Goal: Task Accomplishment & Management: Manage account settings

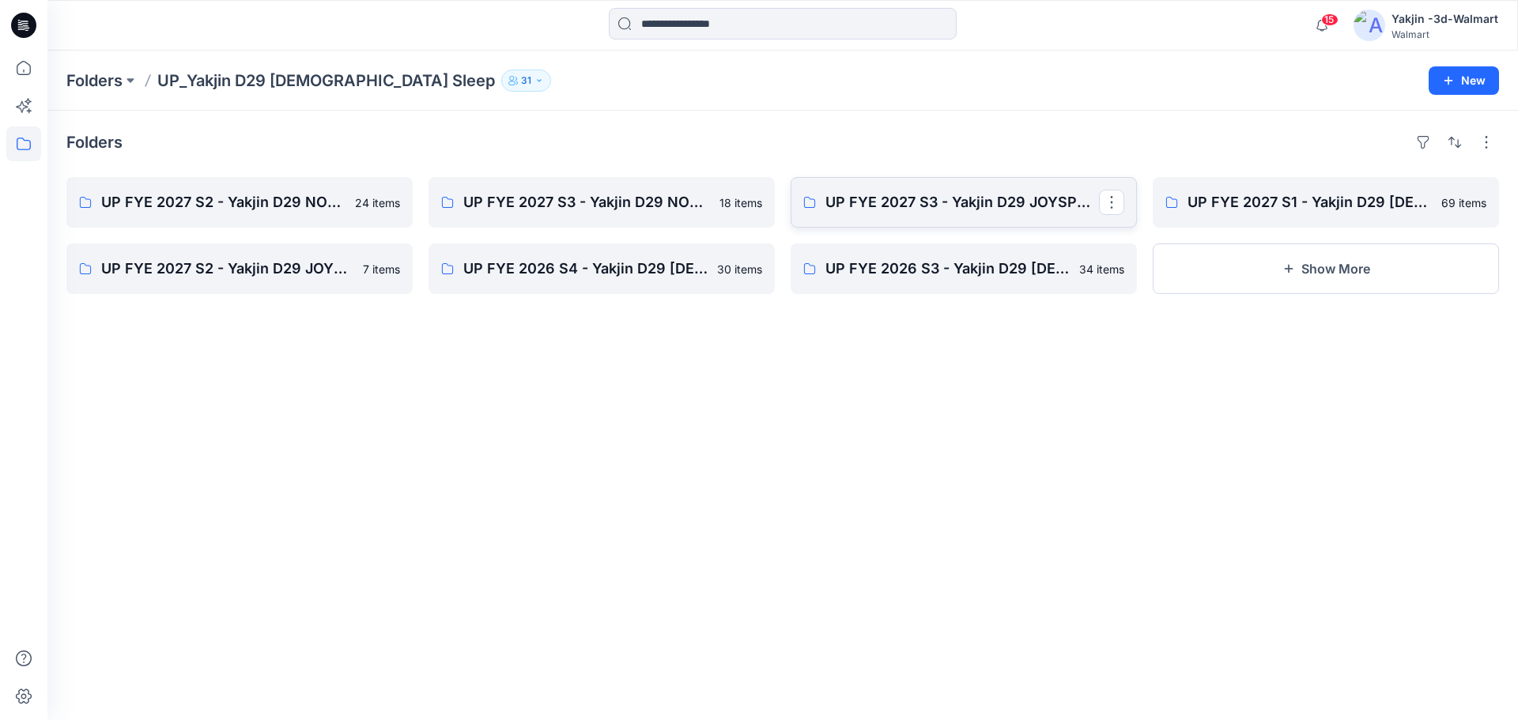
click at [914, 224] on link "UP FYE 2027 S3 - Yakjin D29 JOYSPUN [DEMOGRAPHIC_DATA] Sleepwear" at bounding box center [963, 202] width 346 height 51
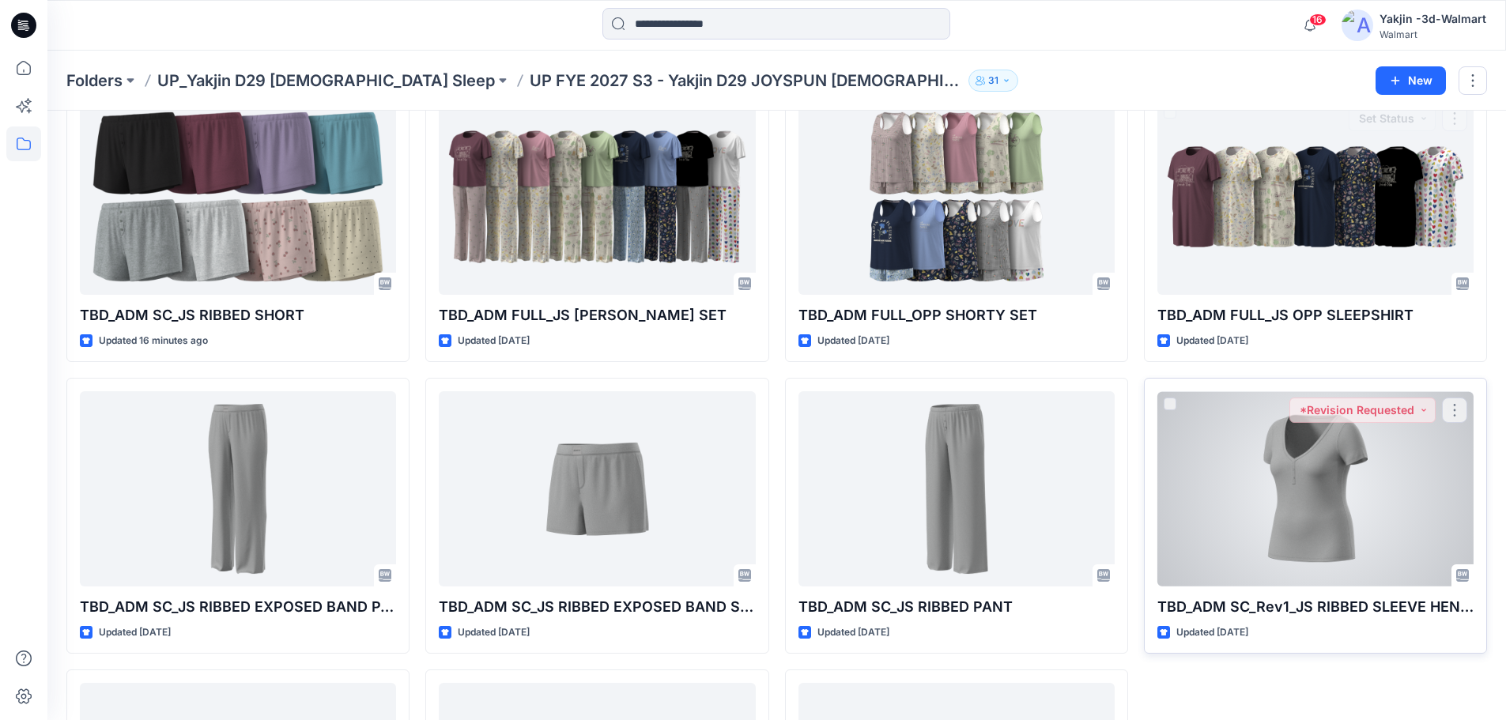
scroll to position [237, 0]
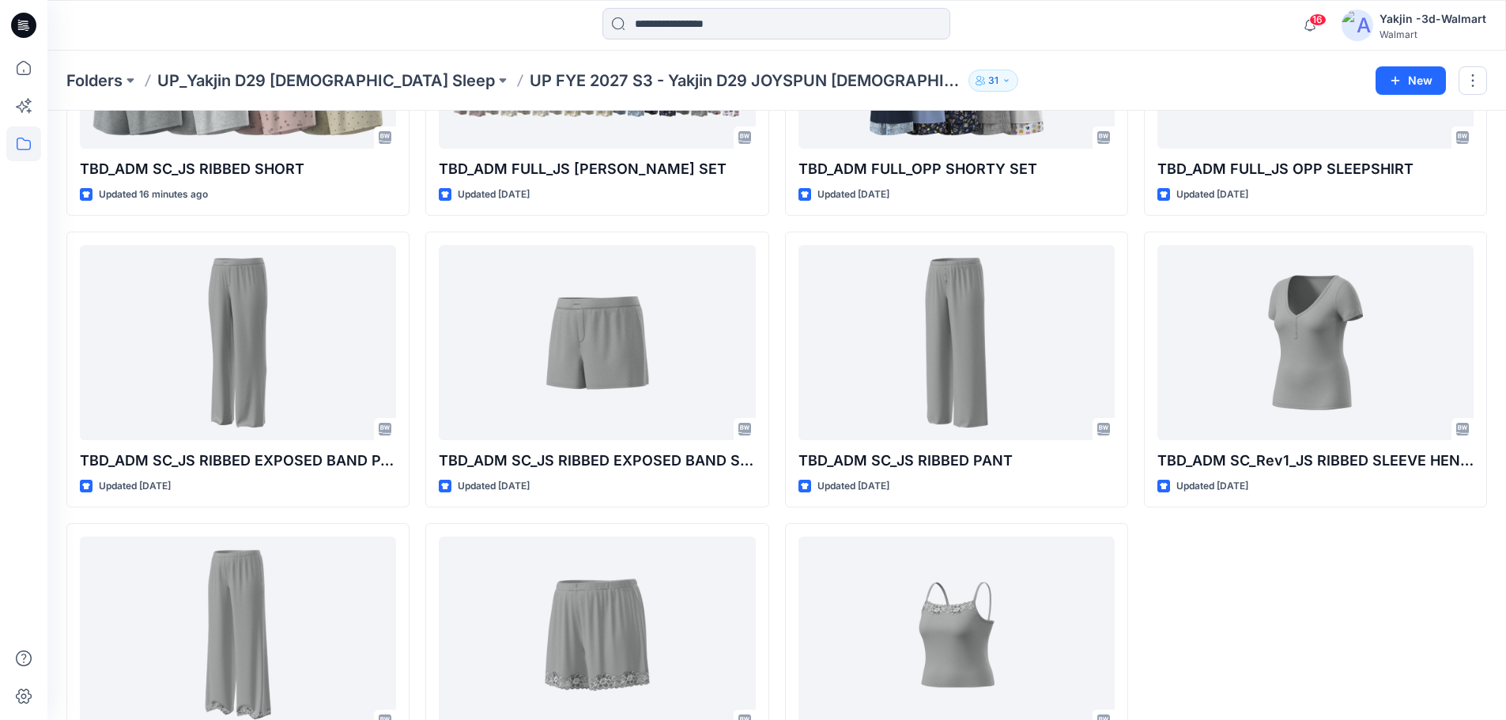
click at [1256, 54] on div "Folders UP_Yakjin D29 Ladies Sleep UP FYE 2027 S3 - Yakjin D29 JOYSPUN Ladies S…" at bounding box center [776, 81] width 1458 height 60
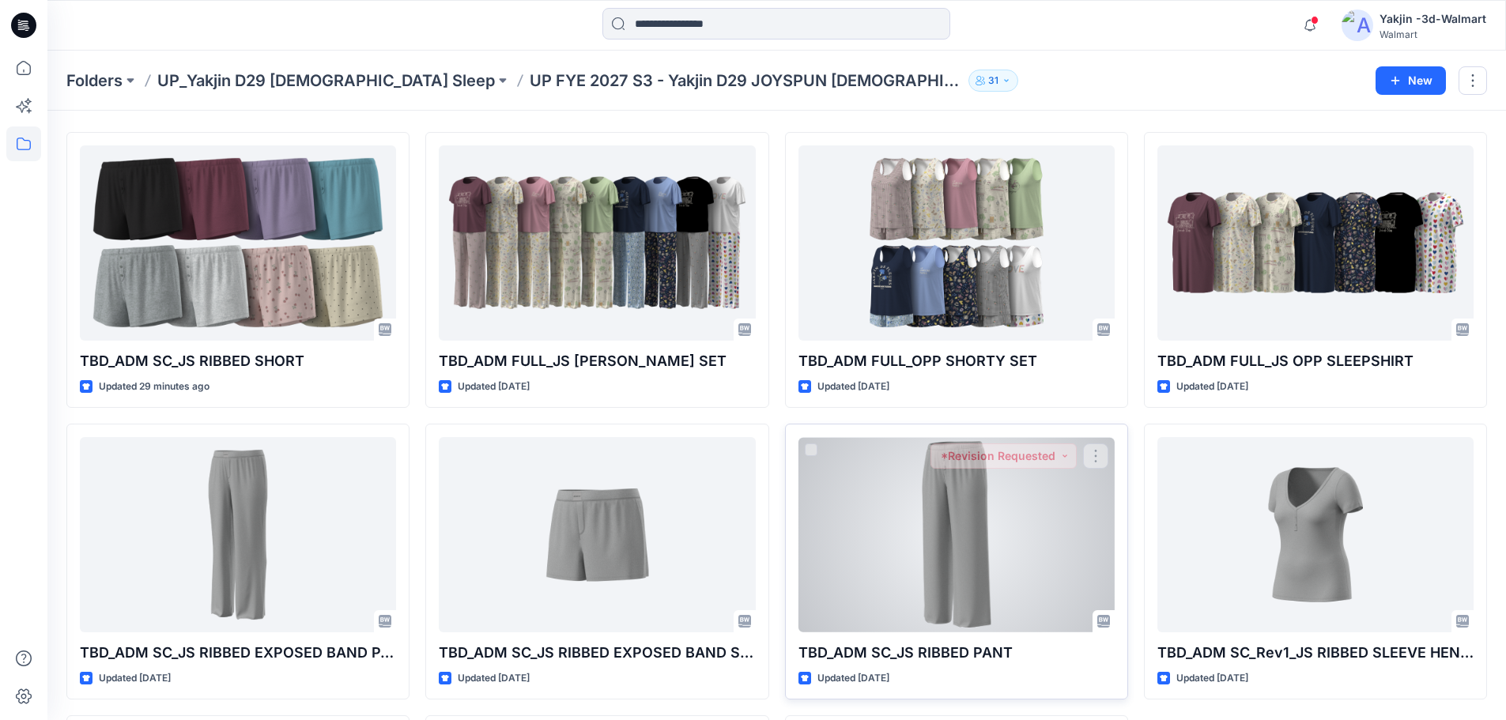
scroll to position [0, 0]
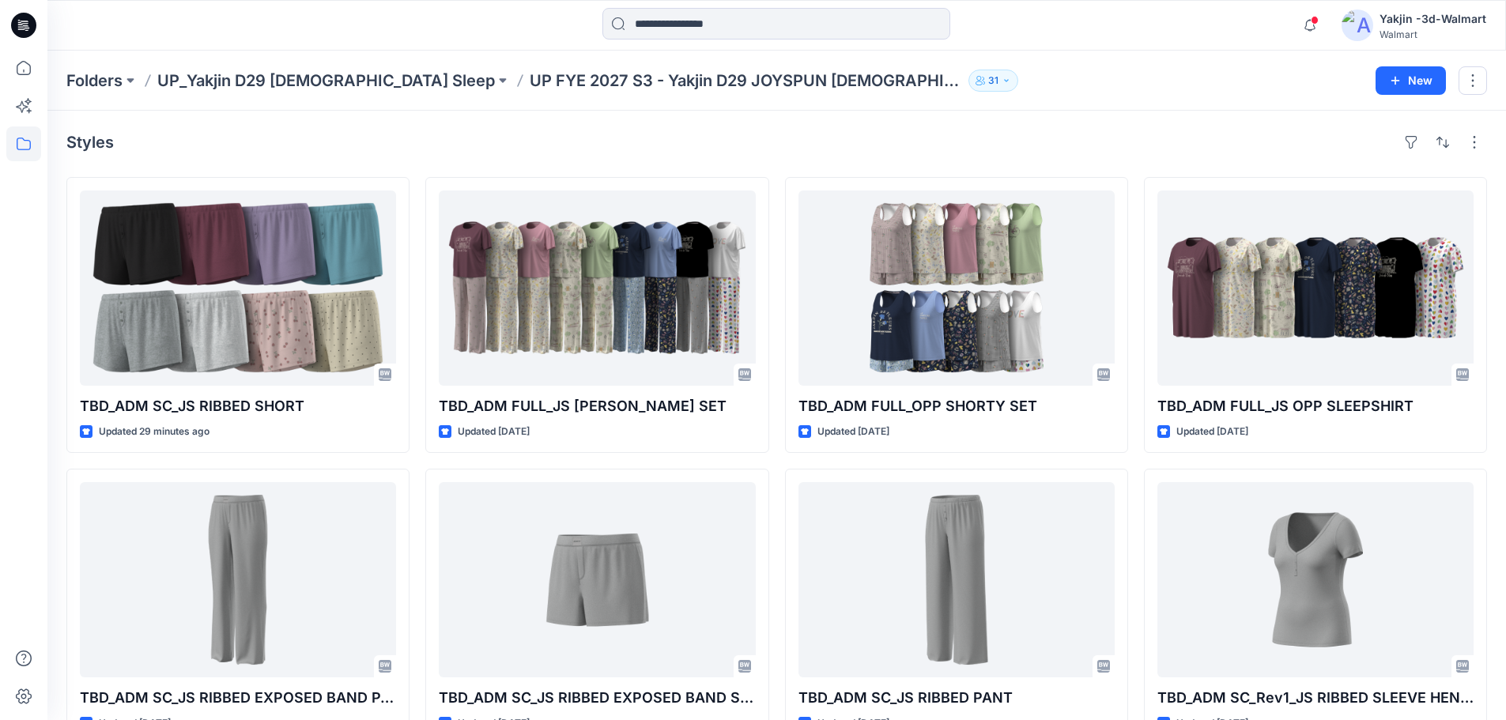
click at [1053, 146] on div "Styles" at bounding box center [776, 142] width 1420 height 25
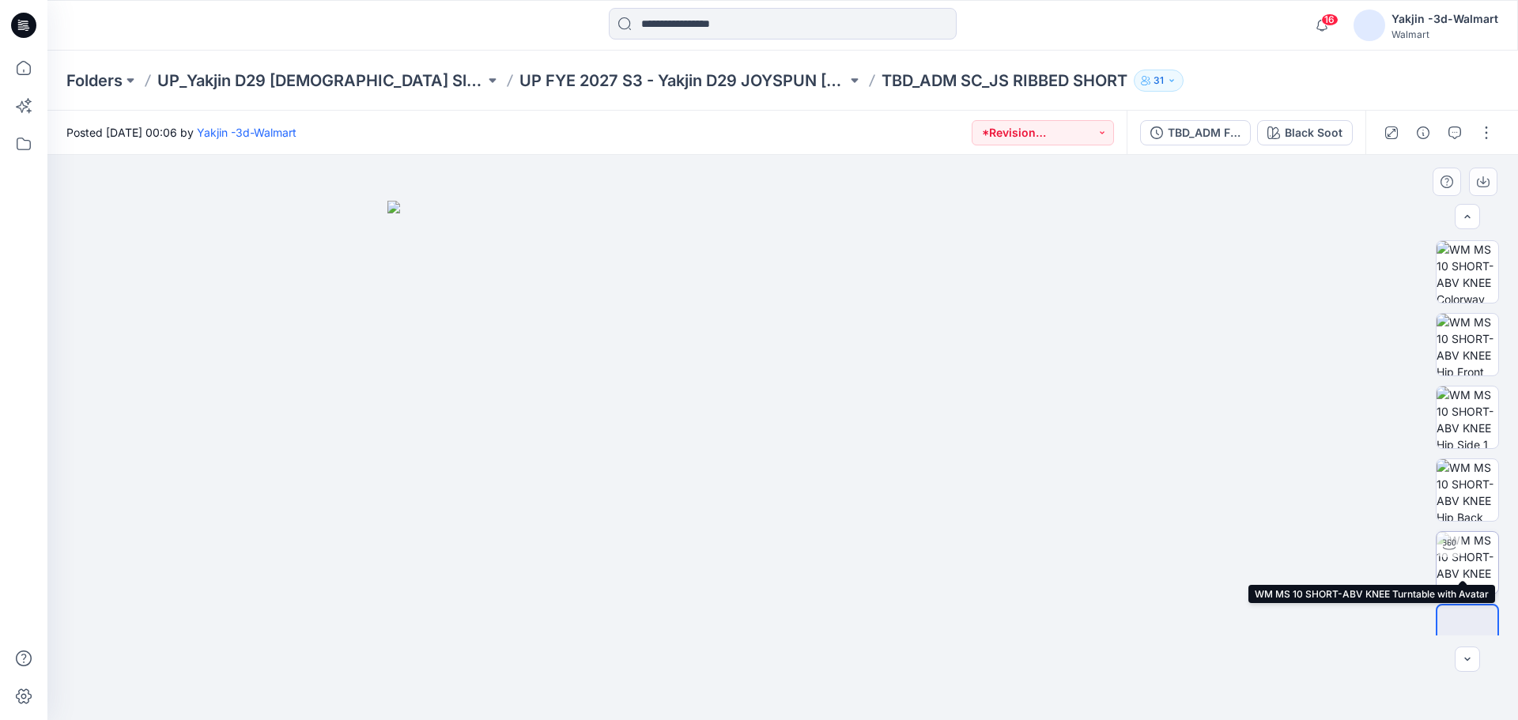
scroll to position [32, 0]
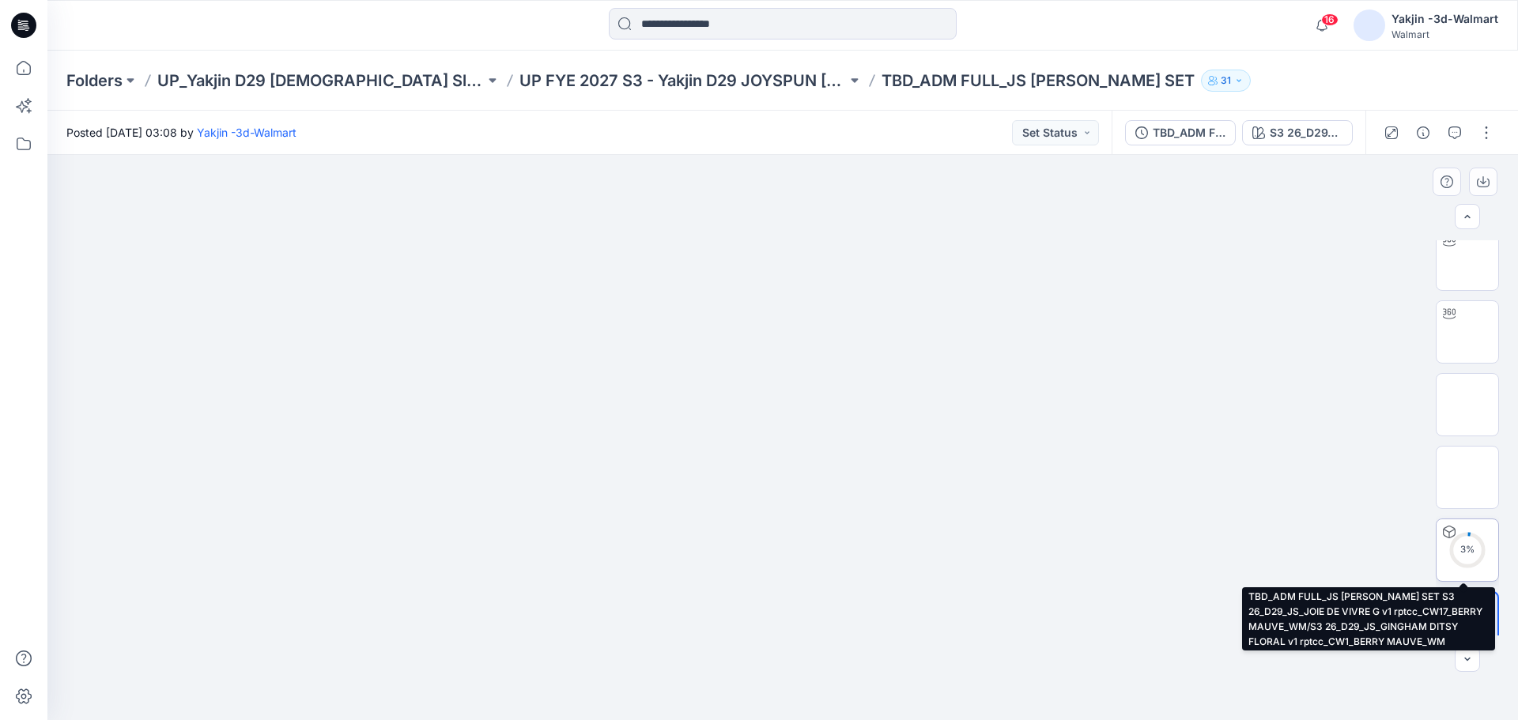
scroll to position [177, 0]
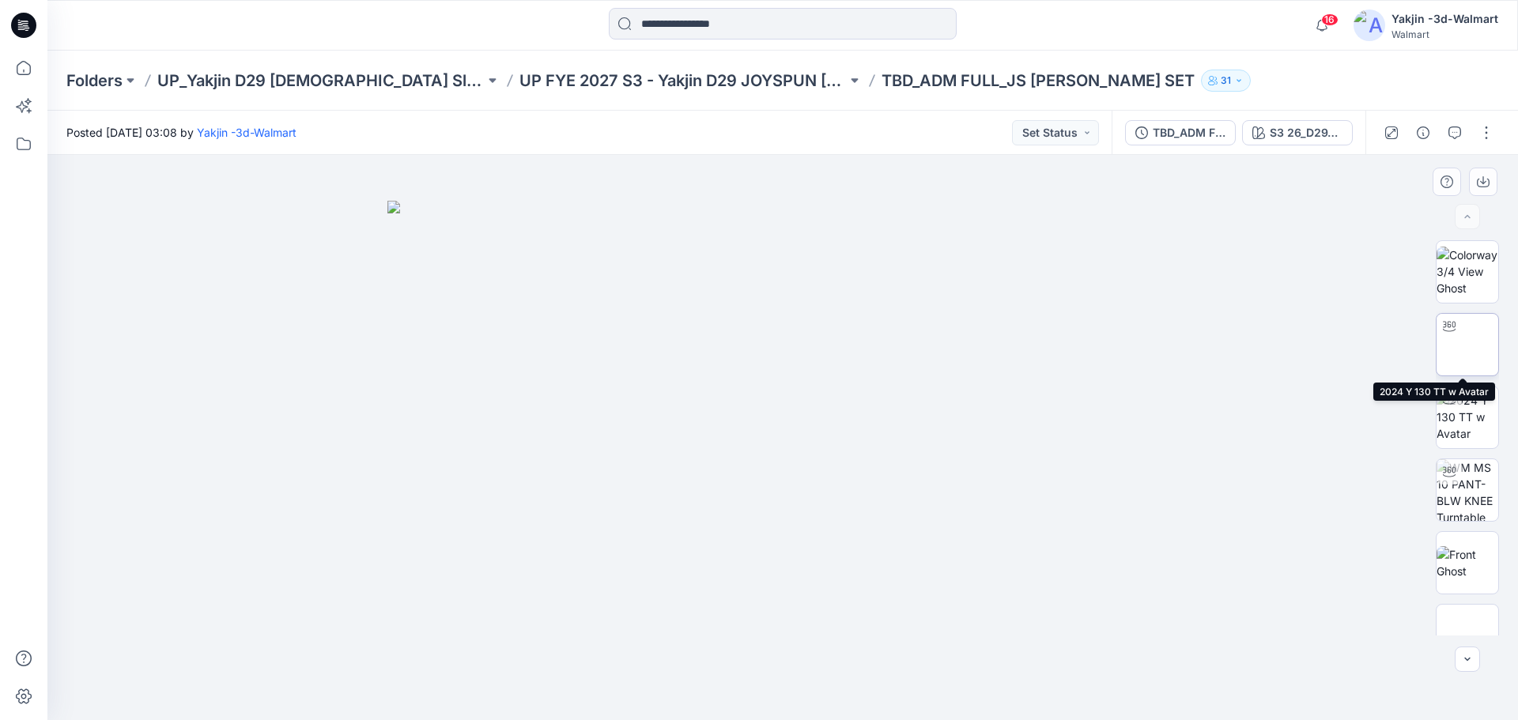
click at [1467, 345] on img at bounding box center [1467, 345] width 0 height 0
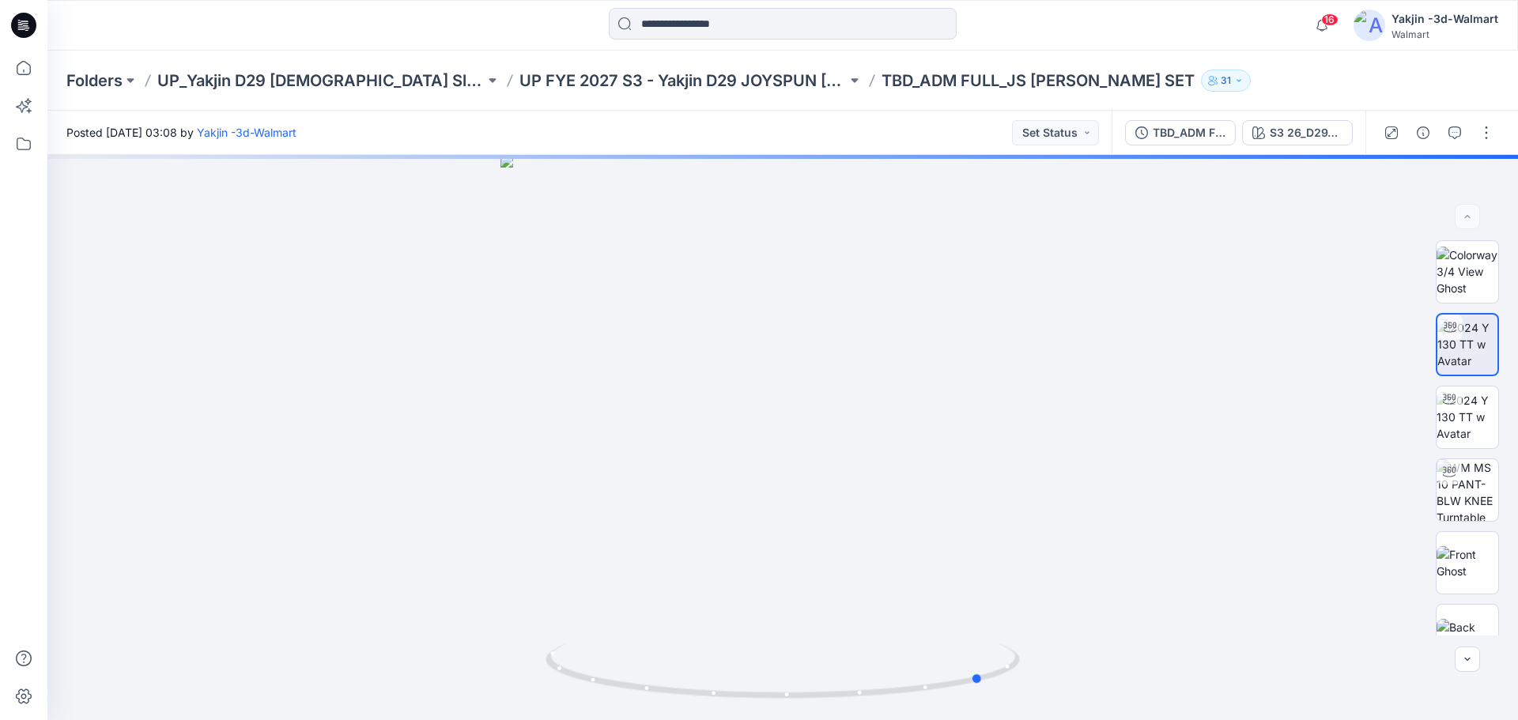
drag, startPoint x: 809, startPoint y: 695, endPoint x: 911, endPoint y: 746, distance: 113.5
click at [911, 719] on html "16 Notifications Your style TBD_ADM FULL_NB GRPHC SLEEP TEE SHORT has been upda…" at bounding box center [759, 360] width 1518 height 720
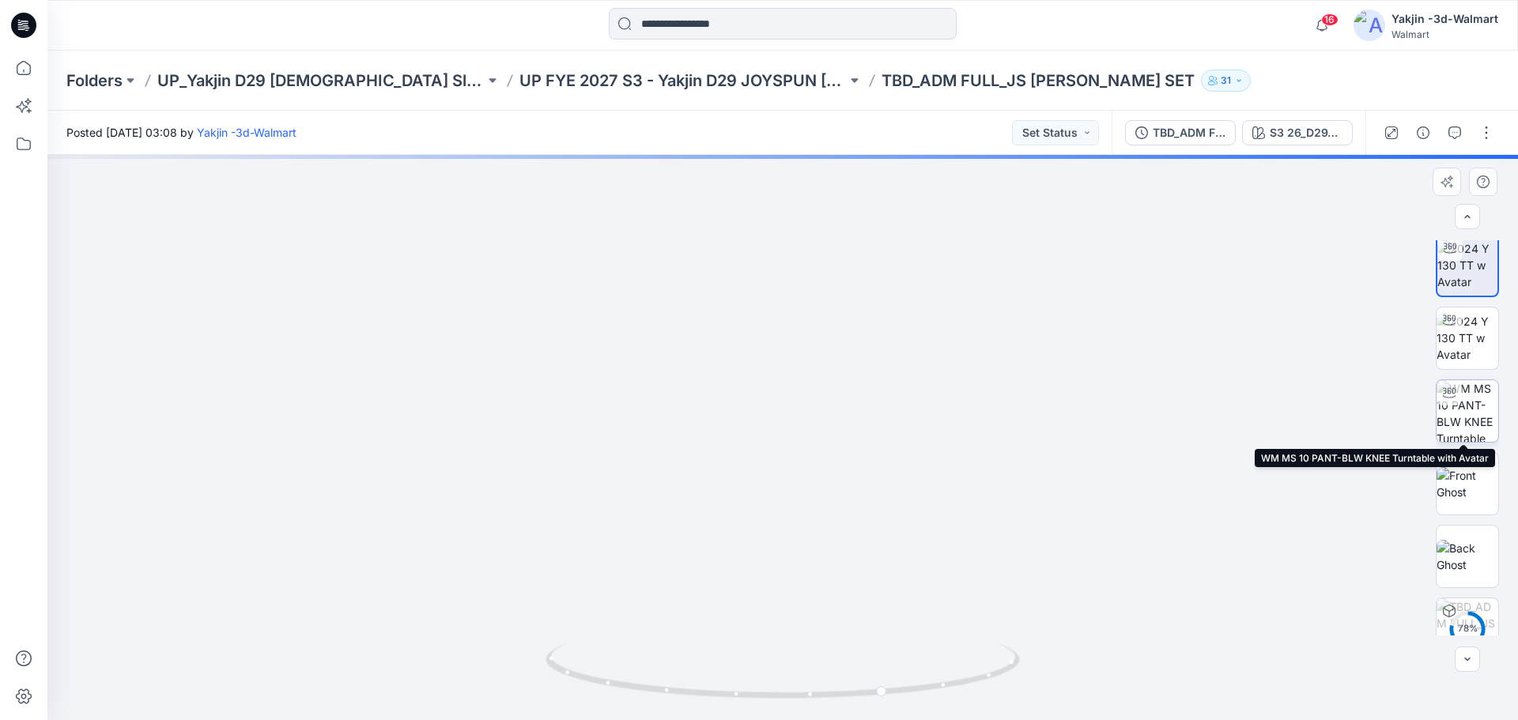
click at [1460, 407] on img at bounding box center [1467, 411] width 62 height 62
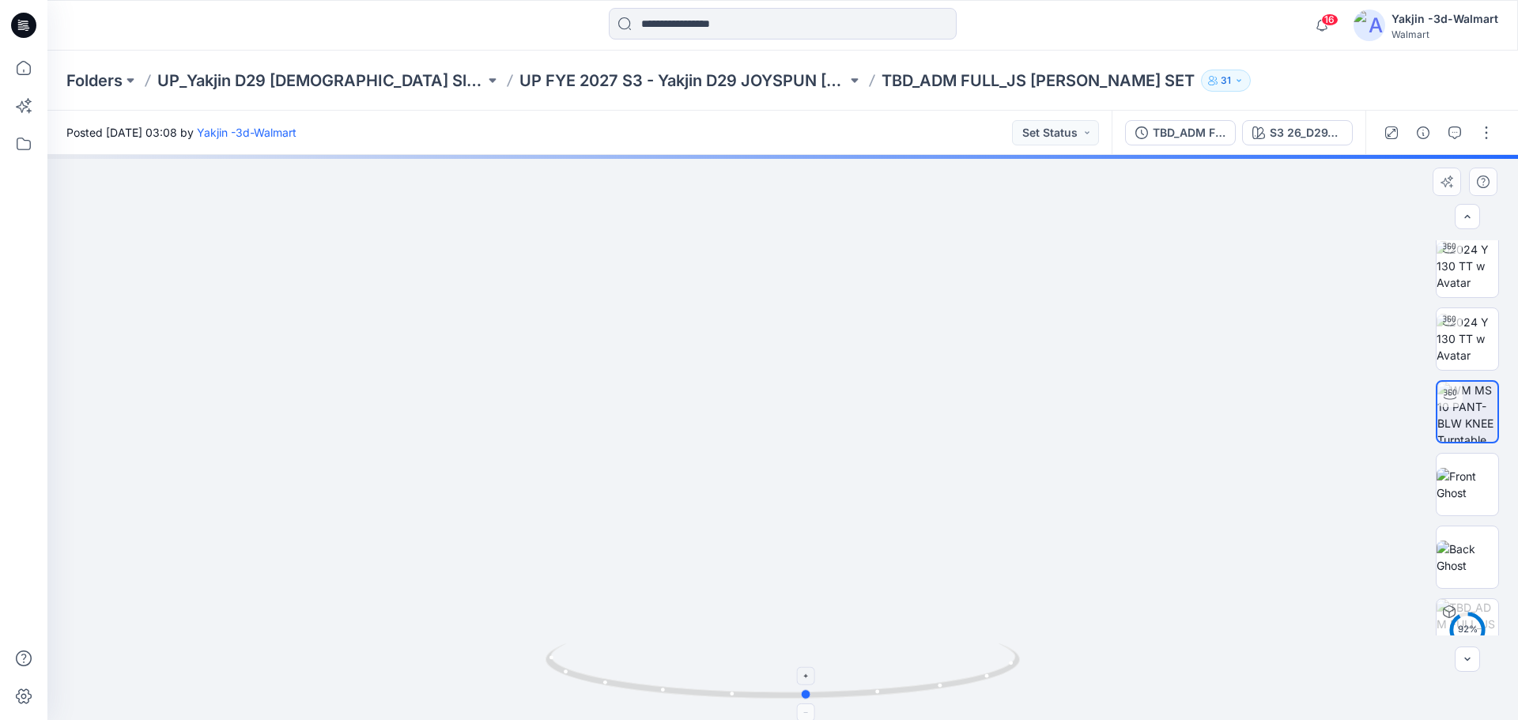
drag, startPoint x: 769, startPoint y: 696, endPoint x: 781, endPoint y: 684, distance: 16.8
click at [781, 684] on icon at bounding box center [784, 672] width 478 height 59
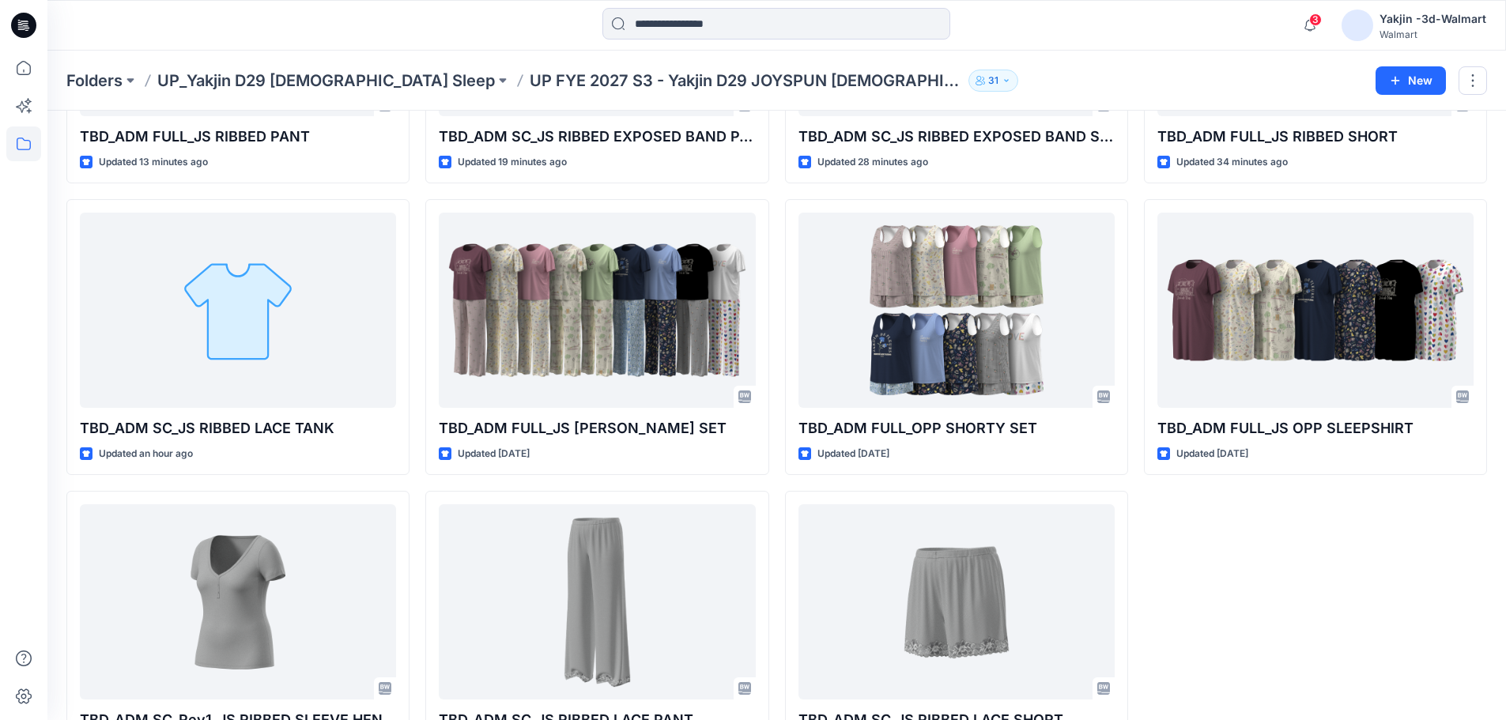
scroll to position [178, 0]
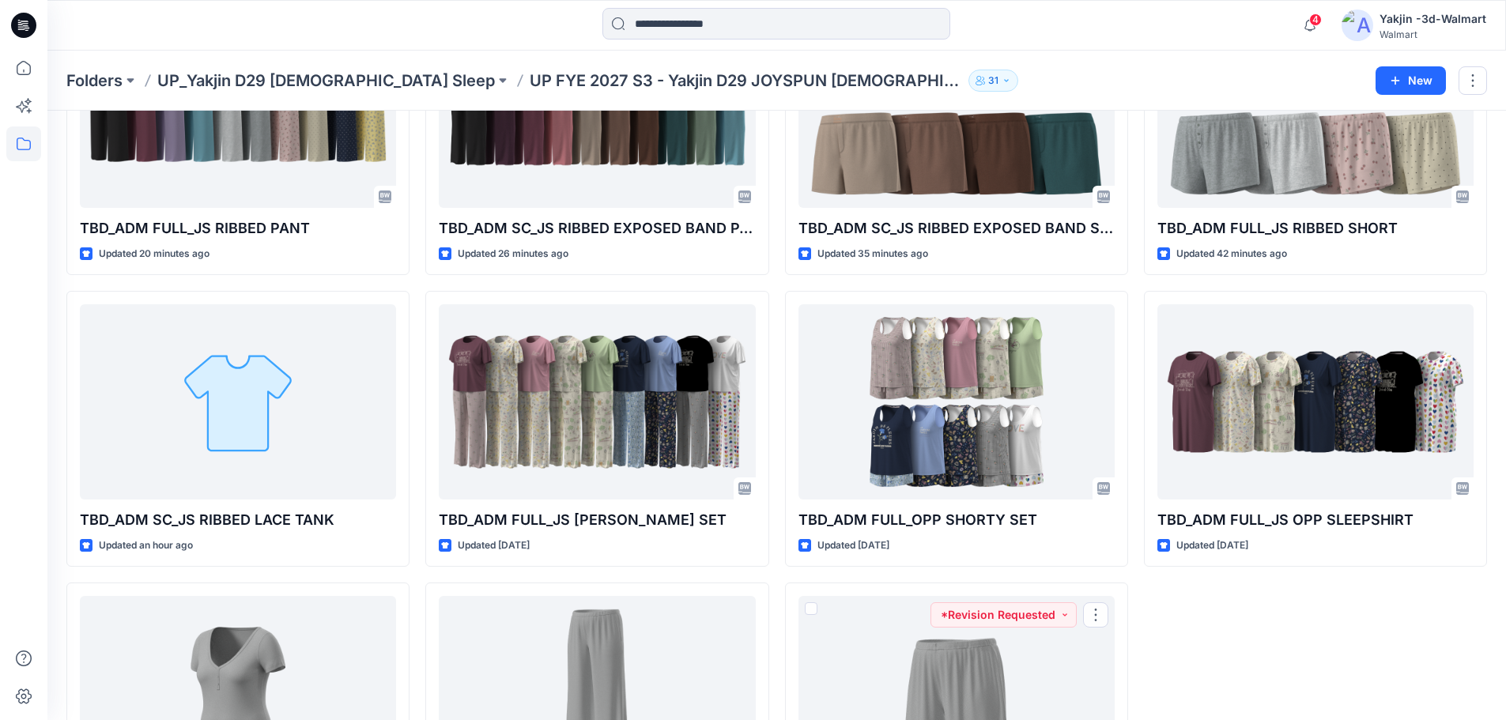
click at [1169, 582] on div "TBD_ADM FULL_JS RIBBED SHORT Updated 42 minutes ago TBD_ADM FULL_JS OPP SLEEPSH…" at bounding box center [1315, 429] width 343 height 860
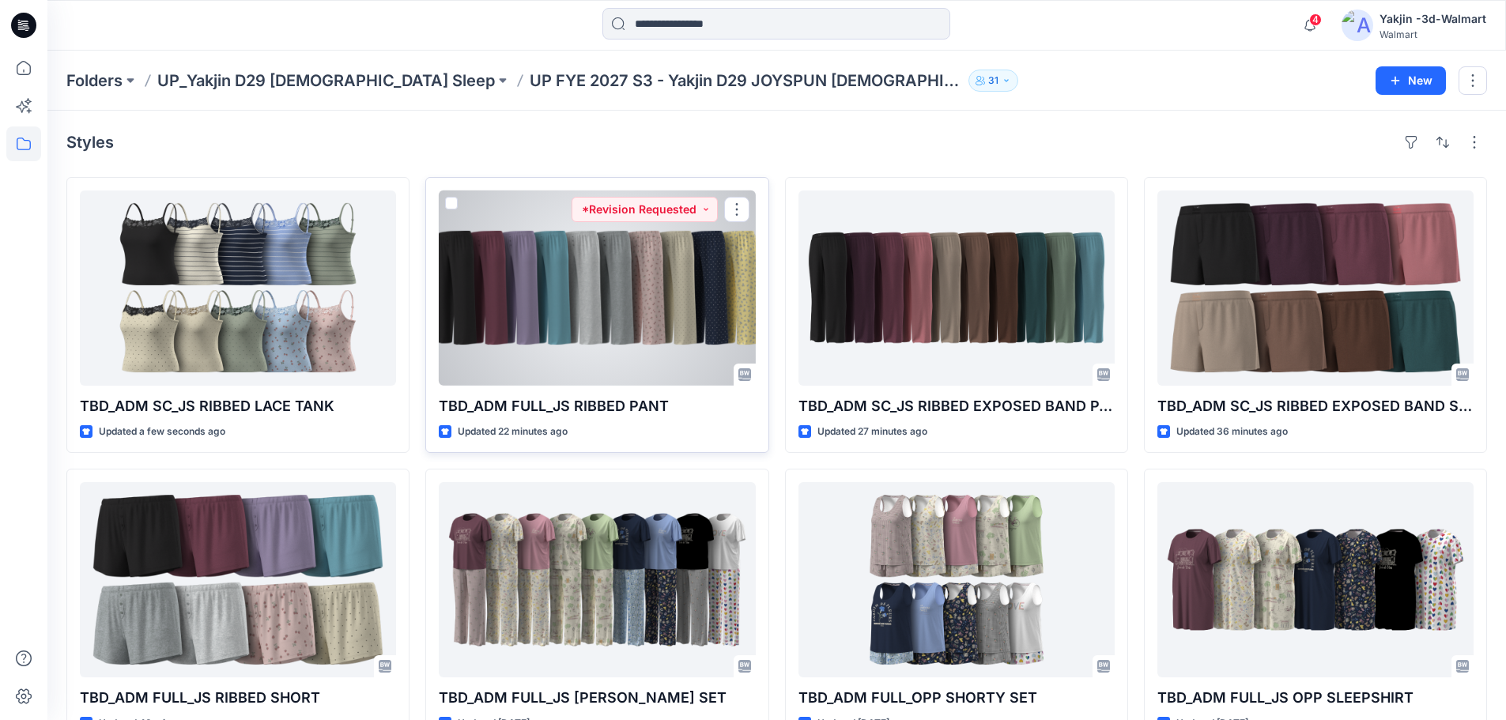
drag, startPoint x: 650, startPoint y: 282, endPoint x: 681, endPoint y: 289, distance: 31.6
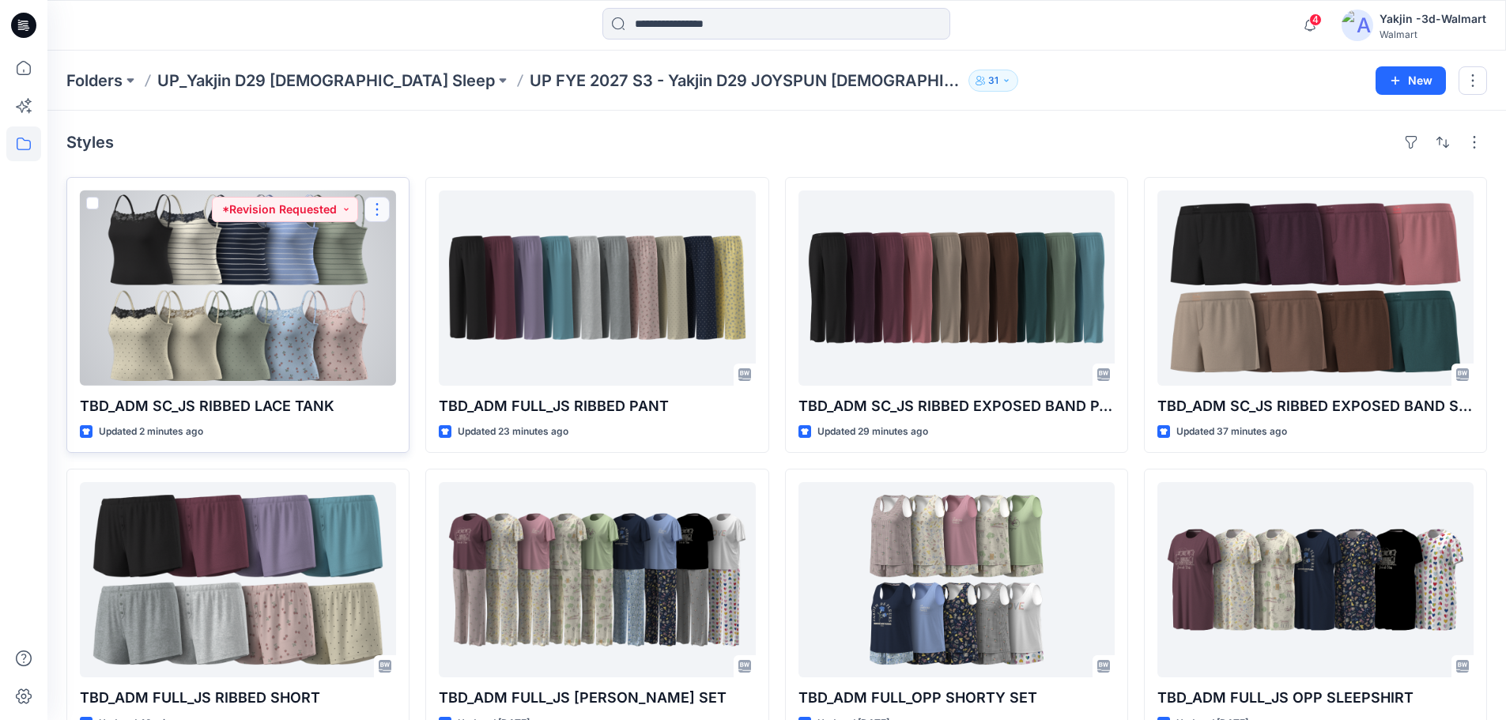
click at [375, 215] on button "button" at bounding box center [376, 209] width 25 height 25
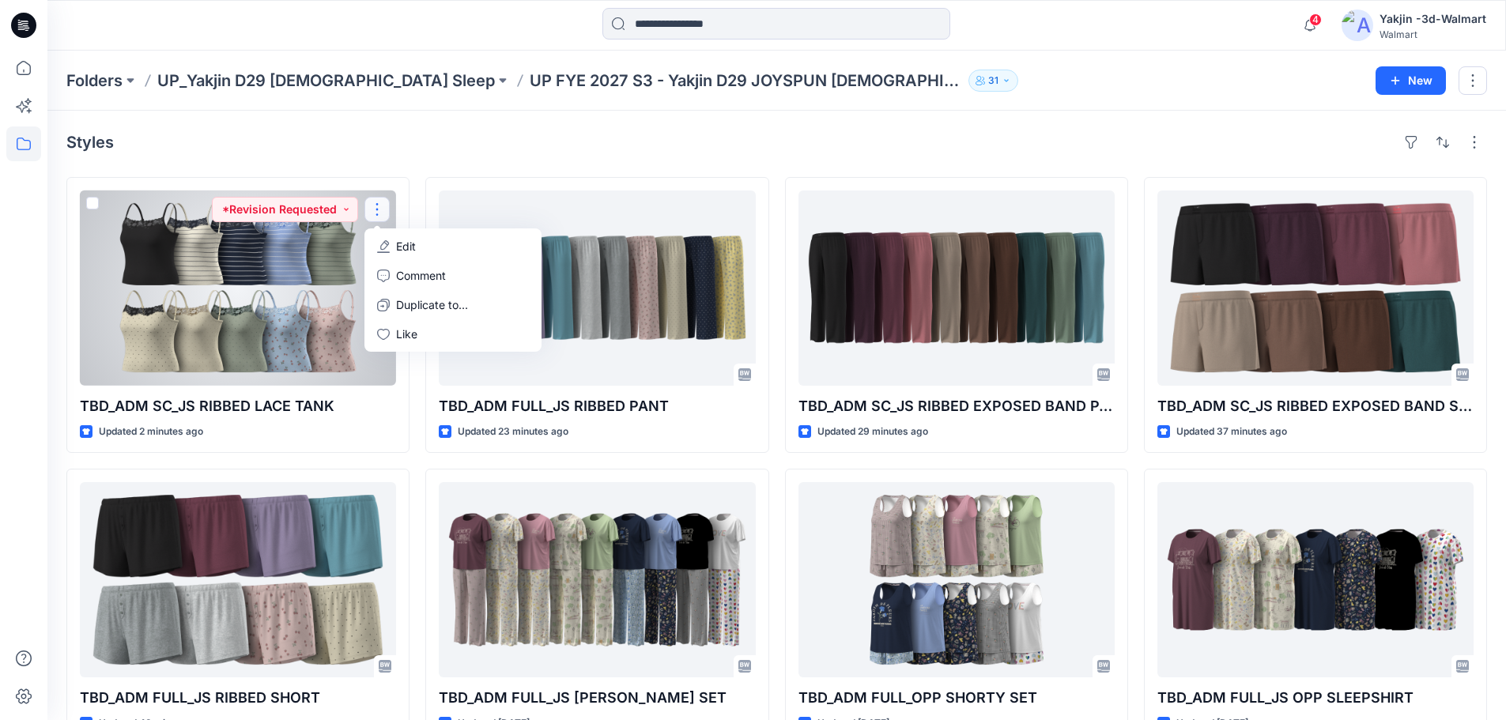
click at [390, 243] on icon "button" at bounding box center [383, 246] width 13 height 13
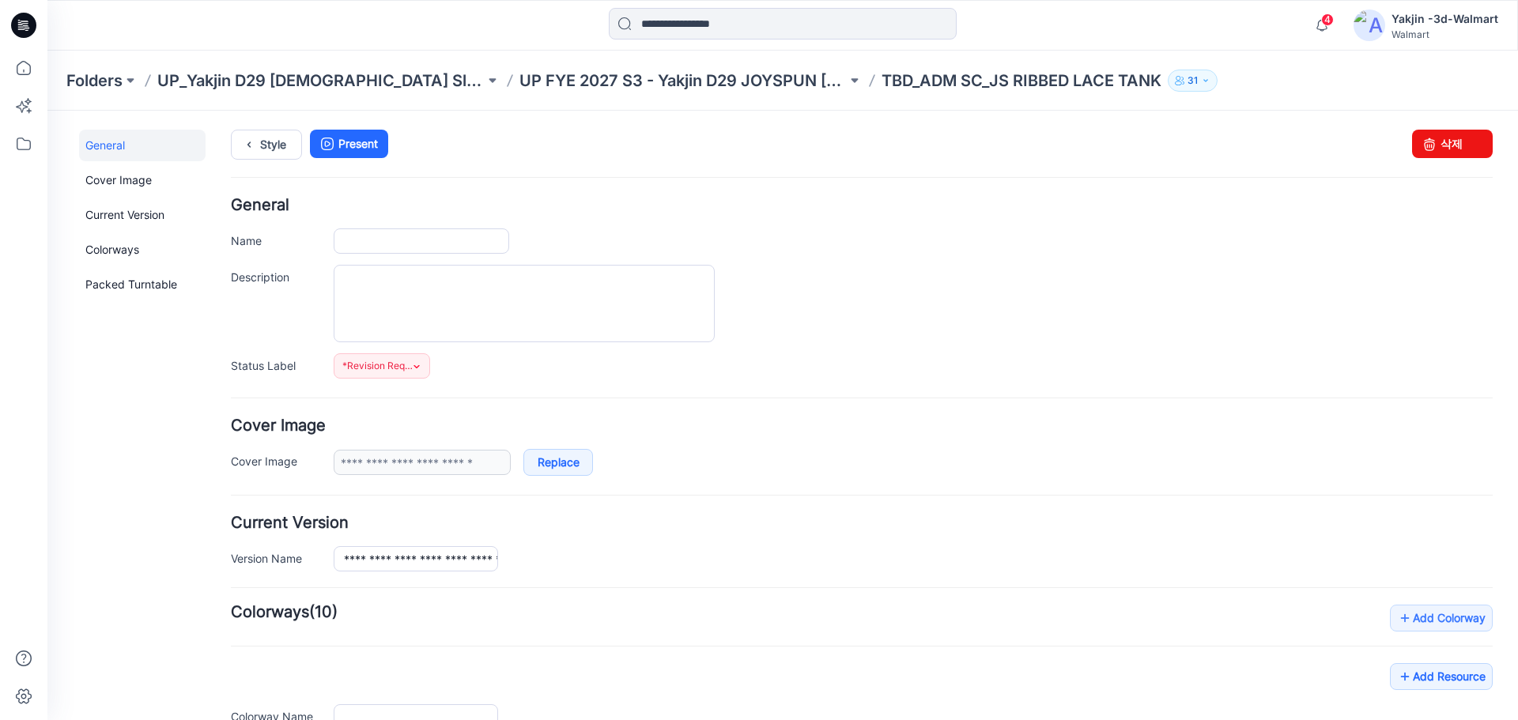
type input "**********"
click at [402, 242] on input "**********" at bounding box center [421, 240] width 175 height 25
drag, startPoint x: 413, startPoint y: 243, endPoint x: 401, endPoint y: 239, distance: 12.5
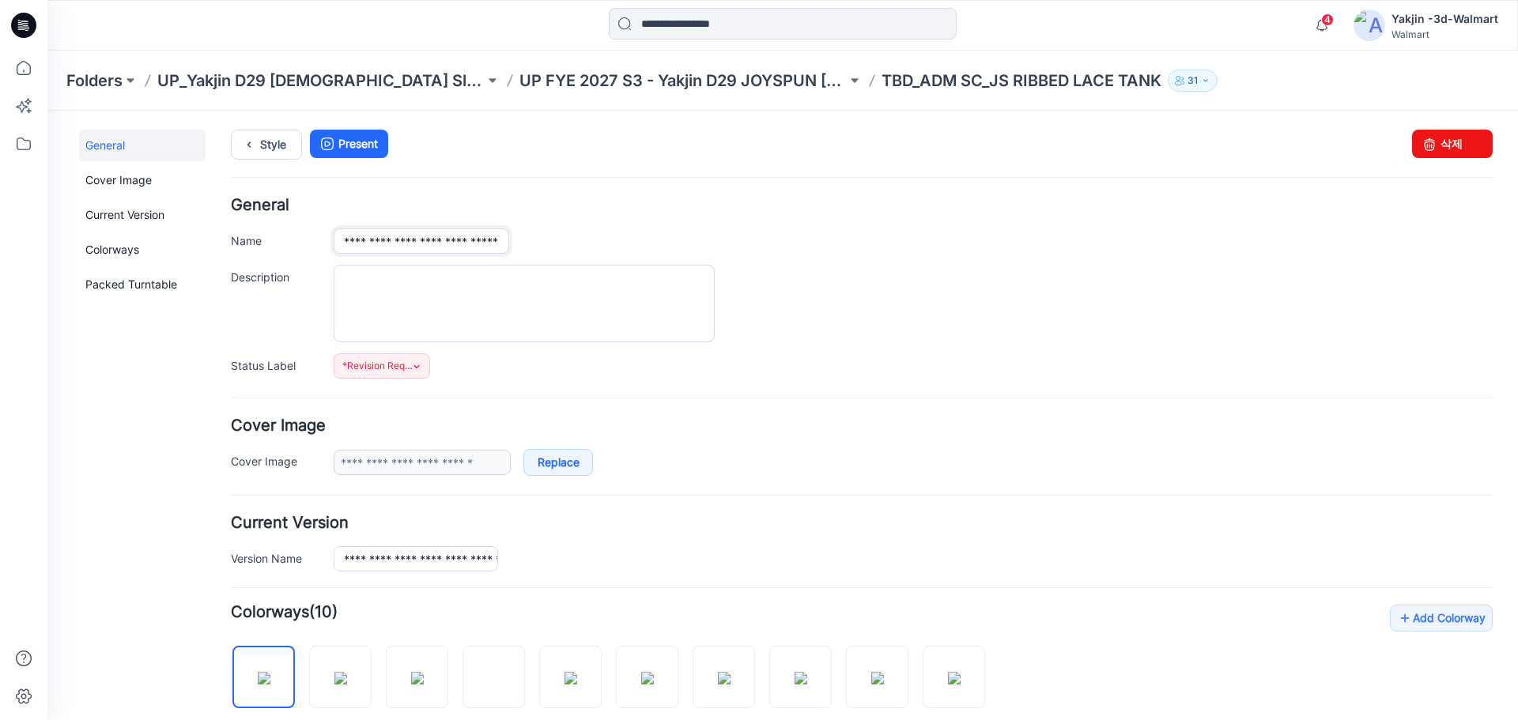
click at [401, 239] on input "**********" at bounding box center [421, 240] width 175 height 25
type input "**********"
click at [698, 453] on div "**********" at bounding box center [913, 462] width 1159 height 27
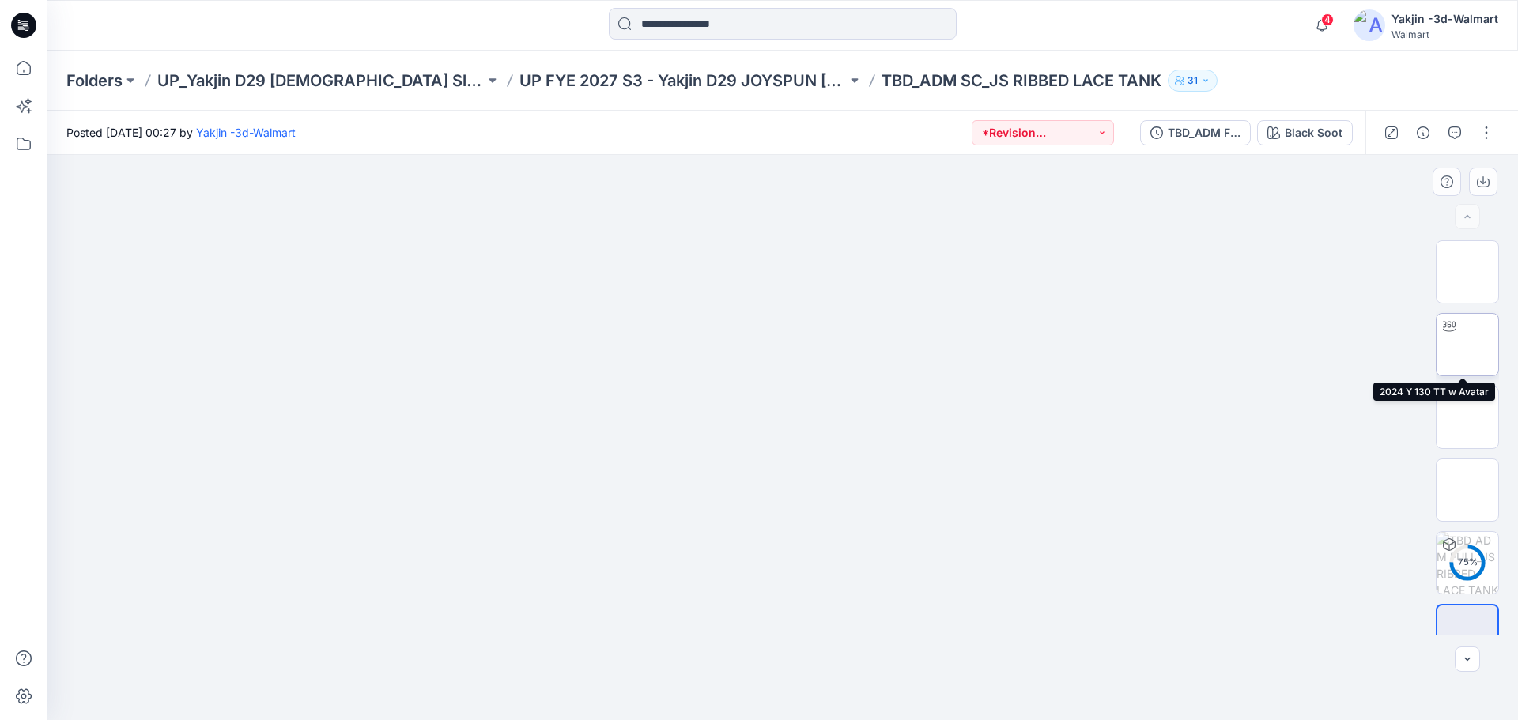
click at [1467, 345] on img at bounding box center [1467, 345] width 0 height 0
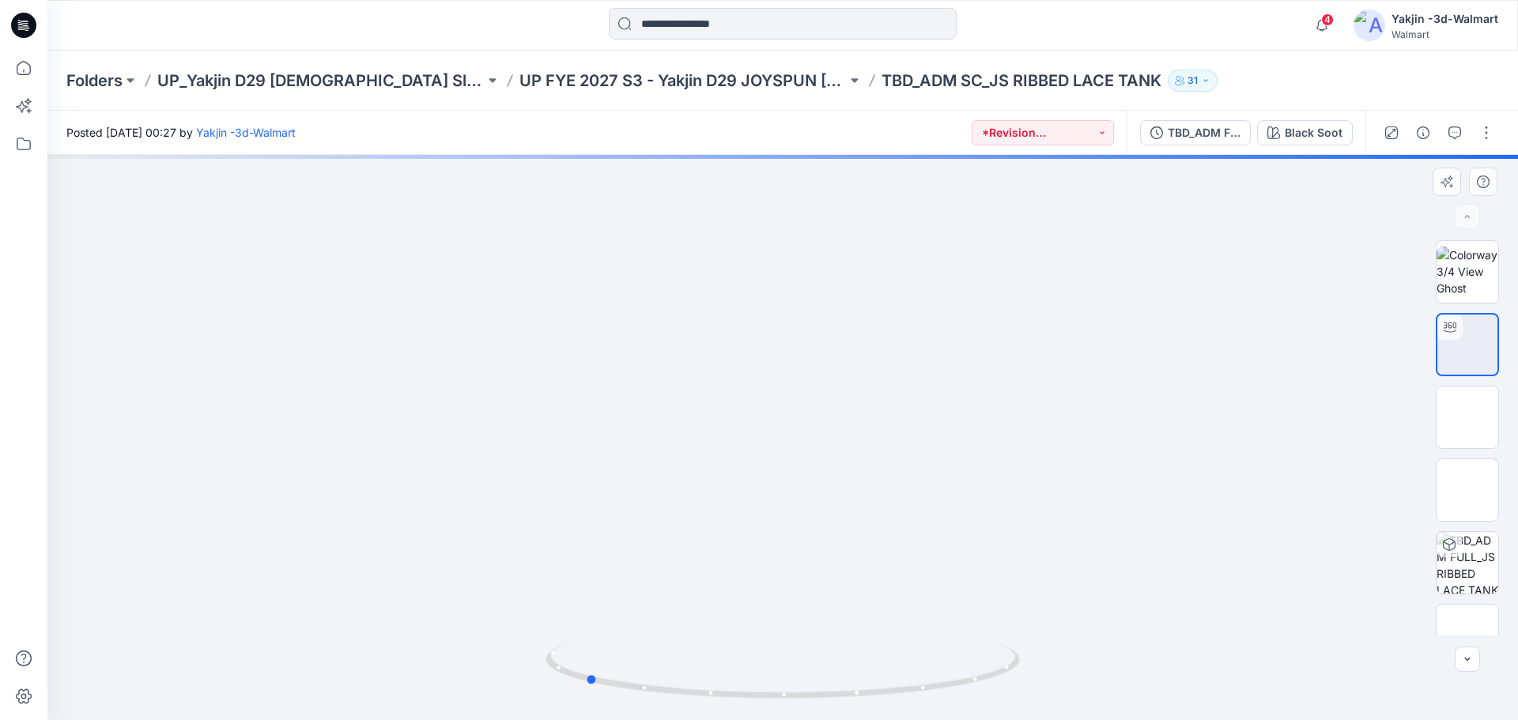
drag, startPoint x: 771, startPoint y: 699, endPoint x: 996, endPoint y: 707, distance: 224.6
click at [996, 707] on div at bounding box center [782, 680] width 474 height 79
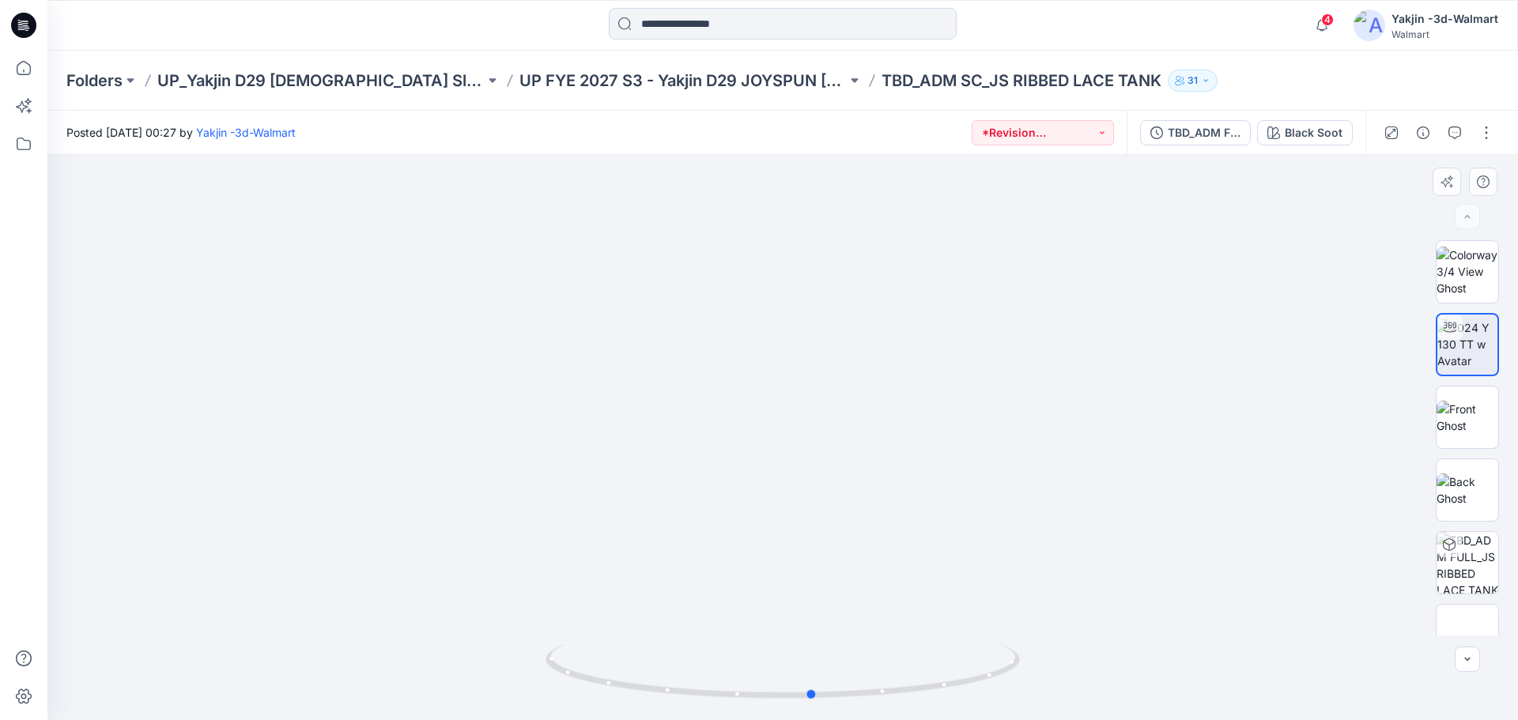
drag, startPoint x: 841, startPoint y: 695, endPoint x: 1087, endPoint y: 684, distance: 246.0
click at [1087, 684] on div at bounding box center [782, 437] width 1470 height 565
click at [1299, 138] on div "Black Soot" at bounding box center [1313, 132] width 58 height 17
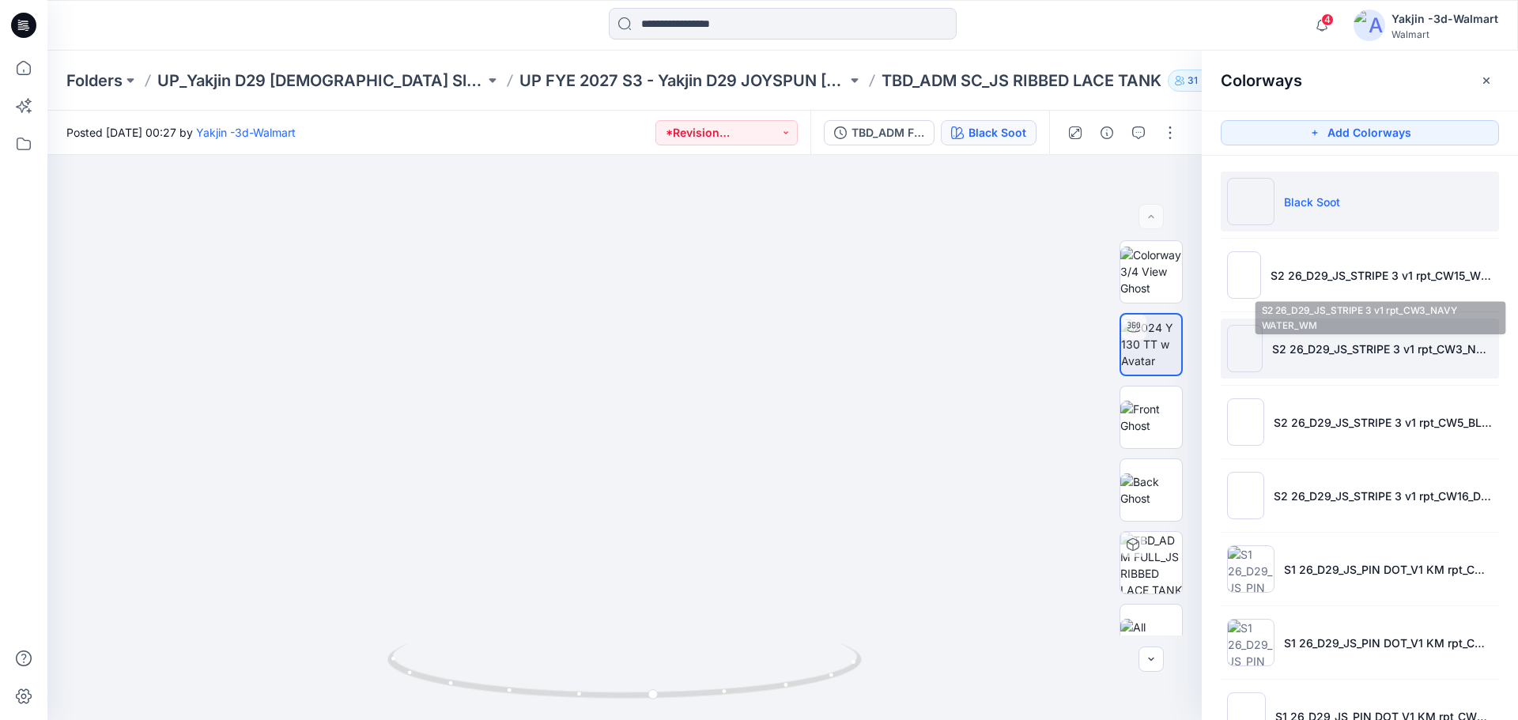
click at [1349, 350] on p "S2 26_D29_JS_STRIPE 3 v1 rpt_CW3_NAVY WATER_WM" at bounding box center [1382, 349] width 221 height 17
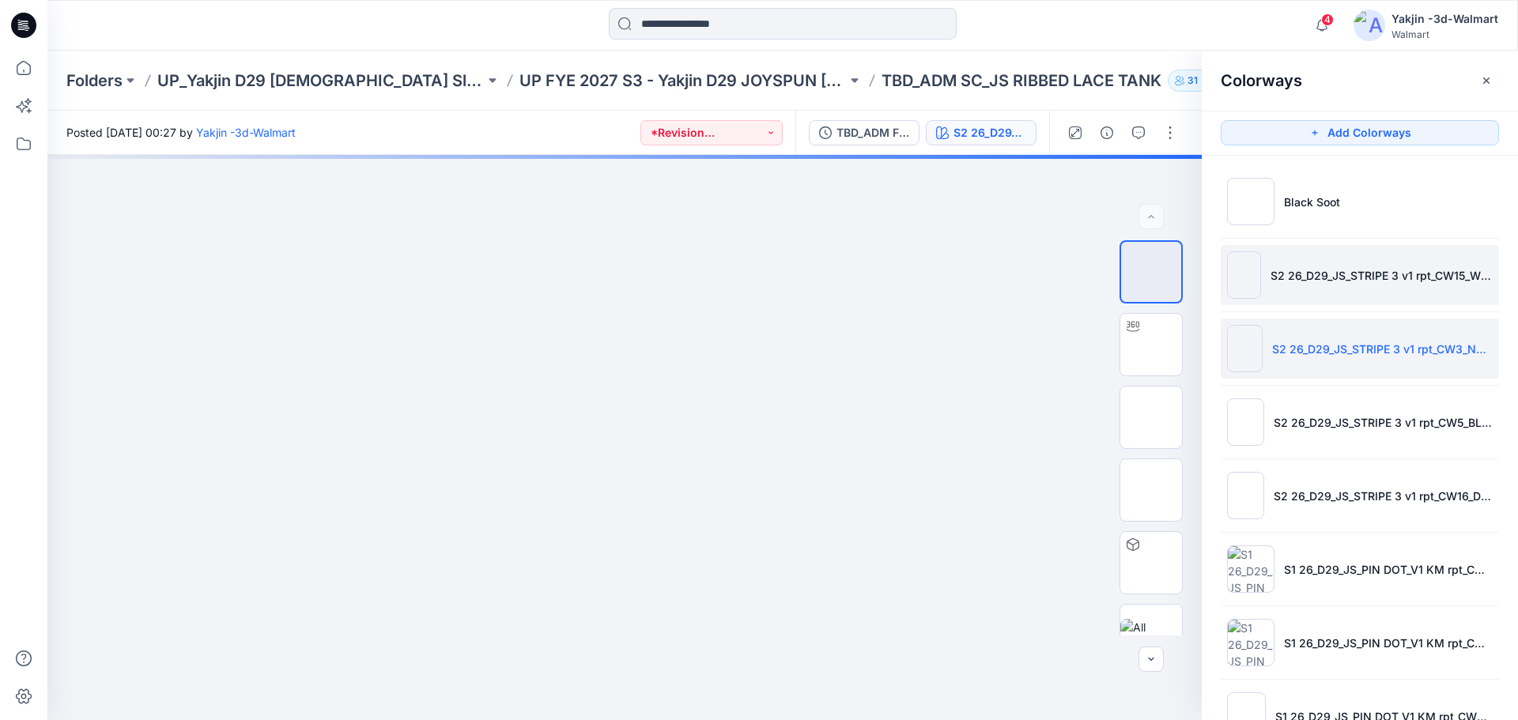
click at [1323, 290] on li "S2 26_D29_JS_STRIPE 3 v1 rpt_CW15_WINTER WHITE_WM" at bounding box center [1359, 275] width 278 height 60
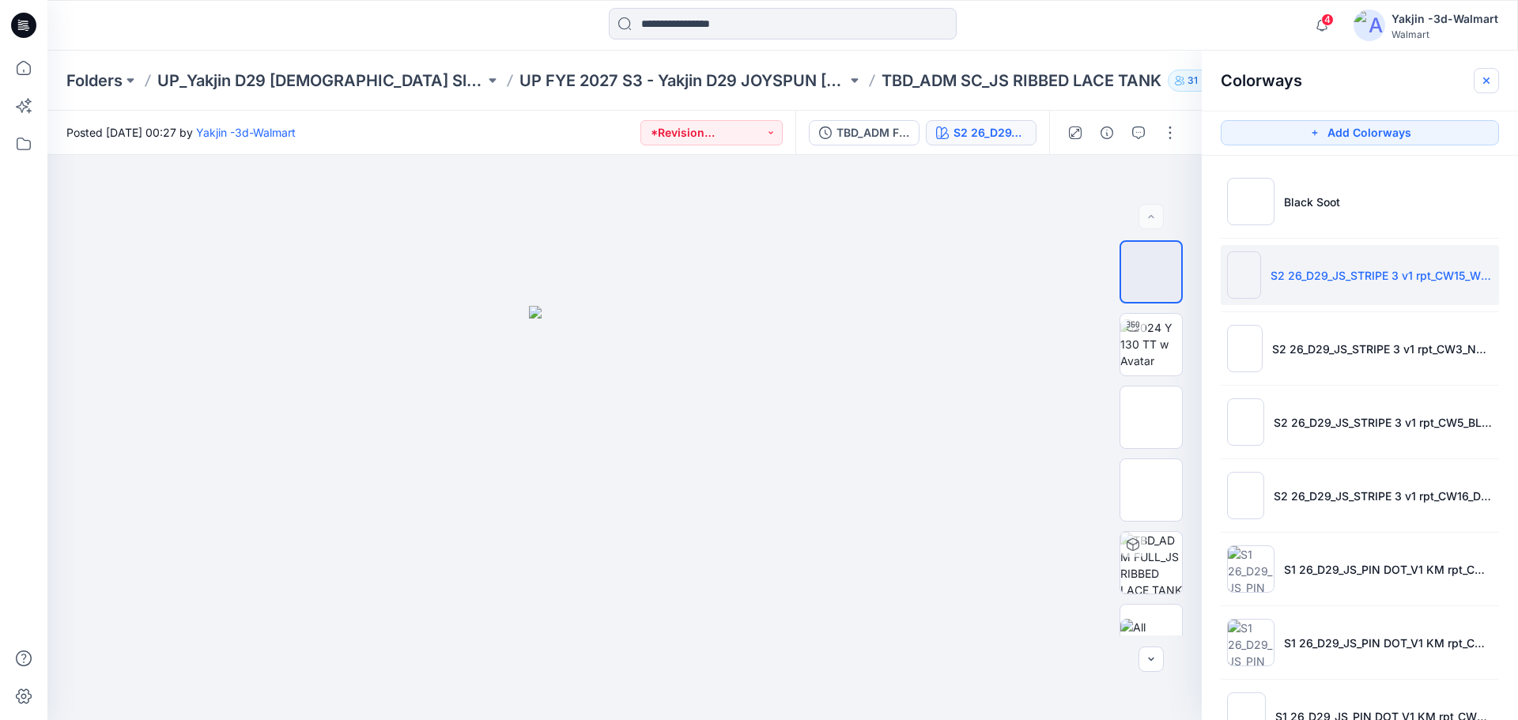
click at [1488, 75] on icon "button" at bounding box center [1486, 80] width 13 height 13
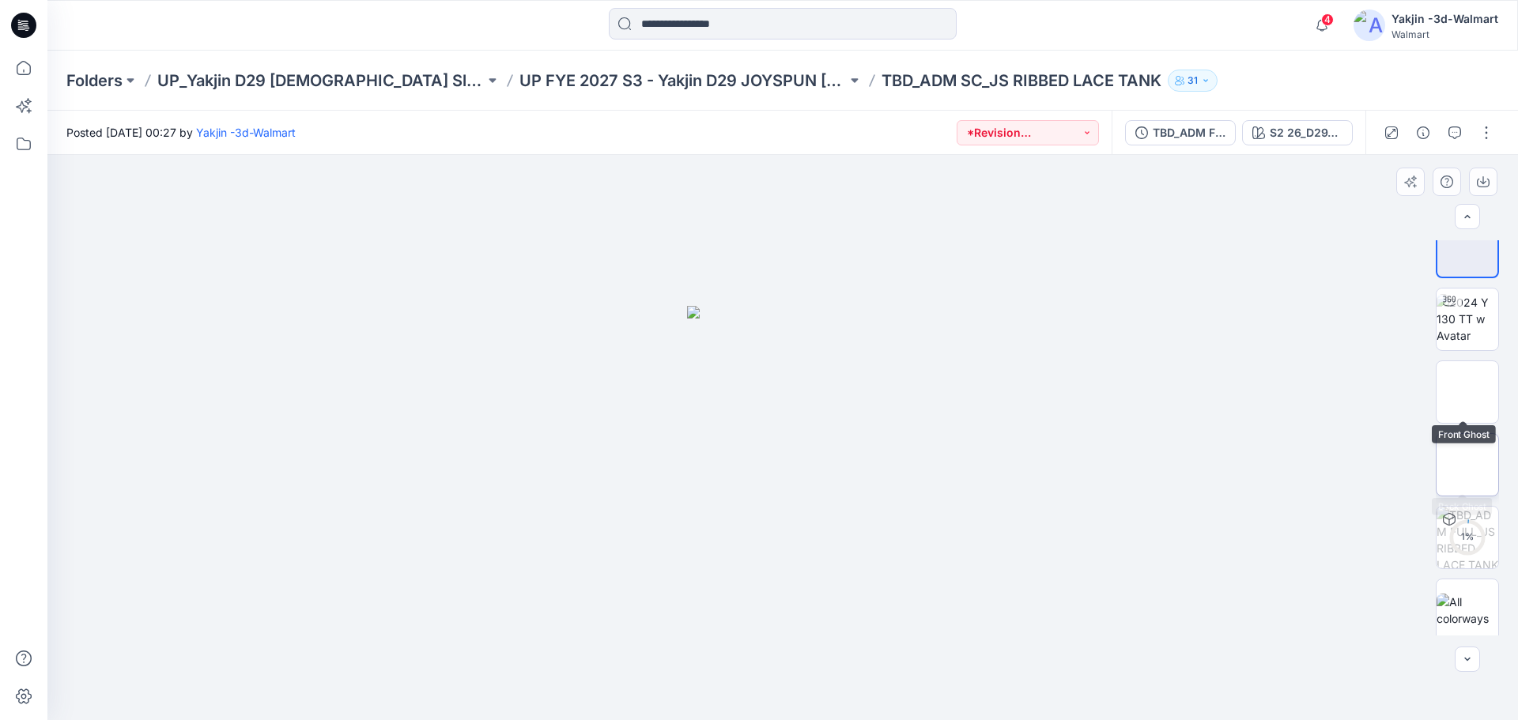
scroll to position [32, 0]
click at [1465, 296] on img at bounding box center [1467, 313] width 62 height 50
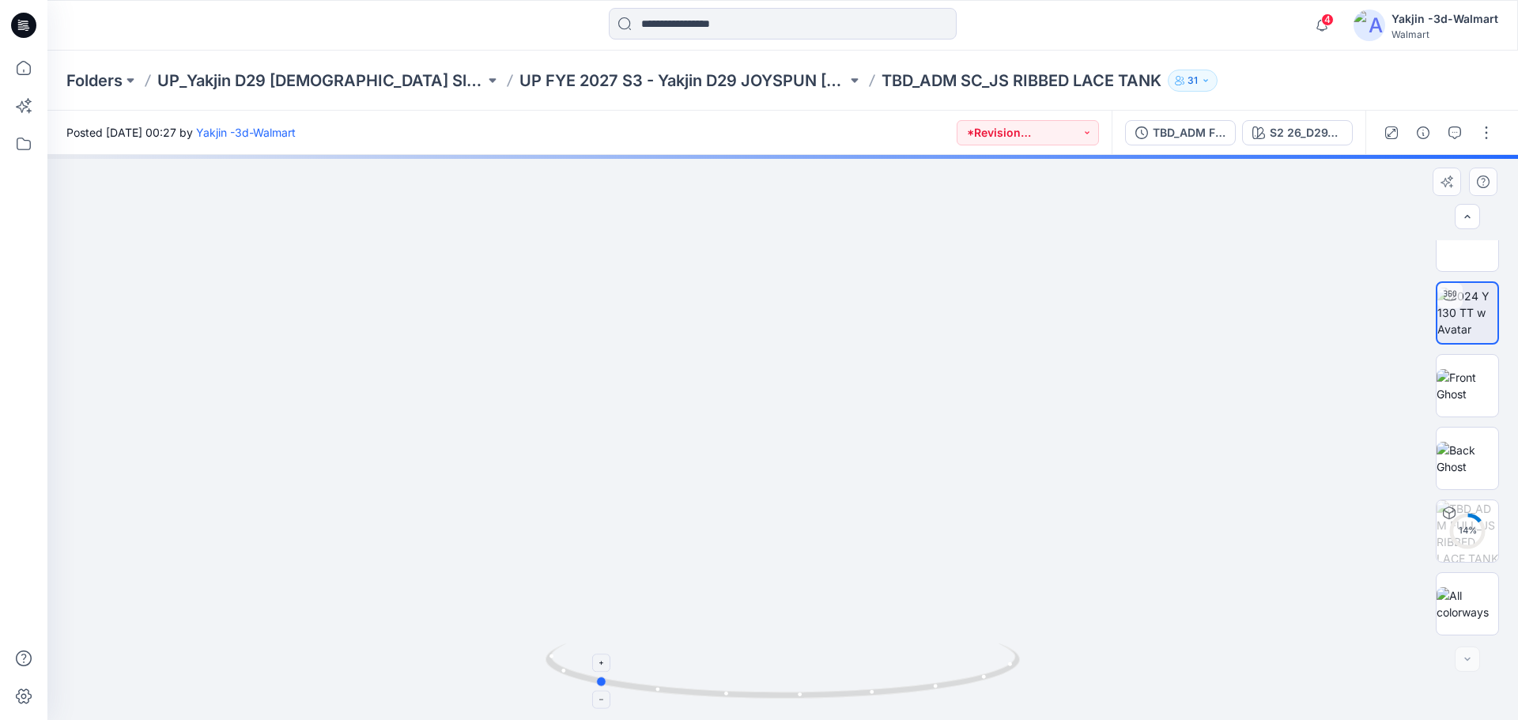
drag, startPoint x: 688, startPoint y: 688, endPoint x: 975, endPoint y: 695, distance: 287.0
click at [975, 695] on icon at bounding box center [784, 672] width 478 height 59
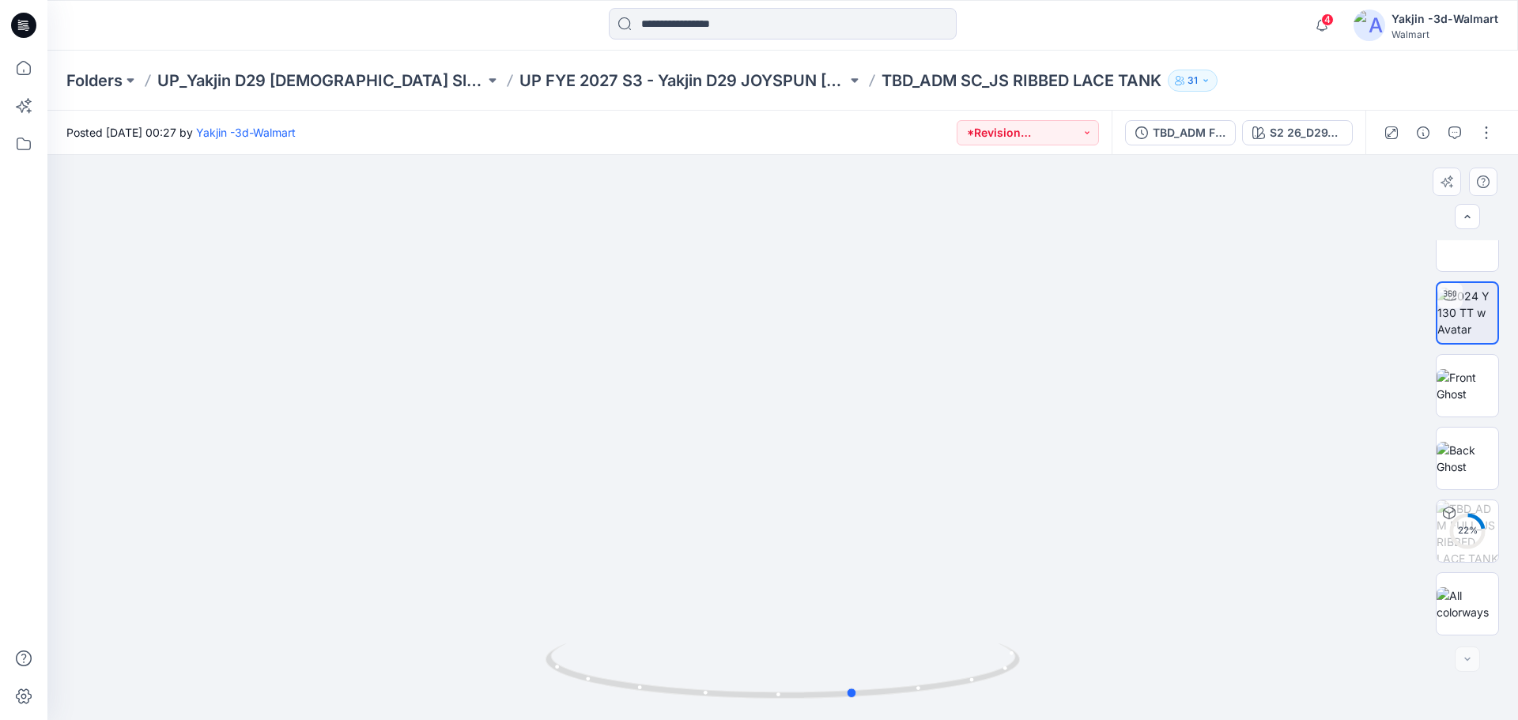
drag, startPoint x: 736, startPoint y: 694, endPoint x: 988, endPoint y: 704, distance: 252.3
click at [988, 704] on div at bounding box center [782, 680] width 474 height 79
click at [1467, 459] on img at bounding box center [1467, 458] width 62 height 33
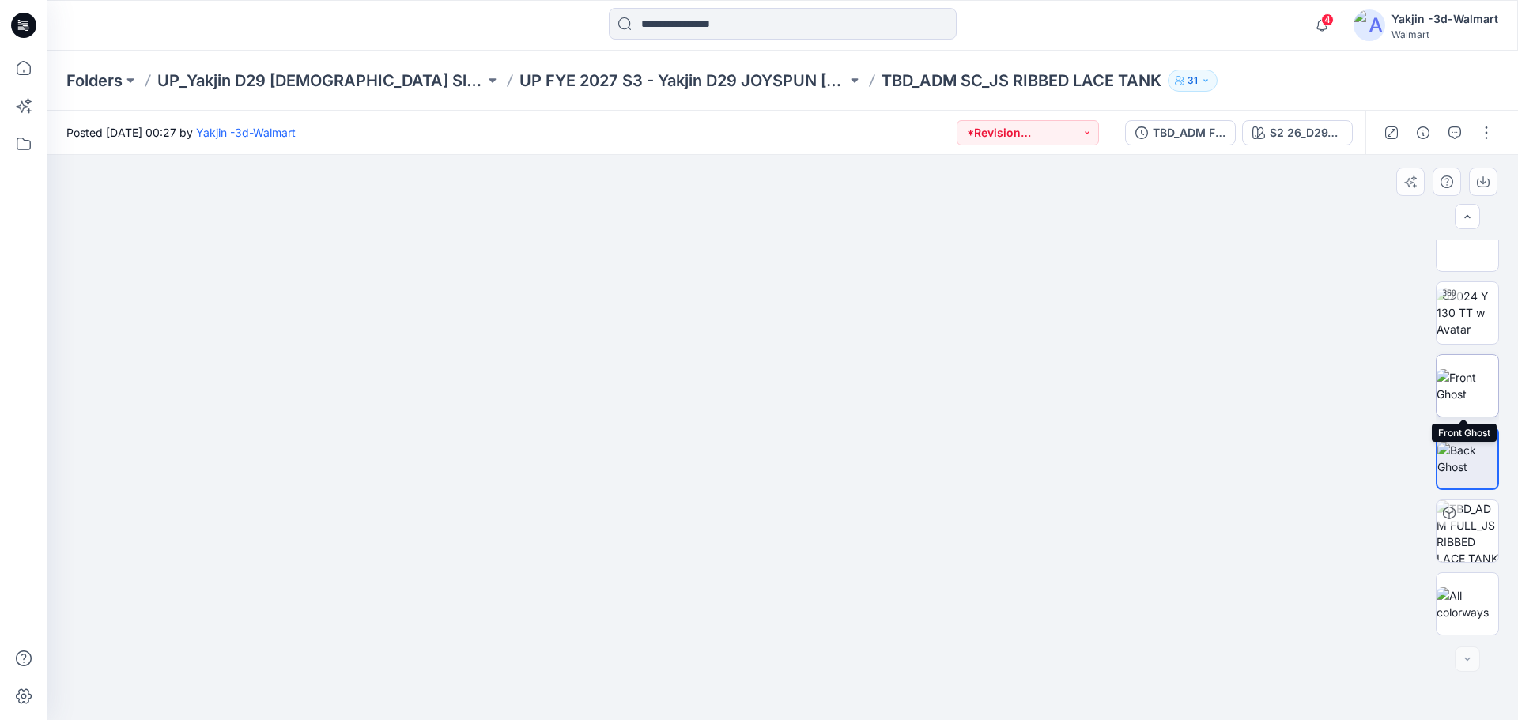
click at [1470, 394] on img at bounding box center [1467, 385] width 62 height 33
click at [1467, 308] on img at bounding box center [1467, 313] width 62 height 50
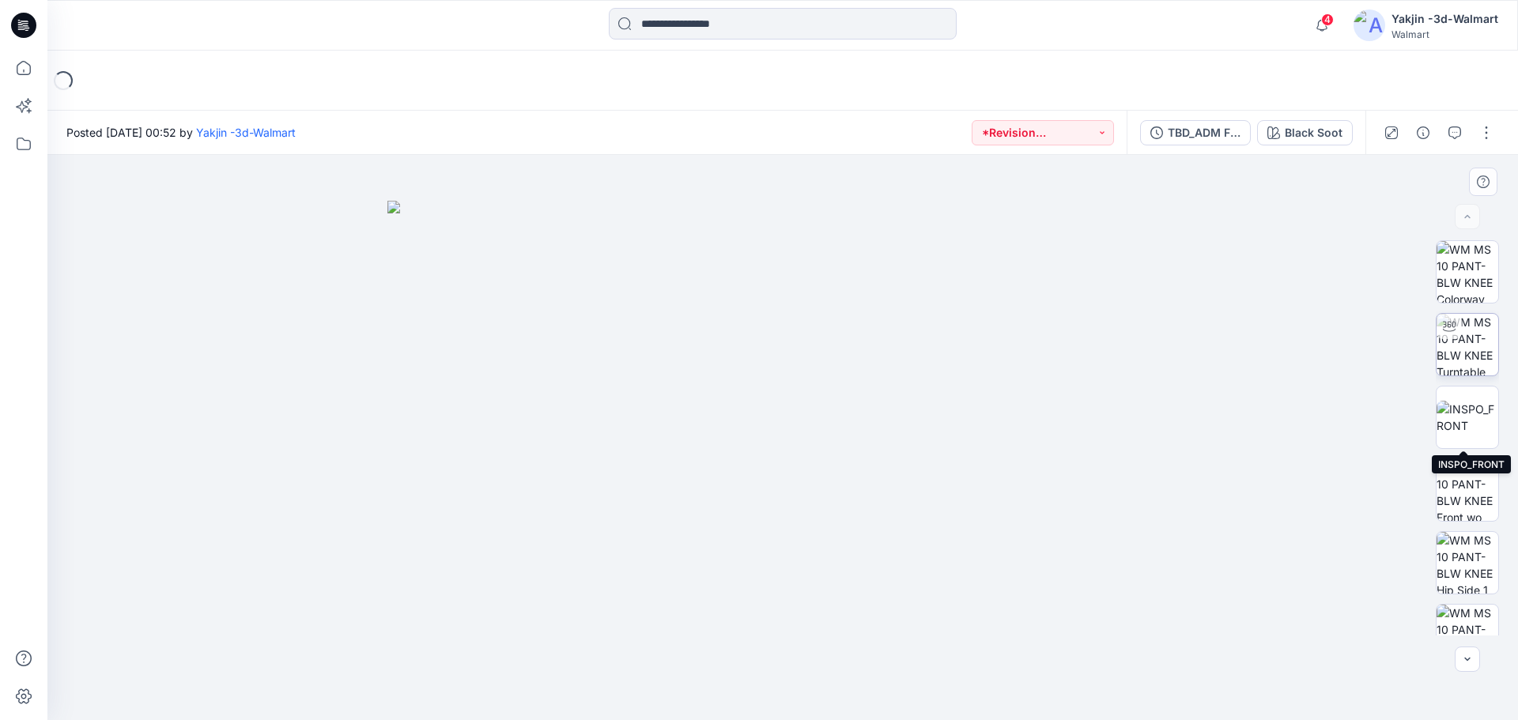
click at [1450, 346] on img at bounding box center [1467, 345] width 62 height 62
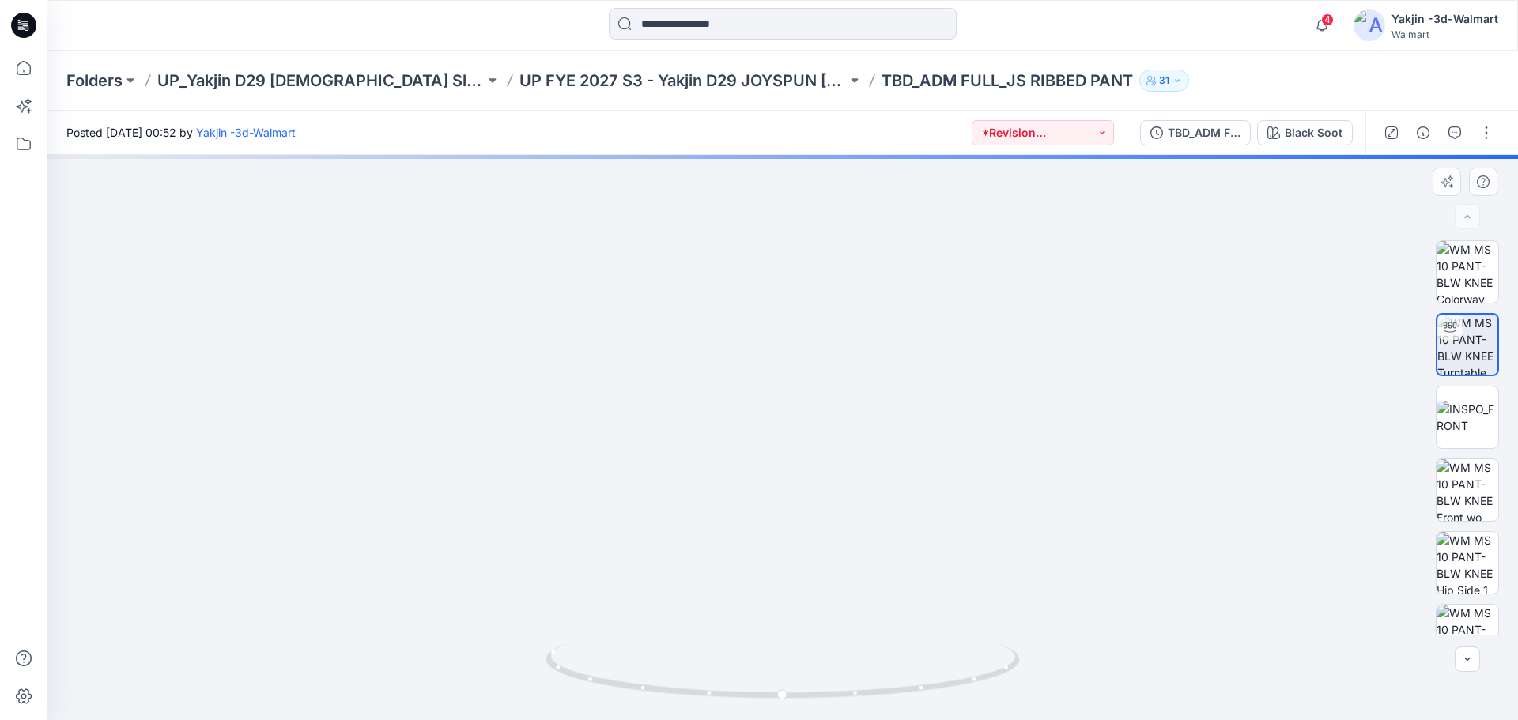
drag, startPoint x: 784, startPoint y: 354, endPoint x: 775, endPoint y: 514, distance: 159.9
click at [775, 537] on img at bounding box center [782, 411] width 1127 height 618
drag, startPoint x: 820, startPoint y: 538, endPoint x: 809, endPoint y: 447, distance: 91.6
click at [809, 447] on img at bounding box center [783, 418] width 1330 height 604
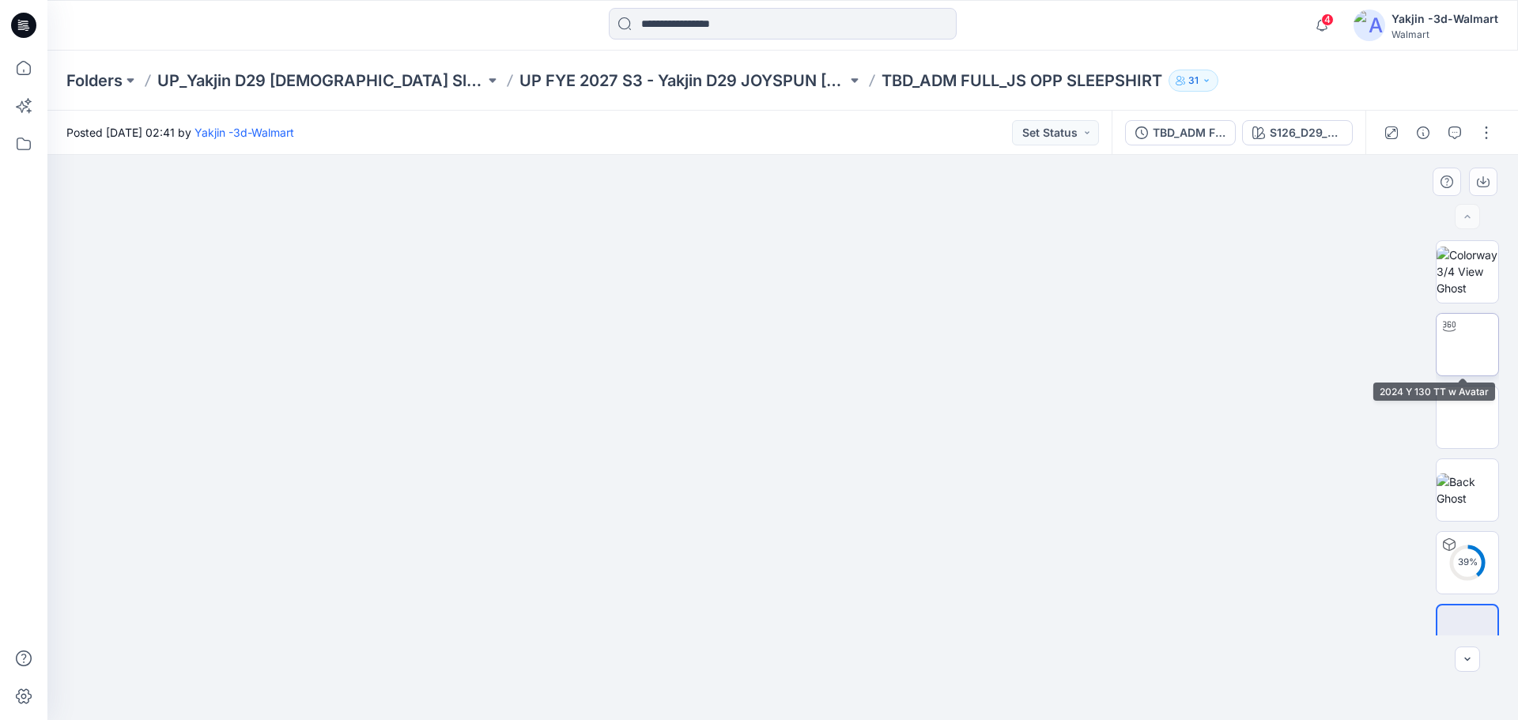
drag, startPoint x: 1476, startPoint y: 352, endPoint x: 1465, endPoint y: 351, distance: 10.3
click at [1474, 352] on img at bounding box center [1467, 344] width 62 height 50
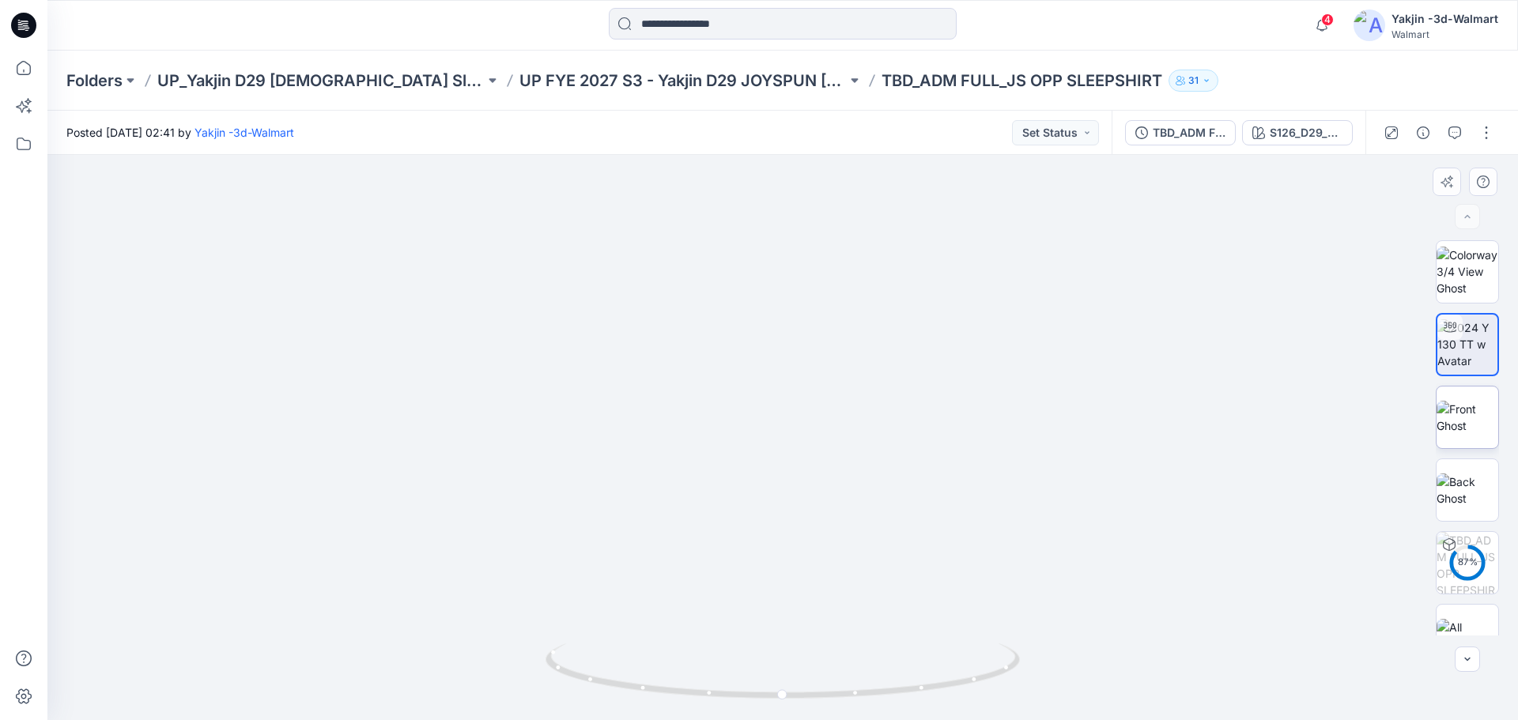
click at [1450, 432] on img at bounding box center [1467, 417] width 62 height 33
click at [1464, 489] on img at bounding box center [1467, 489] width 62 height 33
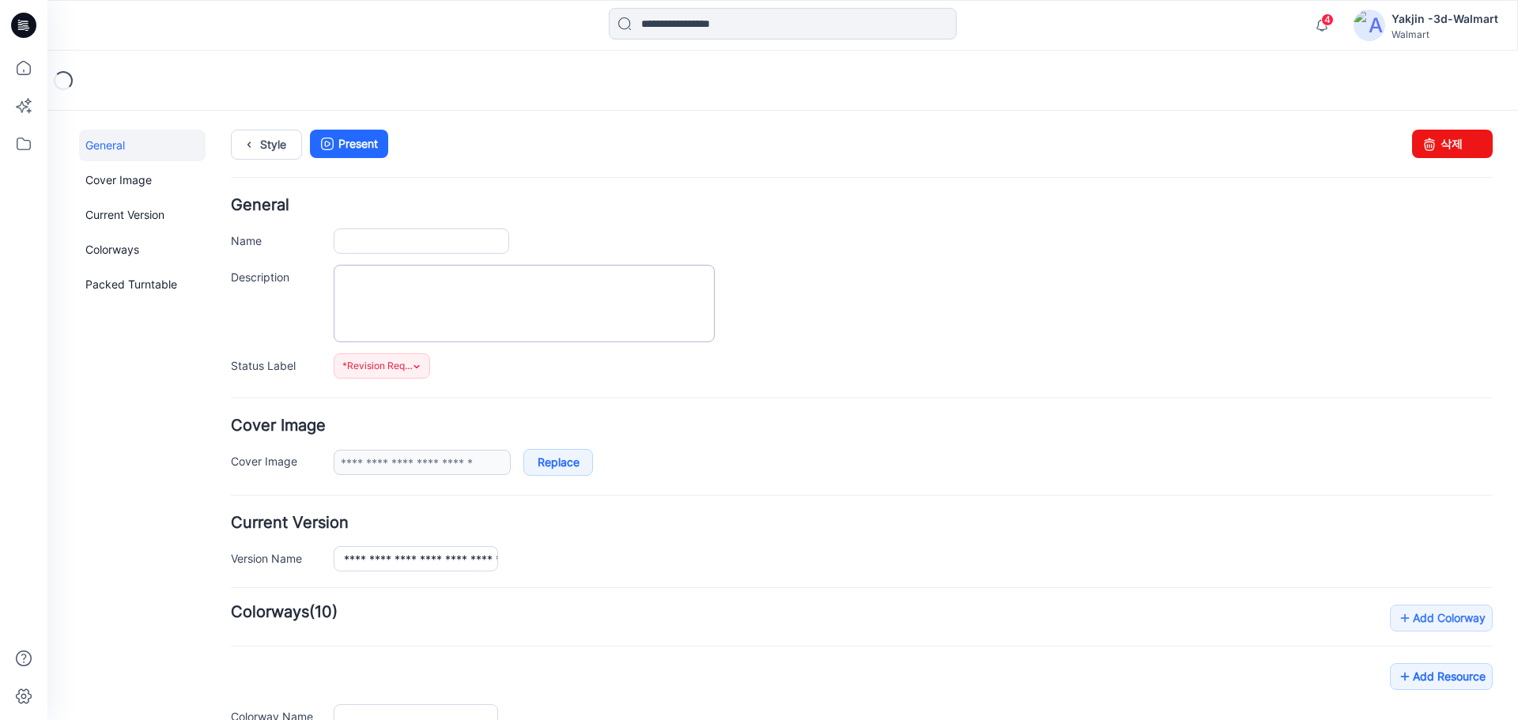
type input "**********"
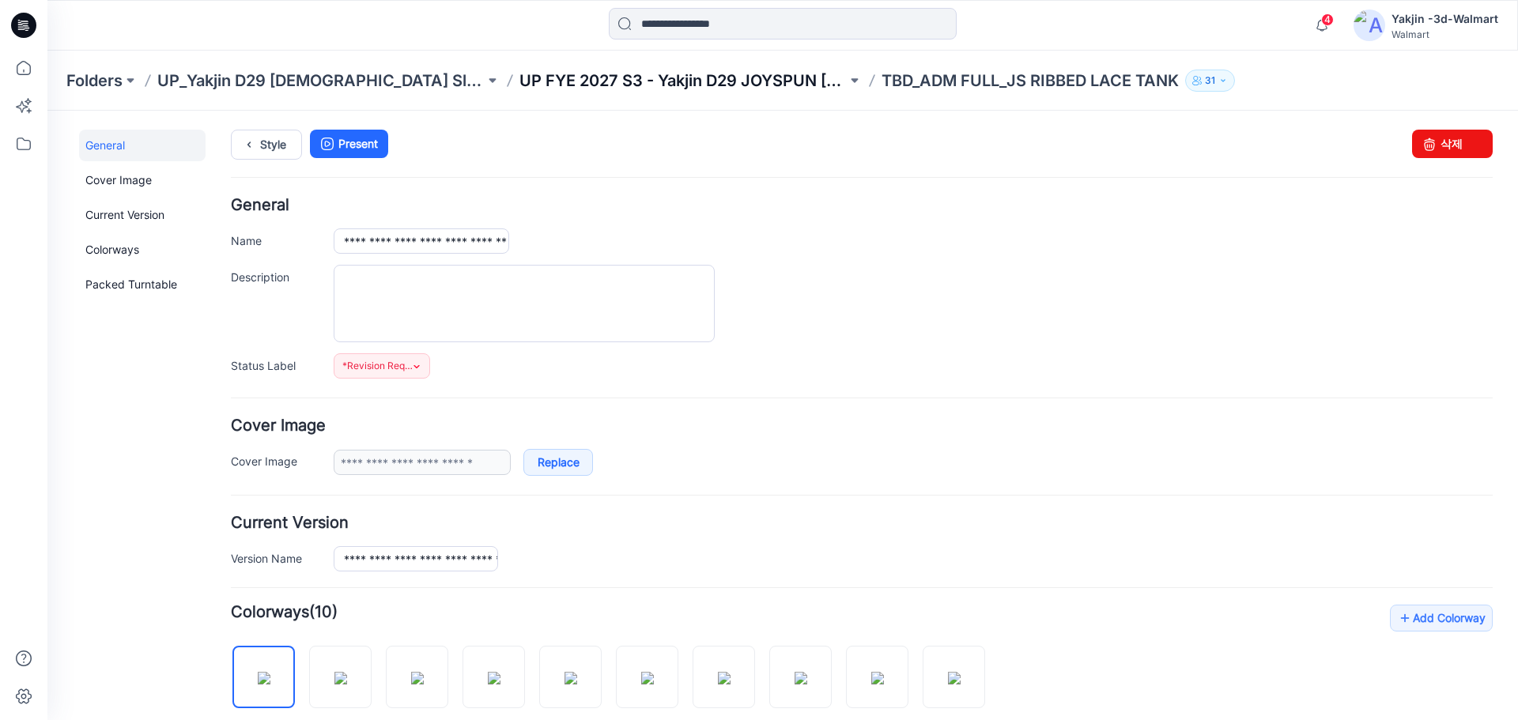
click at [638, 85] on p "UP FYE 2027 S3 - Yakjin D29 JOYSPUN [DEMOGRAPHIC_DATA] Sleepwear" at bounding box center [682, 81] width 327 height 22
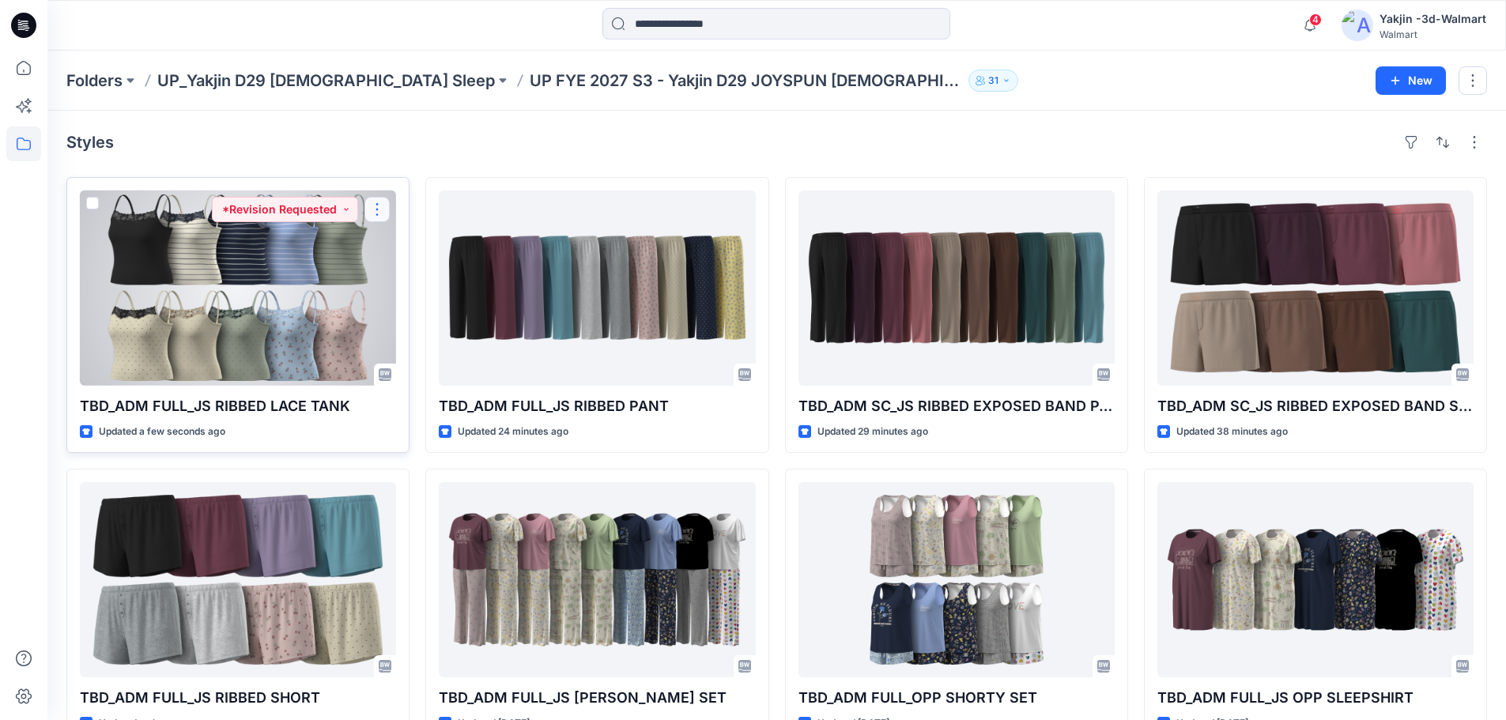
click at [378, 217] on button "button" at bounding box center [376, 209] width 25 height 25
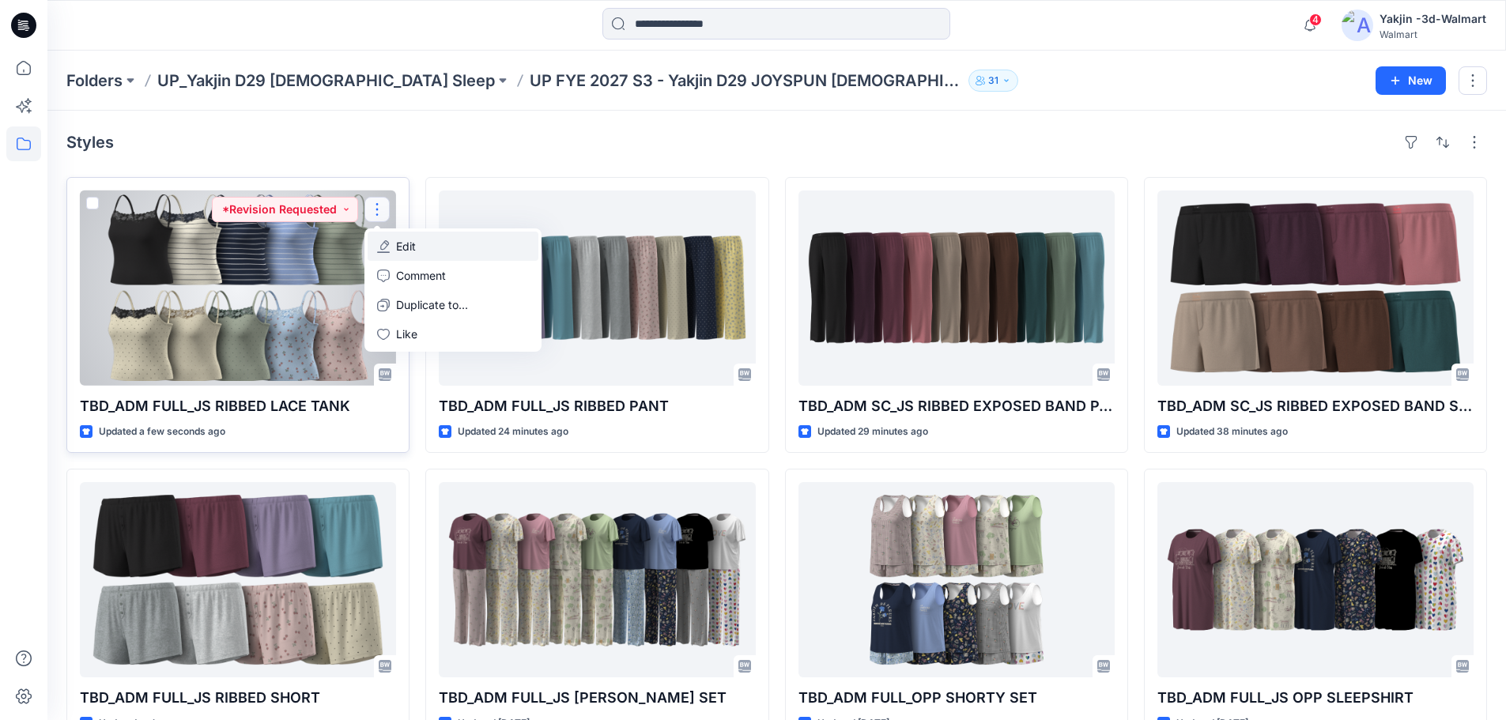
click at [397, 250] on p "Edit" at bounding box center [406, 246] width 20 height 17
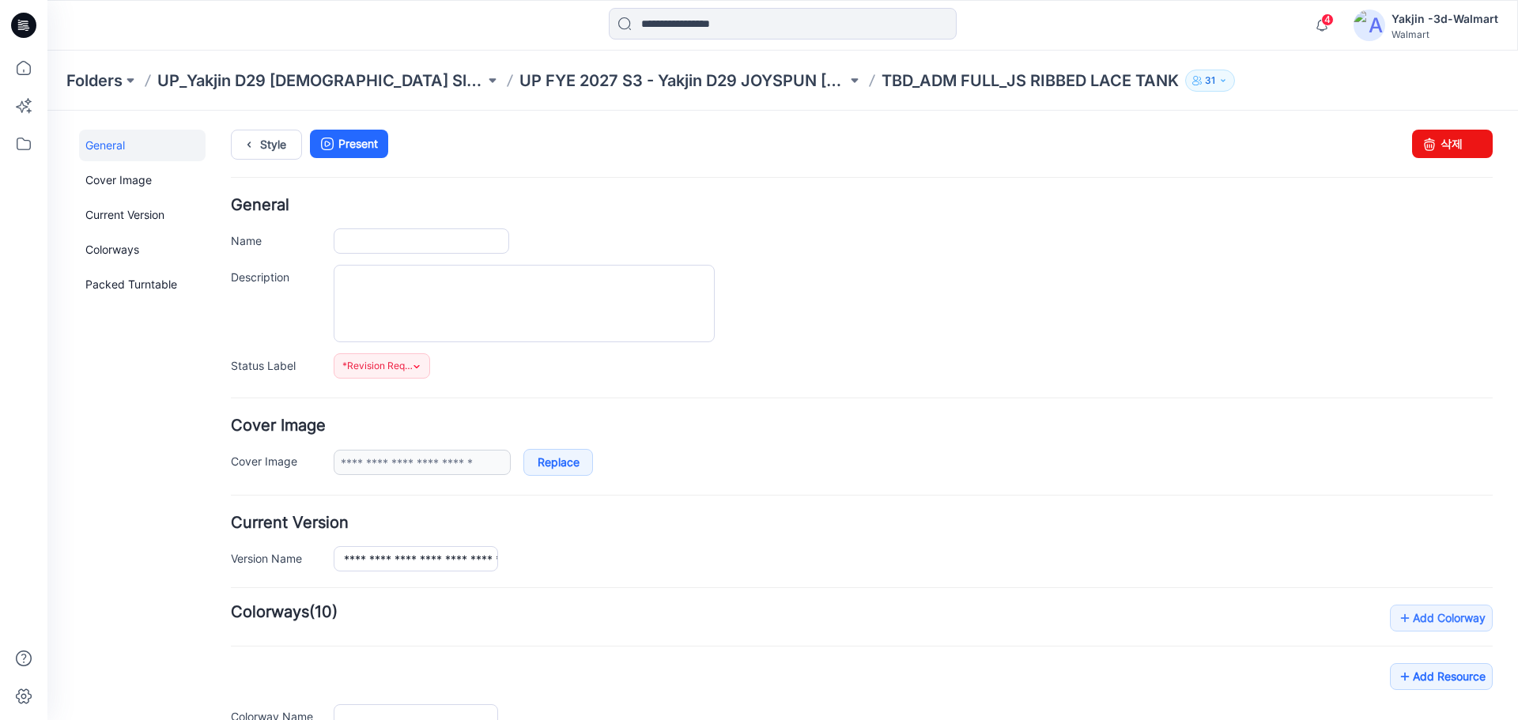
type input "**********"
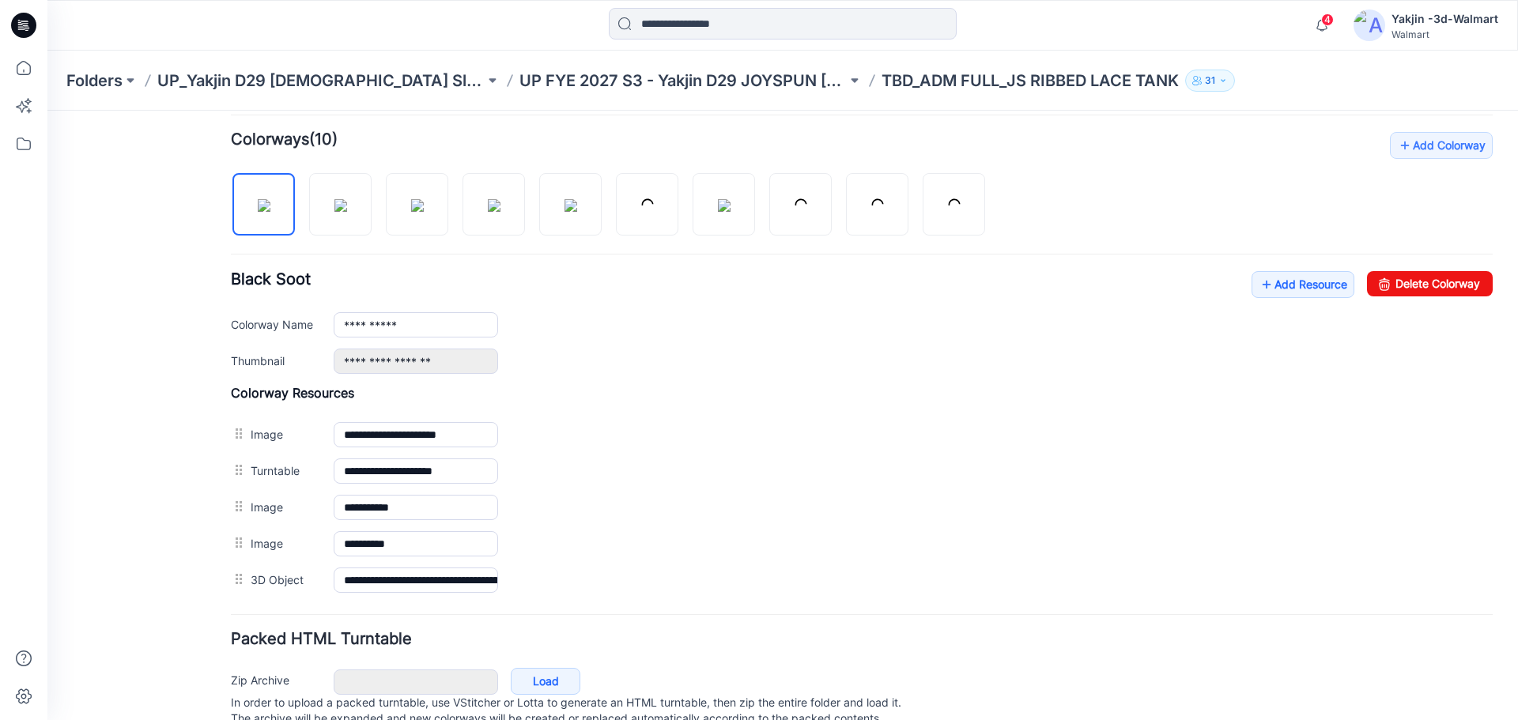
scroll to position [474, 0]
click at [1283, 271] on link "Add Resource" at bounding box center [1302, 283] width 103 height 27
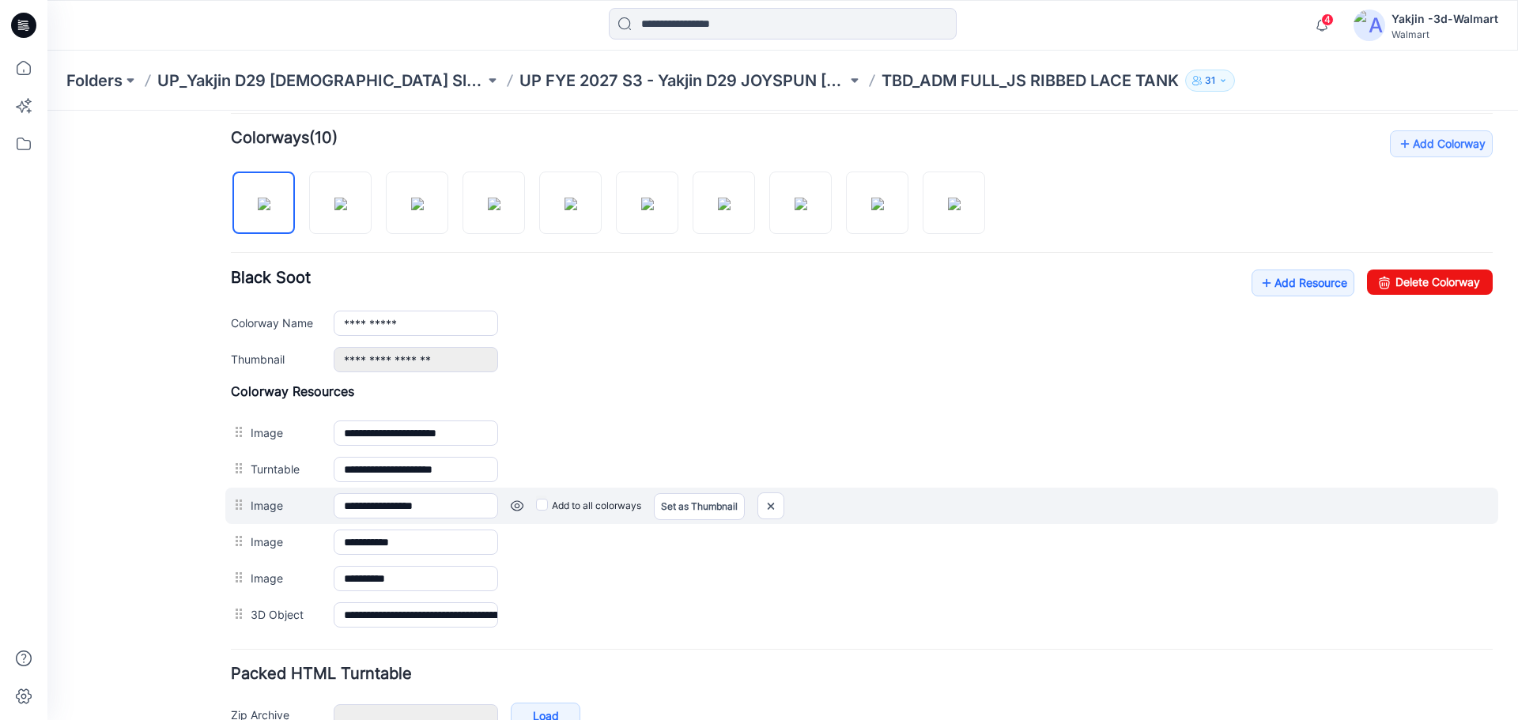
click at [575, 507] on label "Add to all colorways" at bounding box center [588, 505] width 105 height 25
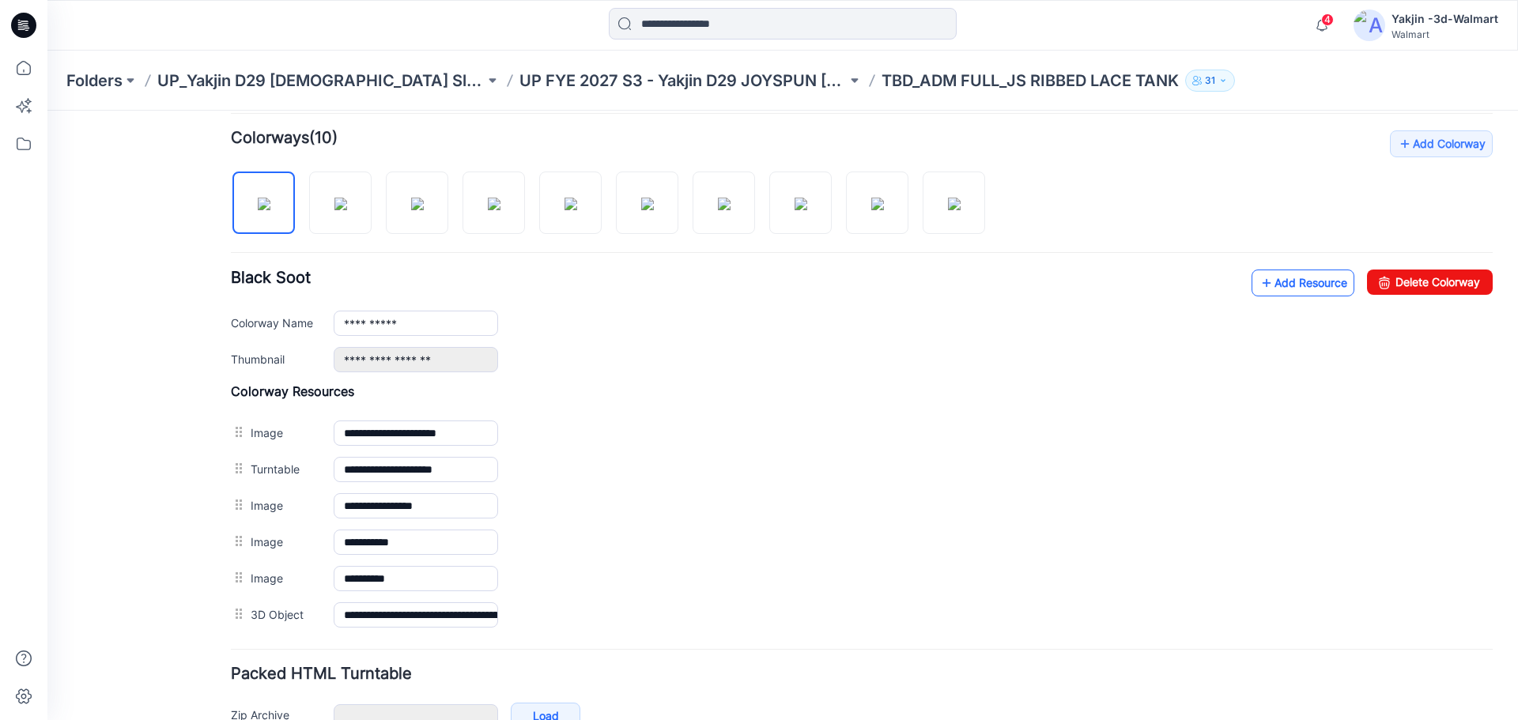
click at [1315, 281] on link "Add Resource" at bounding box center [1302, 283] width 103 height 27
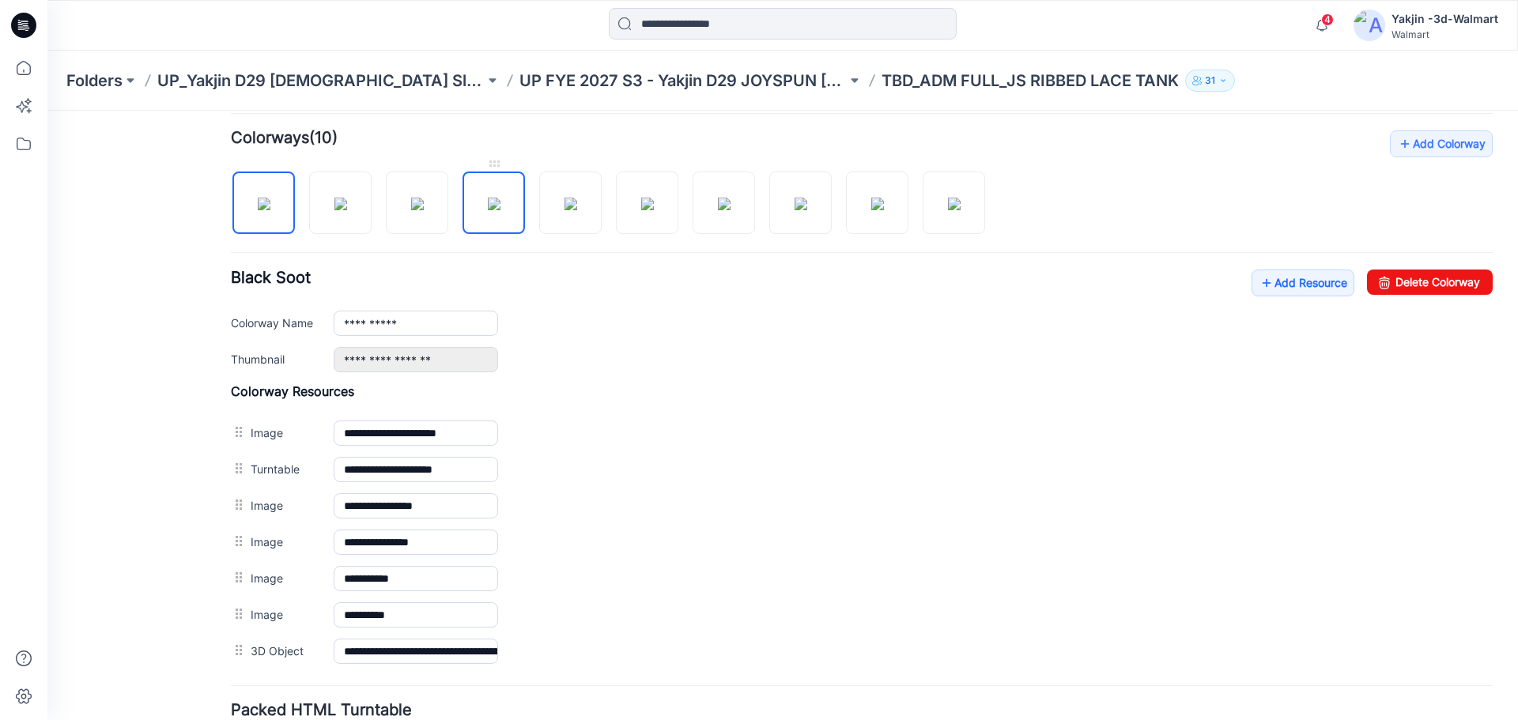
click at [500, 210] on img at bounding box center [494, 204] width 13 height 13
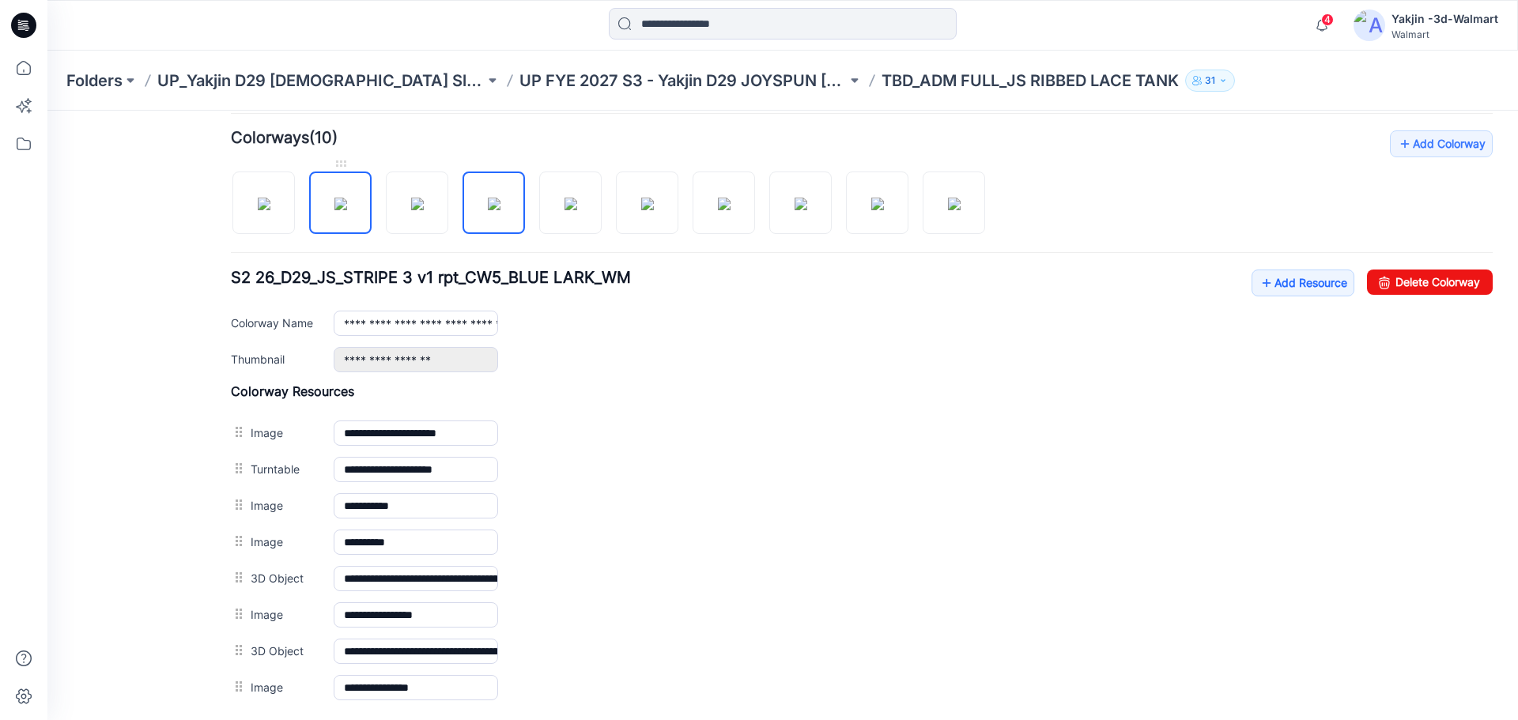
click at [347, 205] on img at bounding box center [340, 204] width 13 height 13
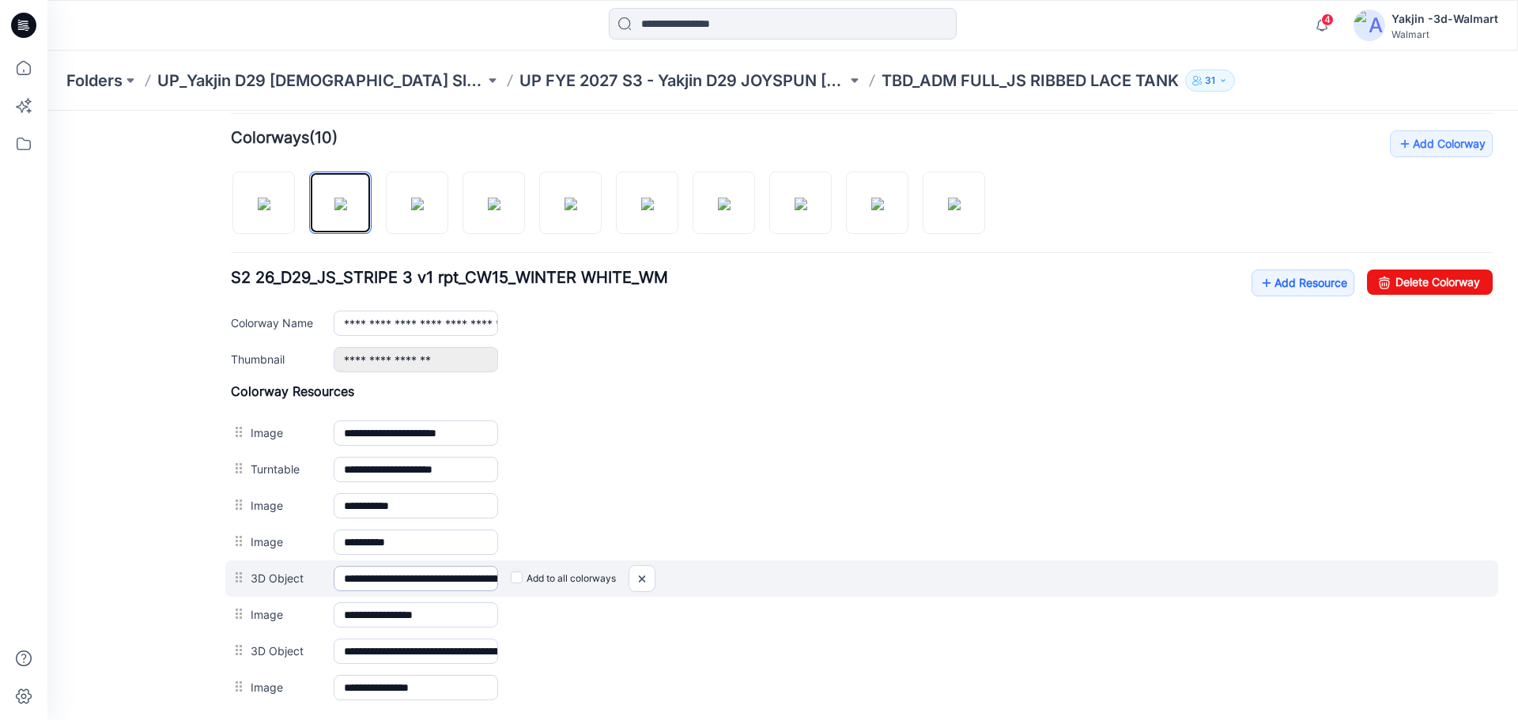
scroll to position [553, 0]
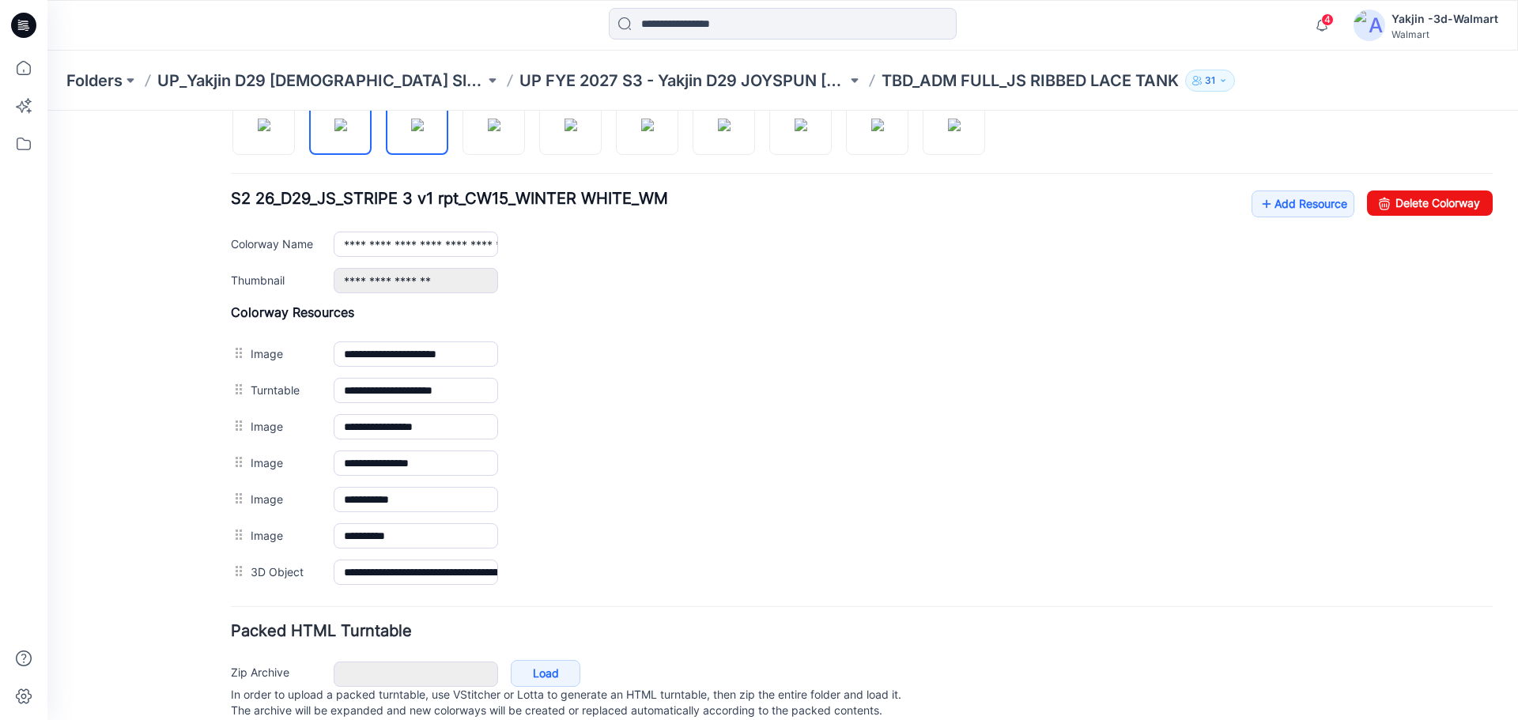
click at [424, 131] on img at bounding box center [417, 125] width 13 height 13
click at [499, 131] on img at bounding box center [494, 125] width 13 height 13
click at [564, 131] on img at bounding box center [570, 125] width 13 height 13
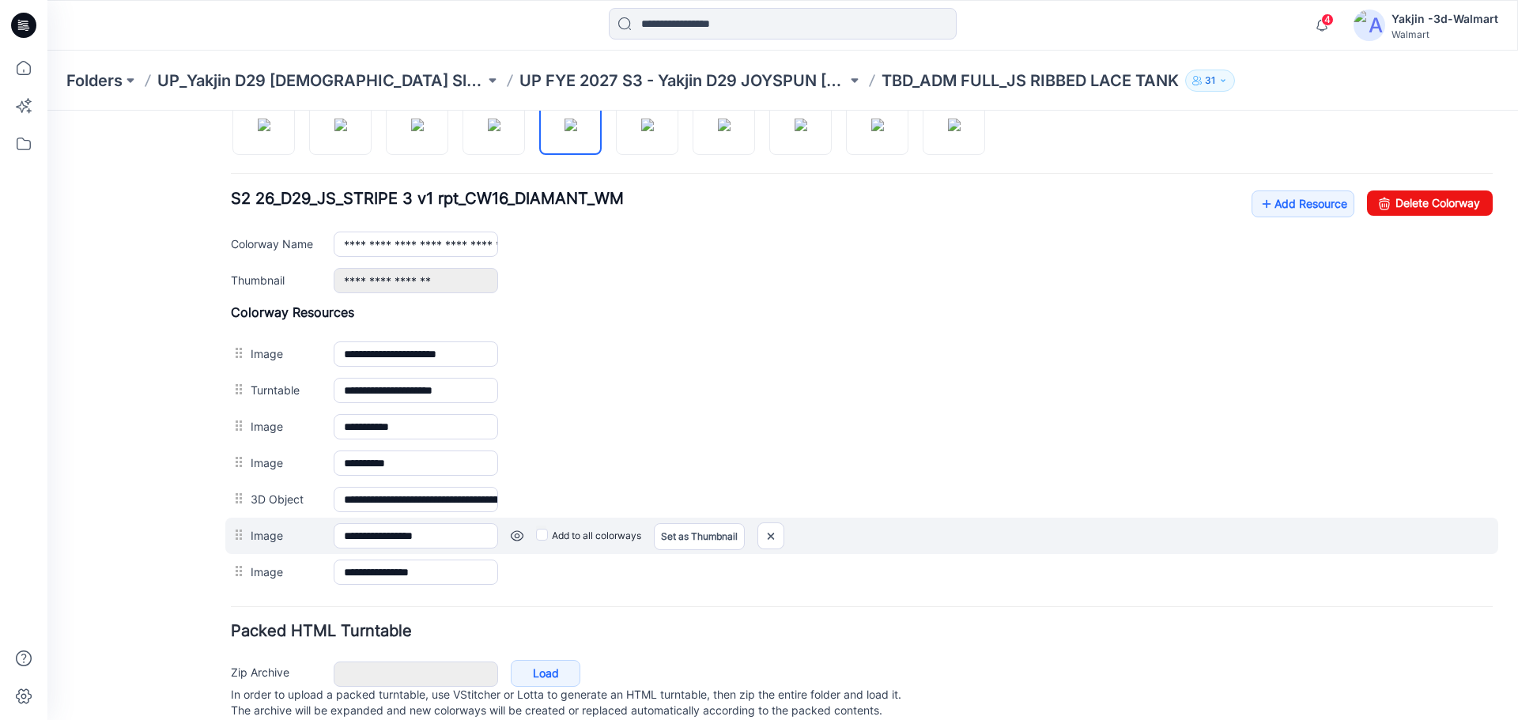
click at [239, 537] on div at bounding box center [241, 535] width 20 height 24
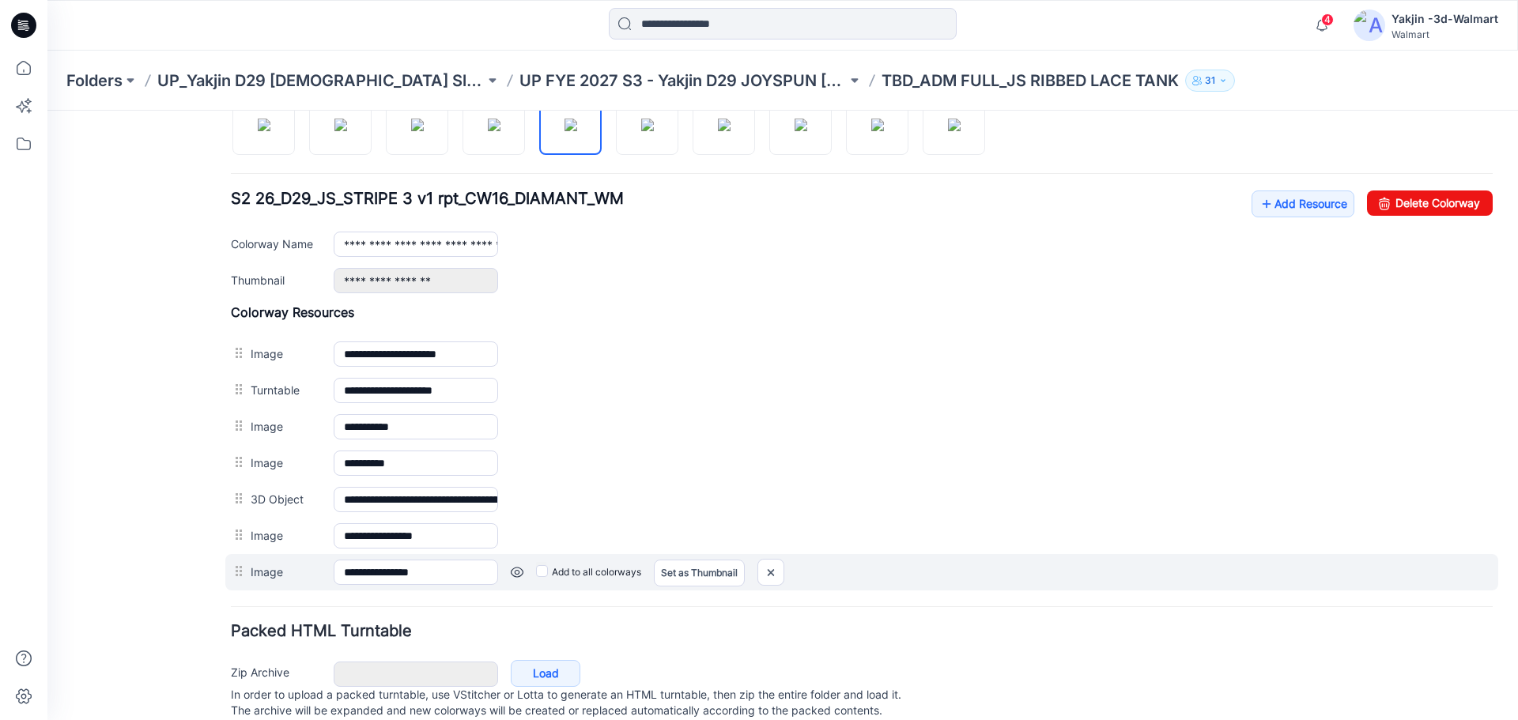
click at [240, 571] on div at bounding box center [241, 572] width 20 height 24
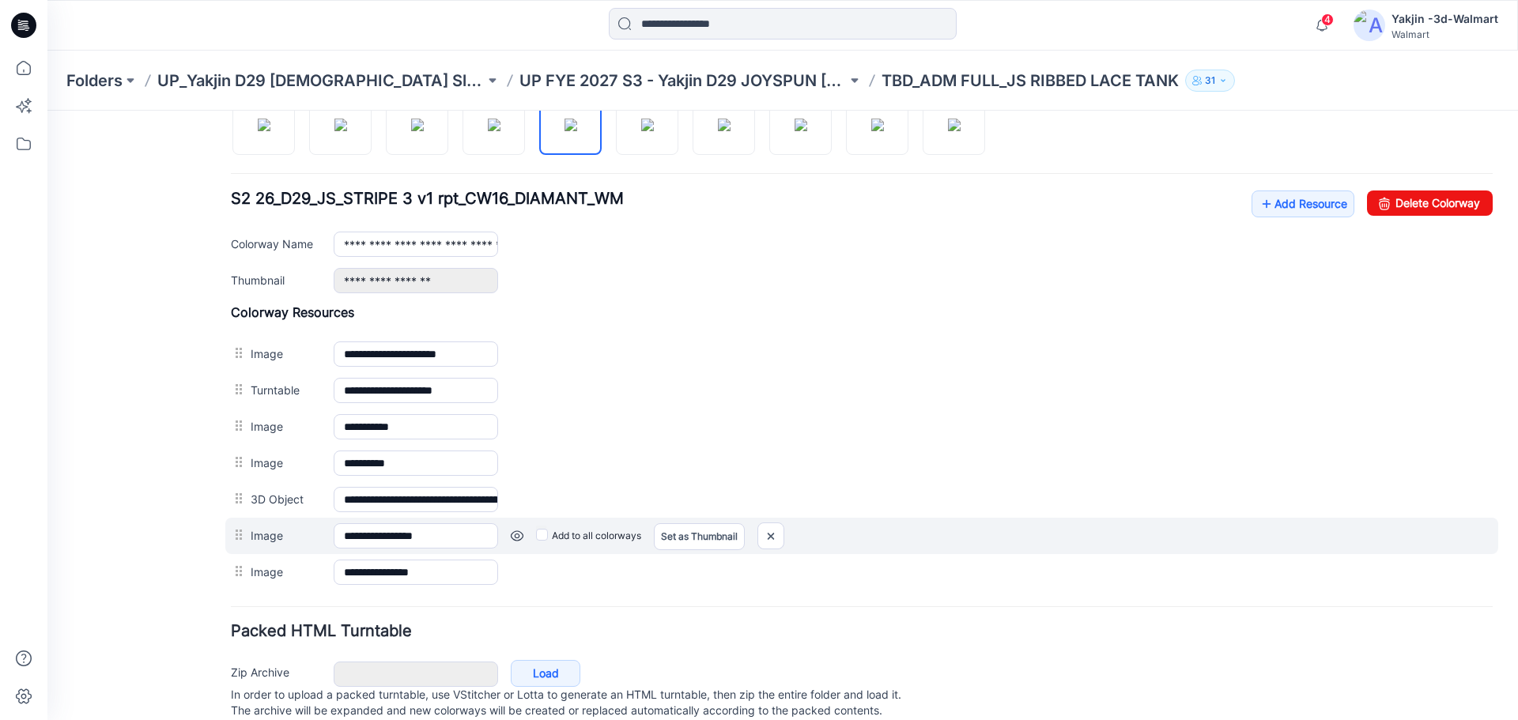
click at [243, 544] on div at bounding box center [241, 535] width 20 height 24
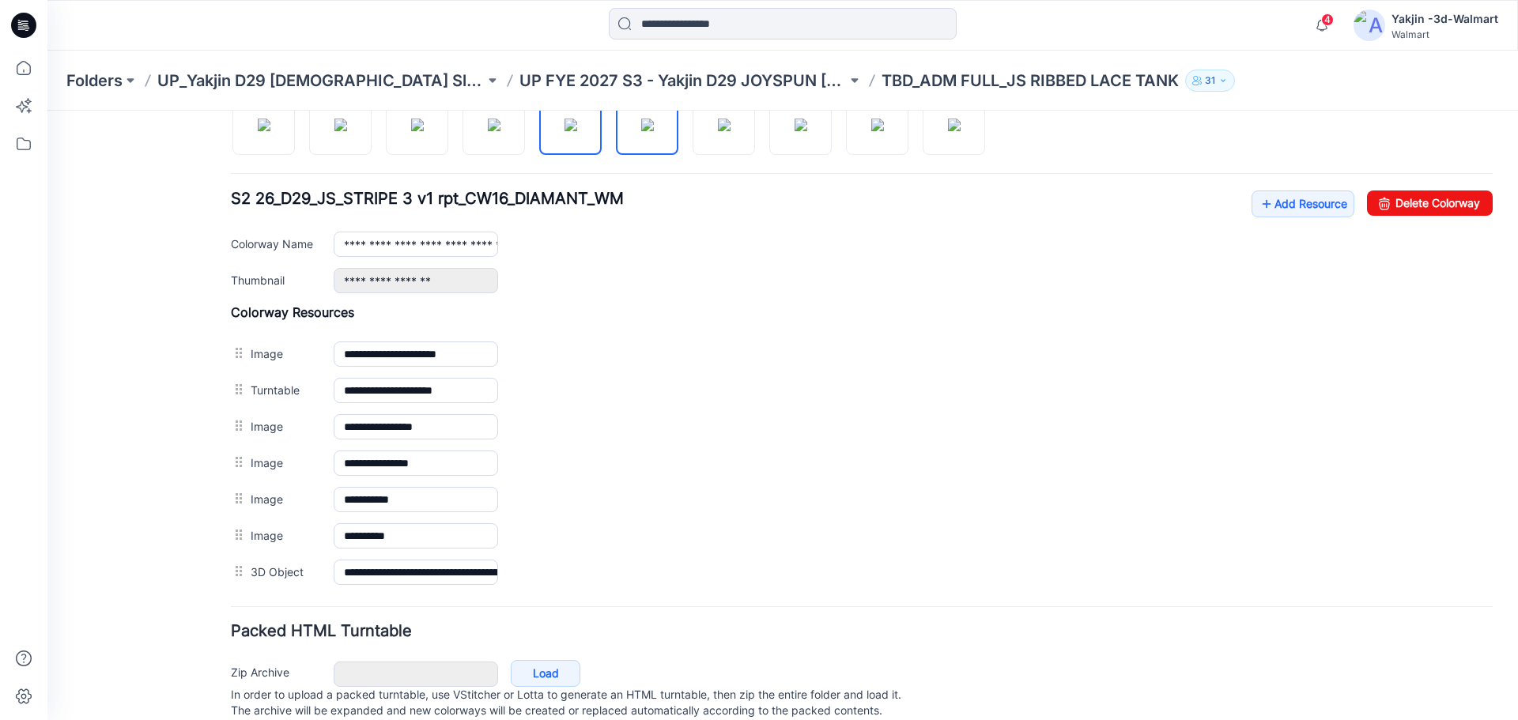
click at [649, 131] on img at bounding box center [647, 125] width 13 height 13
click at [730, 131] on img at bounding box center [724, 125] width 13 height 13
click at [807, 131] on img at bounding box center [800, 125] width 13 height 13
click at [884, 119] on img at bounding box center [877, 125] width 13 height 13
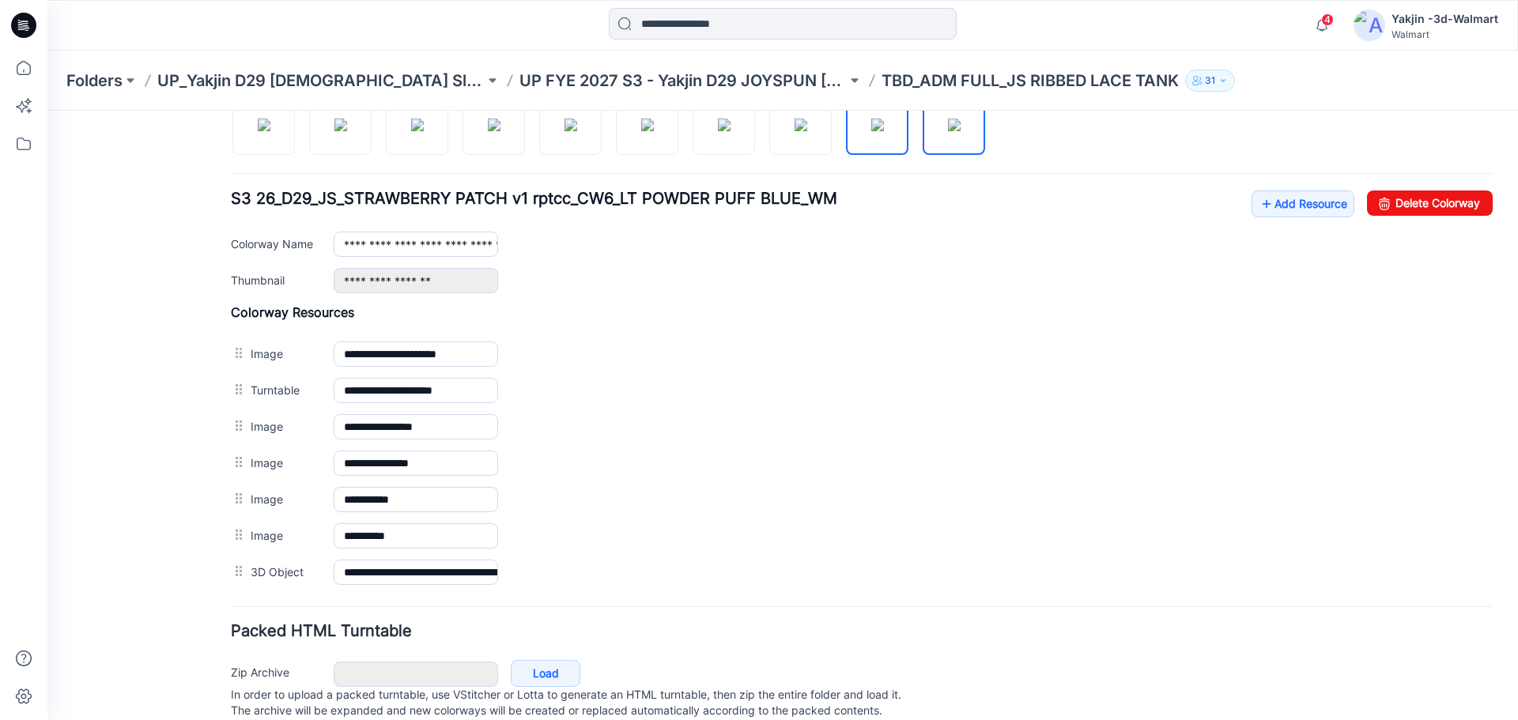
click at [956, 131] on img at bounding box center [954, 125] width 13 height 13
type input "**********"
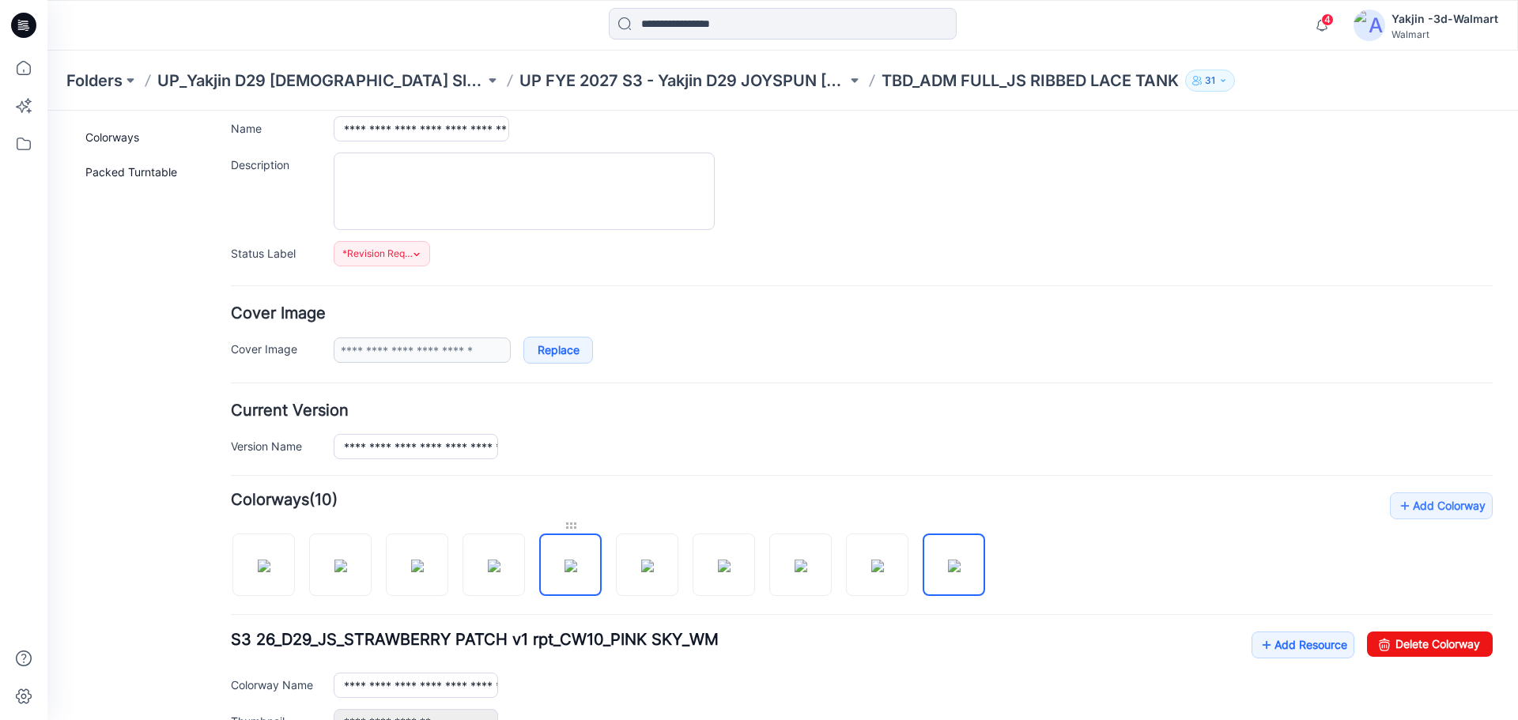
scroll to position [0, 0]
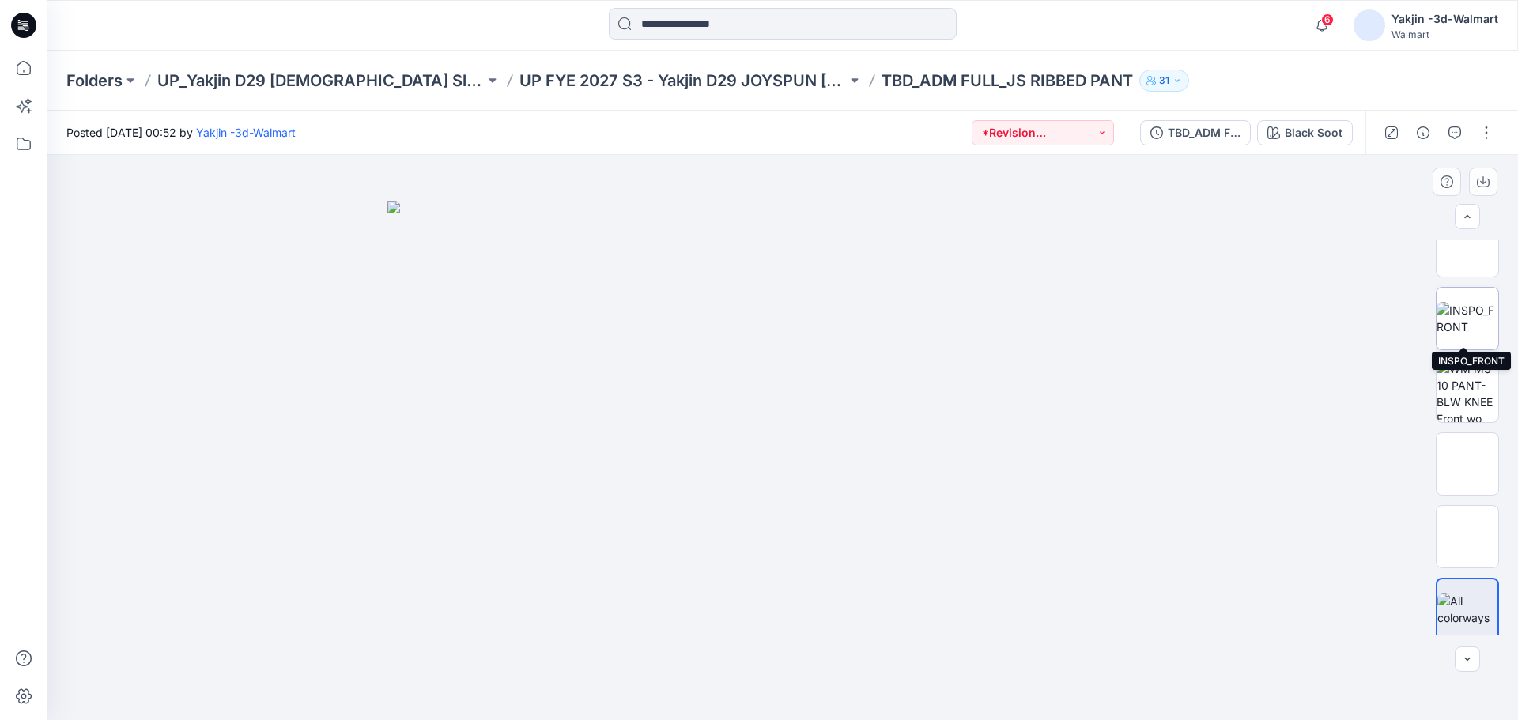
scroll to position [104, 0]
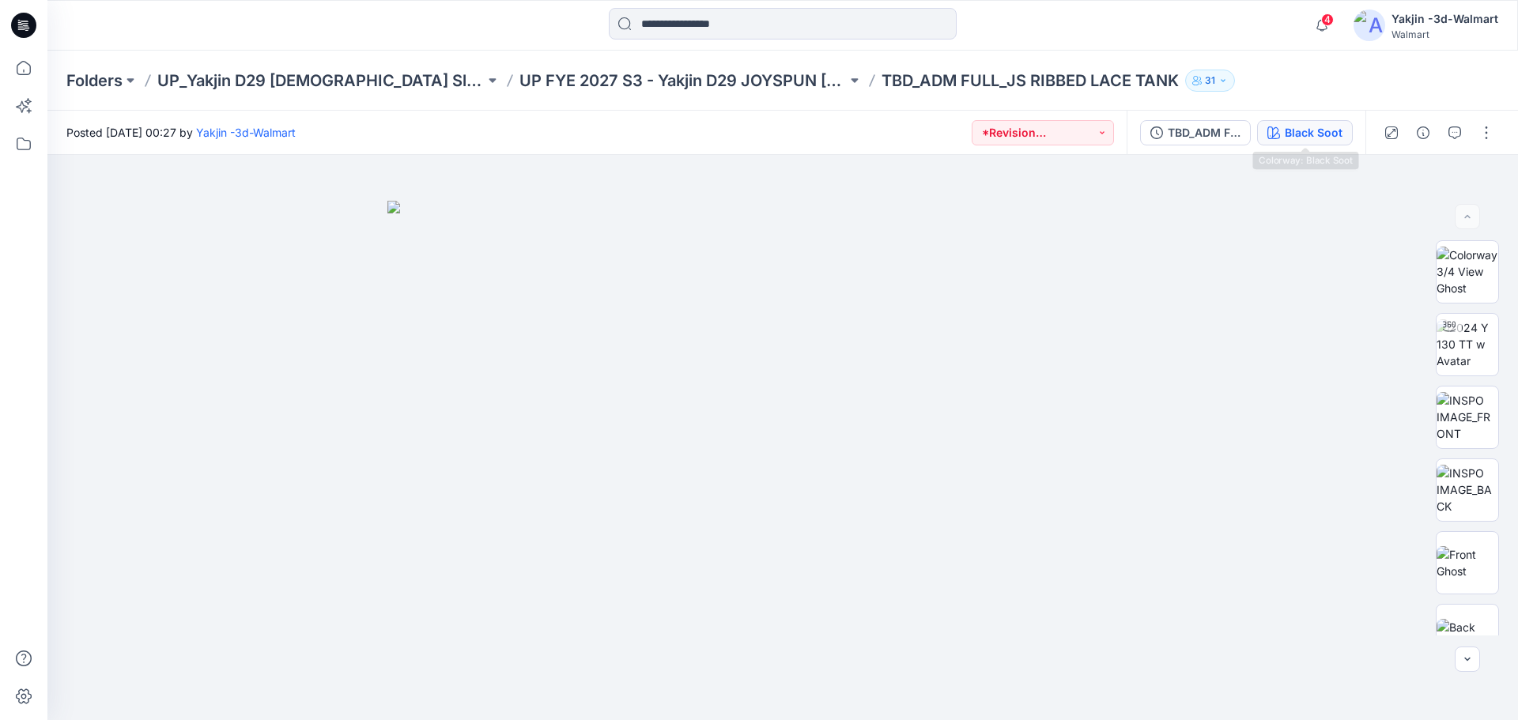
click at [1312, 134] on div "Black Soot" at bounding box center [1313, 132] width 58 height 17
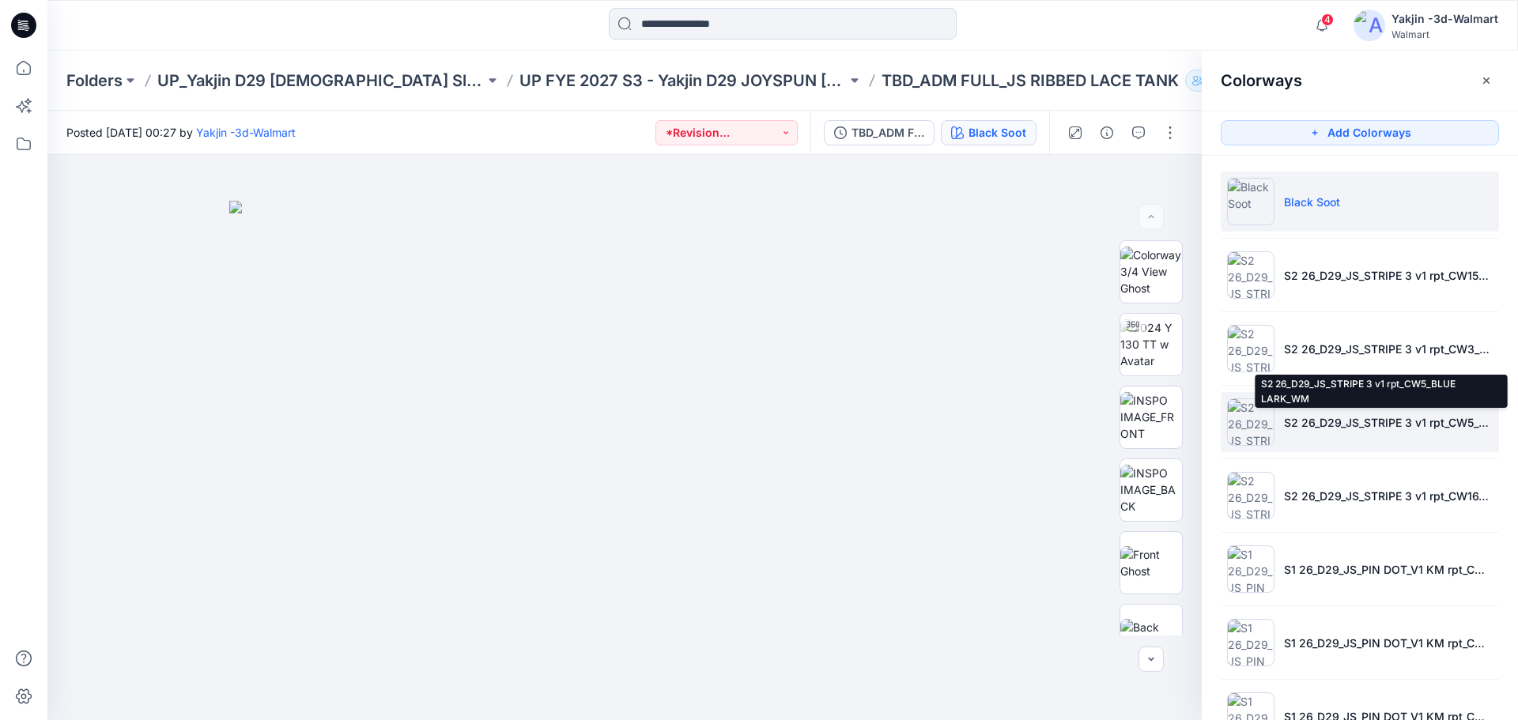
click at [1302, 422] on p "S2 26_D29_JS_STRIPE 3 v1 rpt_CW5_BLUE LARK_WM" at bounding box center [1388, 422] width 209 height 17
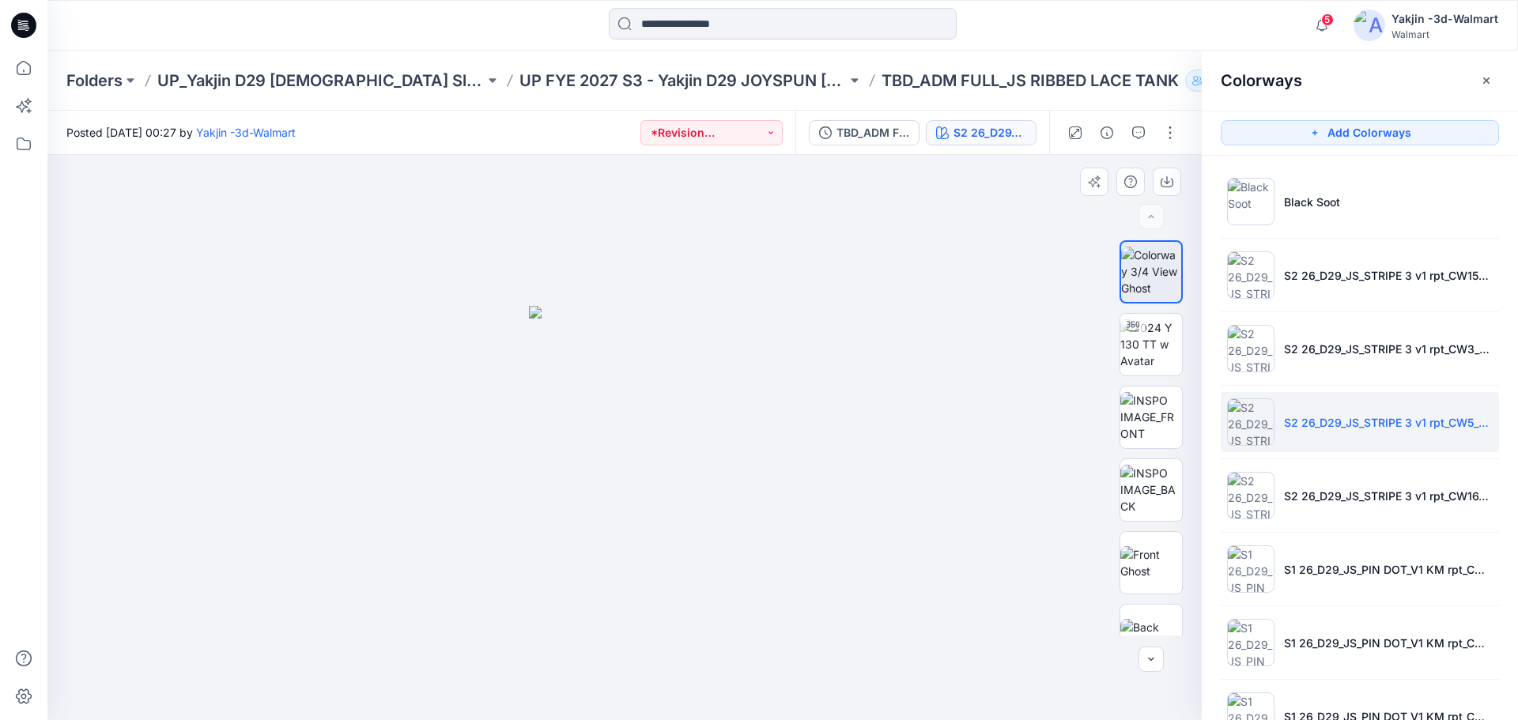
click at [1041, 542] on div at bounding box center [624, 437] width 1154 height 565
click at [1480, 74] on button "button" at bounding box center [1485, 80] width 25 height 25
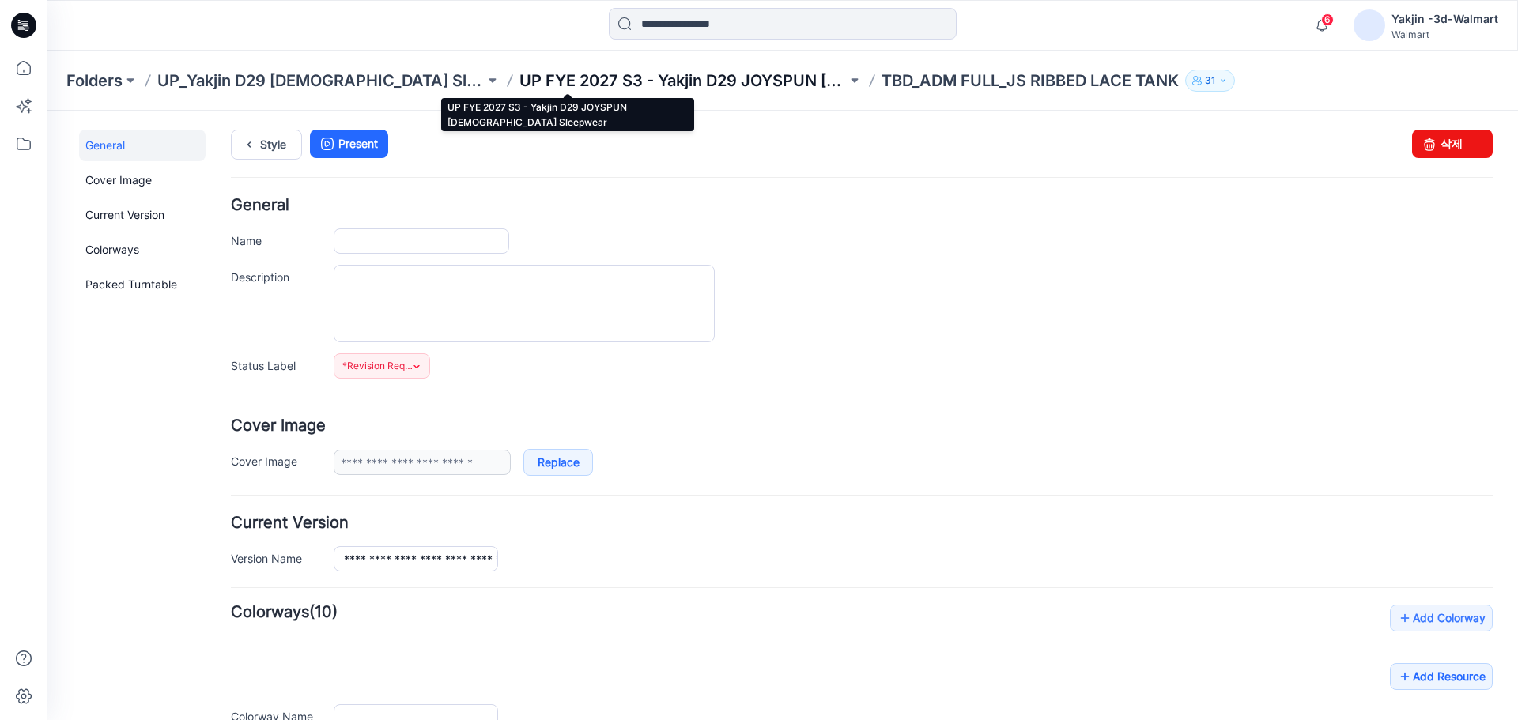
type input "**********"
click at [576, 68] on div "Folders UP_Yakjin D29 [DEMOGRAPHIC_DATA] Sleep UP FYE 2027 S3 - Yakjin D29 JOYS…" at bounding box center [782, 81] width 1470 height 60
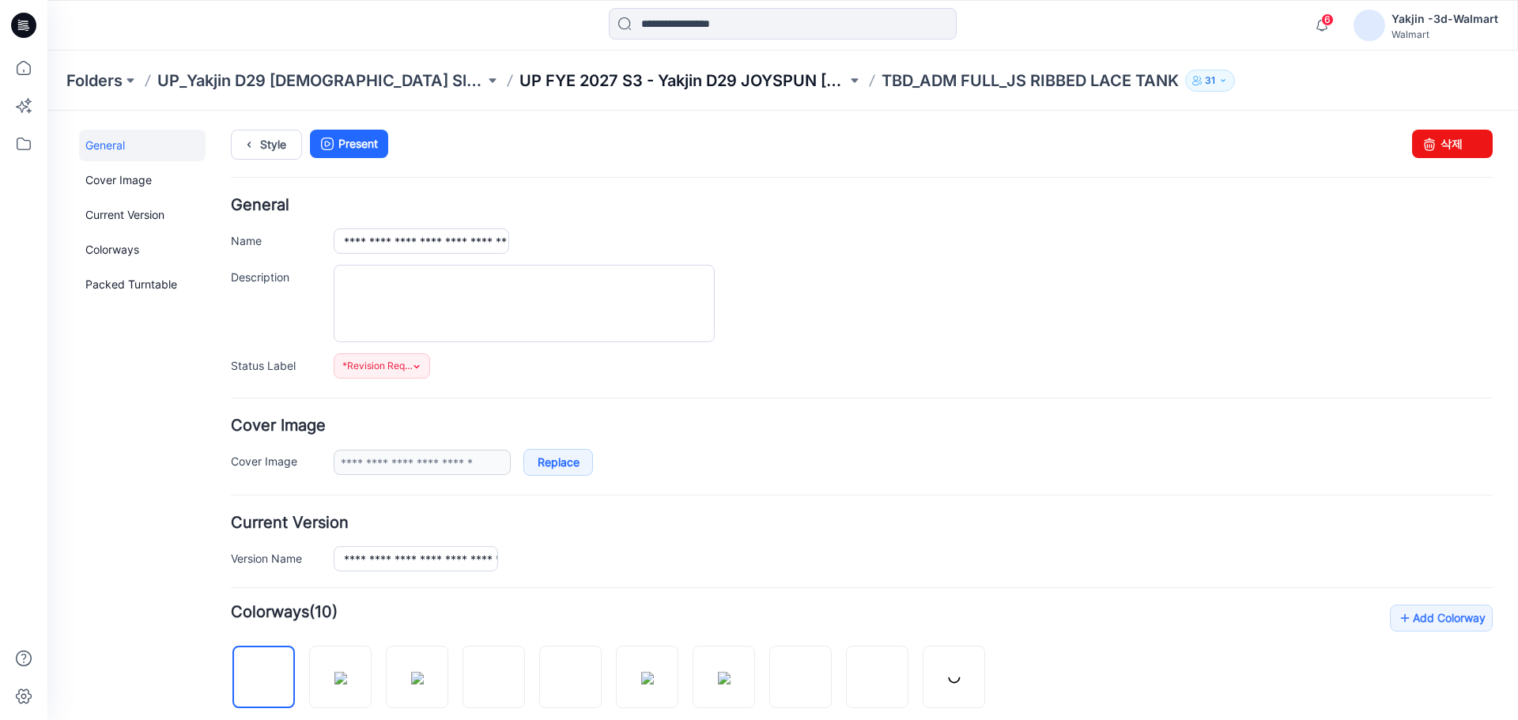
click at [519, 75] on p "UP FYE 2027 S3 - Yakjin D29 JOYSPUN [DEMOGRAPHIC_DATA] Sleepwear" at bounding box center [682, 81] width 327 height 22
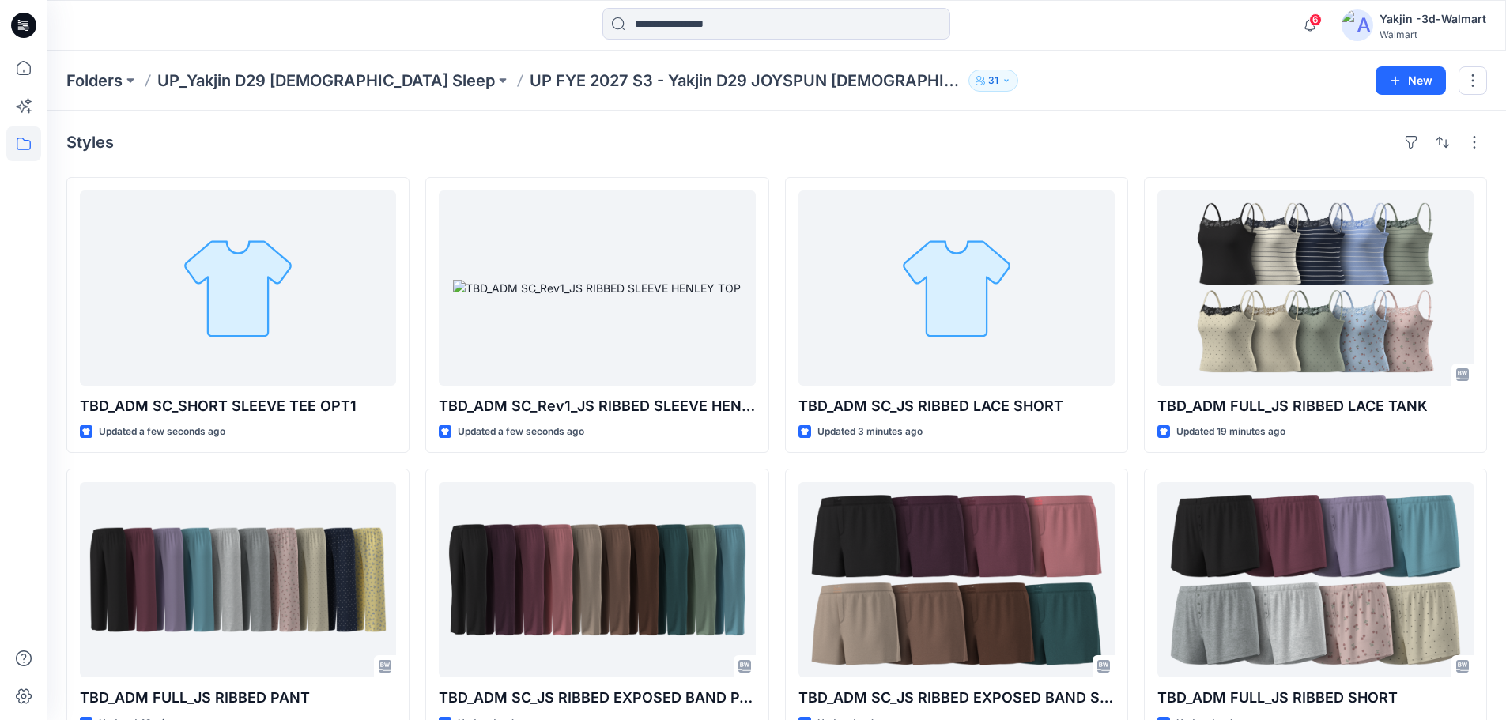
click at [1024, 131] on div "Styles" at bounding box center [776, 142] width 1420 height 25
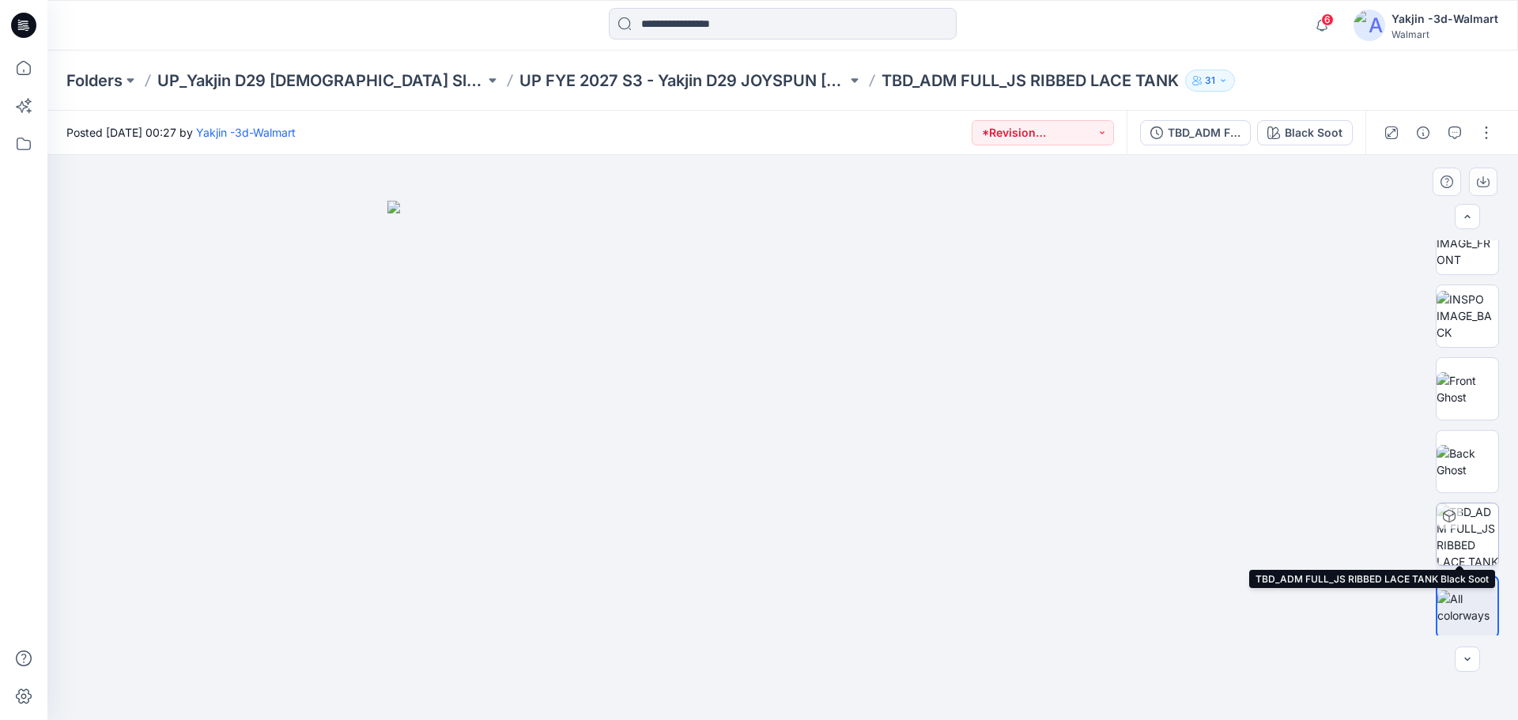
scroll to position [177, 0]
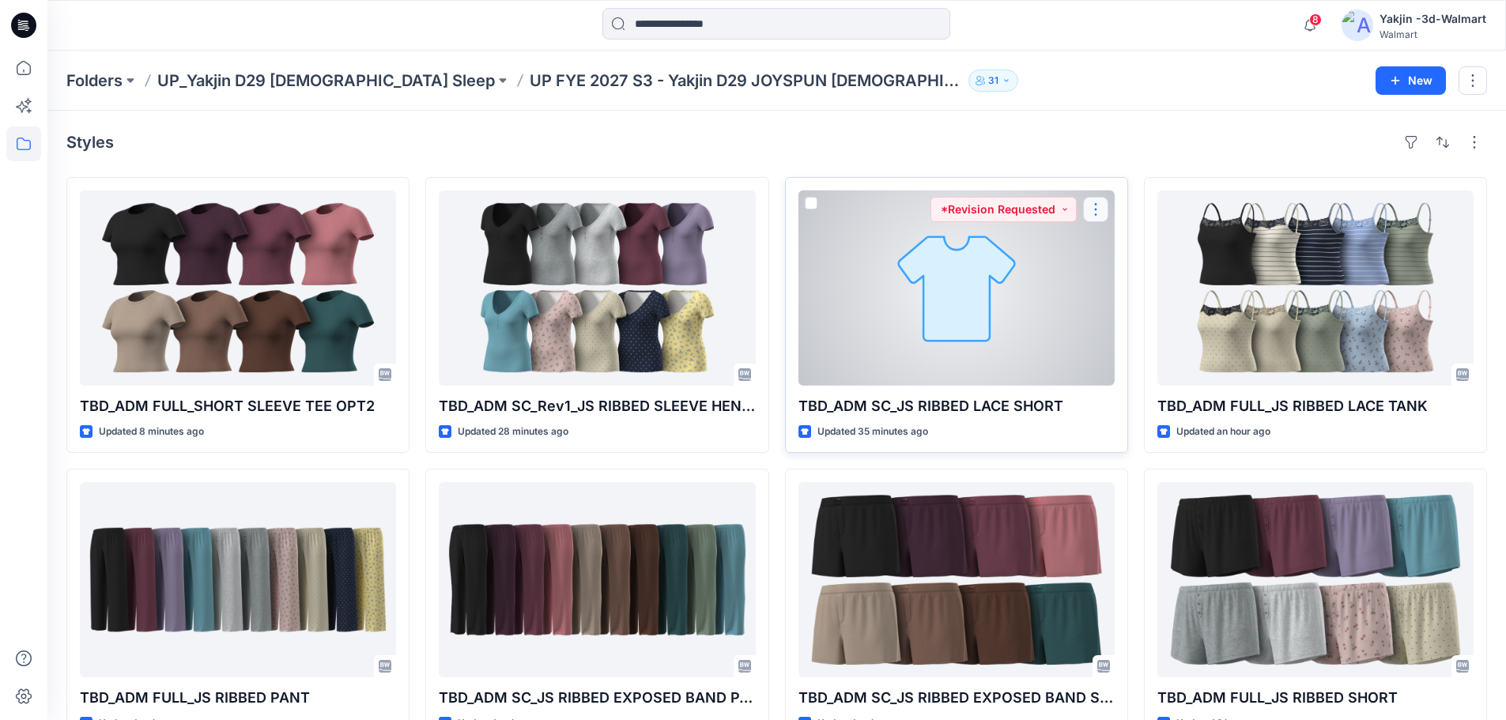
drag, startPoint x: 989, startPoint y: 281, endPoint x: 1099, endPoint y: 203, distance: 134.9
click at [1099, 202] on button "button" at bounding box center [1095, 209] width 25 height 25
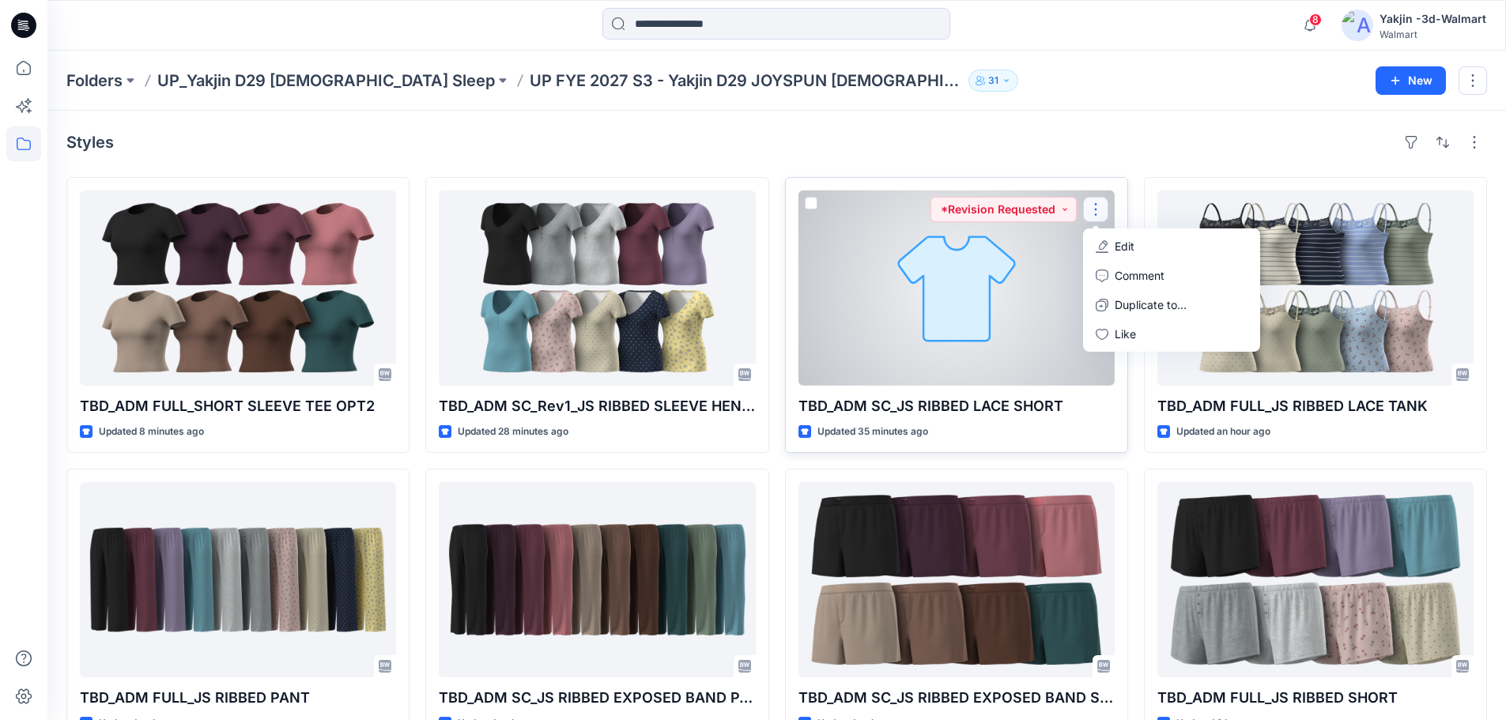
click at [1100, 243] on icon "button" at bounding box center [1101, 246] width 13 height 13
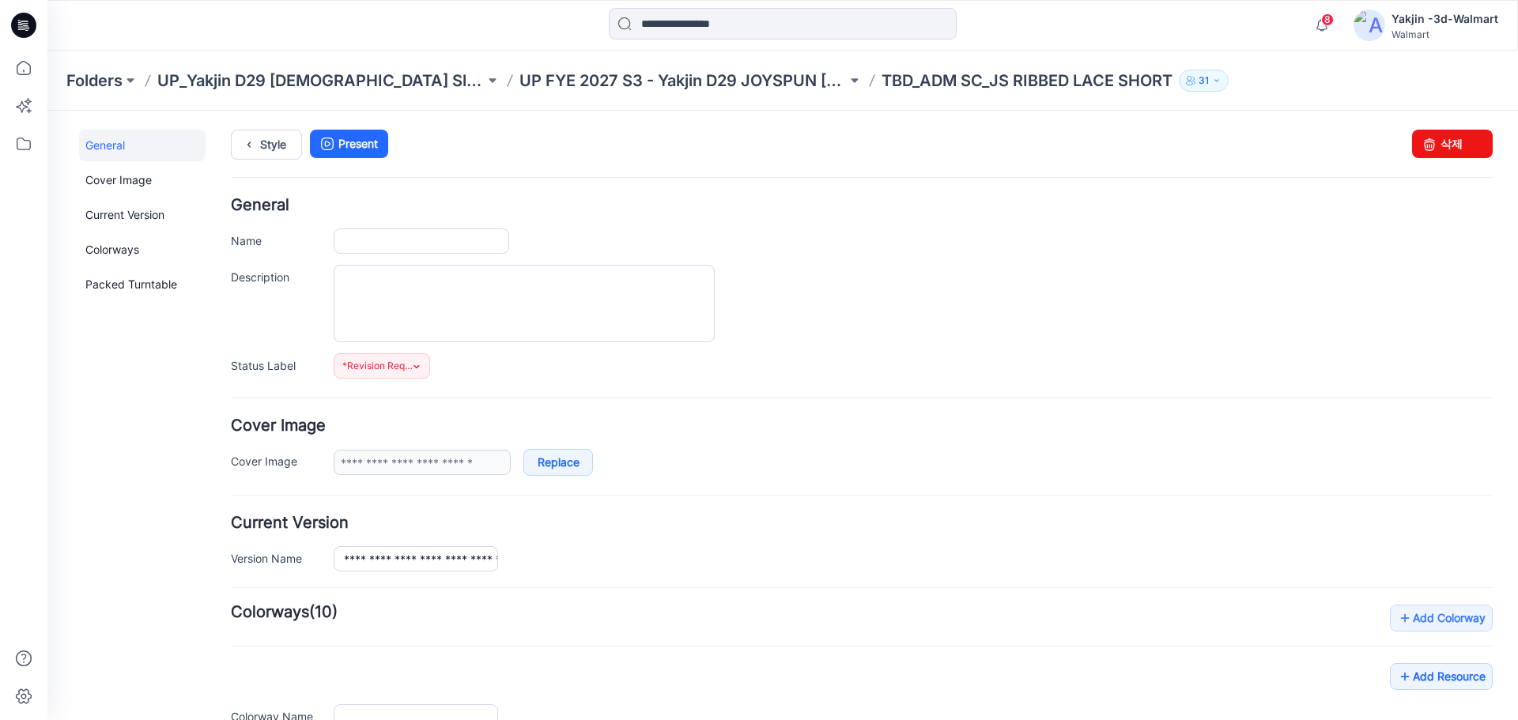
type input "**********"
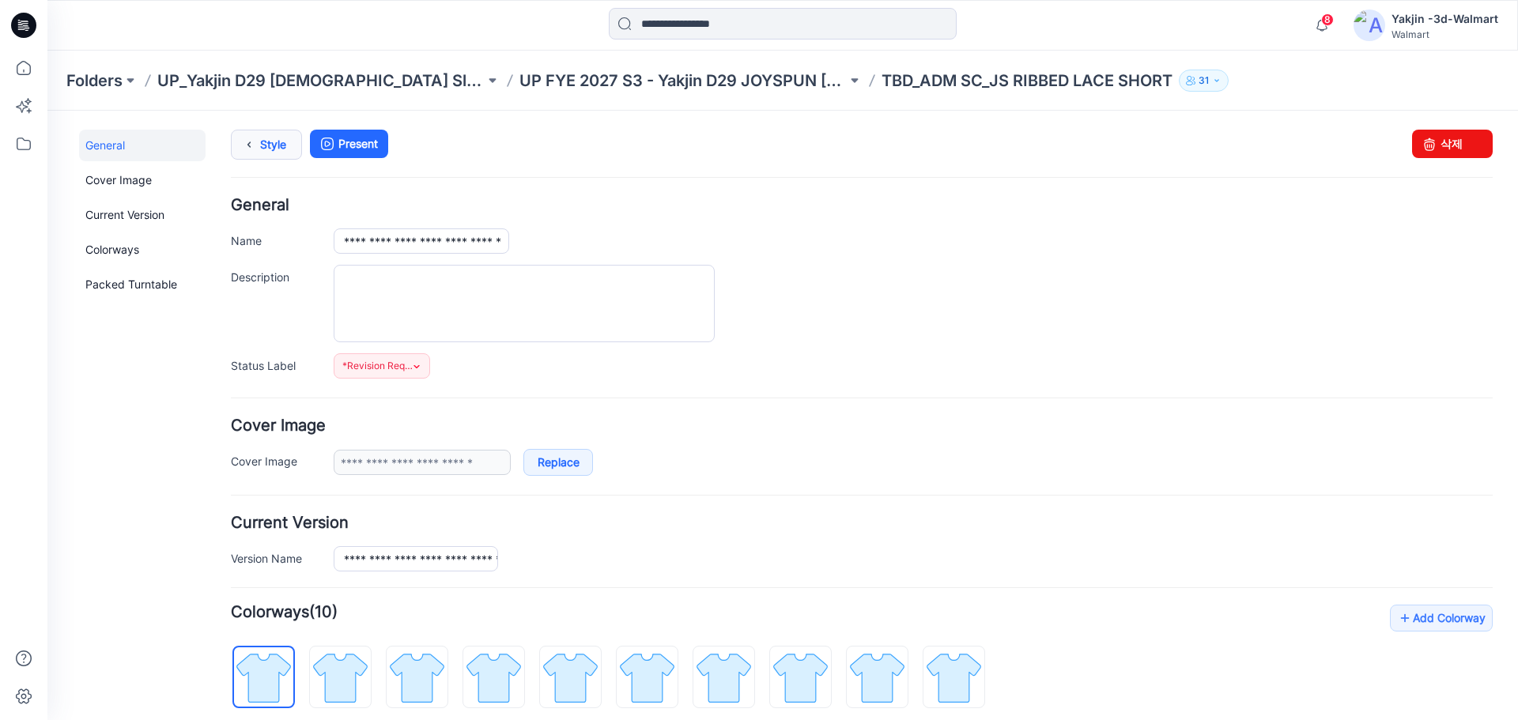
click at [276, 145] on link "Style" at bounding box center [266, 145] width 71 height 30
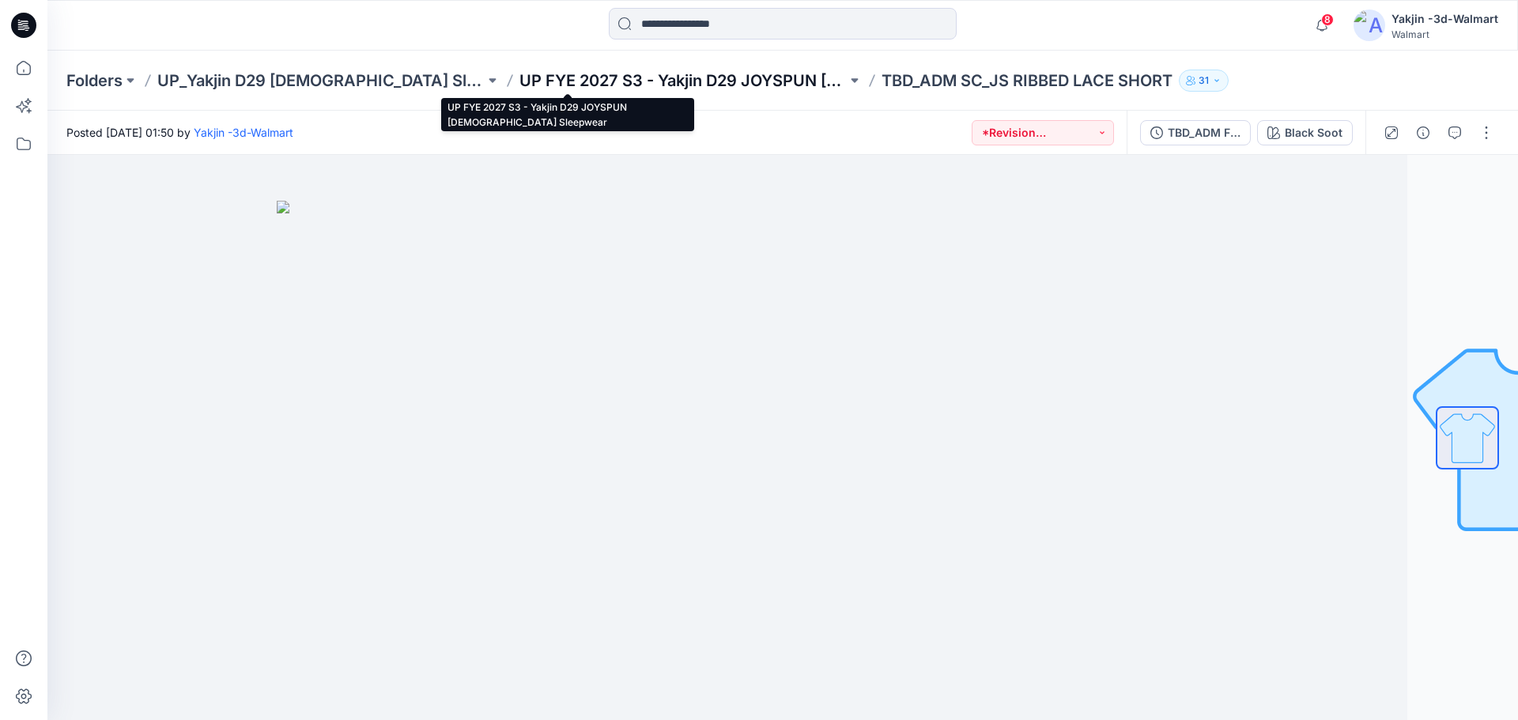
click at [684, 78] on p "UP FYE 2027 S3 - Yakjin D29 JOYSPUN [DEMOGRAPHIC_DATA] Sleepwear" at bounding box center [682, 81] width 327 height 22
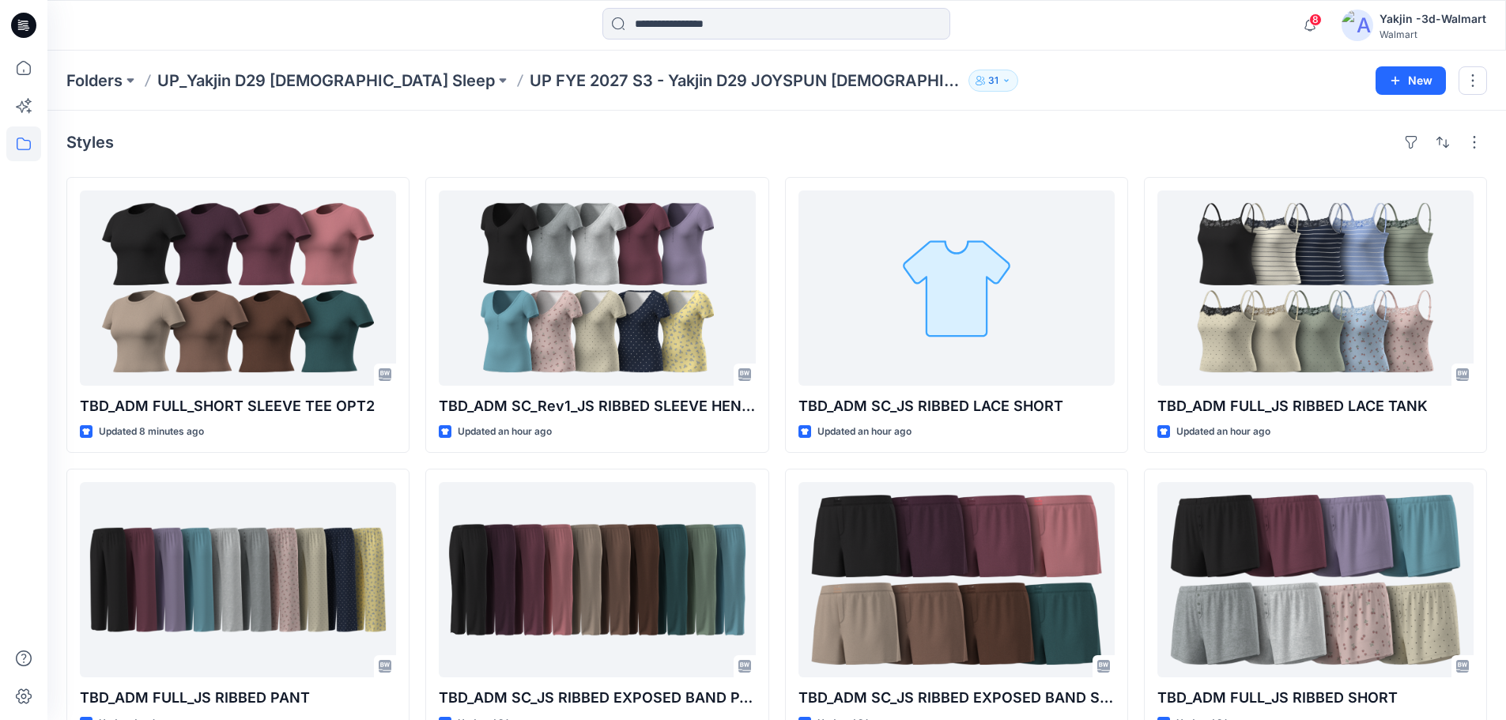
click at [946, 76] on div "Folders UP_Yakjin D29 [DEMOGRAPHIC_DATA] Sleep UP FYE 2027 S3 - Yakjin D29 JOYS…" at bounding box center [714, 81] width 1297 height 22
click at [846, 125] on div "Styles TBD_ADM FULL_SHORT SLEEVE TEE OPT2 Updated 28 minutes ago TBD_ADM FULL_J…" at bounding box center [776, 583] width 1458 height 945
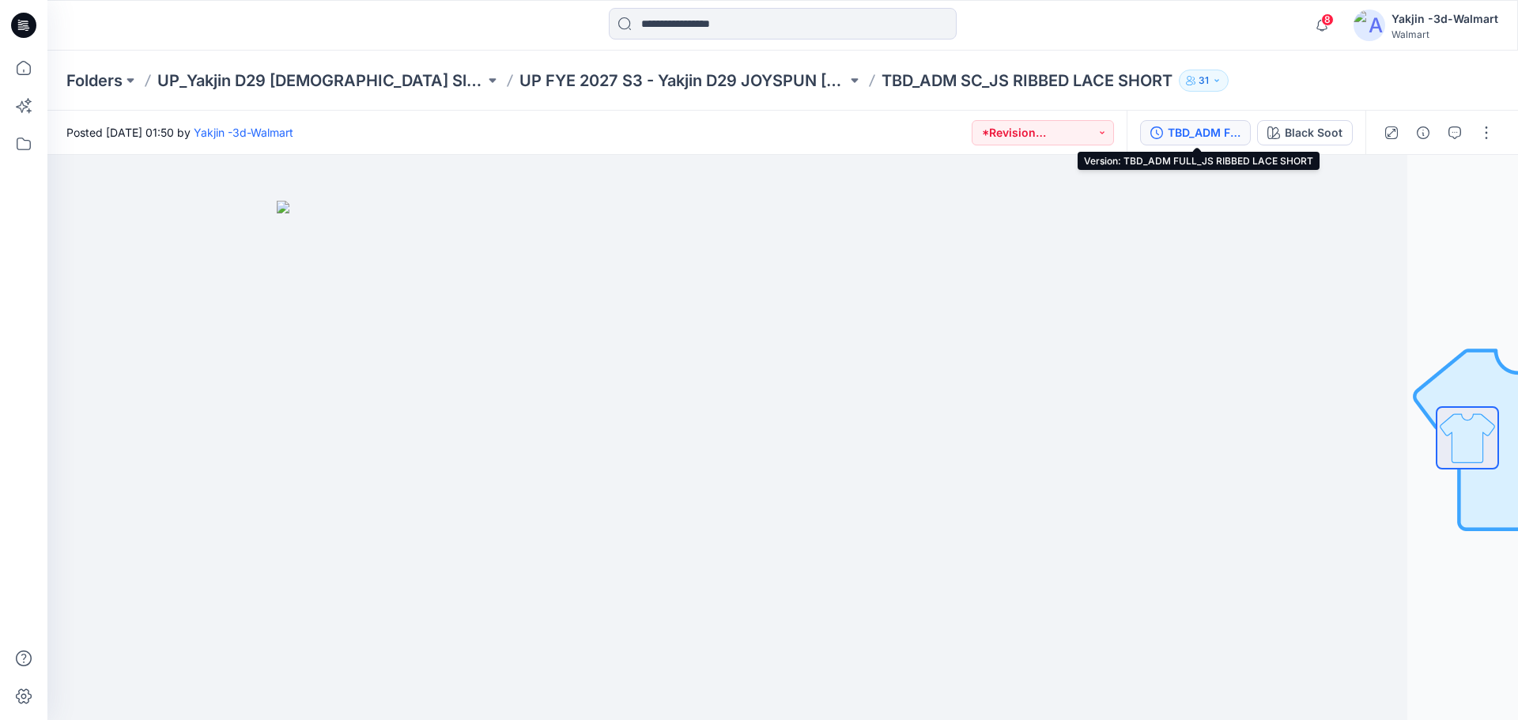
click at [1198, 131] on div "TBD_ADM FULL_JS RIBBED LACE SHORT" at bounding box center [1203, 132] width 73 height 17
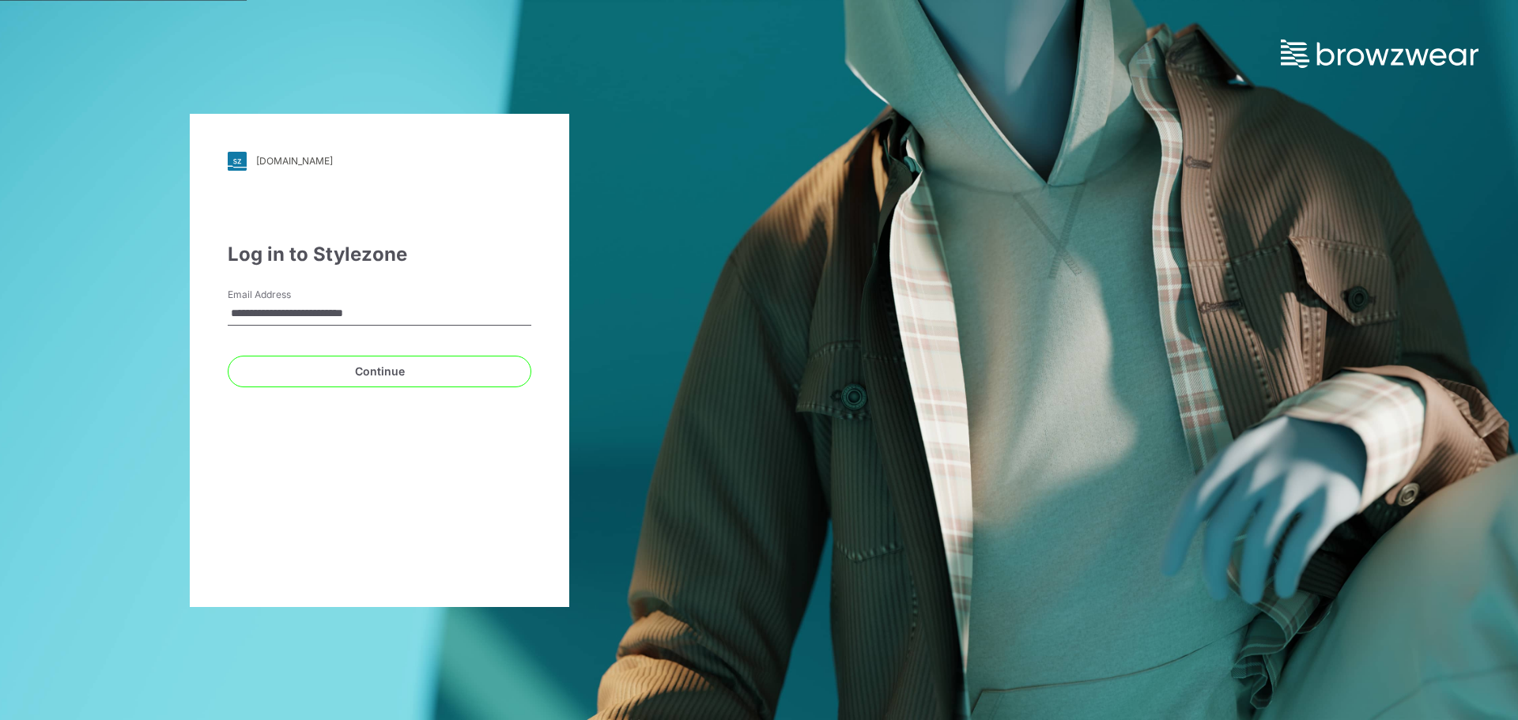
click at [535, 376] on div "**********" at bounding box center [379, 360] width 379 height 493
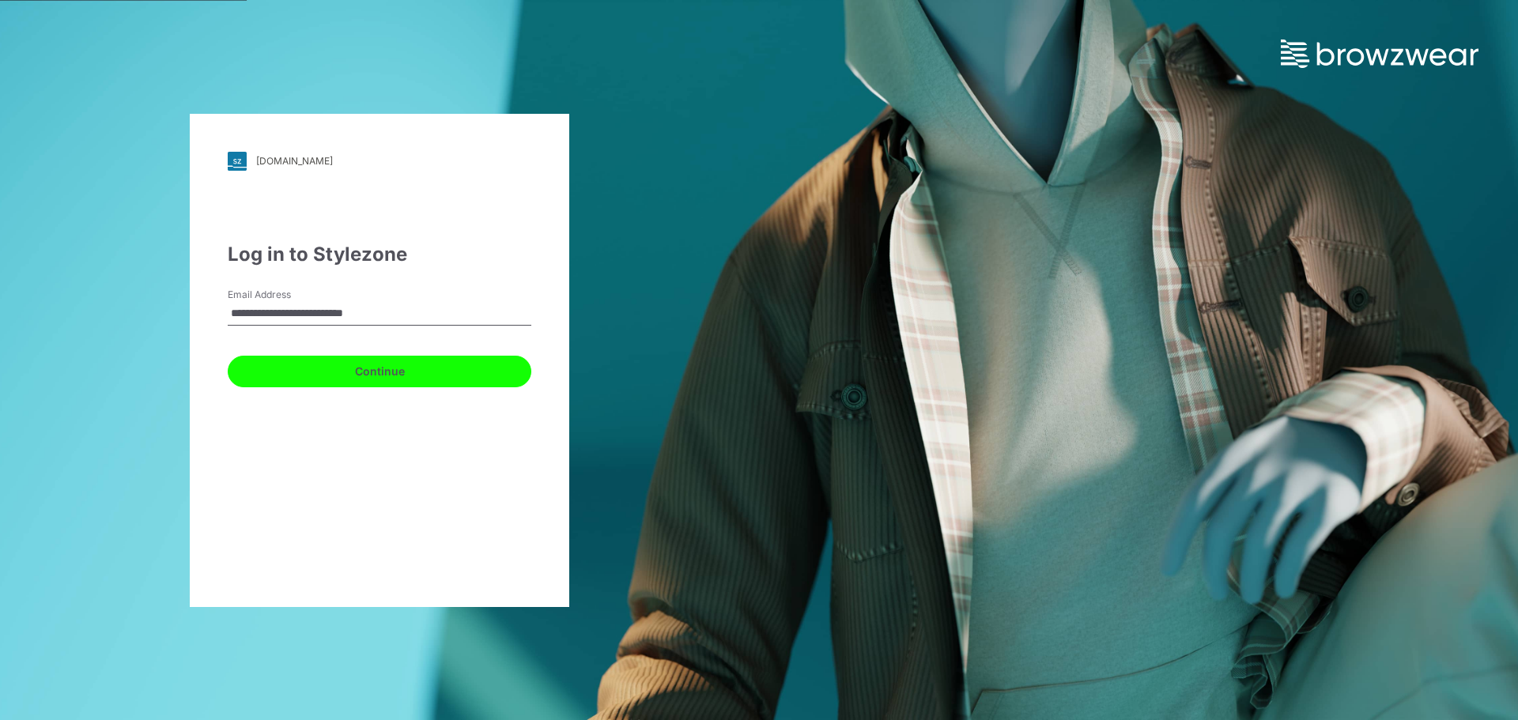
click at [512, 367] on button "Continue" at bounding box center [380, 372] width 304 height 32
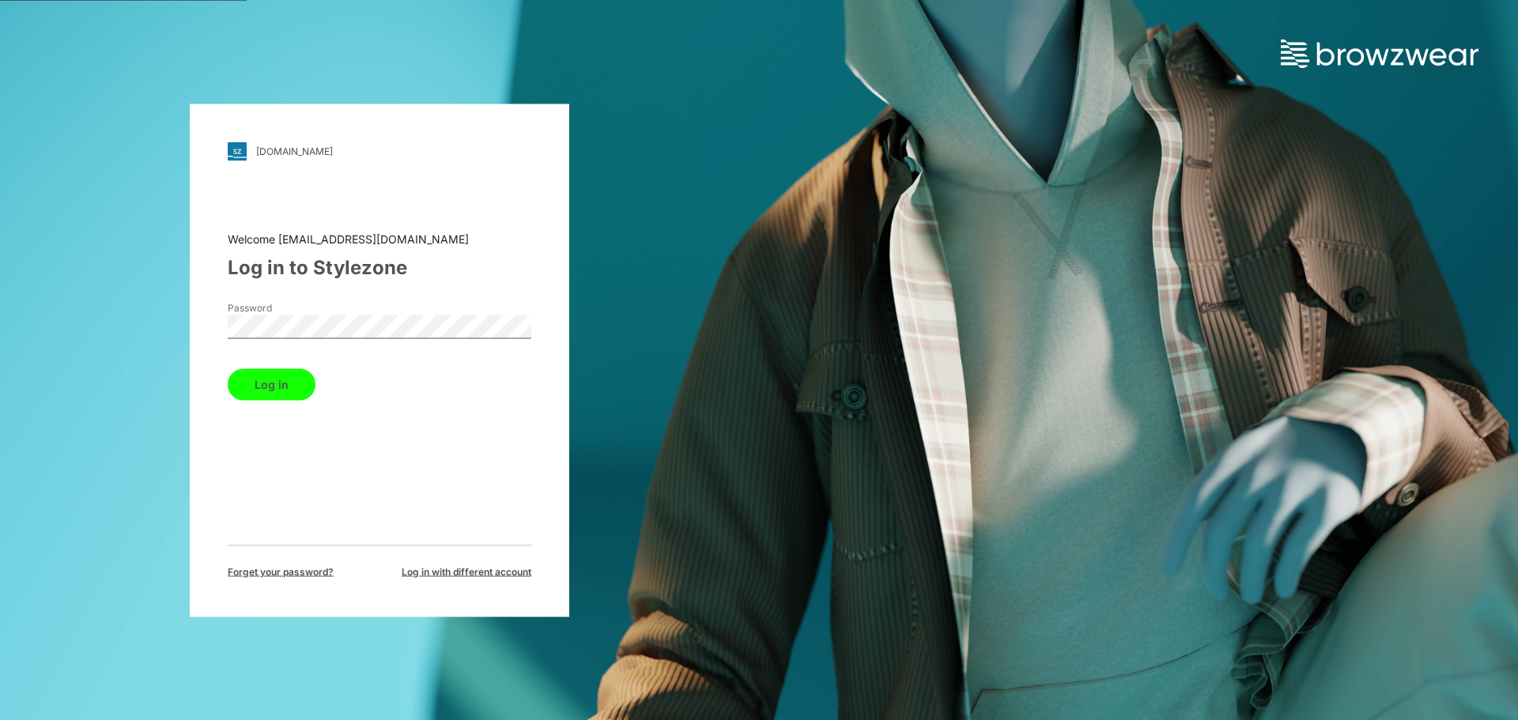
click at [262, 381] on button "Log in" at bounding box center [272, 384] width 88 height 32
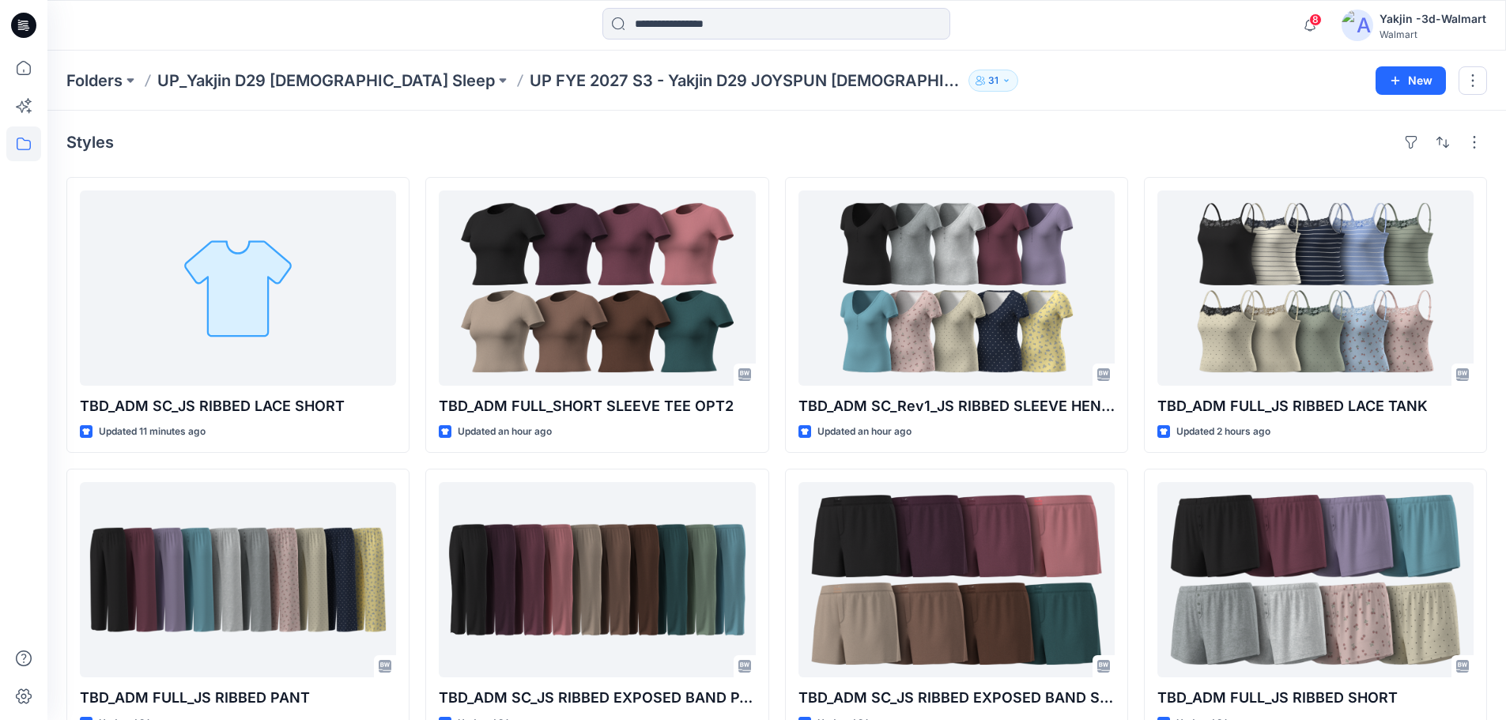
click at [886, 134] on div "Styles" at bounding box center [776, 142] width 1420 height 25
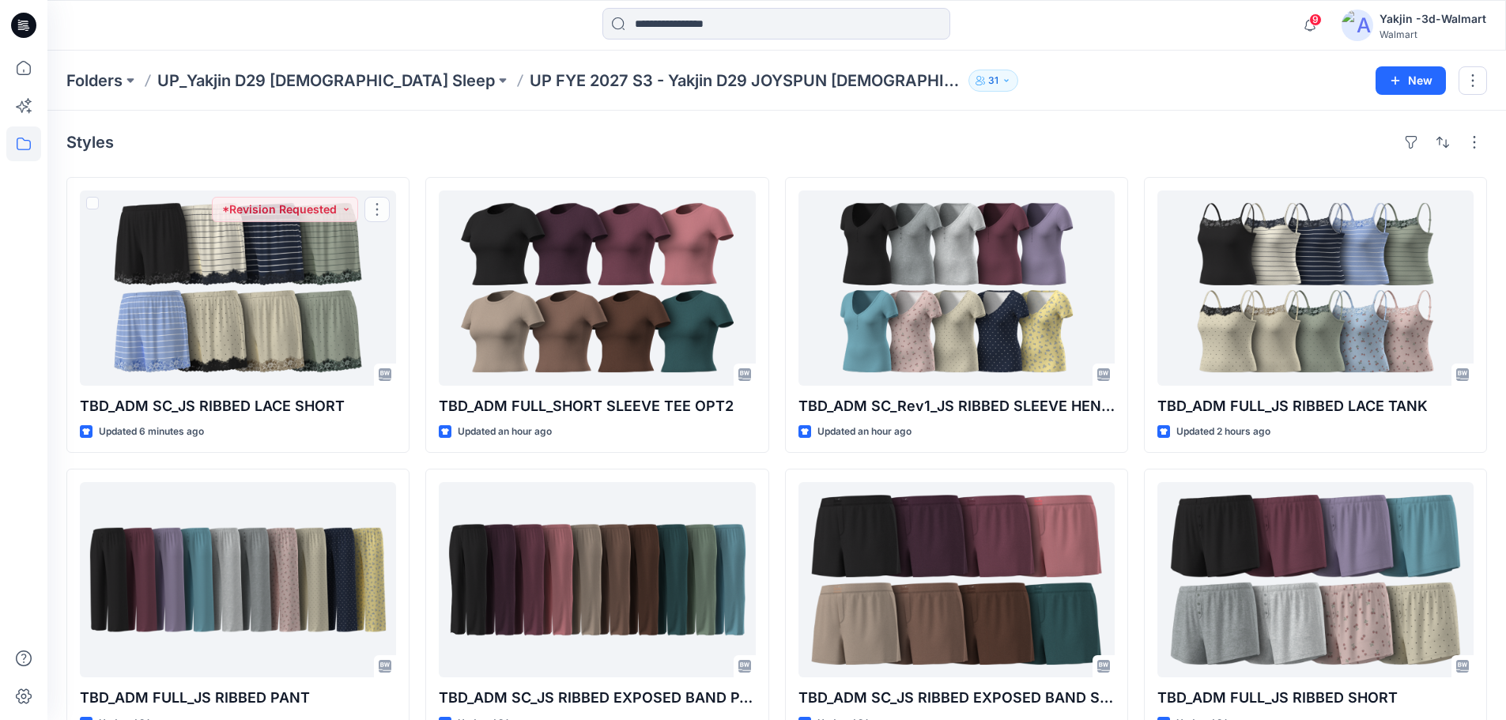
click at [307, 160] on div "Styles TBD_ADM SC_JS RIBBED LACE SHORT Updated 6 minutes ago *Revision Requeste…" at bounding box center [776, 583] width 1458 height 945
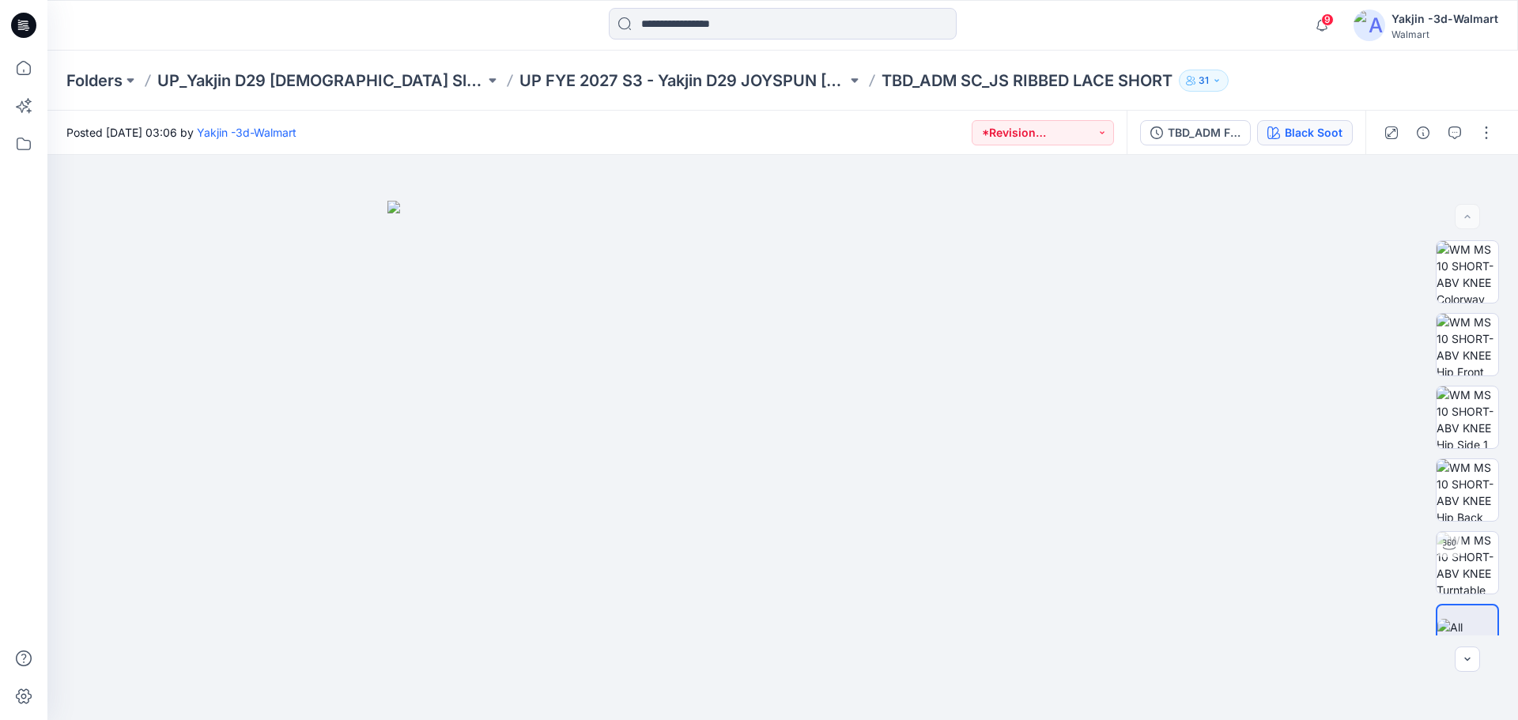
click at [1351, 141] on button "Black Soot" at bounding box center [1305, 132] width 96 height 25
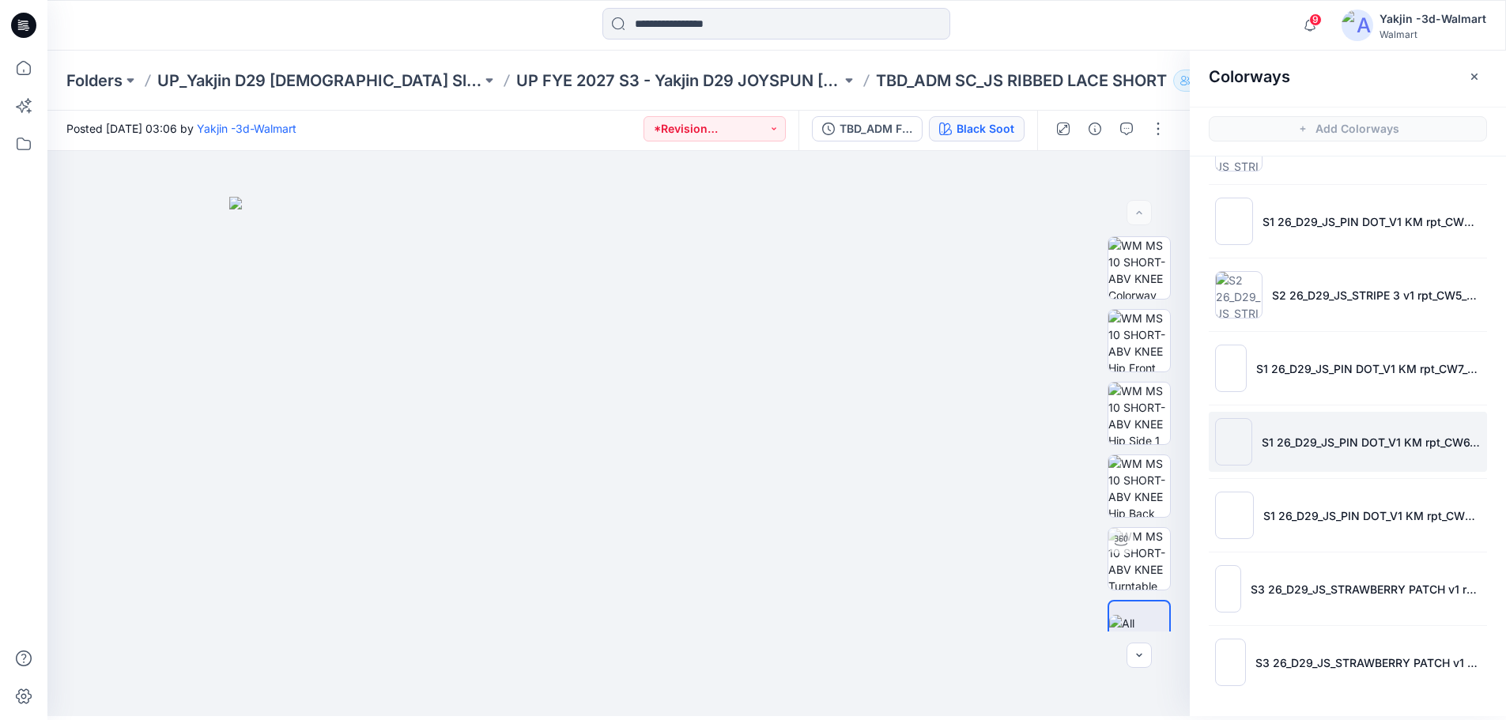
scroll to position [5, 0]
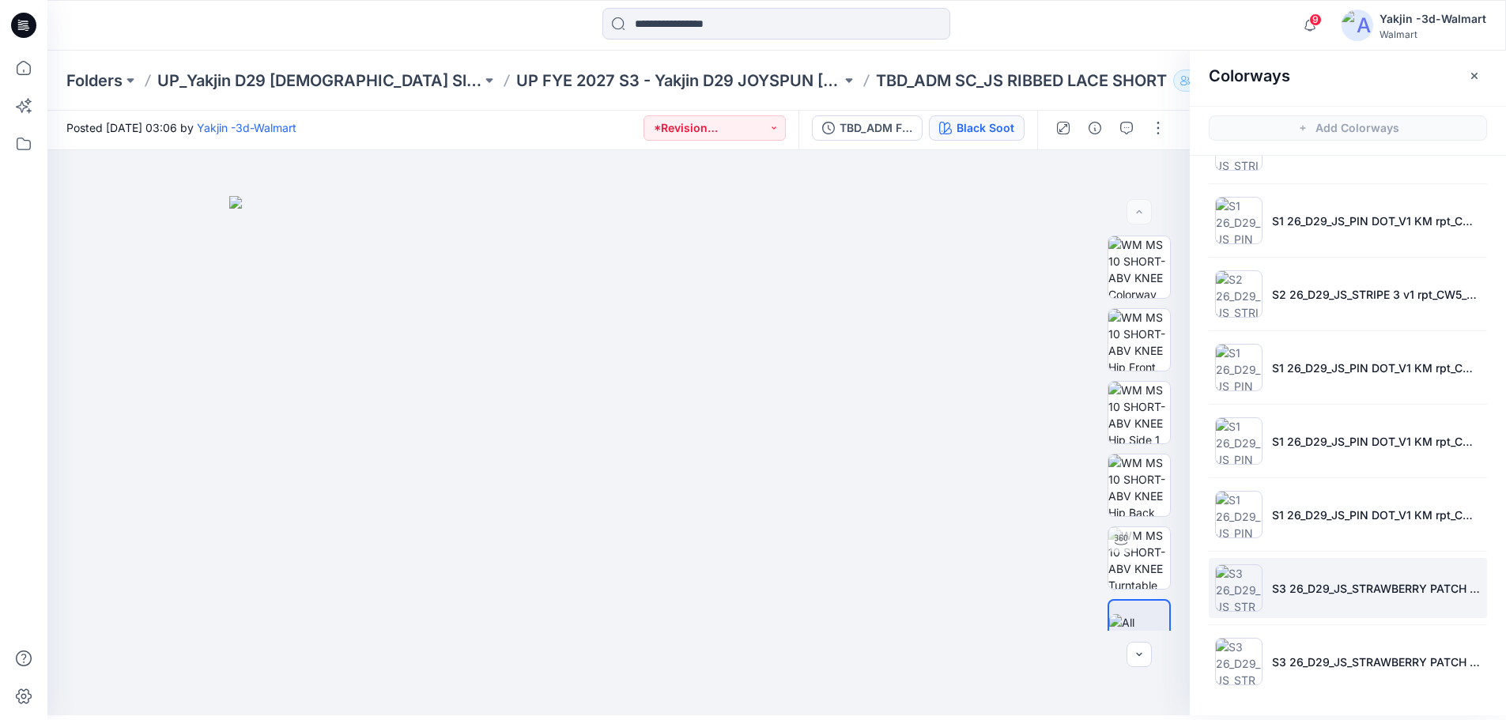
click at [1376, 570] on li "S3 26_D29_JS_STRAWBERRY PATCH v1 rptcc_CW6_LT POWDER PUFF BLUE_WM" at bounding box center [1347, 588] width 278 height 60
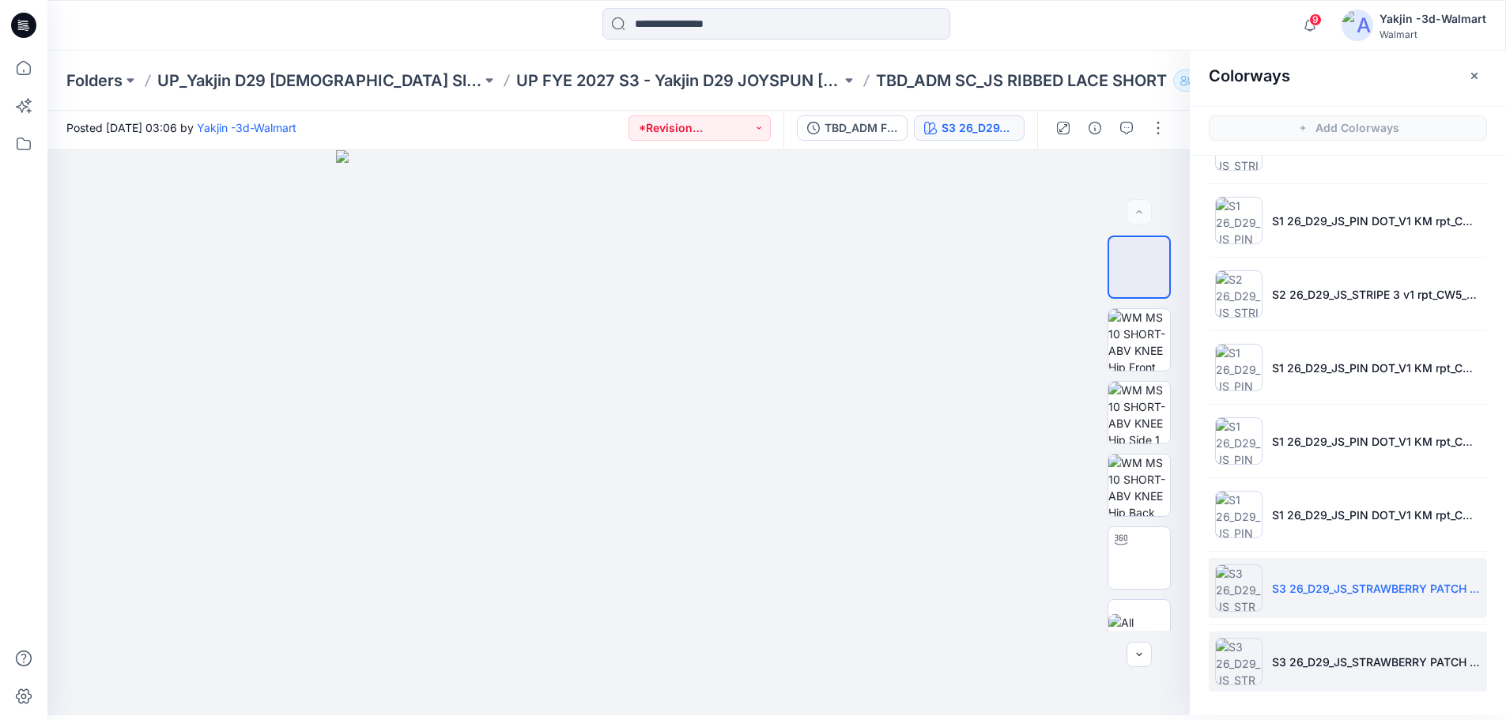
click at [1377, 688] on li "S3 26_D29_JS_STRAWBERRY PATCH v1 rpt_CW10_PINK SKY_WM" at bounding box center [1347, 662] width 278 height 60
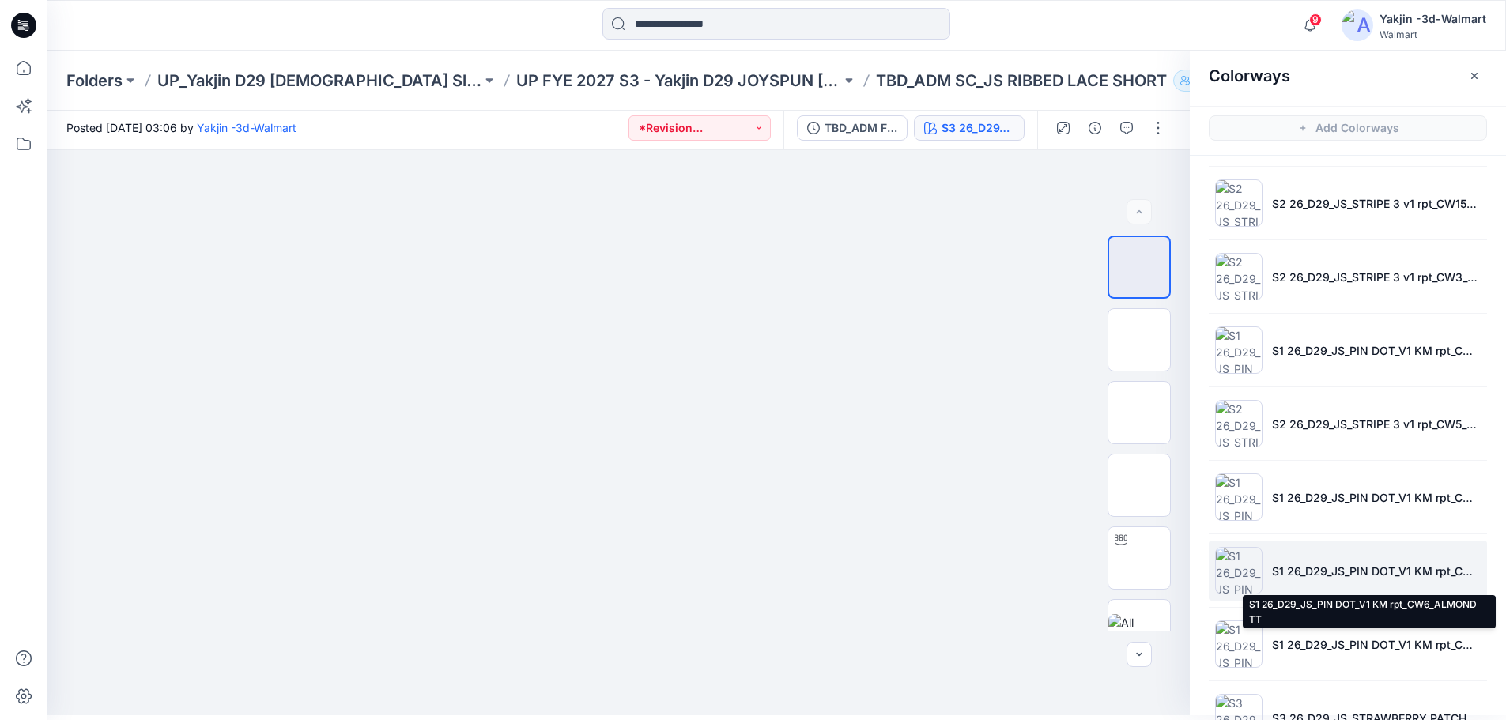
scroll to position [0, 0]
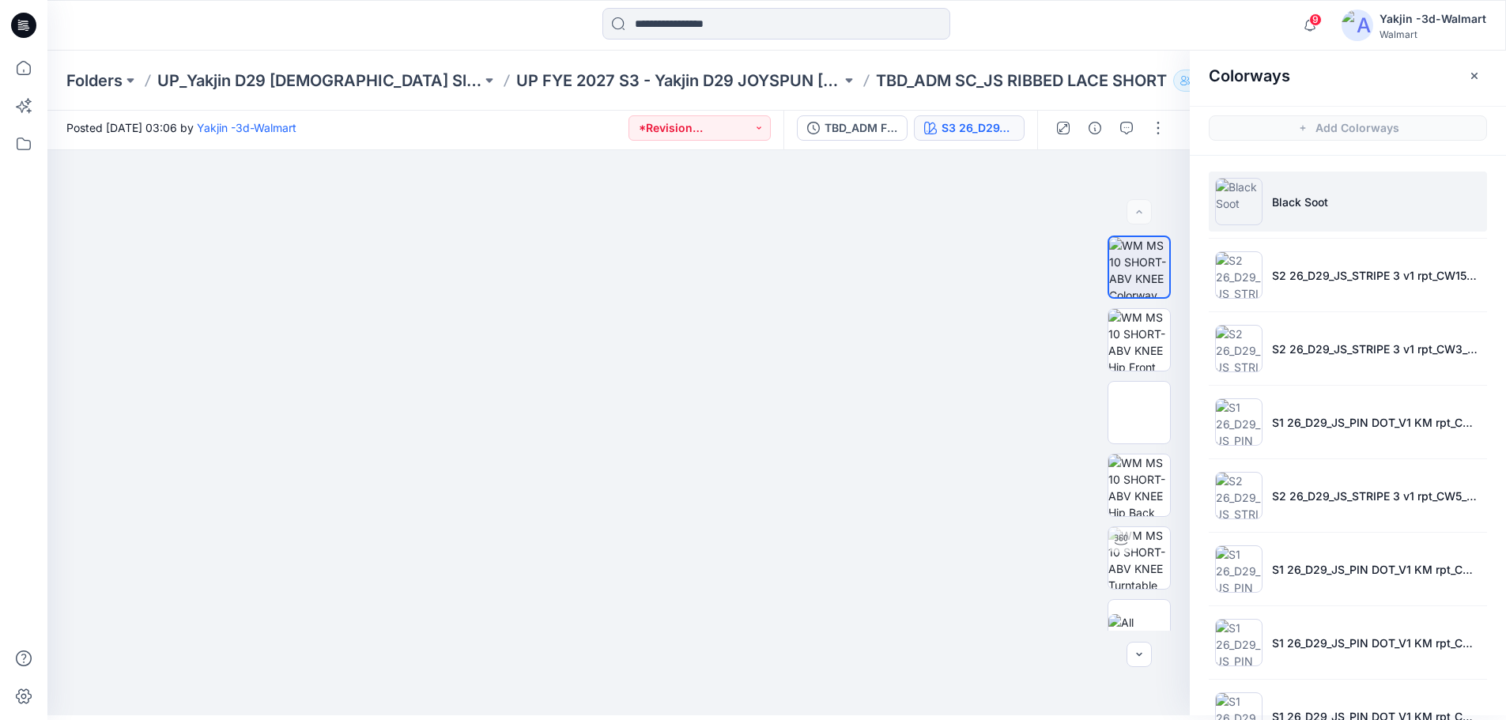
click at [1333, 215] on li "Black Soot" at bounding box center [1347, 202] width 278 height 60
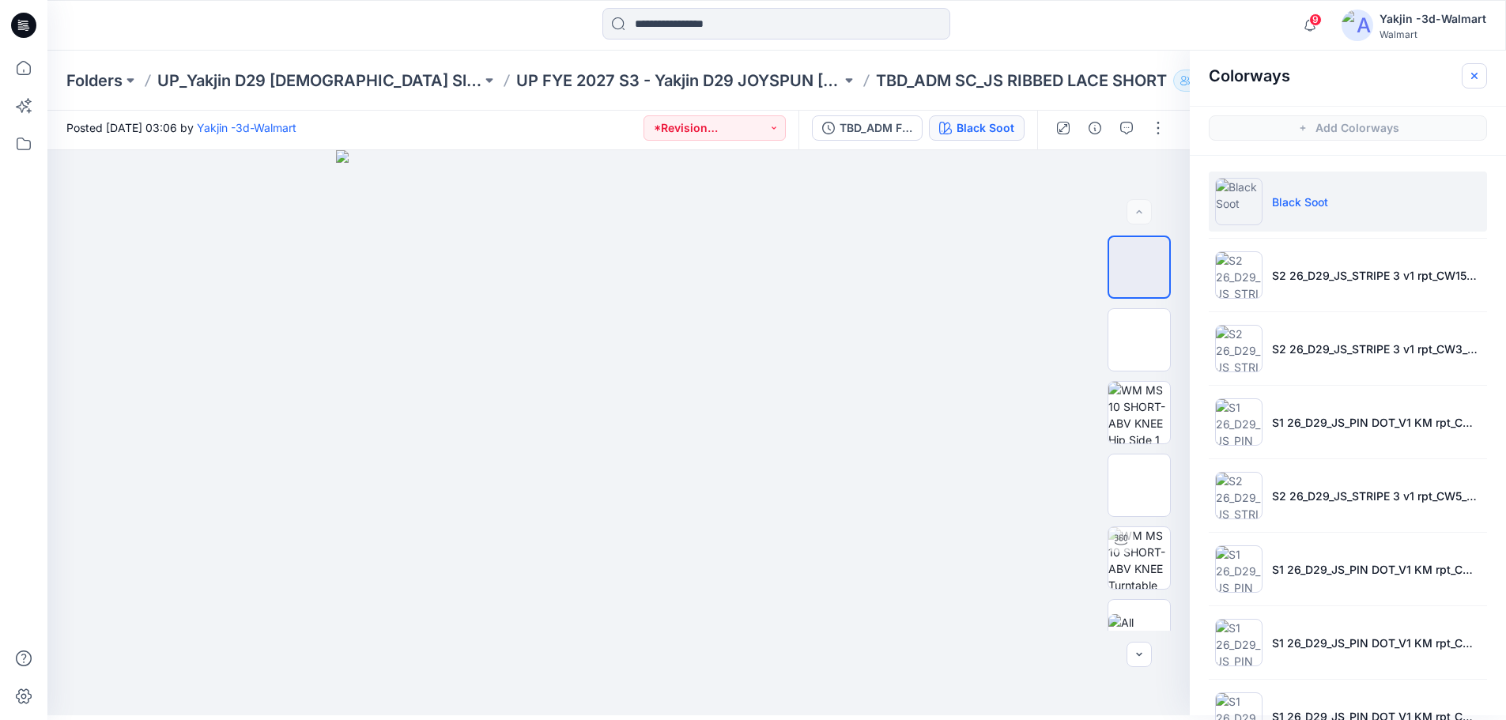
click at [1474, 73] on icon "button" at bounding box center [1474, 76] width 13 height 13
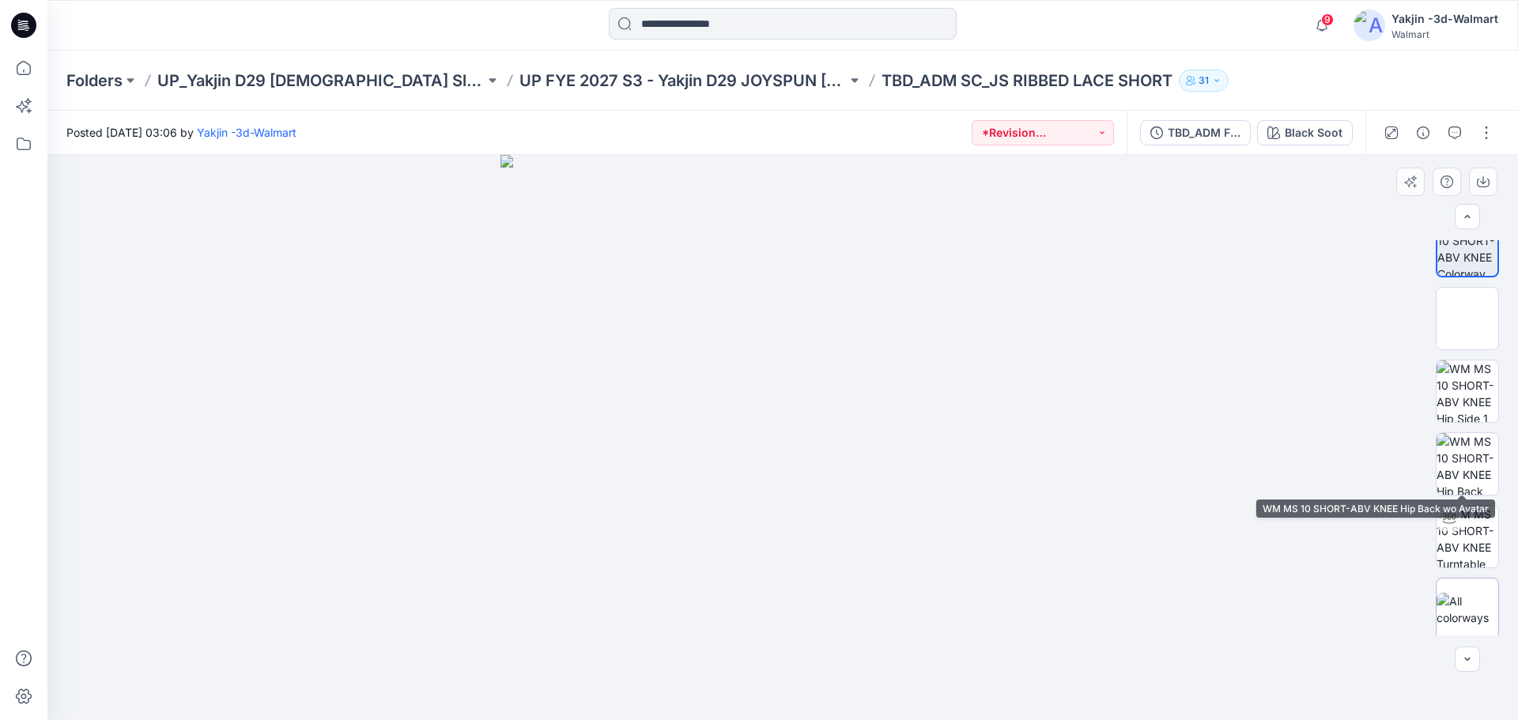
scroll to position [32, 0]
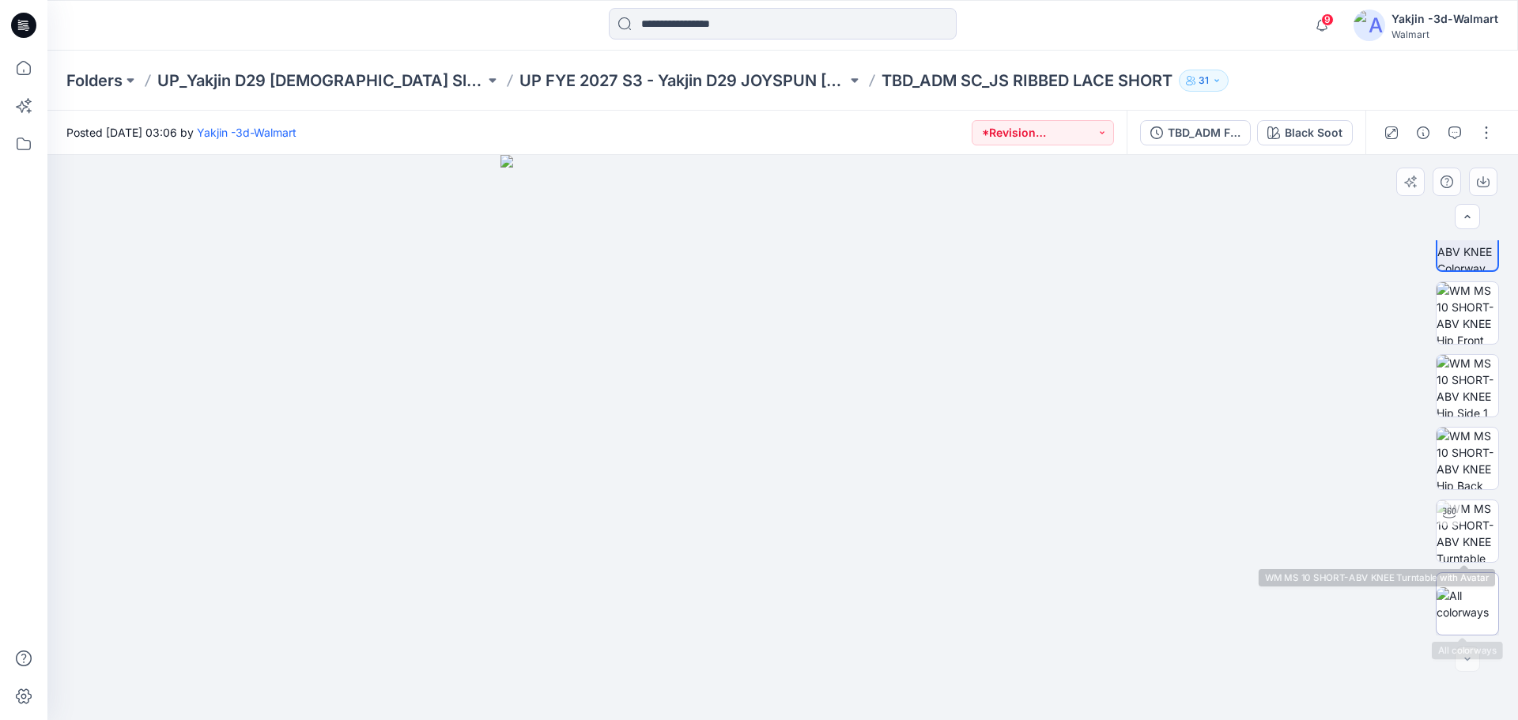
click at [1475, 607] on img at bounding box center [1467, 603] width 62 height 33
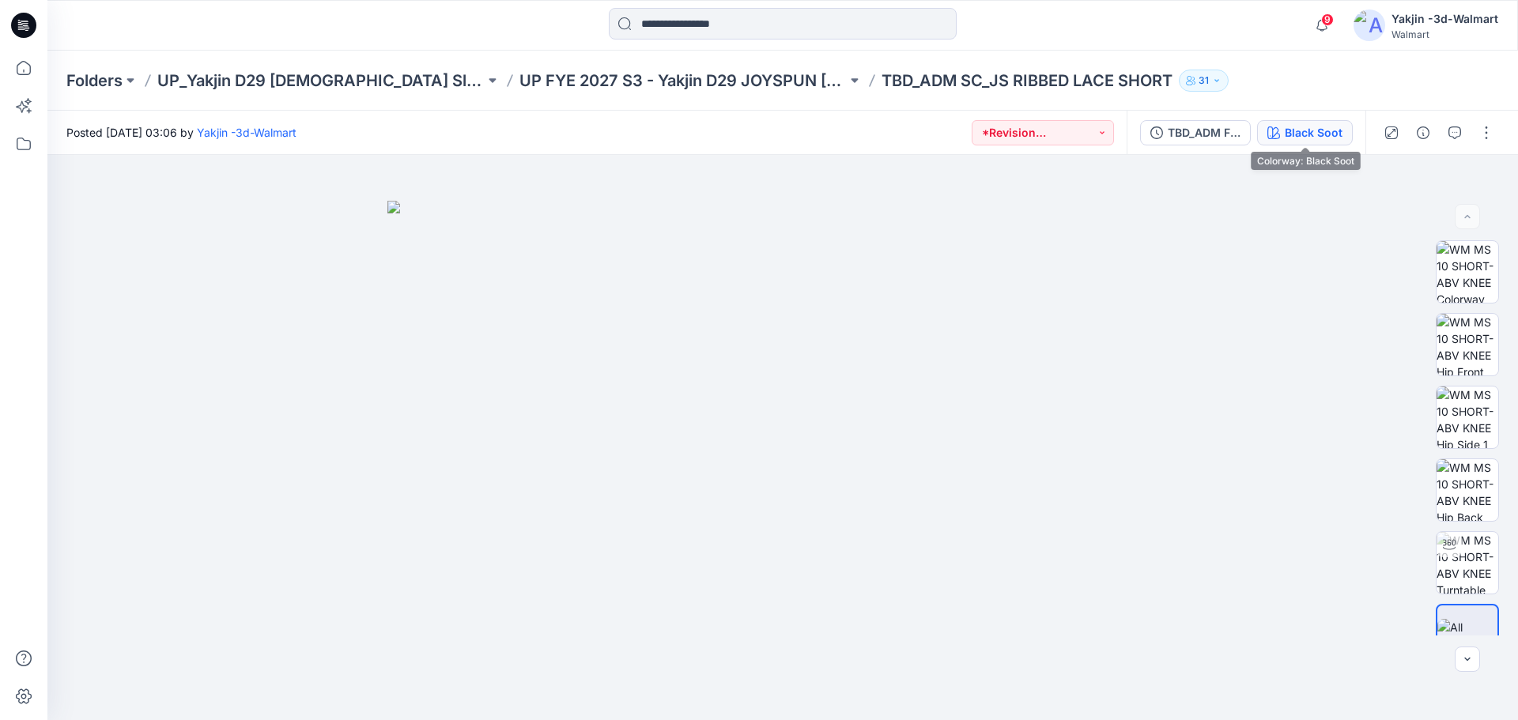
click at [1325, 138] on div "Black Soot" at bounding box center [1313, 132] width 58 height 17
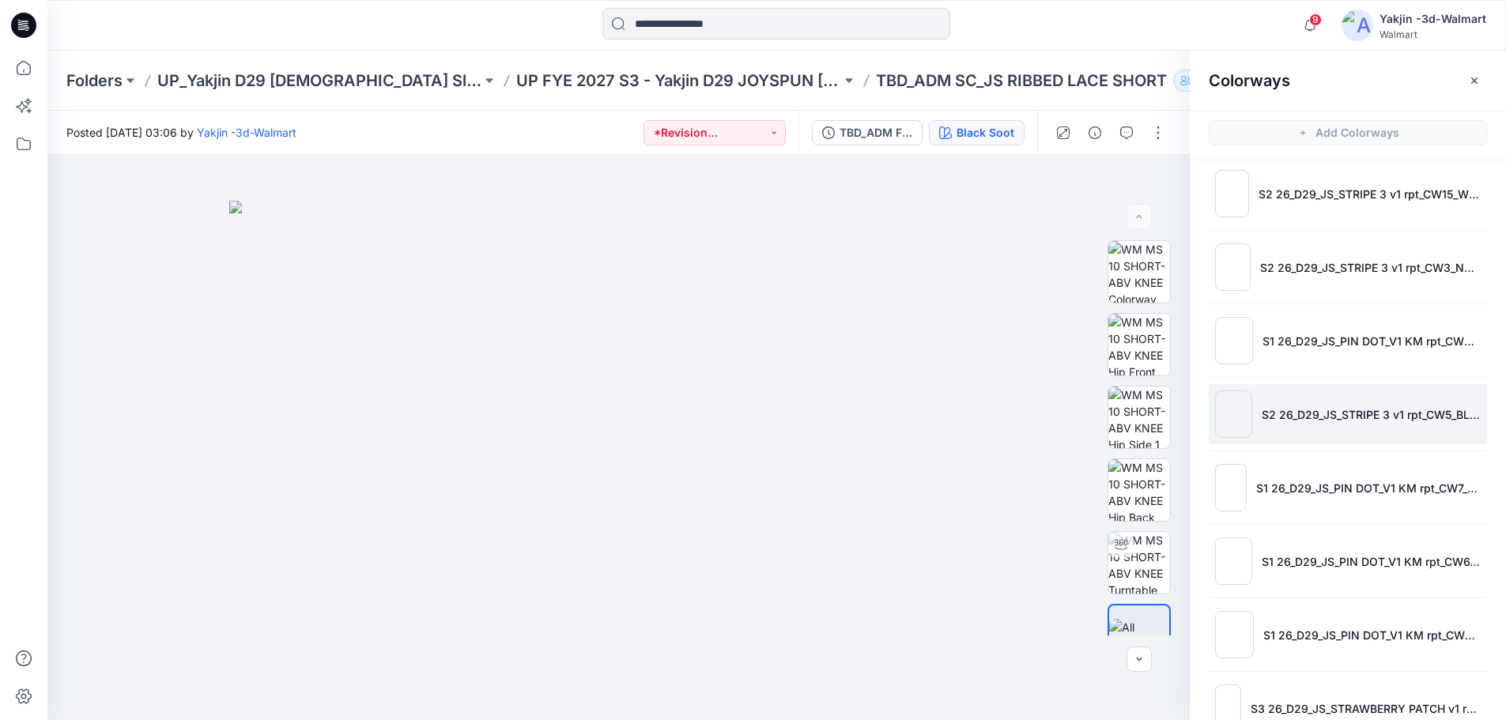
scroll to position [202, 0]
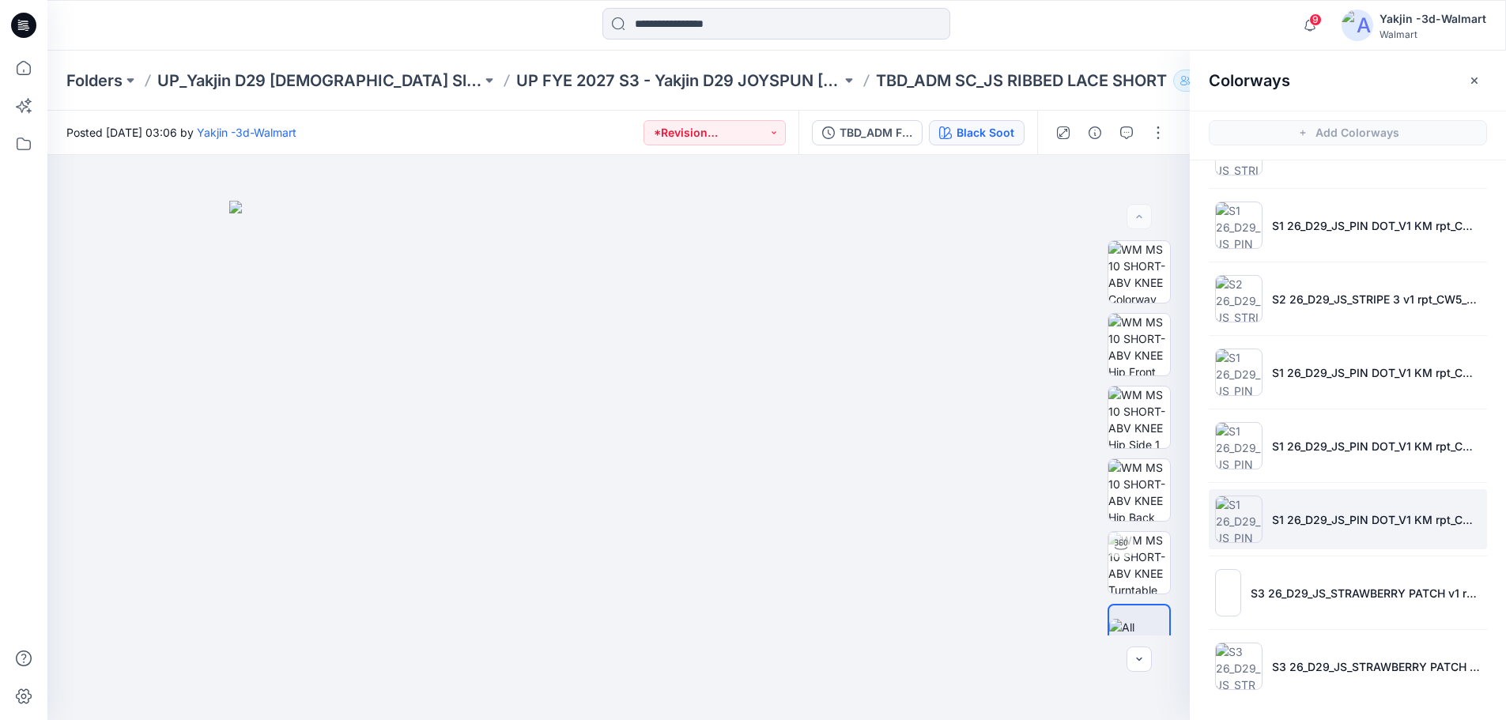
click at [1349, 524] on p "S1 26_D29_JS_PIN DOT_V1 KM rpt_CW8_DIAMANT" at bounding box center [1376, 519] width 209 height 17
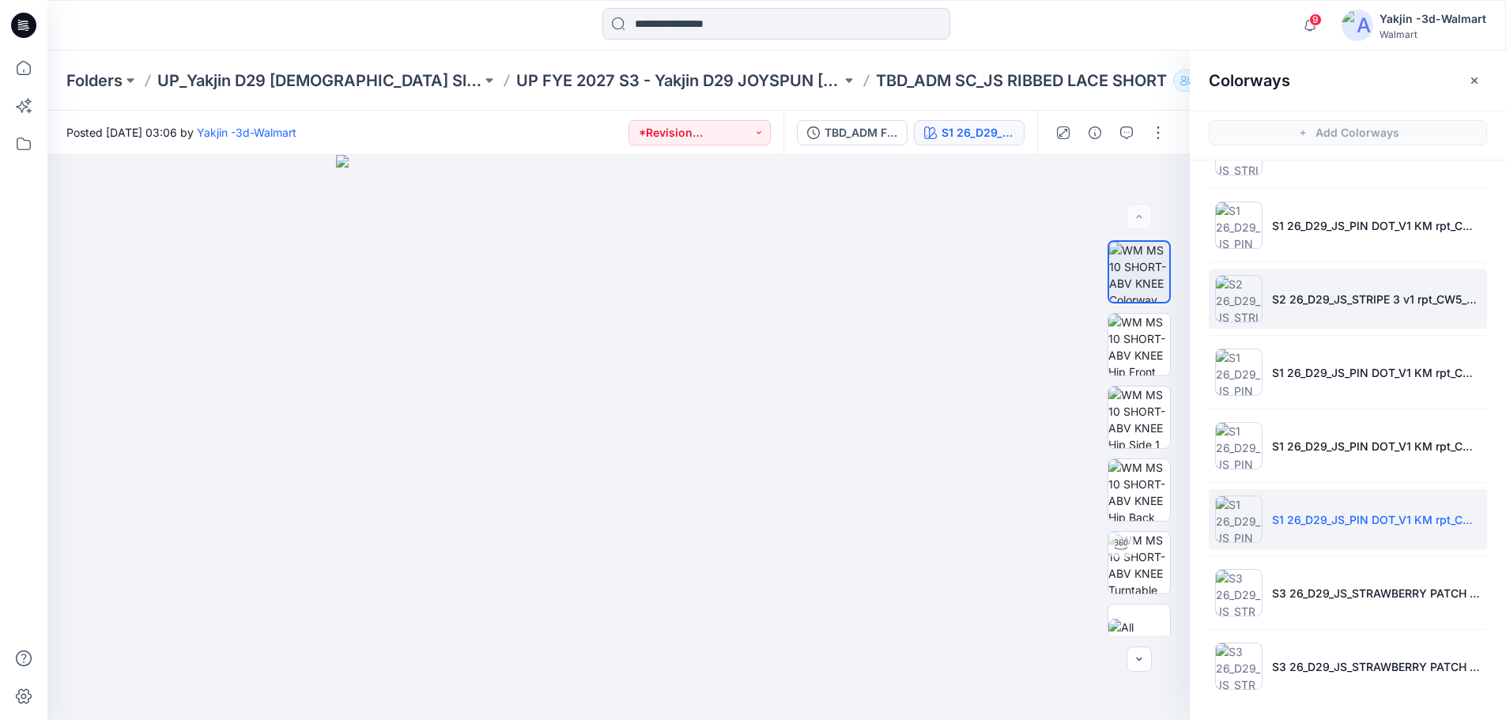
click at [1351, 307] on li "S2 26_D29_JS_STRIPE 3 v1 rpt_CW5_BLUE LARK_WM" at bounding box center [1347, 299] width 278 height 60
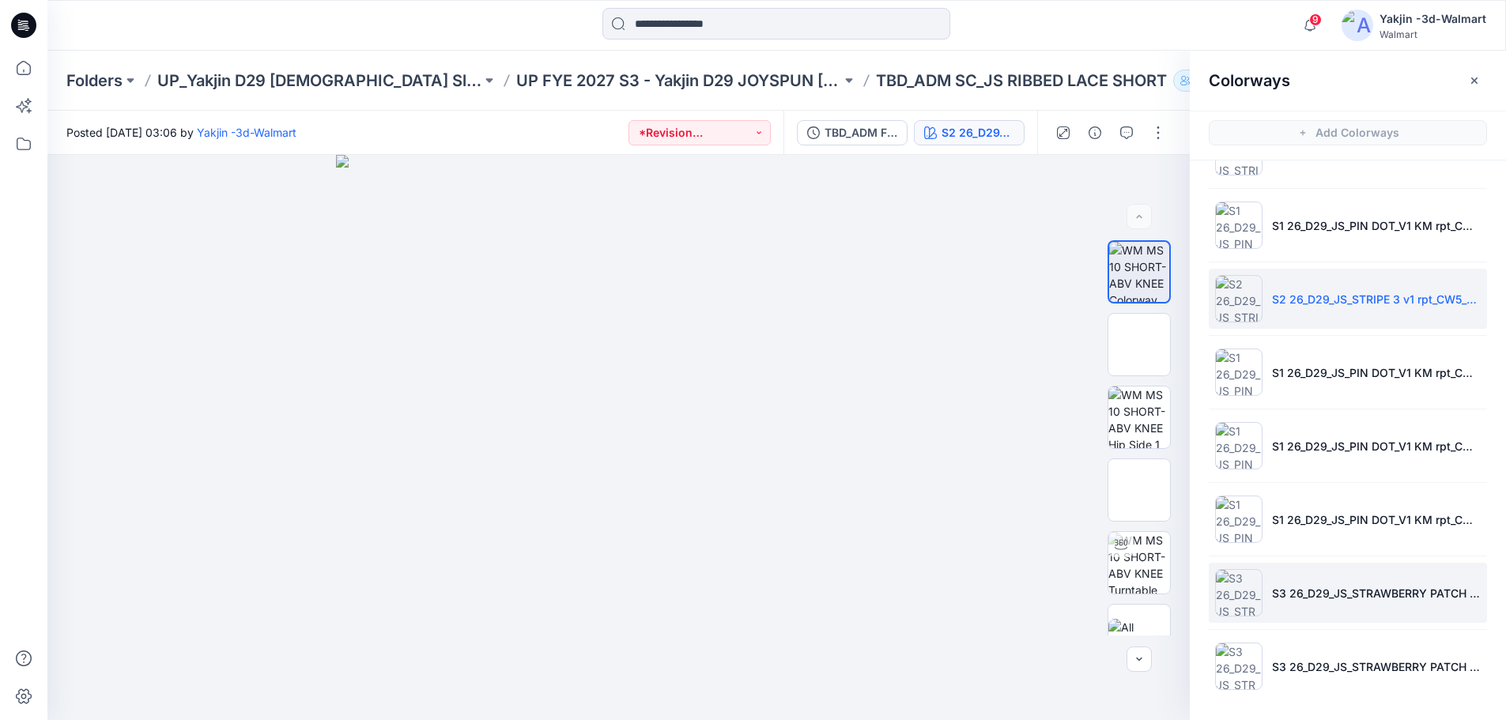
click at [1333, 608] on li "S3 26_D29_JS_STRAWBERRY PATCH v1 rptcc_CW6_LT POWDER PUFF BLUE_WM" at bounding box center [1347, 593] width 278 height 60
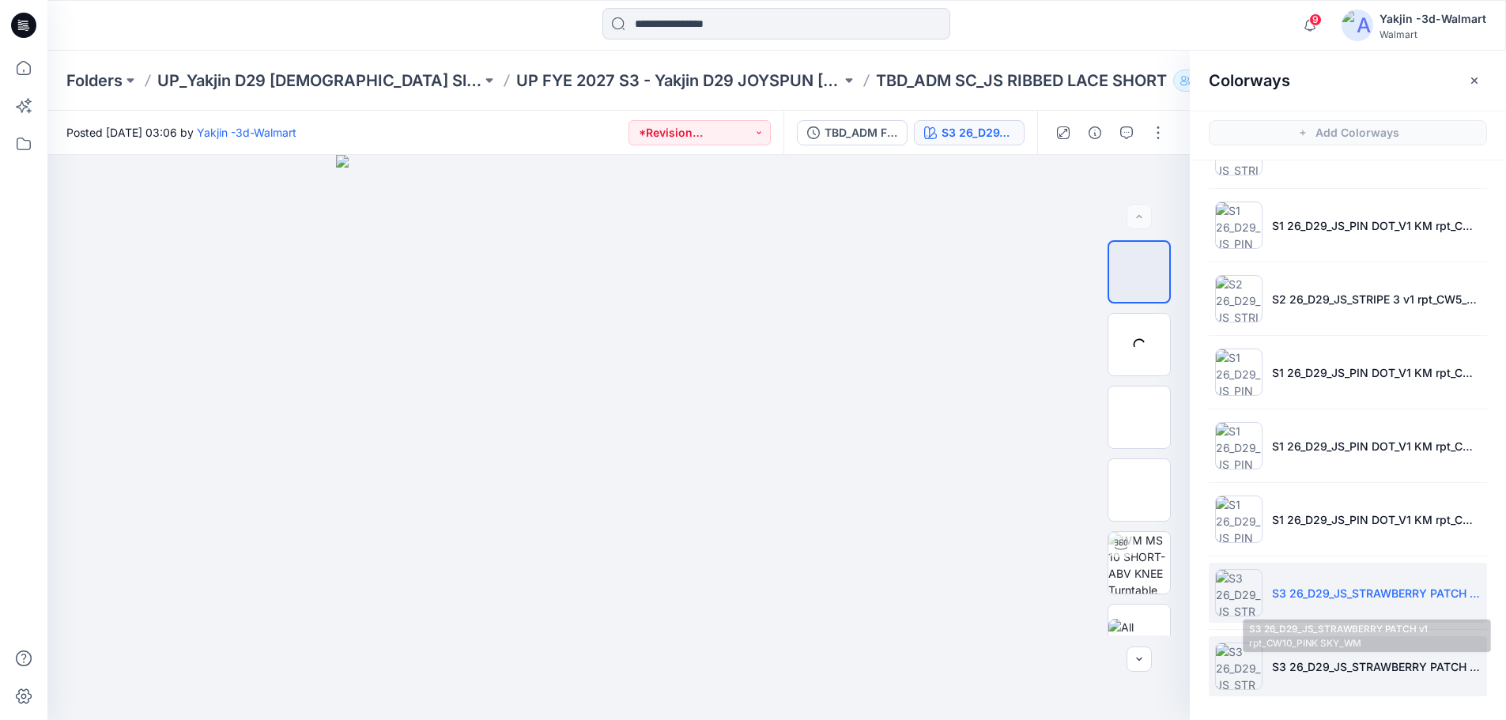
click at [1324, 658] on p "S3 26_D29_JS_STRAWBERRY PATCH v1 rpt_CW10_PINK SKY_WM" at bounding box center [1376, 666] width 209 height 17
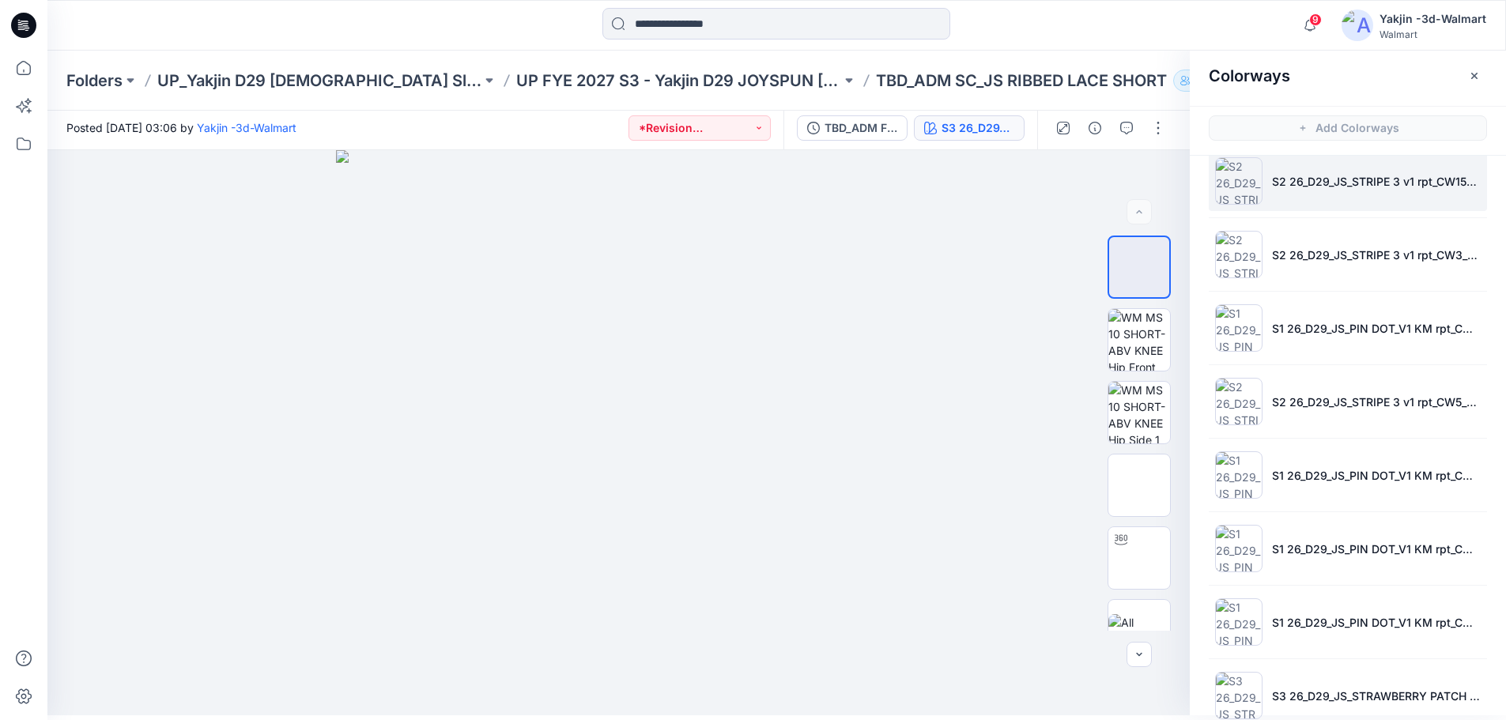
scroll to position [0, 0]
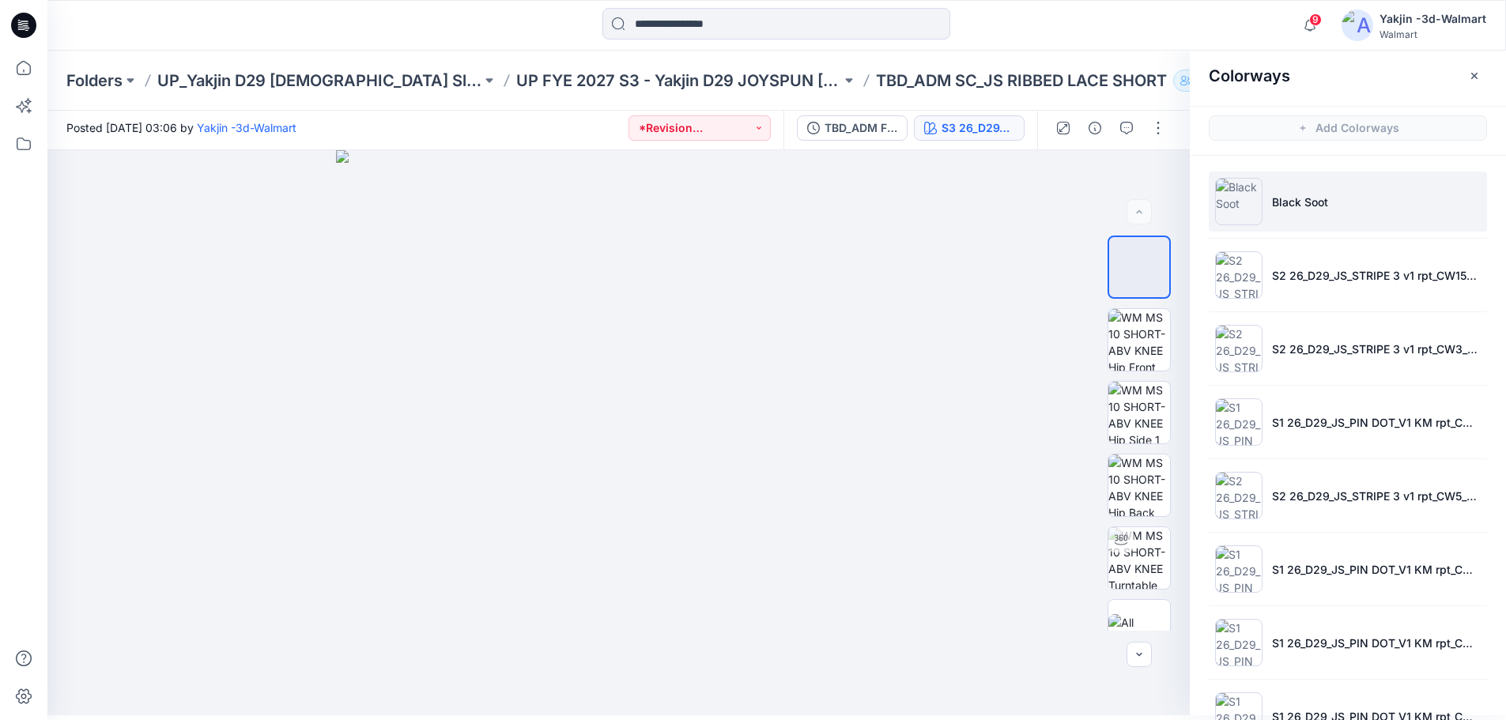
click at [1375, 213] on li "Black Soot" at bounding box center [1347, 202] width 278 height 60
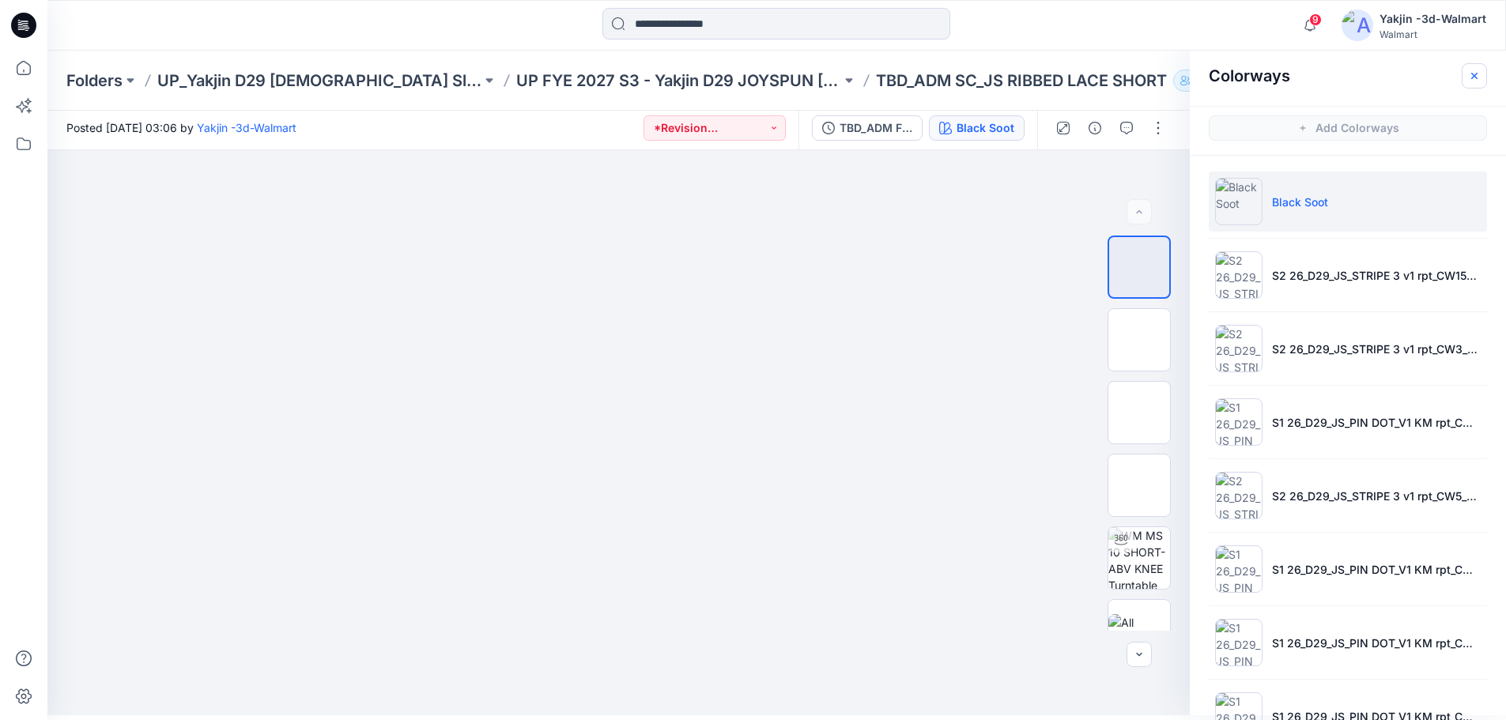
click at [1473, 73] on icon "button" at bounding box center [1474, 76] width 13 height 13
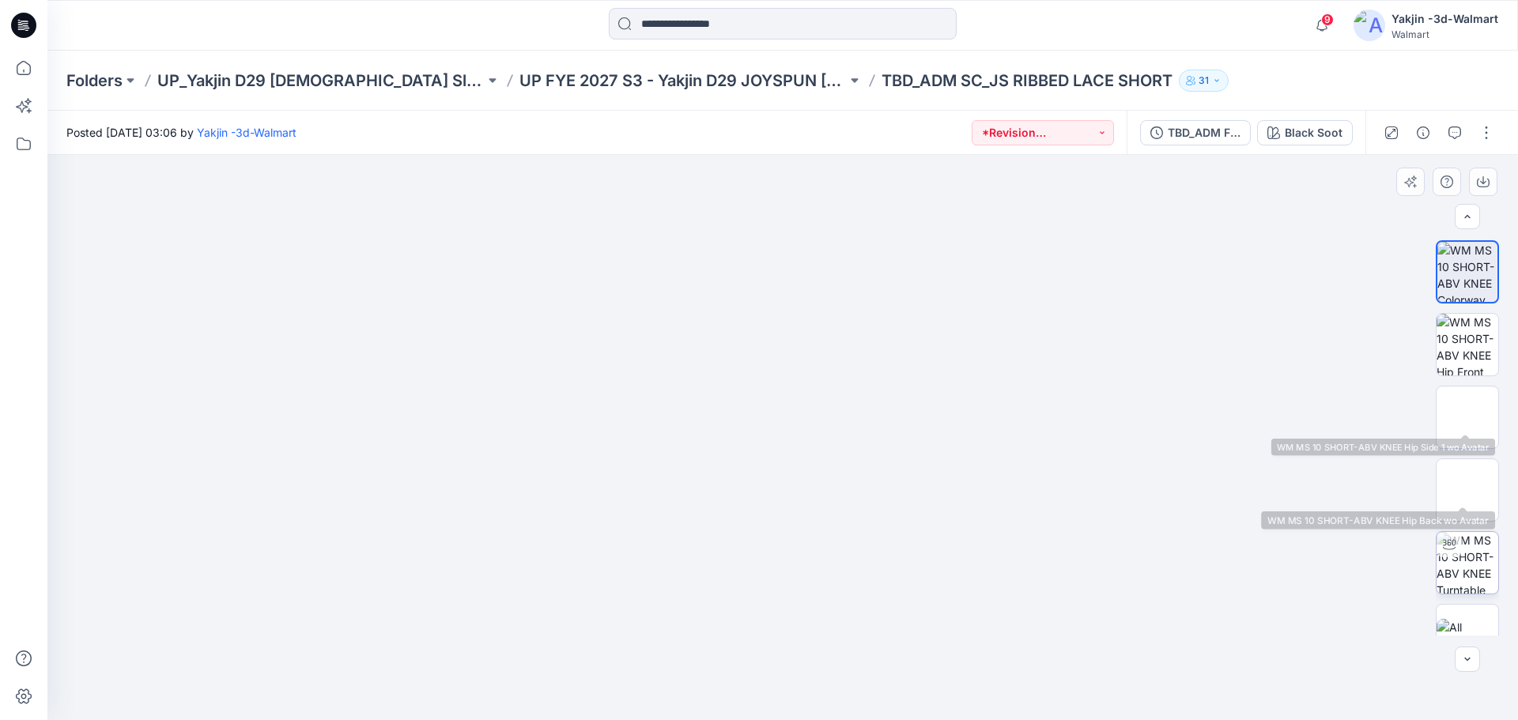
scroll to position [32, 0]
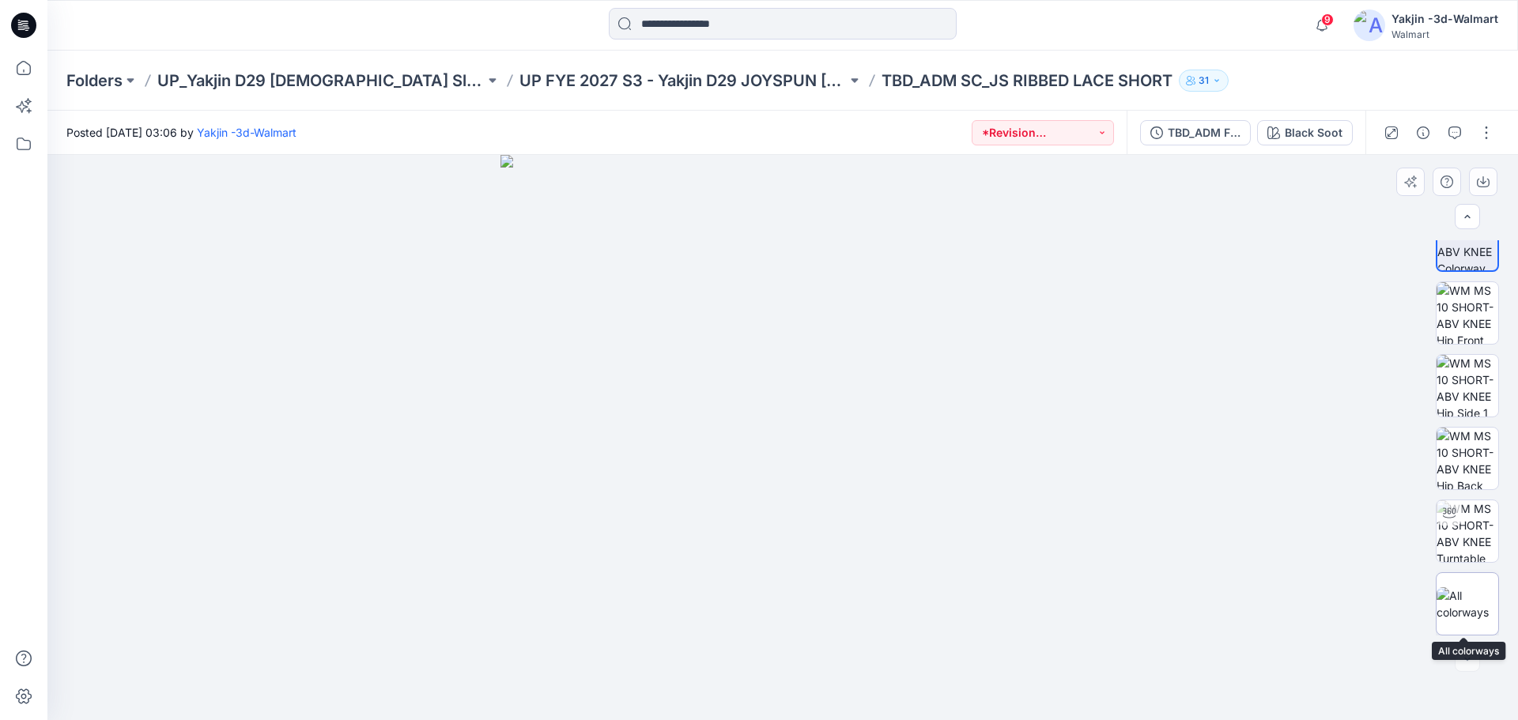
click at [1465, 599] on img at bounding box center [1467, 603] width 62 height 33
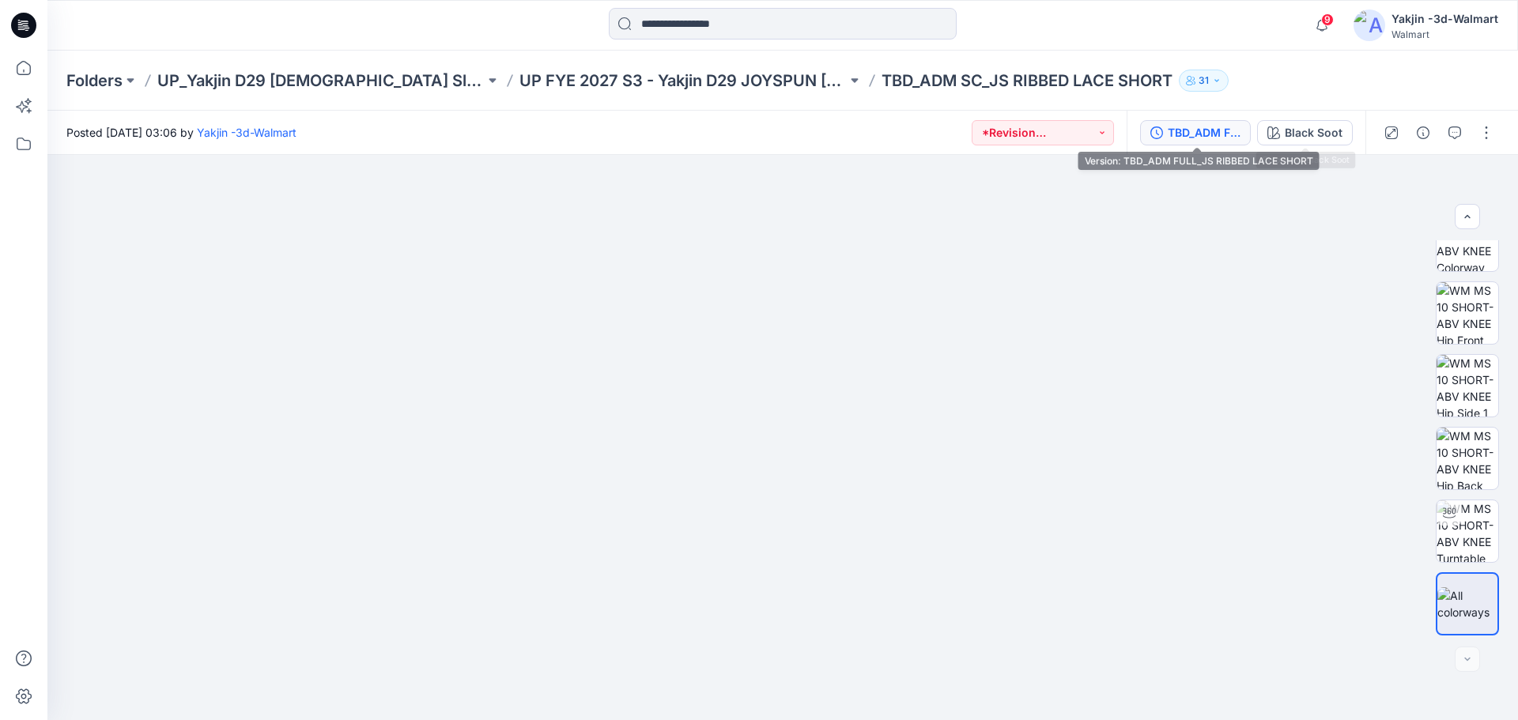
click at [1206, 127] on div "TBD_ADM FULL_JS RIBBED LACE SHORT" at bounding box center [1203, 132] width 73 height 17
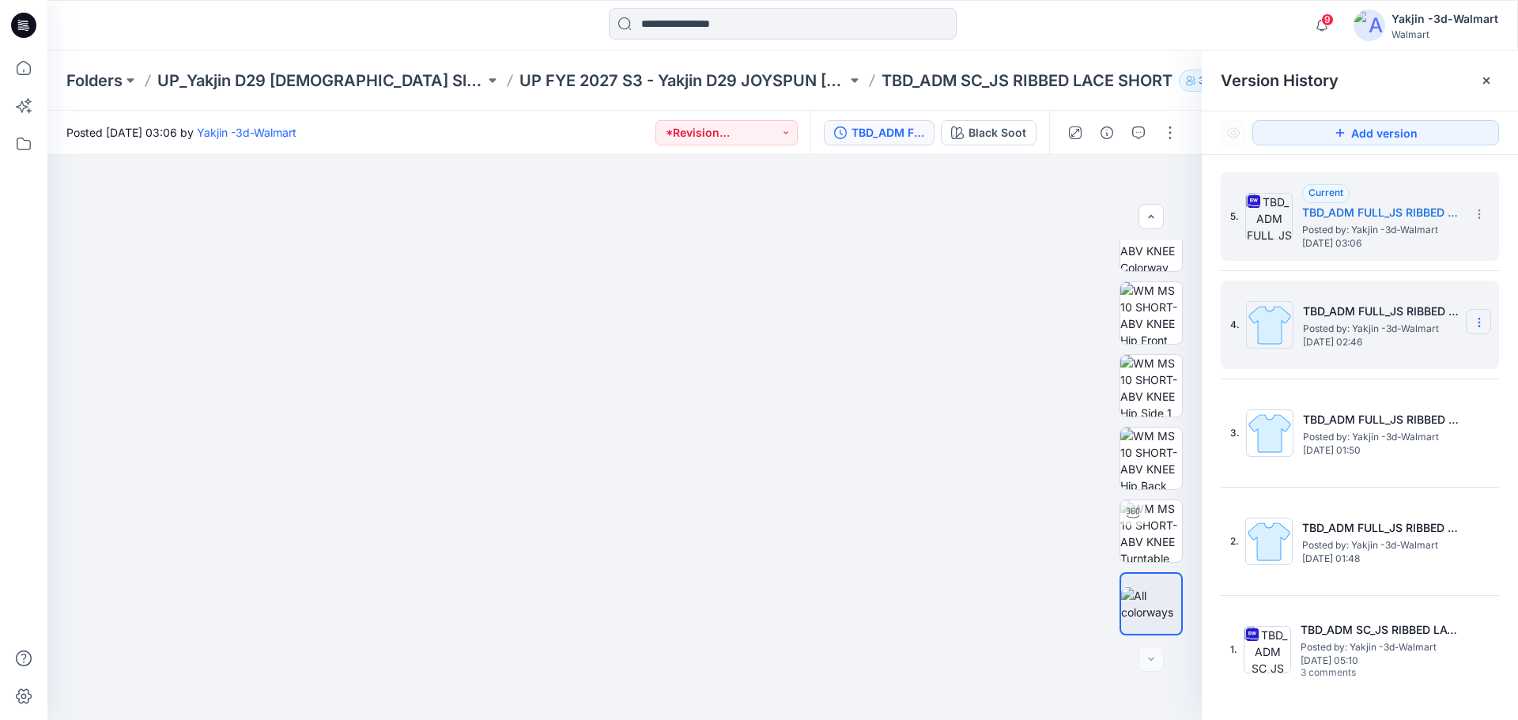
click at [1477, 323] on icon at bounding box center [1478, 322] width 13 height 13
click at [1414, 456] on div "Delete Version" at bounding box center [1394, 455] width 183 height 32
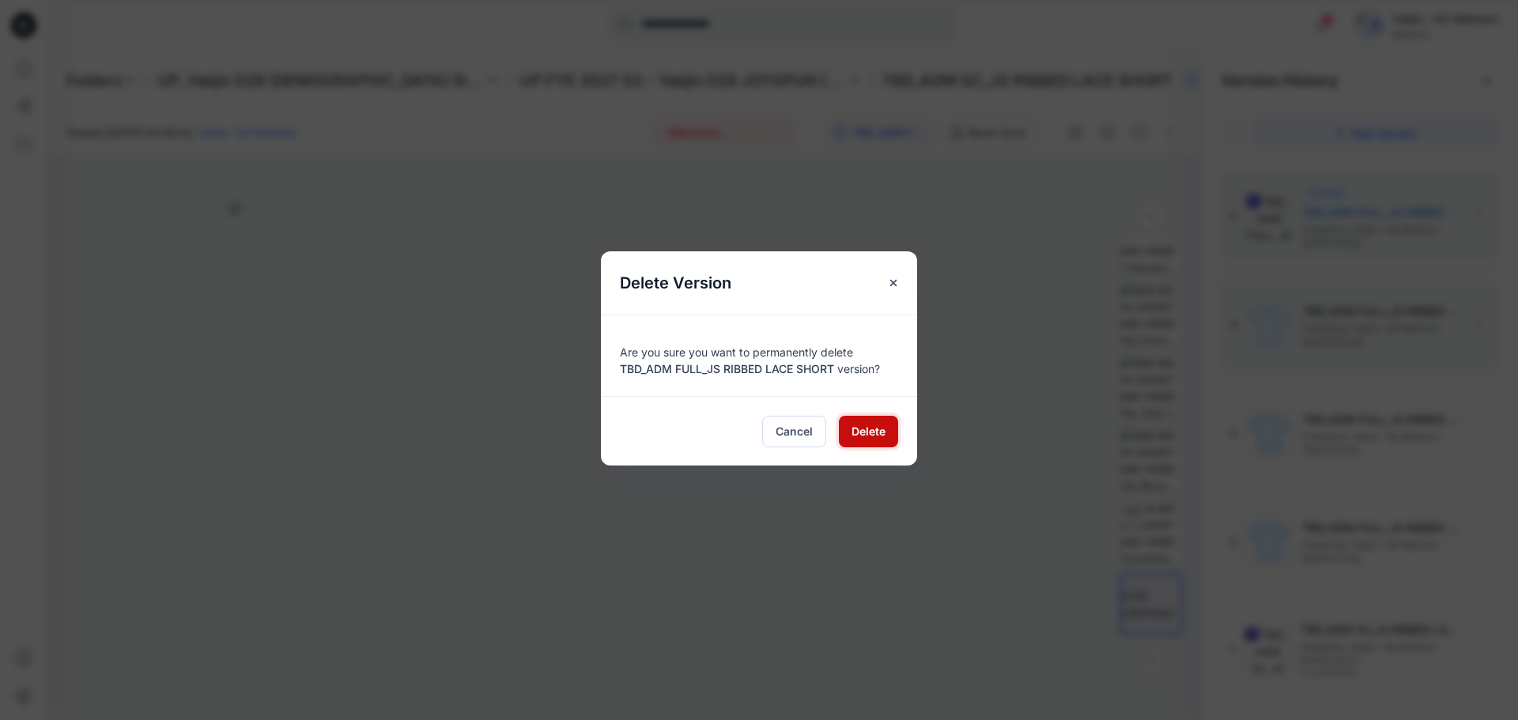
click at [856, 430] on span "Delete" at bounding box center [868, 431] width 34 height 17
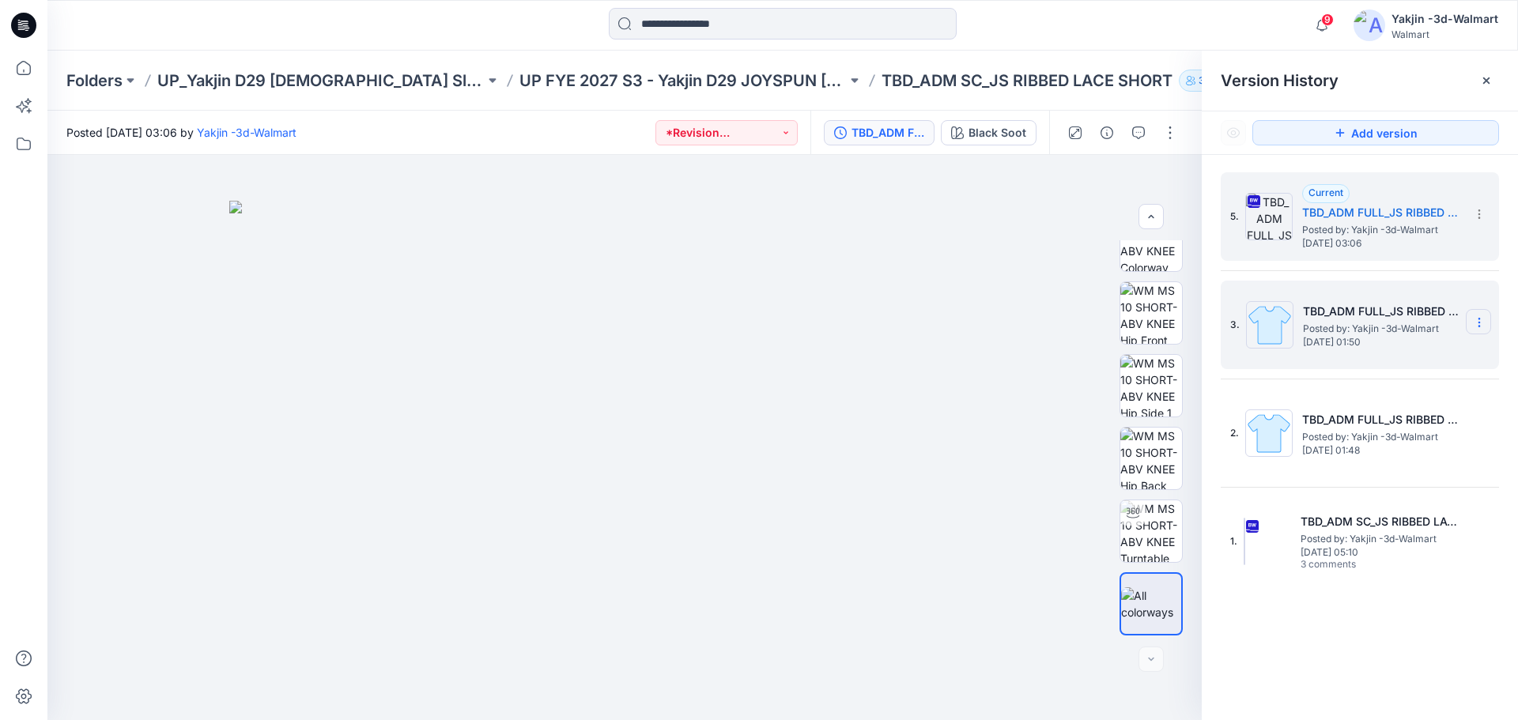
click at [1479, 321] on icon at bounding box center [1478, 322] width 13 height 13
click at [1401, 451] on span "Delete Version" at bounding box center [1370, 455] width 74 height 19
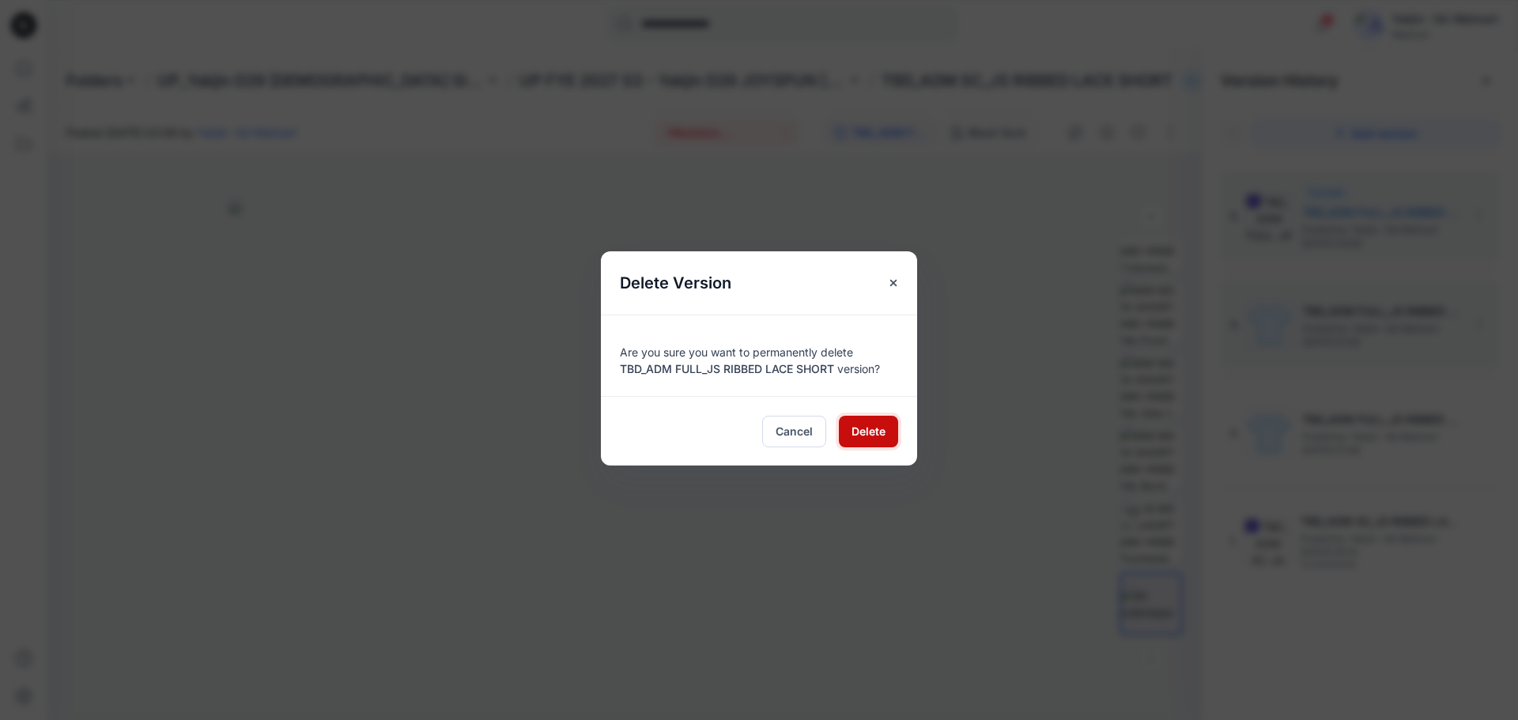
click at [895, 434] on button "Delete" at bounding box center [868, 432] width 59 height 32
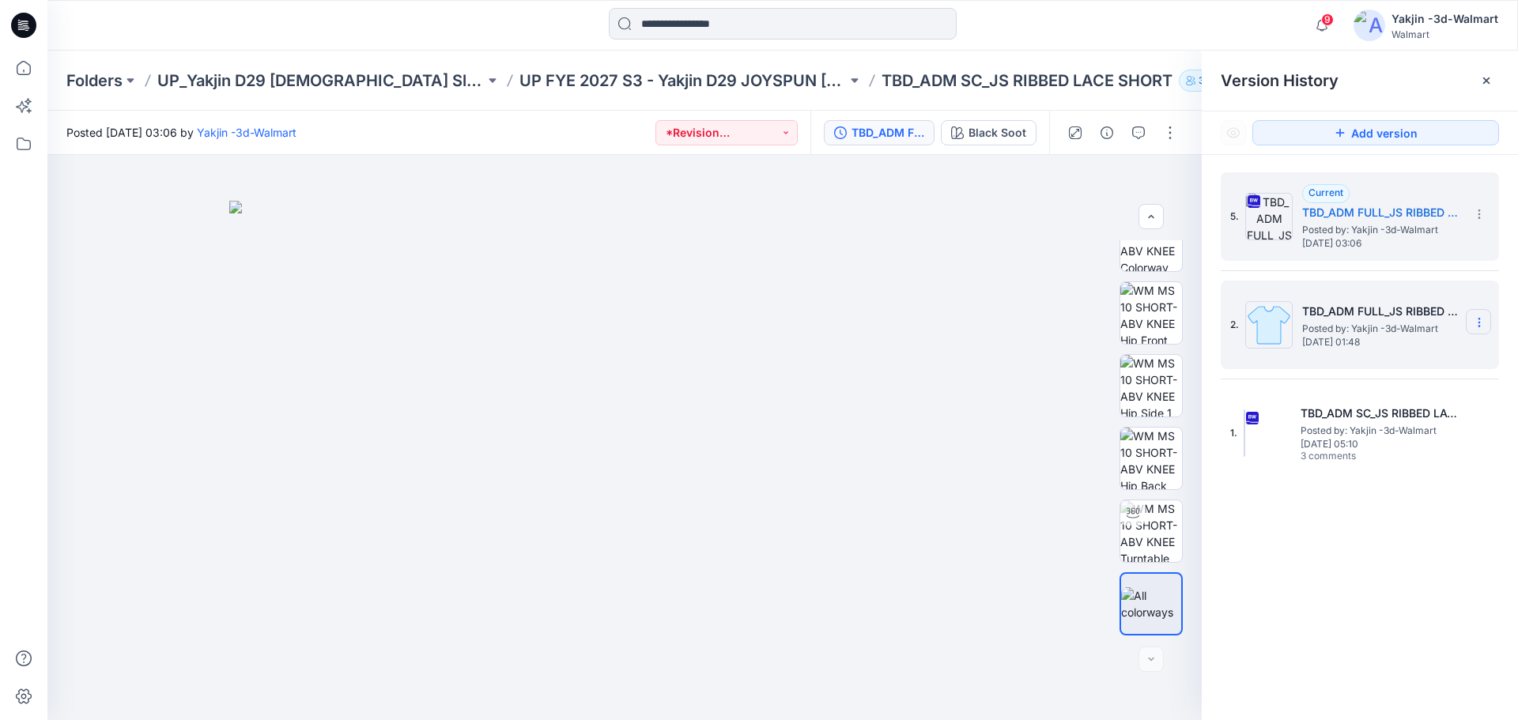
click at [1480, 326] on icon at bounding box center [1478, 322] width 13 height 13
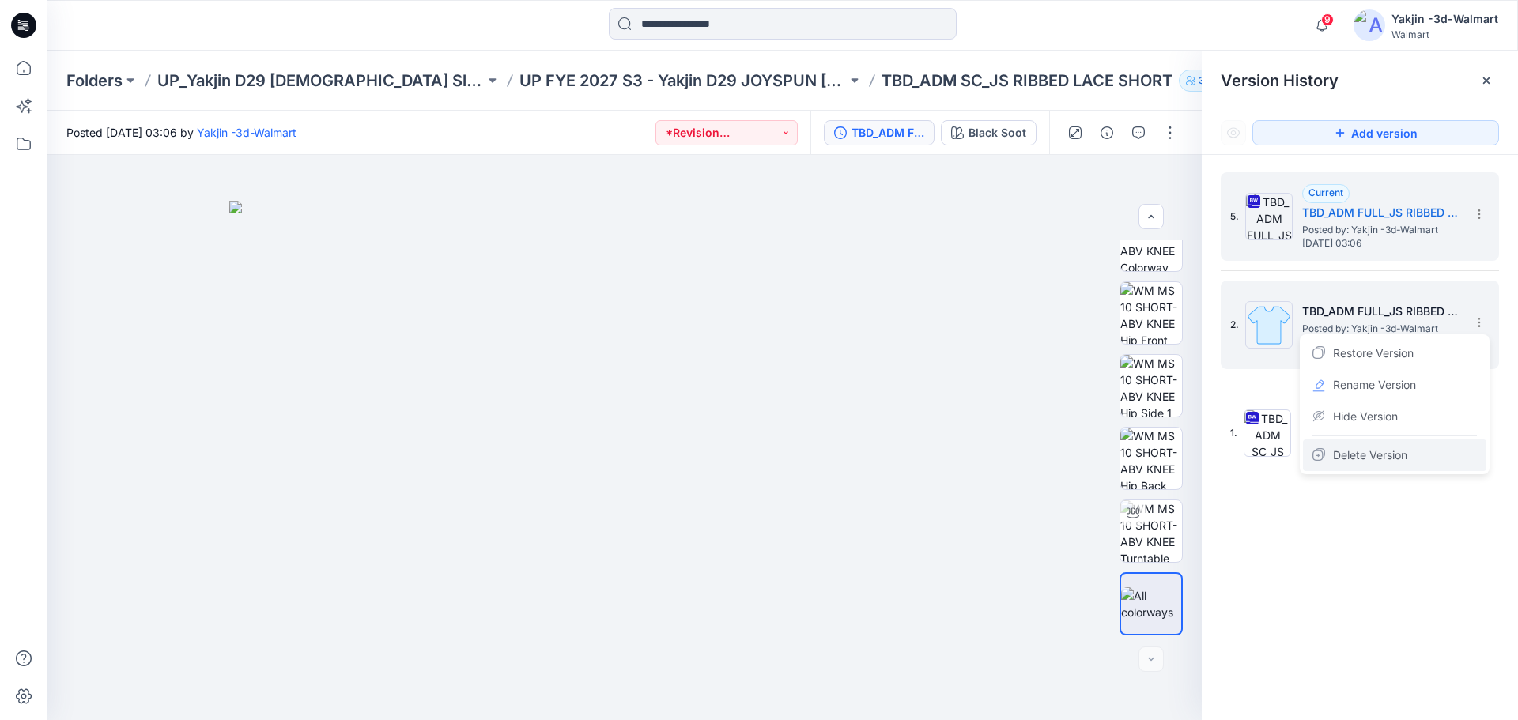
click at [1404, 447] on span "Delete Version" at bounding box center [1370, 455] width 74 height 19
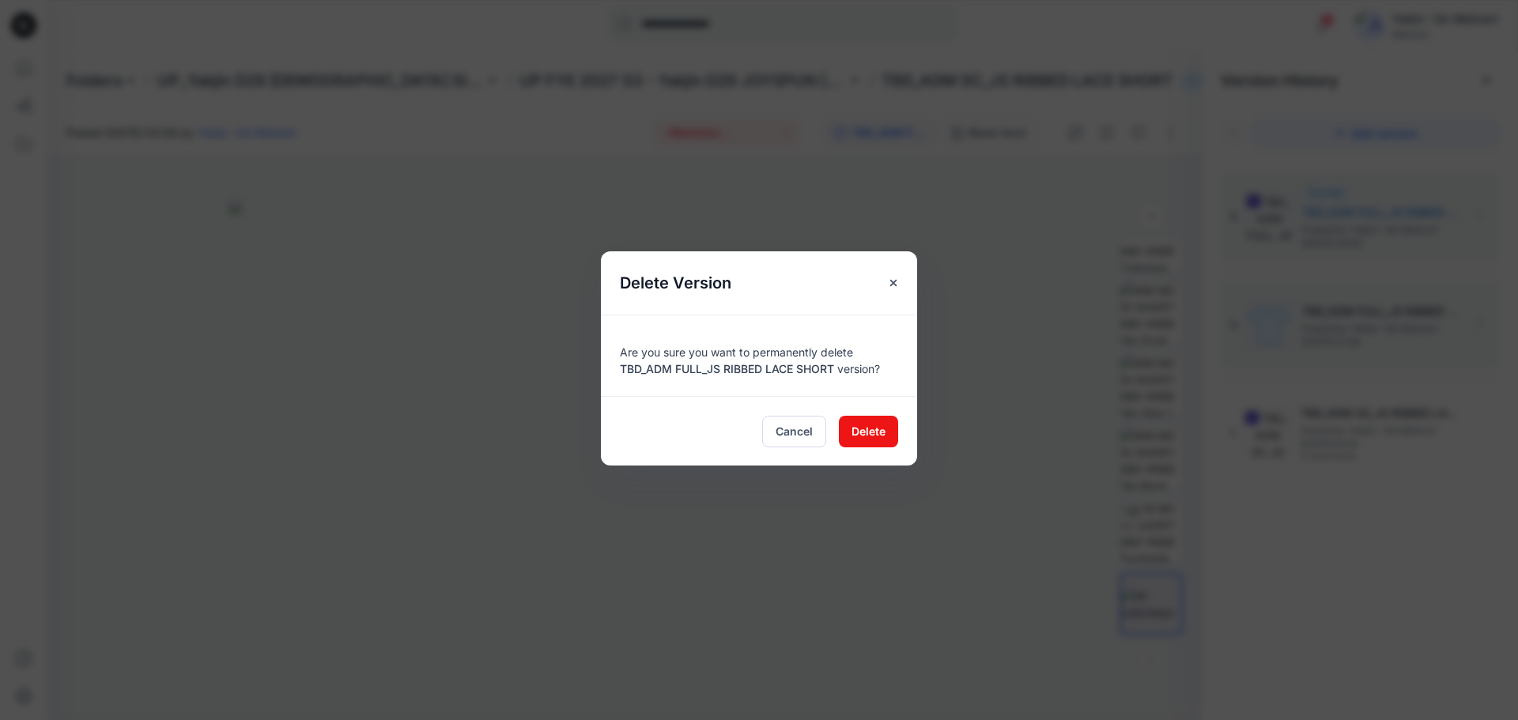
click at [899, 435] on div "Cancel Delete" at bounding box center [759, 431] width 316 height 70
click at [882, 433] on span "Delete" at bounding box center [868, 431] width 34 height 17
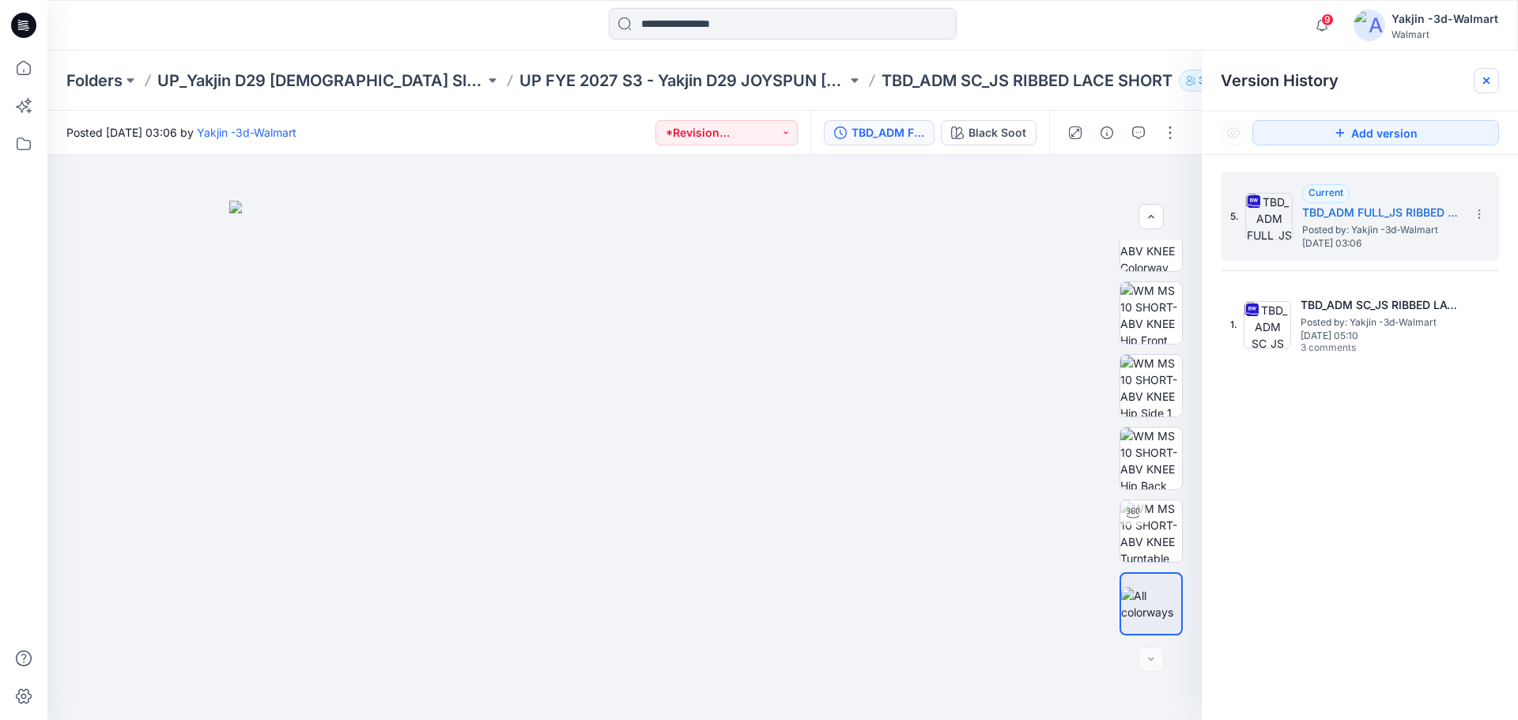
click at [1481, 78] on icon at bounding box center [1486, 80] width 13 height 13
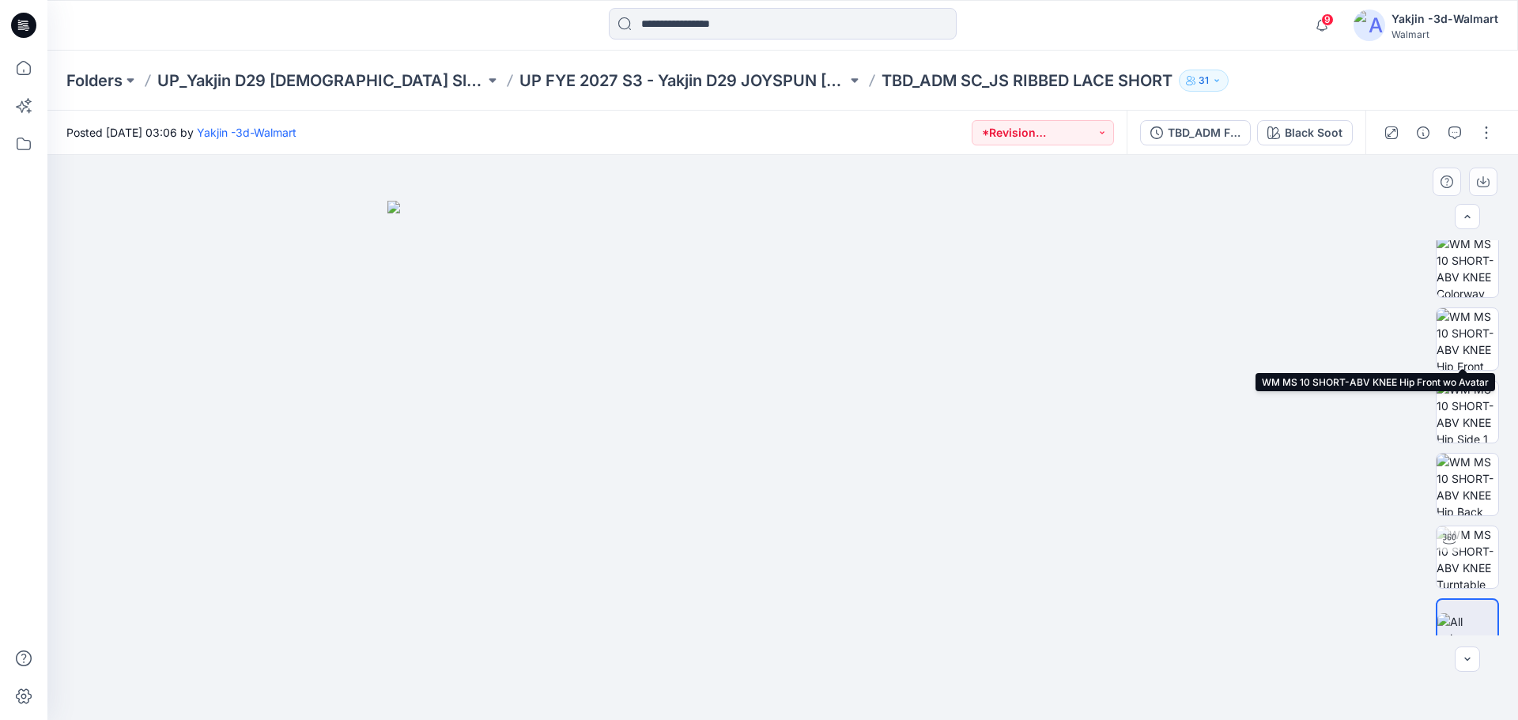
scroll to position [0, 0]
click at [1470, 264] on img at bounding box center [1467, 272] width 62 height 62
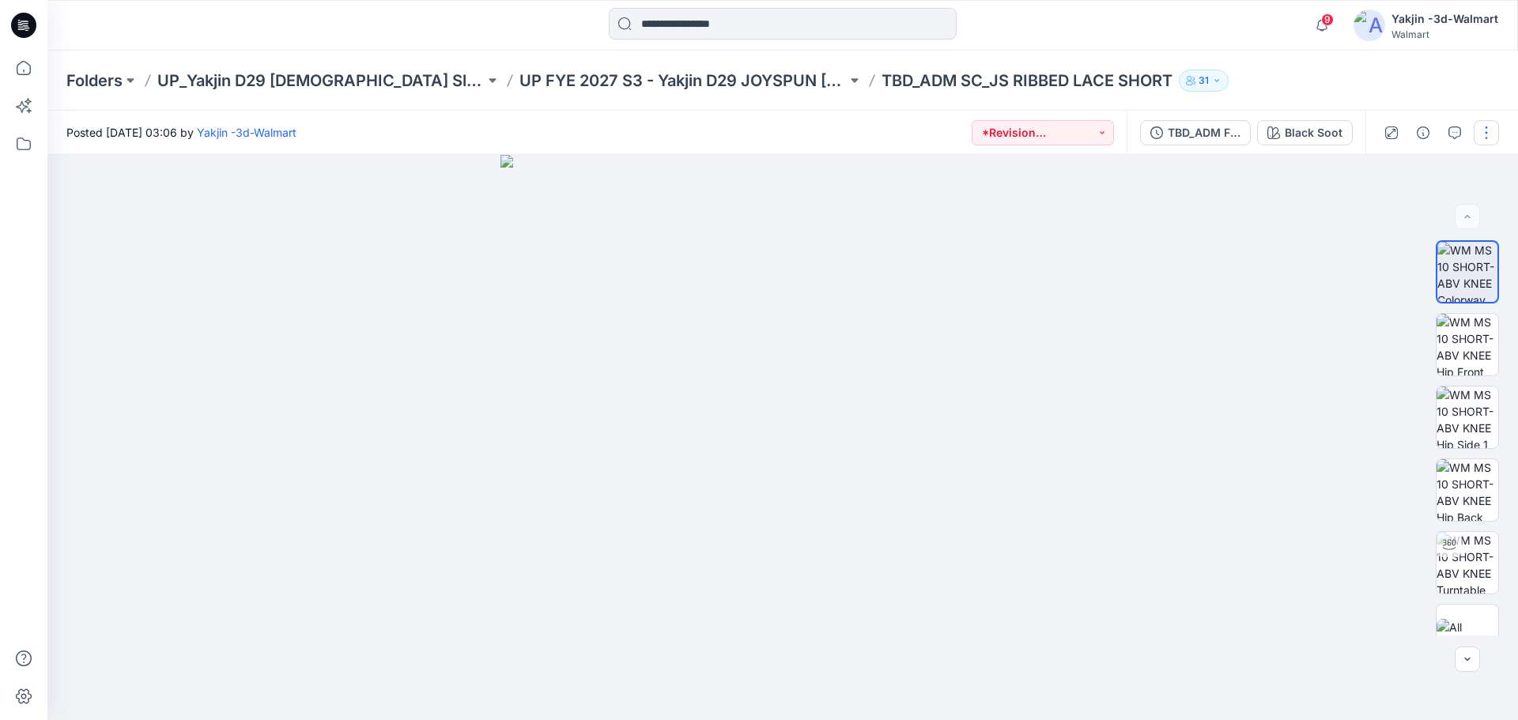
click at [1476, 137] on button "button" at bounding box center [1485, 132] width 25 height 25
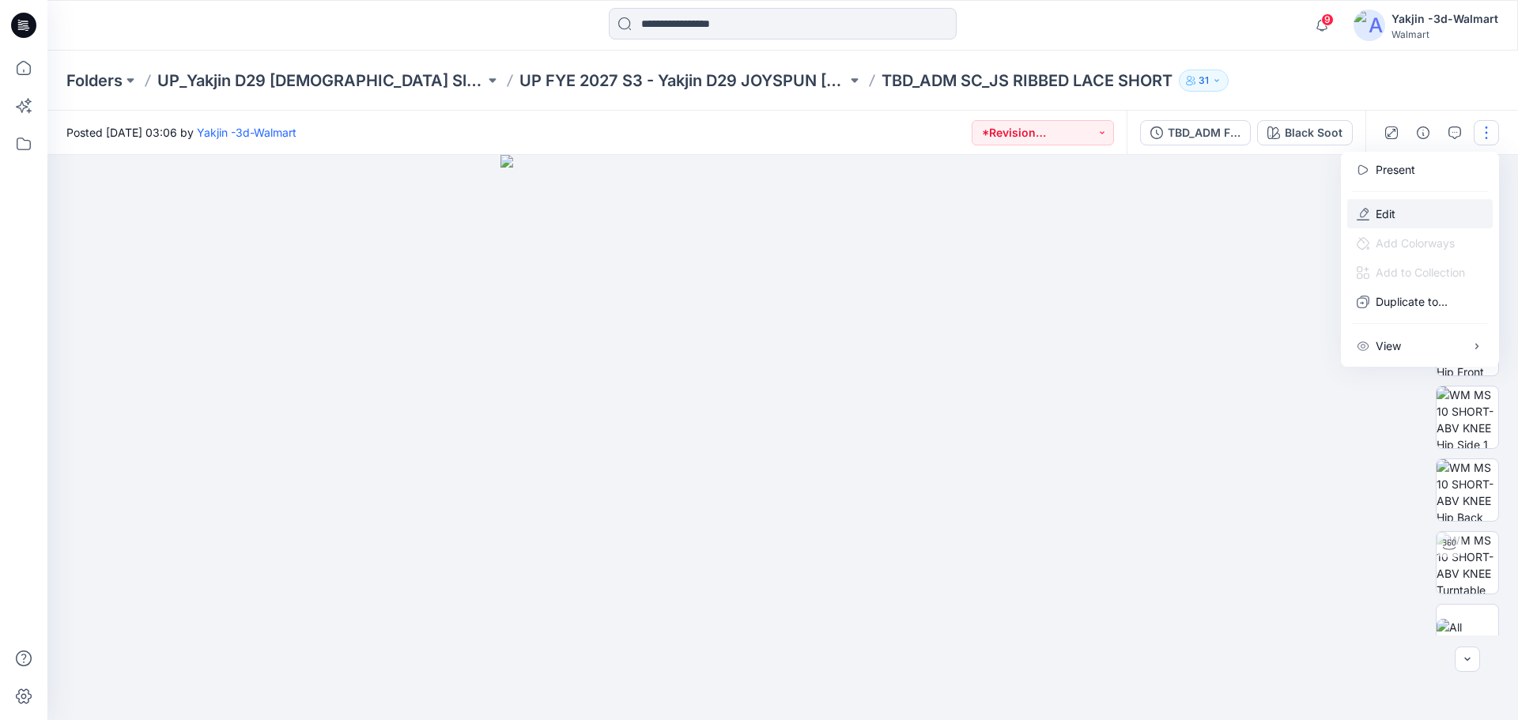
click at [1429, 213] on button "Edit" at bounding box center [1419, 213] width 145 height 29
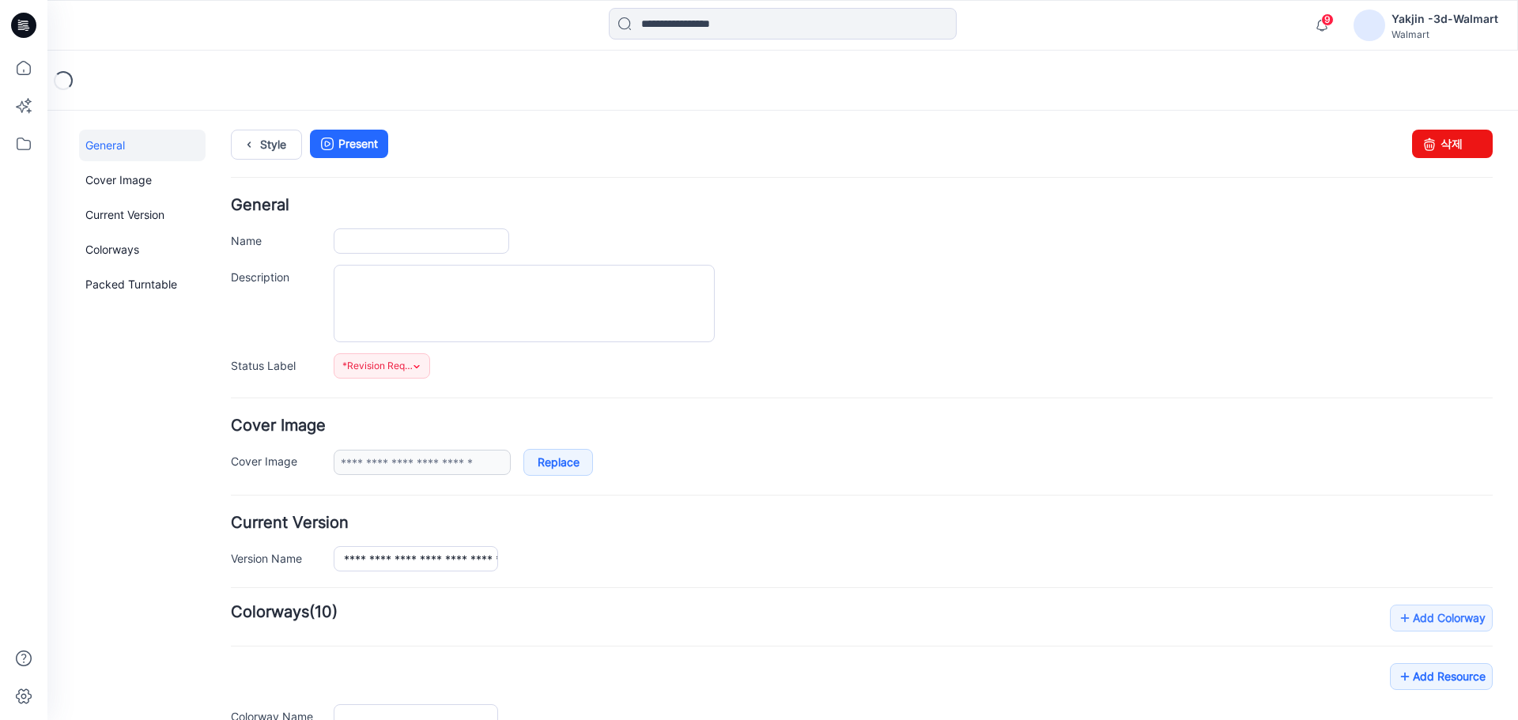
type input "**********"
click at [411, 245] on input "**********" at bounding box center [421, 240] width 175 height 25
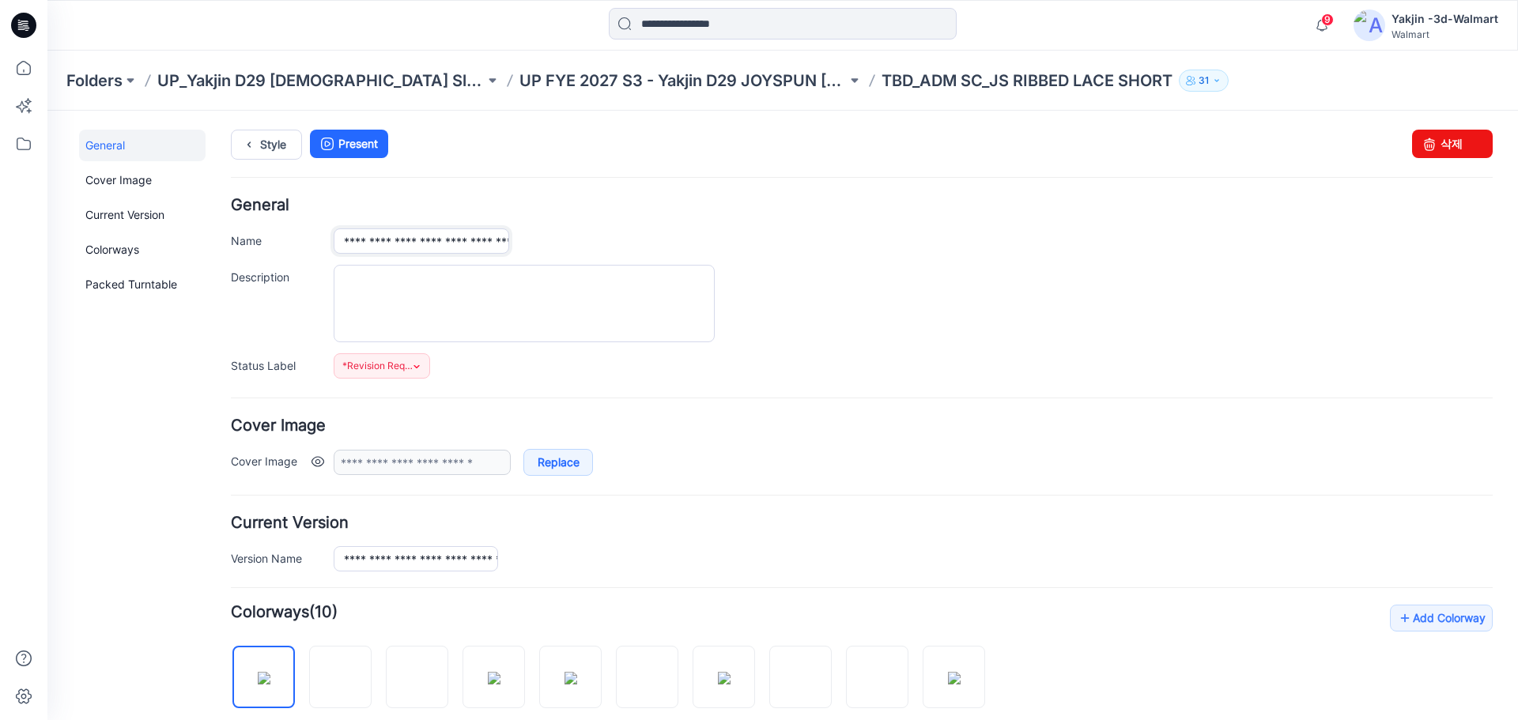
type input "**********"
drag, startPoint x: 944, startPoint y: 457, endPoint x: 941, endPoint y: 426, distance: 30.9
click at [942, 454] on div "**********" at bounding box center [913, 462] width 1159 height 27
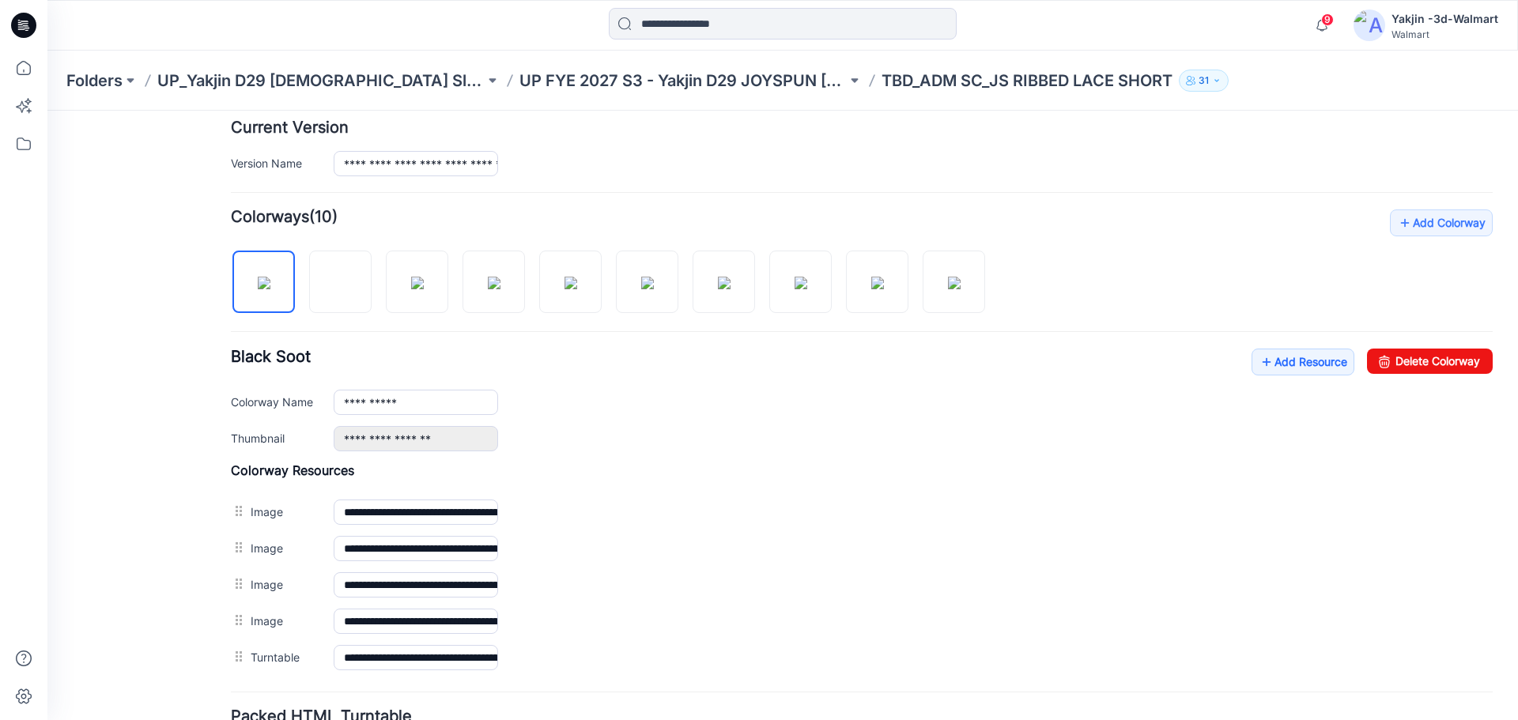
scroll to position [474, 0]
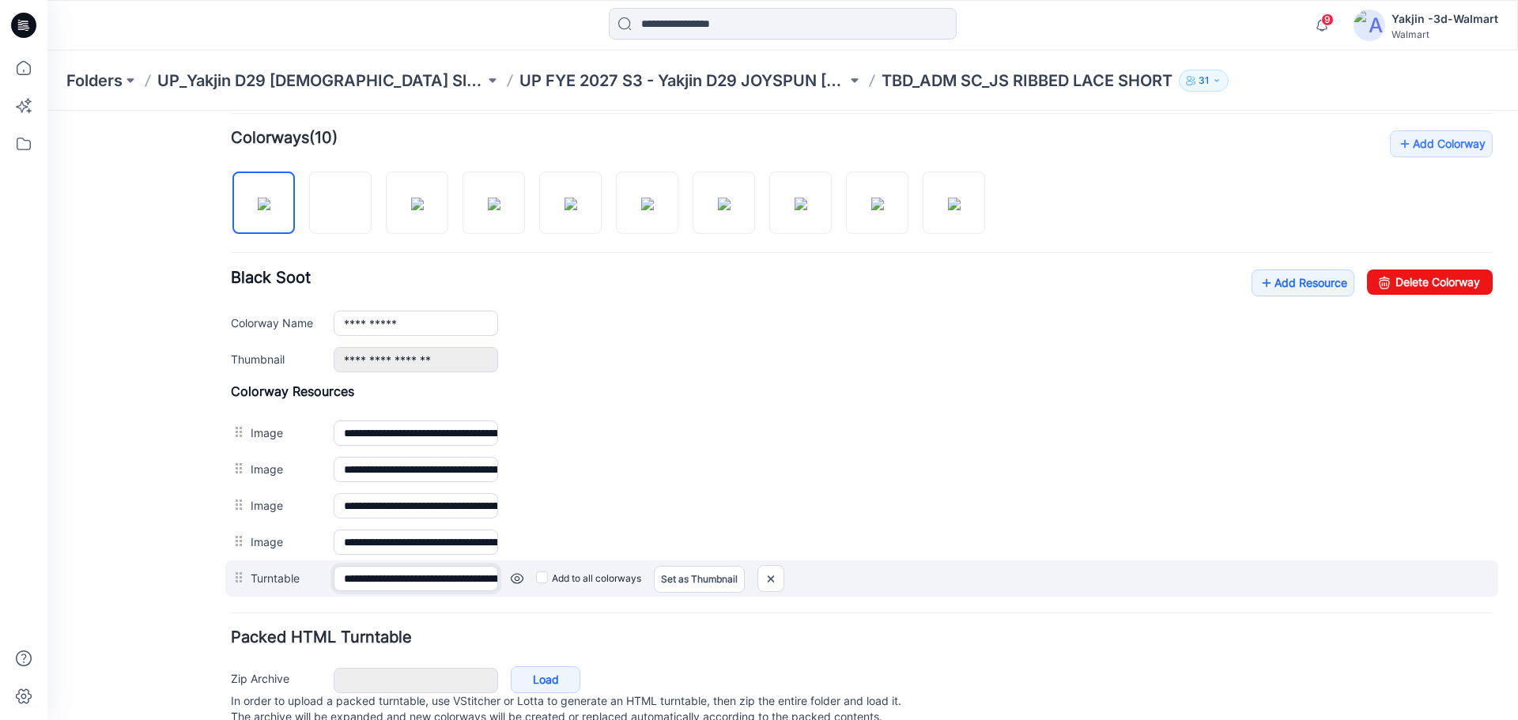
click at [411, 573] on input "**********" at bounding box center [416, 578] width 164 height 25
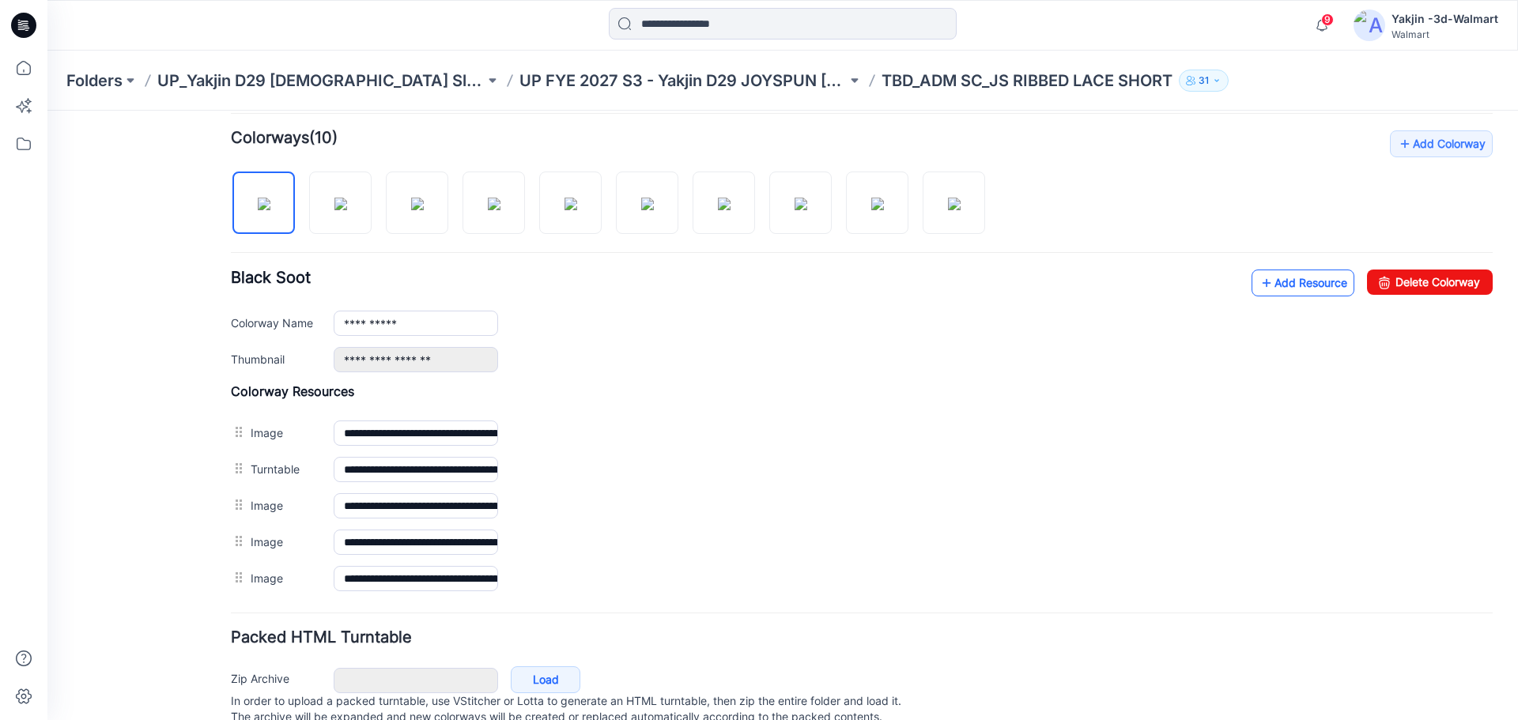
click at [1318, 289] on link "Add Resource" at bounding box center [1302, 283] width 103 height 27
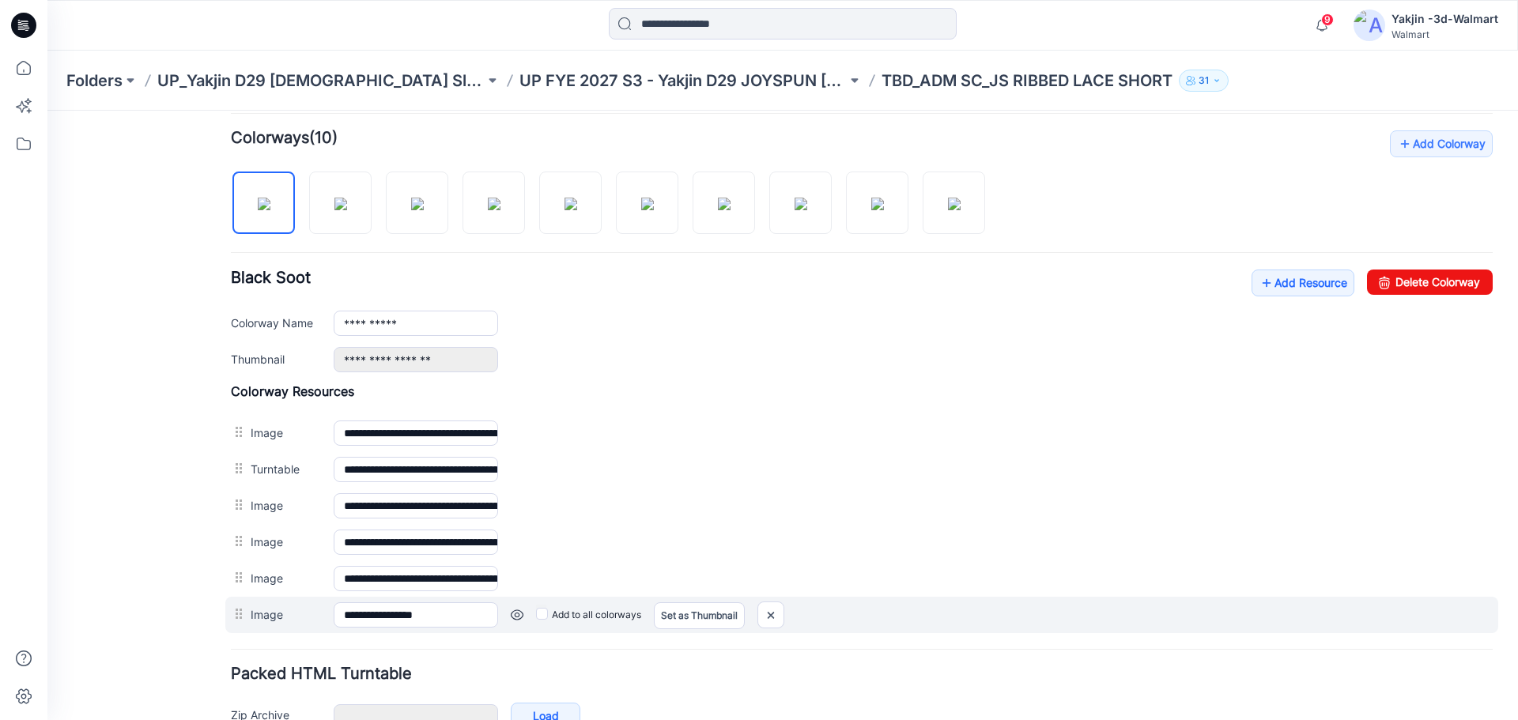
click at [570, 618] on label "Add to all colorways" at bounding box center [588, 614] width 105 height 25
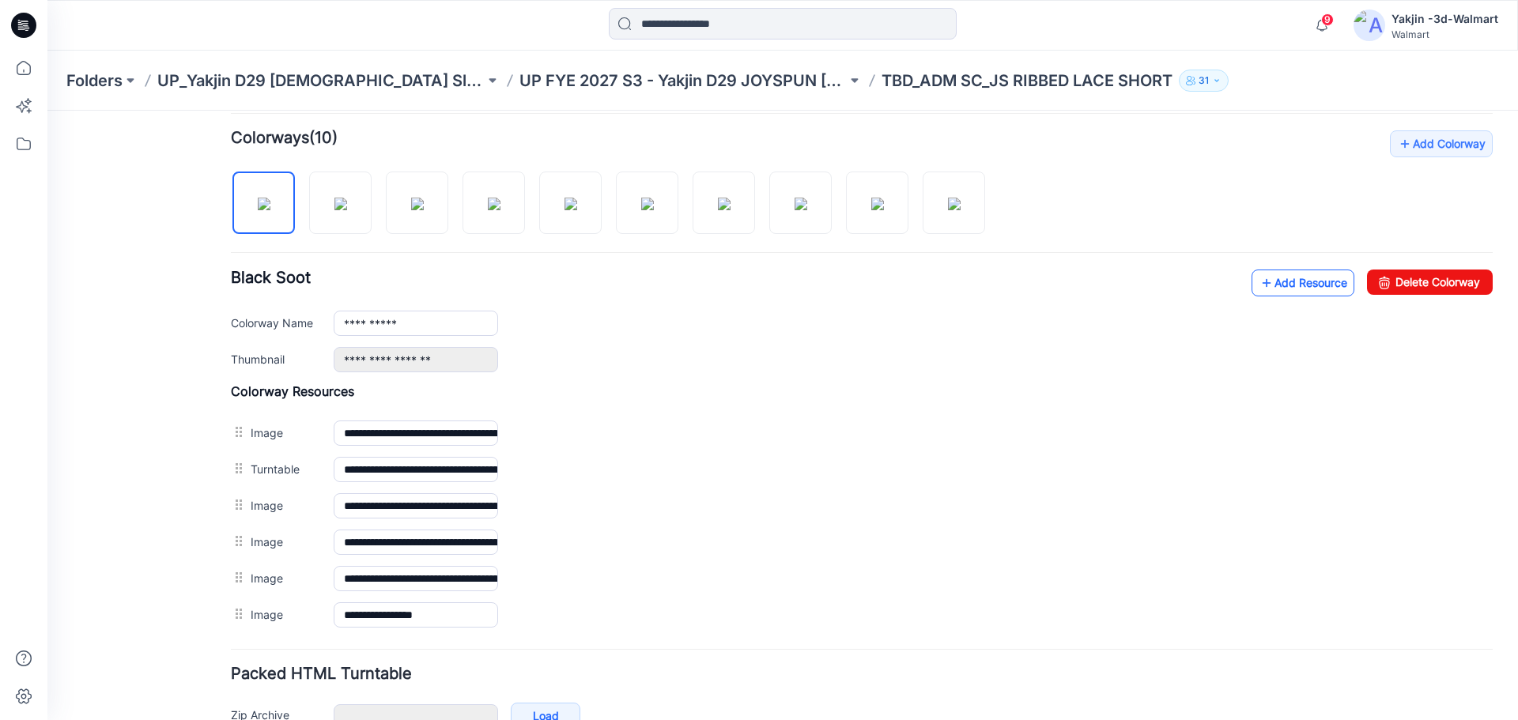
click at [1308, 281] on link "Add Resource" at bounding box center [1302, 283] width 103 height 27
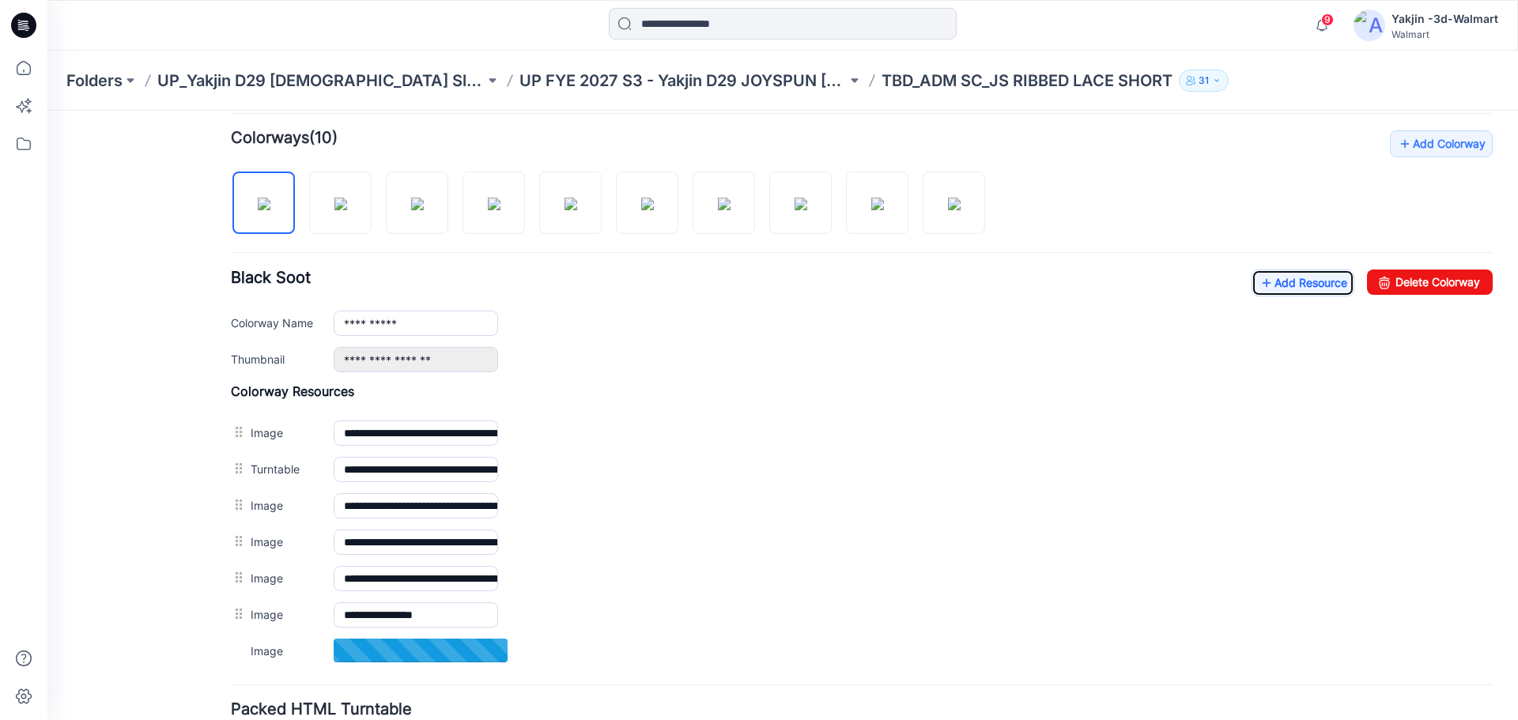
scroll to position [553, 0]
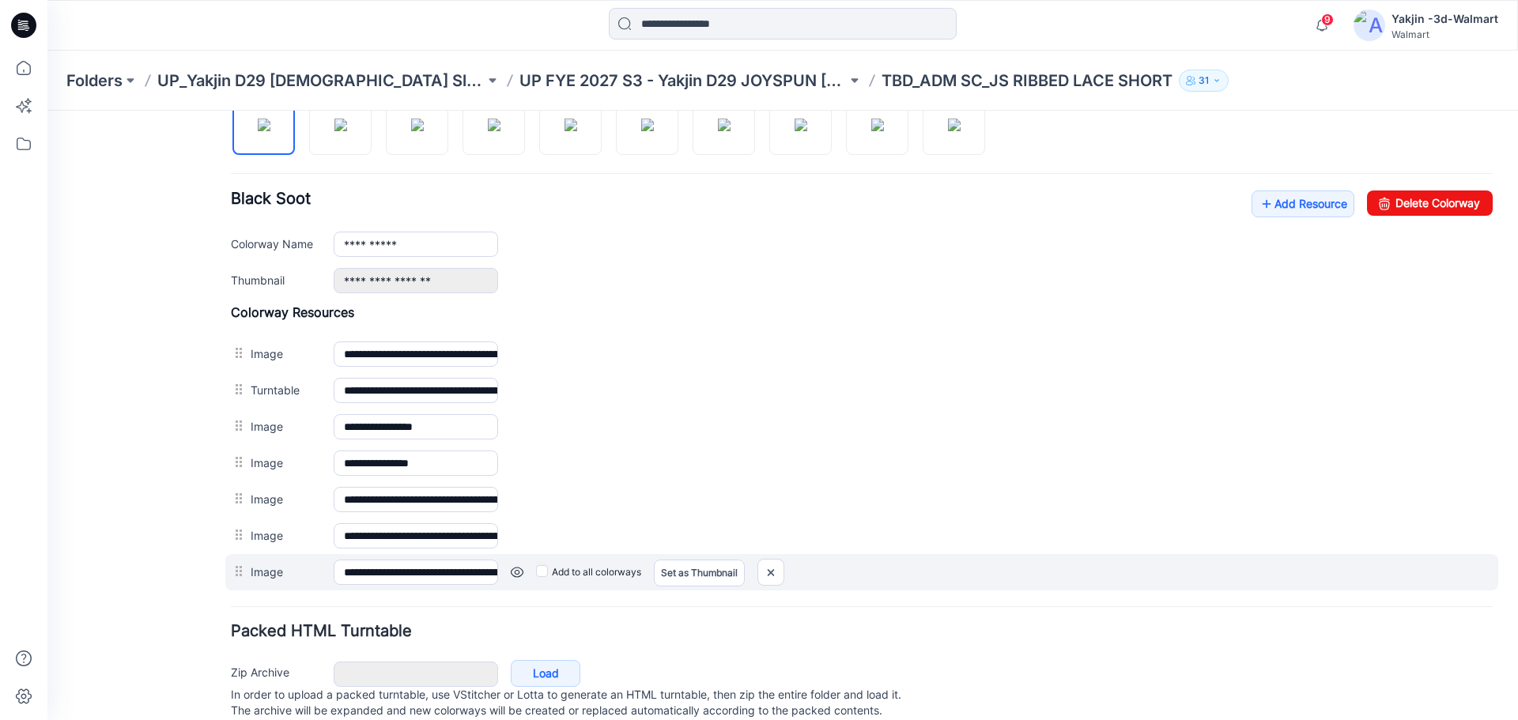
click at [517, 573] on link at bounding box center [517, 572] width 13 height 13
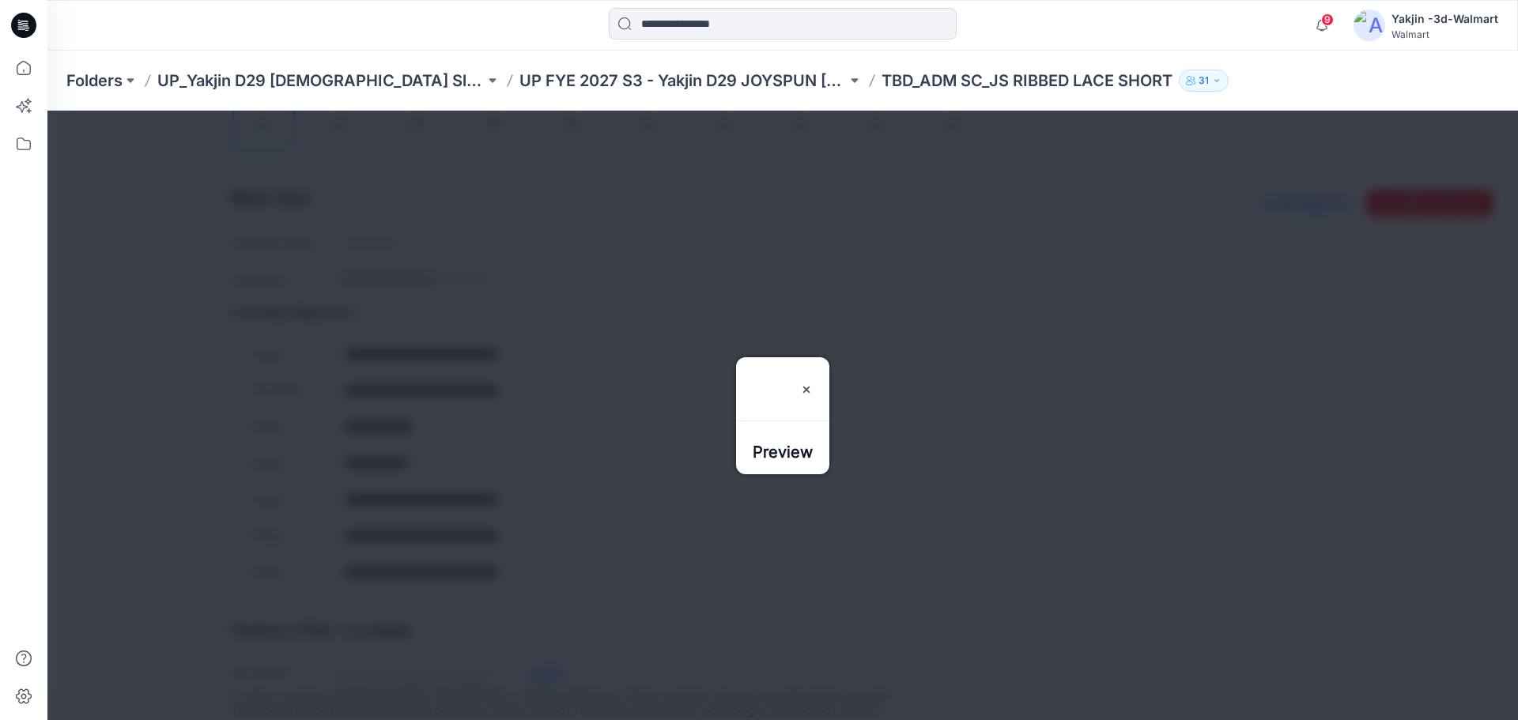
click at [528, 617] on div at bounding box center [782, 415] width 1470 height 609
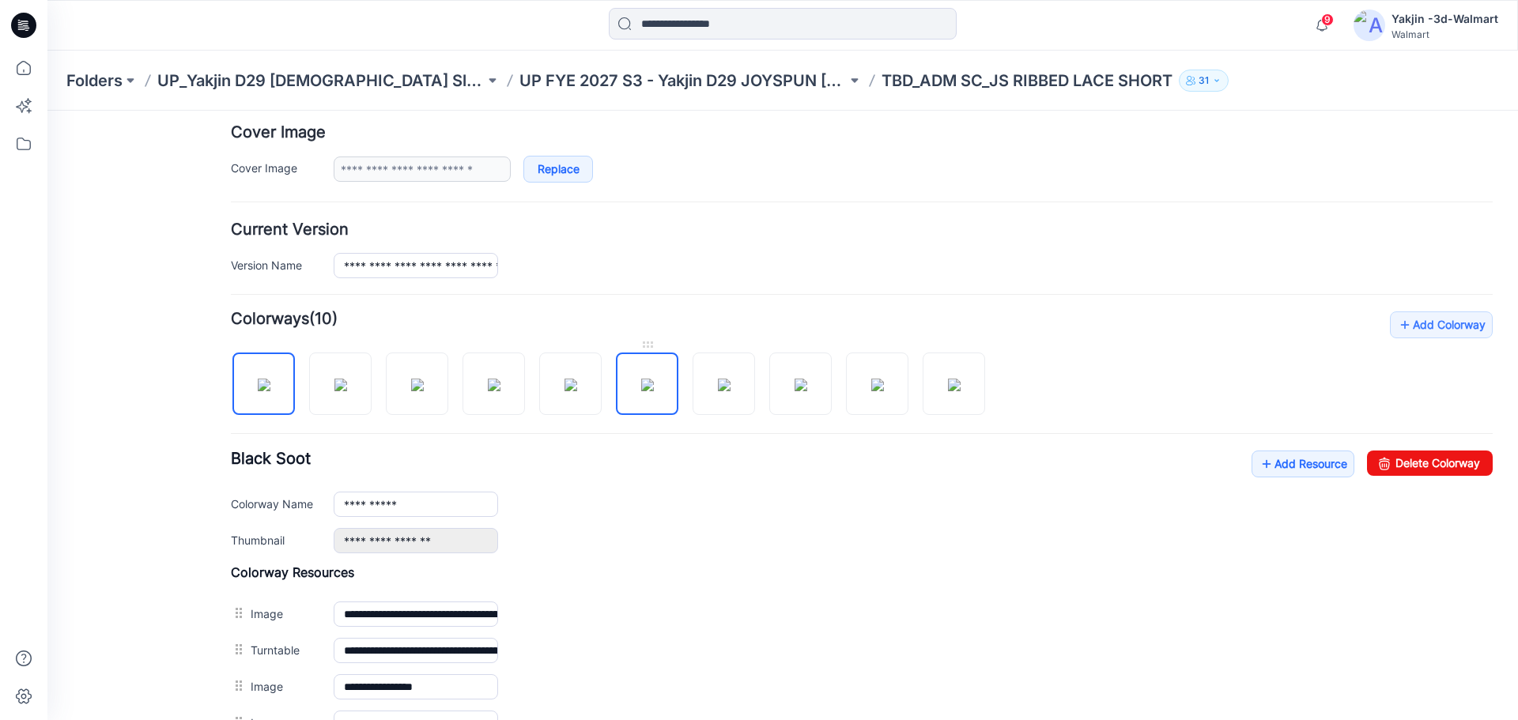
scroll to position [288, 0]
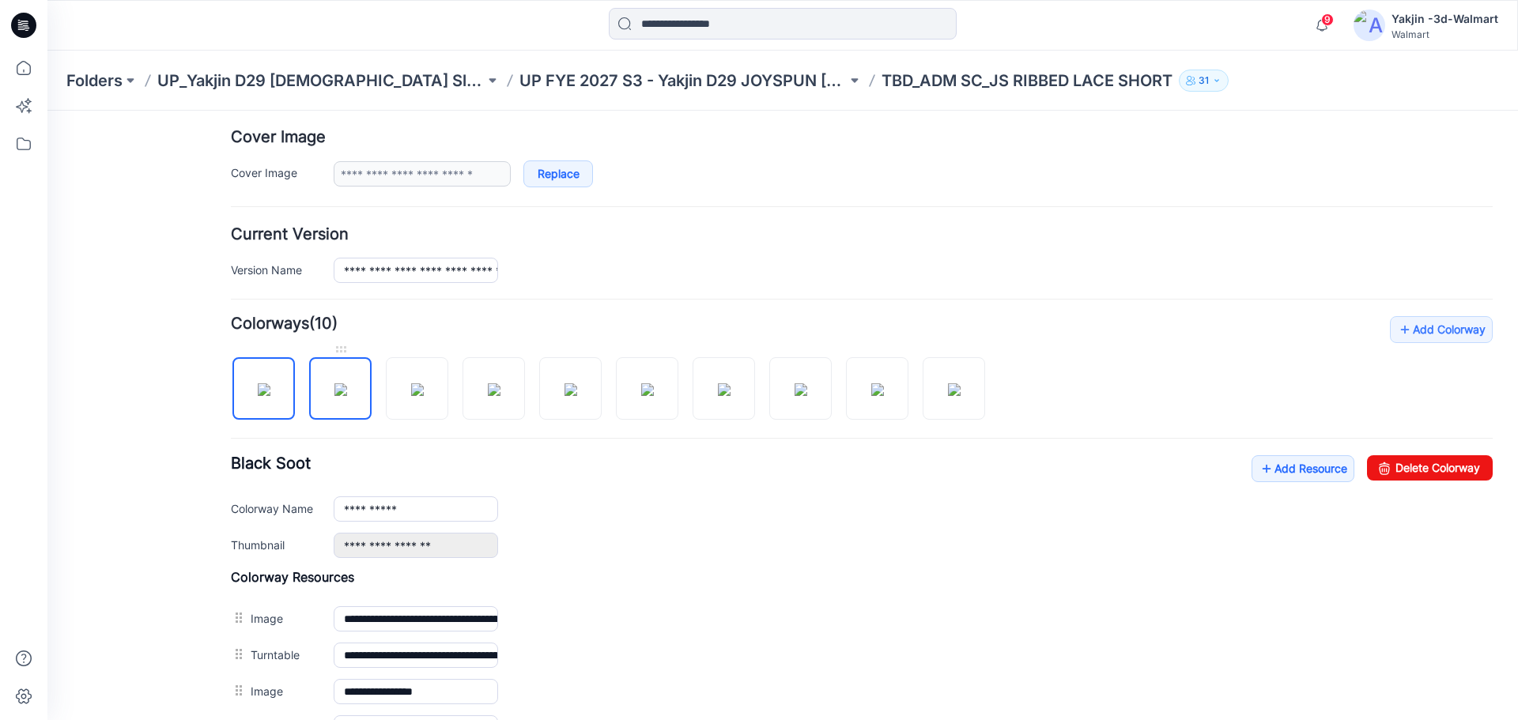
click at [347, 396] on img at bounding box center [340, 389] width 13 height 13
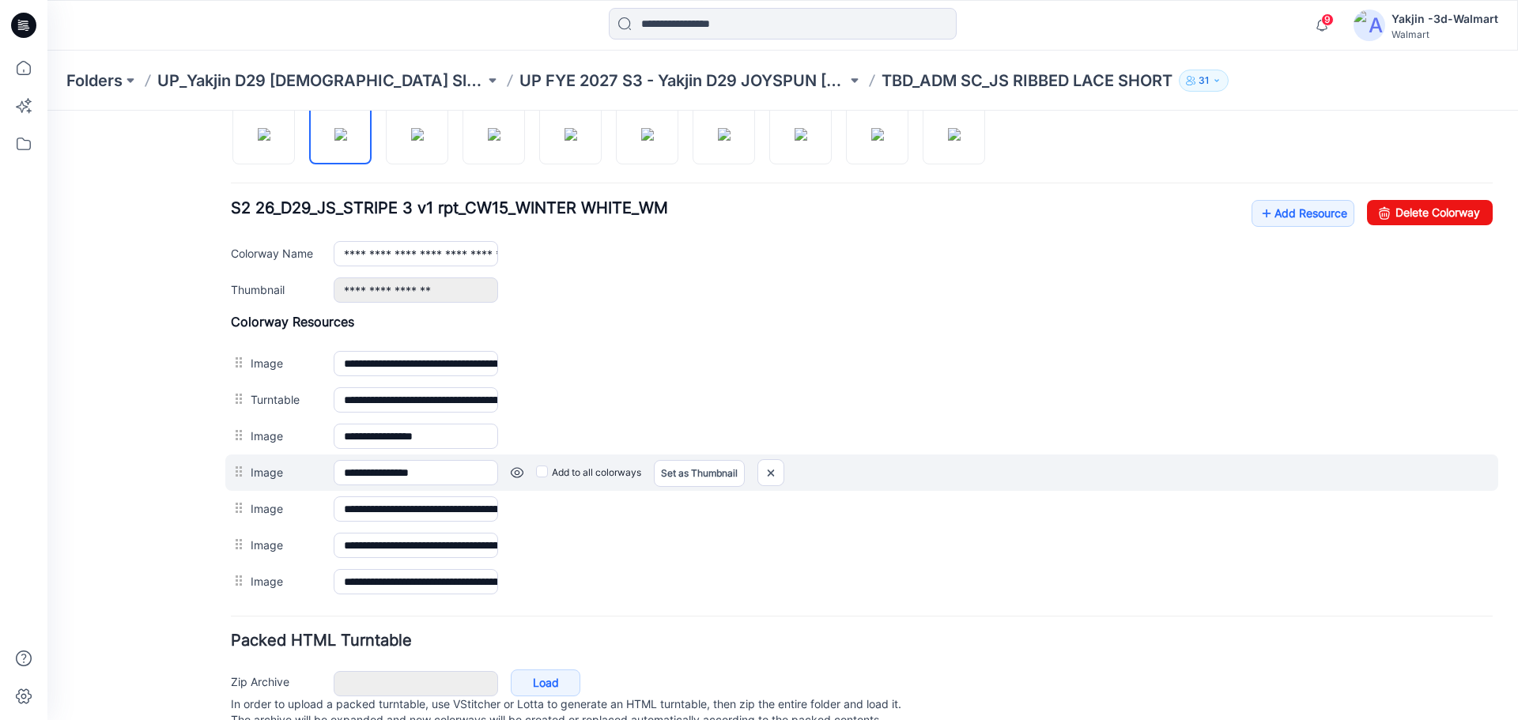
scroll to position [526, 0]
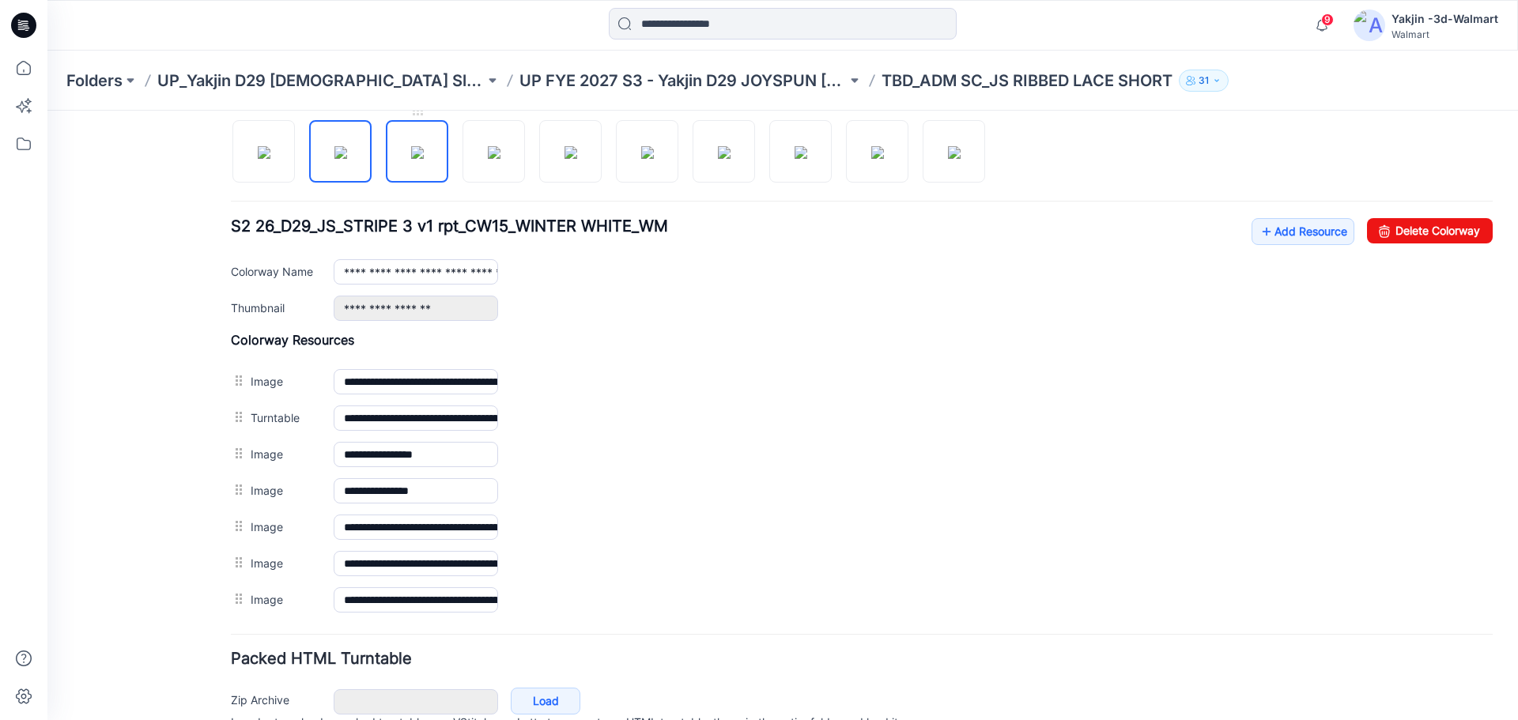
click at [424, 146] on img at bounding box center [417, 152] width 13 height 13
click at [488, 150] on img at bounding box center [494, 152] width 13 height 13
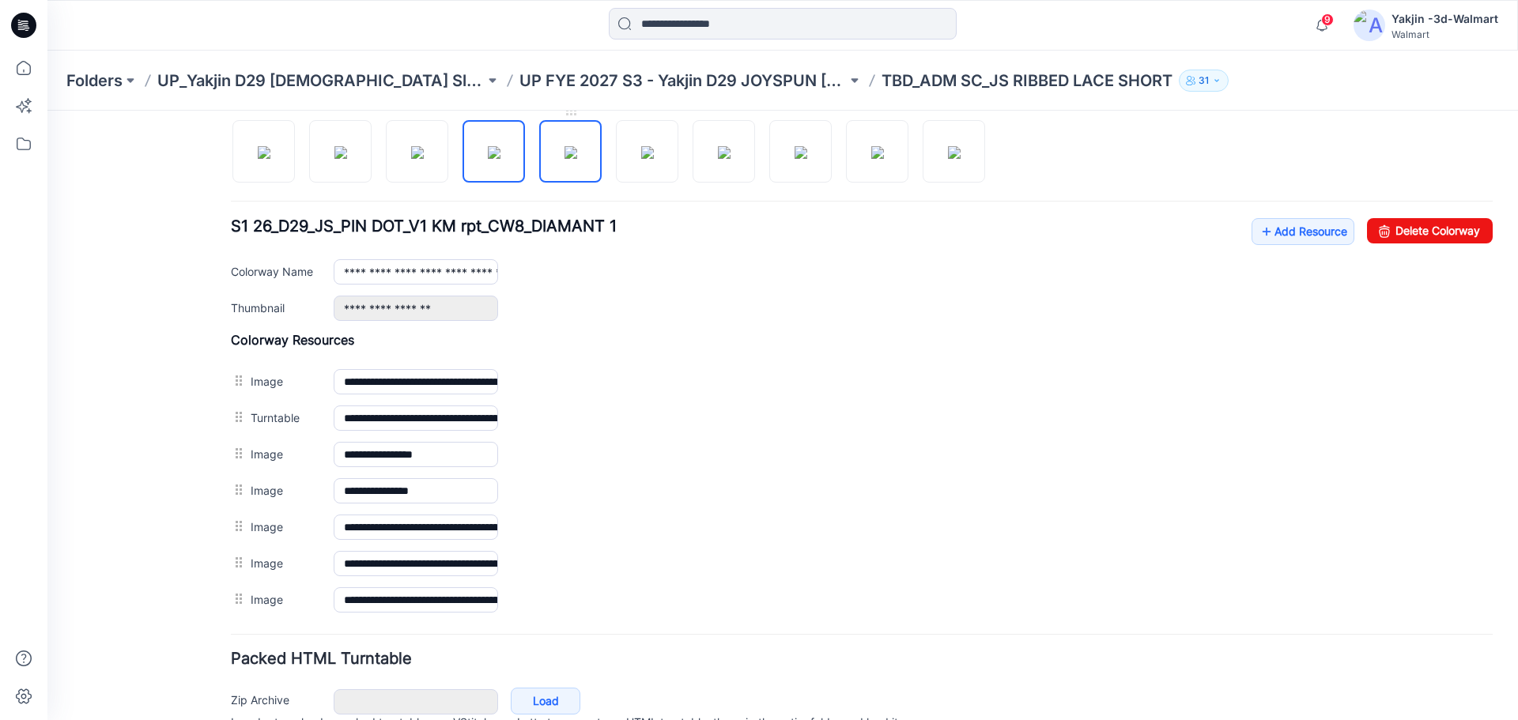
click at [574, 159] on img at bounding box center [570, 152] width 13 height 13
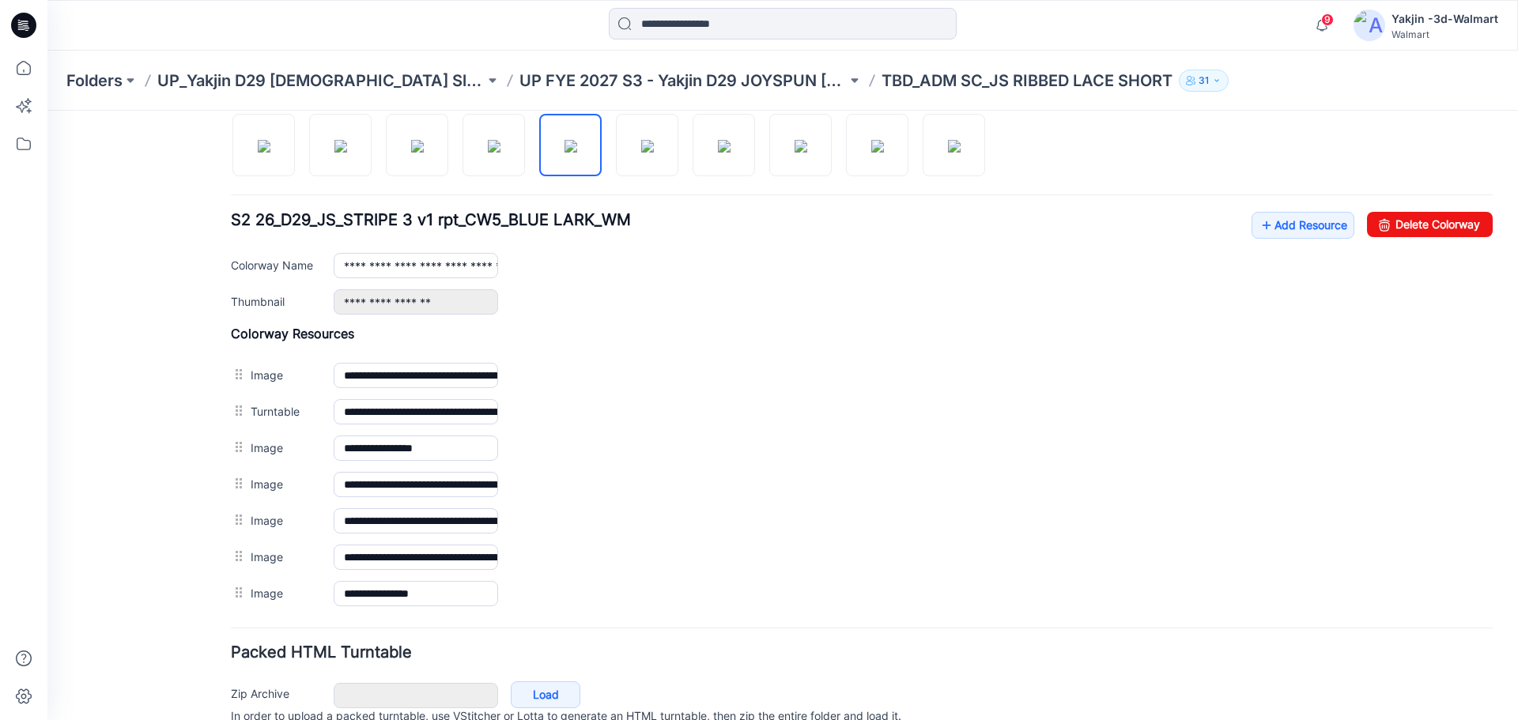
scroll to position [447, 0]
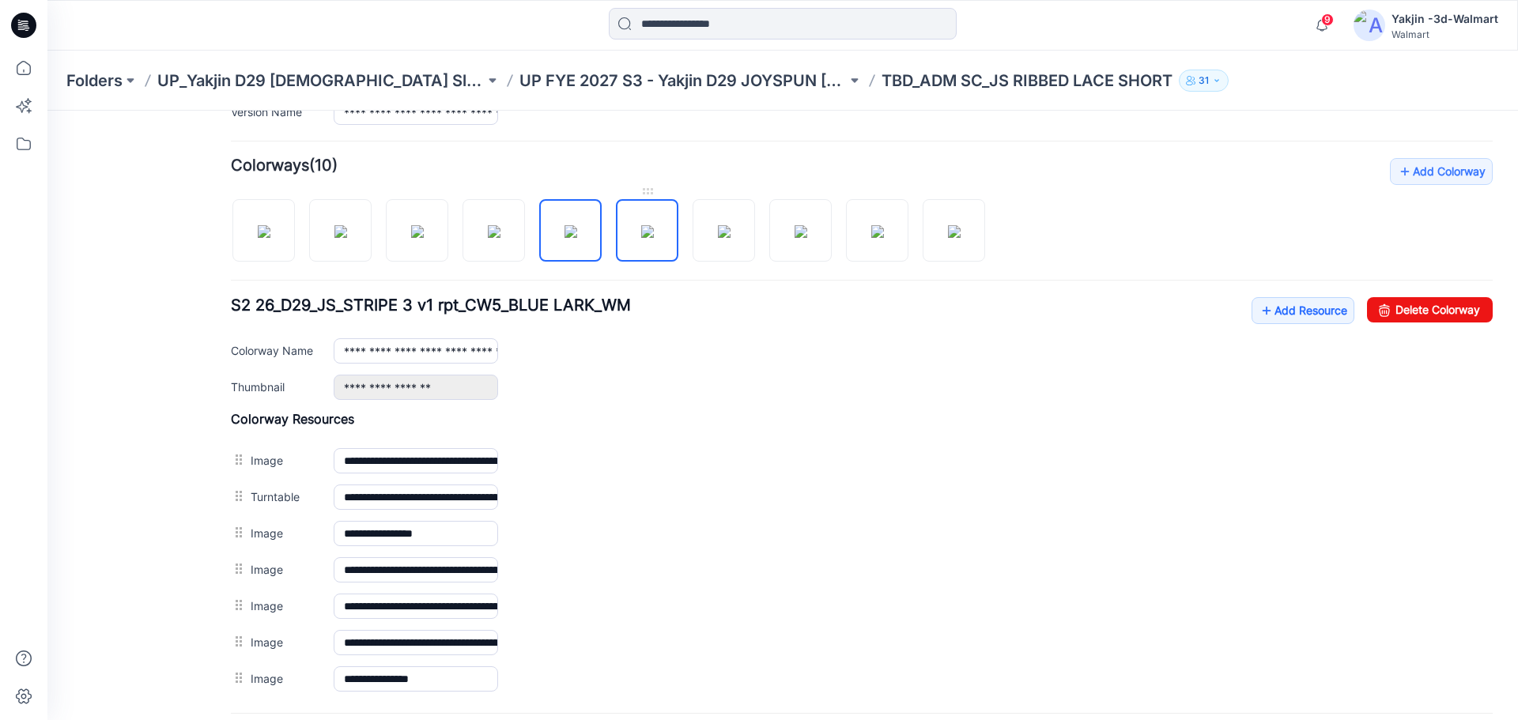
click at [646, 236] on img at bounding box center [647, 231] width 13 height 13
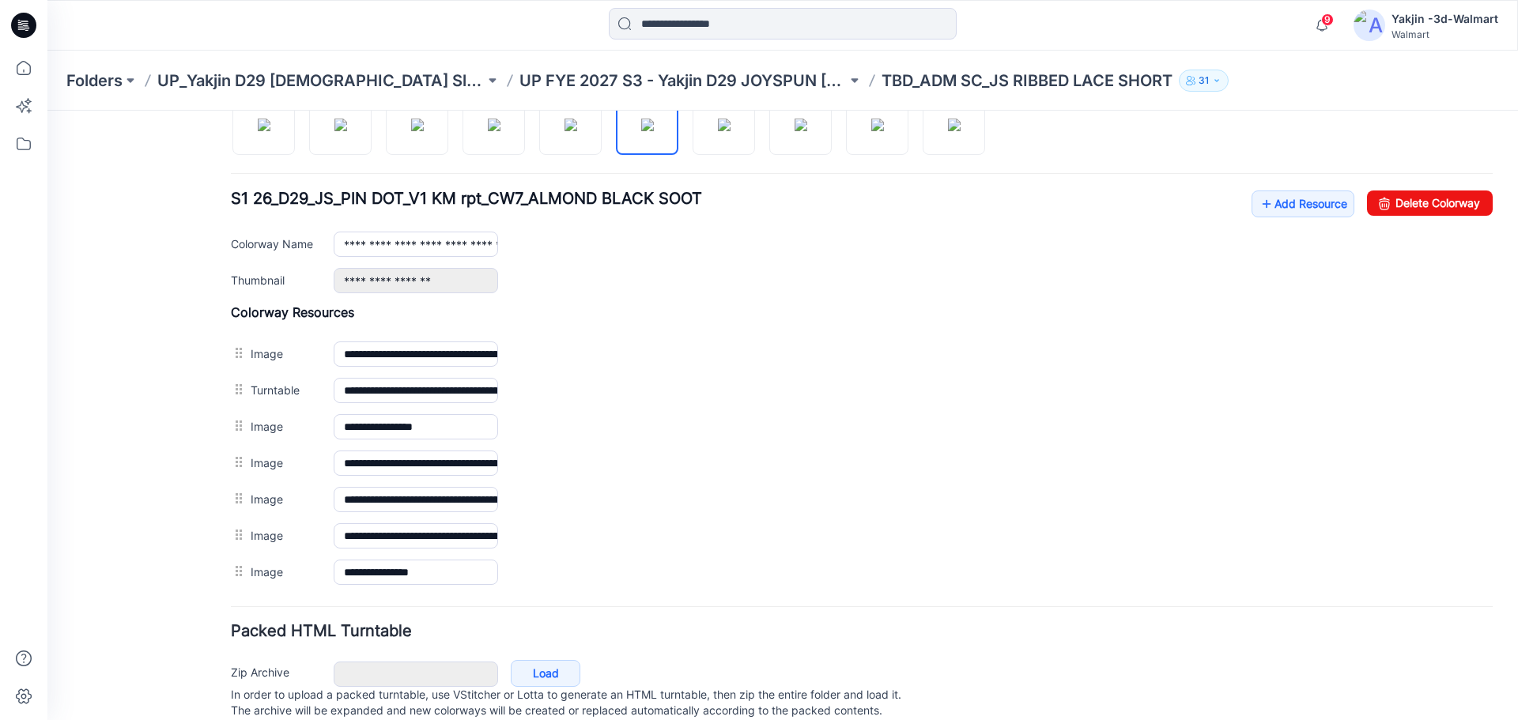
scroll to position [526, 0]
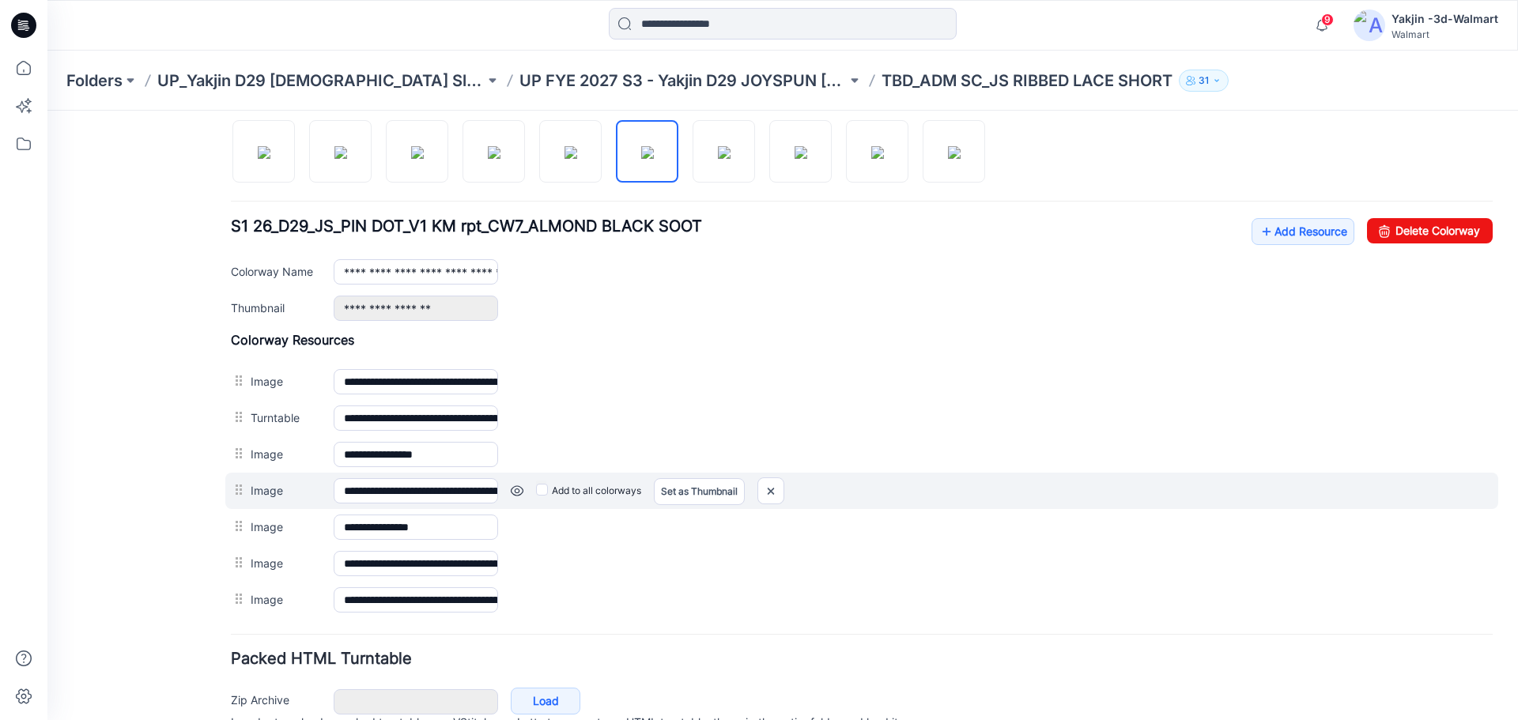
drag, startPoint x: 244, startPoint y: 495, endPoint x: 242, endPoint y: 487, distance: 8.3
click at [242, 487] on div "**********" at bounding box center [861, 491] width 1272 height 36
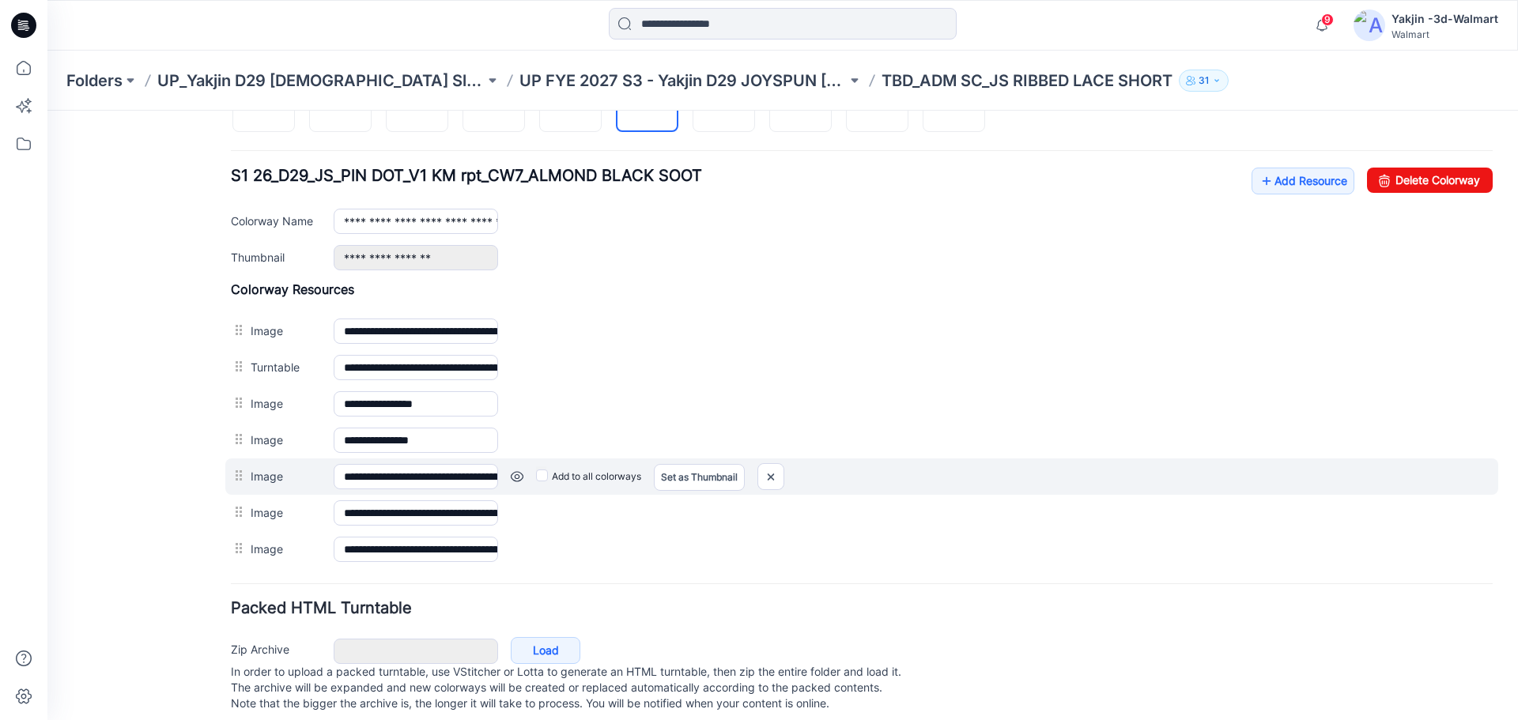
scroll to position [605, 0]
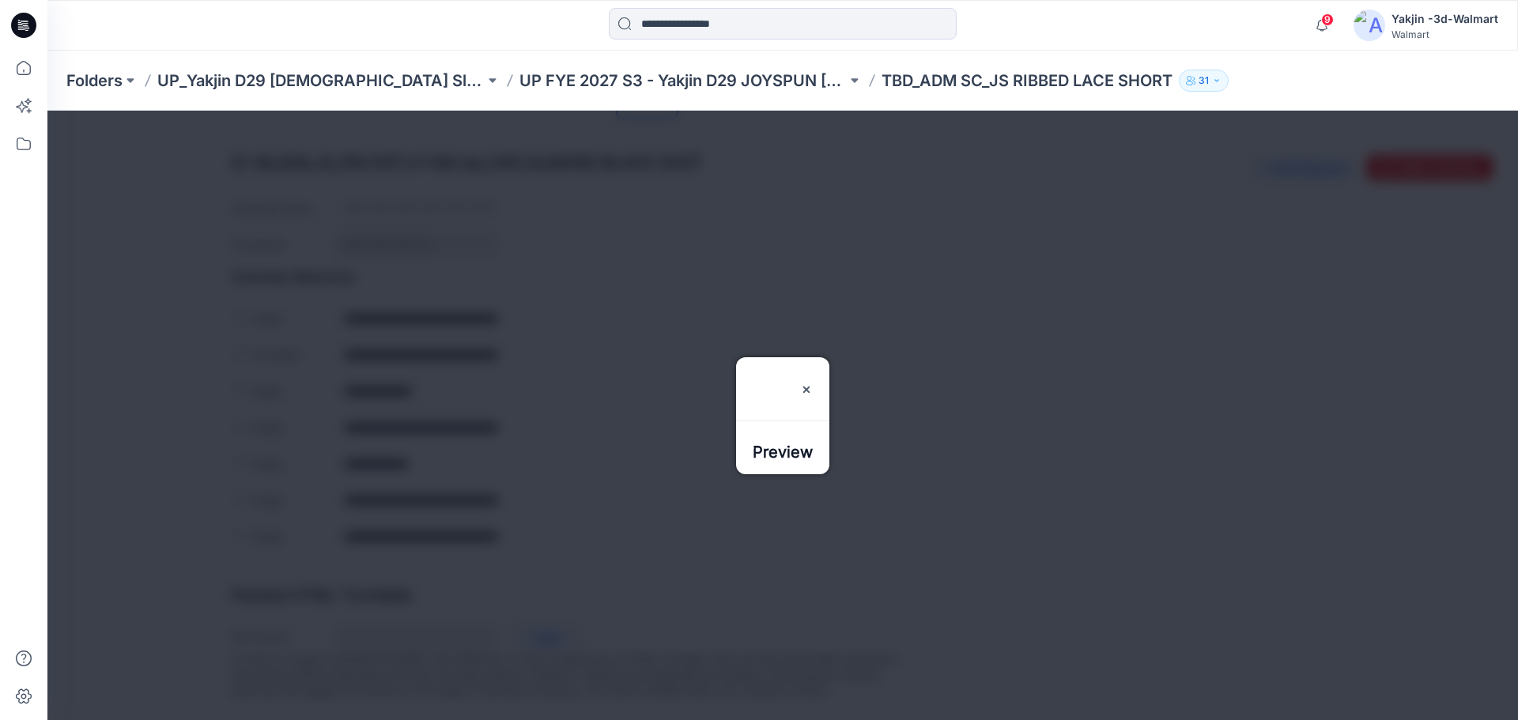
click at [544, 532] on div at bounding box center [782, 415] width 1470 height 609
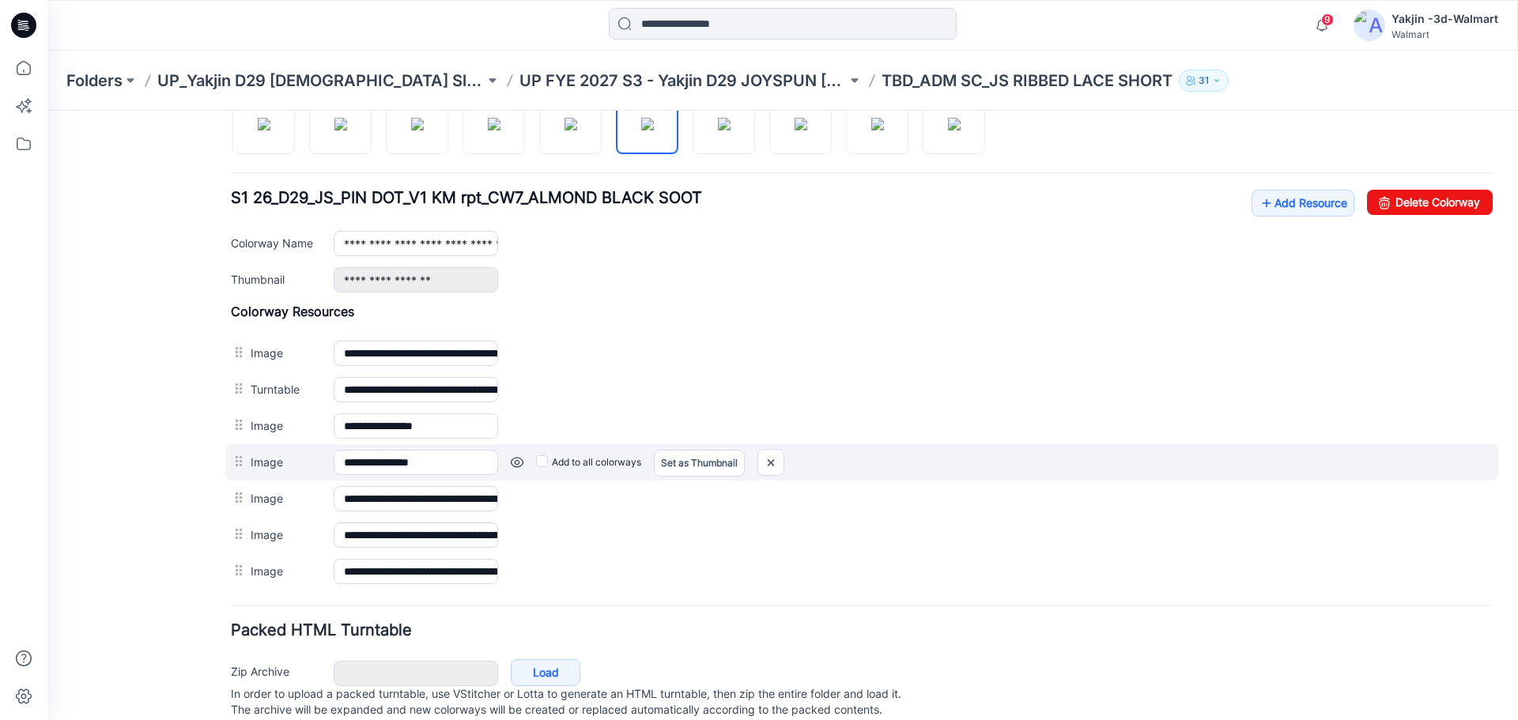
scroll to position [526, 0]
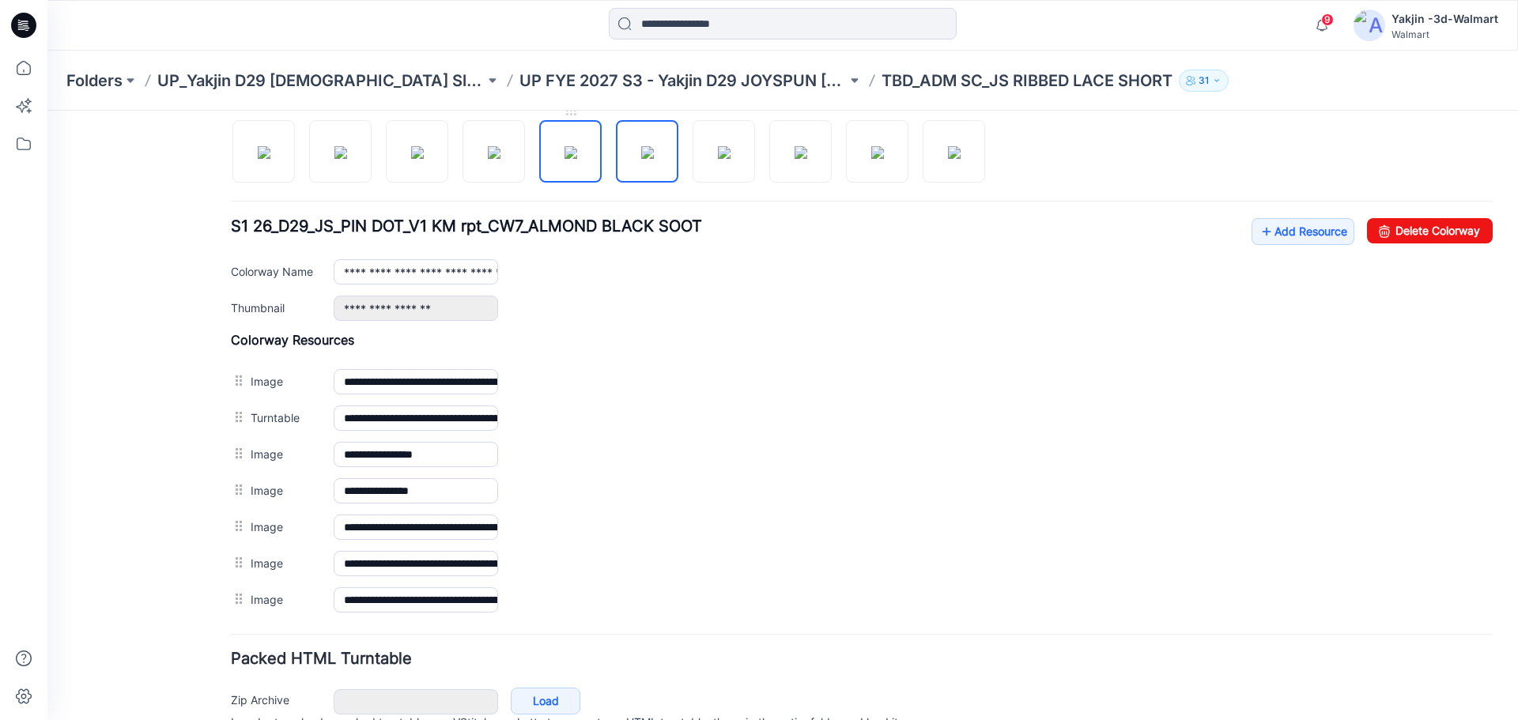
click at [571, 159] on img at bounding box center [570, 152] width 13 height 13
click at [641, 156] on img at bounding box center [647, 152] width 13 height 13
click at [564, 159] on img at bounding box center [570, 152] width 13 height 13
click at [500, 159] on img at bounding box center [494, 152] width 13 height 13
click at [654, 159] on img at bounding box center [647, 152] width 13 height 13
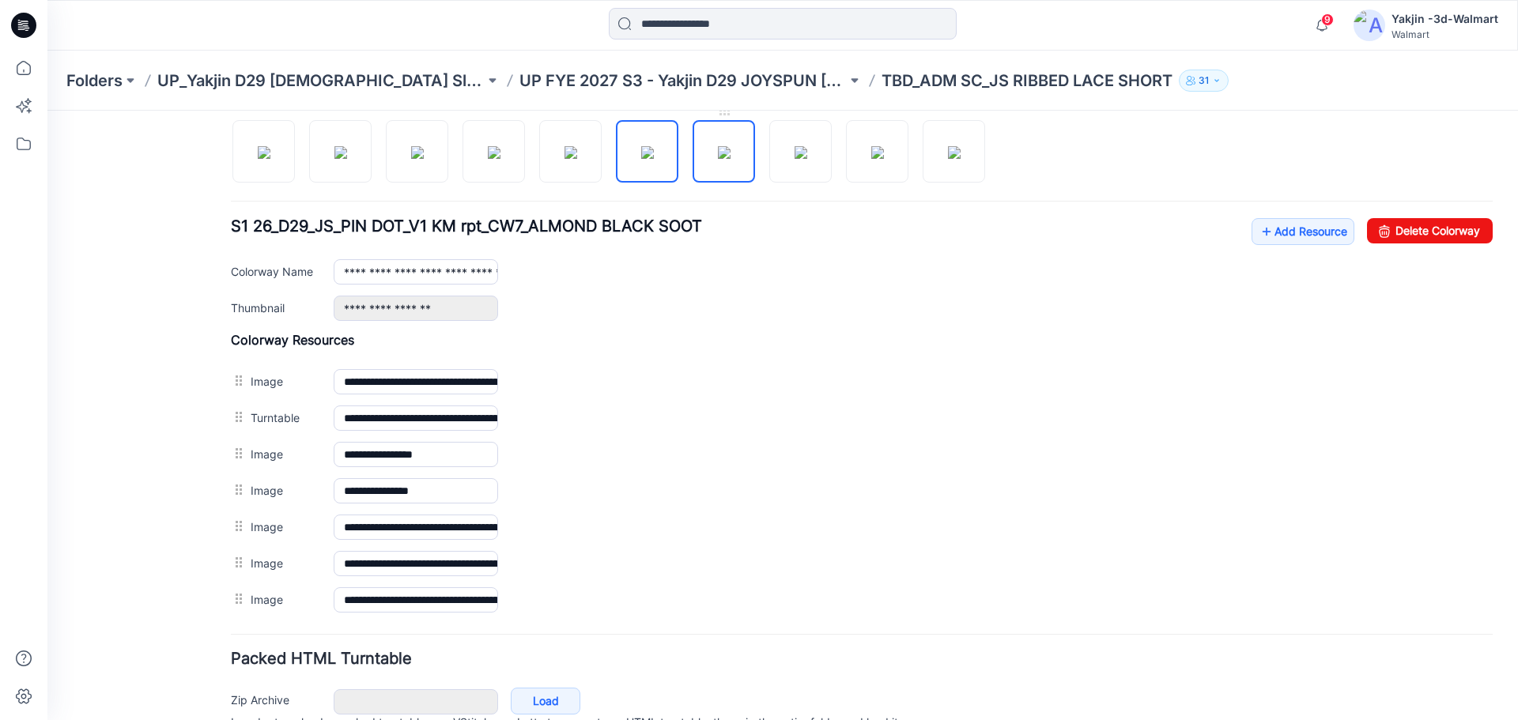
click at [718, 159] on img at bounding box center [724, 152] width 13 height 13
click at [796, 152] on img at bounding box center [800, 152] width 13 height 13
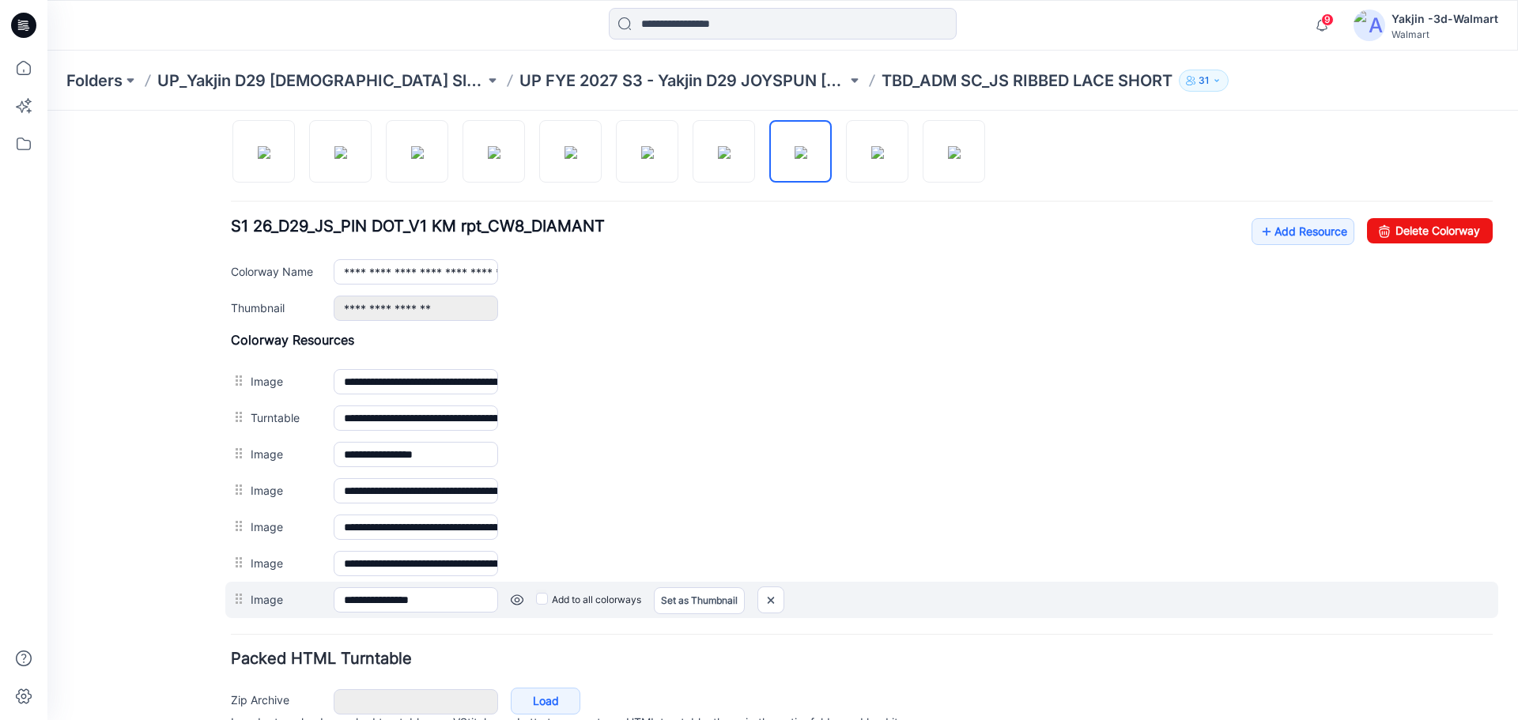
click at [248, 601] on div at bounding box center [241, 599] width 20 height 24
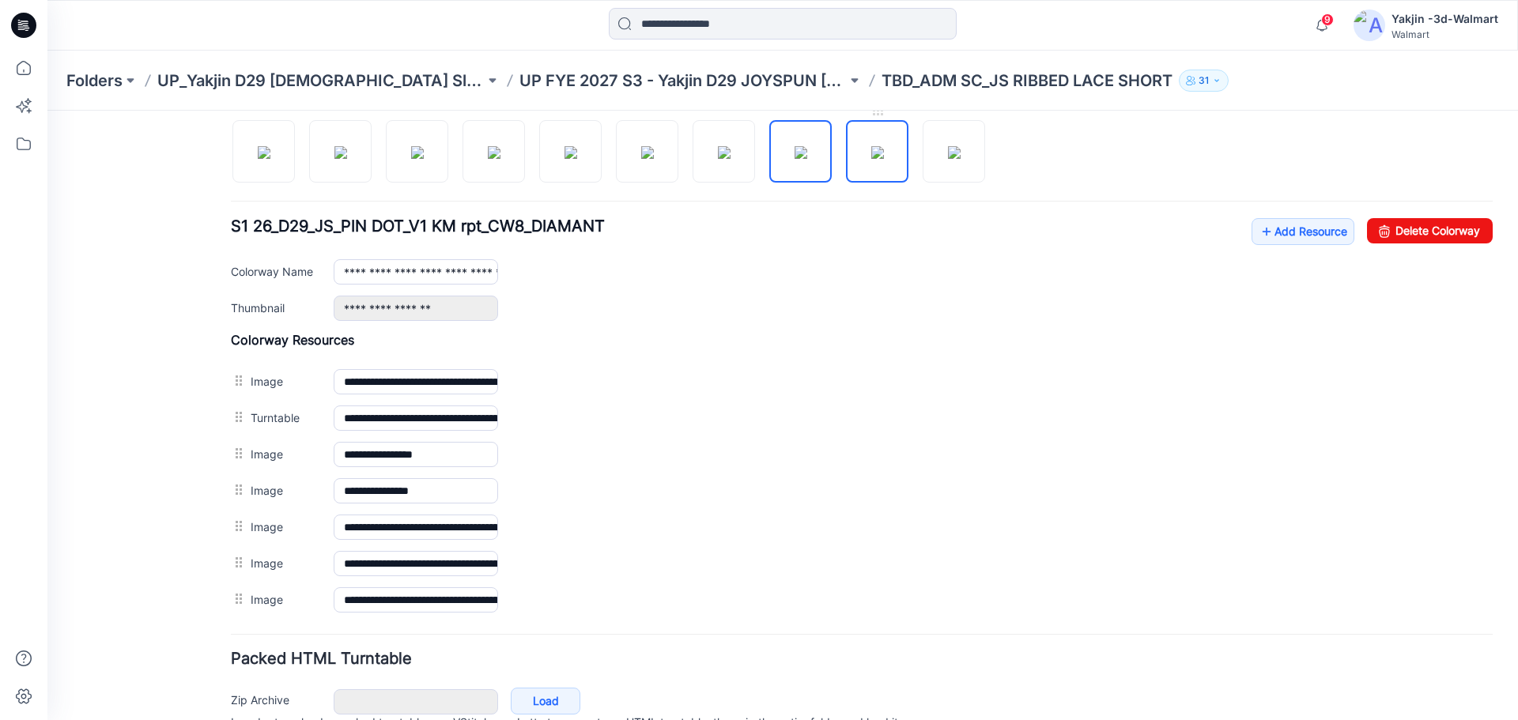
click at [871, 159] on img at bounding box center [877, 152] width 13 height 13
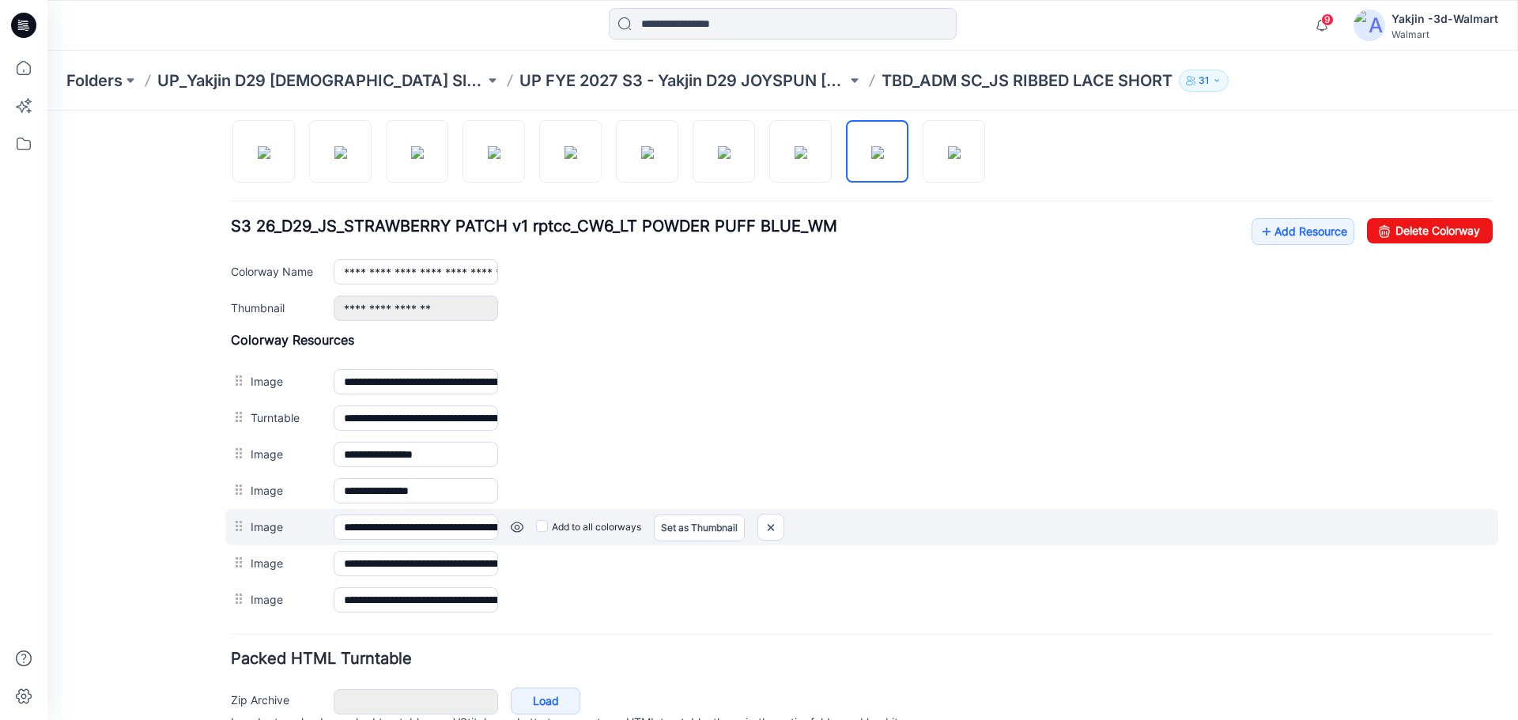
click at [522, 526] on link at bounding box center [517, 527] width 13 height 13
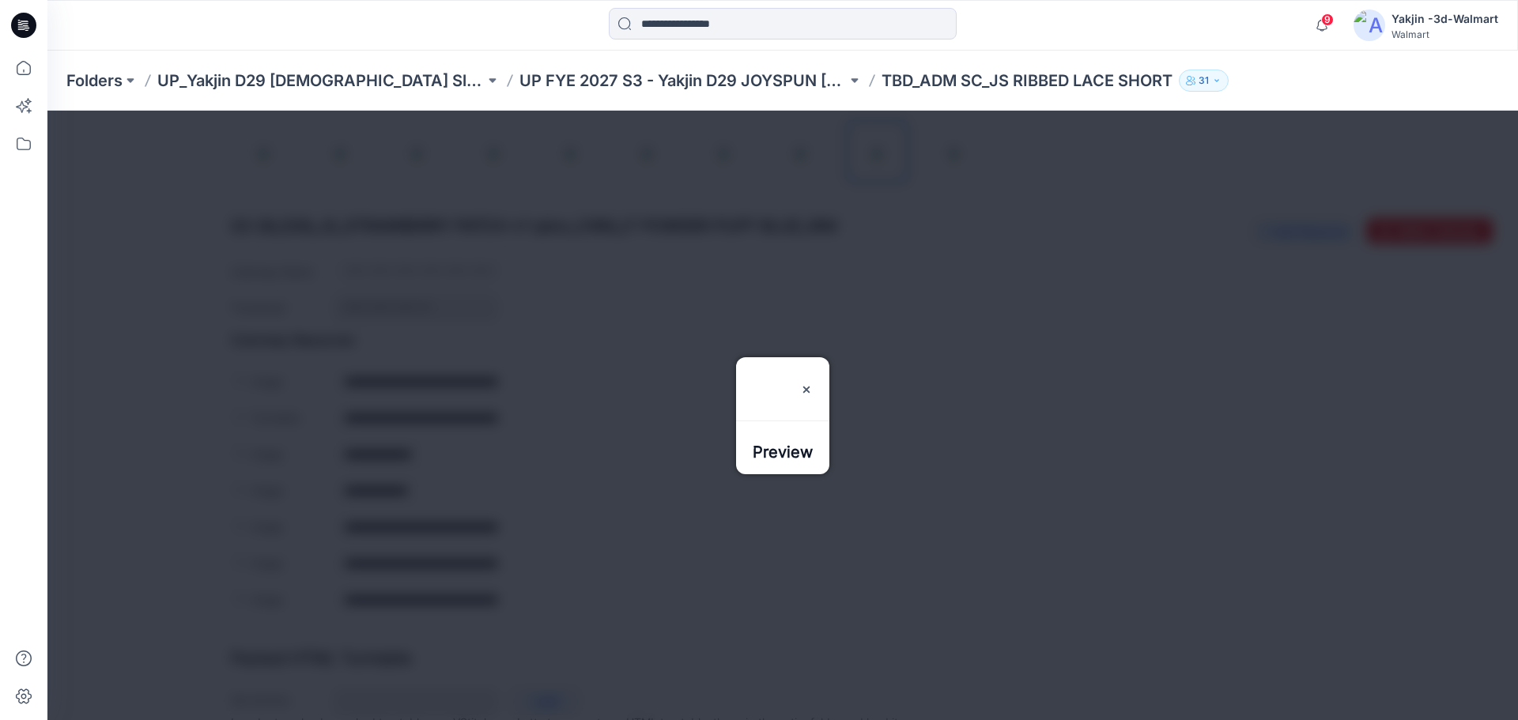
click at [935, 472] on div at bounding box center [782, 415] width 1470 height 609
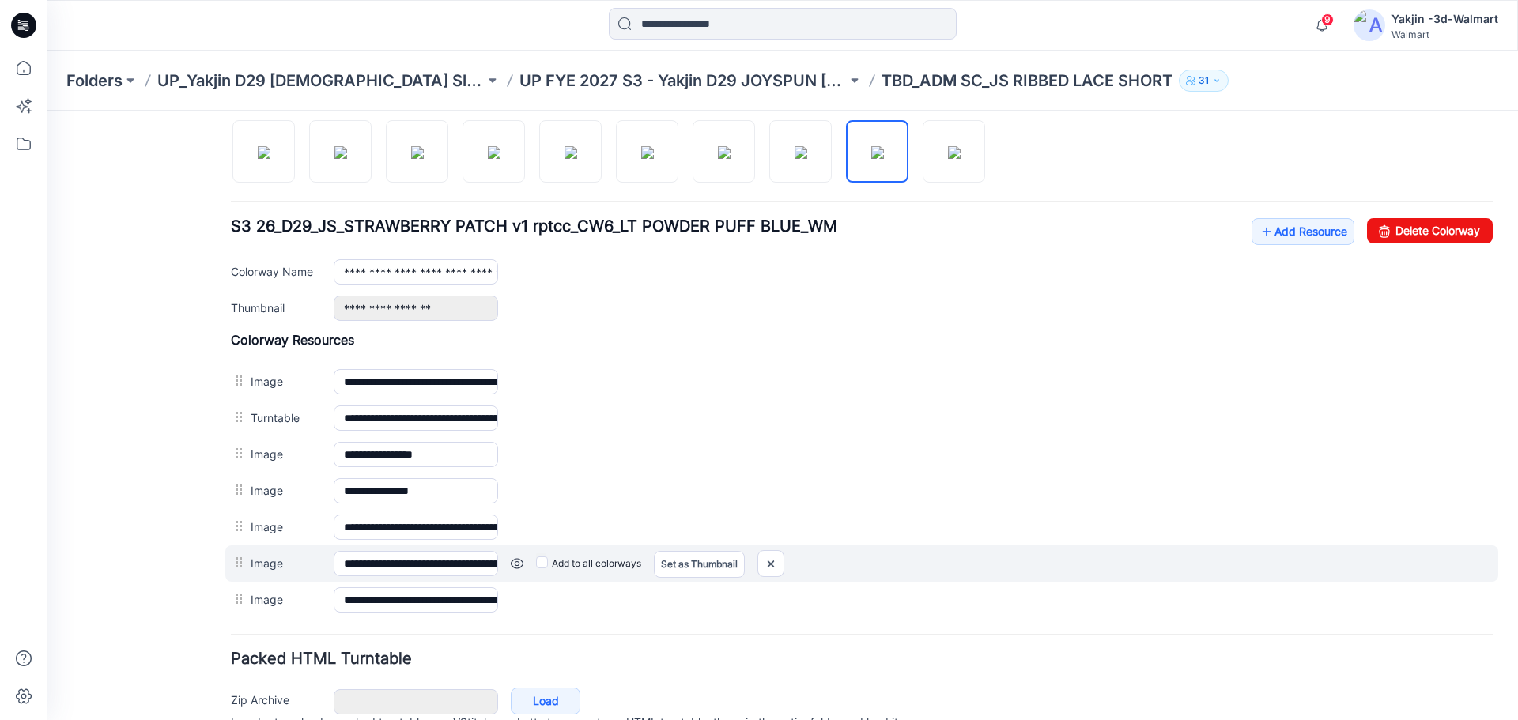
click at [515, 565] on link at bounding box center [517, 563] width 13 height 13
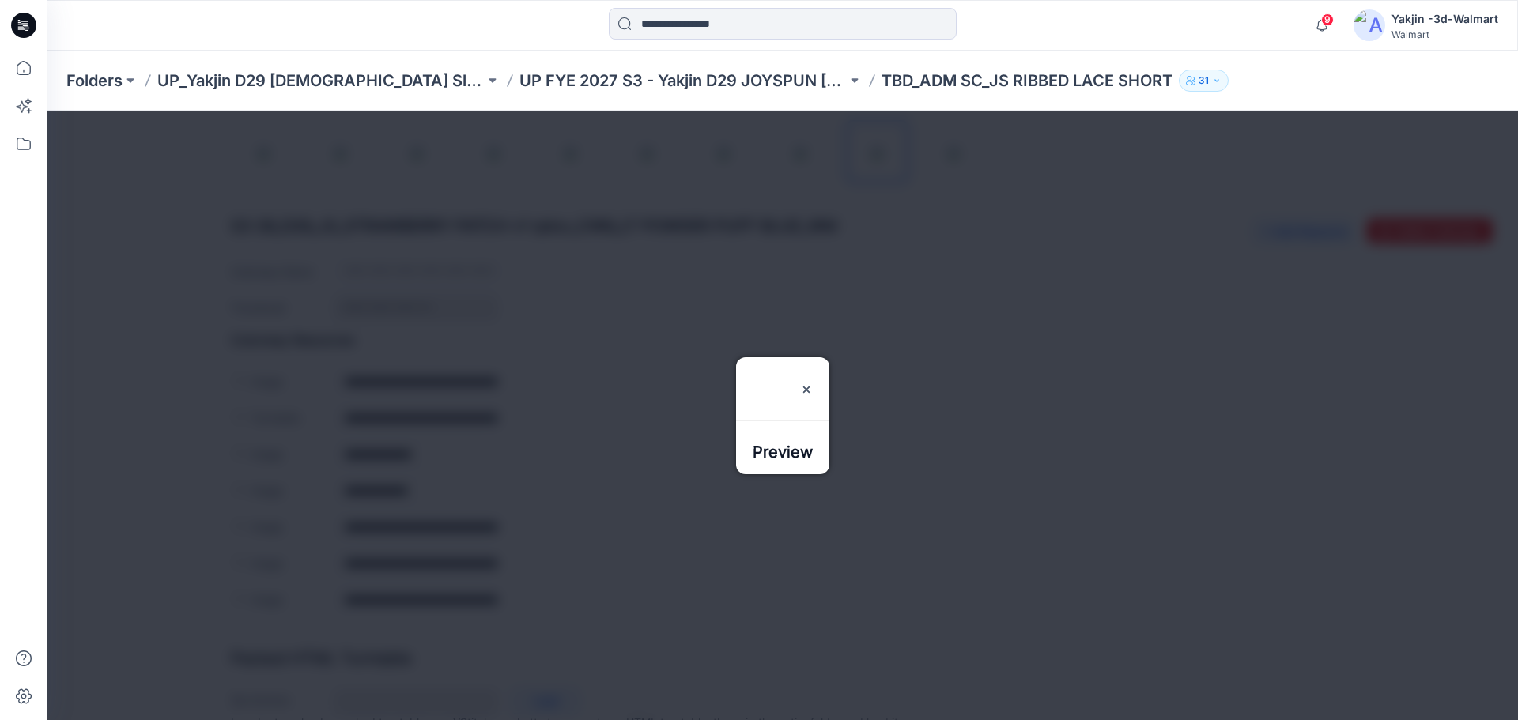
click at [586, 628] on div at bounding box center [782, 415] width 1470 height 609
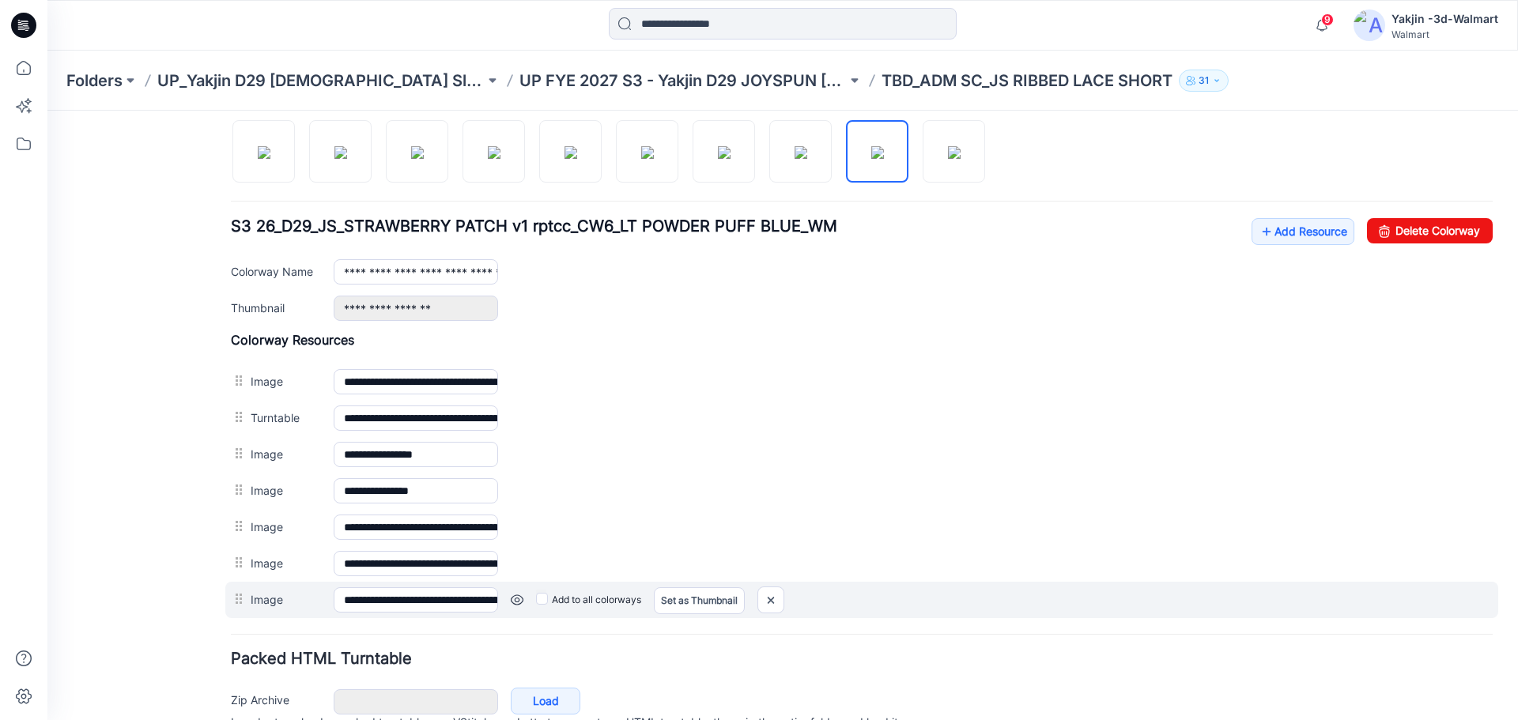
click at [516, 603] on link at bounding box center [517, 600] width 13 height 13
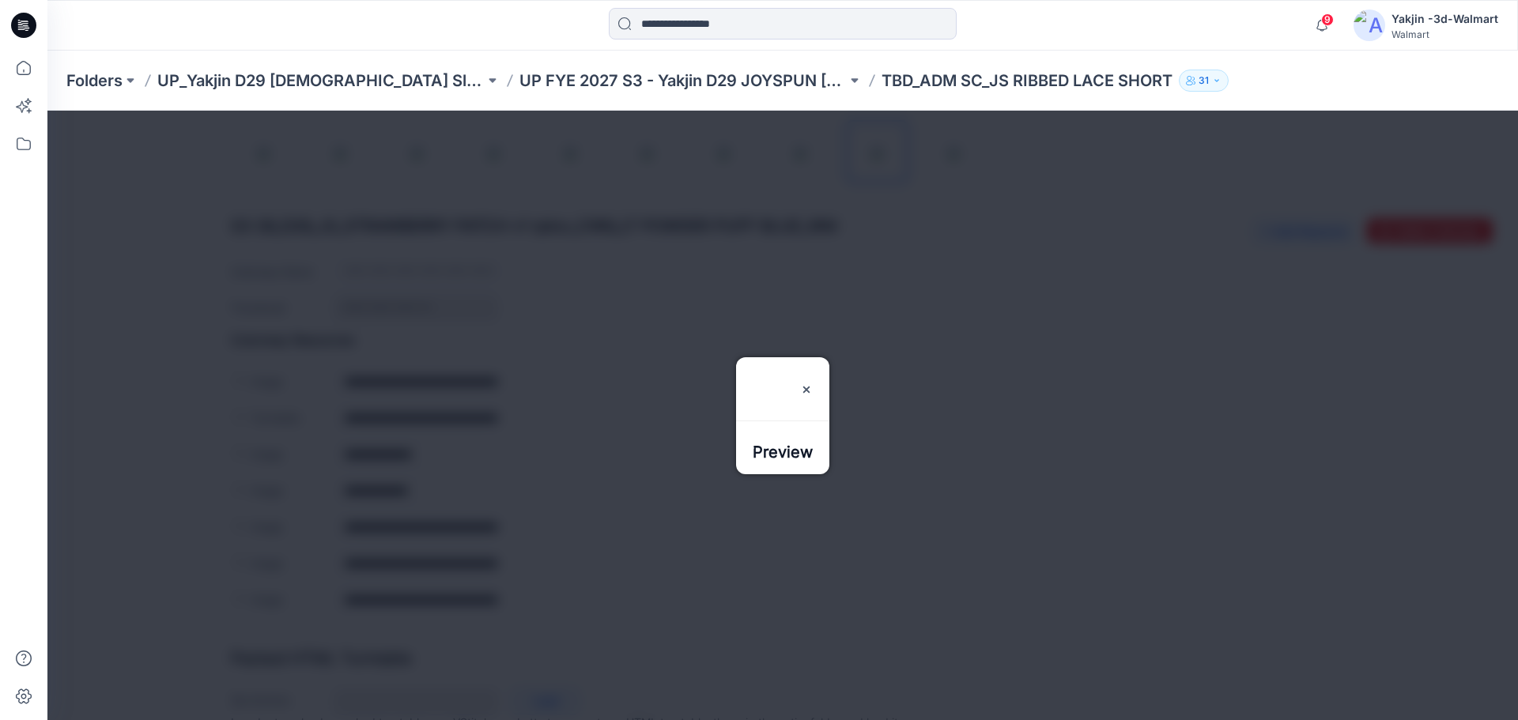
click at [561, 503] on div at bounding box center [782, 415] width 1470 height 609
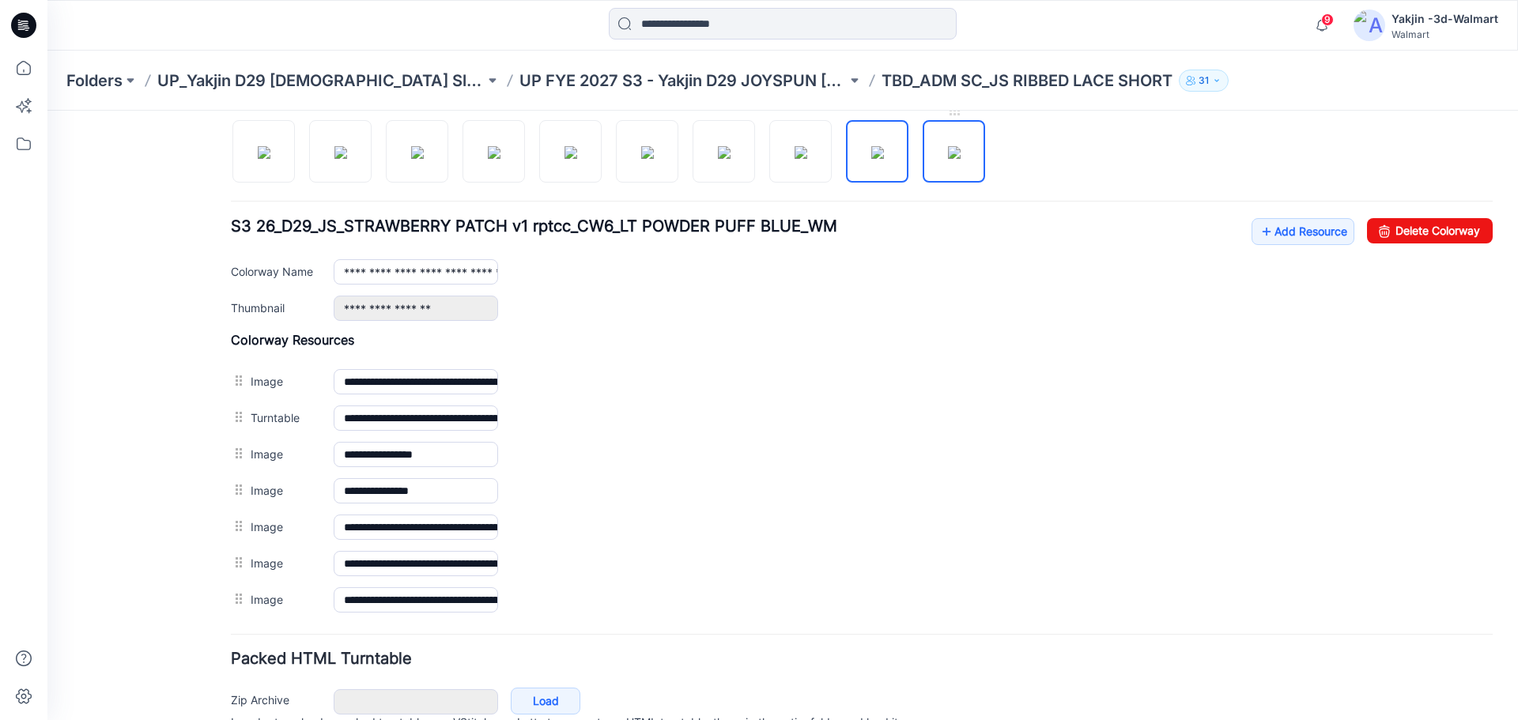
click at [948, 152] on img at bounding box center [954, 152] width 13 height 13
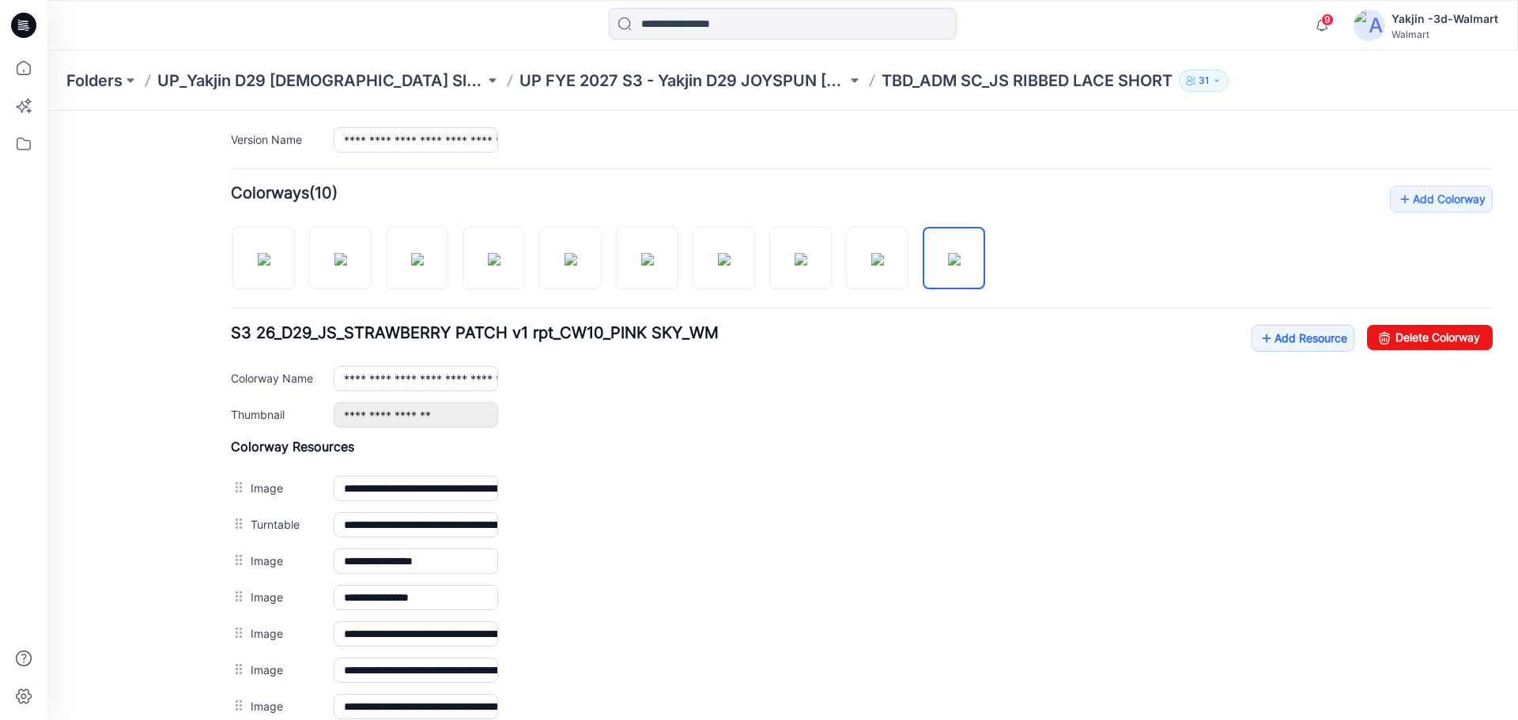
scroll to position [447, 0]
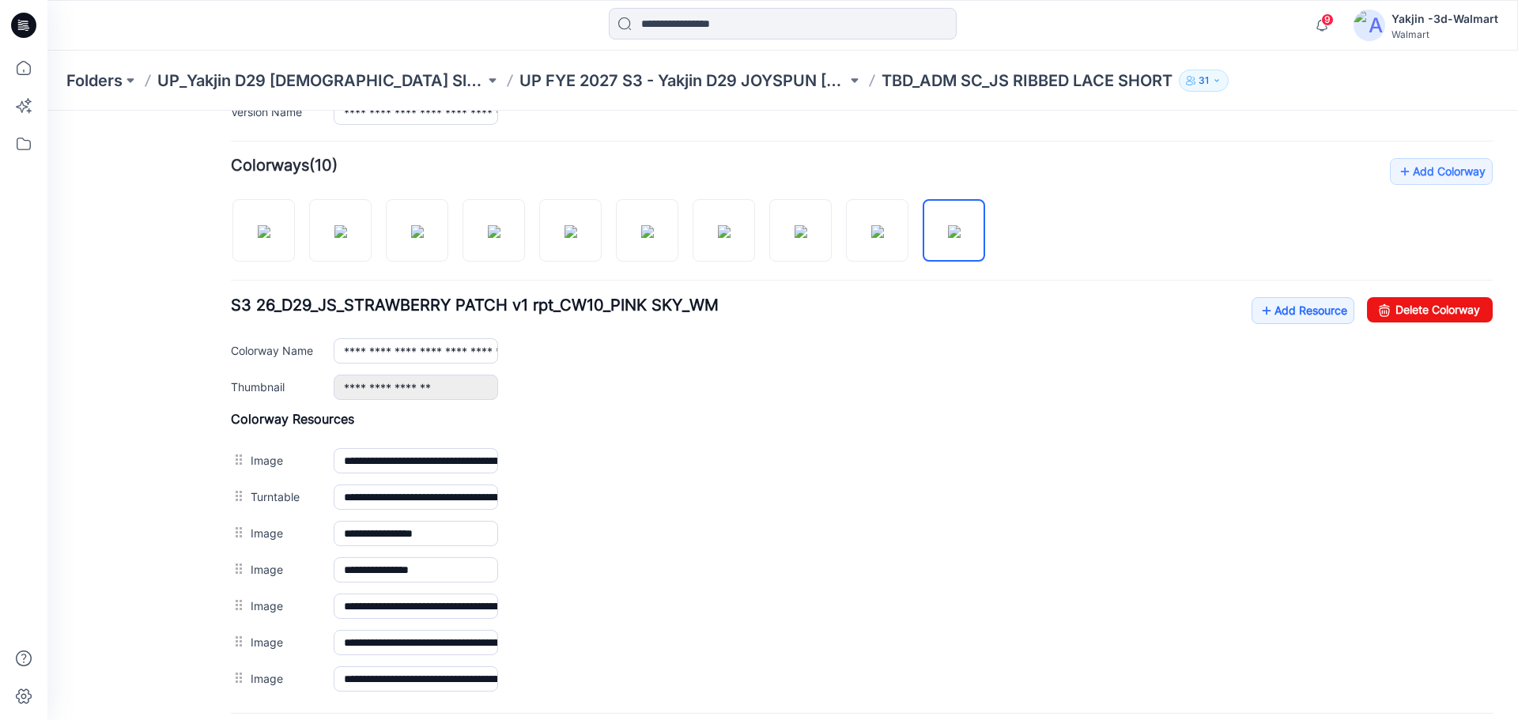
click at [844, 238] on div at bounding box center [614, 222] width 767 height 81
click at [960, 238] on img at bounding box center [954, 231] width 13 height 13
click at [730, 238] on img at bounding box center [724, 231] width 13 height 13
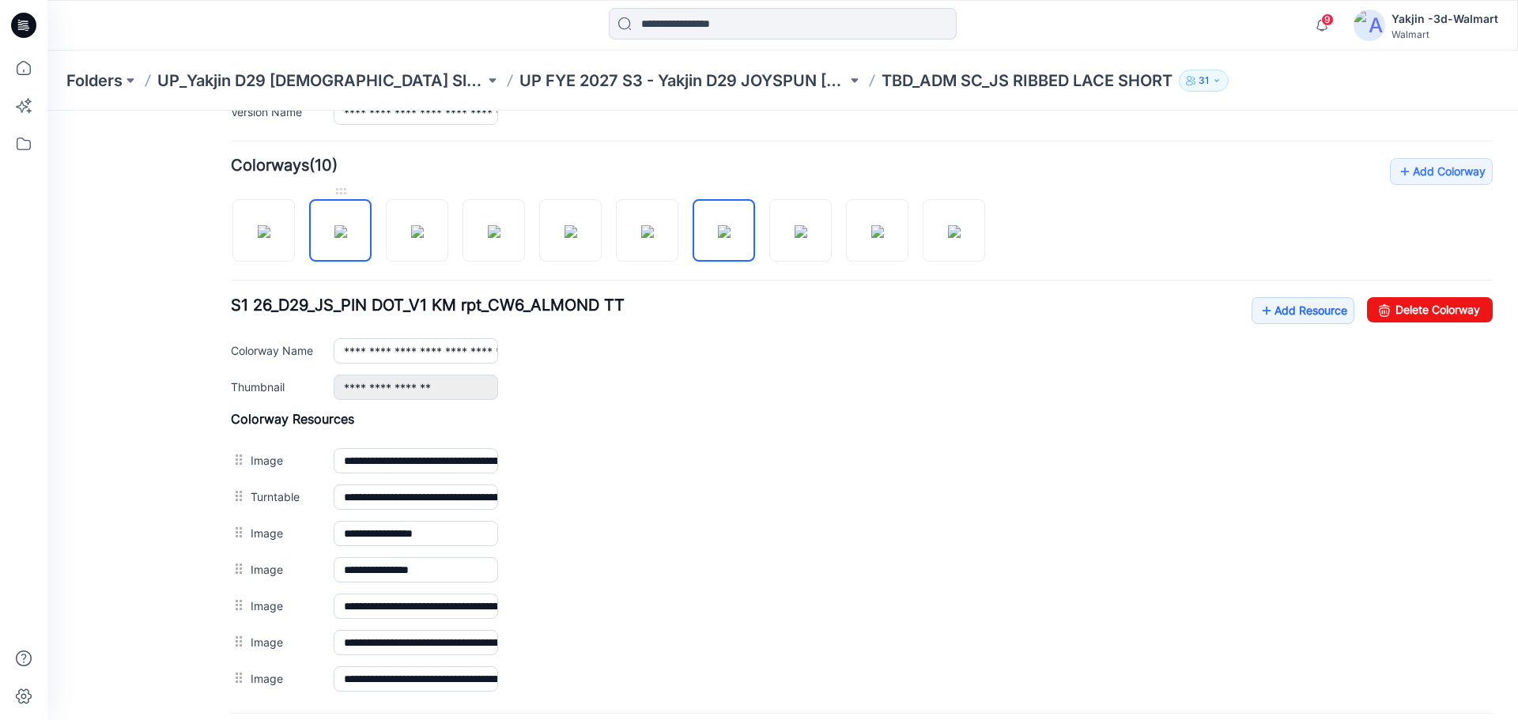
click at [347, 238] on img at bounding box center [340, 231] width 13 height 13
click at [270, 238] on img at bounding box center [264, 231] width 13 height 13
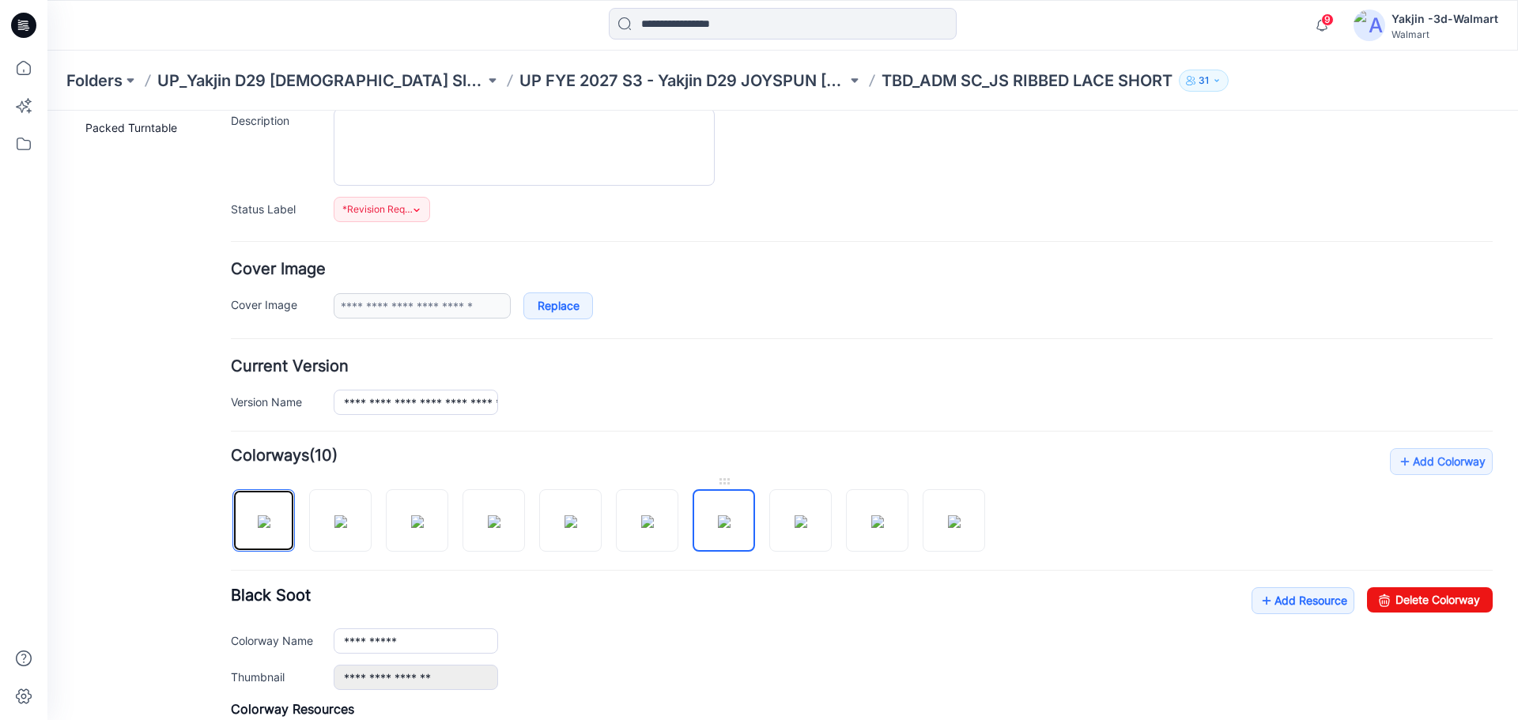
scroll to position [158, 0]
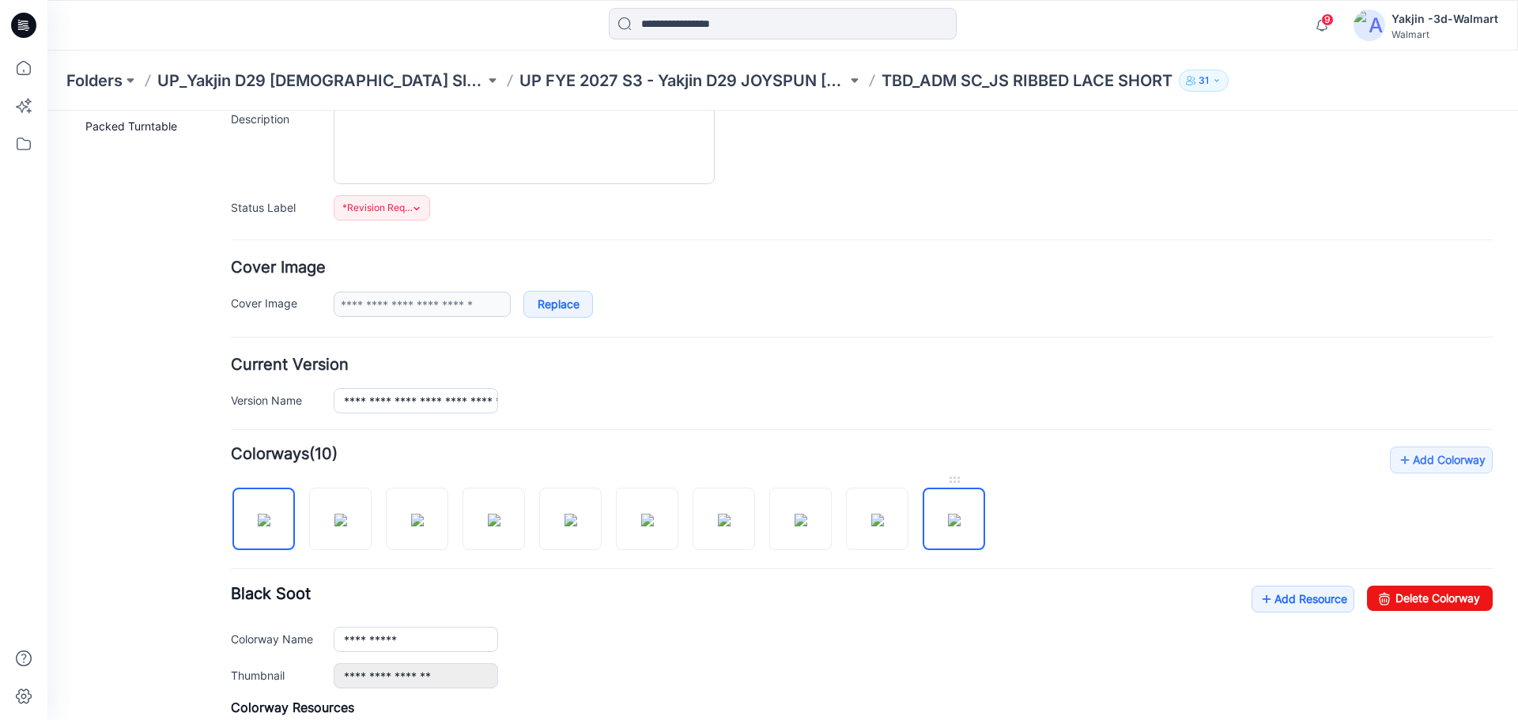
click at [957, 516] on img at bounding box center [954, 520] width 13 height 13
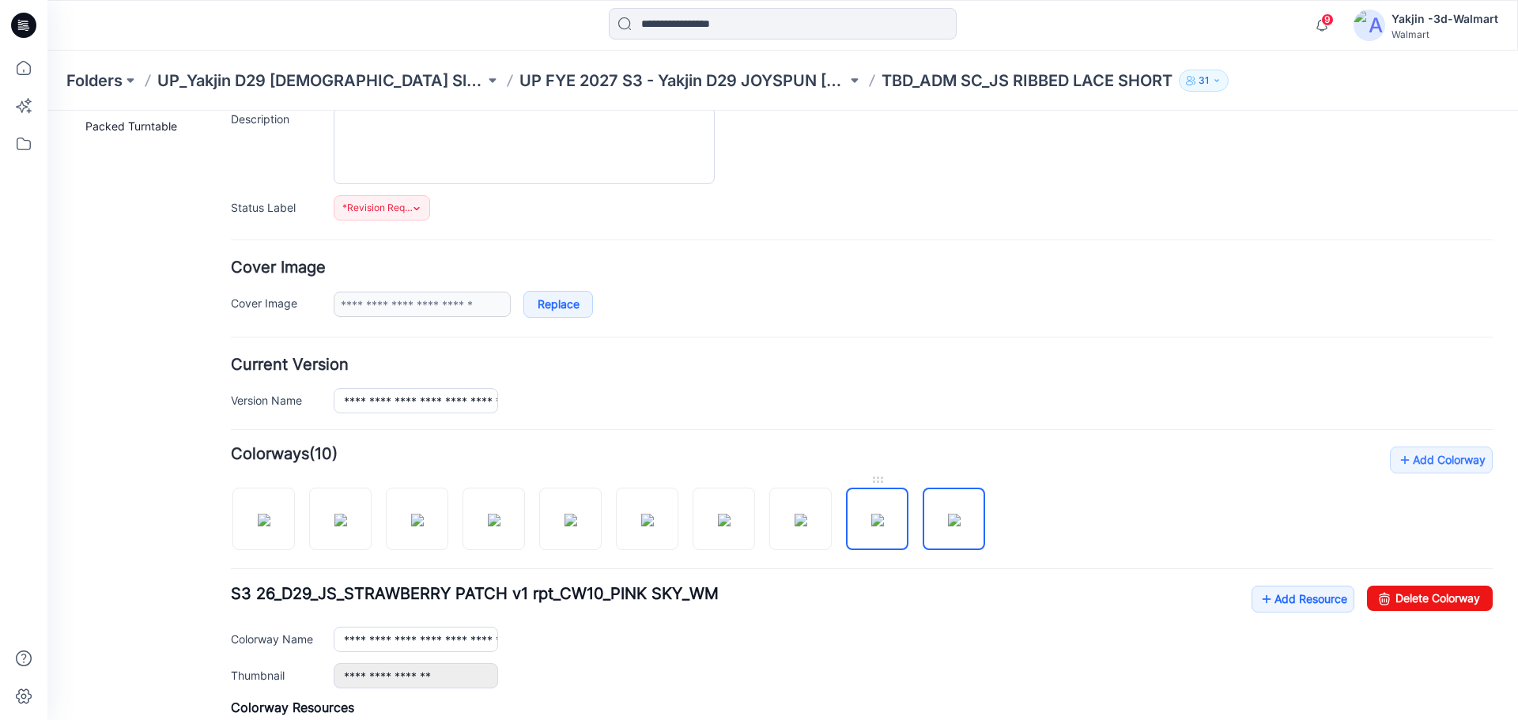
click at [884, 518] on img at bounding box center [877, 520] width 13 height 13
click at [270, 519] on img at bounding box center [264, 520] width 13 height 13
type input "**********"
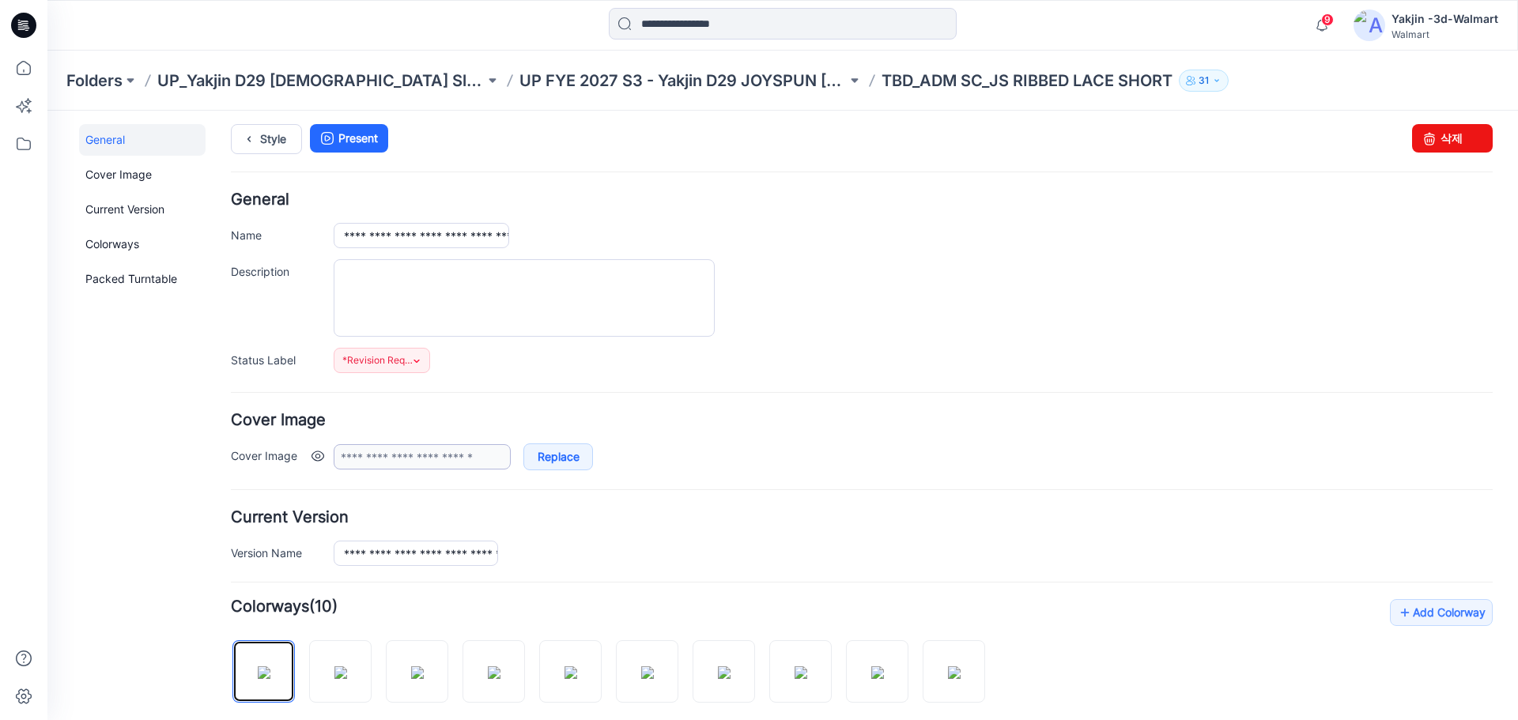
scroll to position [0, 0]
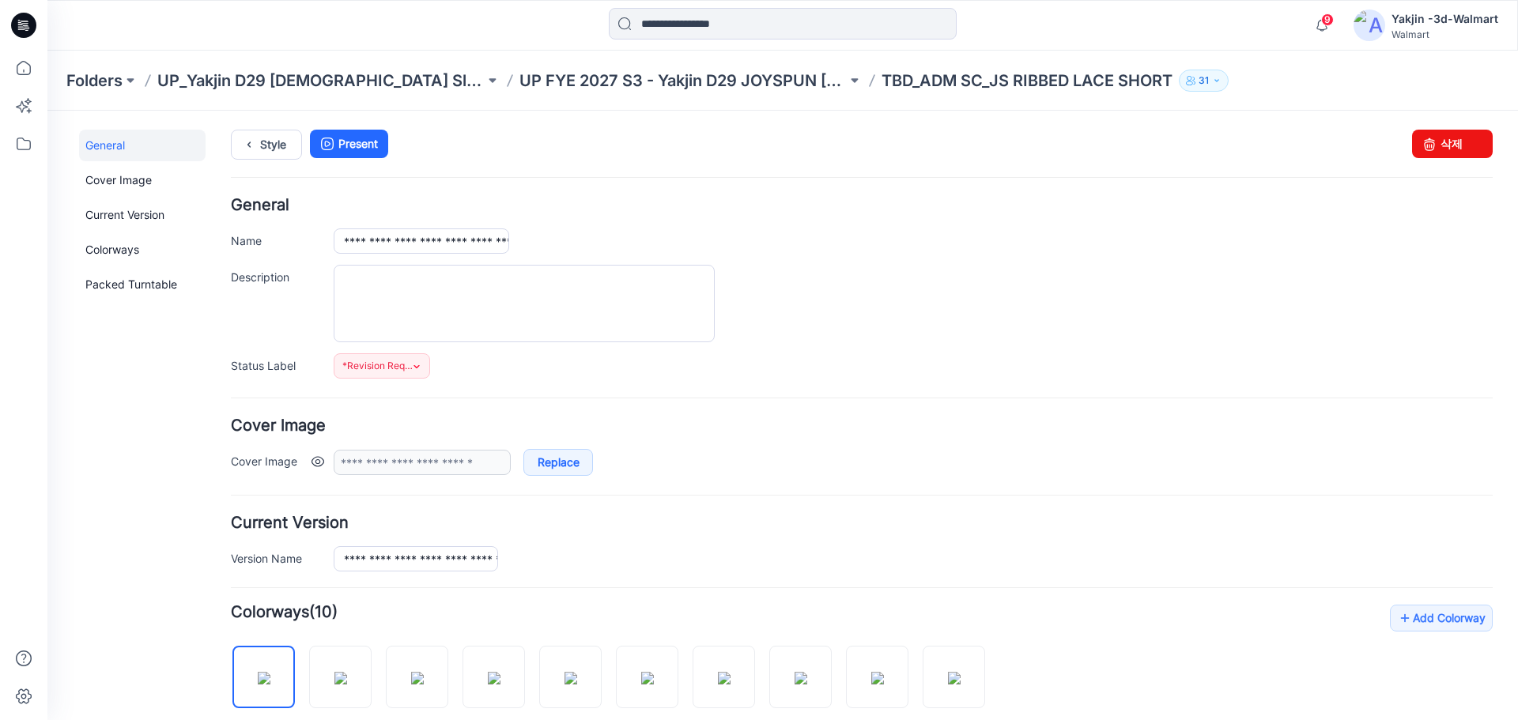
click at [317, 462] on link at bounding box center [317, 461] width 13 height 13
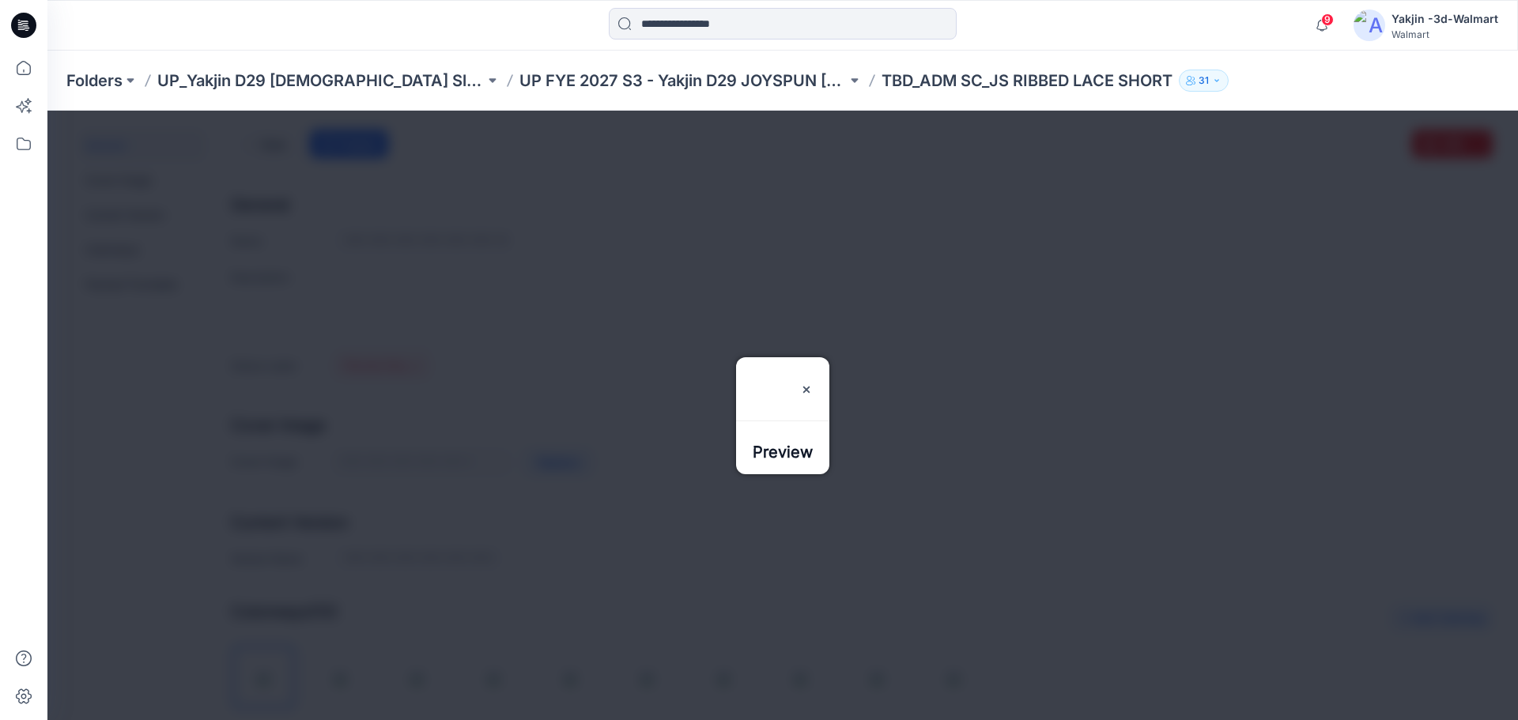
click at [315, 464] on div at bounding box center [782, 415] width 1470 height 609
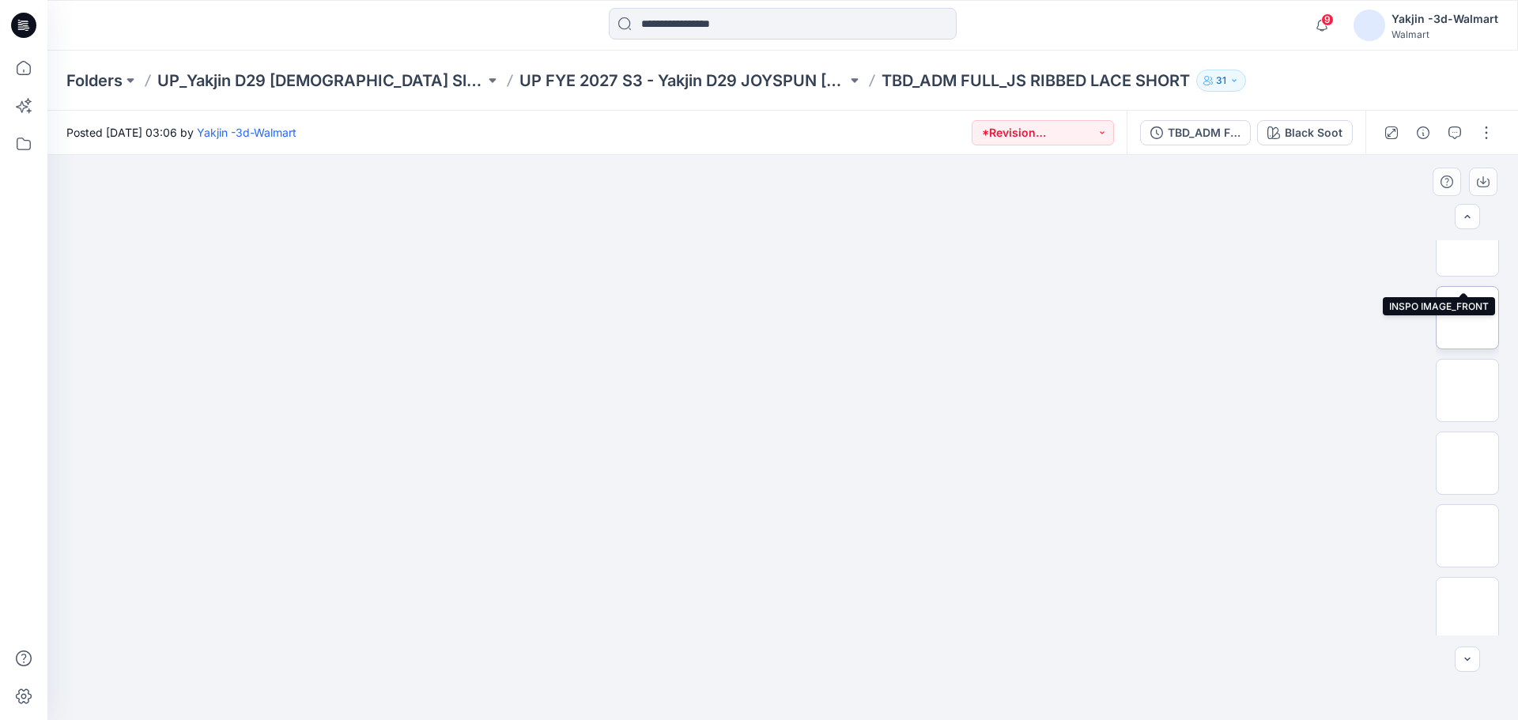
scroll to position [177, 0]
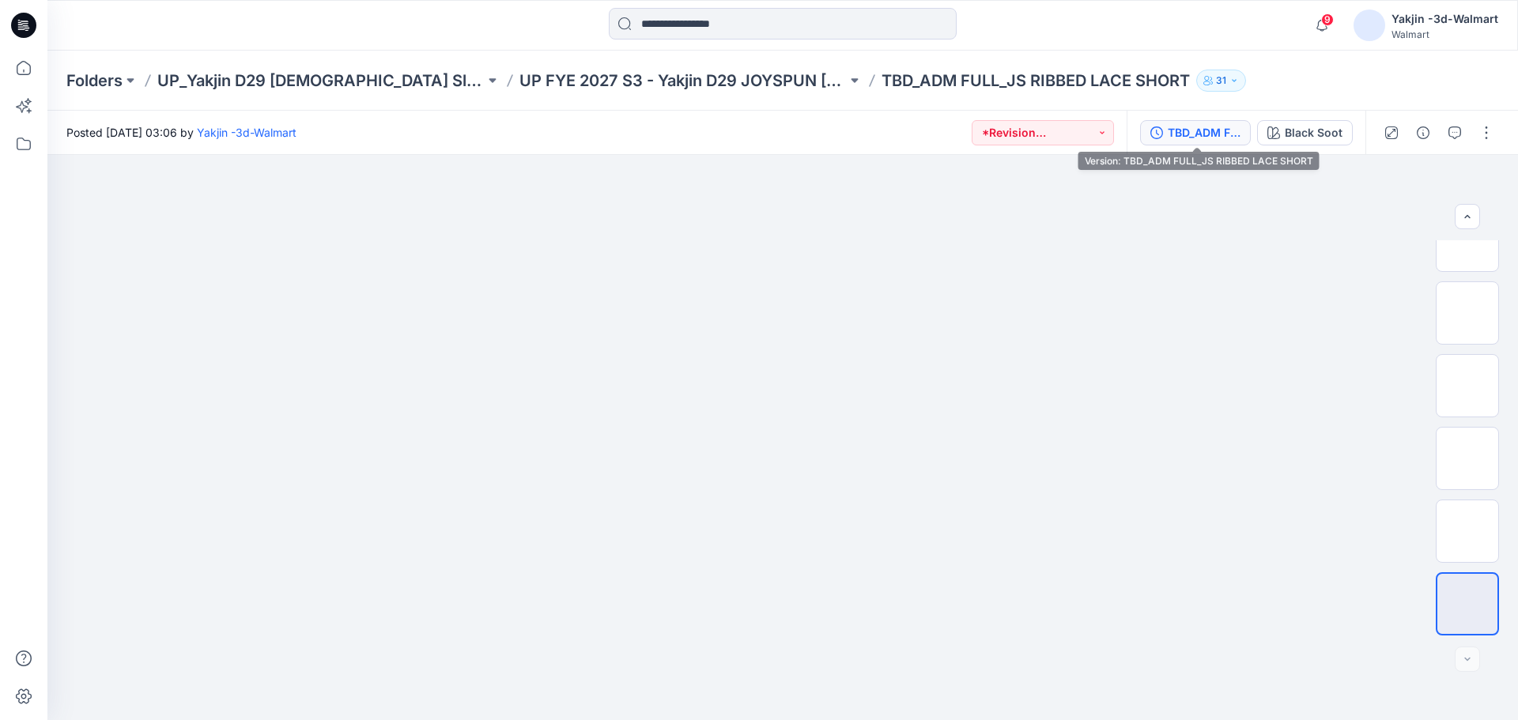
click at [1210, 127] on div "TBD_ADM FULL_JS RIBBED LACE SHORT" at bounding box center [1203, 132] width 73 height 17
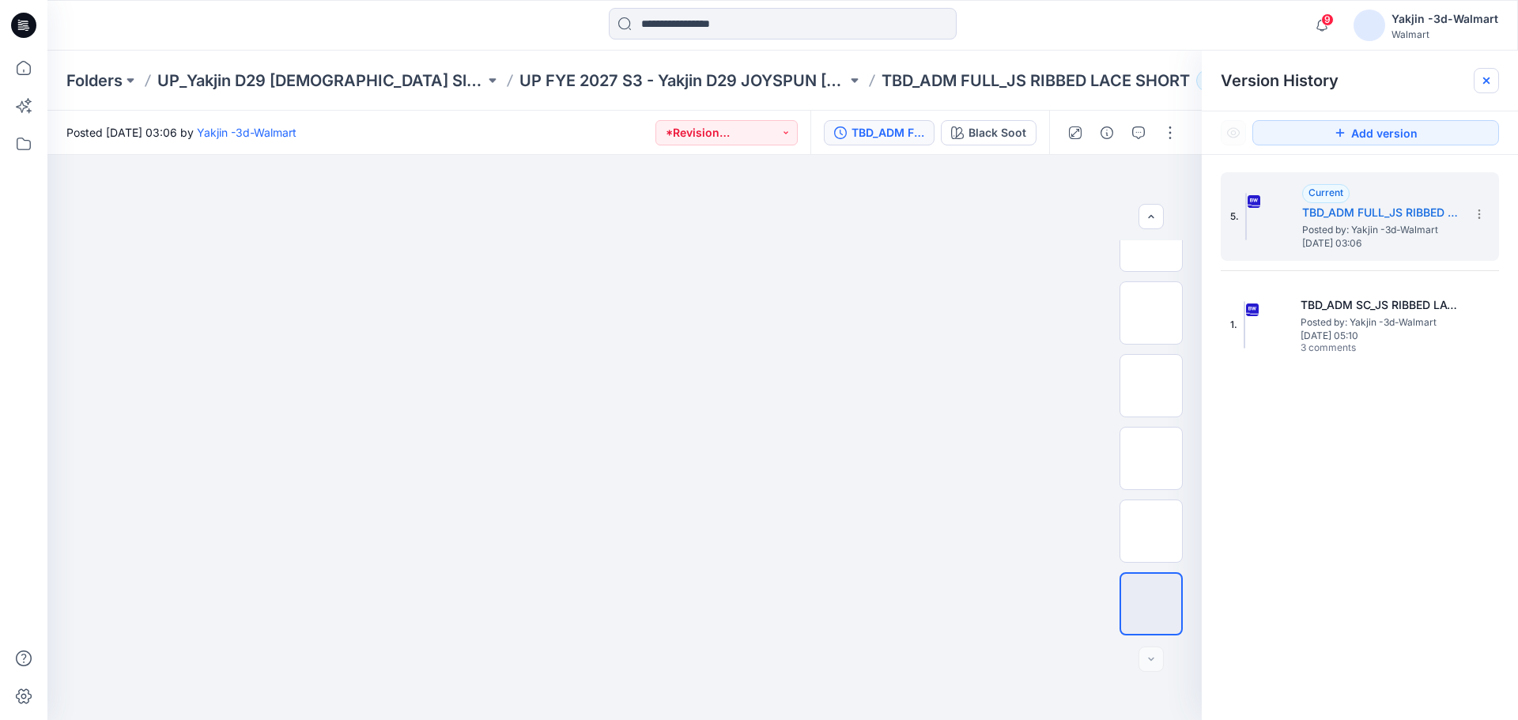
click at [1484, 83] on icon at bounding box center [1486, 80] width 6 height 6
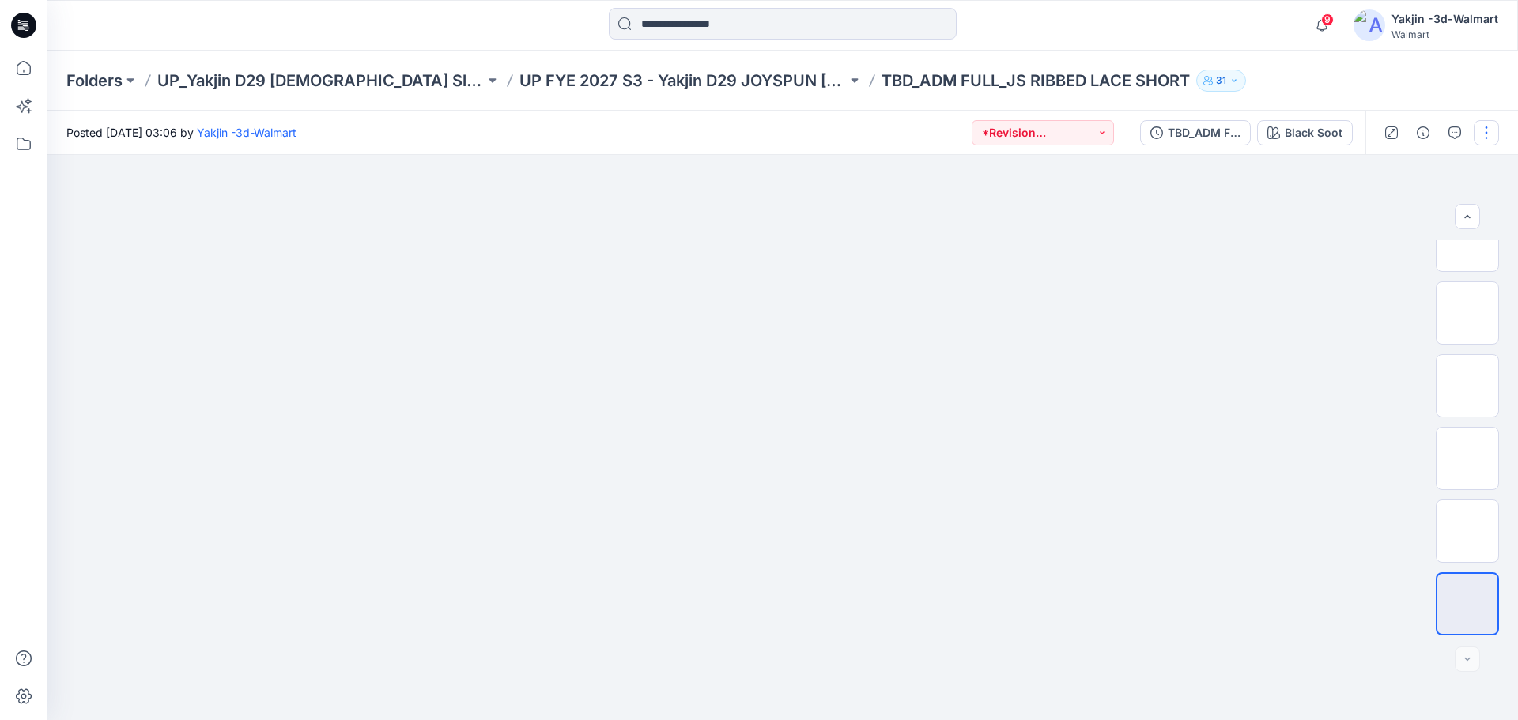
click at [1482, 132] on button "button" at bounding box center [1485, 132] width 25 height 25
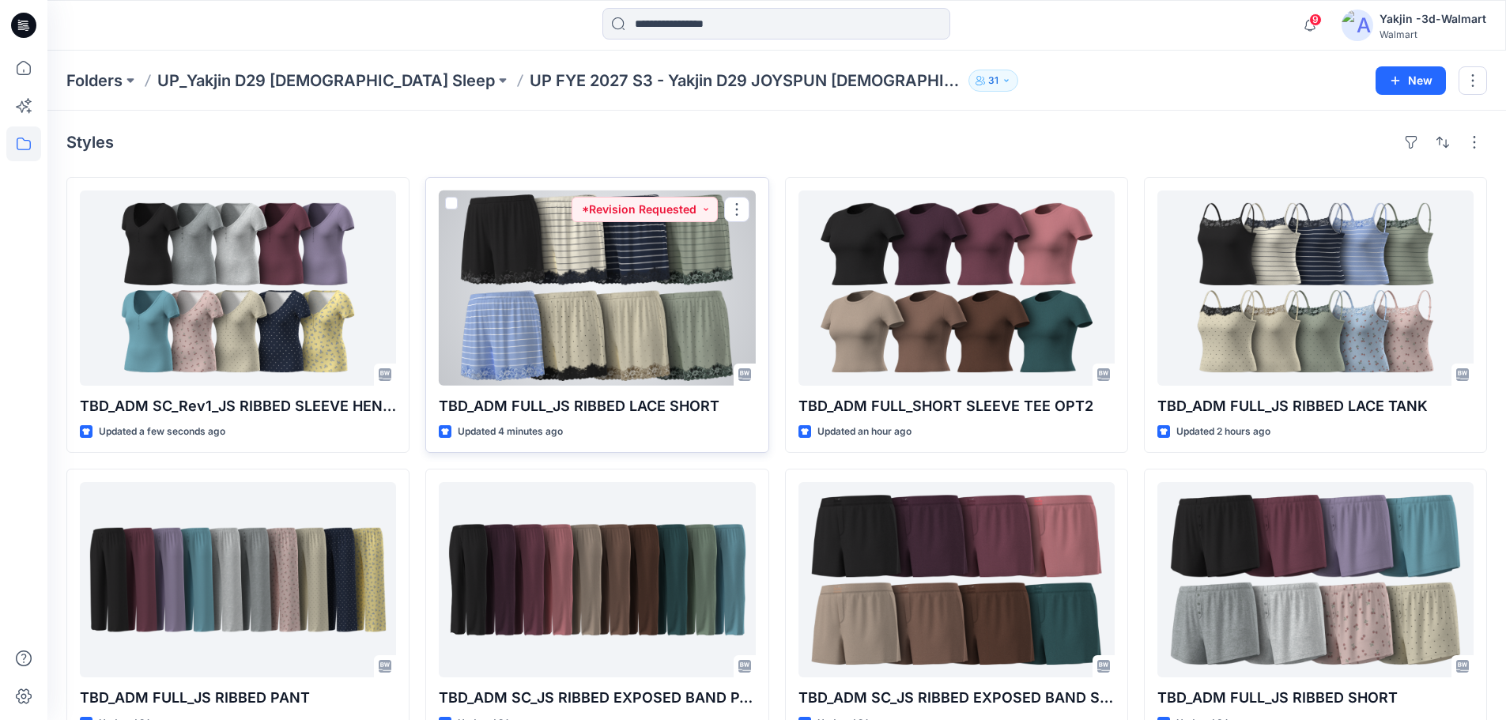
drag, startPoint x: 595, startPoint y: 222, endPoint x: 552, endPoint y: 250, distance: 50.9
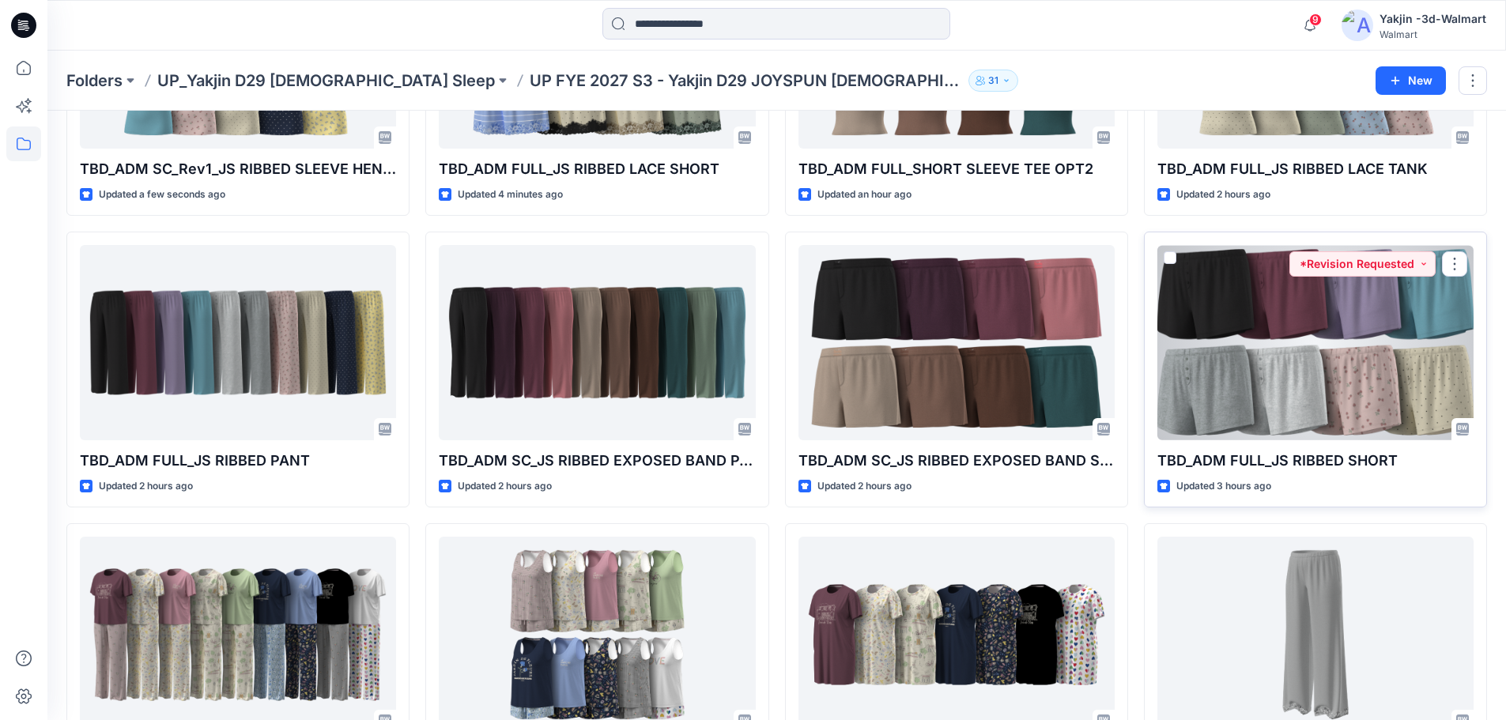
scroll to position [336, 0]
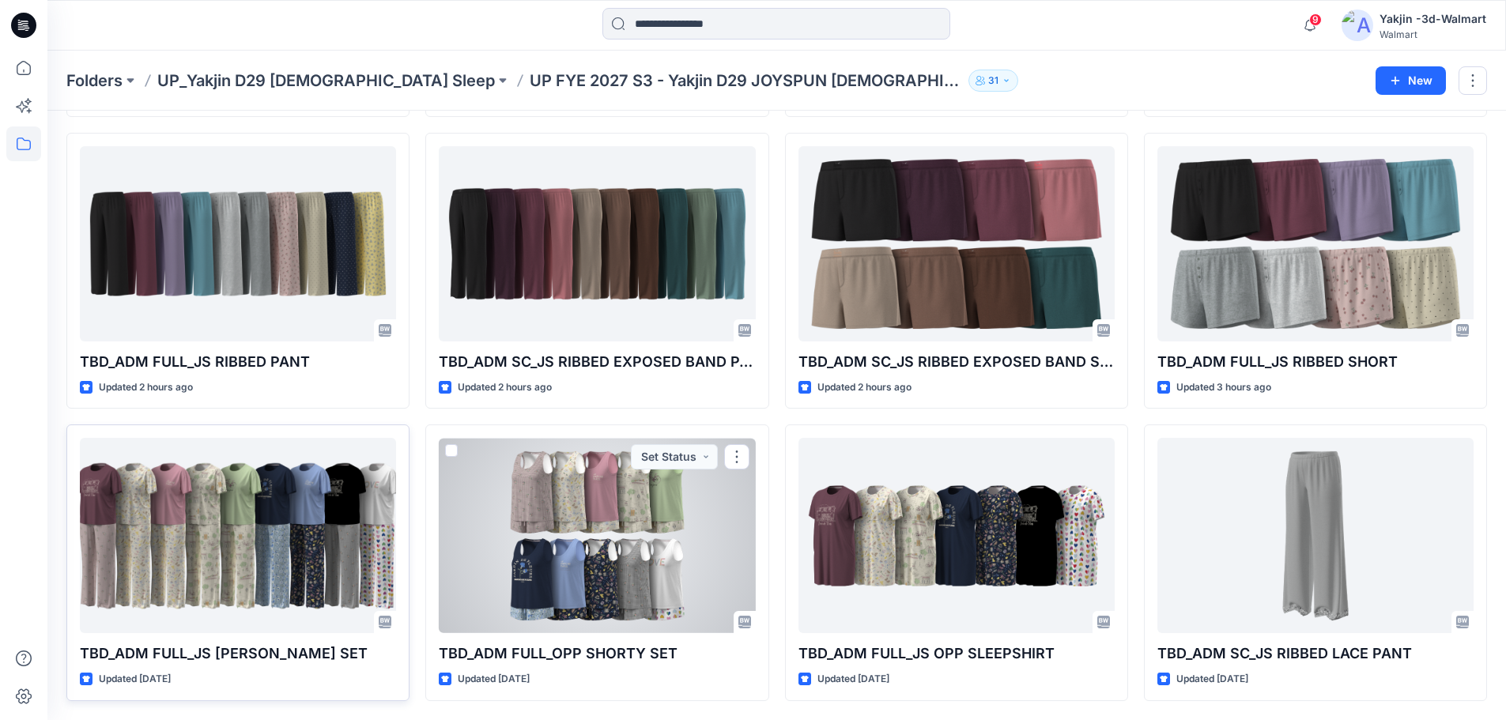
drag, startPoint x: 579, startPoint y: 519, endPoint x: 365, endPoint y: 523, distance: 214.2
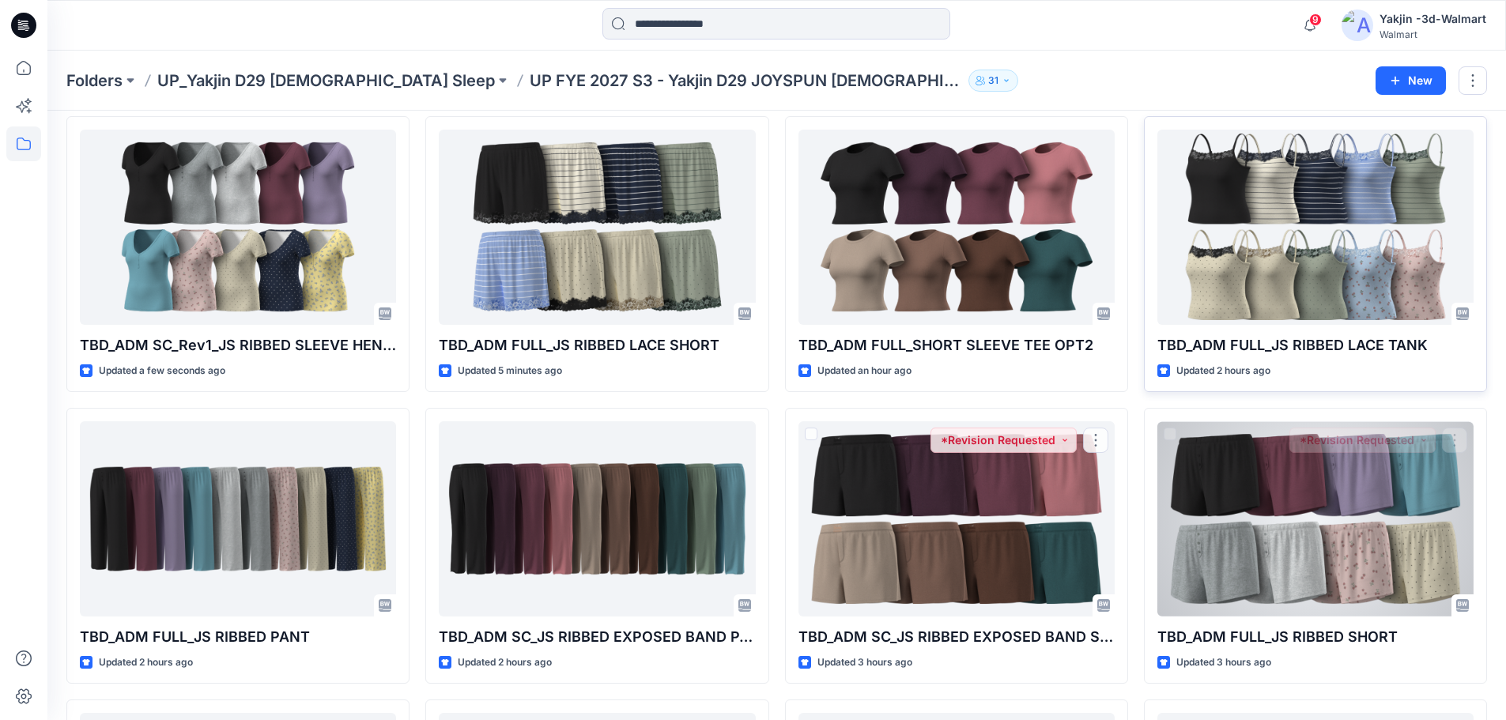
scroll to position [0, 0]
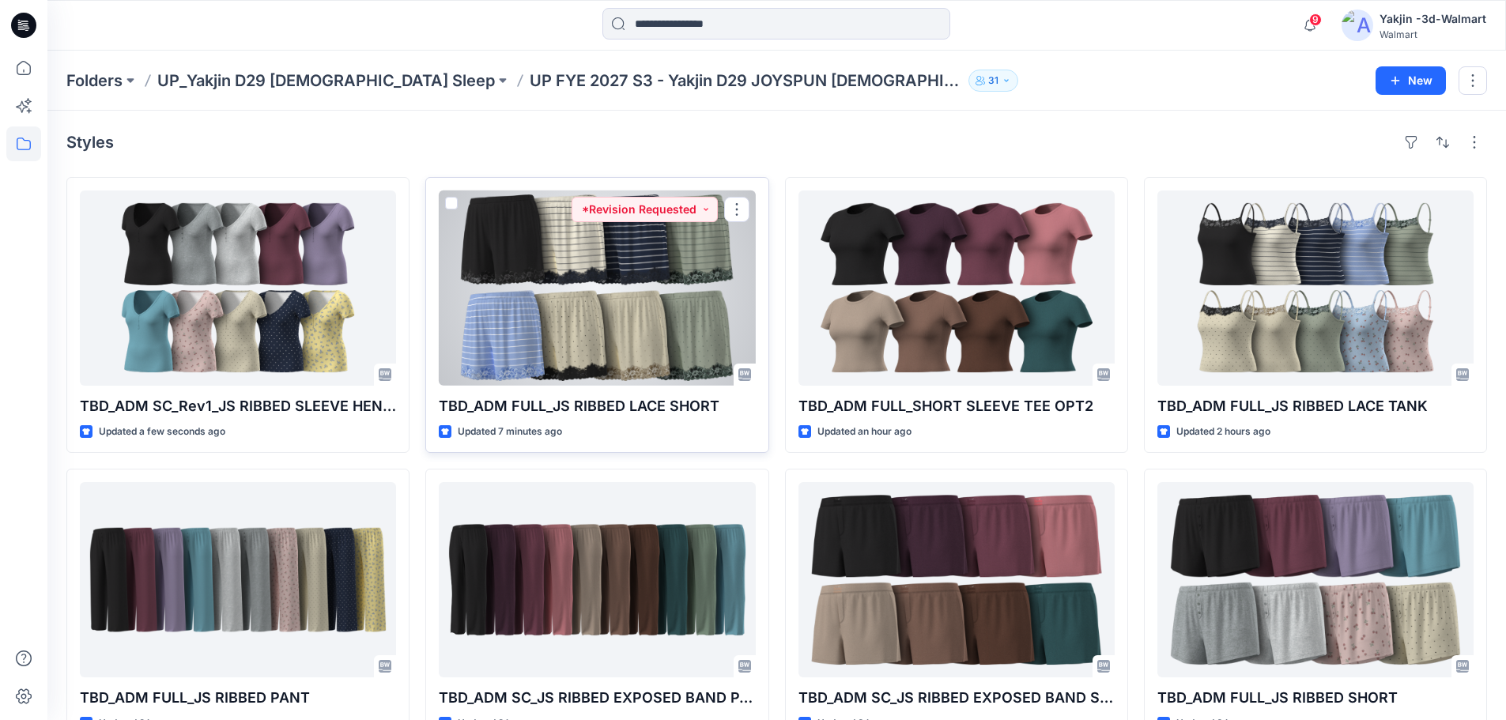
drag, startPoint x: 601, startPoint y: 239, endPoint x: 623, endPoint y: 247, distance: 23.5
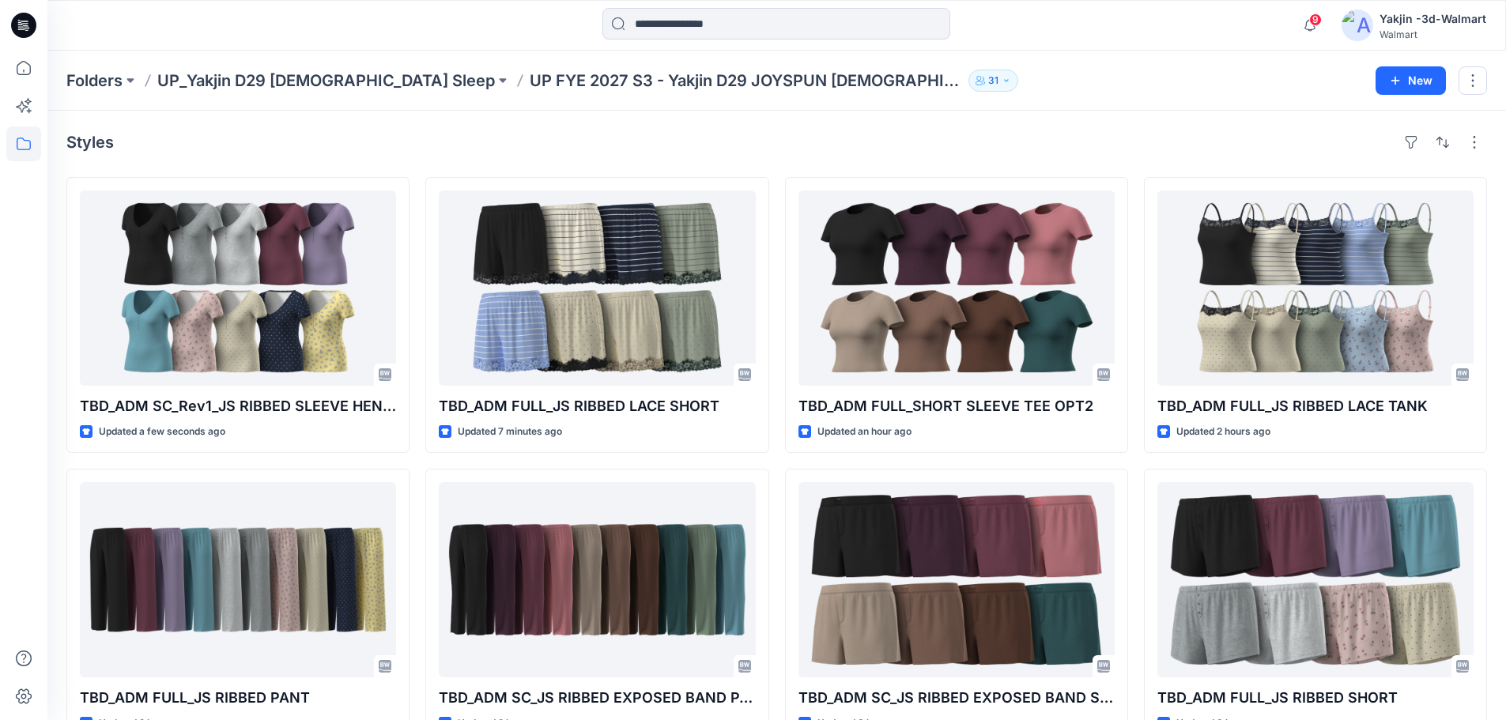
click at [1039, 115] on div "Styles TBD_ADM SC_Rev1_JS RIBBED SLEEVE HENLEY TOP Updated a few seconds ago TB…" at bounding box center [776, 583] width 1458 height 945
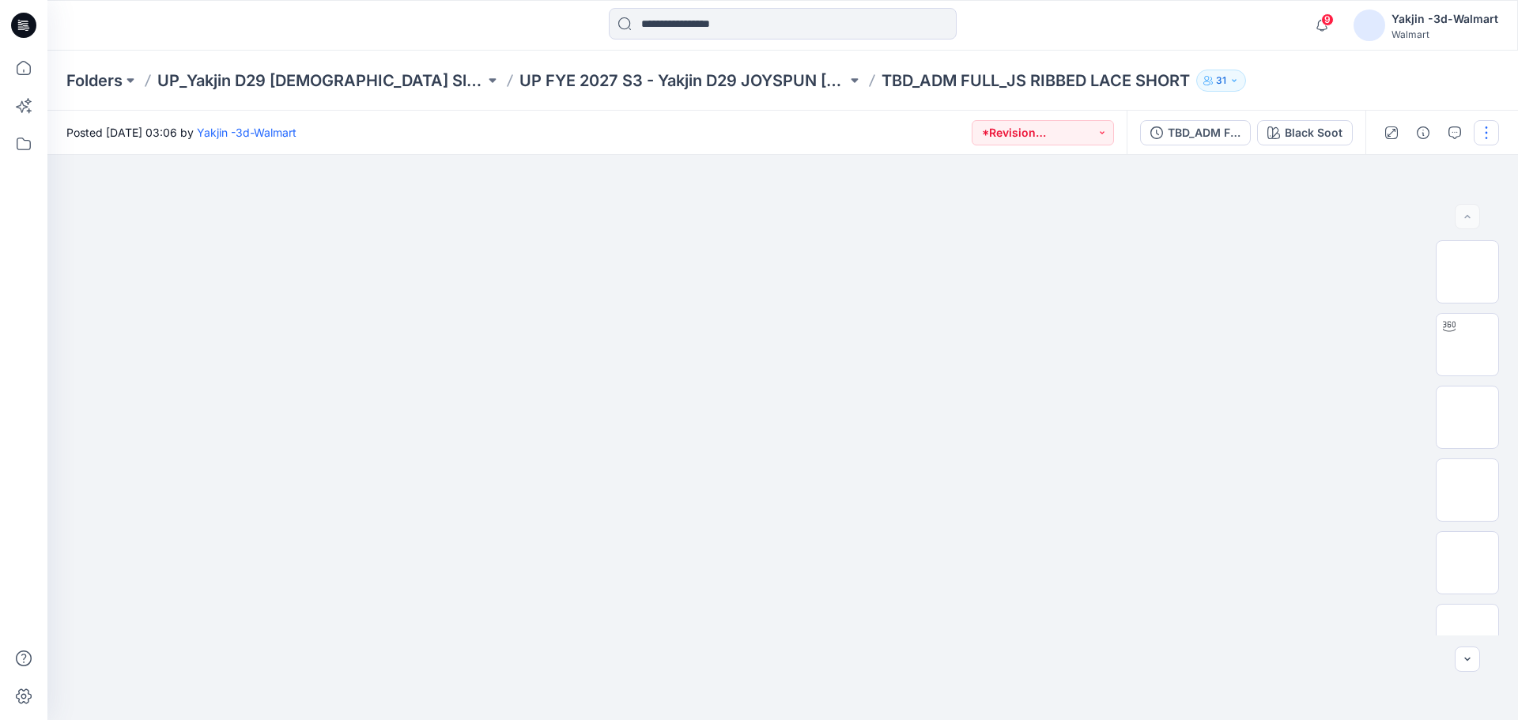
click at [1478, 128] on button "button" at bounding box center [1485, 132] width 25 height 25
click at [1410, 214] on button "Edit" at bounding box center [1419, 213] width 145 height 29
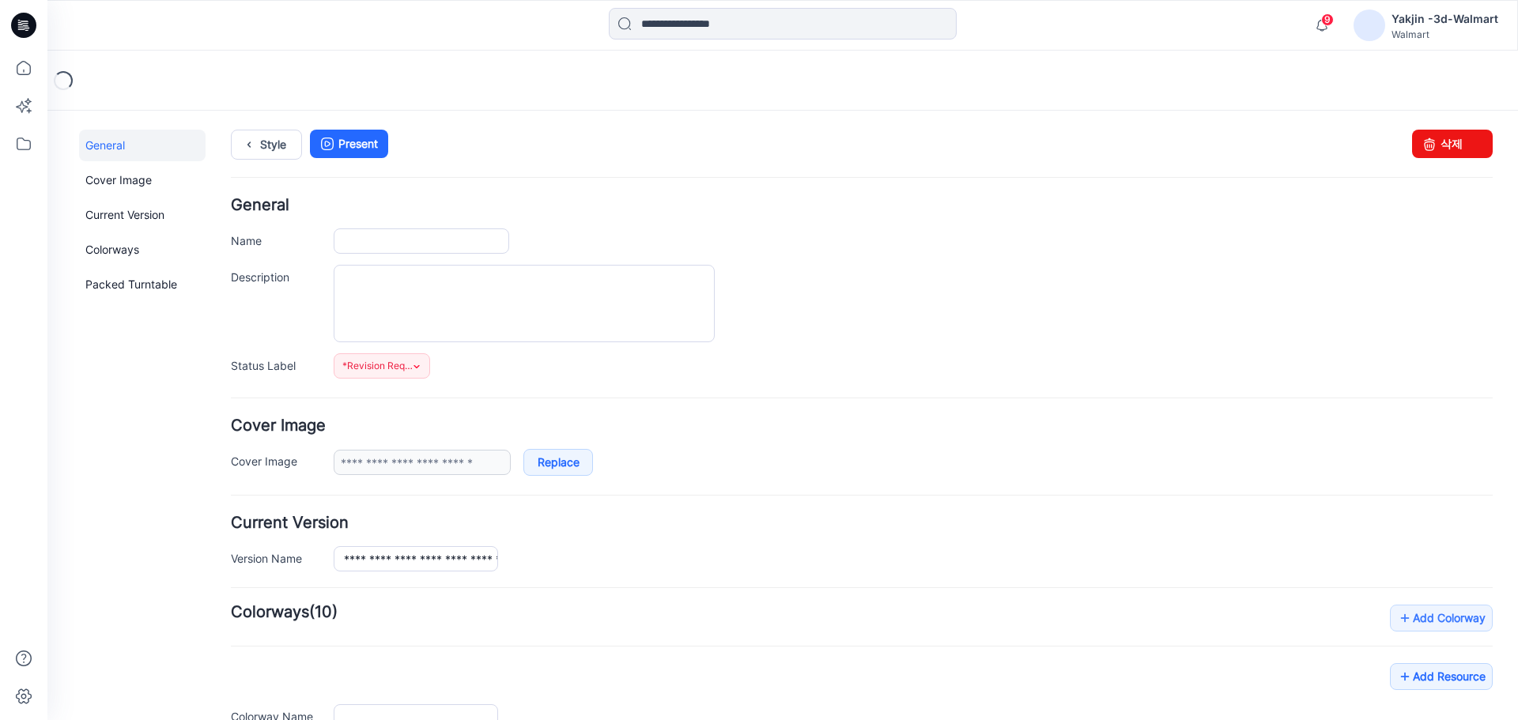
type input "**********"
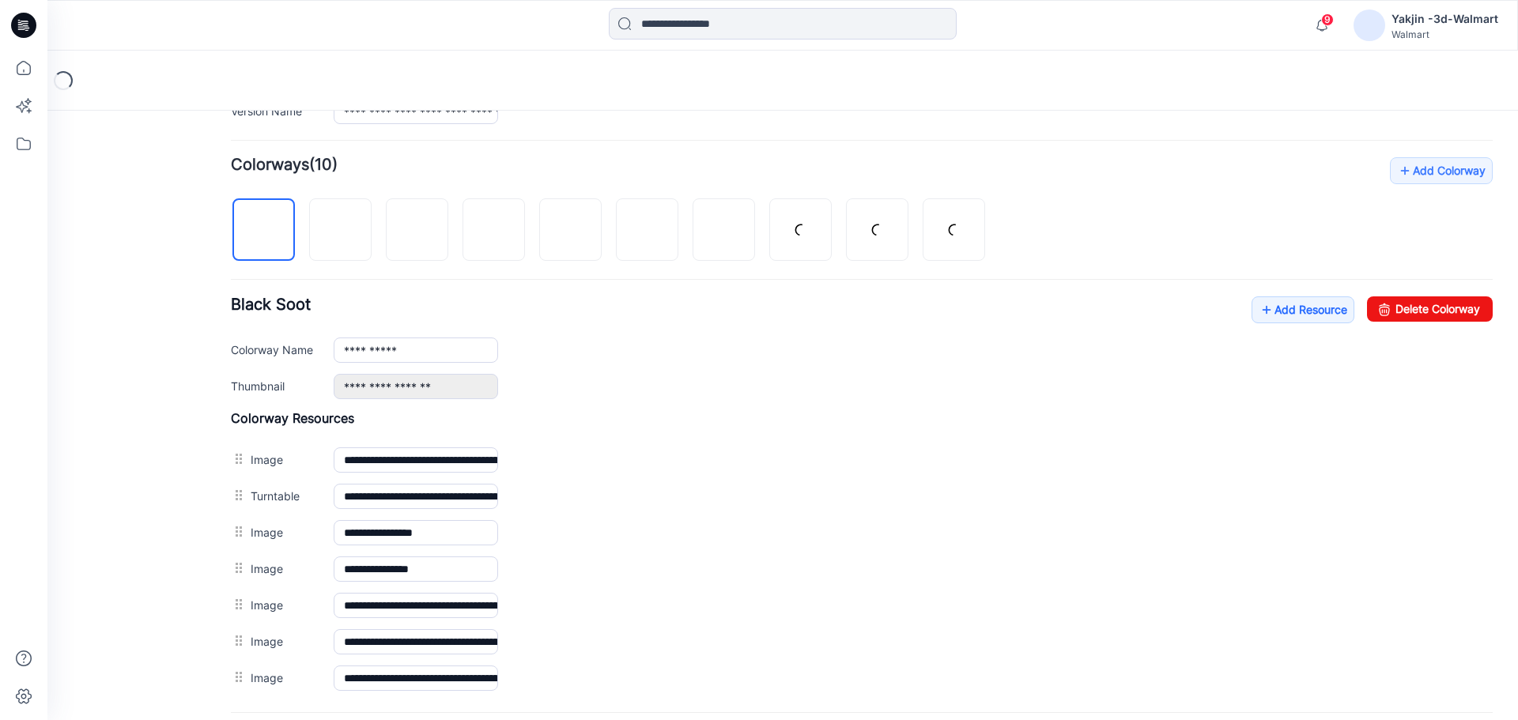
scroll to position [474, 0]
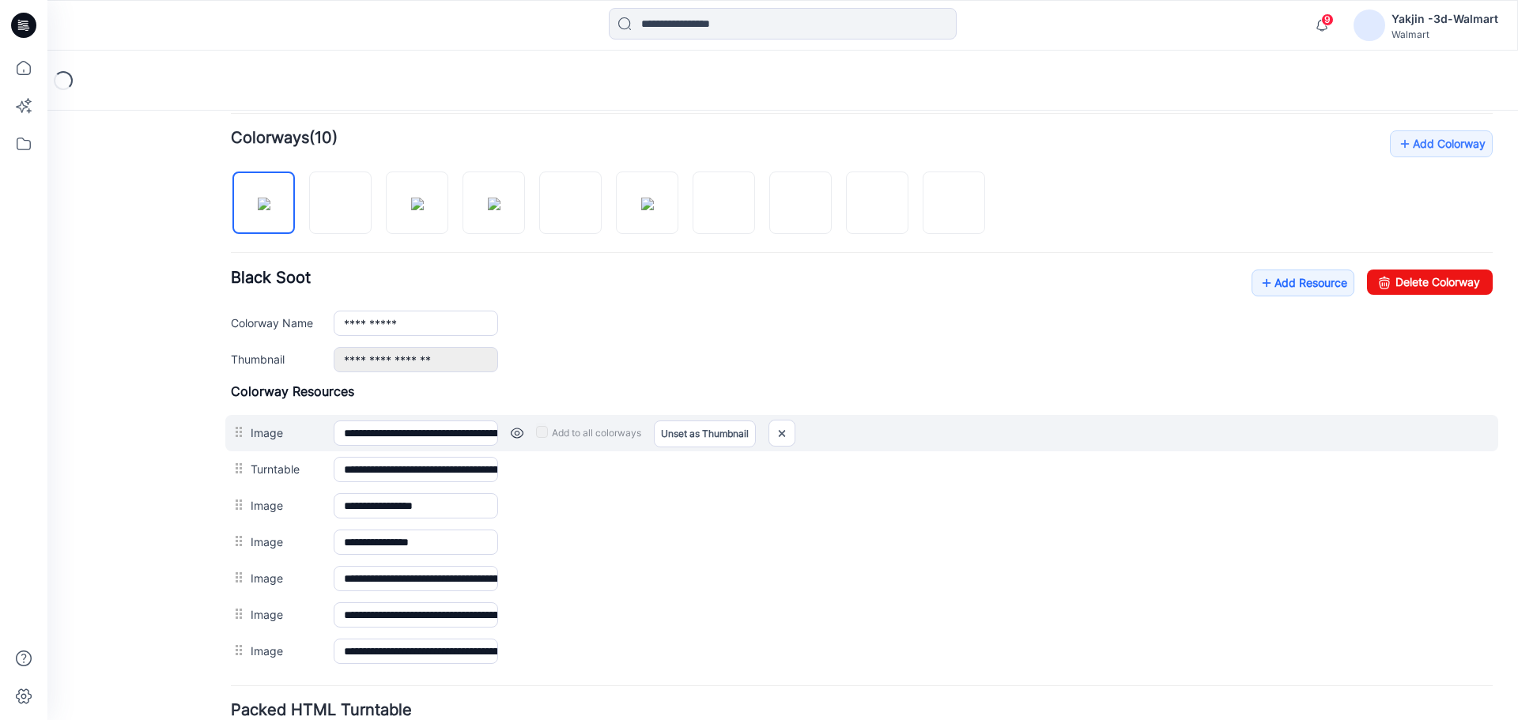
click at [515, 432] on link at bounding box center [517, 433] width 13 height 13
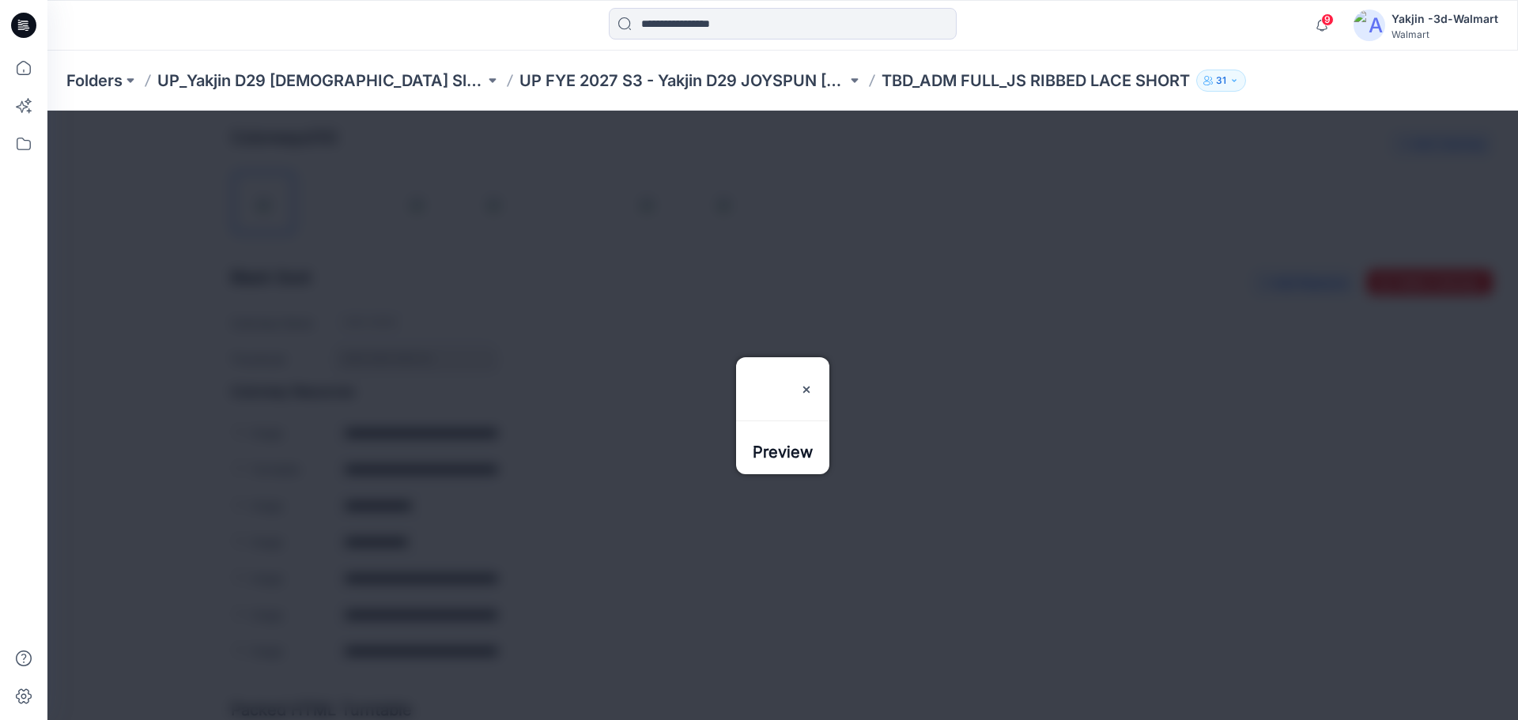
click at [534, 480] on div at bounding box center [782, 415] width 1470 height 609
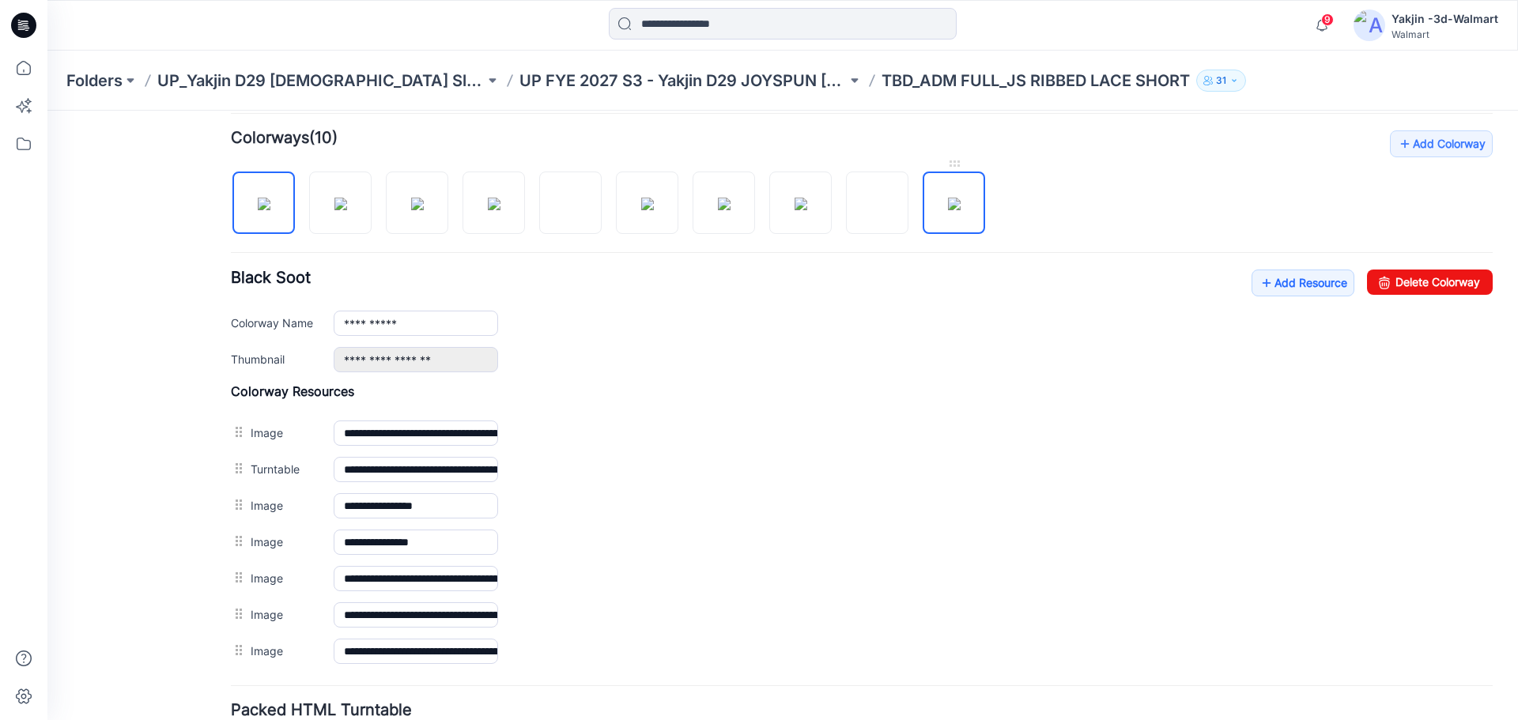
click at [953, 210] on img at bounding box center [954, 204] width 13 height 13
type input "**********"
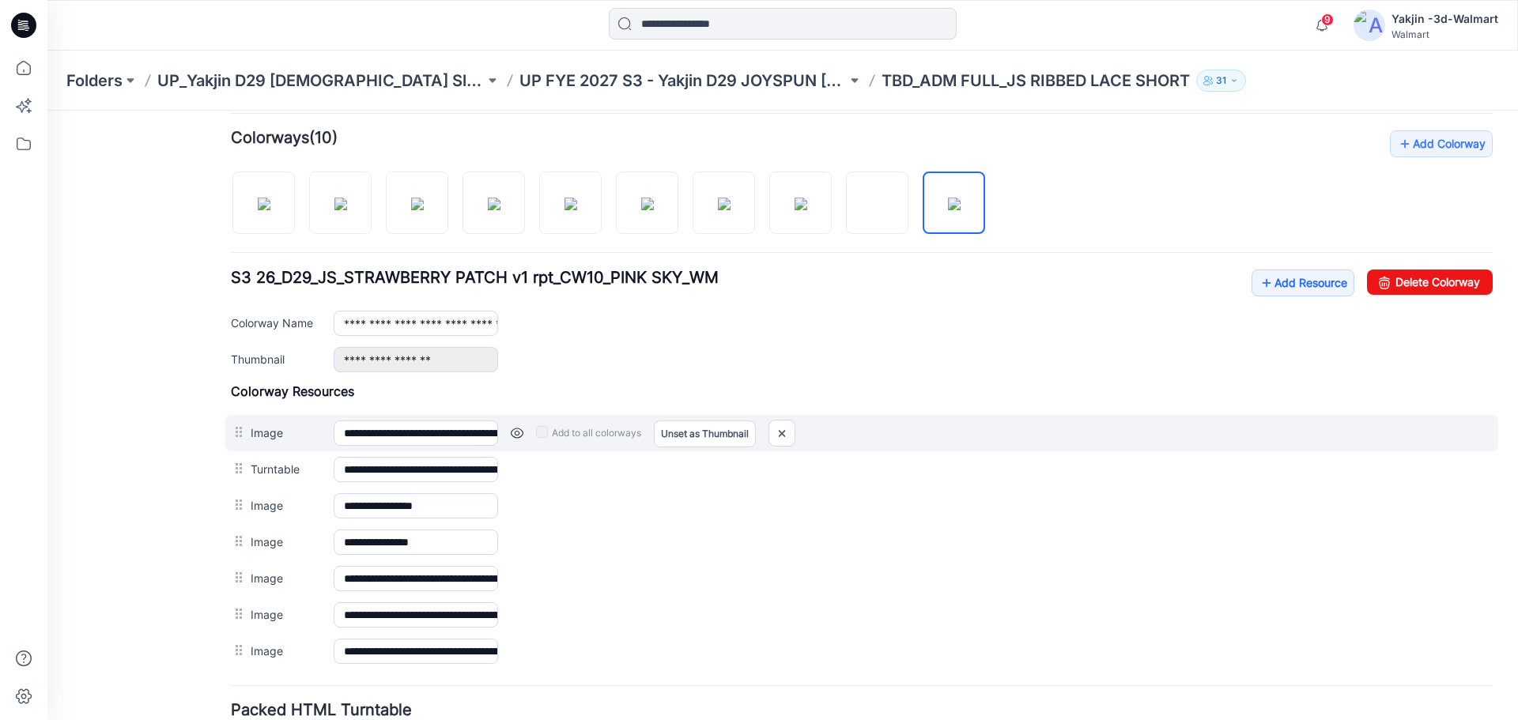
click at [510, 433] on div "Add to all colorways Set as Thumbnail Unset as Thumbnail" at bounding box center [995, 432] width 994 height 25
click at [517, 433] on link at bounding box center [517, 433] width 13 height 13
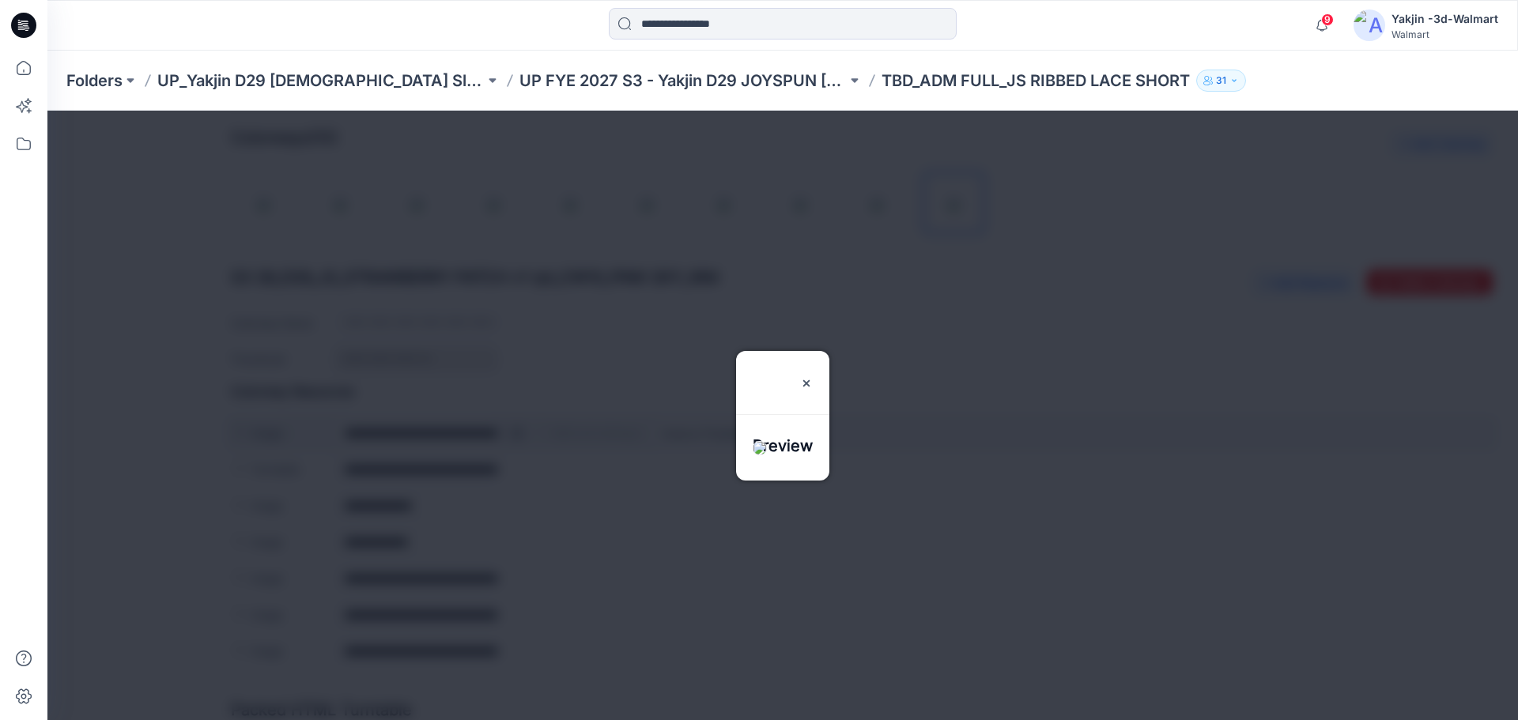
click at [517, 433] on div at bounding box center [782, 415] width 1470 height 609
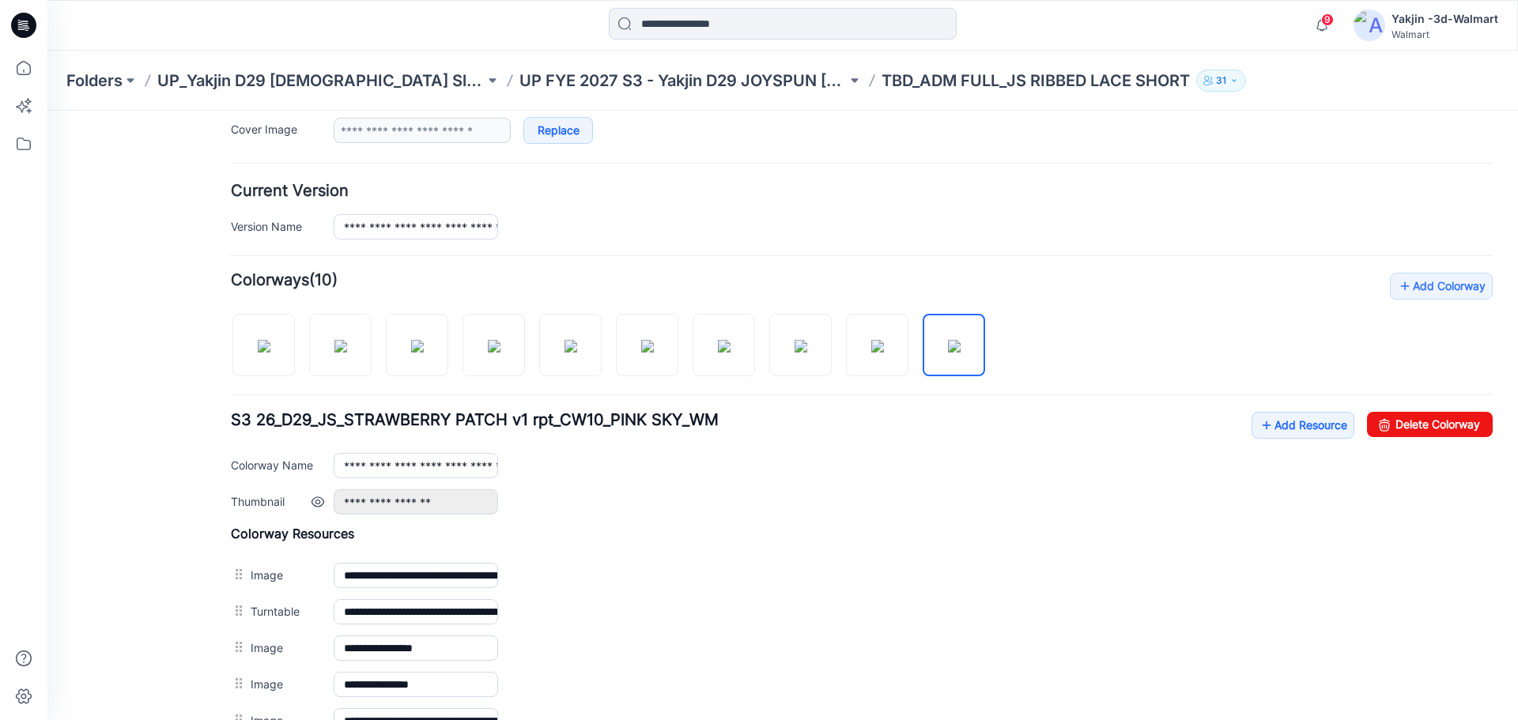
scroll to position [79, 0]
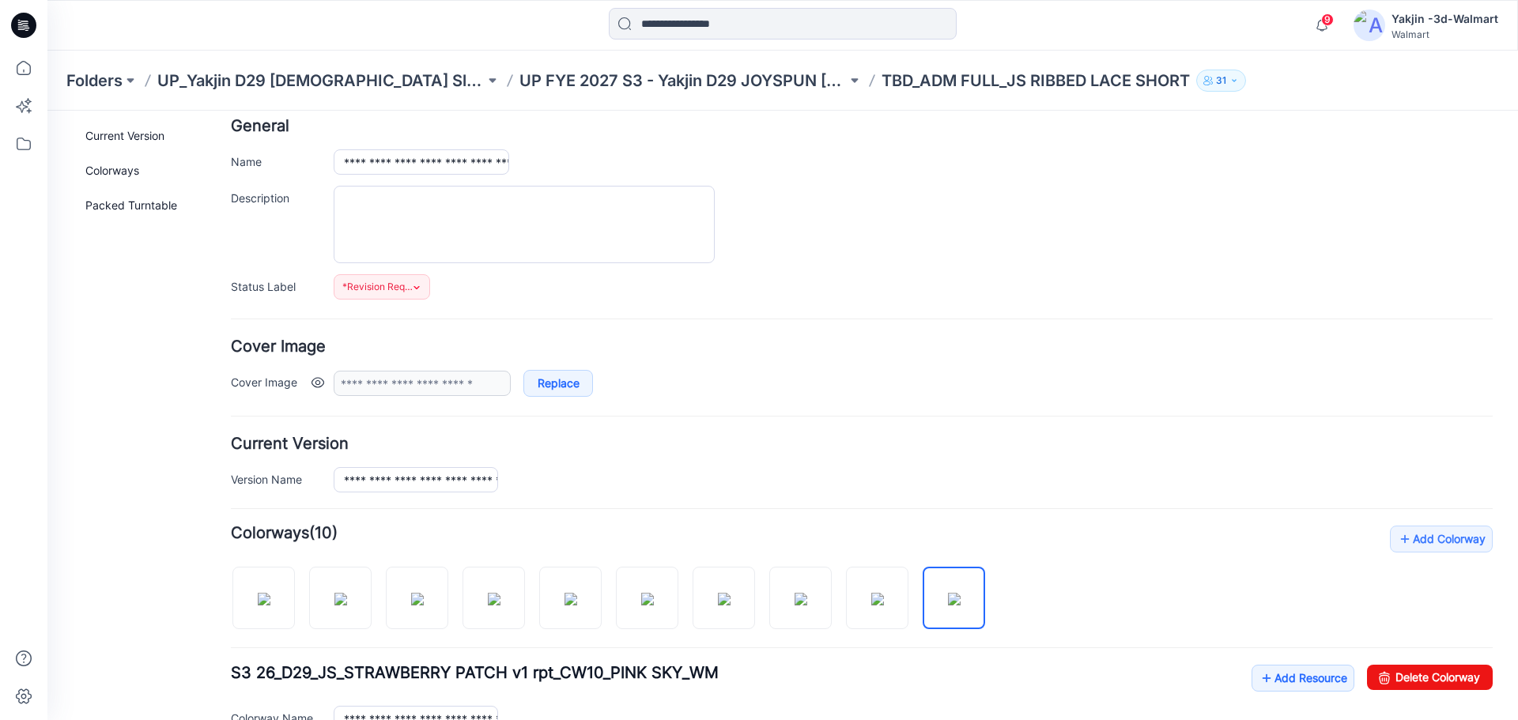
click at [314, 381] on link at bounding box center [317, 382] width 13 height 13
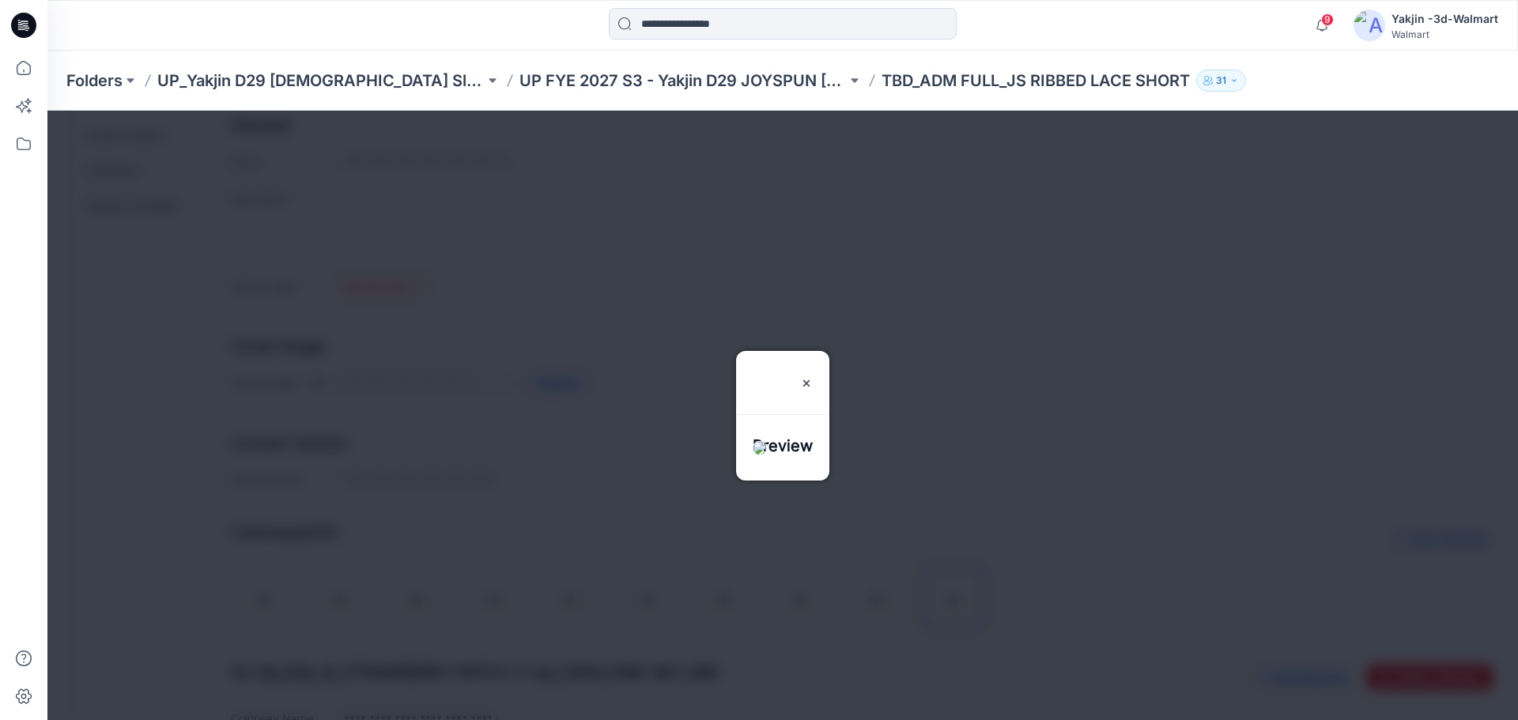
click at [314, 381] on div at bounding box center [782, 415] width 1470 height 609
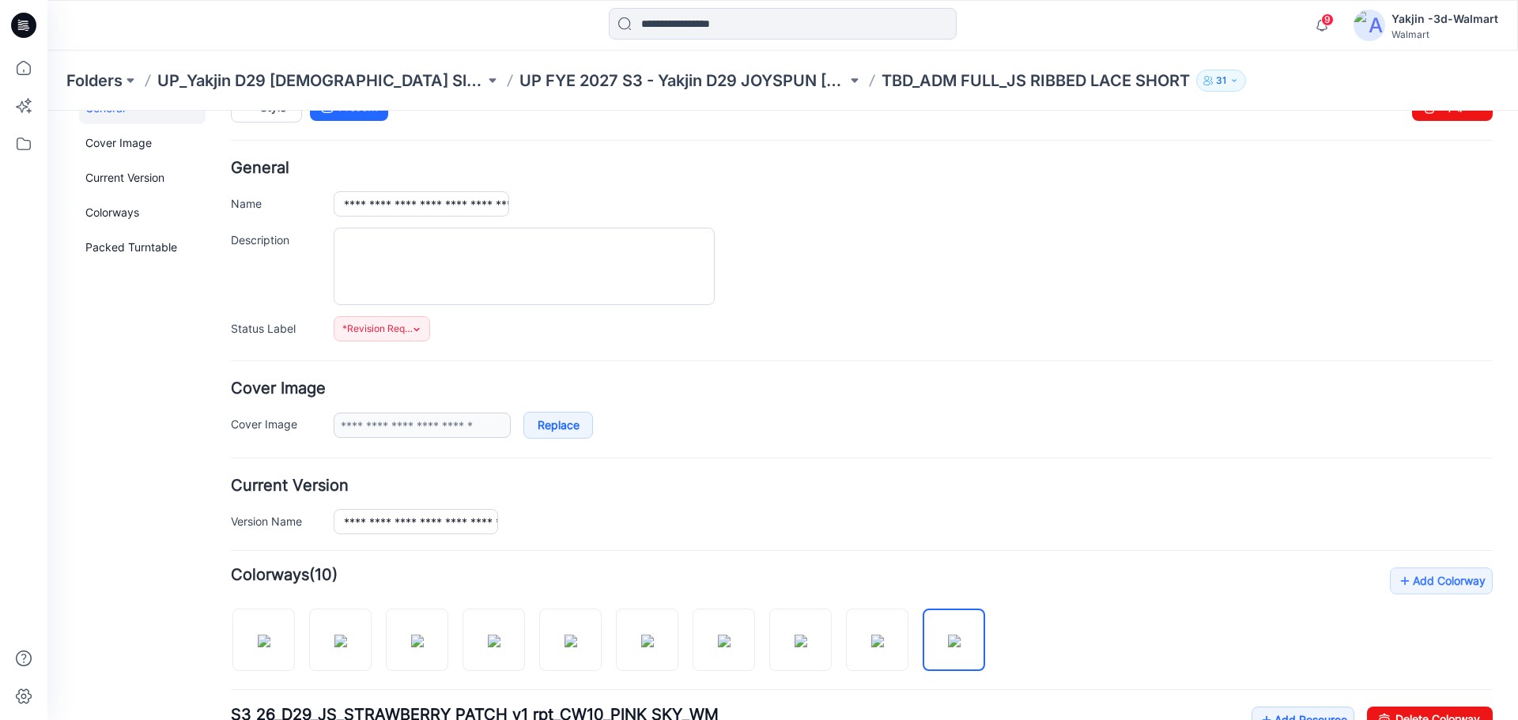
scroll to position [0, 0]
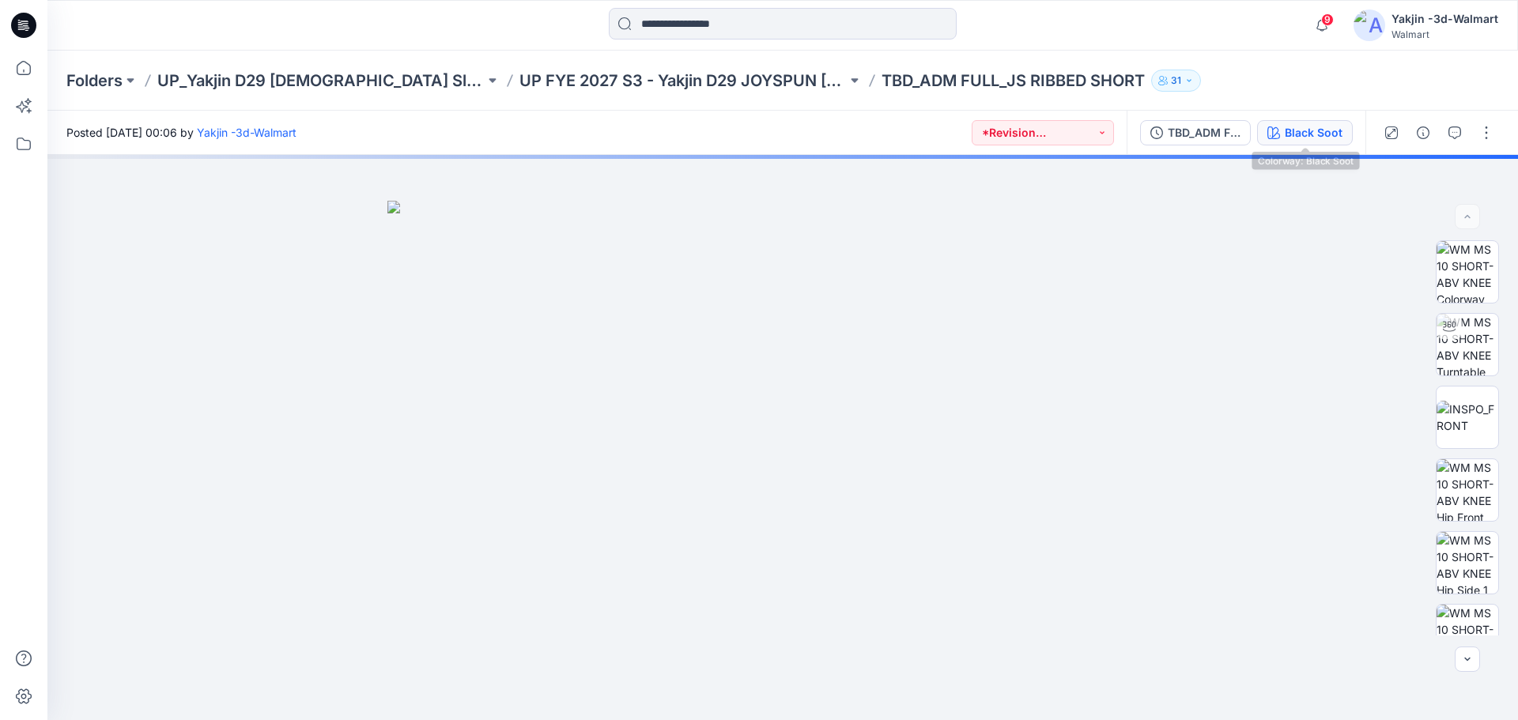
click at [1319, 141] on div "Black Soot" at bounding box center [1313, 132] width 58 height 17
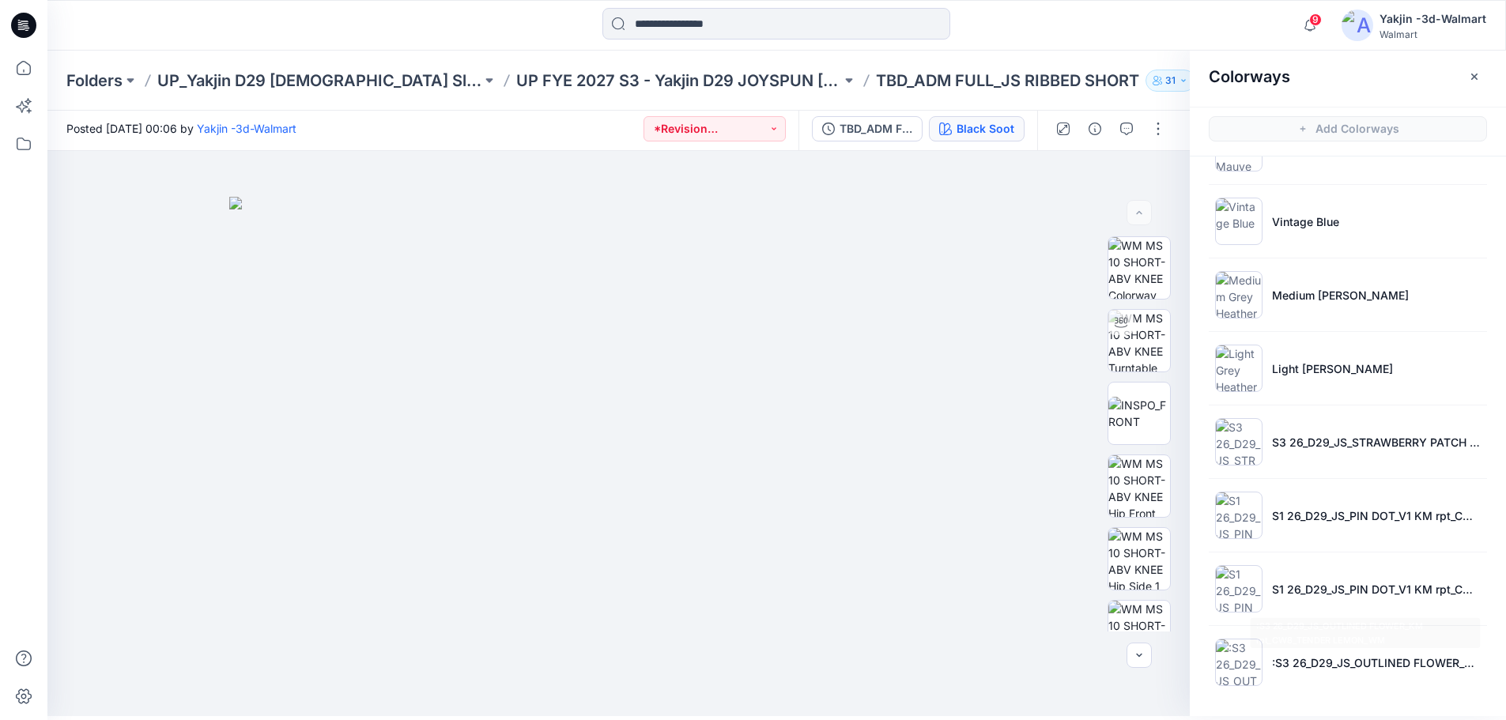
scroll to position [5, 0]
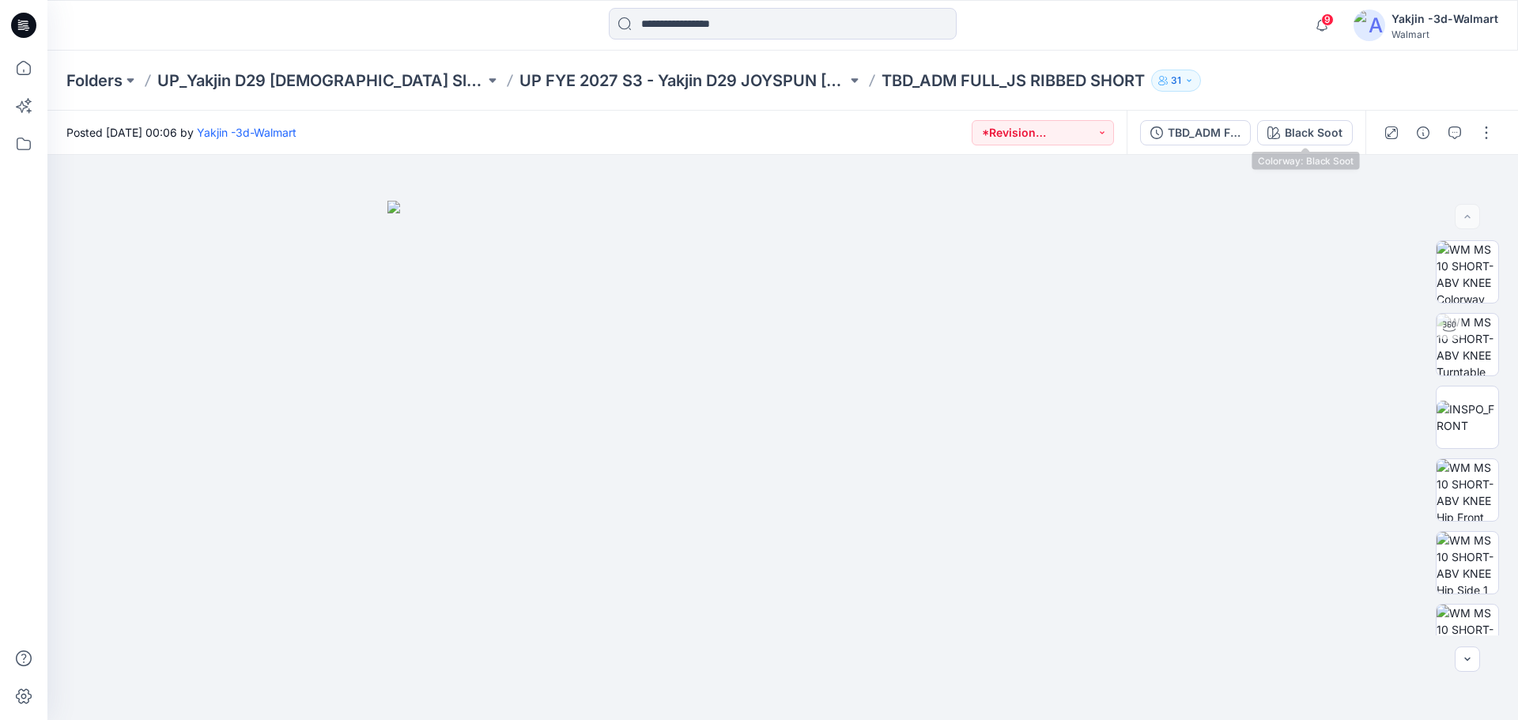
click at [1300, 131] on div "Black Soot" at bounding box center [1313, 132] width 58 height 17
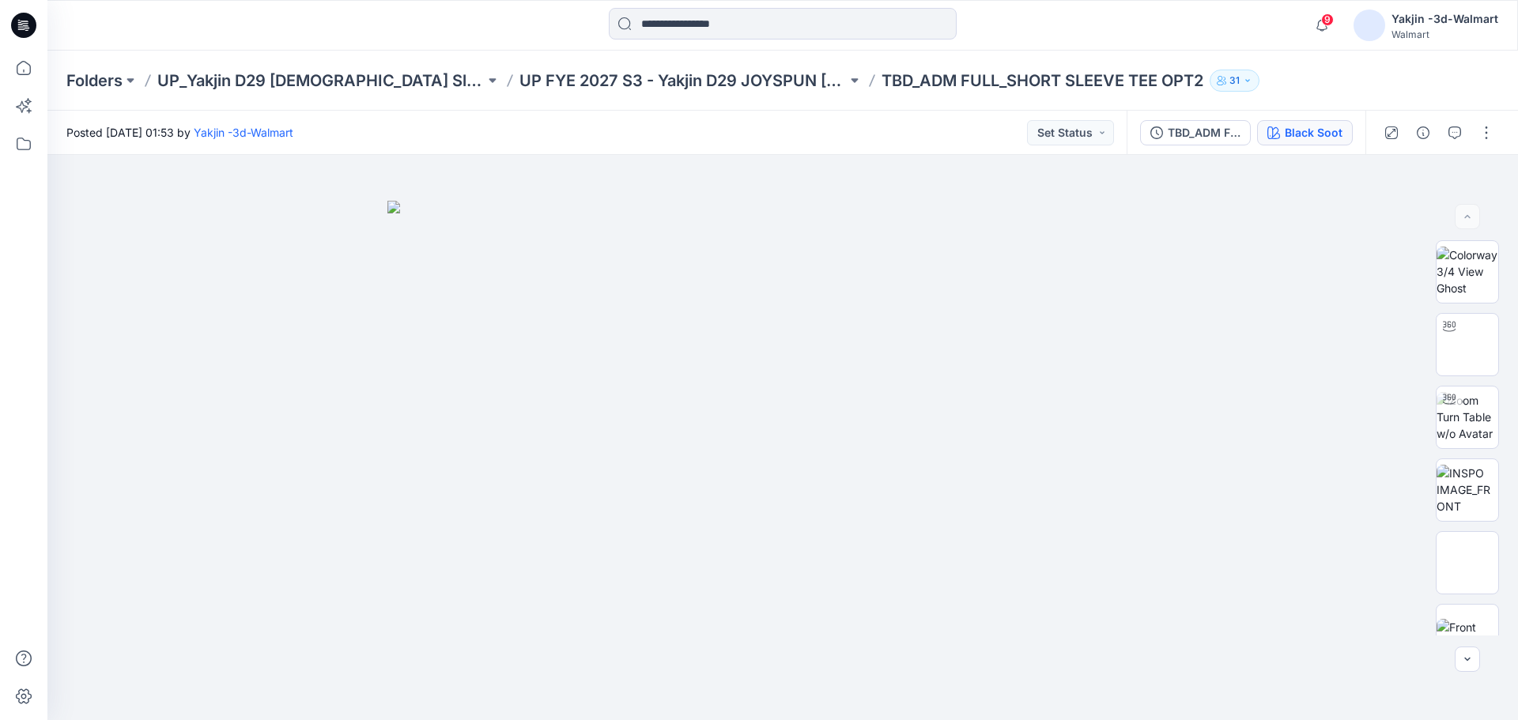
click at [1303, 128] on div "Black Soot" at bounding box center [1313, 132] width 58 height 17
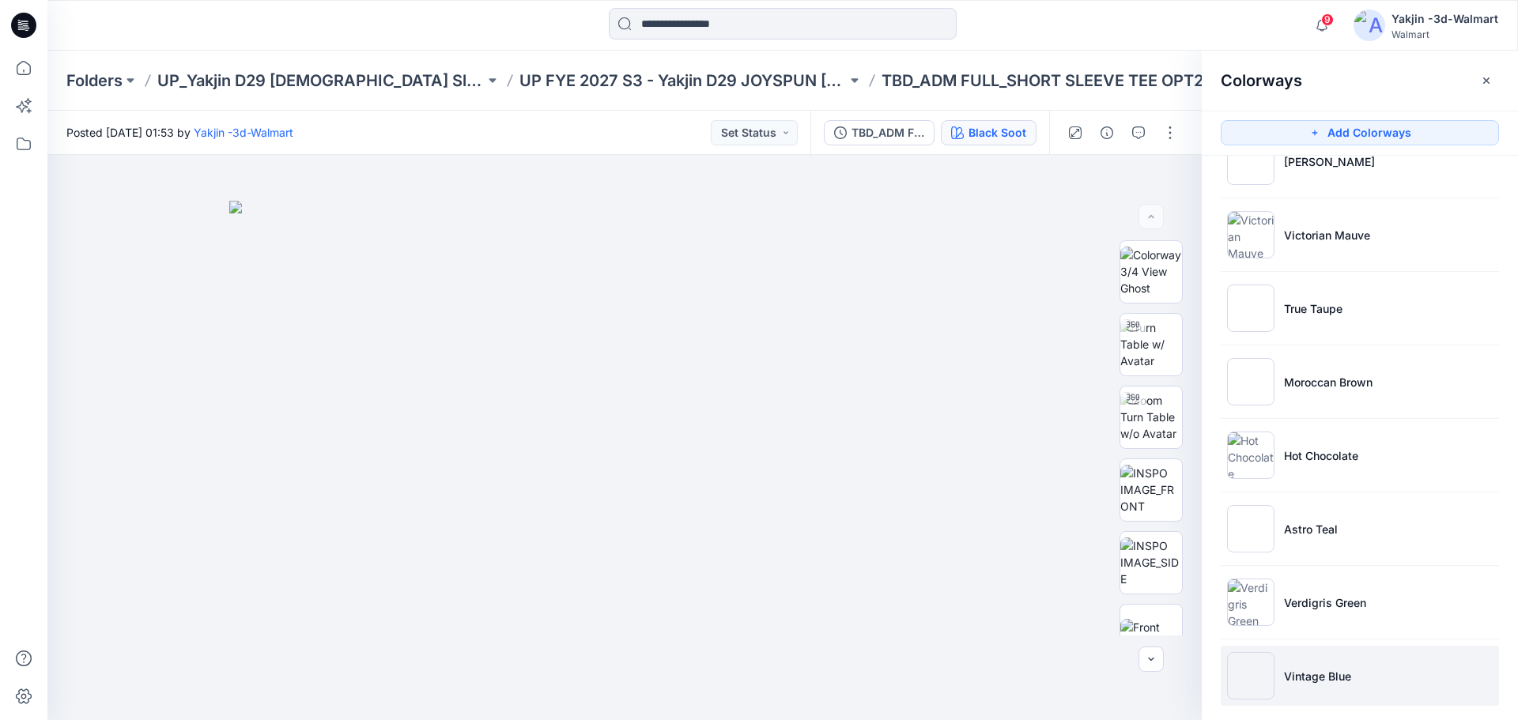
scroll to position [202, 0]
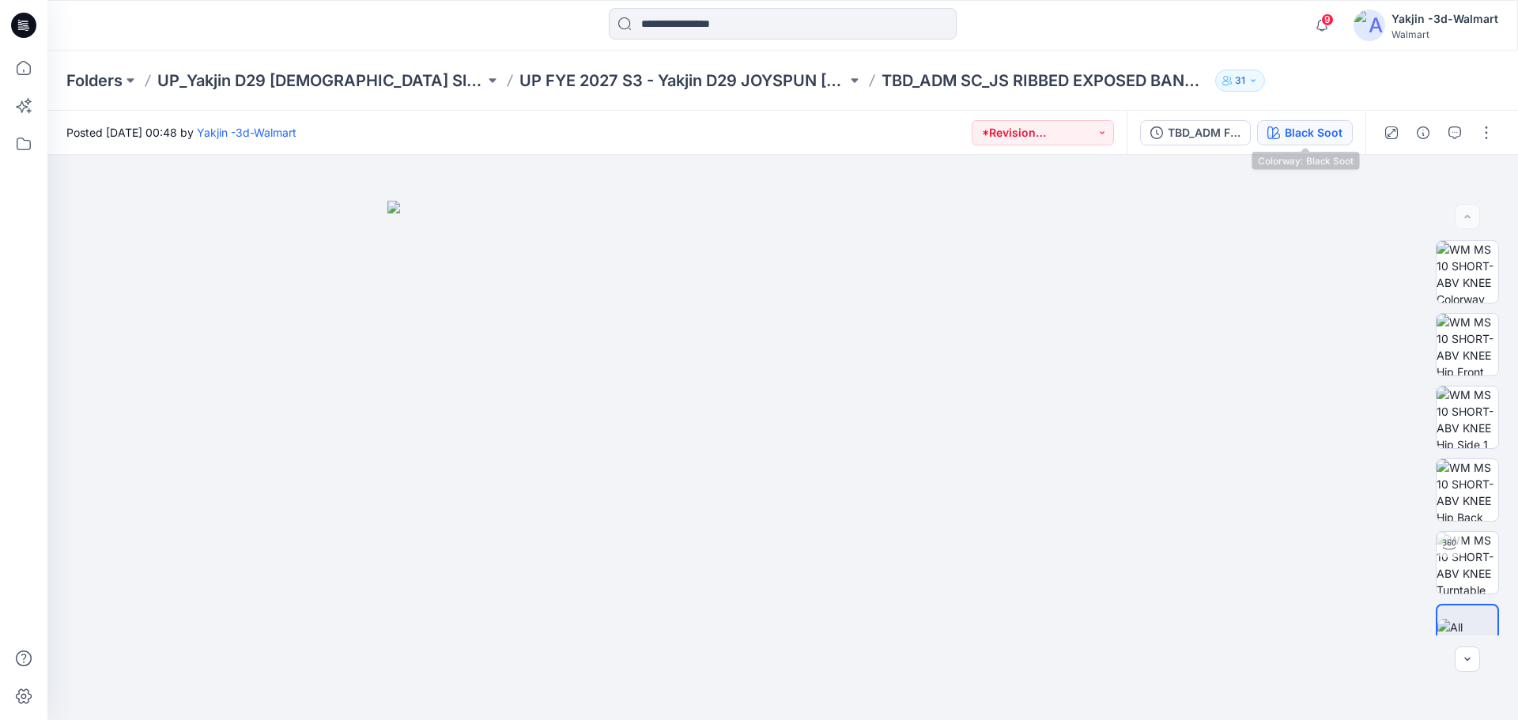
click at [1300, 129] on div "Black Soot" at bounding box center [1313, 132] width 58 height 17
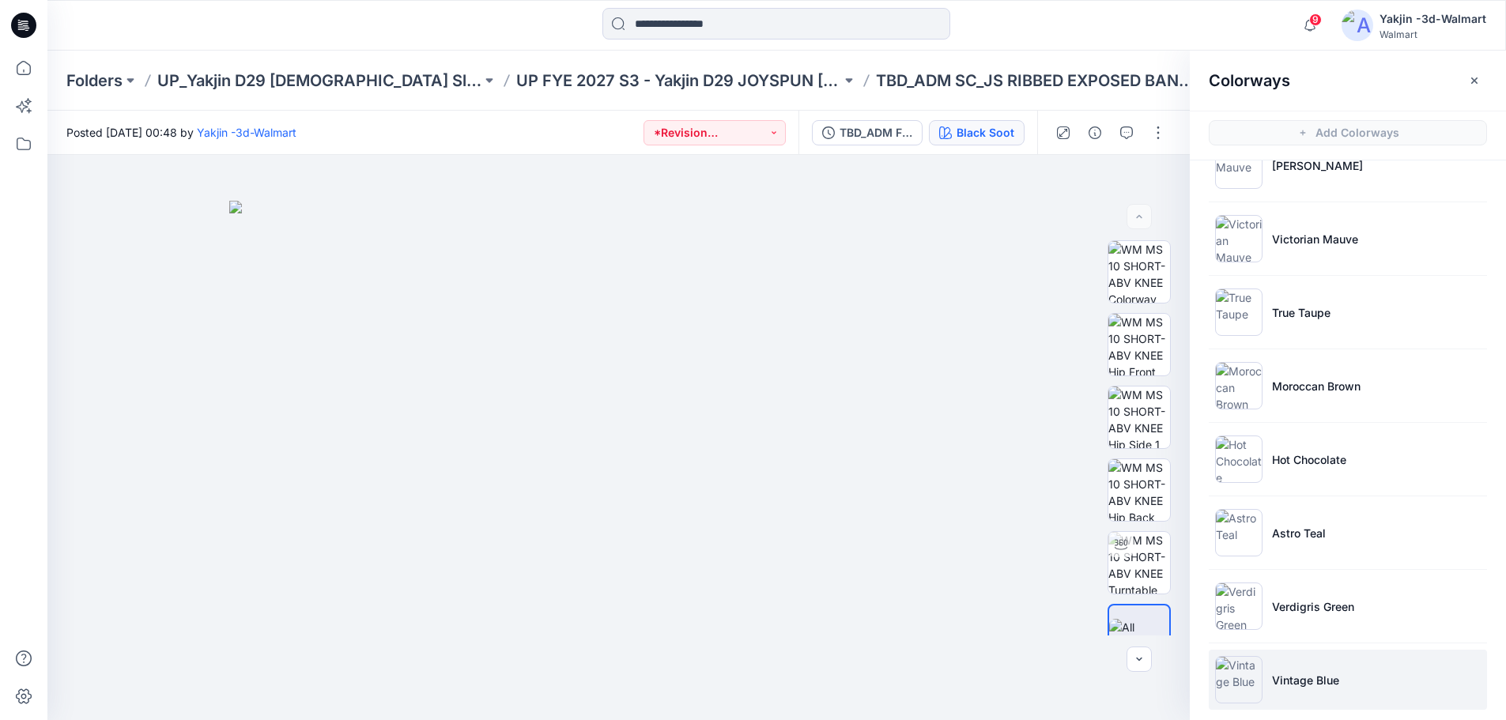
scroll to position [202, 0]
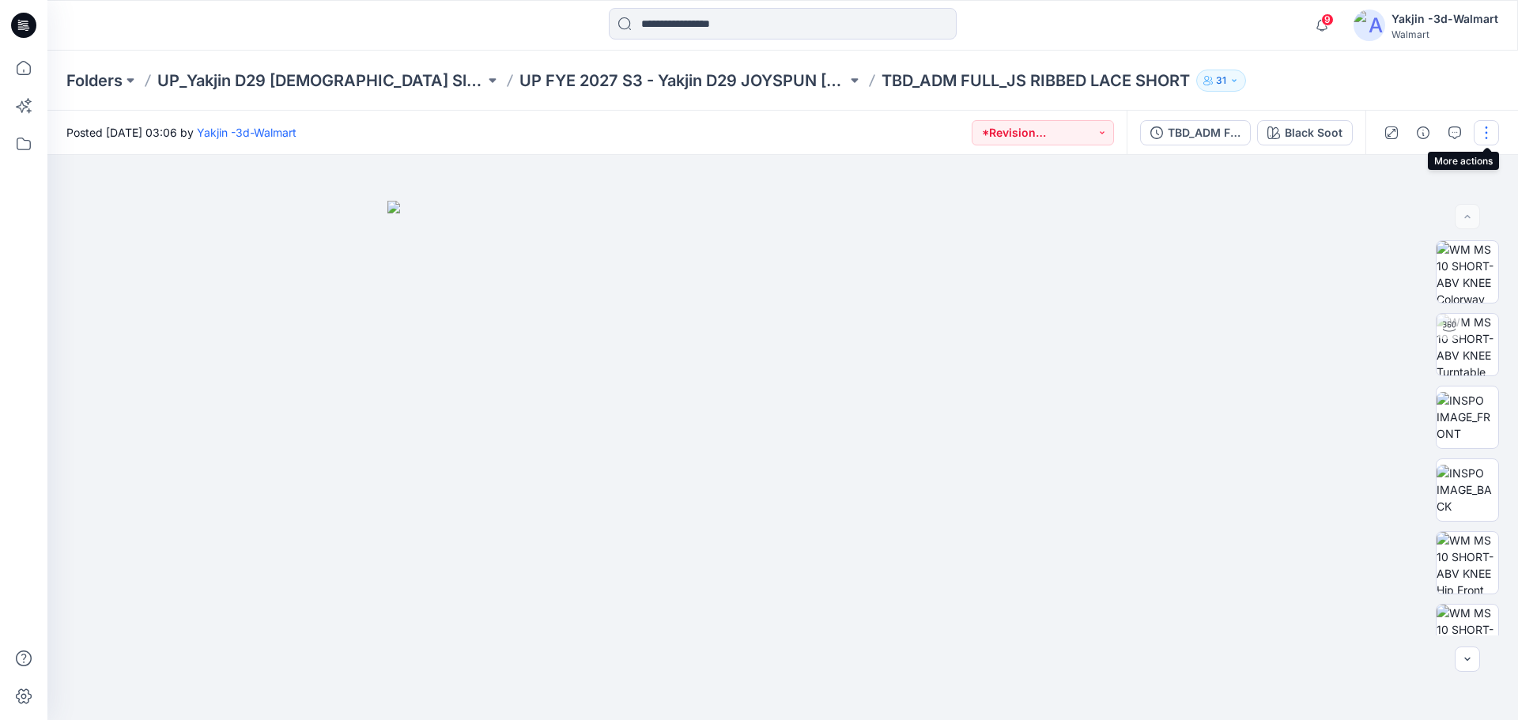
click at [1477, 130] on button "button" at bounding box center [1485, 132] width 25 height 25
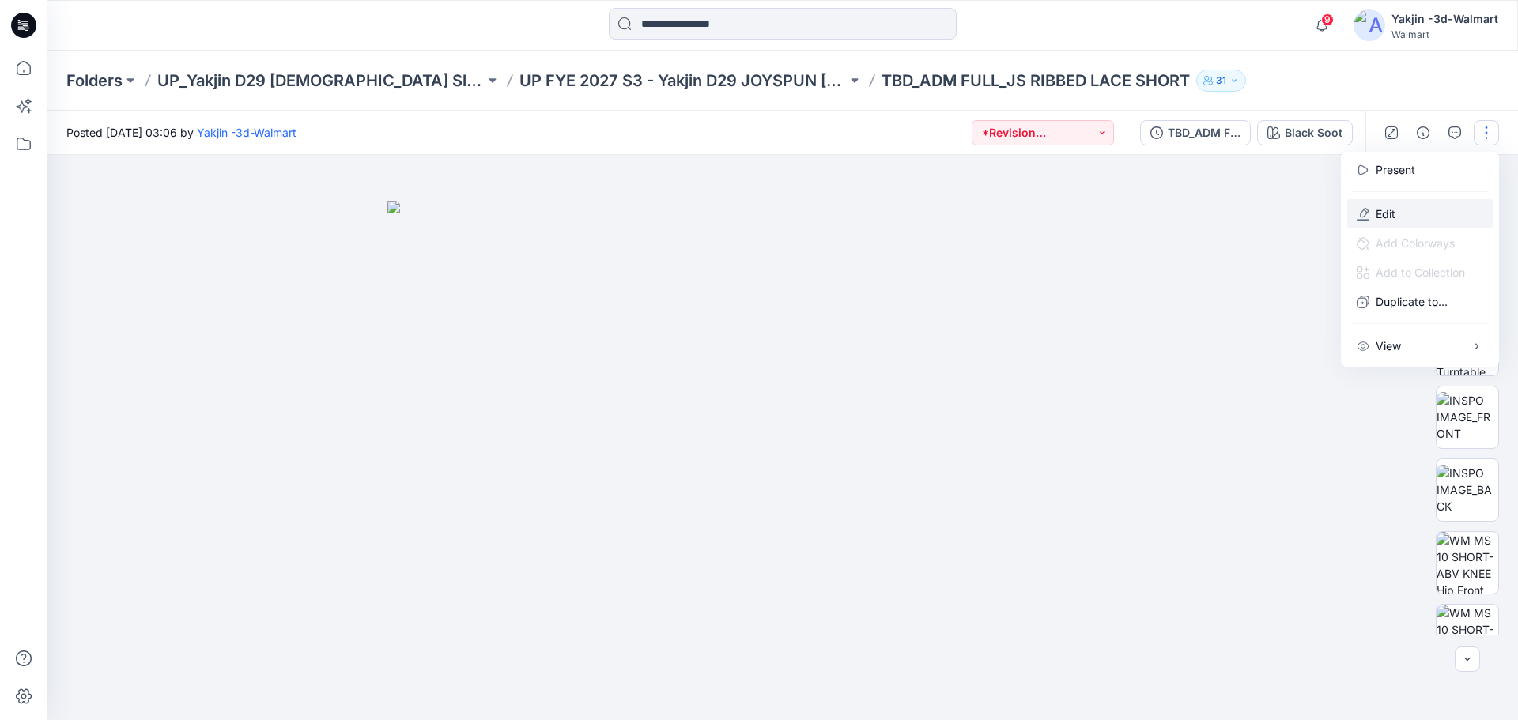
click at [1411, 216] on button "Edit" at bounding box center [1419, 213] width 145 height 29
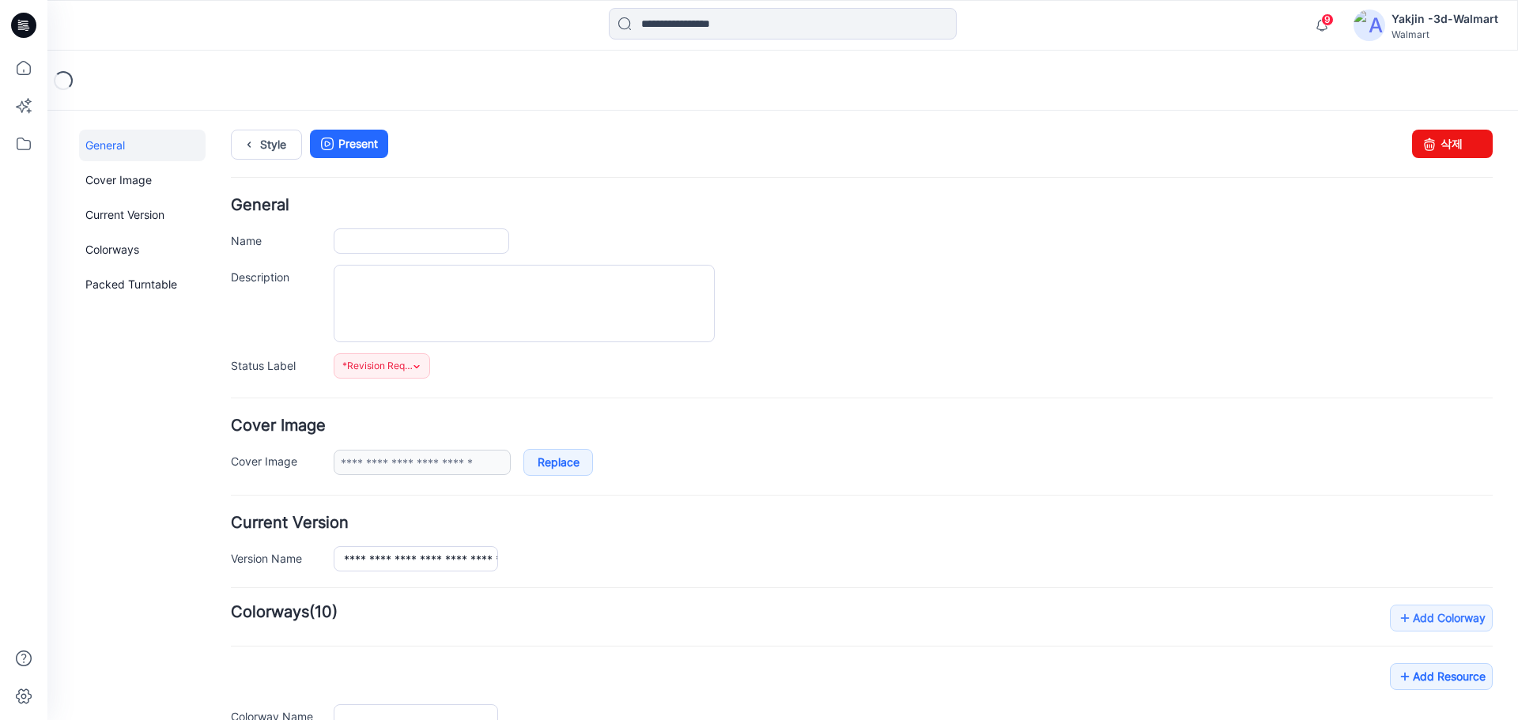
type input "**********"
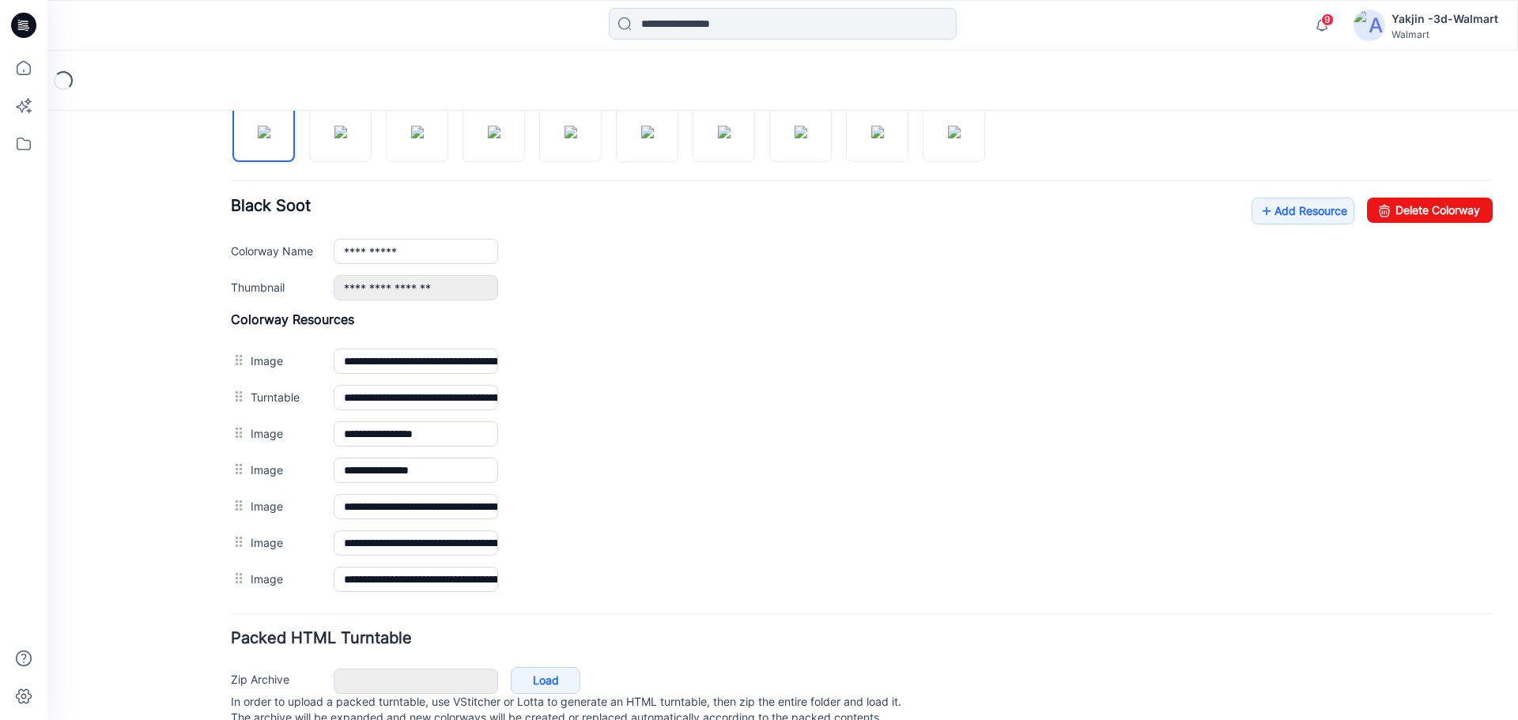
scroll to position [553, 0]
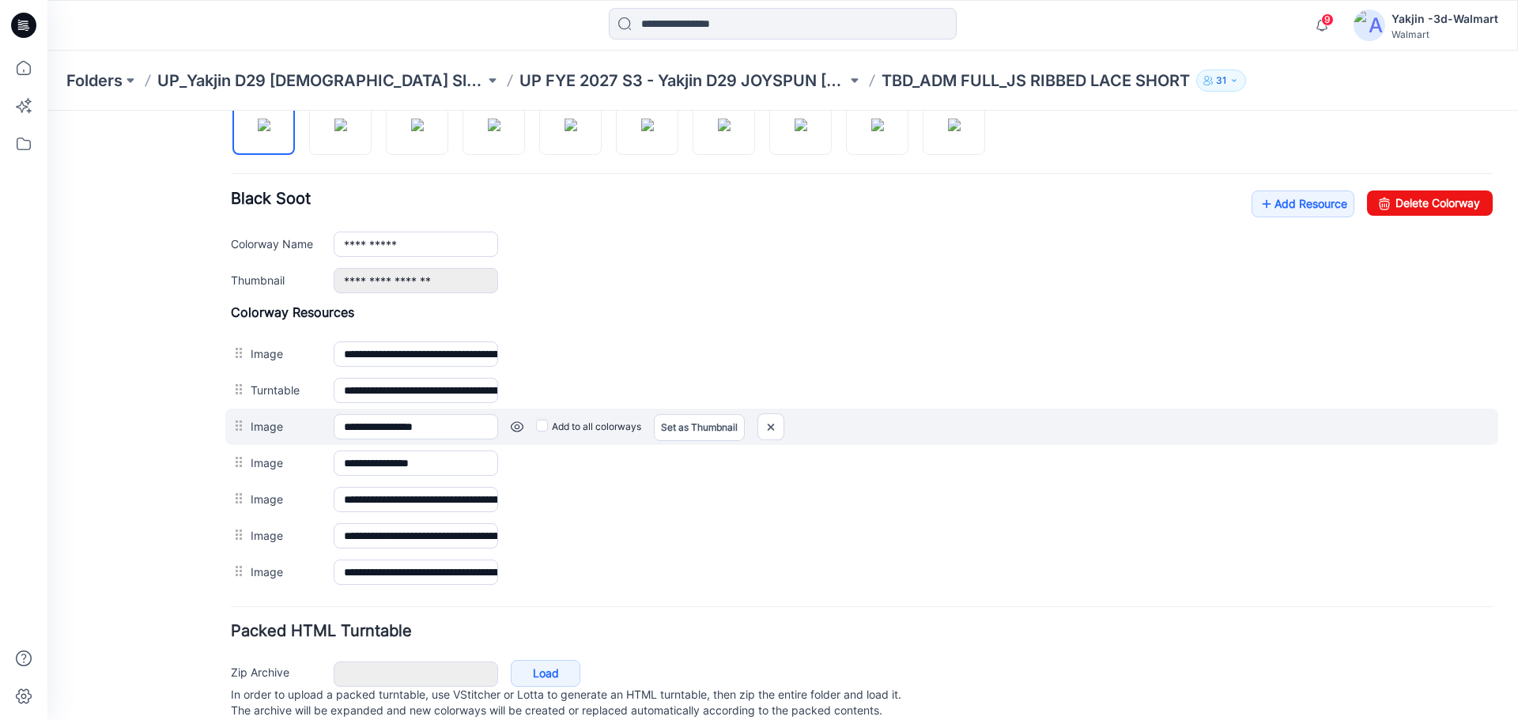
click at [511, 427] on link at bounding box center [517, 426] width 13 height 13
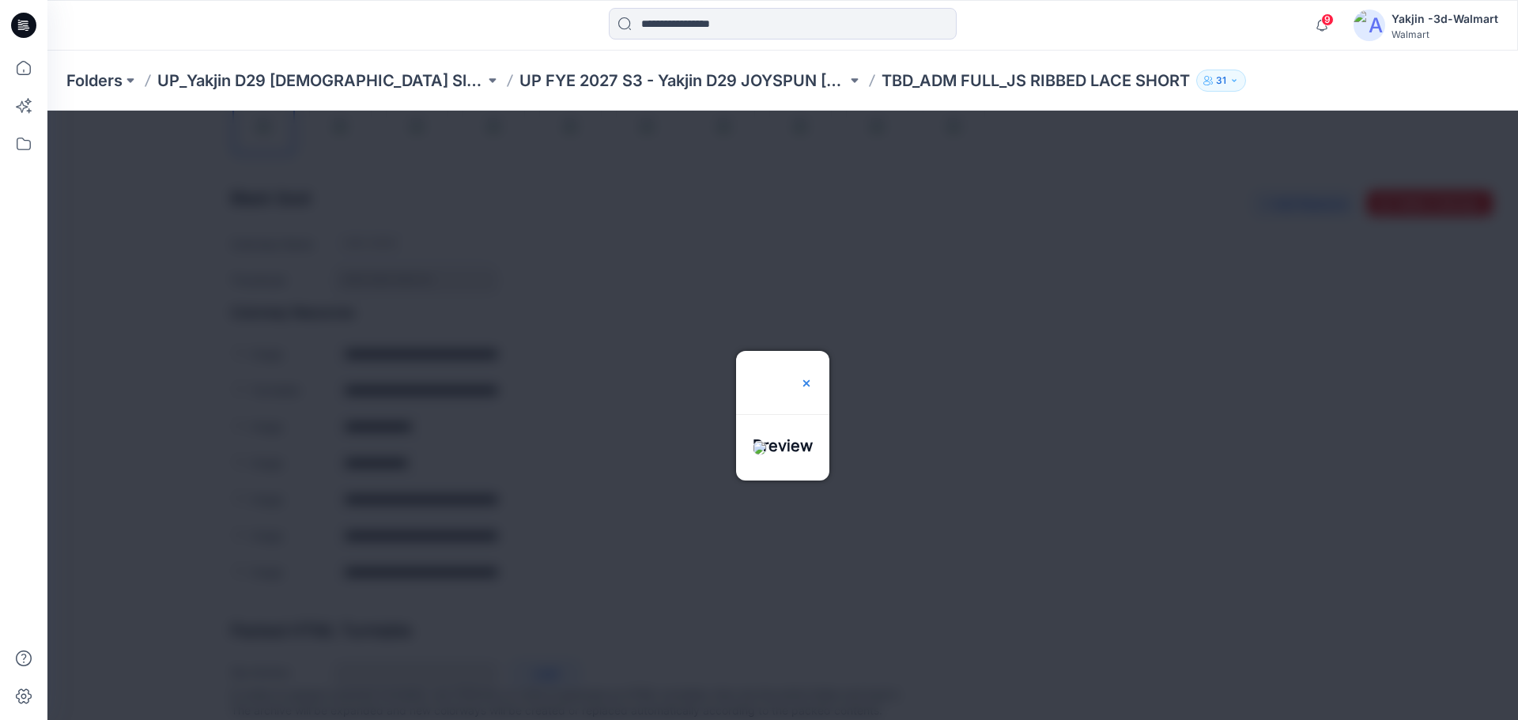
click at [813, 351] on div at bounding box center [806, 382] width 13 height 63
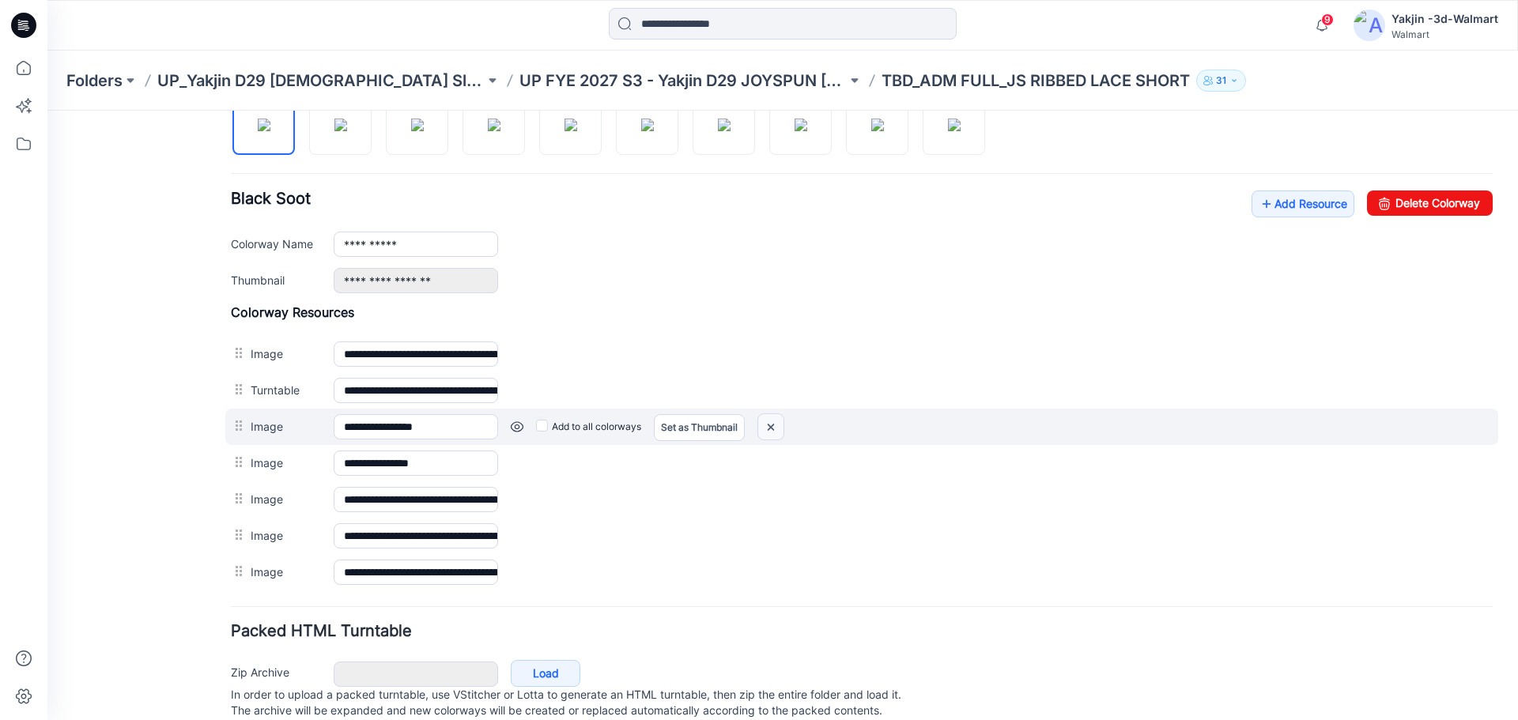
drag, startPoint x: 772, startPoint y: 430, endPoint x: 888, endPoint y: 164, distance: 289.9
click at [772, 430] on img at bounding box center [770, 427] width 25 height 26
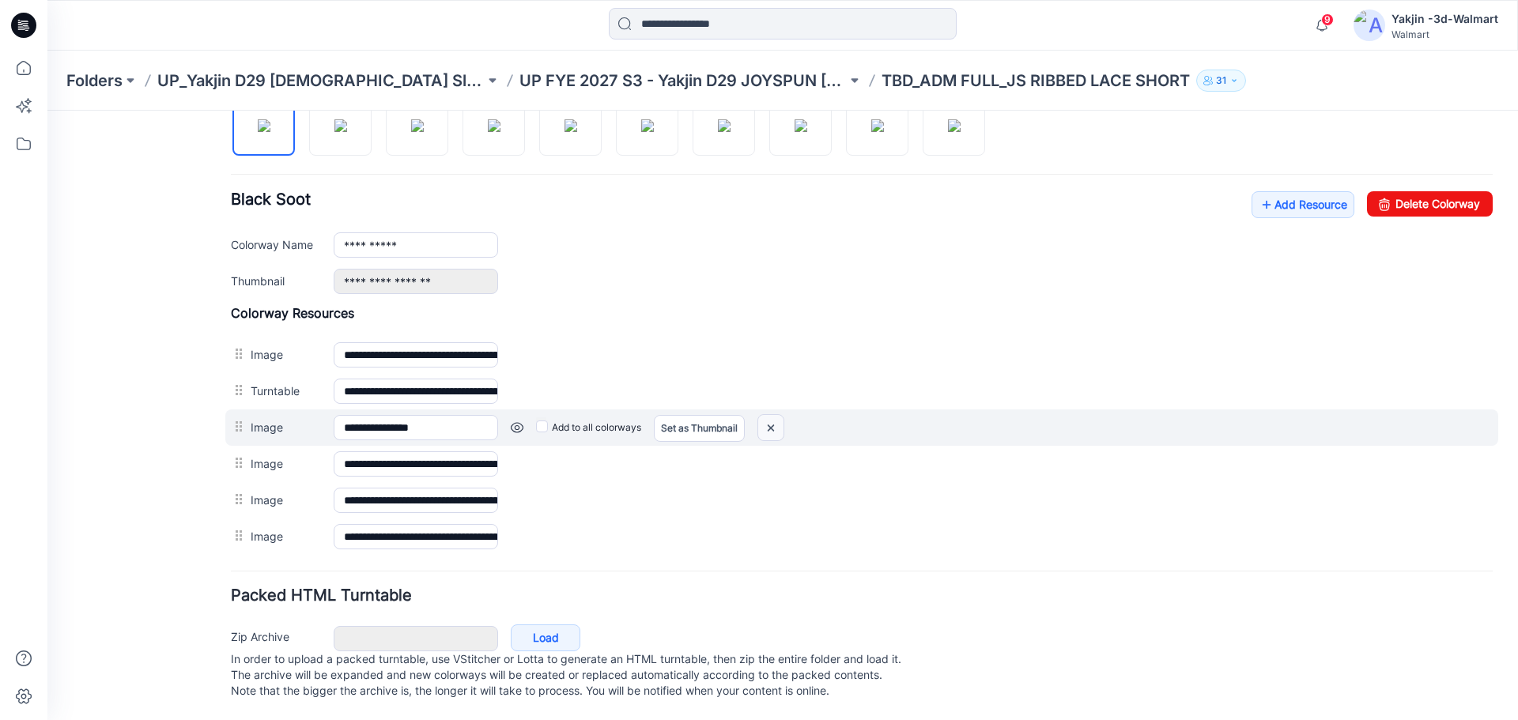
drag, startPoint x: 765, startPoint y: 429, endPoint x: 892, endPoint y: 156, distance: 300.9
click at [765, 429] on img at bounding box center [770, 428] width 25 height 26
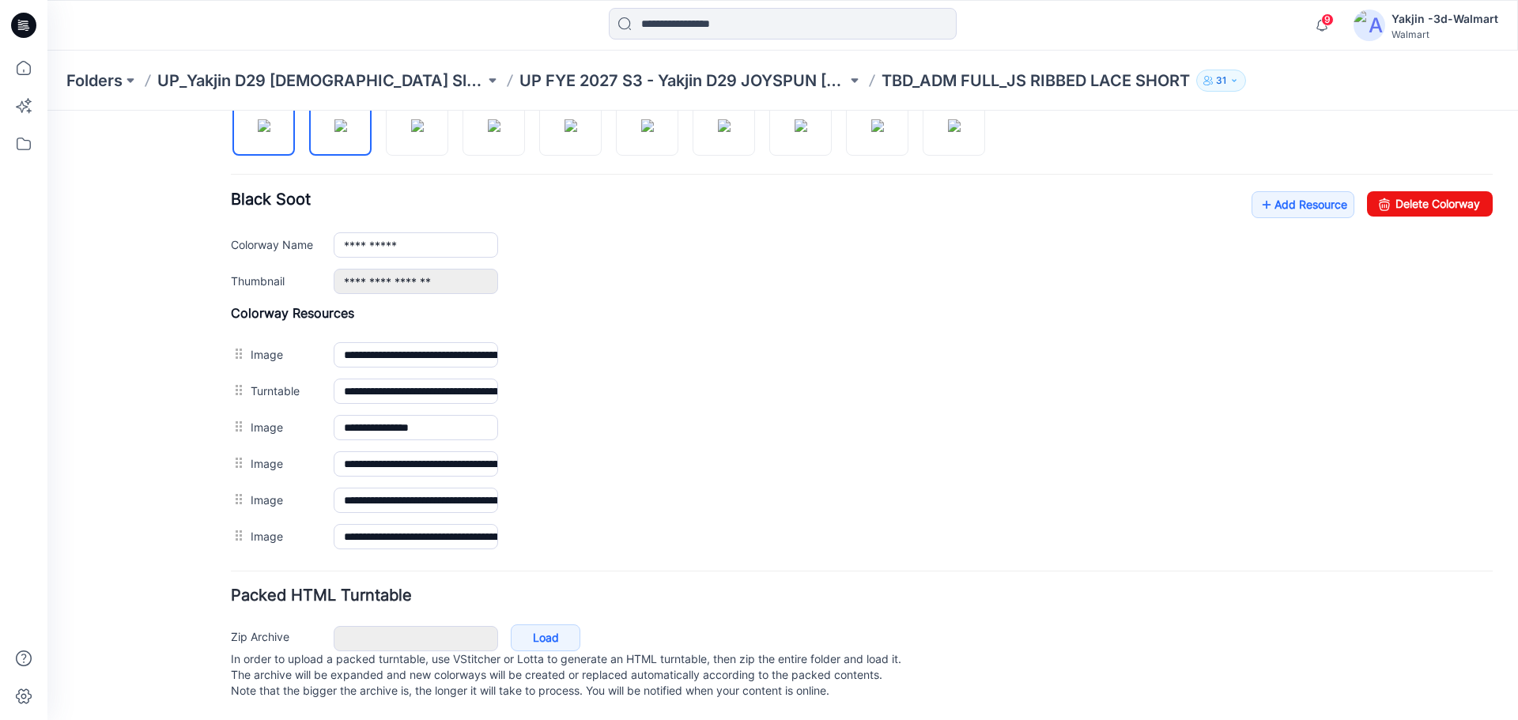
click at [339, 132] on img at bounding box center [340, 125] width 13 height 13
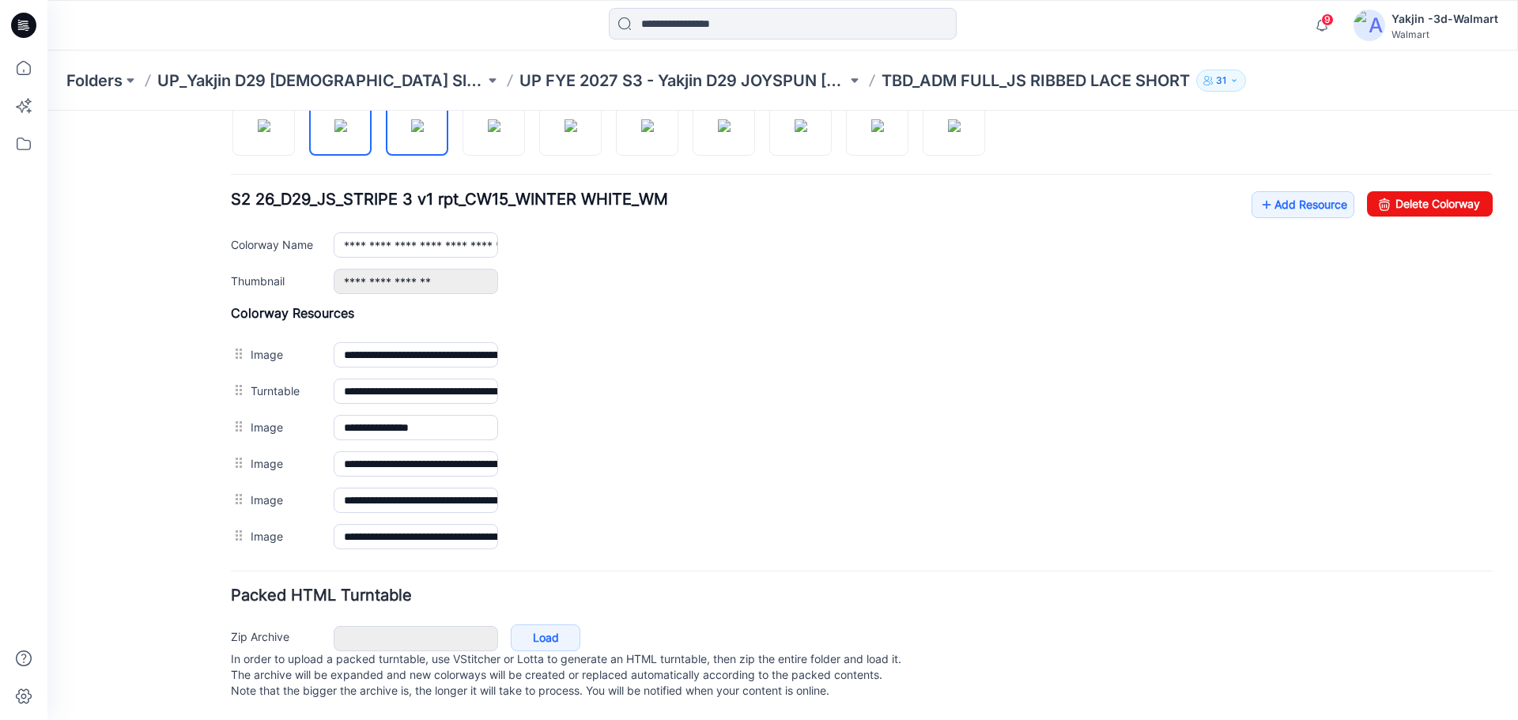
click at [422, 132] on img at bounding box center [417, 125] width 13 height 13
click at [270, 129] on img at bounding box center [264, 125] width 13 height 13
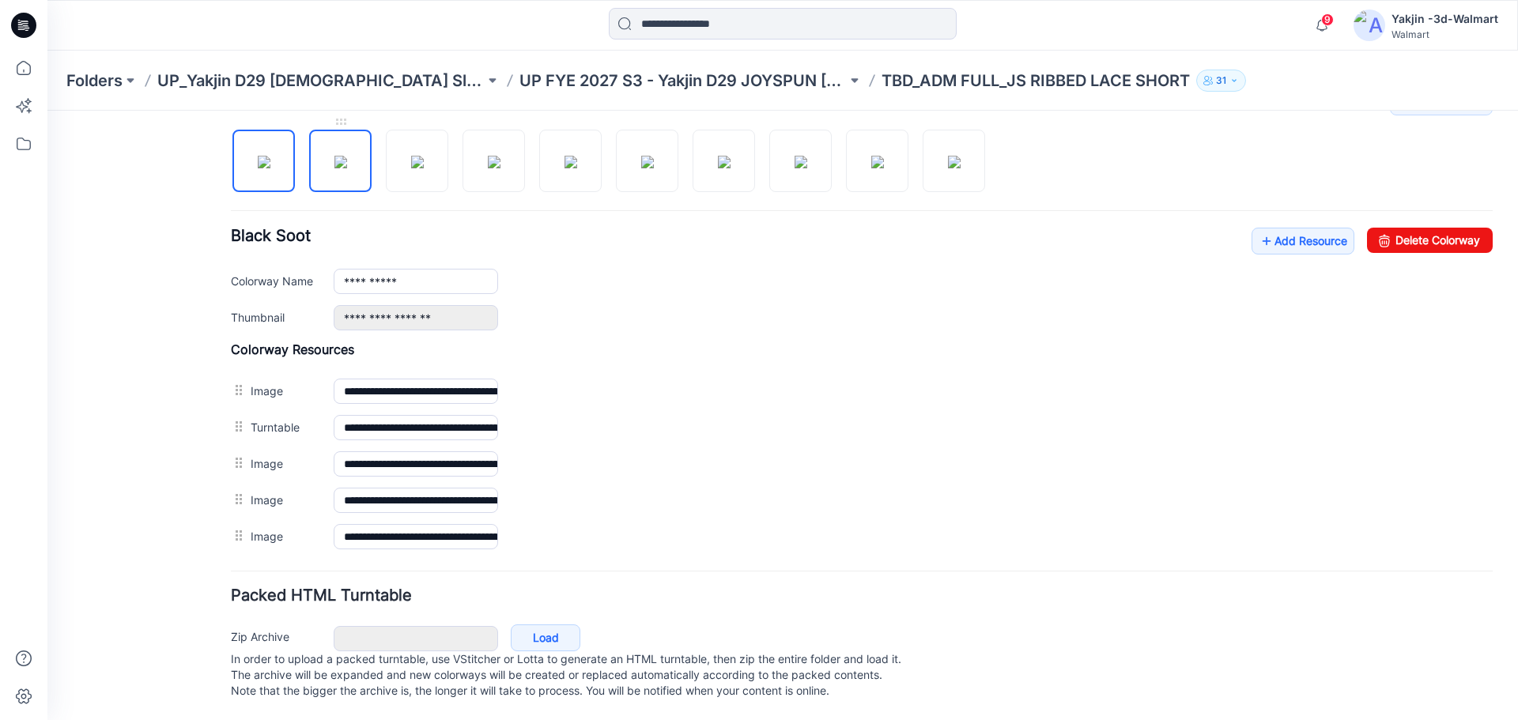
click at [341, 156] on img at bounding box center [340, 162] width 13 height 13
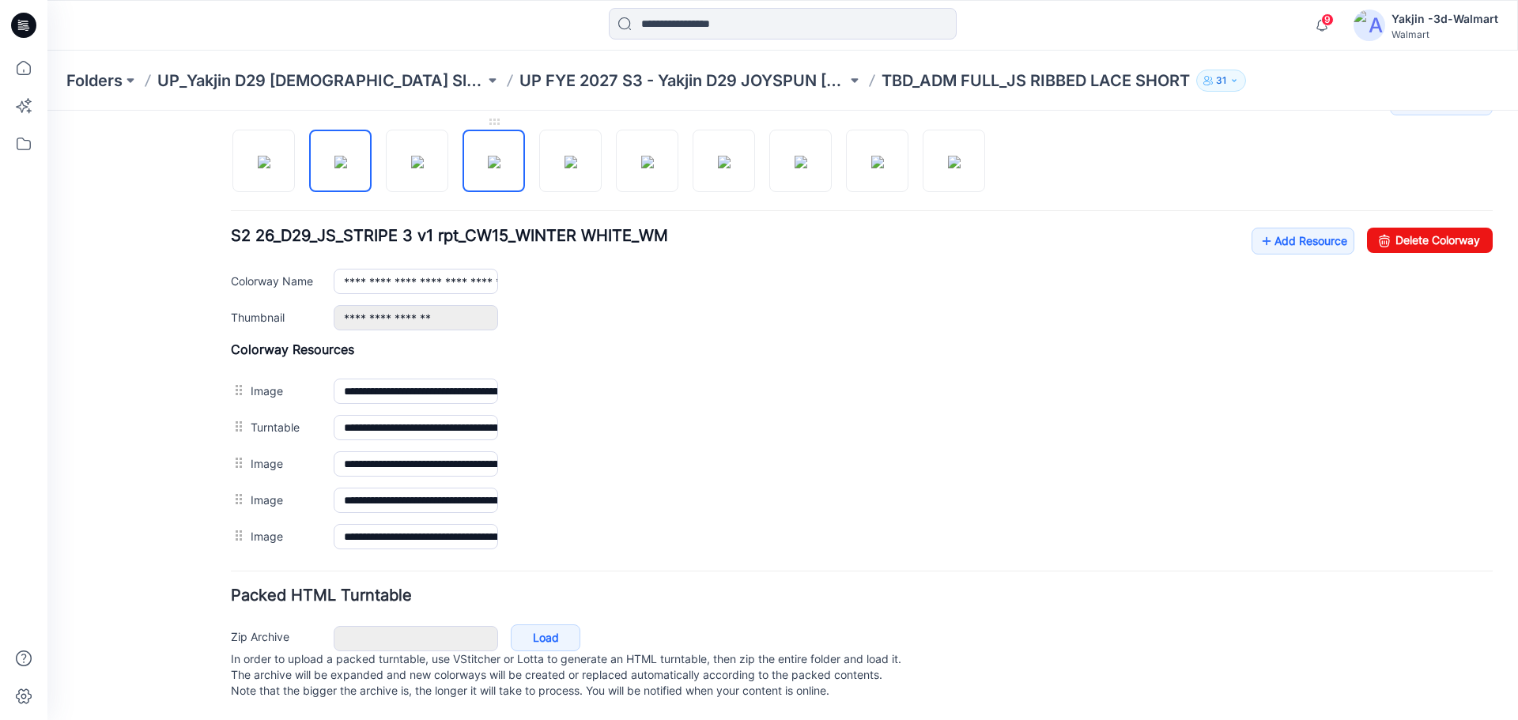
click at [488, 156] on img at bounding box center [494, 162] width 13 height 13
click at [411, 156] on img at bounding box center [417, 162] width 13 height 13
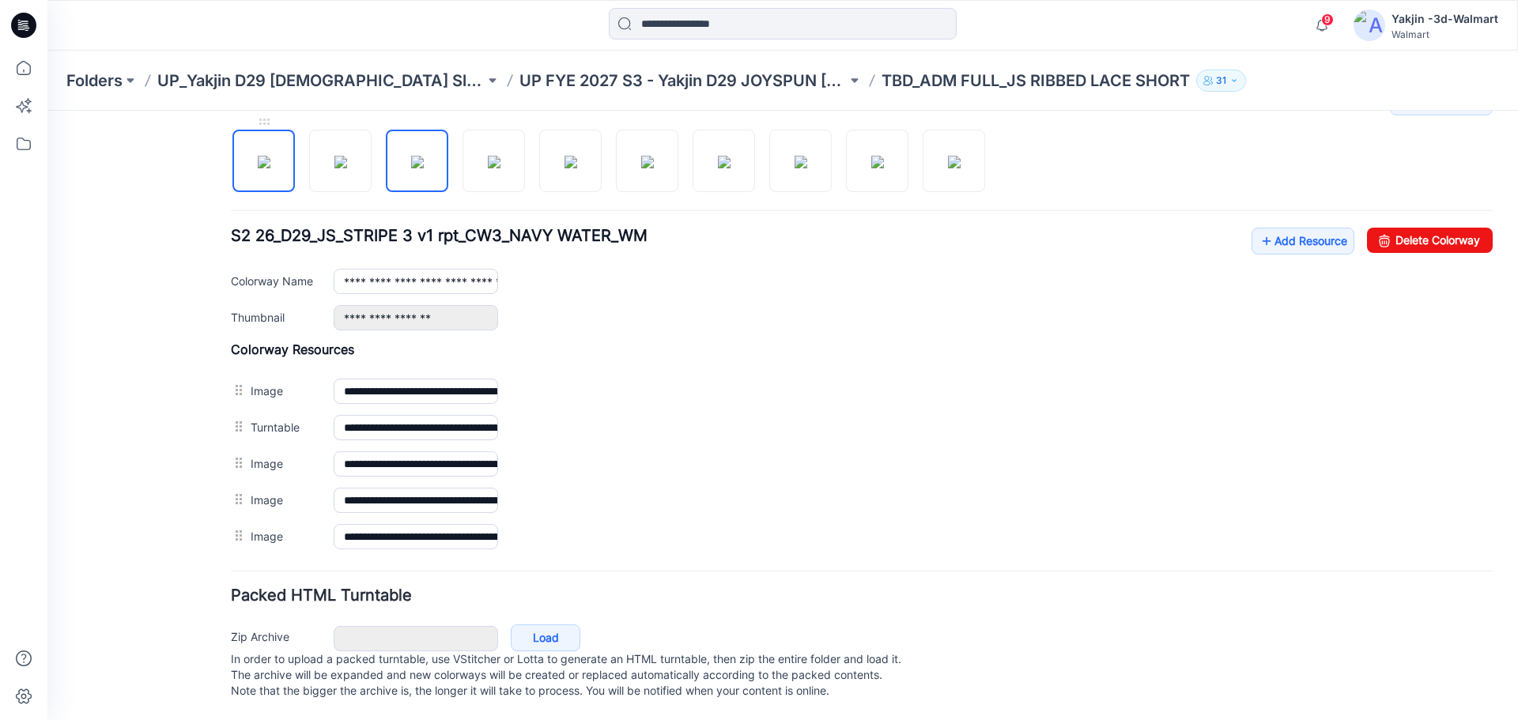
click at [270, 156] on img at bounding box center [264, 162] width 13 height 13
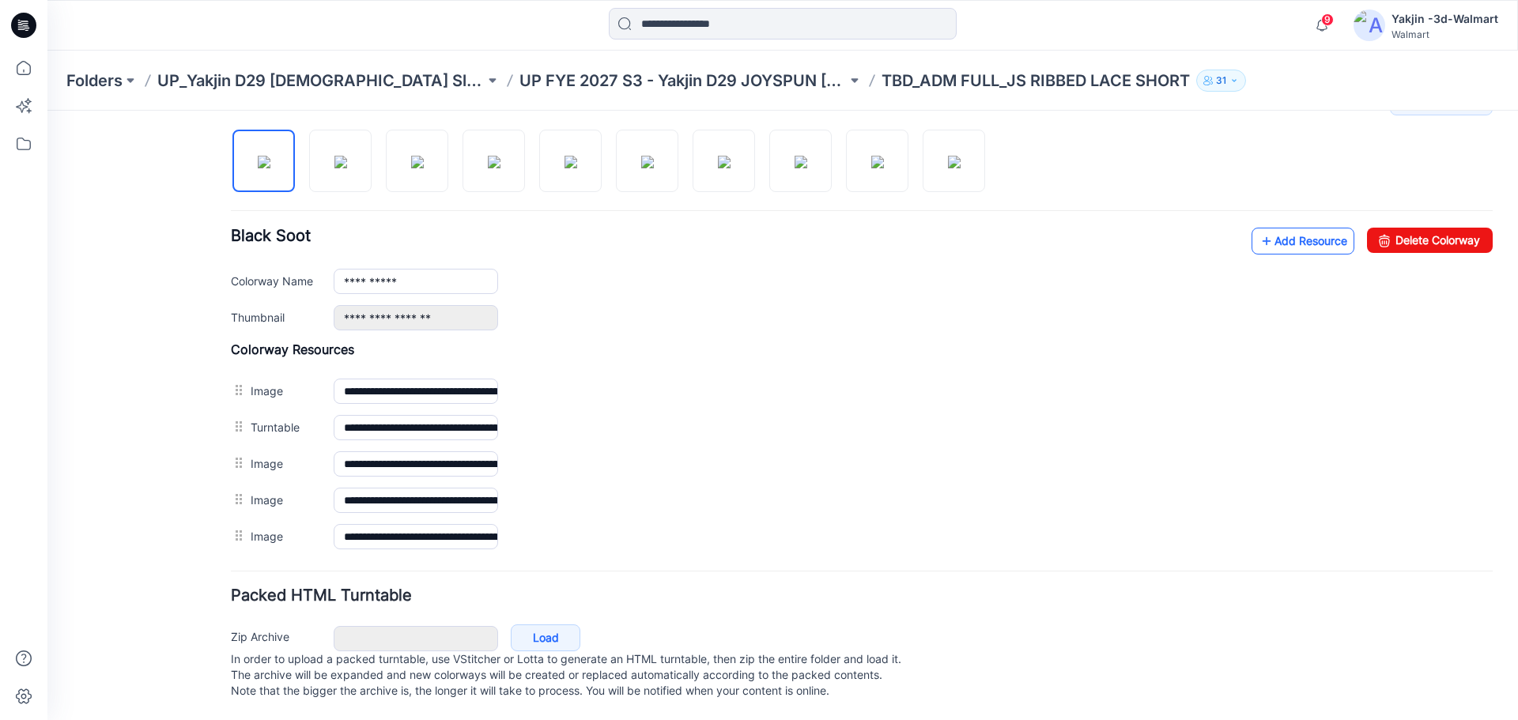
click at [1290, 229] on link "Add Resource" at bounding box center [1302, 241] width 103 height 27
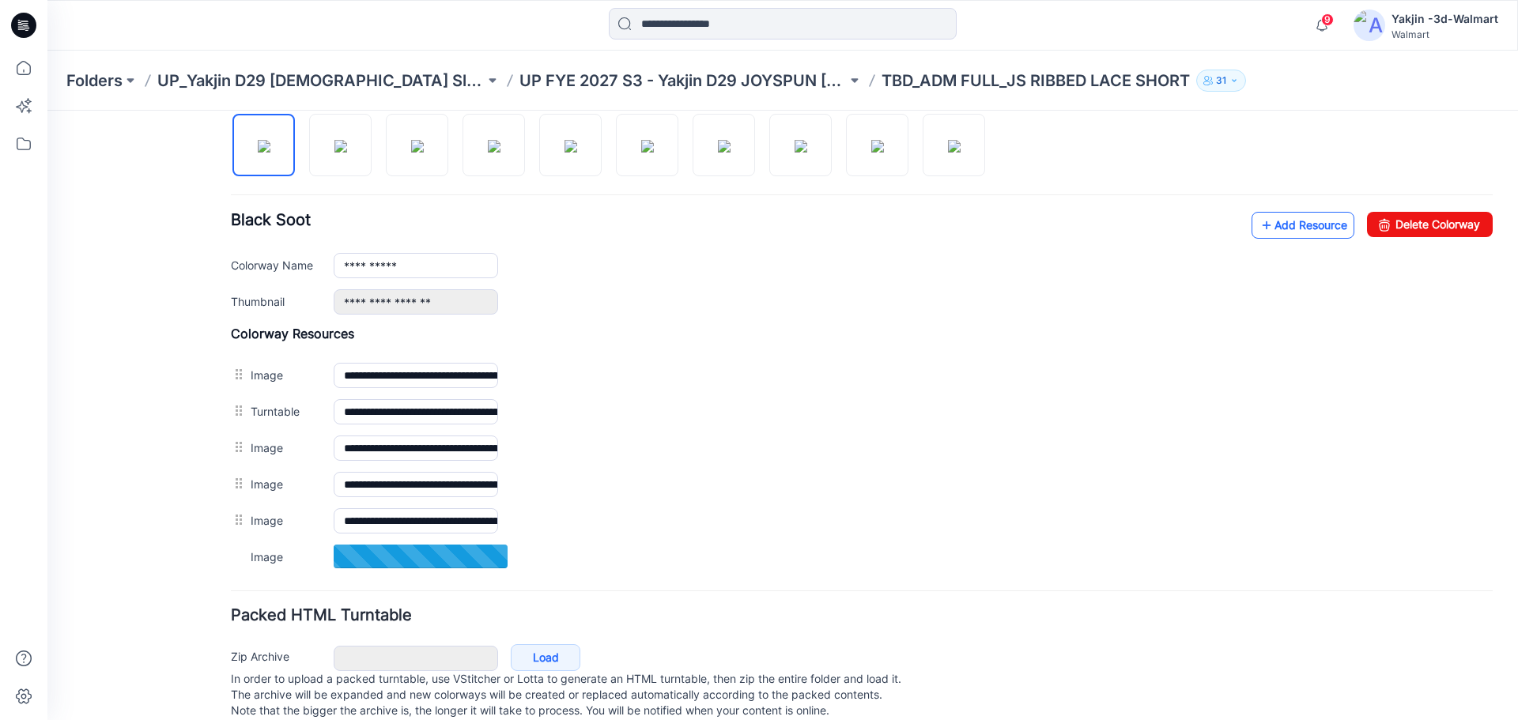
click at [1314, 225] on link "Add Resource" at bounding box center [1302, 225] width 103 height 27
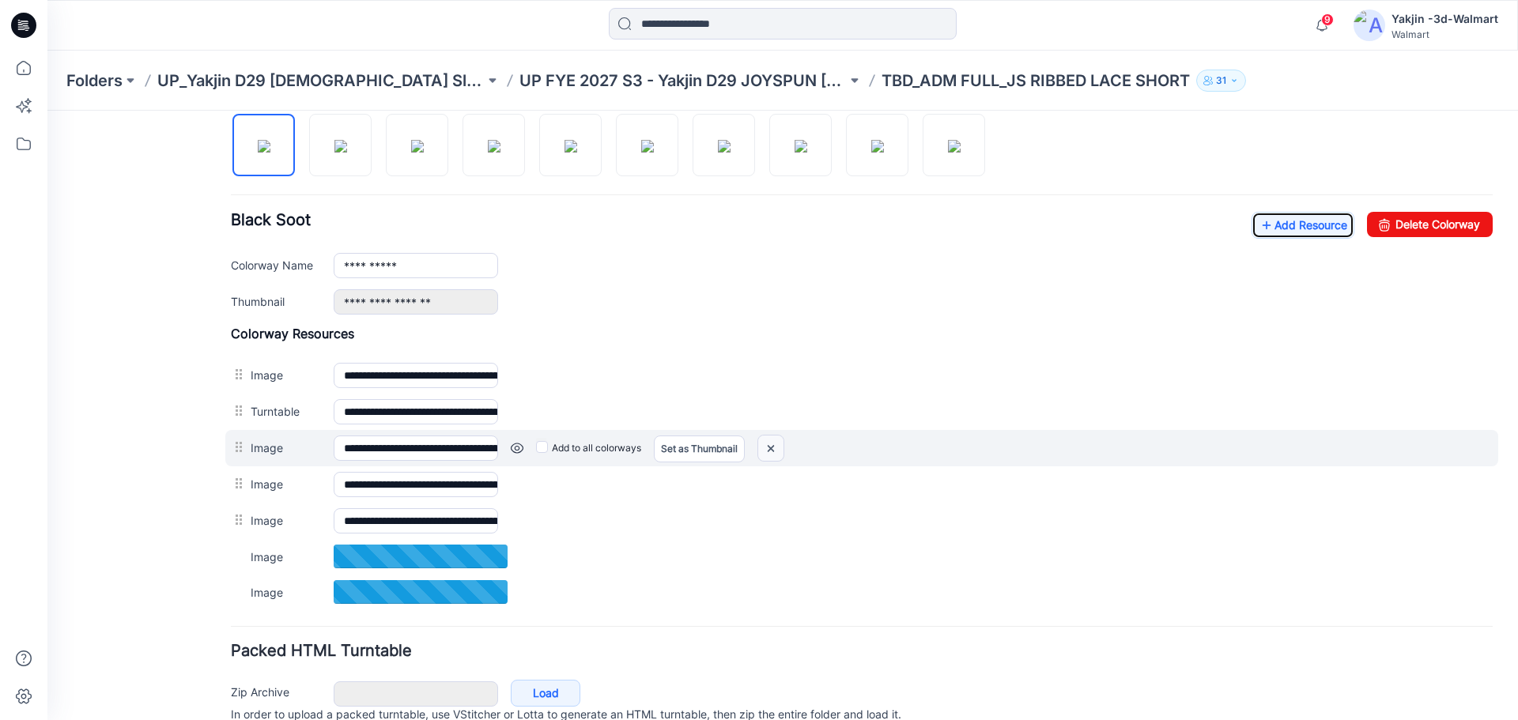
scroll to position [603, 0]
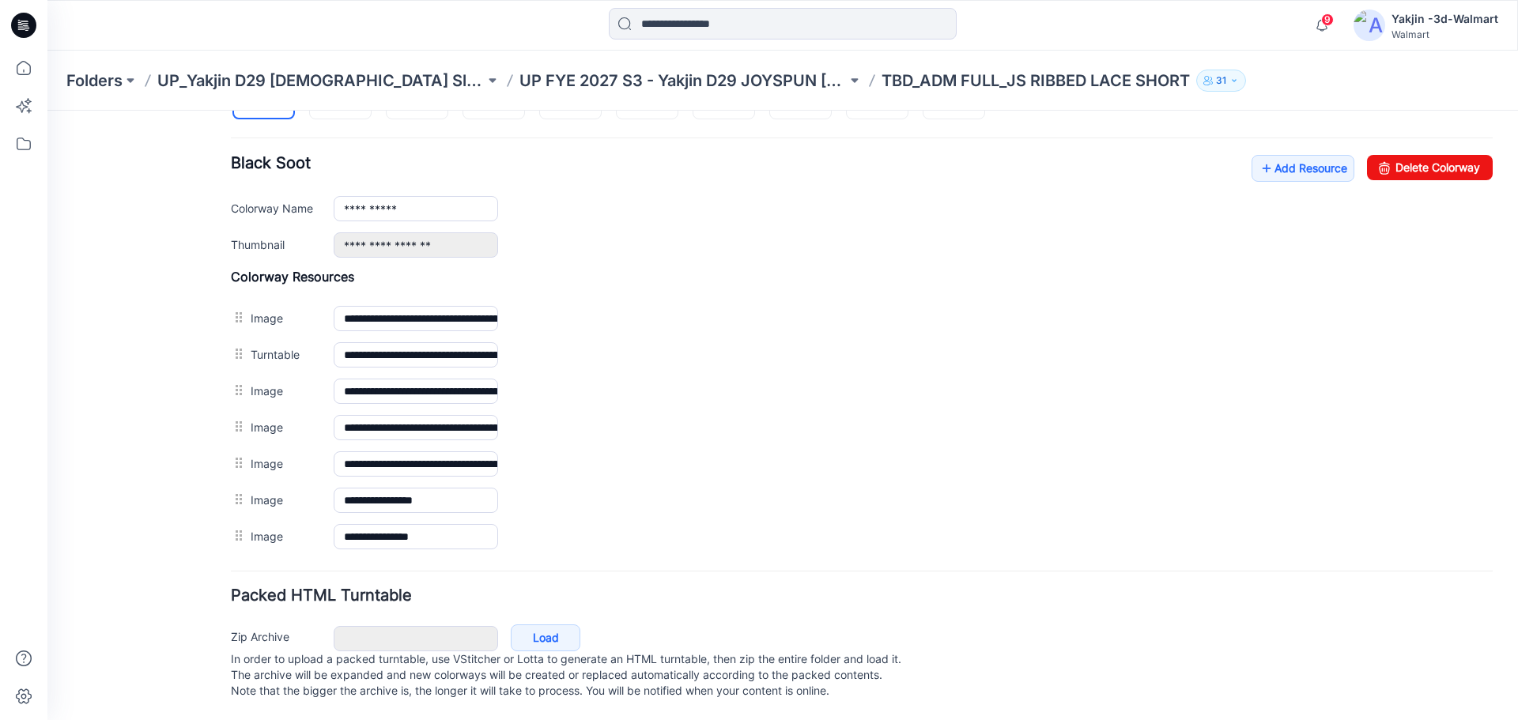
click at [360, 559] on form "**********" at bounding box center [861, 156] width 1261 height 1095
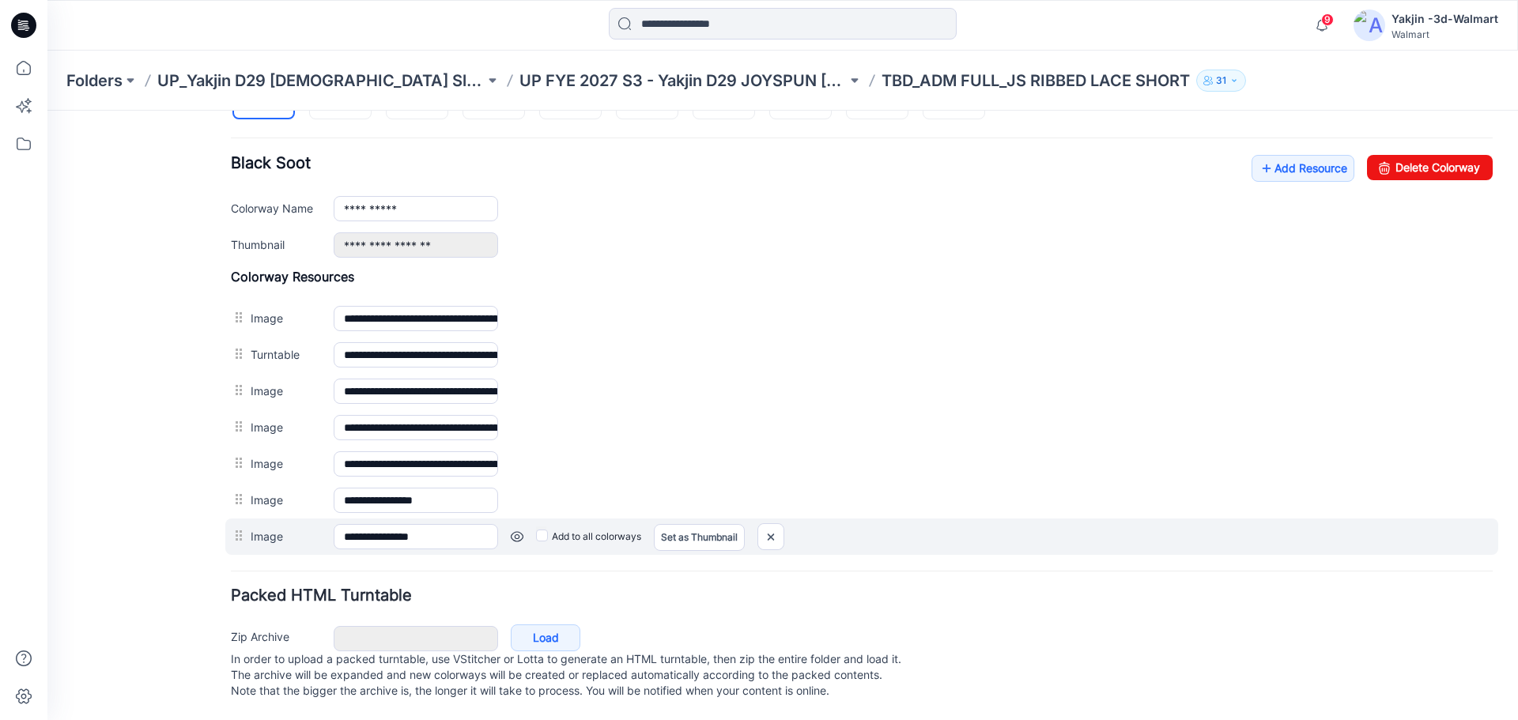
click at [560, 526] on label "Add to all colorways" at bounding box center [588, 536] width 105 height 25
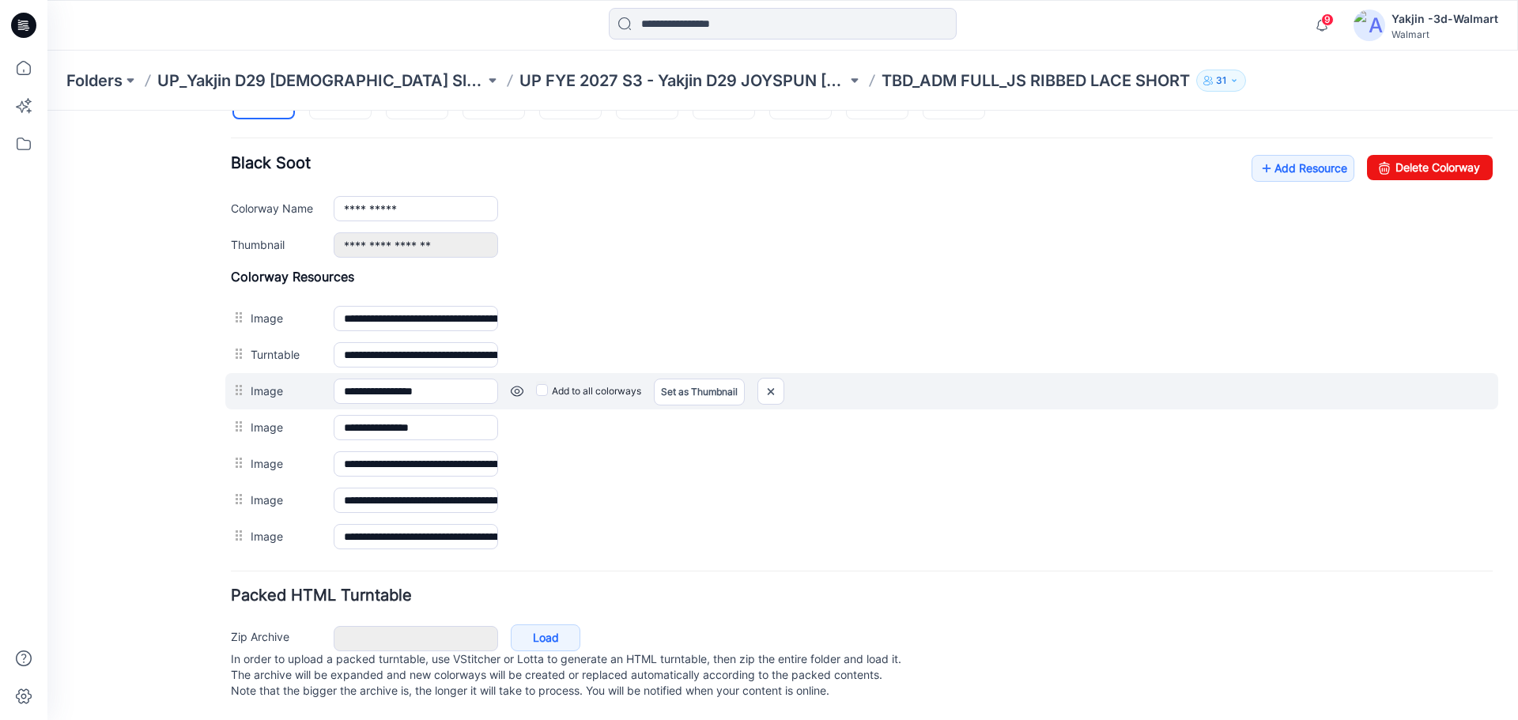
click at [521, 385] on link at bounding box center [517, 391] width 13 height 13
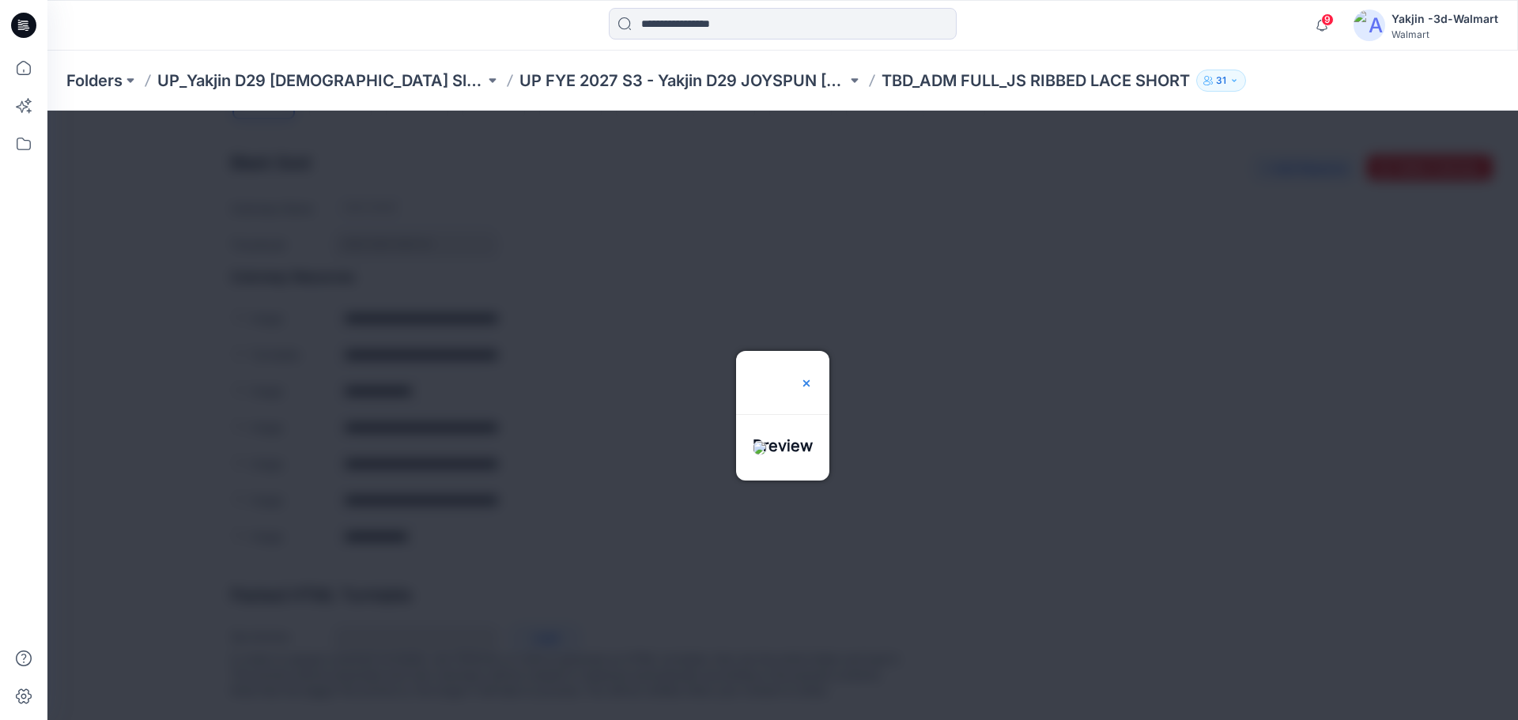
click at [813, 351] on div at bounding box center [806, 382] width 13 height 63
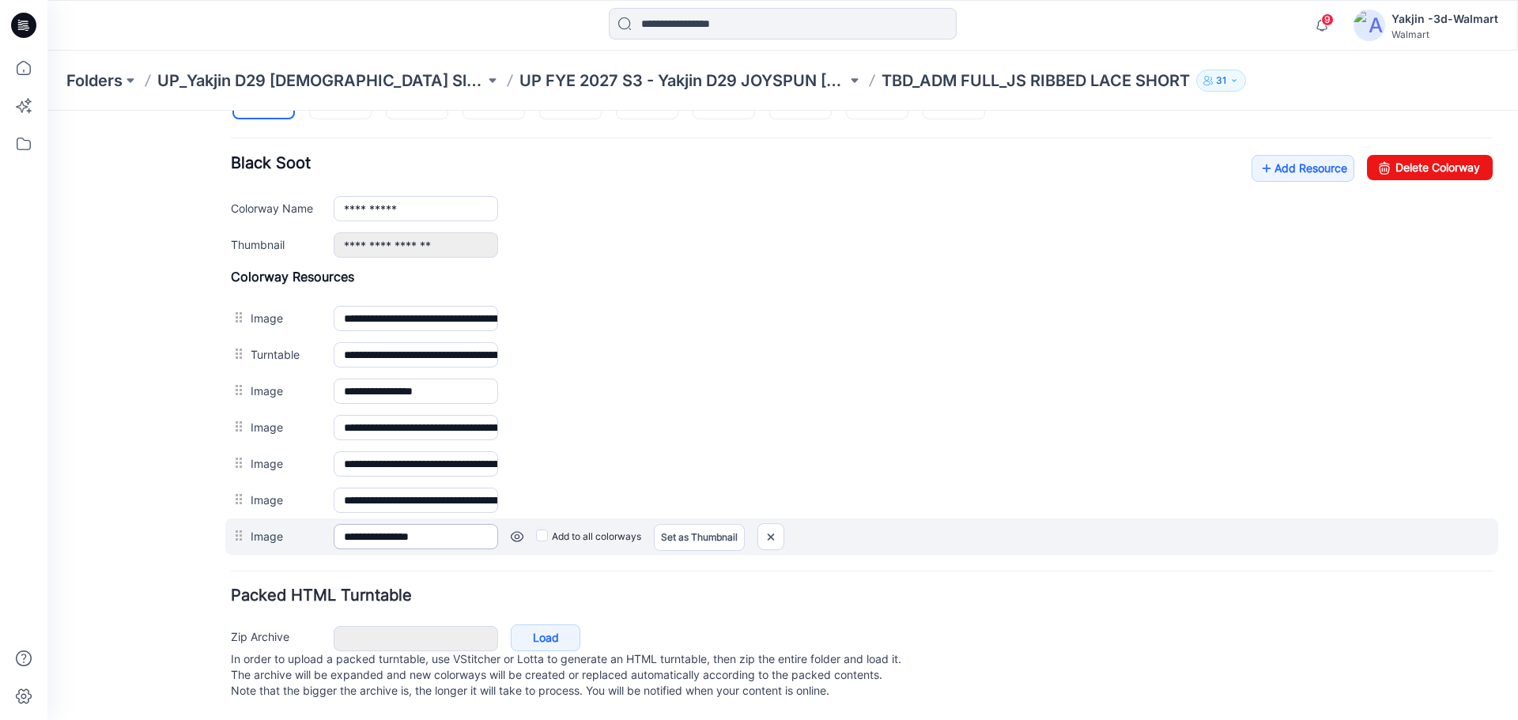
scroll to position [605, 0]
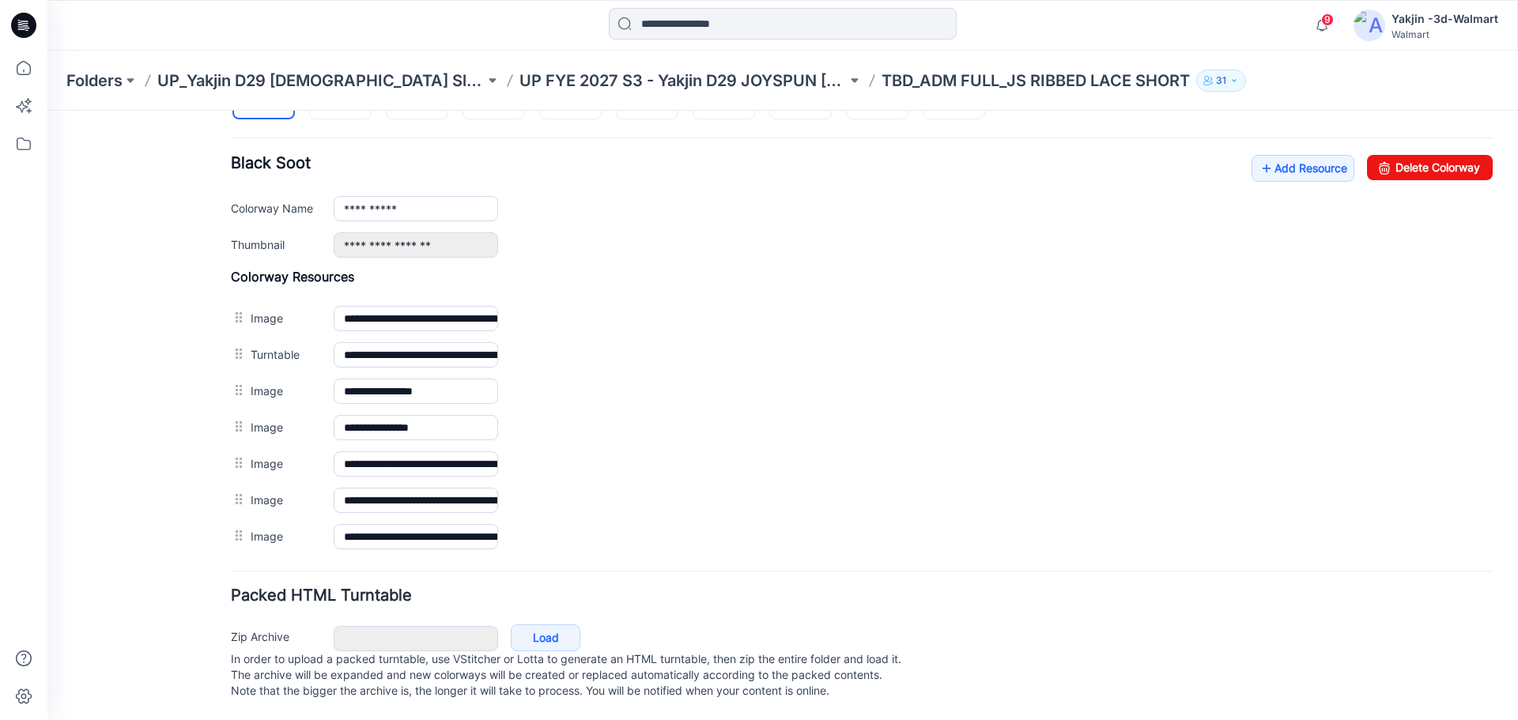
click at [606, 598] on div "Packed HTML Turntable Zip Archive Cancel Load In order to upload a packed turnt…" at bounding box center [861, 646] width 1261 height 116
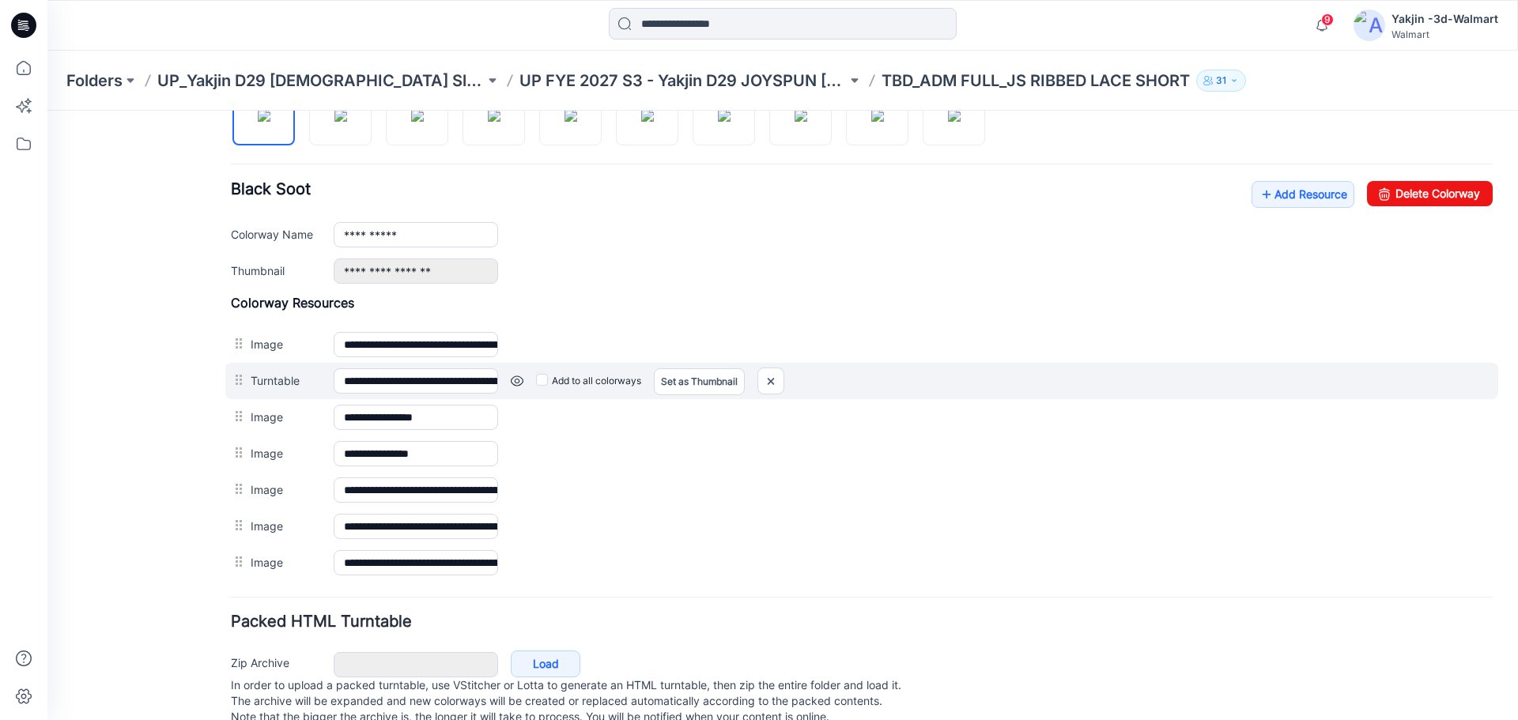
scroll to position [526, 0]
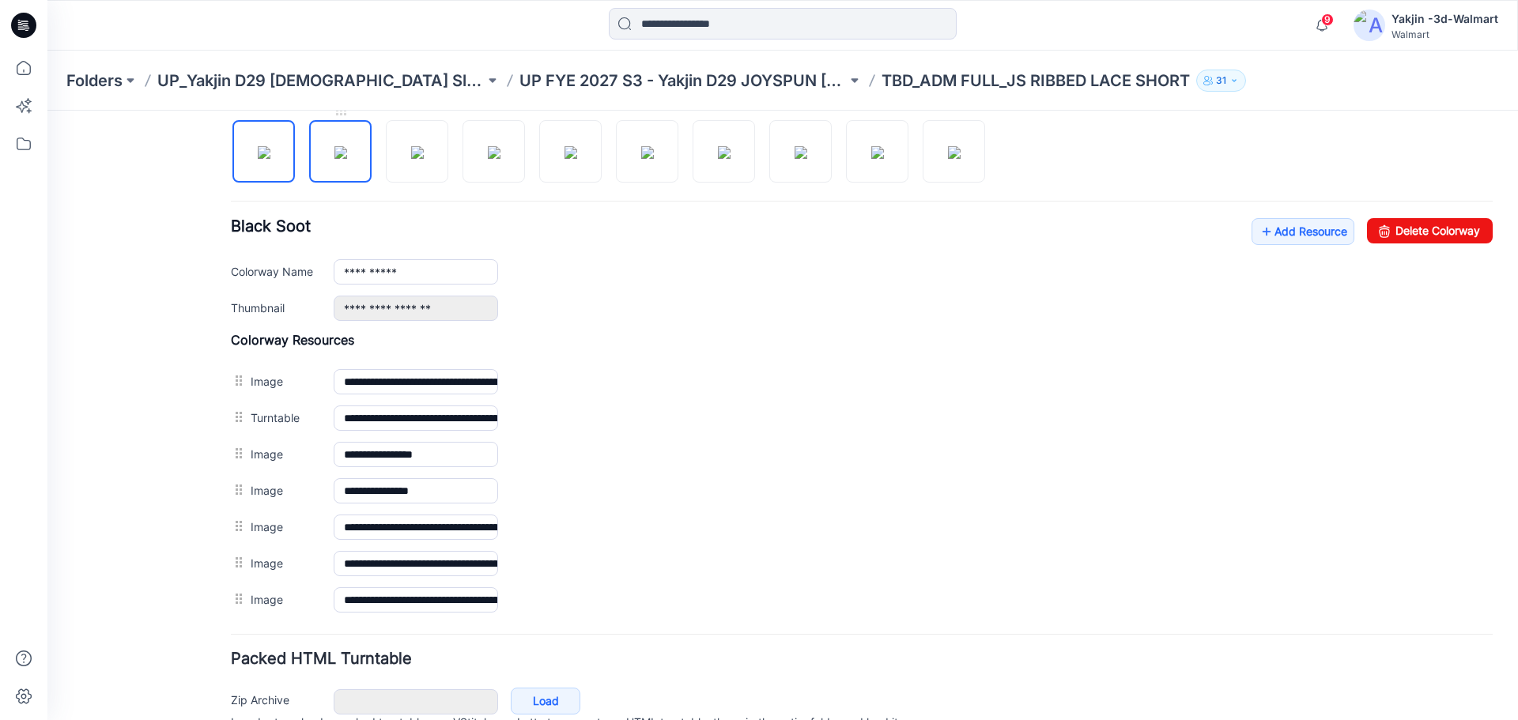
click at [347, 152] on img at bounding box center [340, 152] width 13 height 13
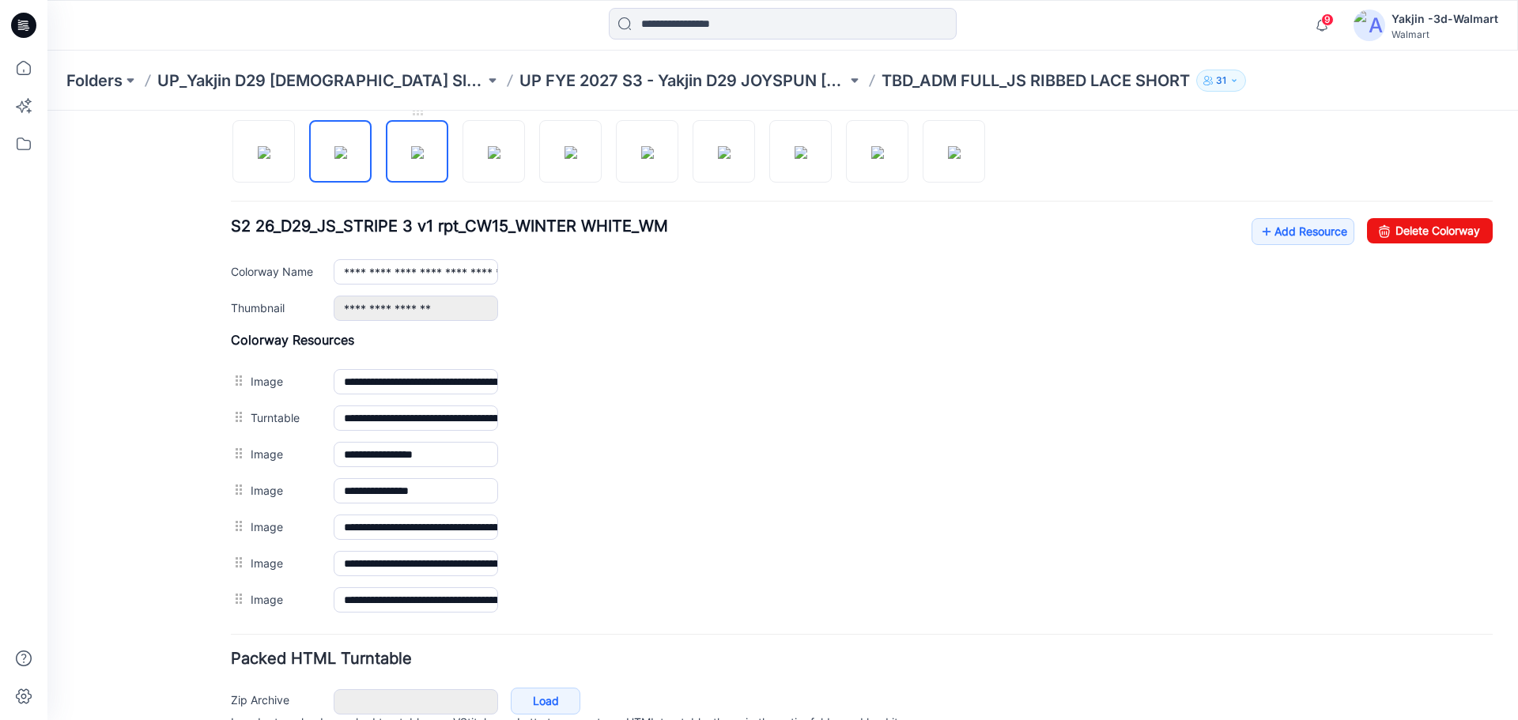
click at [424, 156] on img at bounding box center [417, 152] width 13 height 13
click at [488, 159] on img at bounding box center [494, 152] width 13 height 13
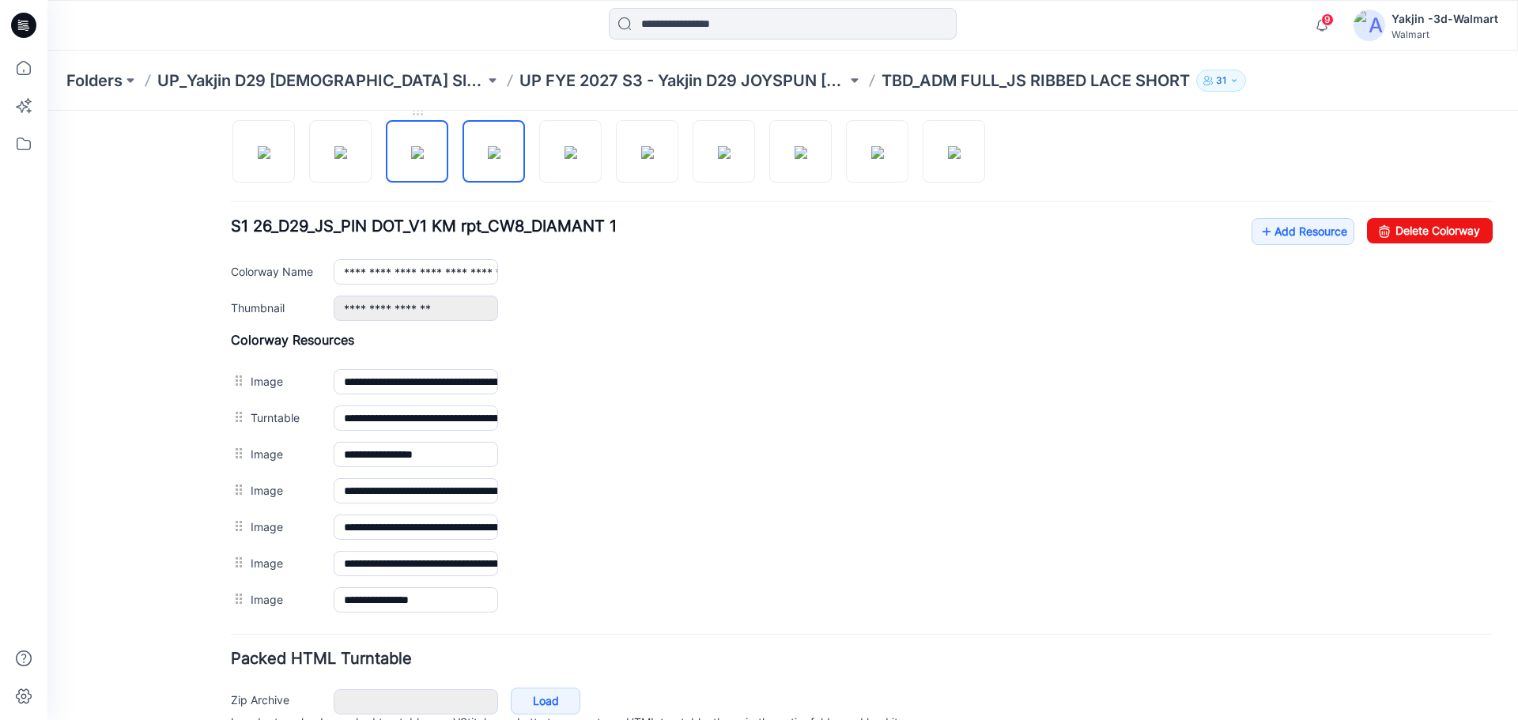
click at [411, 156] on img at bounding box center [417, 152] width 13 height 13
click at [500, 159] on img at bounding box center [494, 152] width 13 height 13
click at [564, 159] on img at bounding box center [570, 152] width 13 height 13
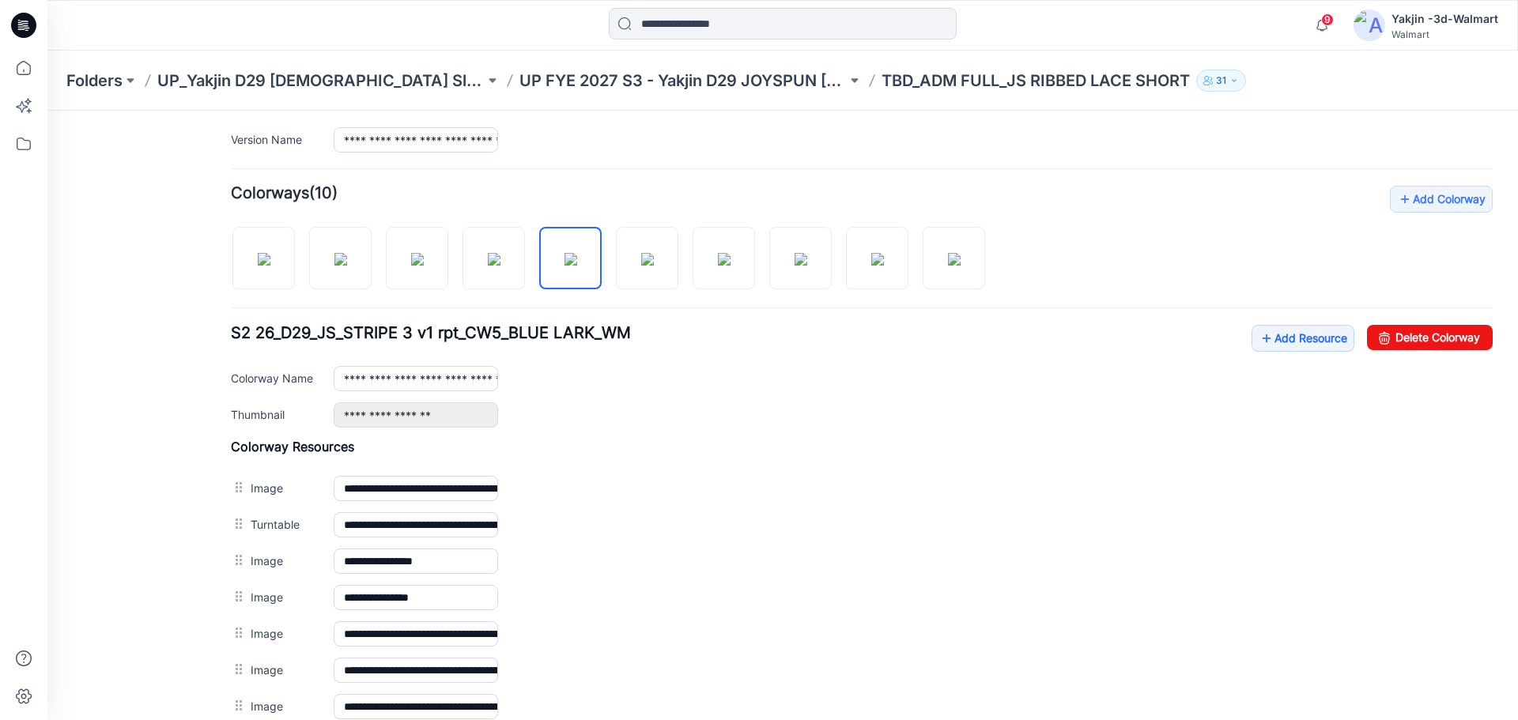
scroll to position [447, 0]
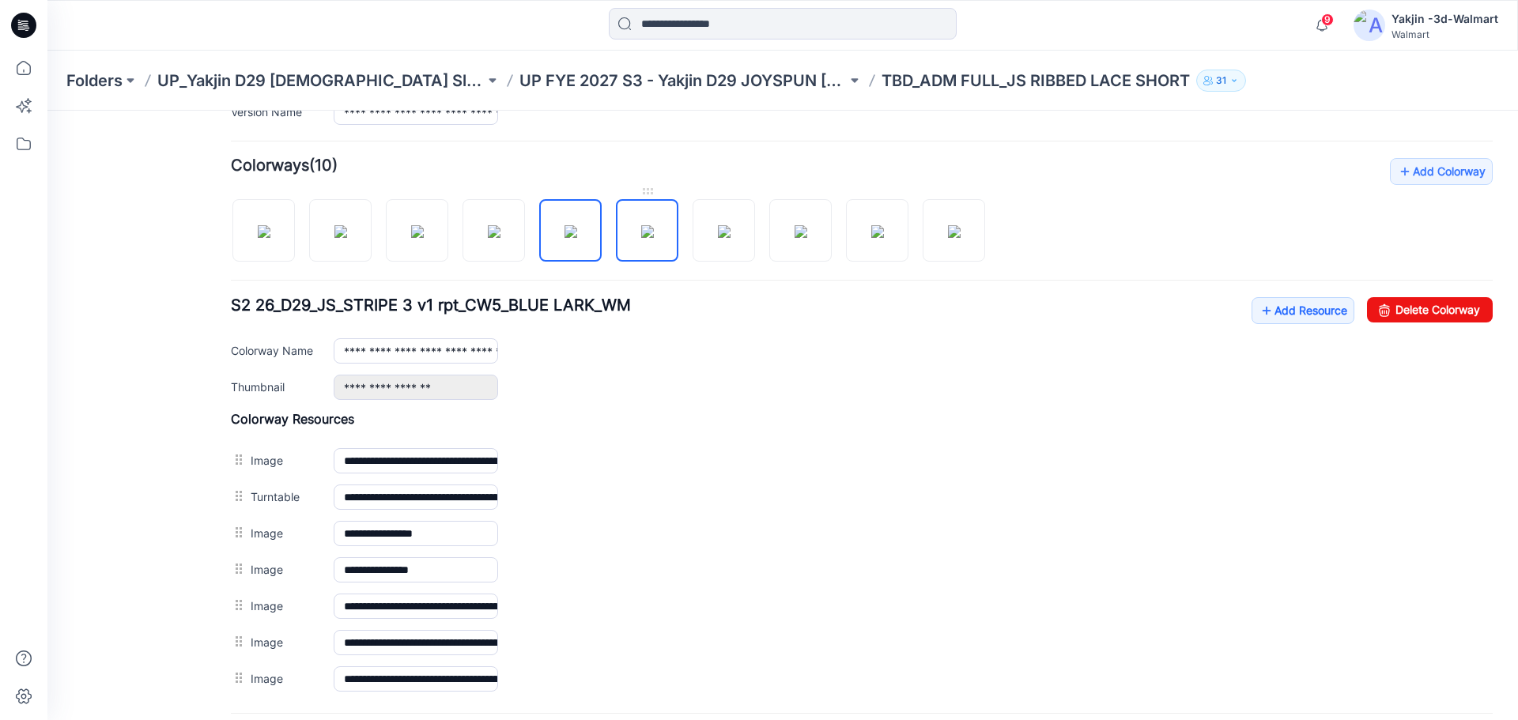
click at [641, 225] on img at bounding box center [647, 231] width 13 height 13
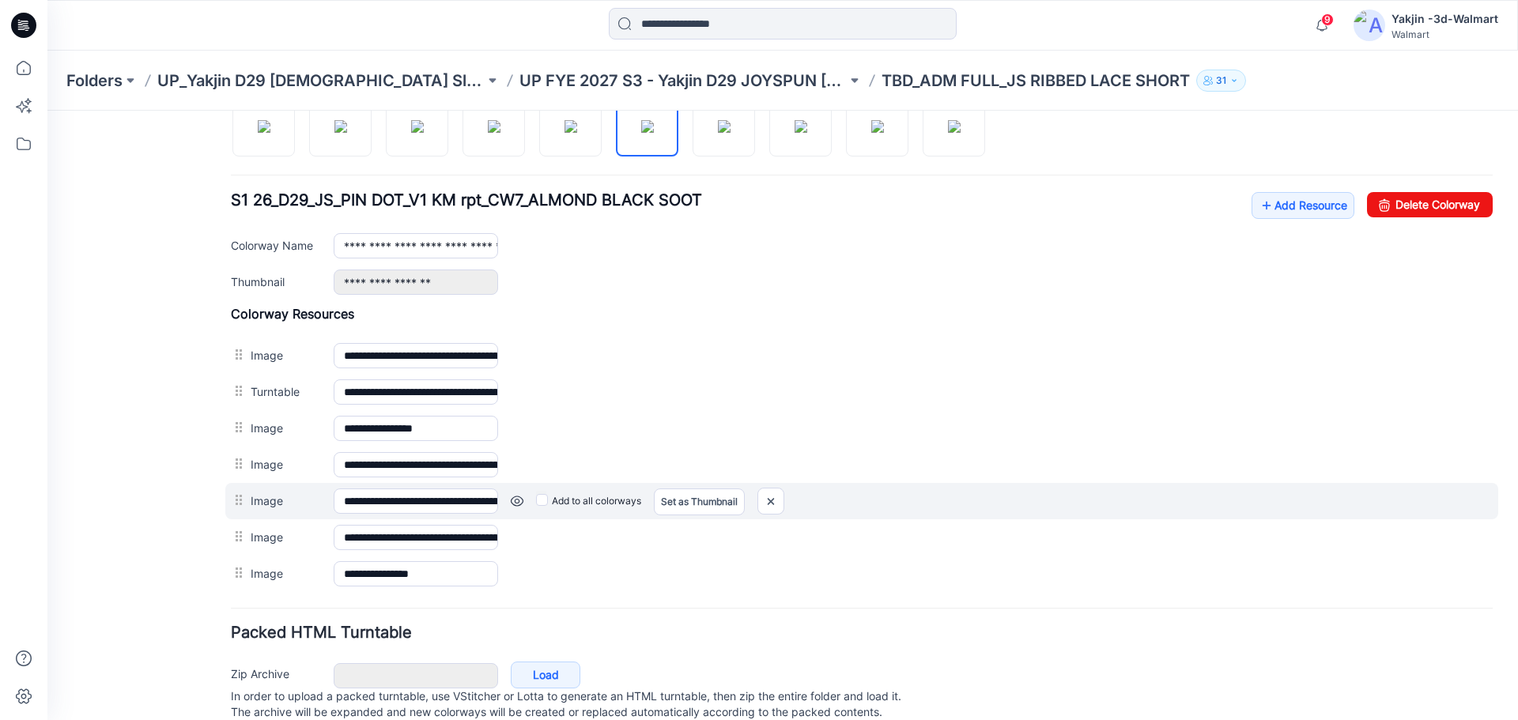
scroll to position [526, 0]
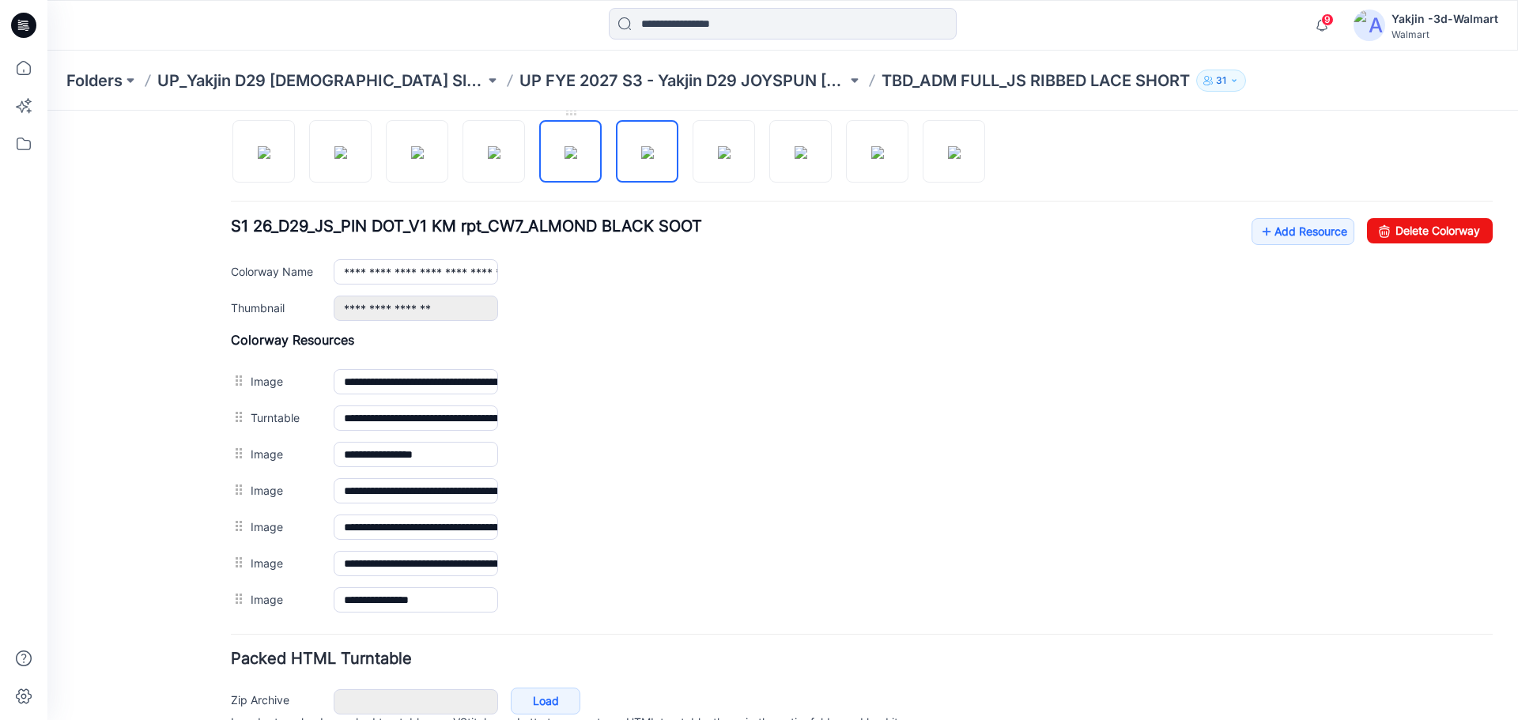
click at [564, 159] on img at bounding box center [570, 152] width 13 height 13
click at [641, 159] on img at bounding box center [647, 152] width 13 height 13
click at [718, 159] on img at bounding box center [724, 152] width 13 height 13
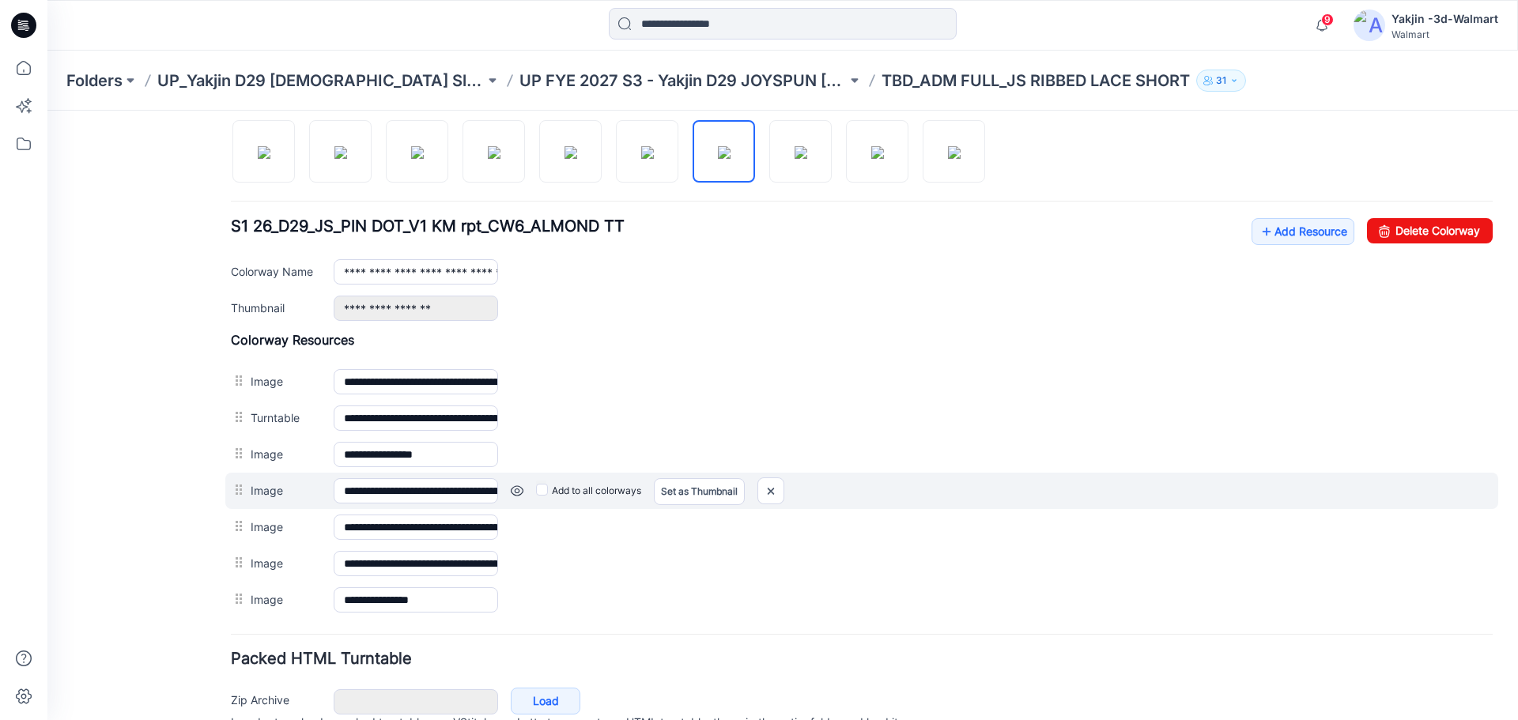
click at [517, 490] on link at bounding box center [517, 490] width 13 height 13
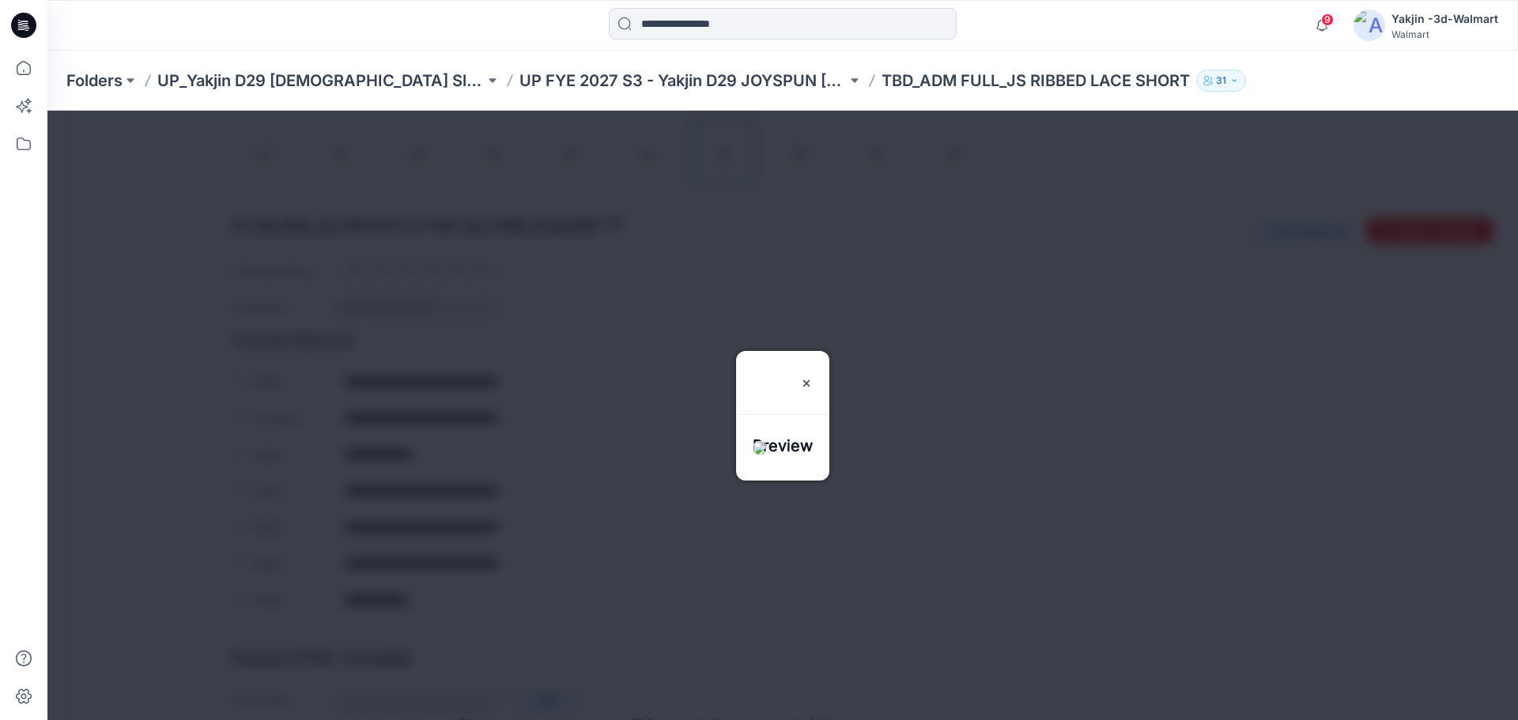
click at [589, 551] on div at bounding box center [782, 415] width 1470 height 609
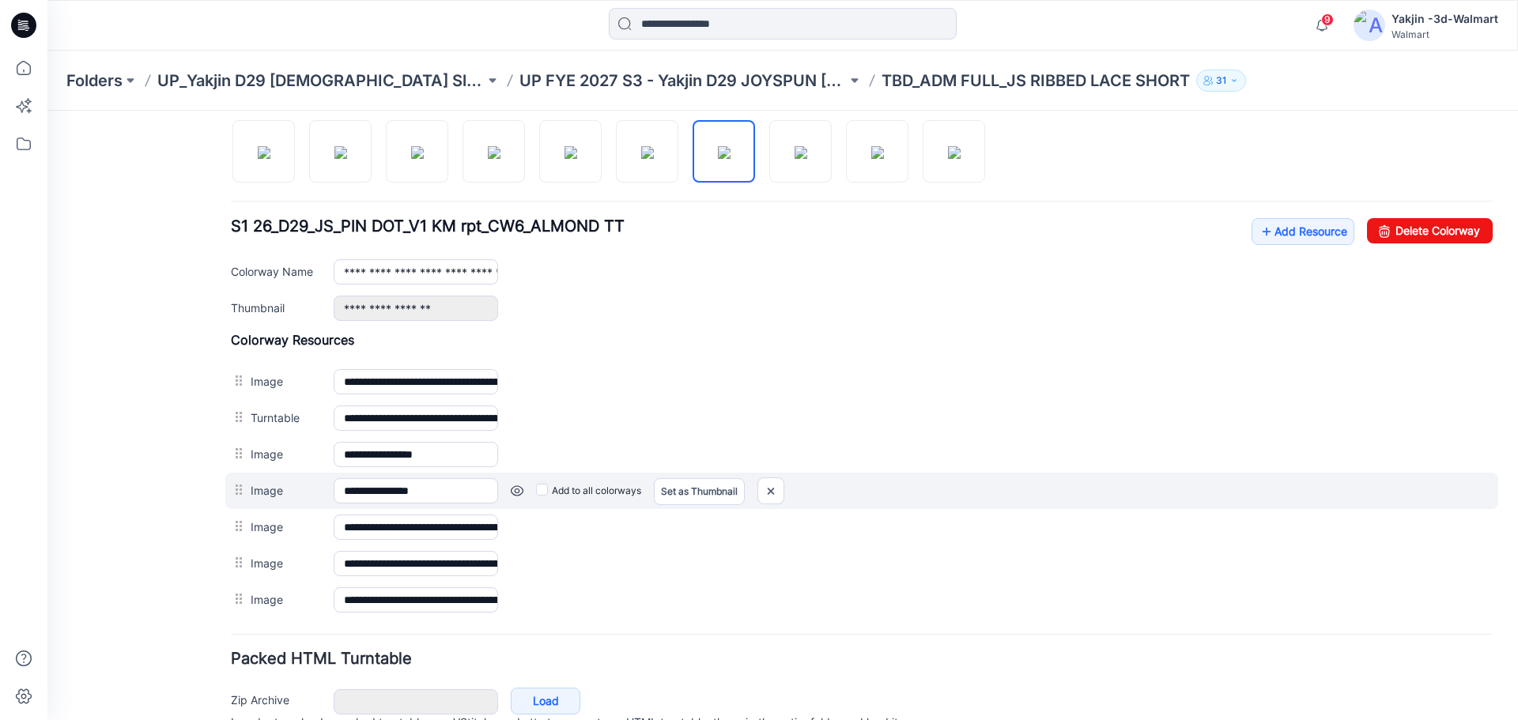
click at [518, 491] on link at bounding box center [517, 490] width 13 height 13
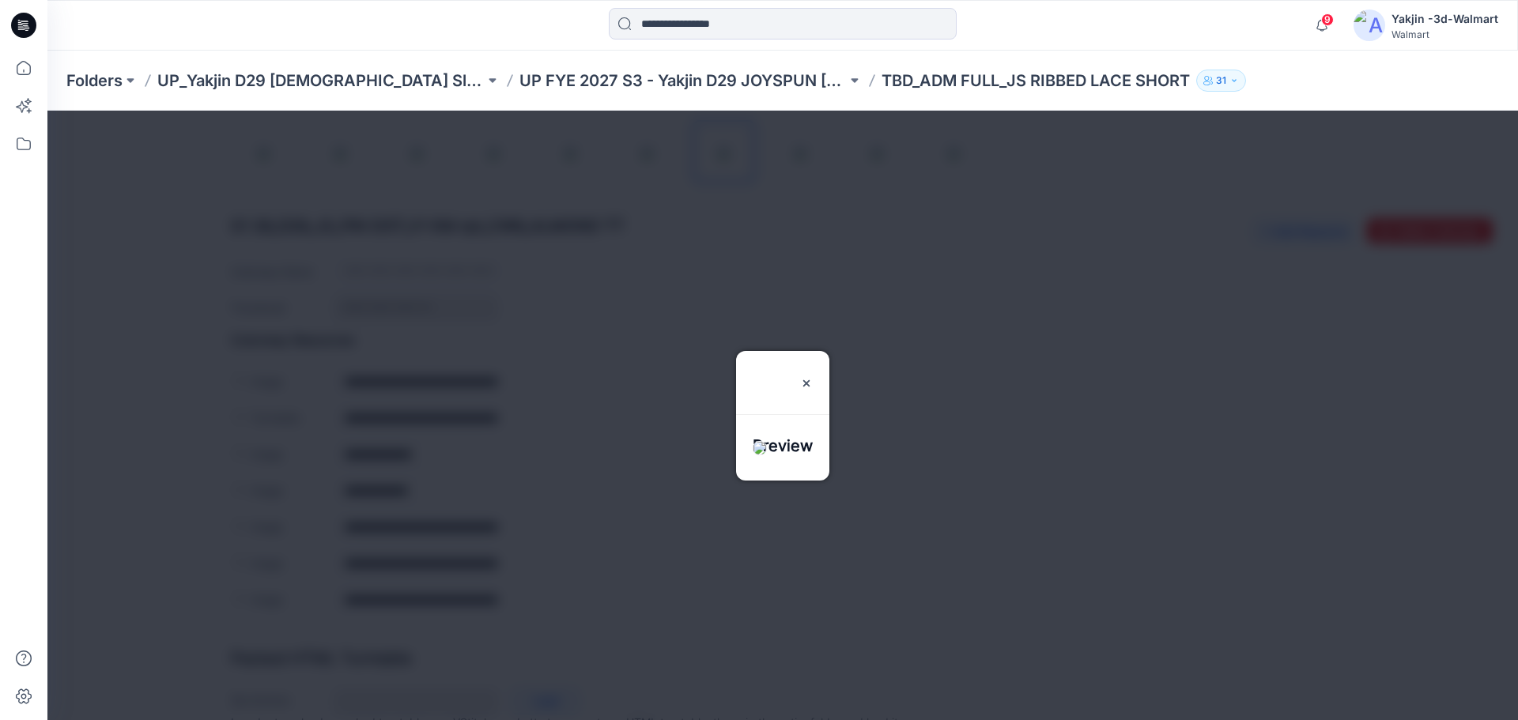
click at [675, 602] on div at bounding box center [782, 415] width 1470 height 609
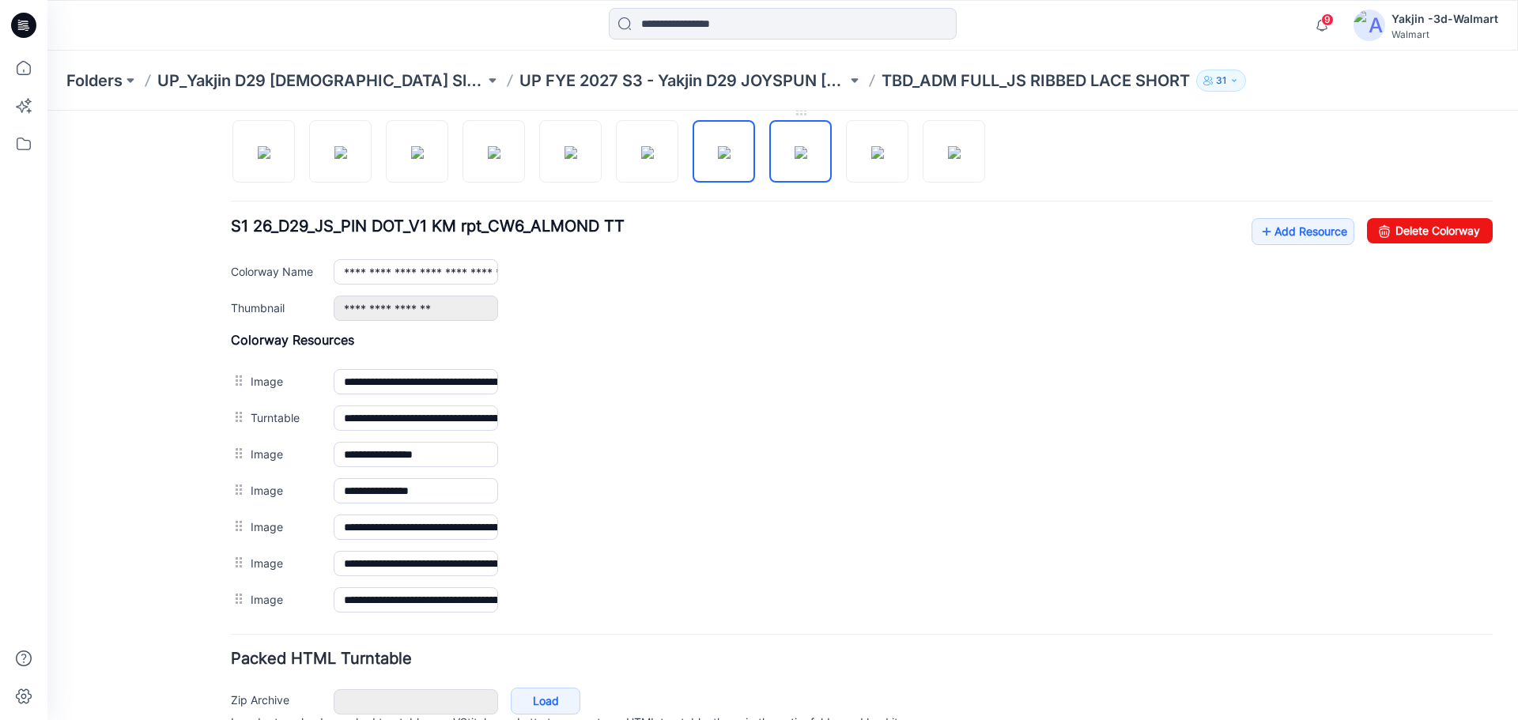
click at [794, 159] on img at bounding box center [800, 152] width 13 height 13
click at [884, 159] on img at bounding box center [877, 152] width 13 height 13
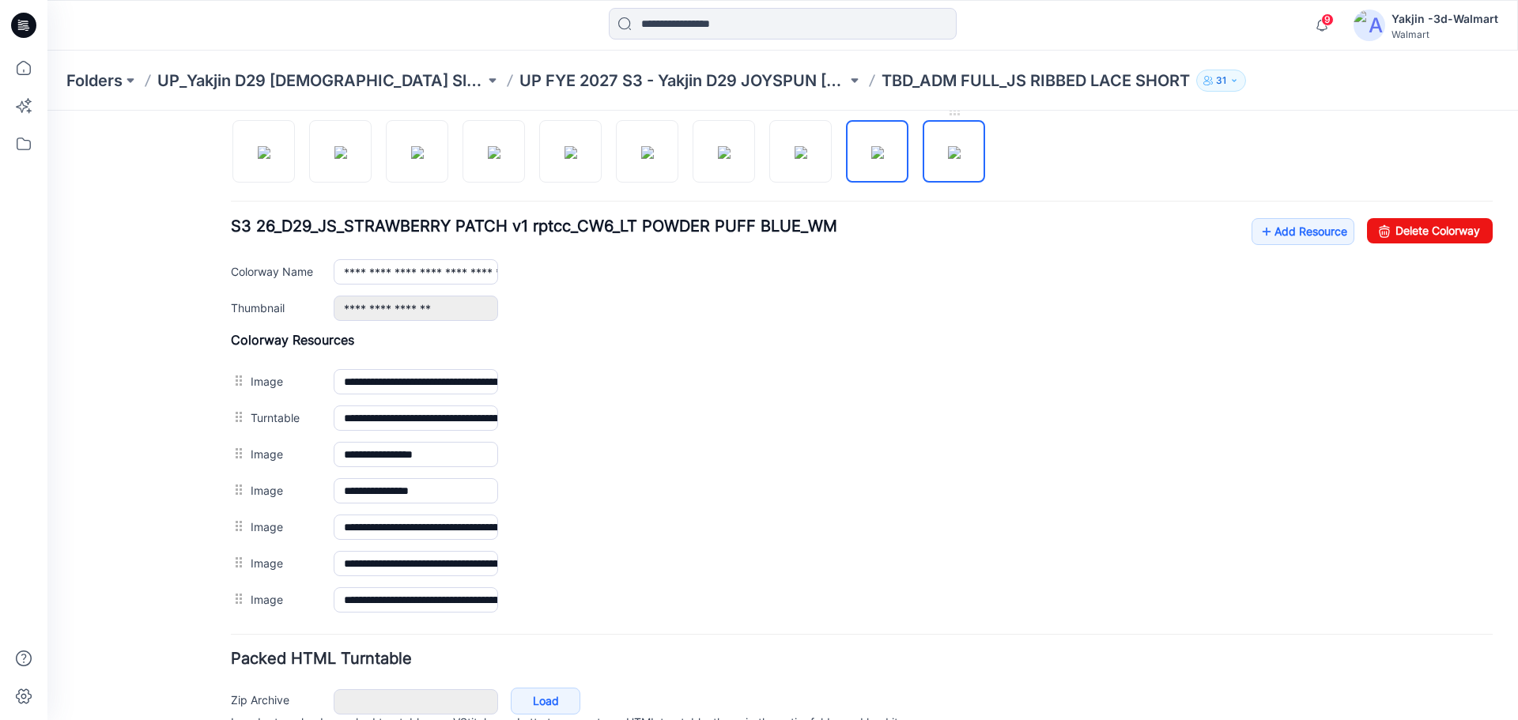
click at [960, 159] on img at bounding box center [954, 152] width 13 height 13
click at [730, 159] on img at bounding box center [724, 152] width 13 height 13
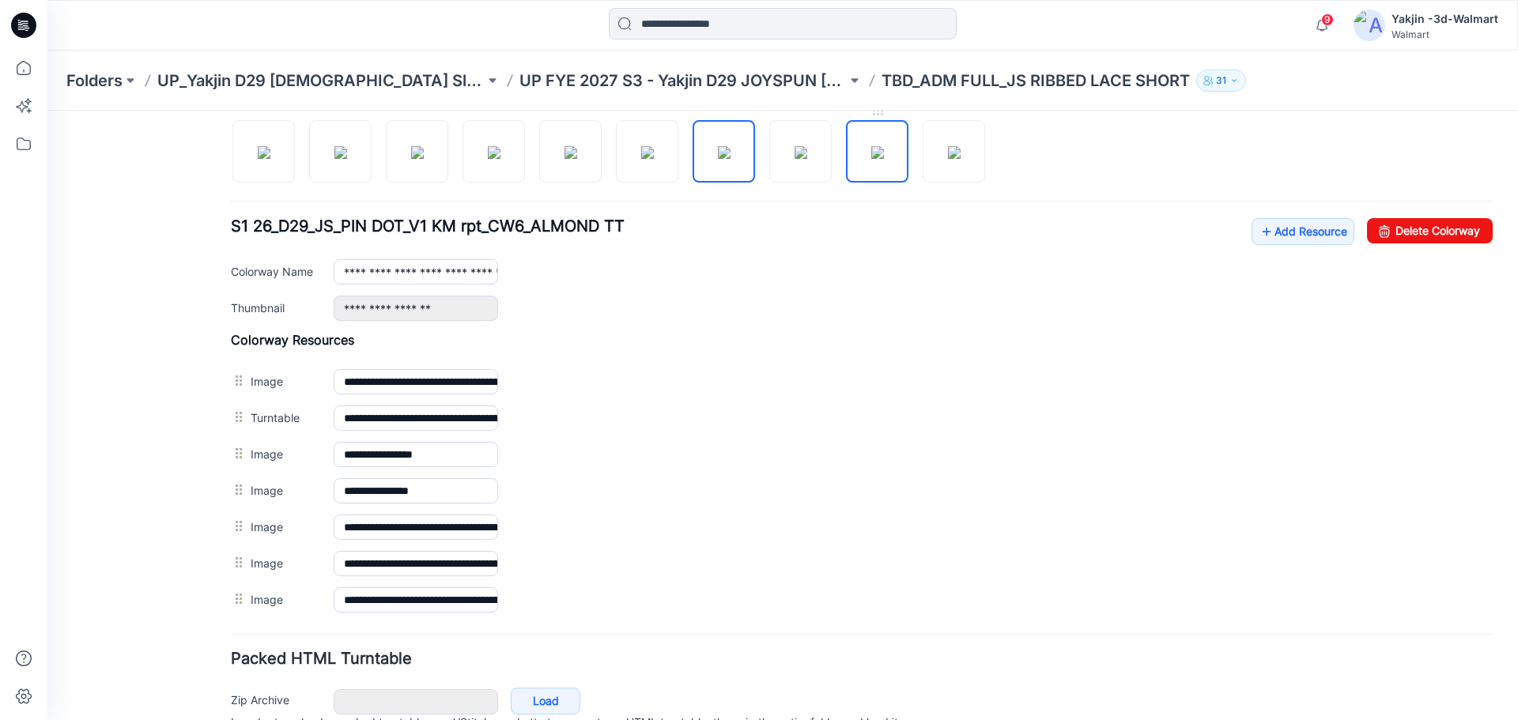
click at [871, 159] on img at bounding box center [877, 152] width 13 height 13
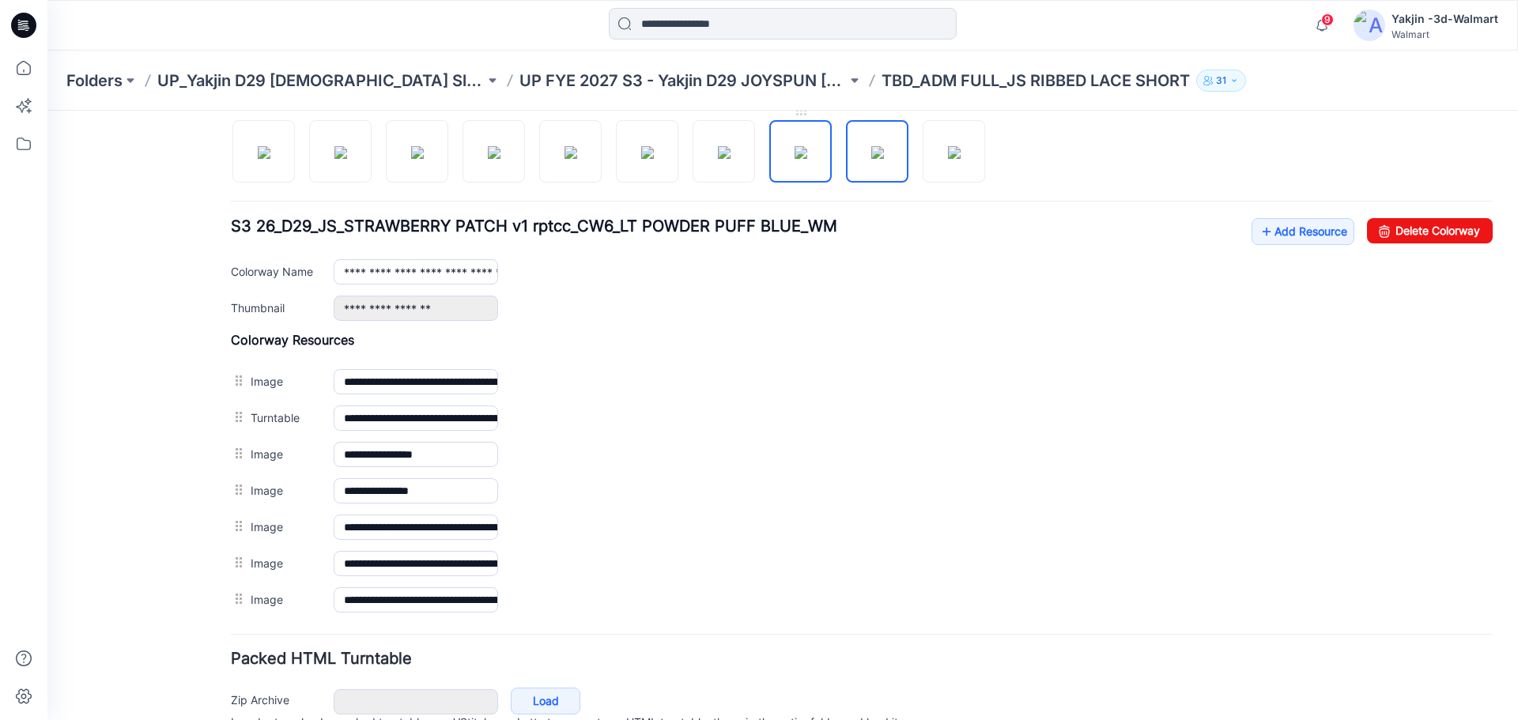
click at [794, 157] on img at bounding box center [800, 152] width 13 height 13
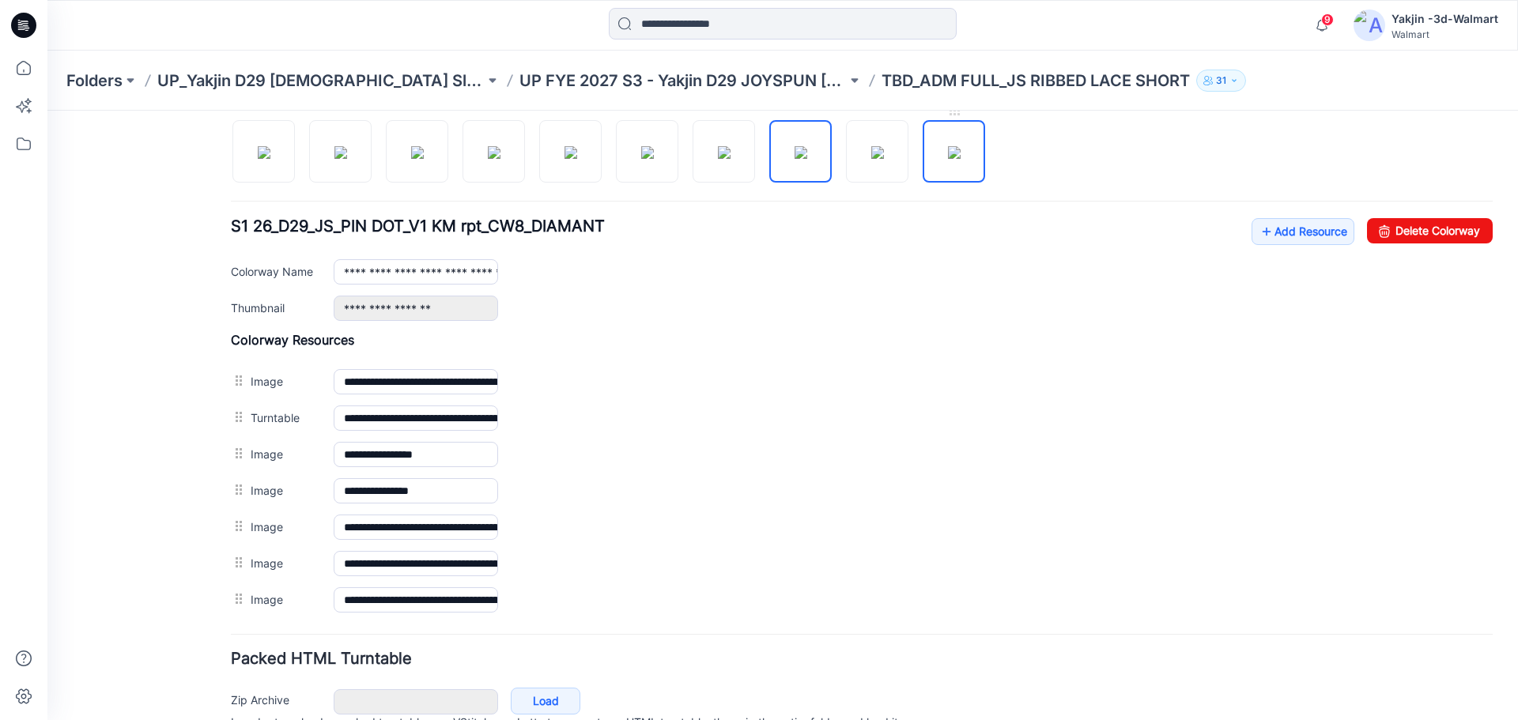
click at [957, 159] on img at bounding box center [954, 152] width 13 height 13
click at [270, 157] on img at bounding box center [264, 152] width 13 height 13
type input "**********"
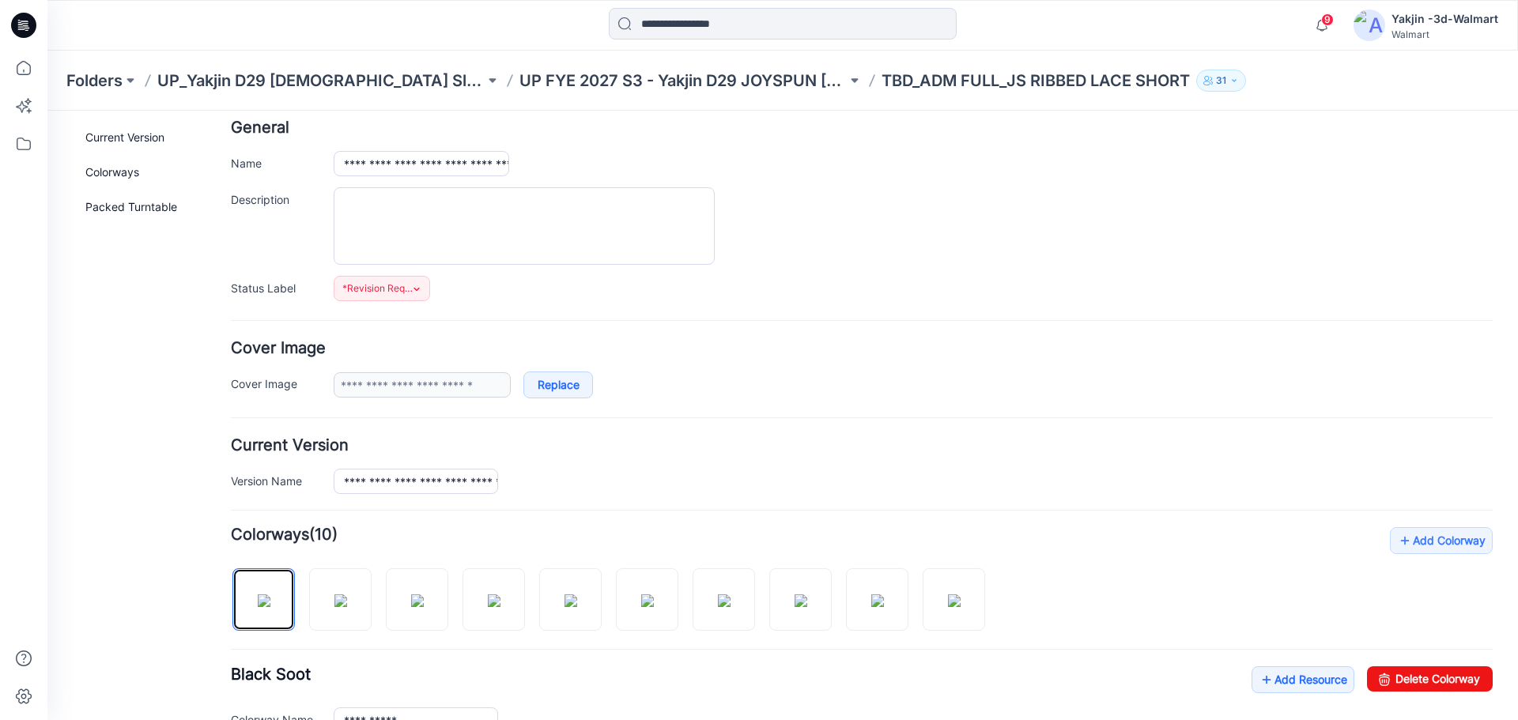
scroll to position [0, 0]
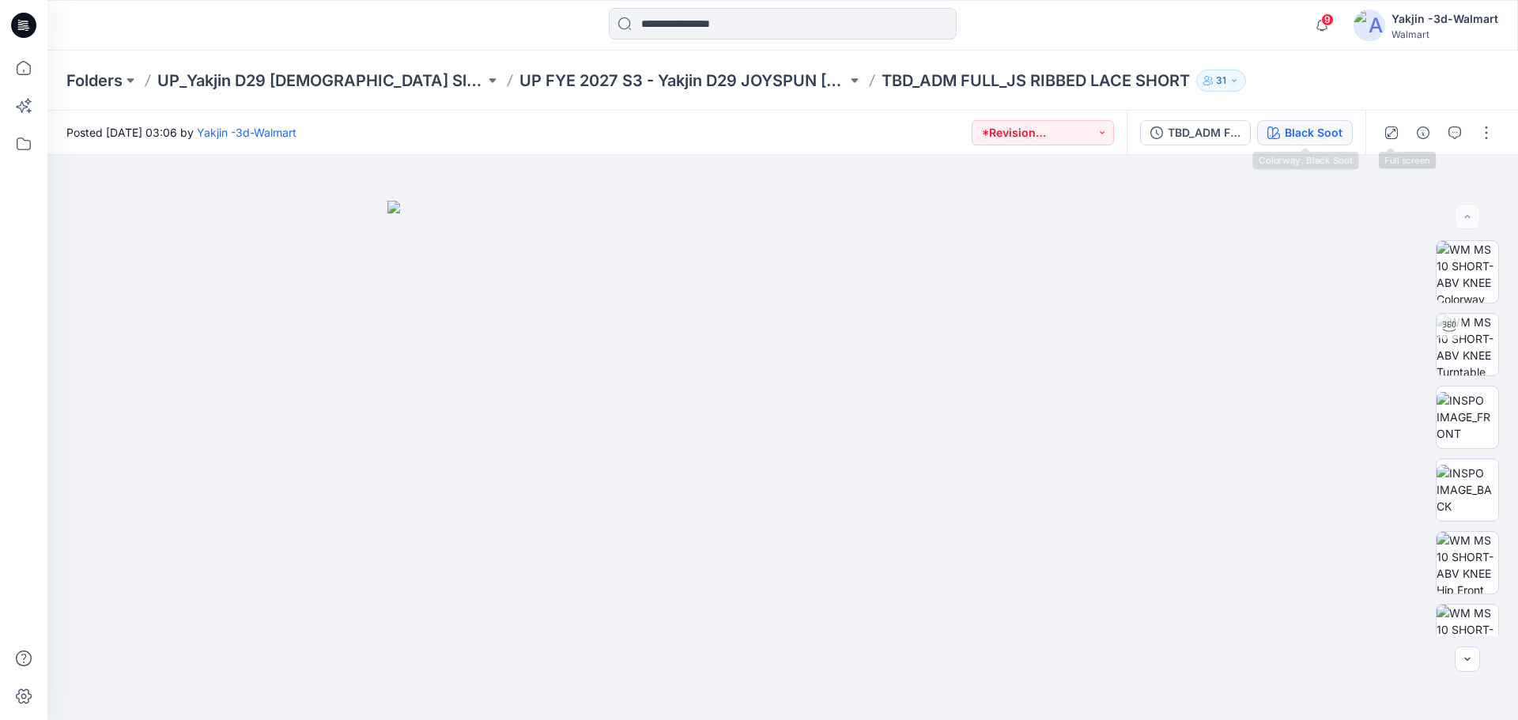
click at [1306, 126] on div "Black Soot" at bounding box center [1313, 132] width 58 height 17
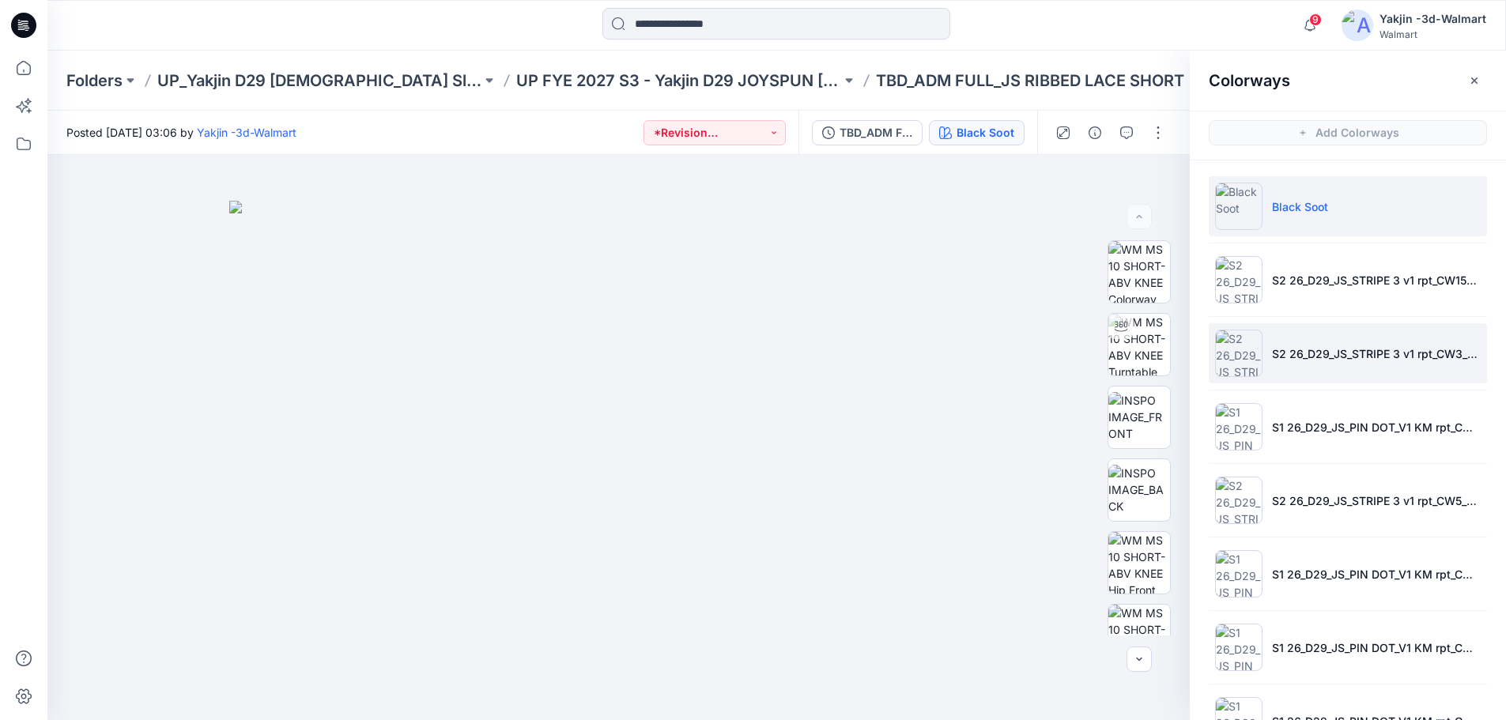
click at [1349, 374] on li "S2 26_D29_JS_STRIPE 3 v1 rpt_CW3_NAVY WATER_WM" at bounding box center [1347, 353] width 278 height 60
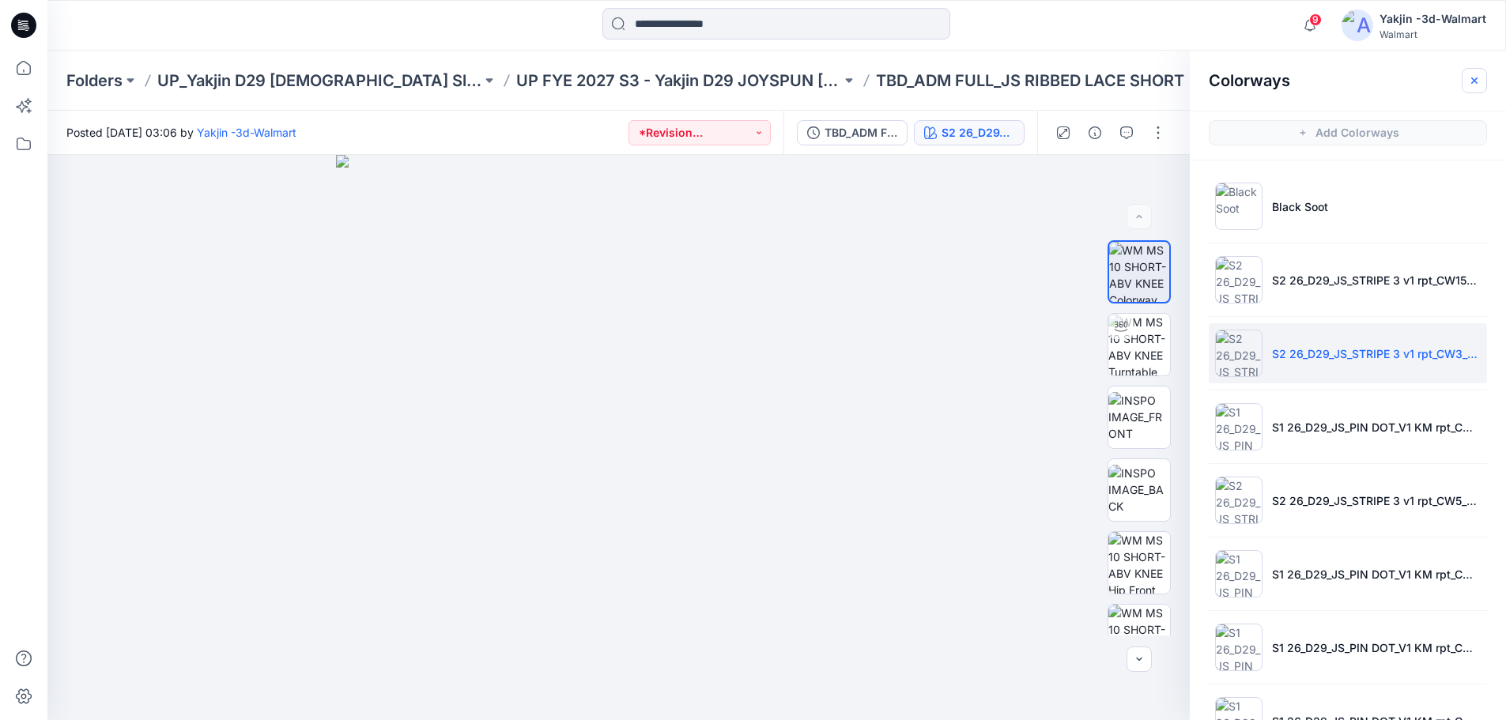
click at [1468, 81] on icon "button" at bounding box center [1474, 80] width 13 height 13
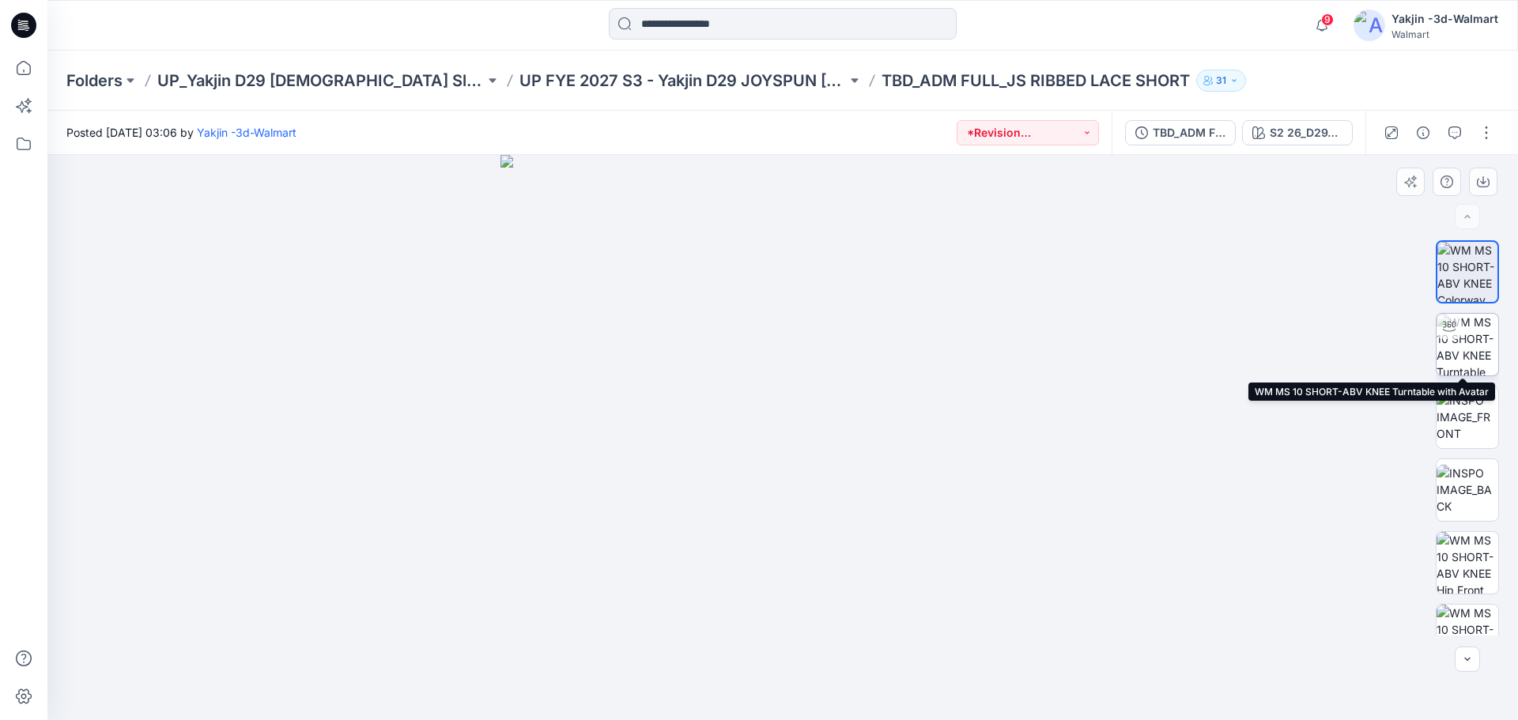
click at [1442, 338] on div at bounding box center [1448, 326] width 25 height 25
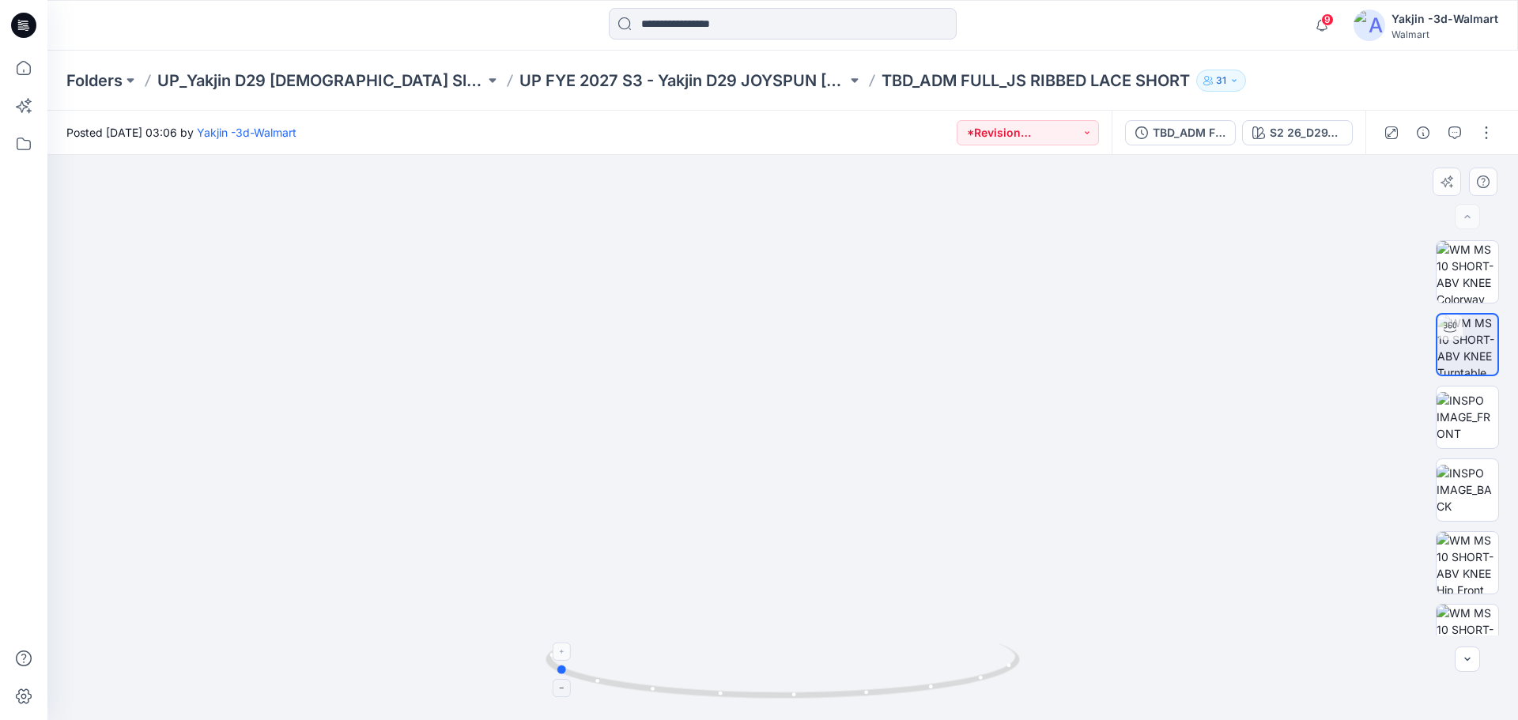
drag, startPoint x: 685, startPoint y: 692, endPoint x: 918, endPoint y: 678, distance: 233.6
click at [918, 678] on icon at bounding box center [784, 672] width 478 height 59
drag, startPoint x: 785, startPoint y: 686, endPoint x: 516, endPoint y: 651, distance: 271.0
click at [516, 651] on div at bounding box center [782, 437] width 1470 height 565
click at [1325, 131] on div "S2 26_D29_JS_STRIPE 3 v1 rpt_CW3_NAVY WATER_WM" at bounding box center [1305, 132] width 73 height 17
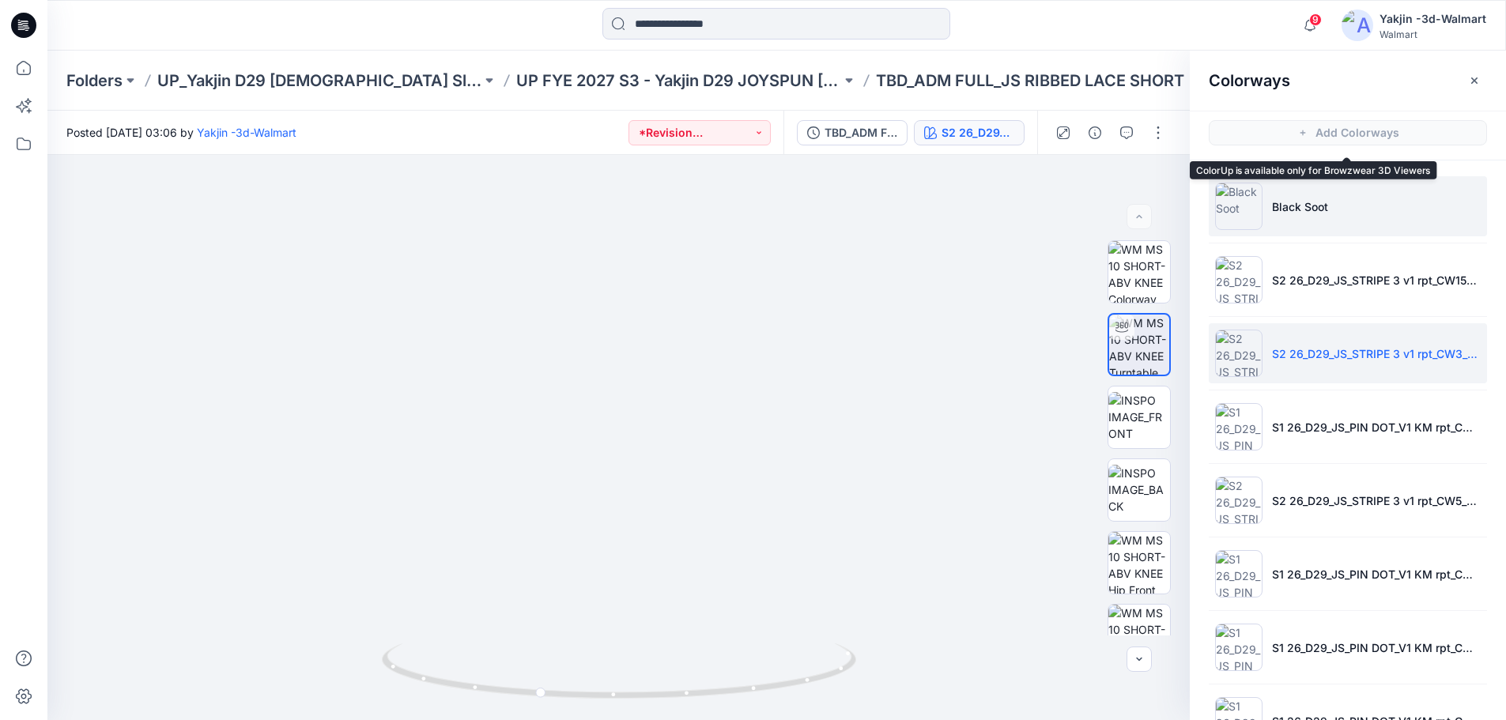
click at [1285, 213] on p "Black Soot" at bounding box center [1300, 206] width 56 height 17
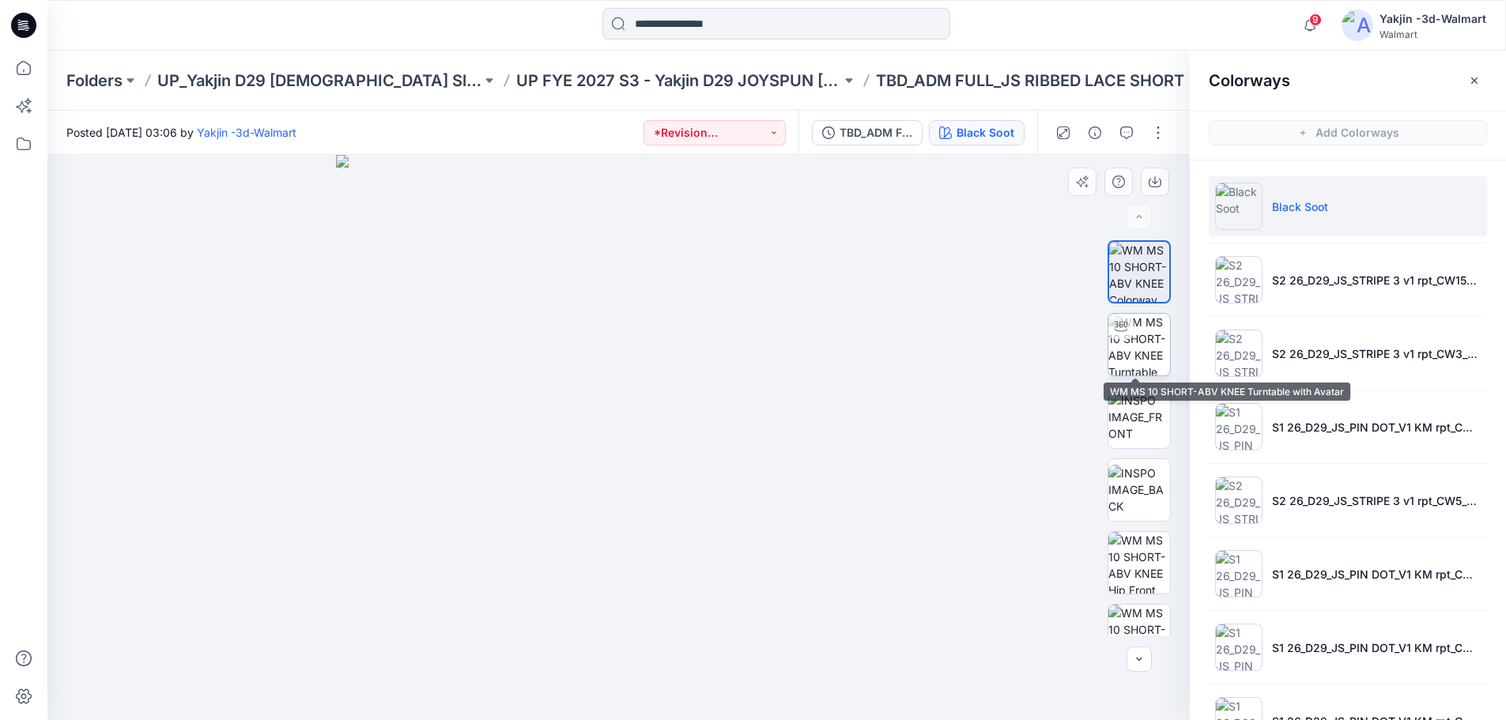
click at [1157, 329] on img at bounding box center [1139, 345] width 62 height 62
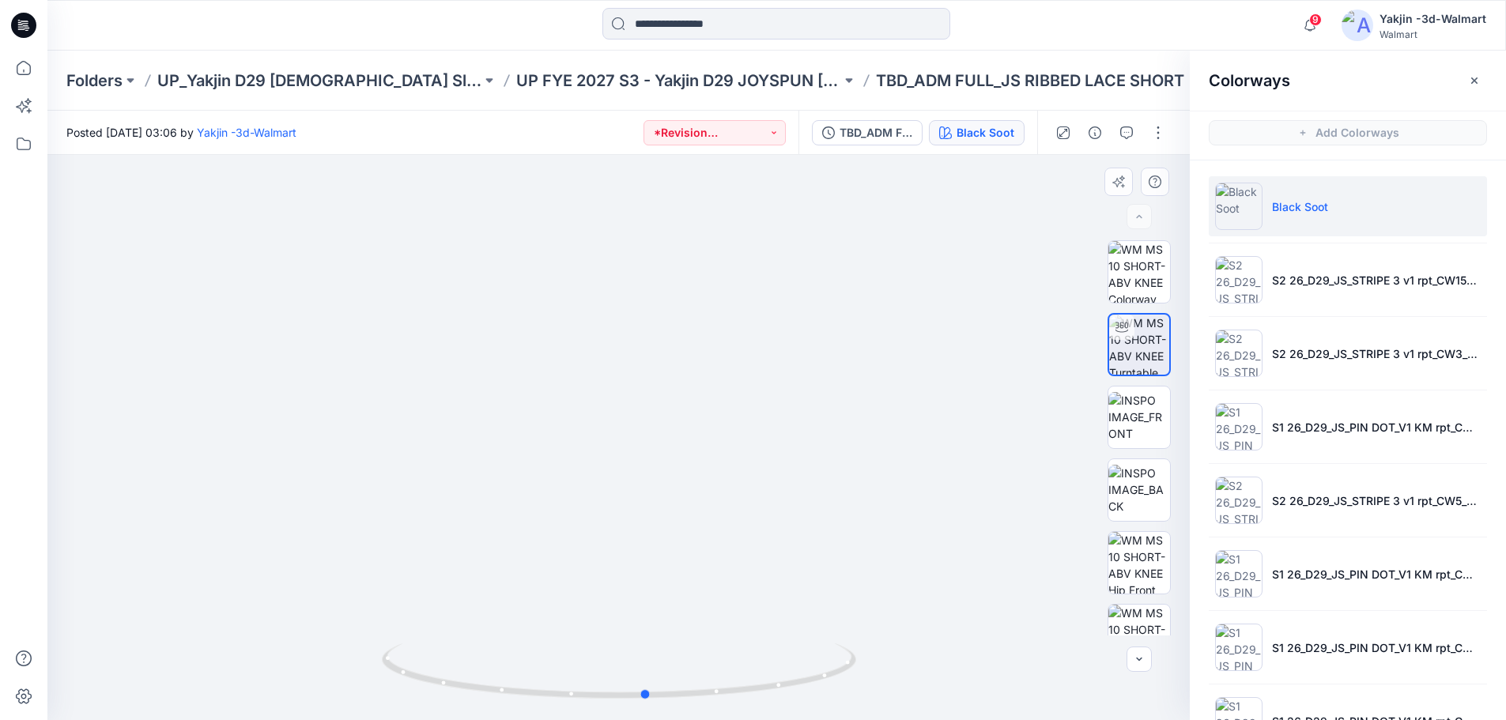
drag, startPoint x: 530, startPoint y: 694, endPoint x: 1031, endPoint y: 690, distance: 501.9
click at [1031, 690] on div at bounding box center [618, 437] width 1142 height 565
click at [1485, 76] on button "button" at bounding box center [1473, 80] width 25 height 25
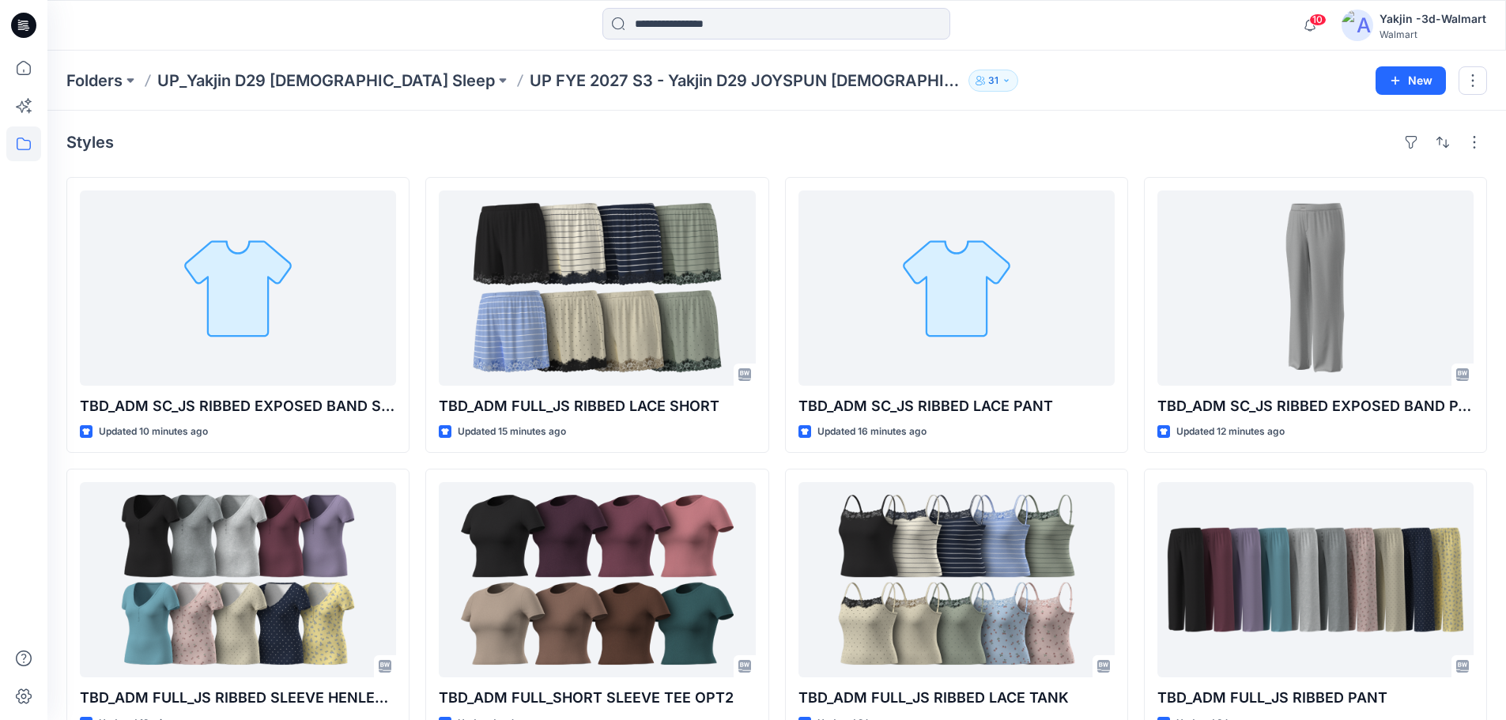
click at [944, 124] on div "Styles TBD_ADM SC_JS RIBBED EXPOSED BAND SHORT Updated 10 minutes ago TBD_ADM F…" at bounding box center [776, 583] width 1458 height 945
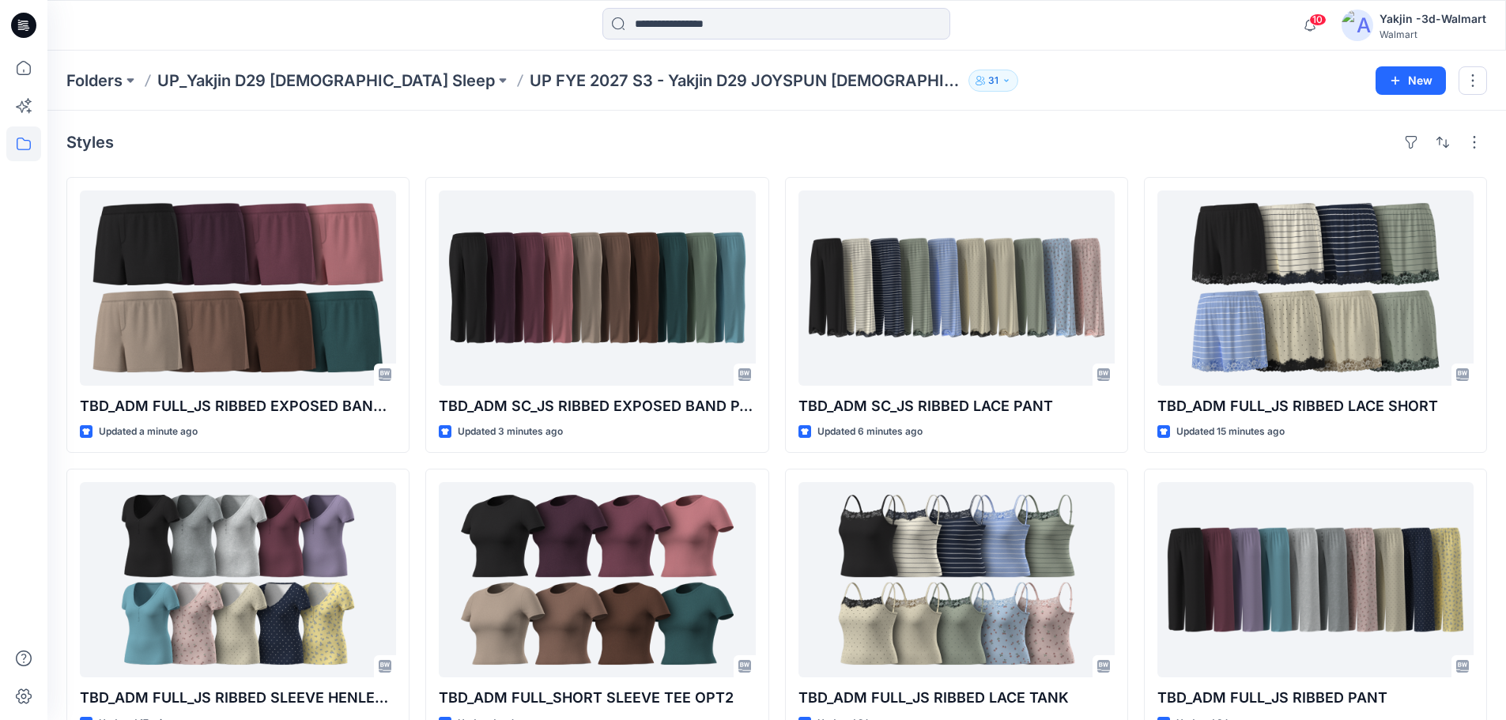
click at [768, 141] on div "Styles" at bounding box center [776, 142] width 1420 height 25
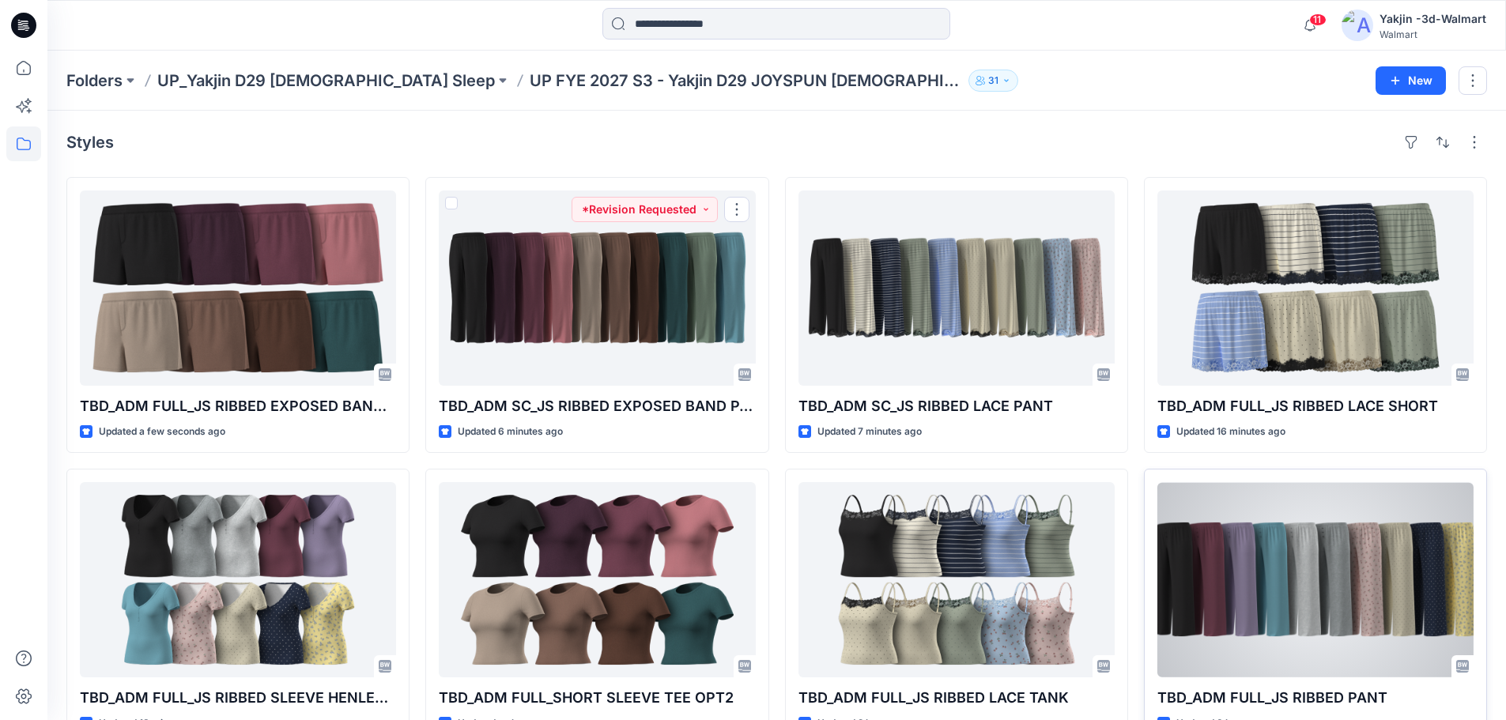
drag, startPoint x: 634, startPoint y: 284, endPoint x: 1361, endPoint y: 598, distance: 792.3
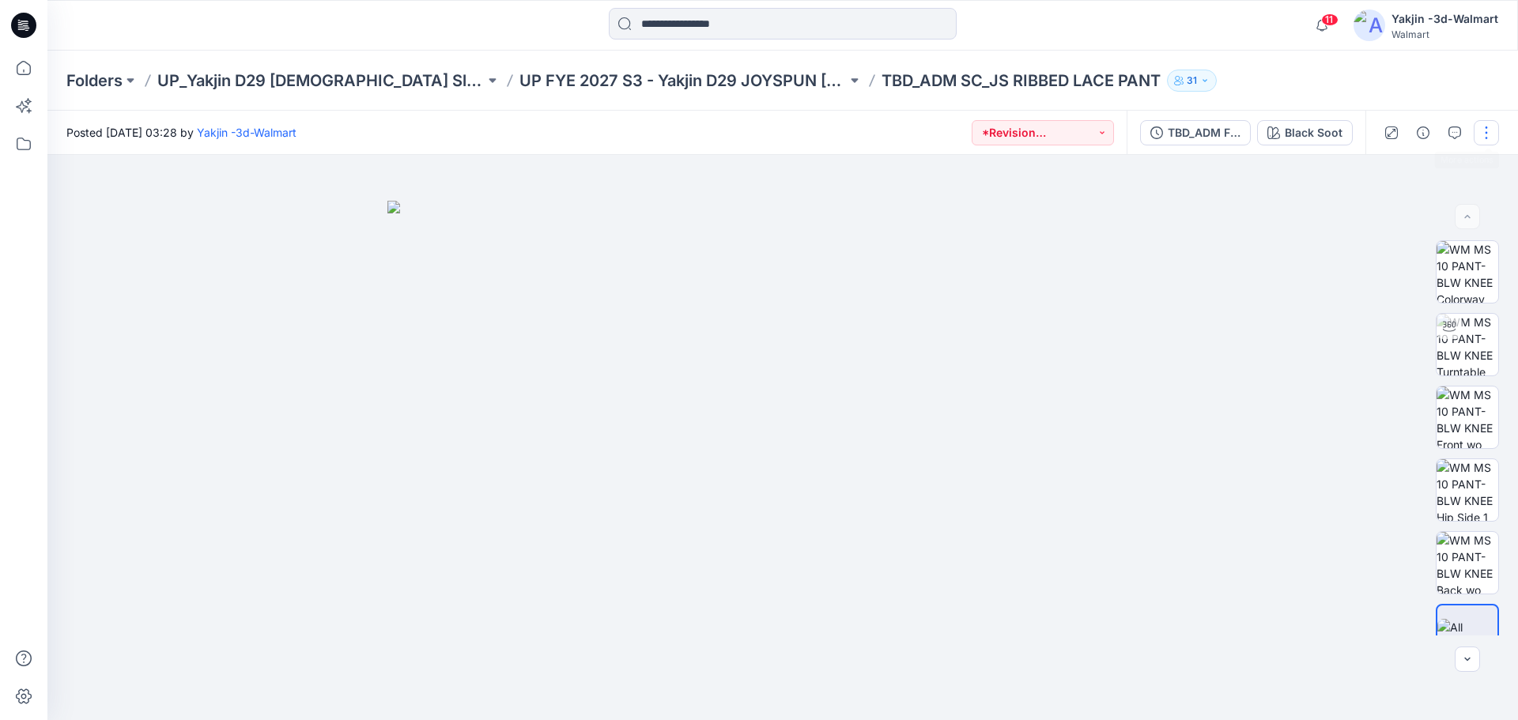
click at [1477, 129] on button "button" at bounding box center [1485, 132] width 25 height 25
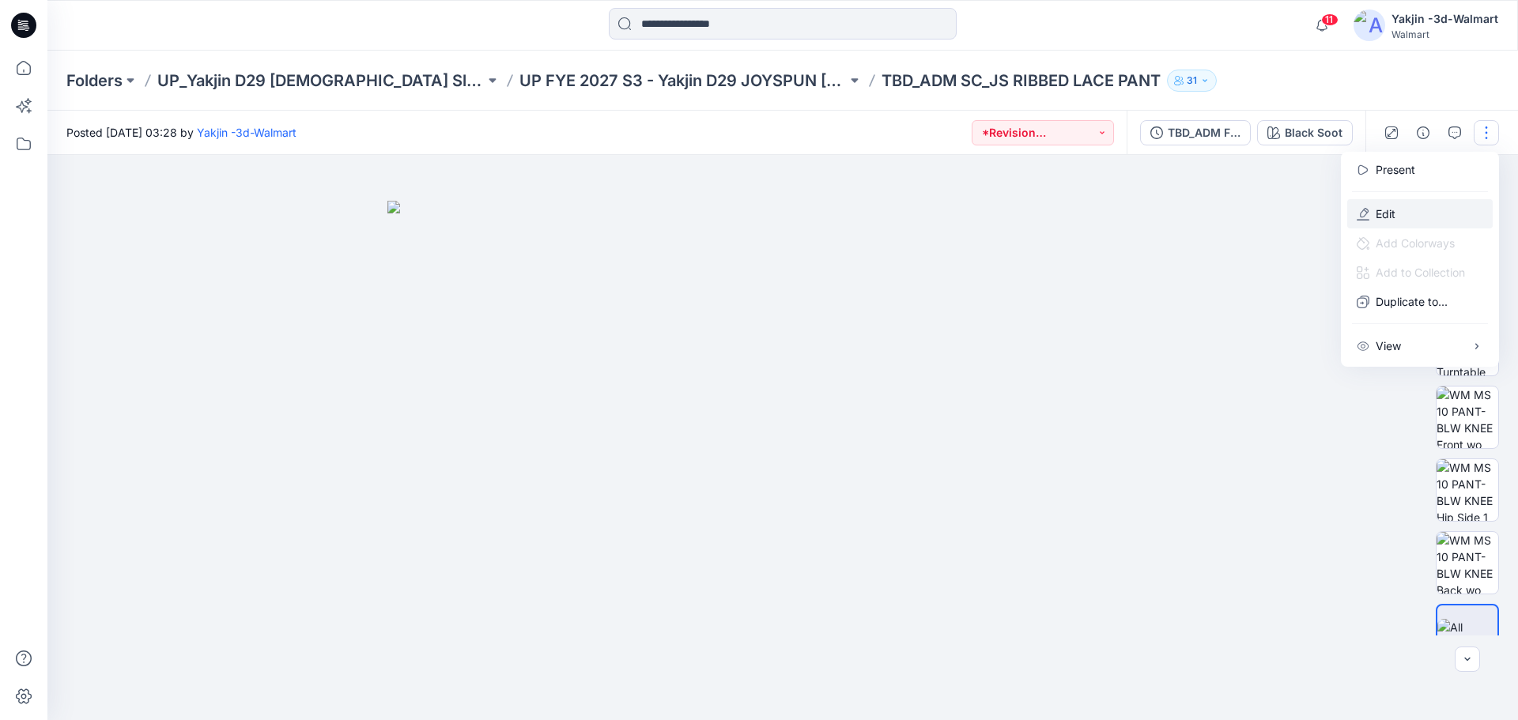
click at [1401, 202] on button "Edit" at bounding box center [1419, 213] width 145 height 29
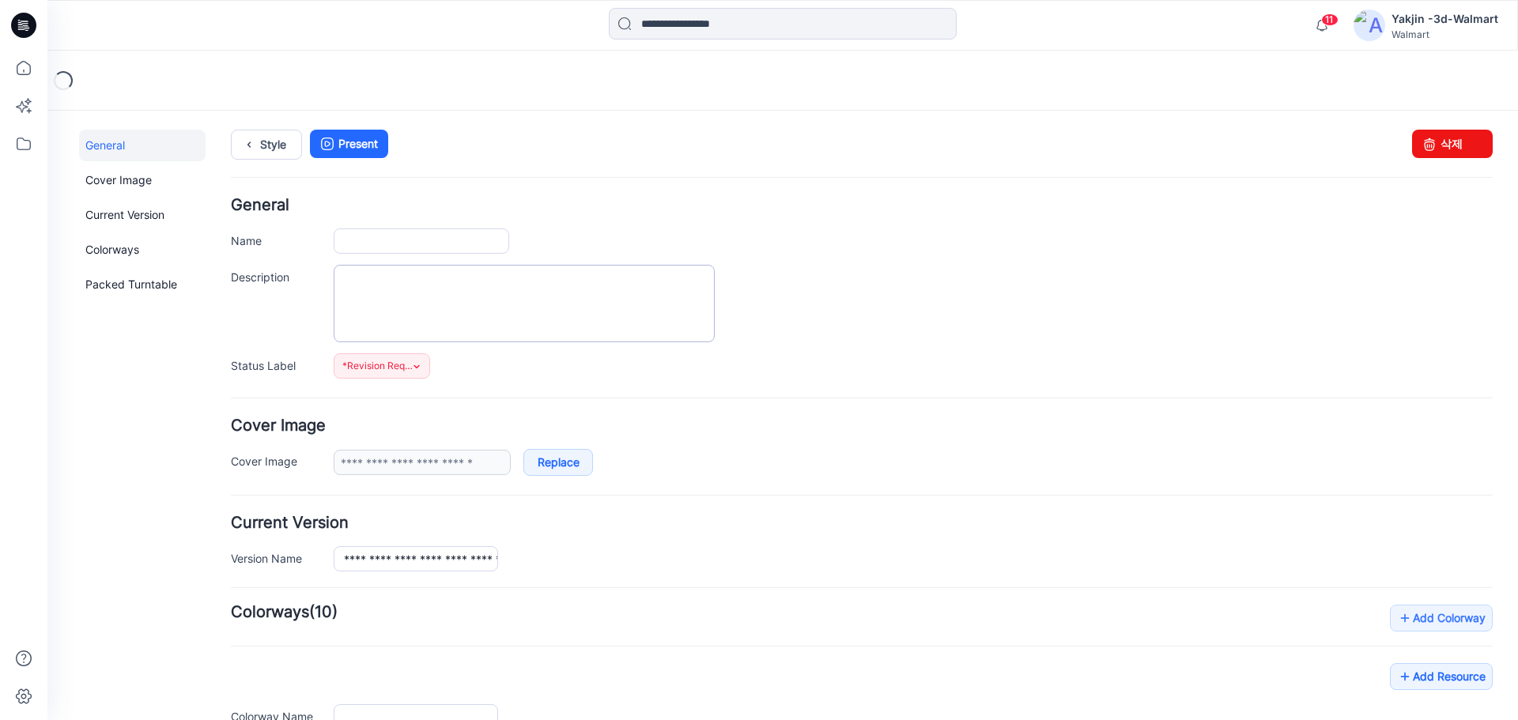
type input "**********"
drag, startPoint x: 409, startPoint y: 242, endPoint x: 420, endPoint y: 247, distance: 11.7
click at [409, 243] on input "**********" at bounding box center [421, 240] width 175 height 25
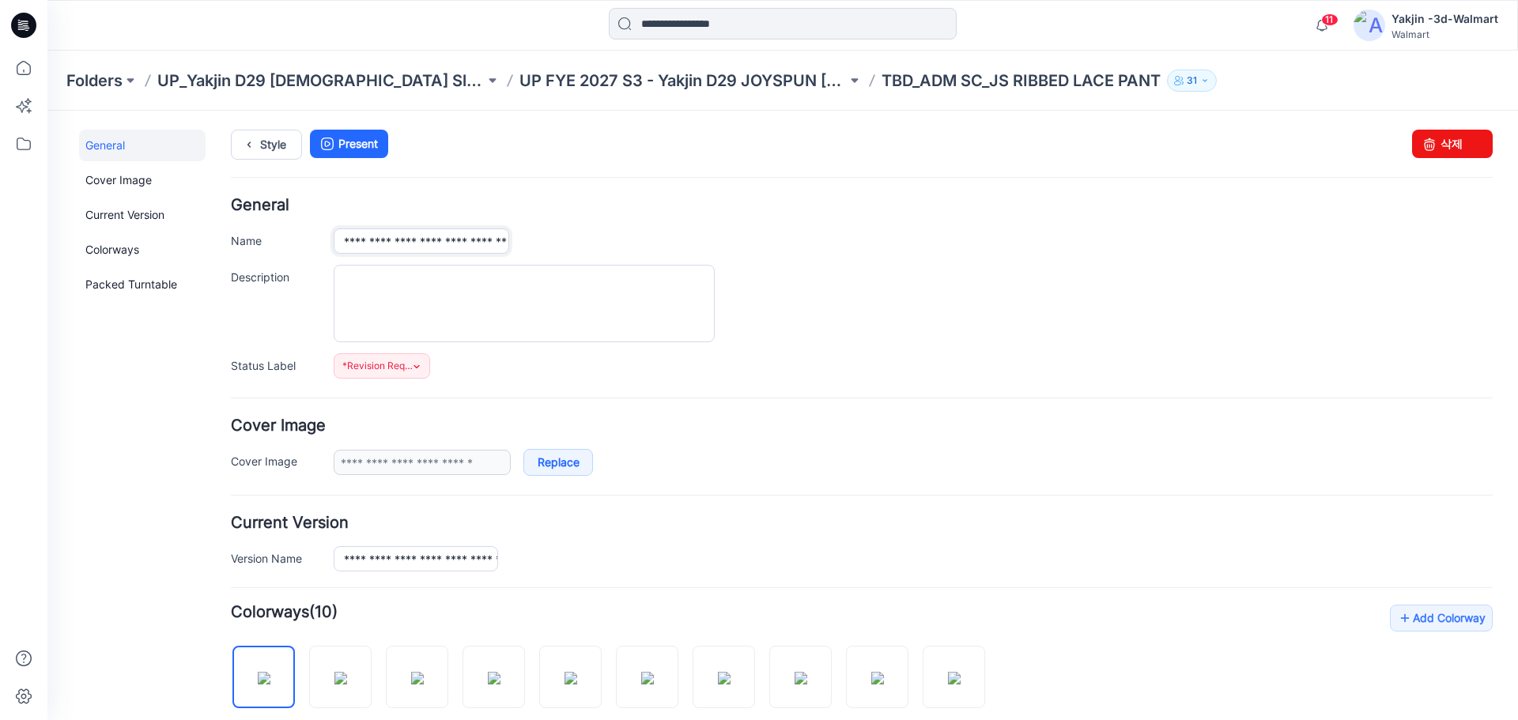
type input "**********"
click at [918, 388] on form "**********" at bounding box center [861, 709] width 1261 height 1023
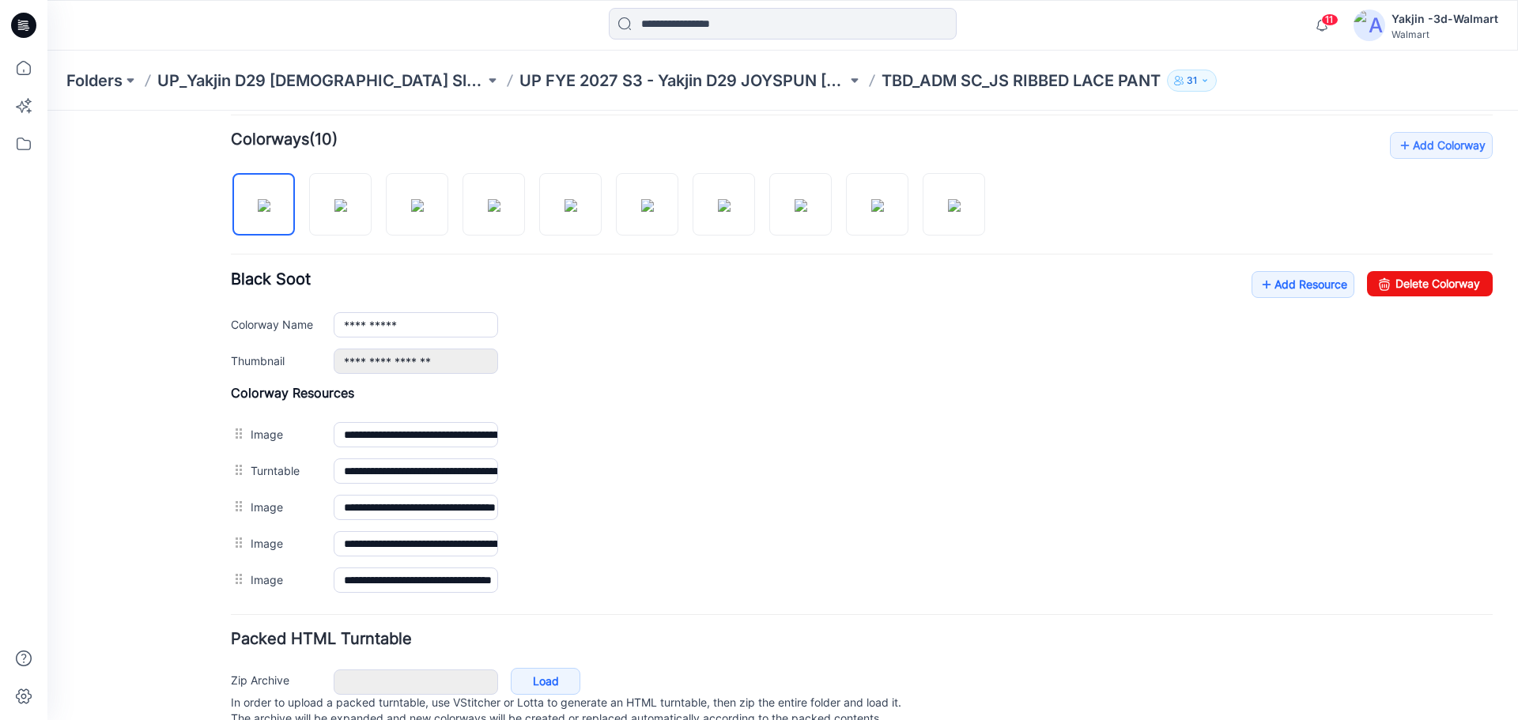
scroll to position [474, 0]
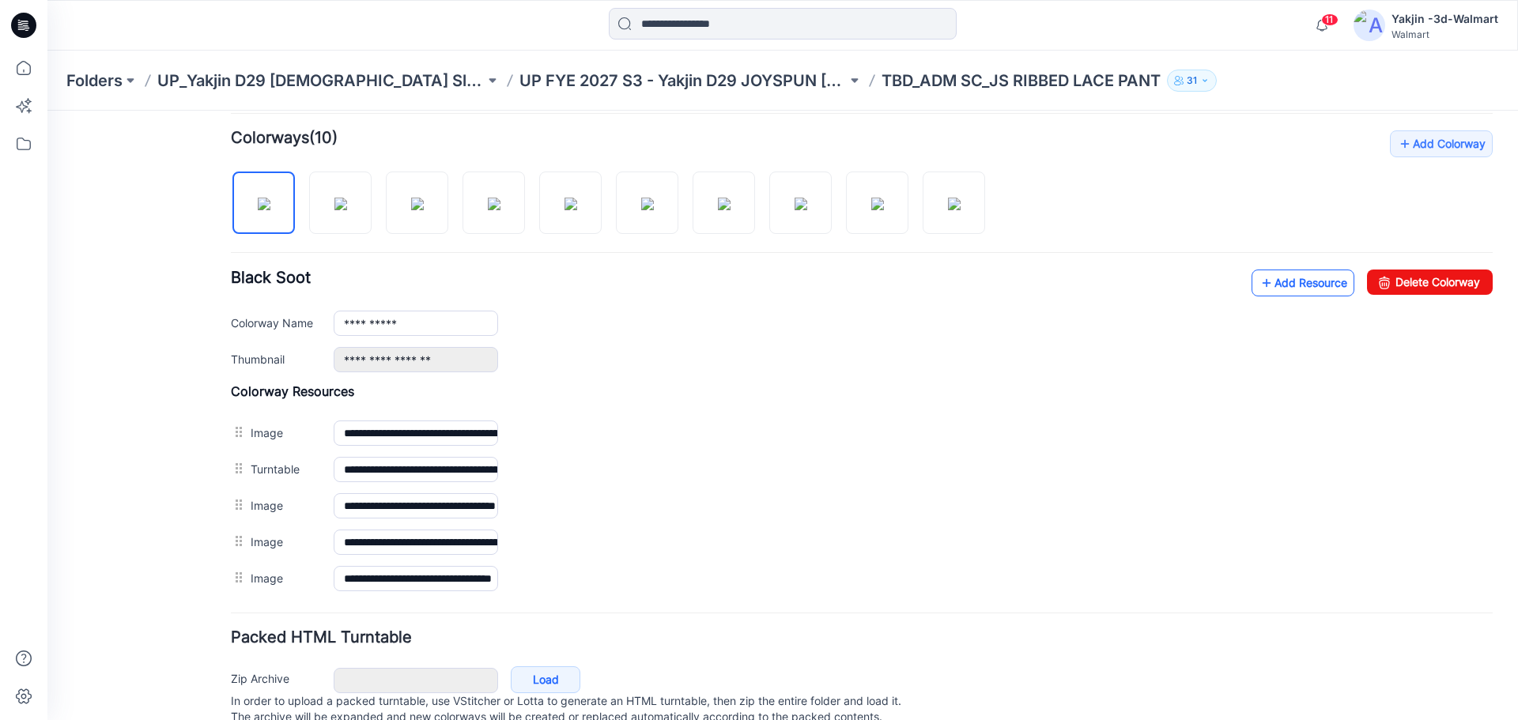
click at [1306, 281] on link "Add Resource" at bounding box center [1302, 283] width 103 height 27
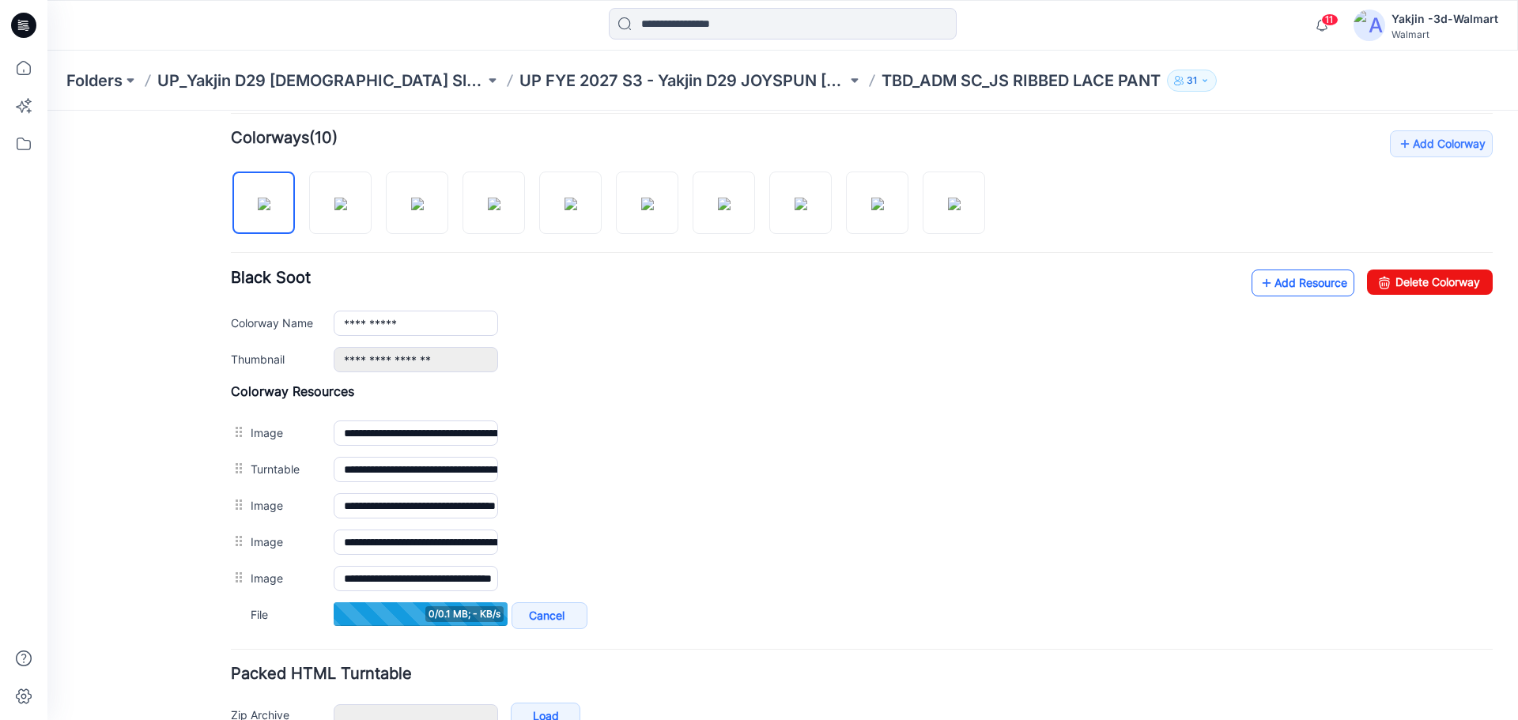
click at [1286, 277] on link "Add Resource" at bounding box center [1302, 283] width 103 height 27
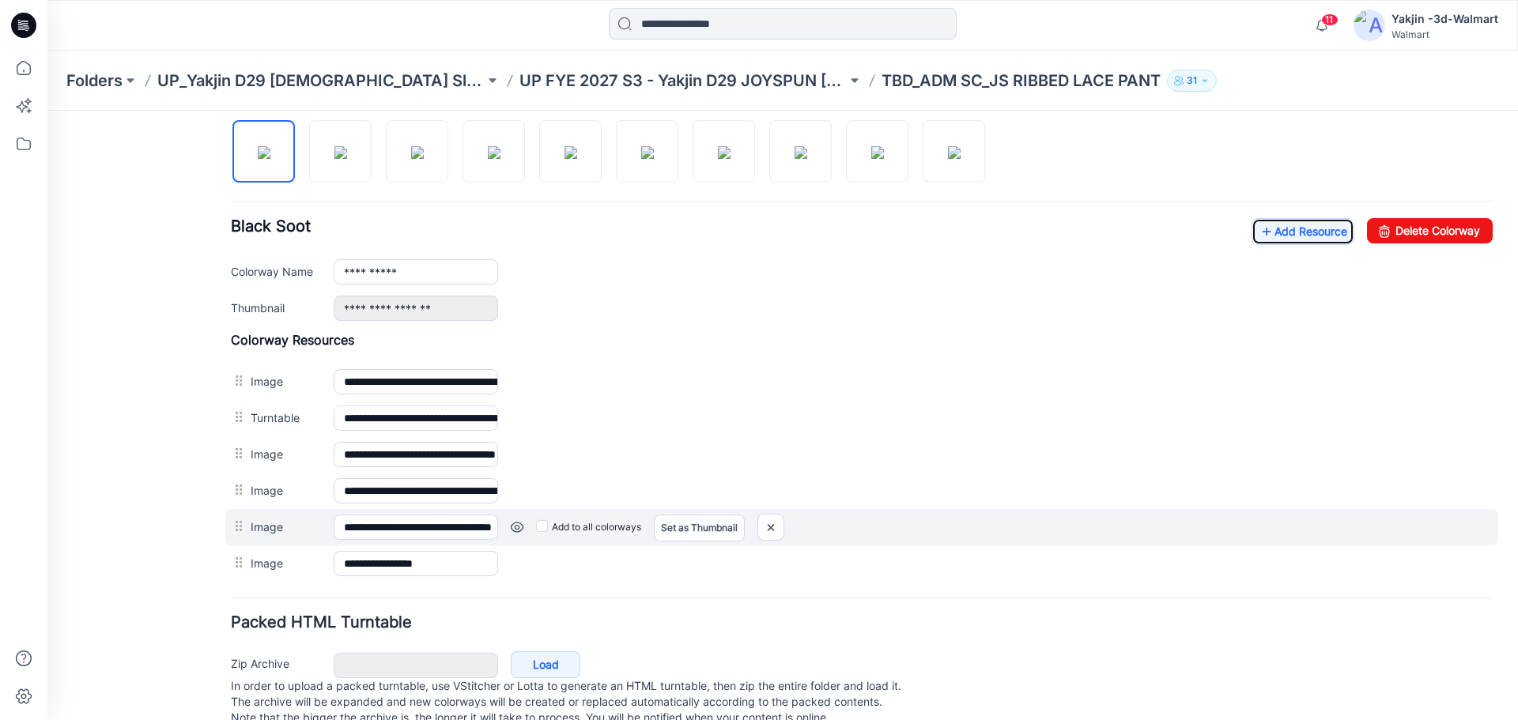
scroll to position [553, 0]
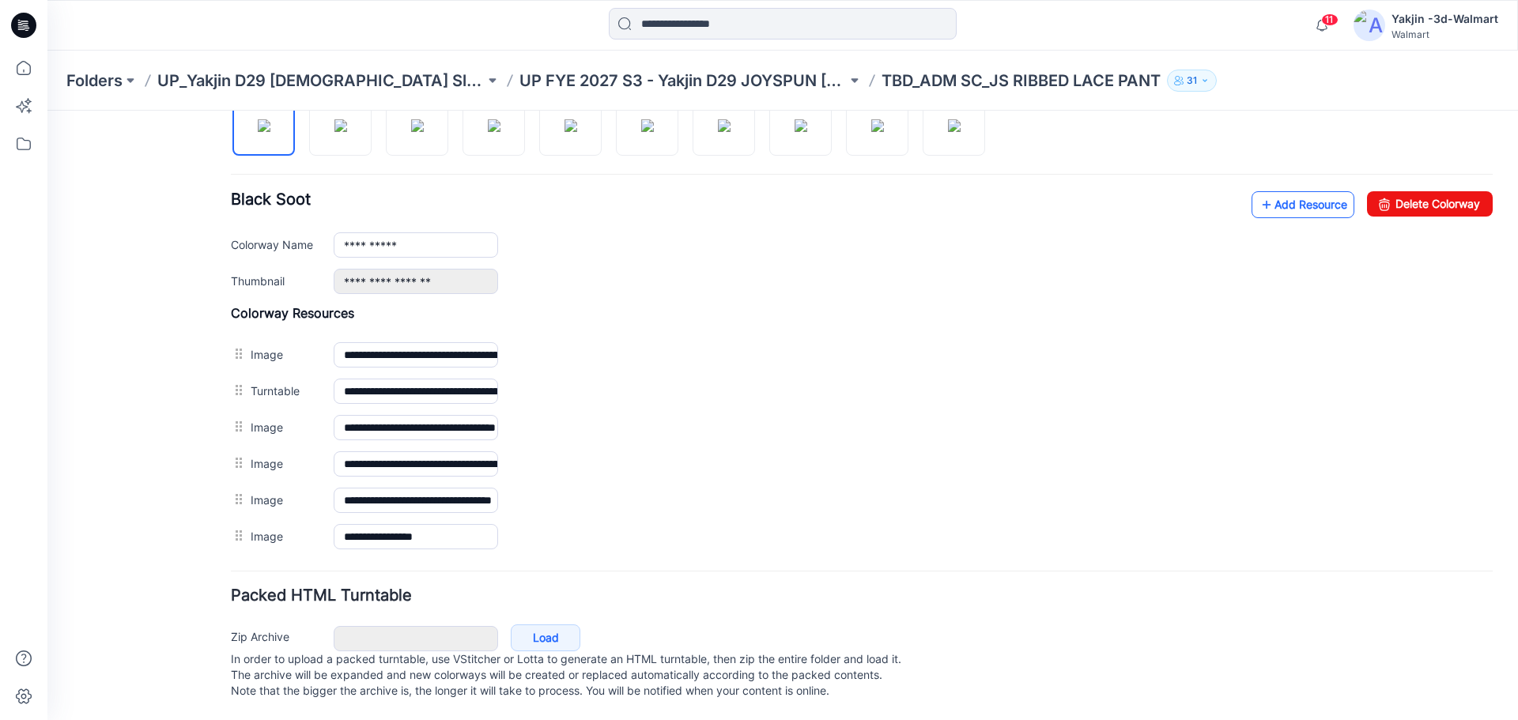
click at [1283, 206] on link "Add Resource" at bounding box center [1302, 204] width 103 height 27
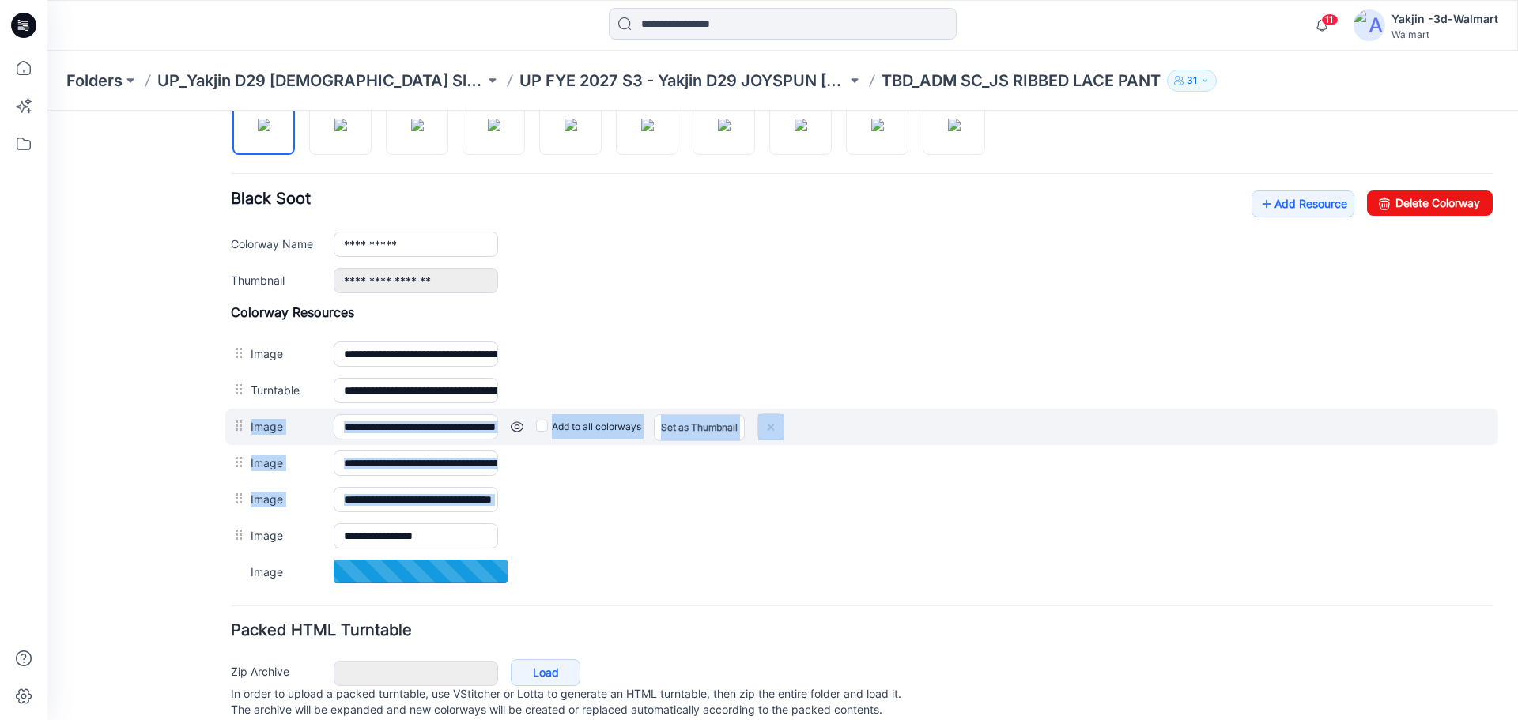
drag, startPoint x: 233, startPoint y: 537, endPoint x: 247, endPoint y: 429, distance: 108.3
click at [247, 428] on div "**********" at bounding box center [861, 446] width 1261 height 285
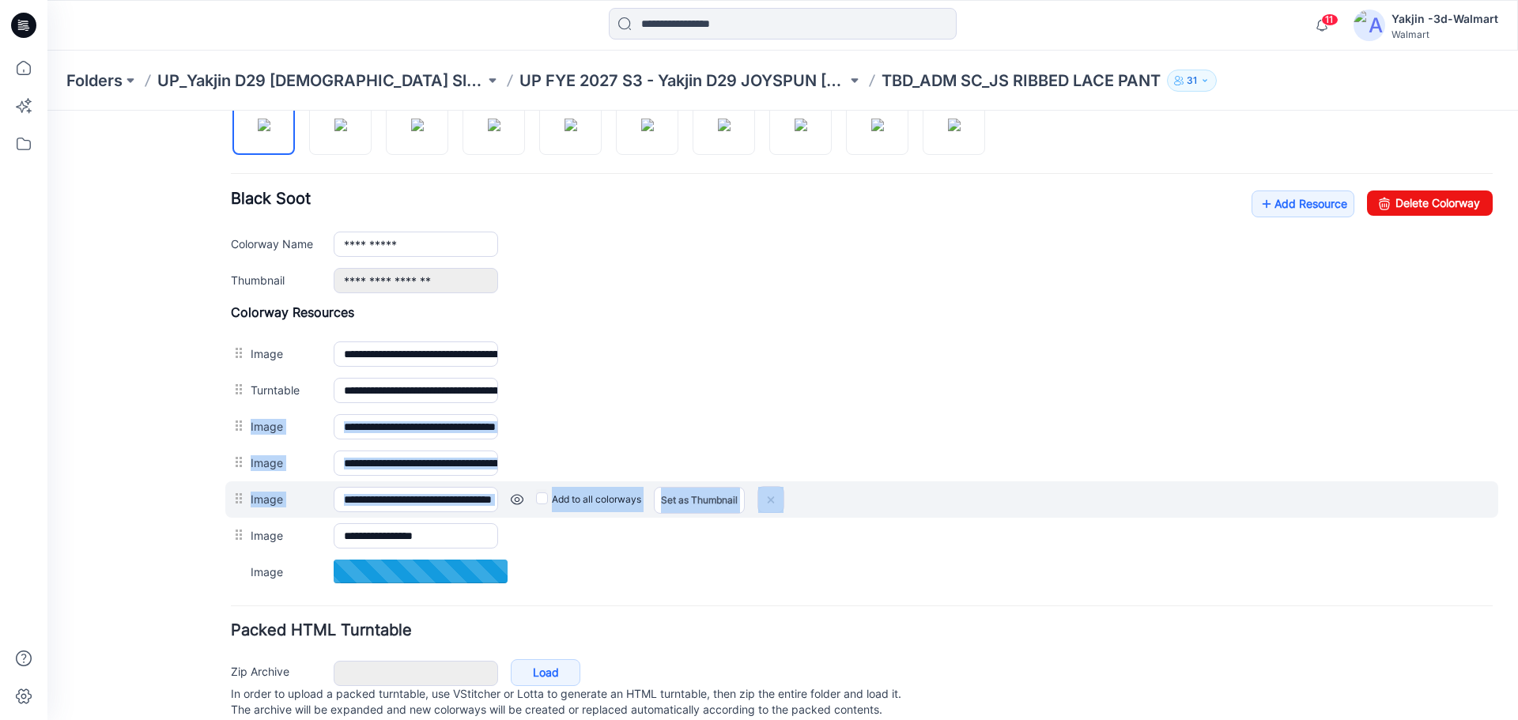
click at [251, 493] on label "Image" at bounding box center [284, 498] width 67 height 17
click at [334, 493] on input "**********" at bounding box center [416, 499] width 164 height 25
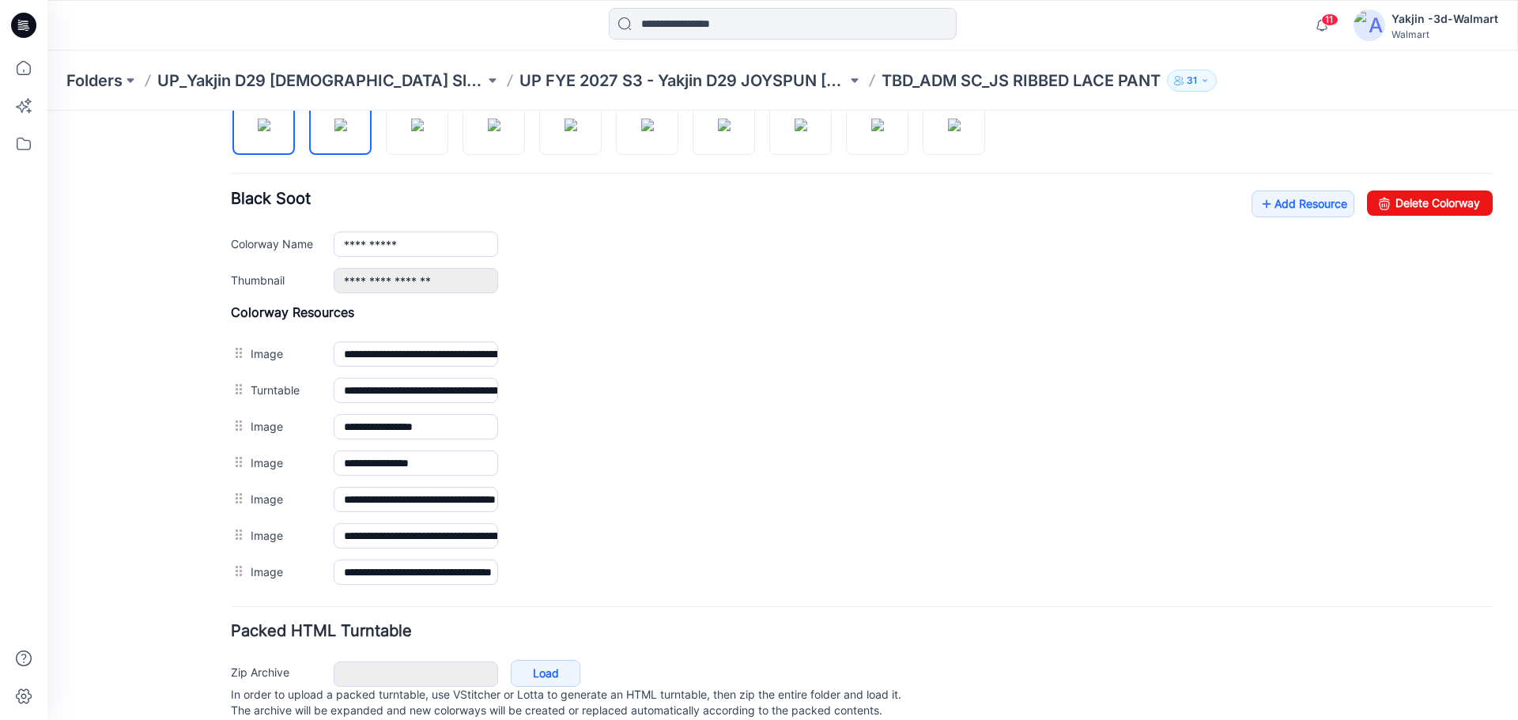
click at [347, 130] on img at bounding box center [340, 125] width 13 height 13
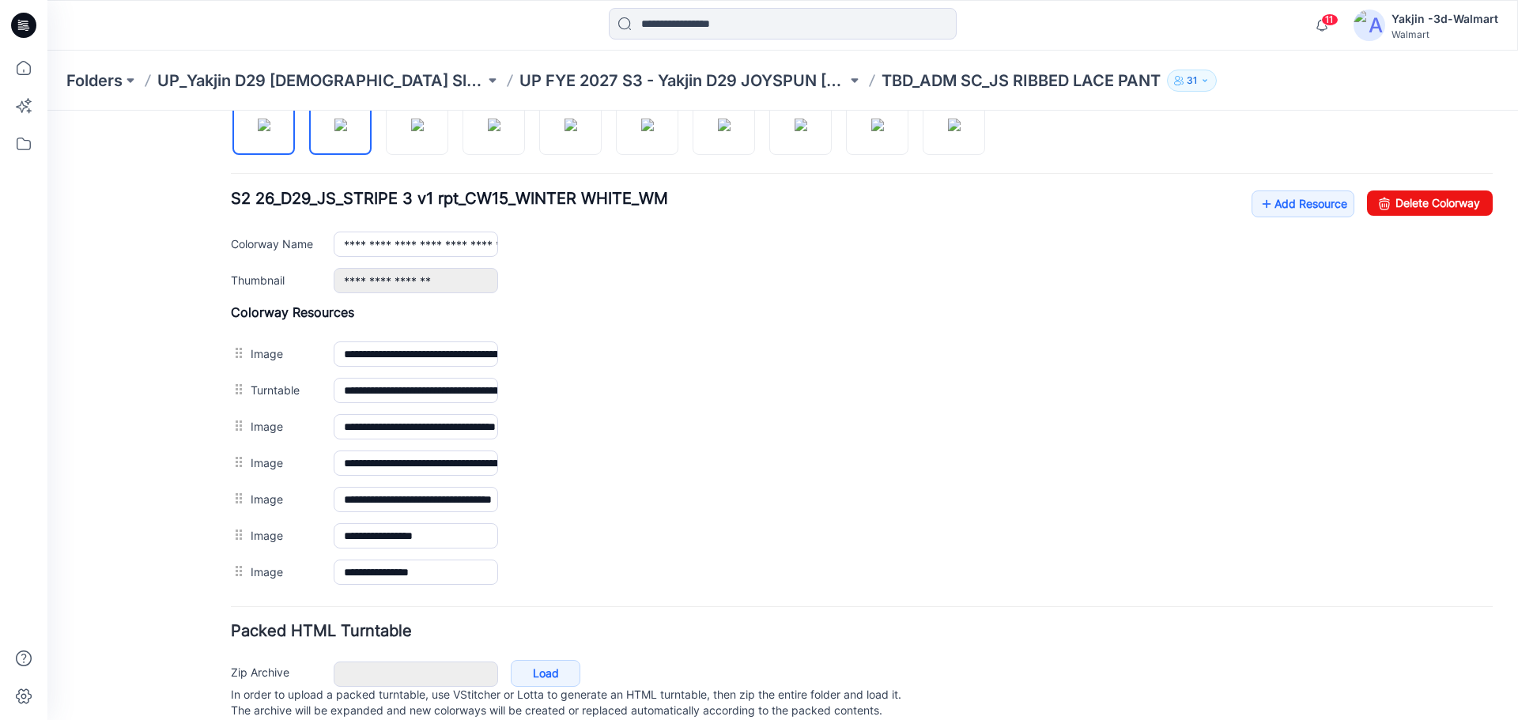
click at [270, 131] on img at bounding box center [264, 125] width 13 height 13
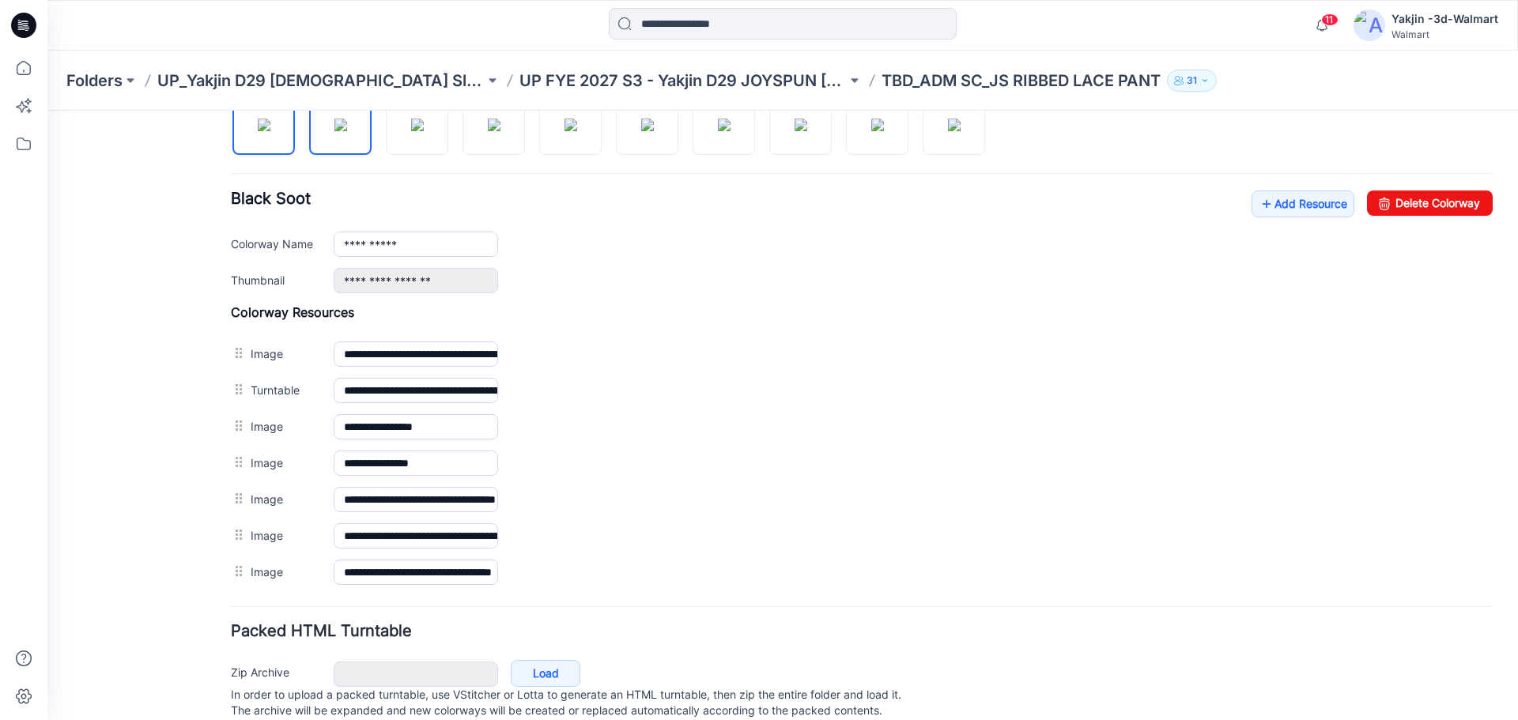
click at [342, 131] on img at bounding box center [340, 125] width 13 height 13
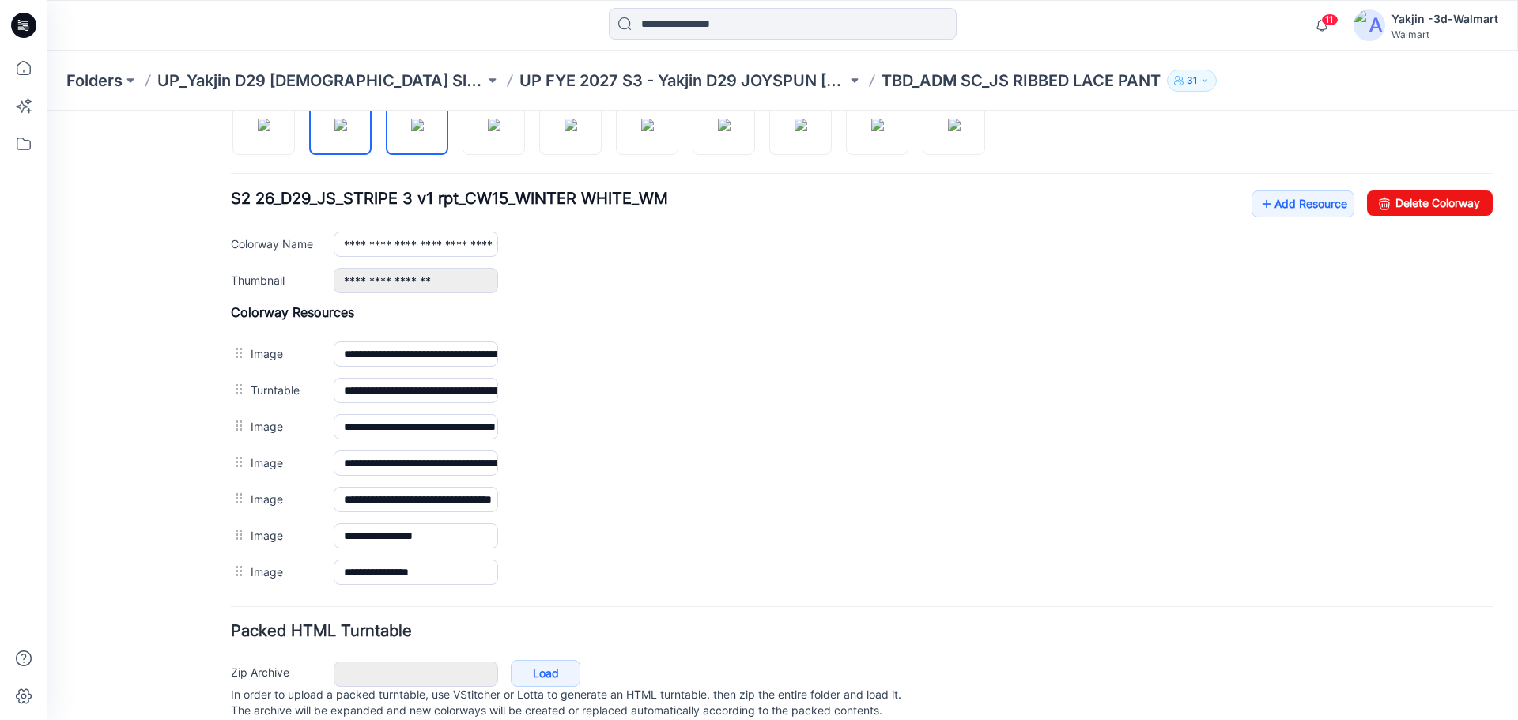
click at [417, 131] on img at bounding box center [417, 125] width 13 height 13
click at [334, 131] on img at bounding box center [340, 125] width 13 height 13
click at [411, 131] on img at bounding box center [417, 125] width 13 height 13
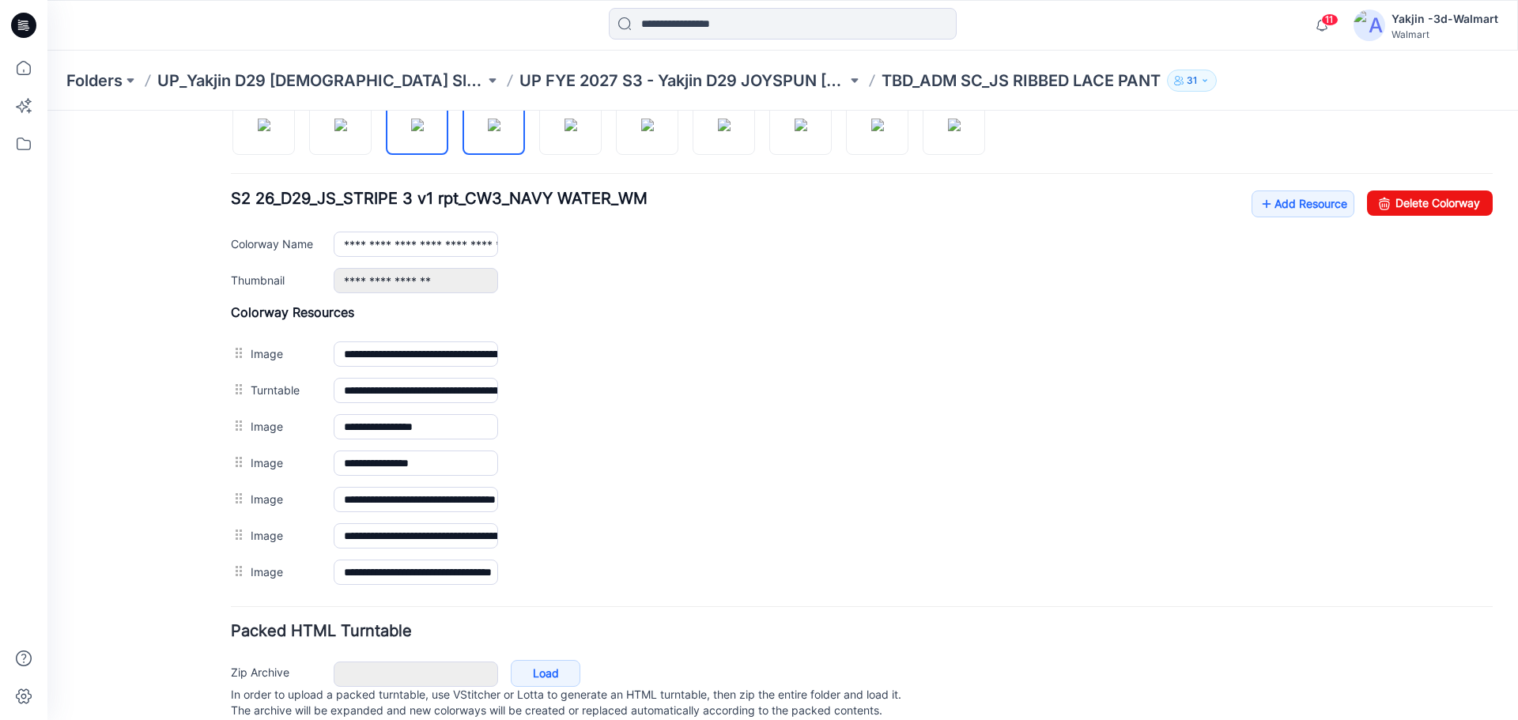
click at [500, 127] on img at bounding box center [494, 125] width 13 height 13
click at [564, 129] on img at bounding box center [570, 125] width 13 height 13
click at [654, 131] on img at bounding box center [647, 125] width 13 height 13
click at [722, 130] on img at bounding box center [724, 125] width 13 height 13
drag, startPoint x: 791, startPoint y: 126, endPoint x: 788, endPoint y: 135, distance: 10.0
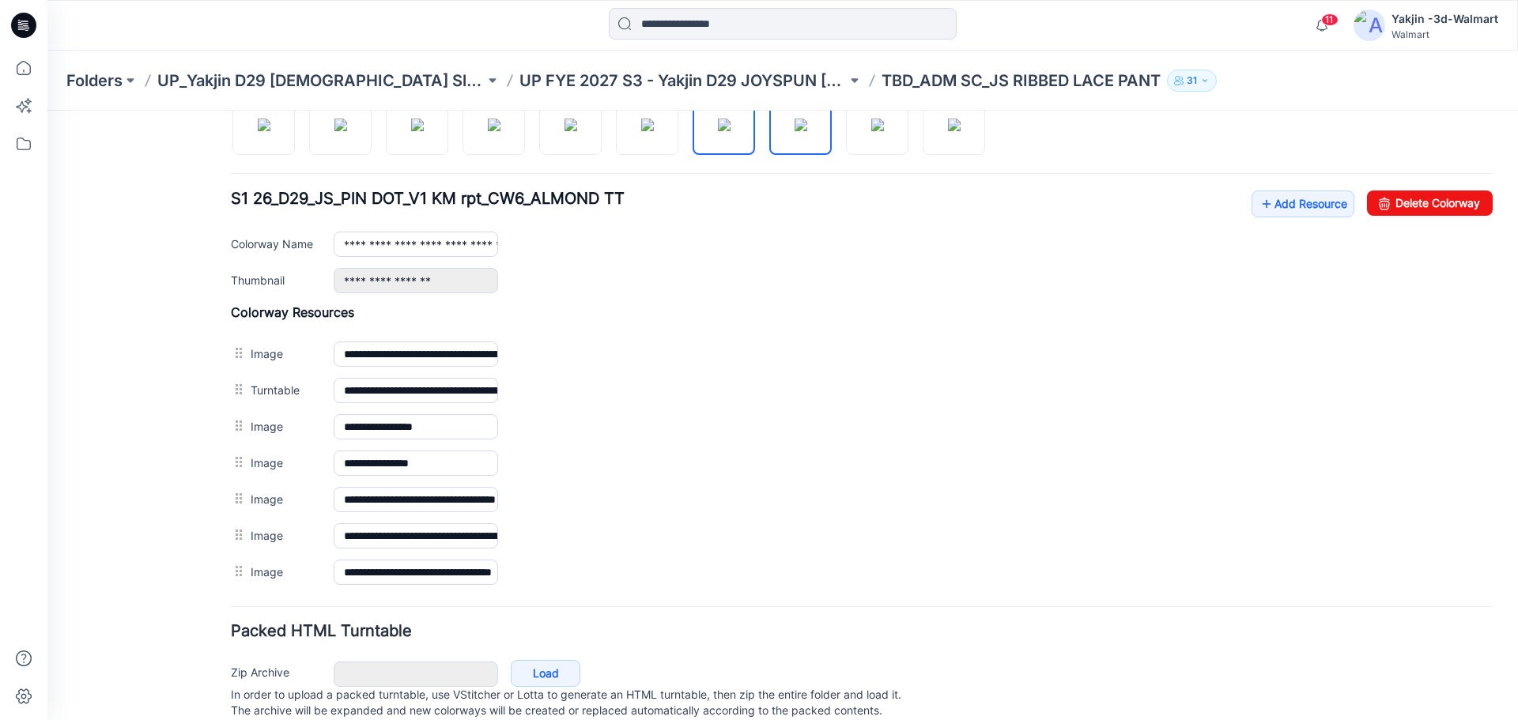
click at [794, 126] on img at bounding box center [800, 125] width 13 height 13
click at [884, 131] on img at bounding box center [877, 125] width 13 height 13
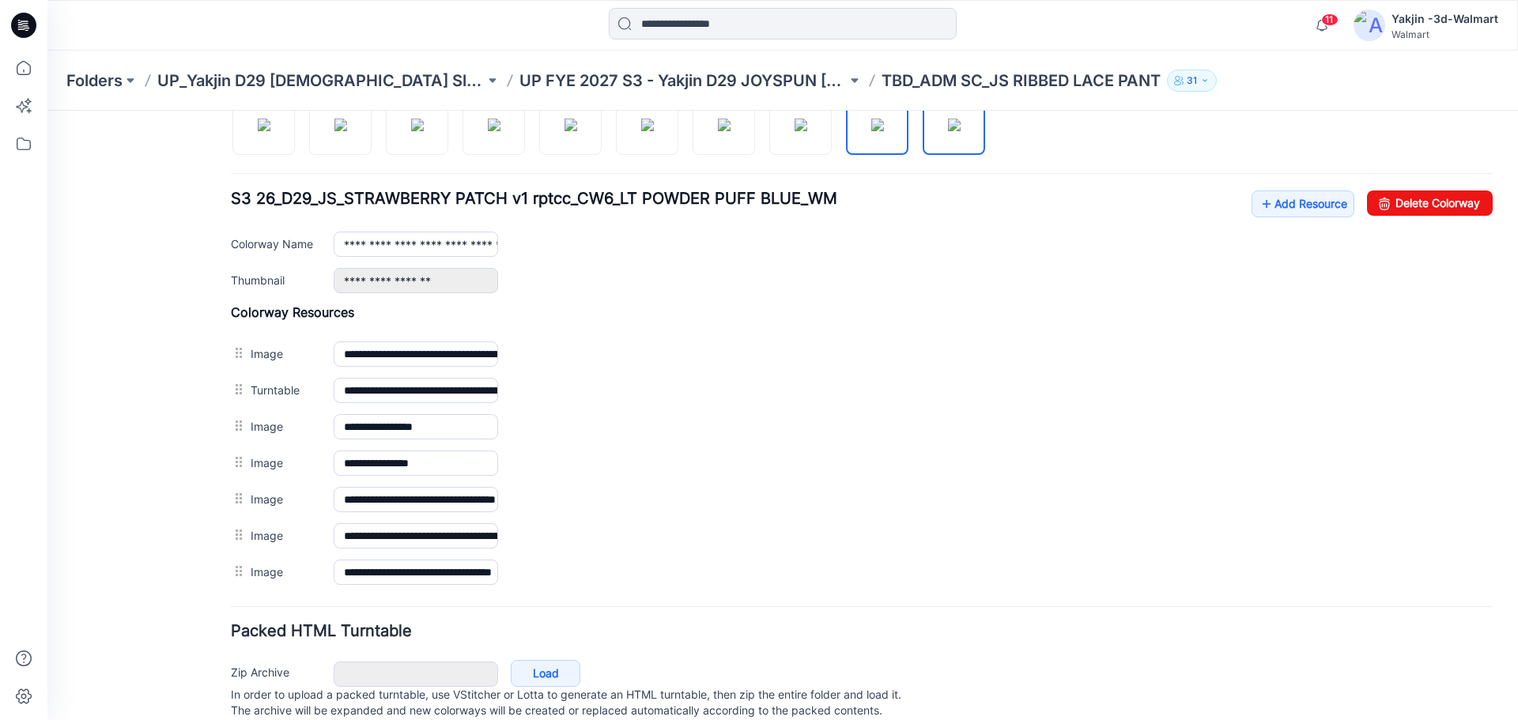
click at [948, 131] on img at bounding box center [954, 125] width 13 height 13
click at [258, 130] on img at bounding box center [264, 125] width 13 height 13
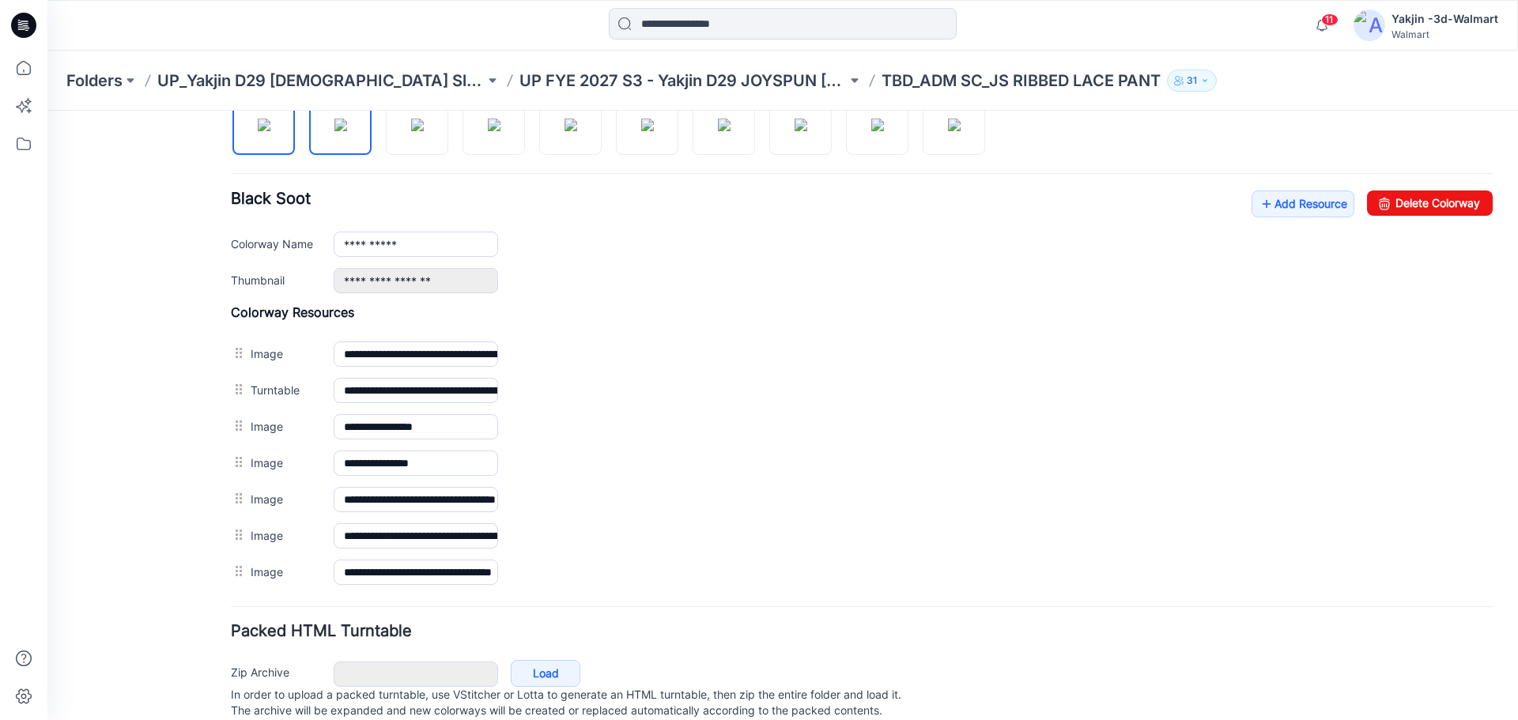
click at [347, 131] on img at bounding box center [340, 125] width 13 height 13
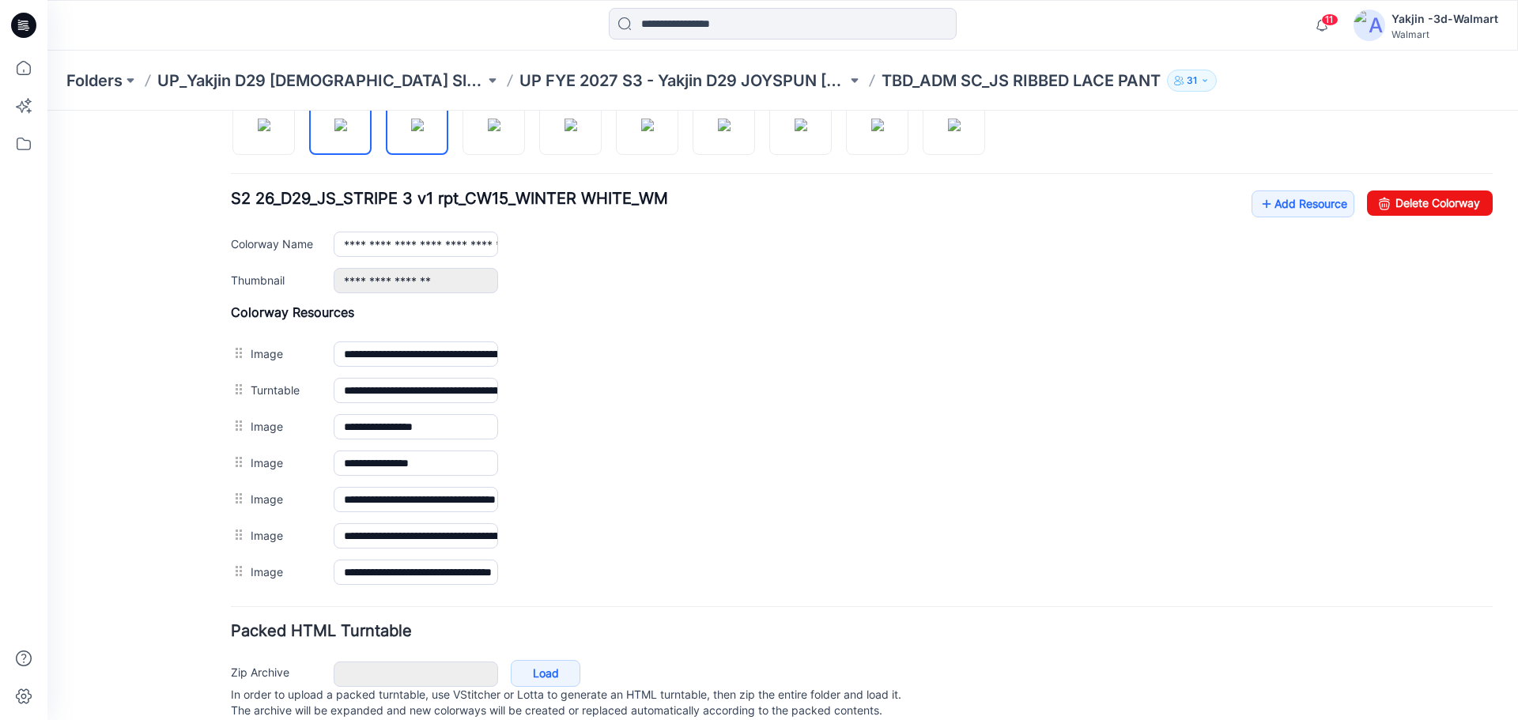
click at [421, 131] on img at bounding box center [417, 125] width 13 height 13
click at [490, 131] on img at bounding box center [494, 125] width 13 height 13
drag, startPoint x: 579, startPoint y: 143, endPoint x: 597, endPoint y: 142, distance: 18.2
click at [577, 131] on img at bounding box center [570, 125] width 13 height 13
click at [653, 131] on img at bounding box center [647, 125] width 13 height 13
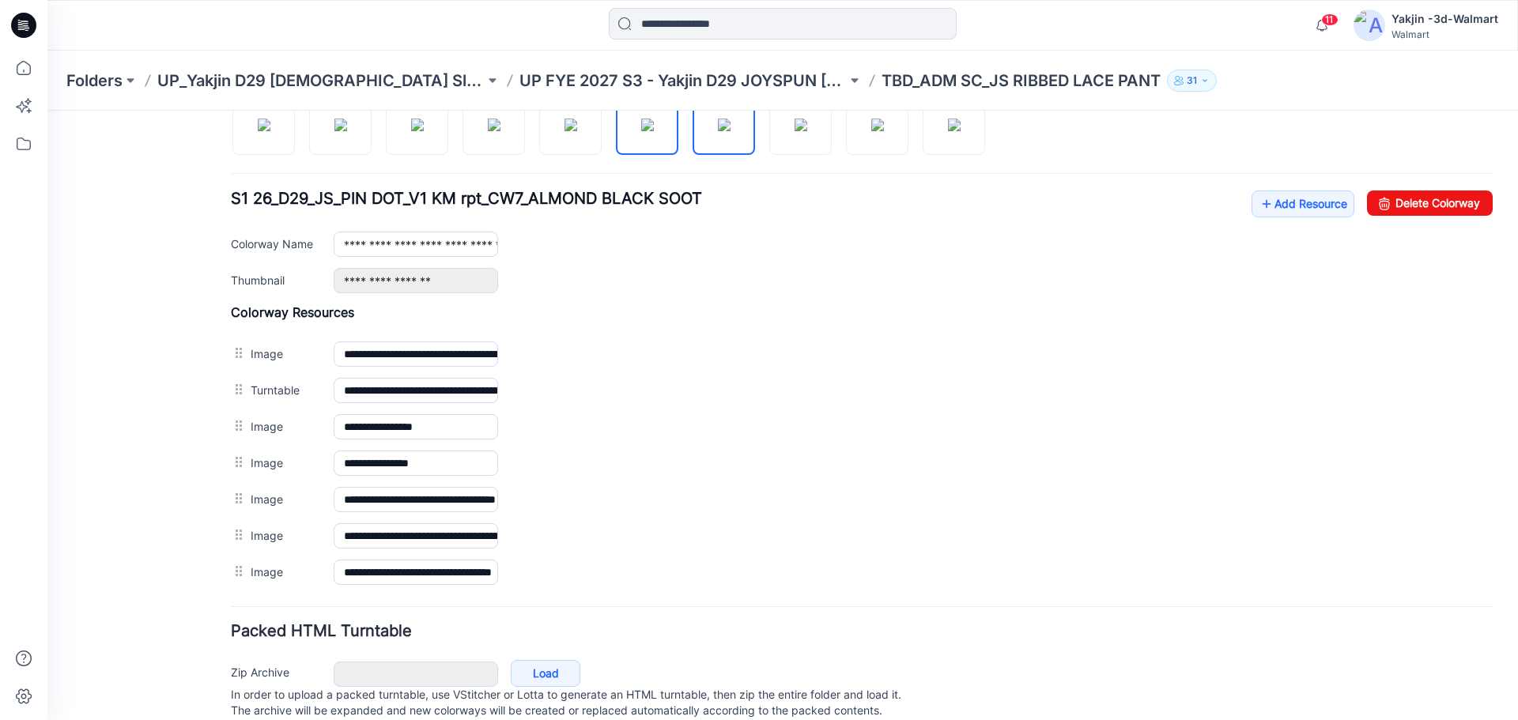
click at [724, 131] on img at bounding box center [724, 125] width 13 height 13
click at [805, 131] on img at bounding box center [800, 125] width 13 height 13
click at [884, 131] on img at bounding box center [877, 125] width 13 height 13
click at [948, 131] on img at bounding box center [954, 125] width 13 height 13
type input "**********"
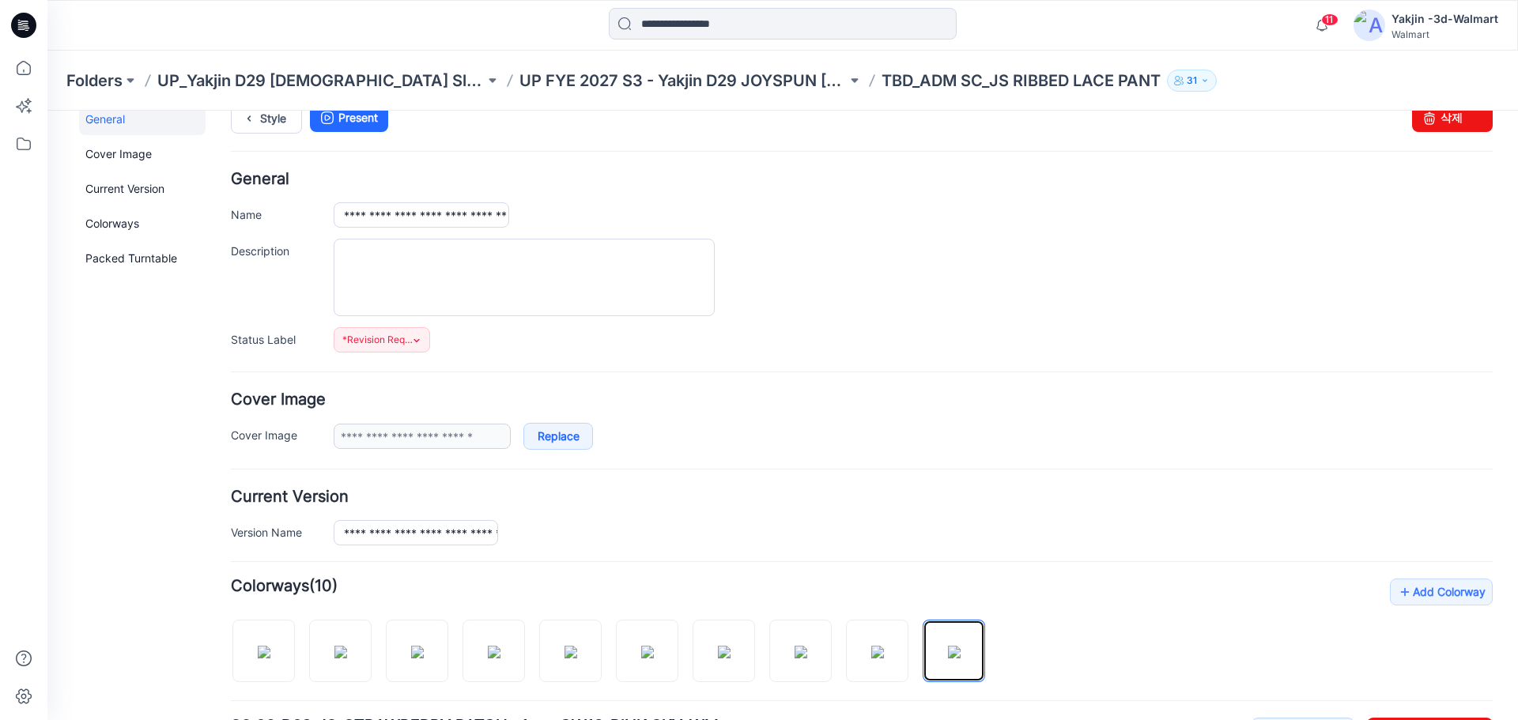
scroll to position [0, 0]
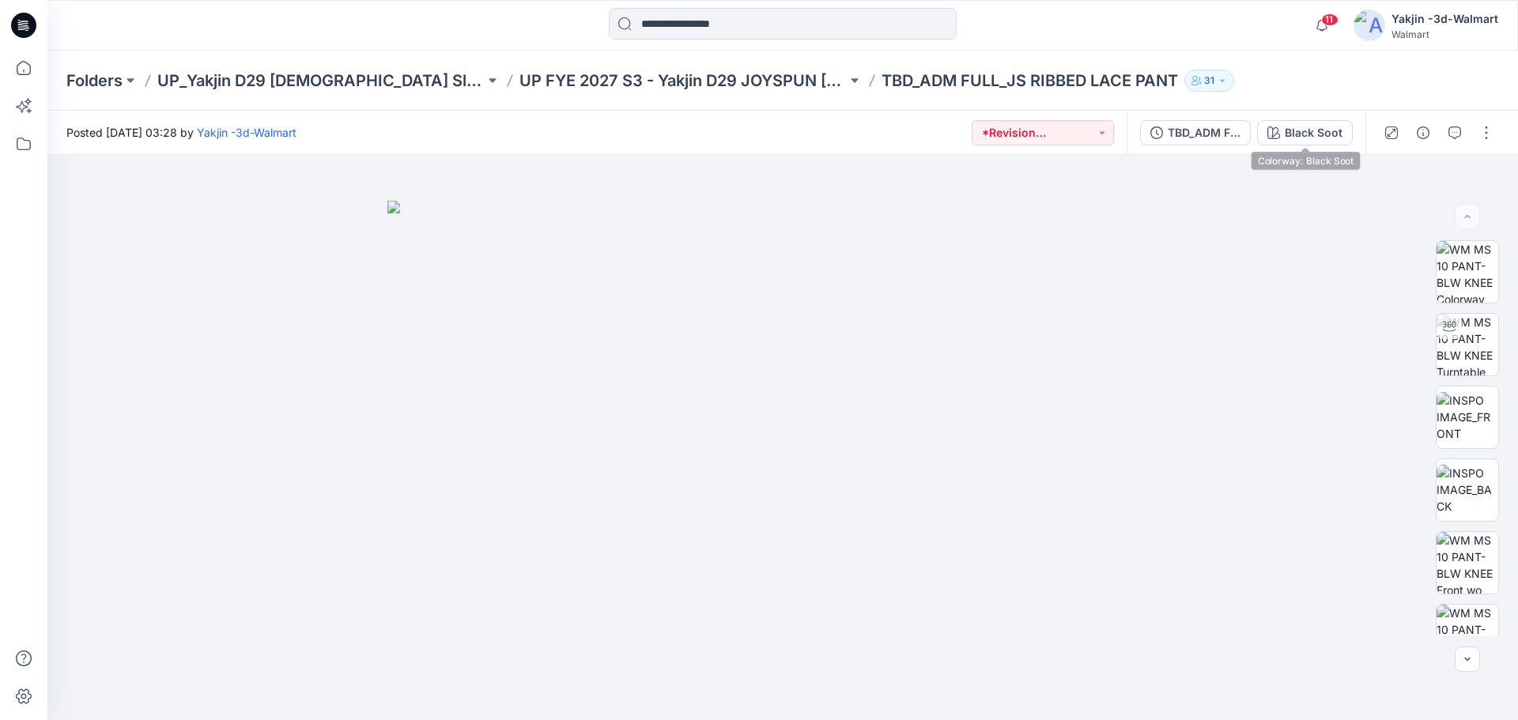
click at [1314, 123] on button "Black Soot" at bounding box center [1305, 132] width 96 height 25
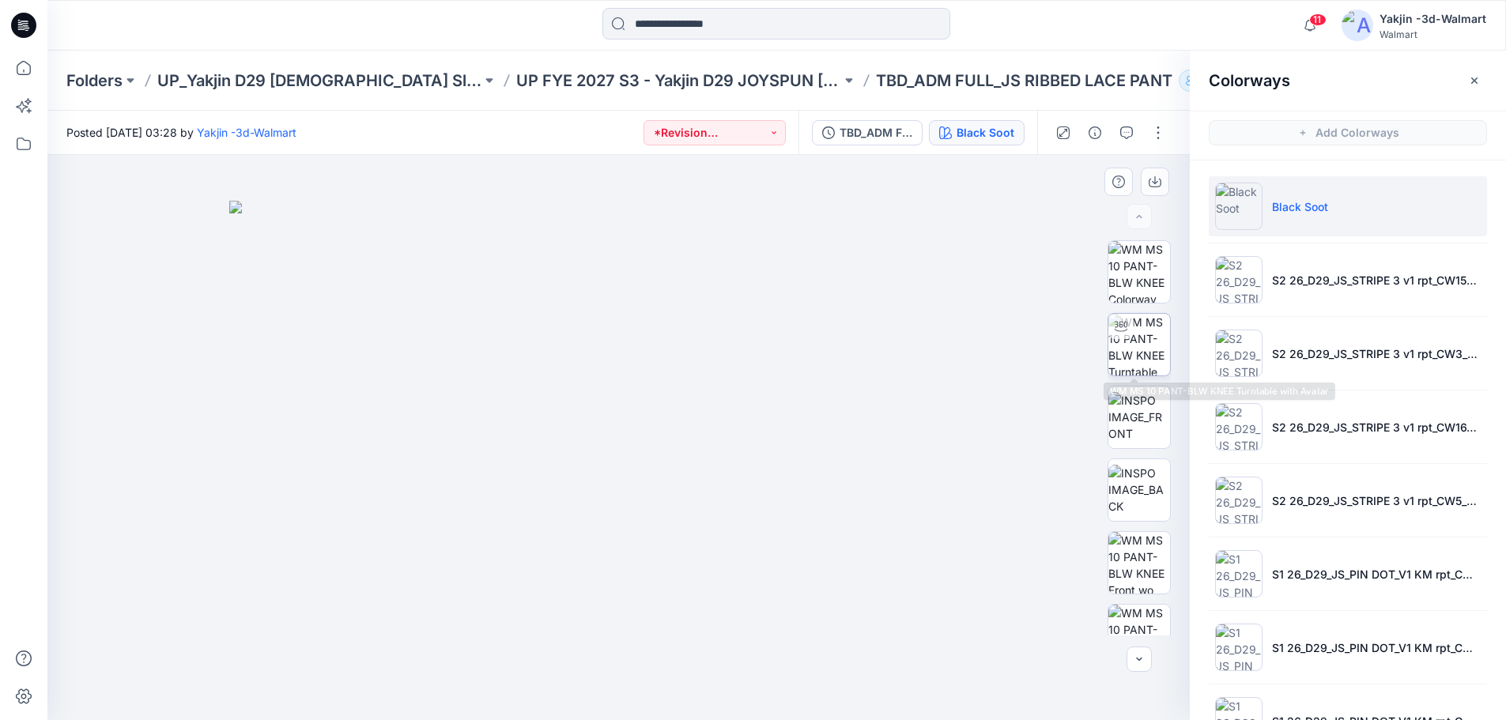
click at [1138, 345] on img at bounding box center [1139, 345] width 62 height 62
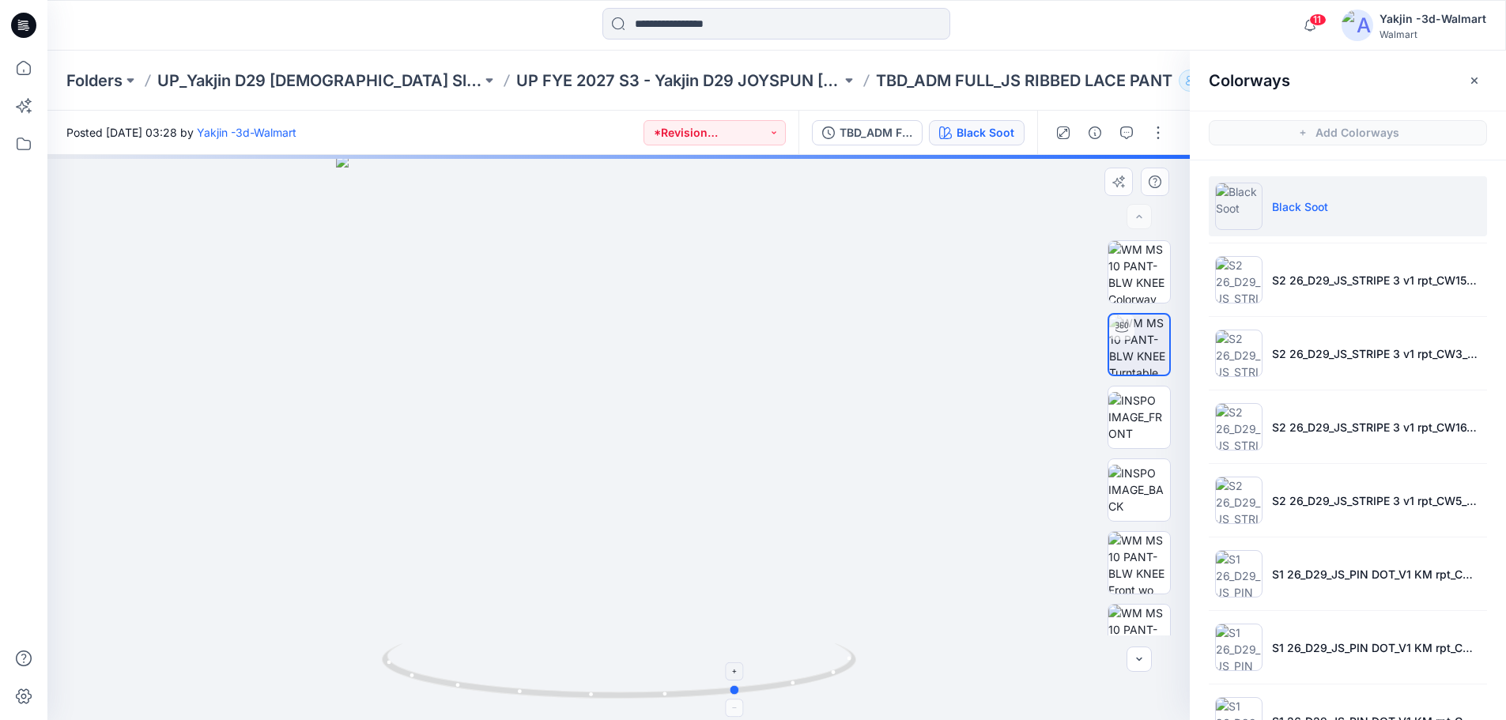
drag, startPoint x: 616, startPoint y: 702, endPoint x: 744, endPoint y: 710, distance: 127.5
click at [736, 702] on div at bounding box center [618, 437] width 1142 height 565
drag, startPoint x: 615, startPoint y: 700, endPoint x: 861, endPoint y: 684, distance: 246.4
click at [862, 684] on div at bounding box center [618, 437] width 1142 height 565
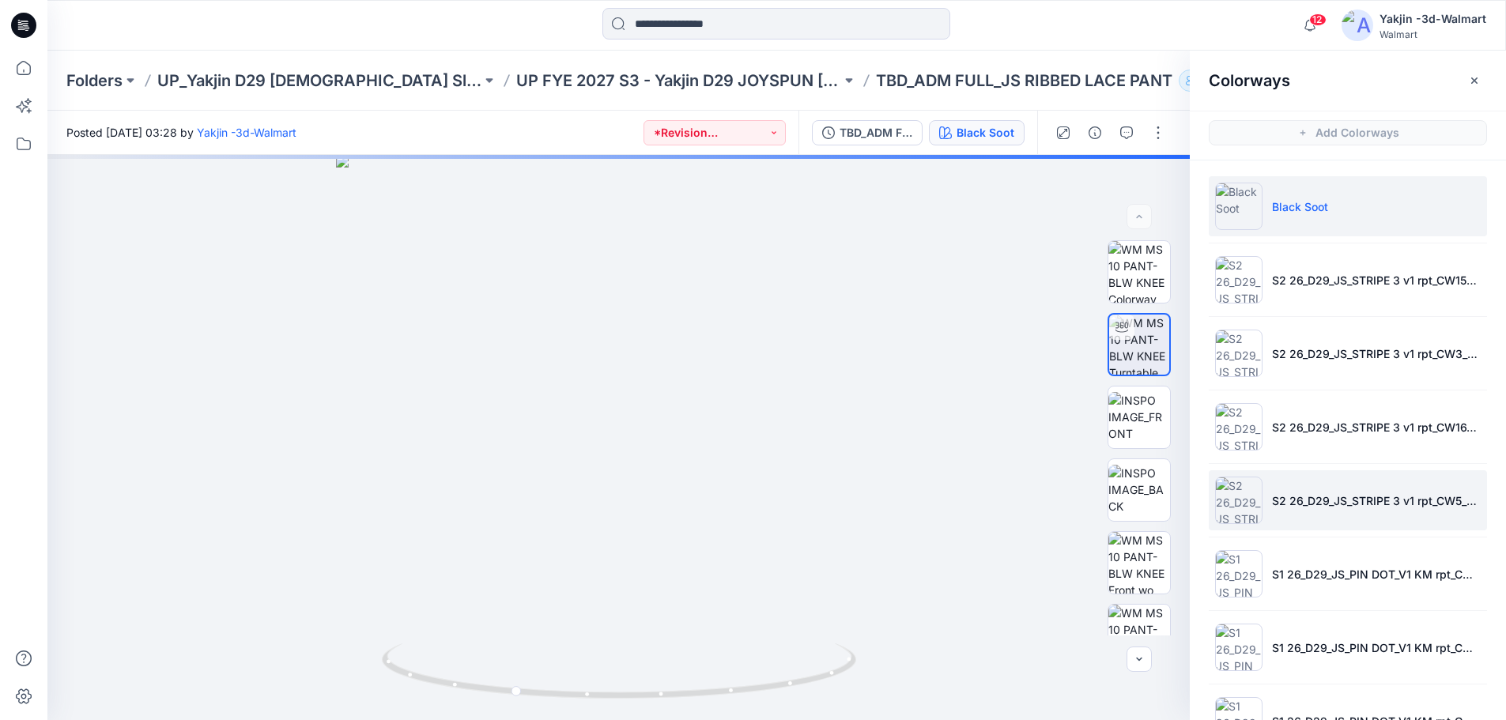
click at [1365, 520] on li "S2 26_D29_JS_STRIPE 3 v1 rpt_CW5_BLUE LARK_WM" at bounding box center [1347, 500] width 278 height 60
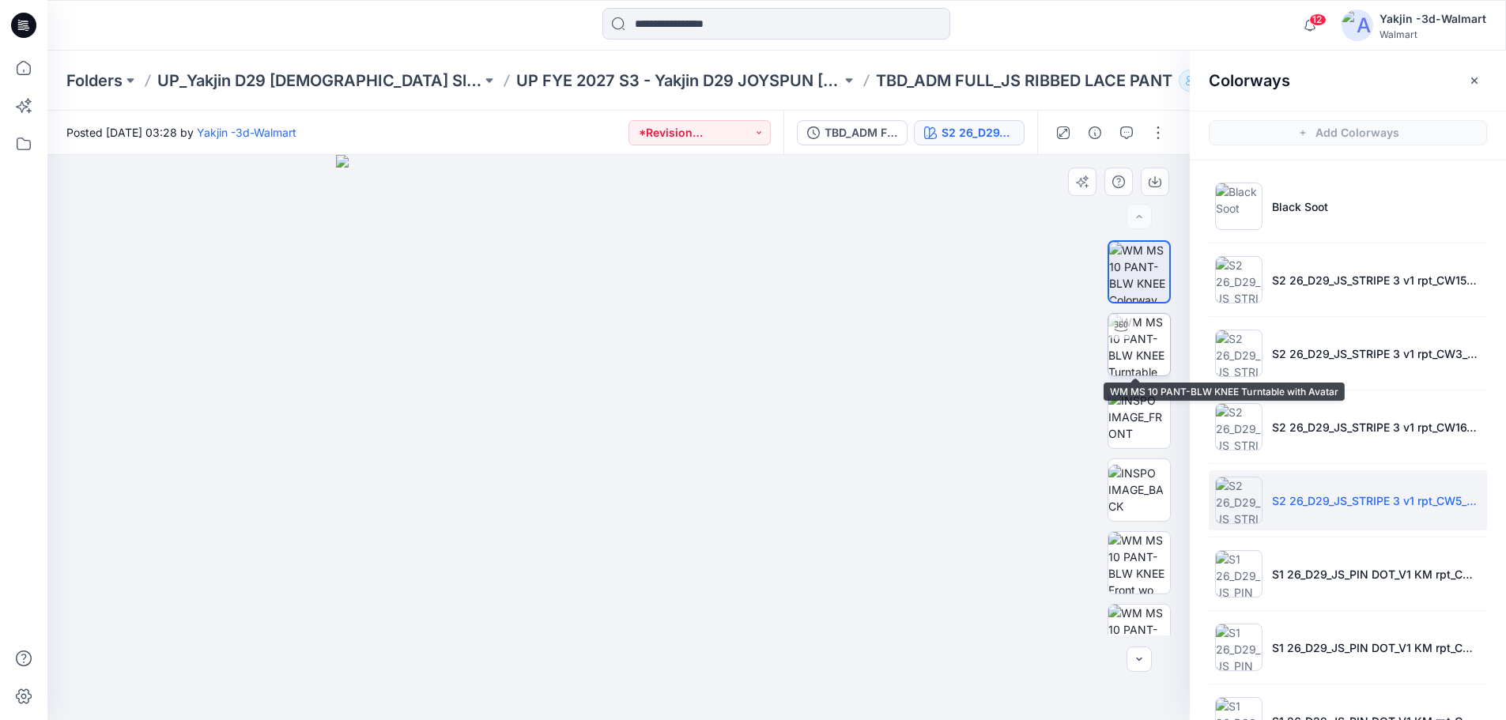
click at [1135, 346] on img at bounding box center [1139, 345] width 62 height 62
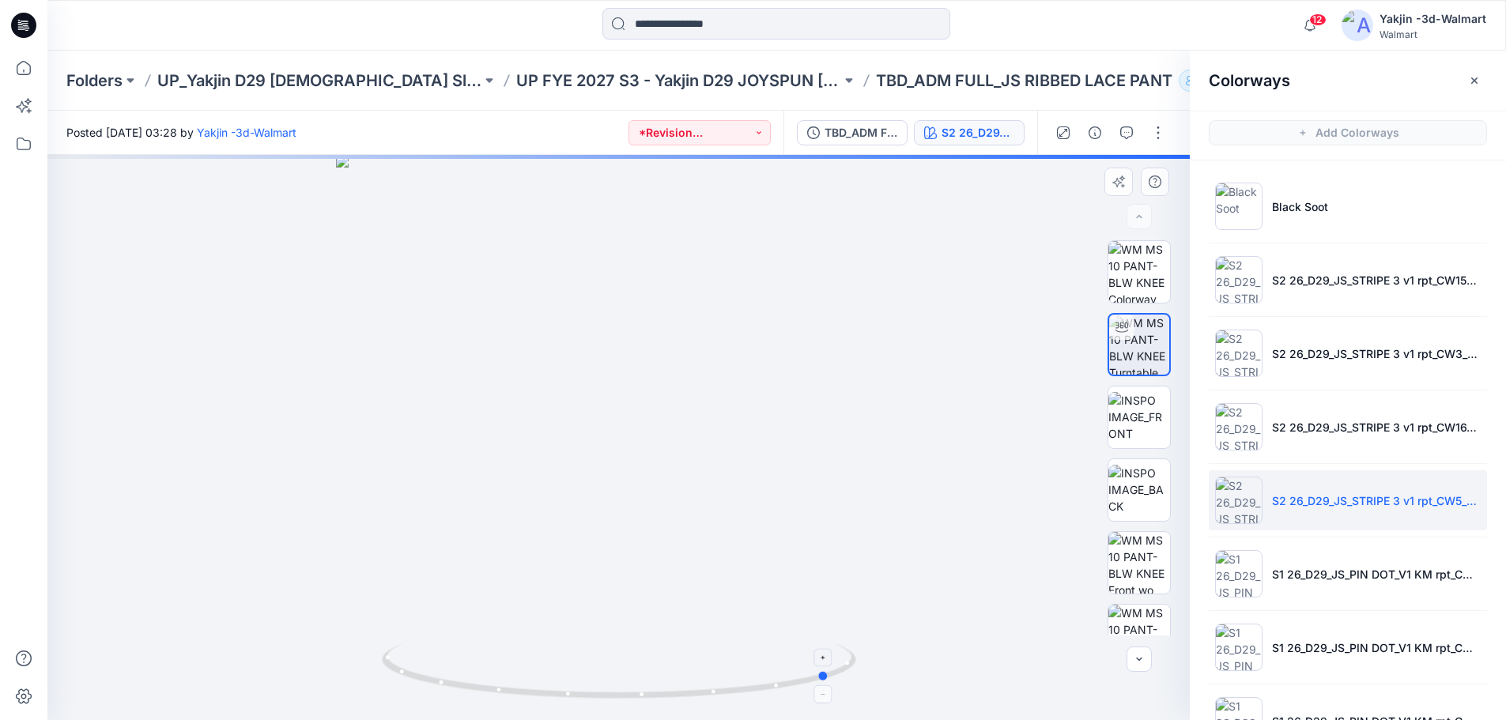
drag, startPoint x: 627, startPoint y: 699, endPoint x: 858, endPoint y: 688, distance: 231.8
click at [858, 688] on icon at bounding box center [621, 672] width 478 height 59
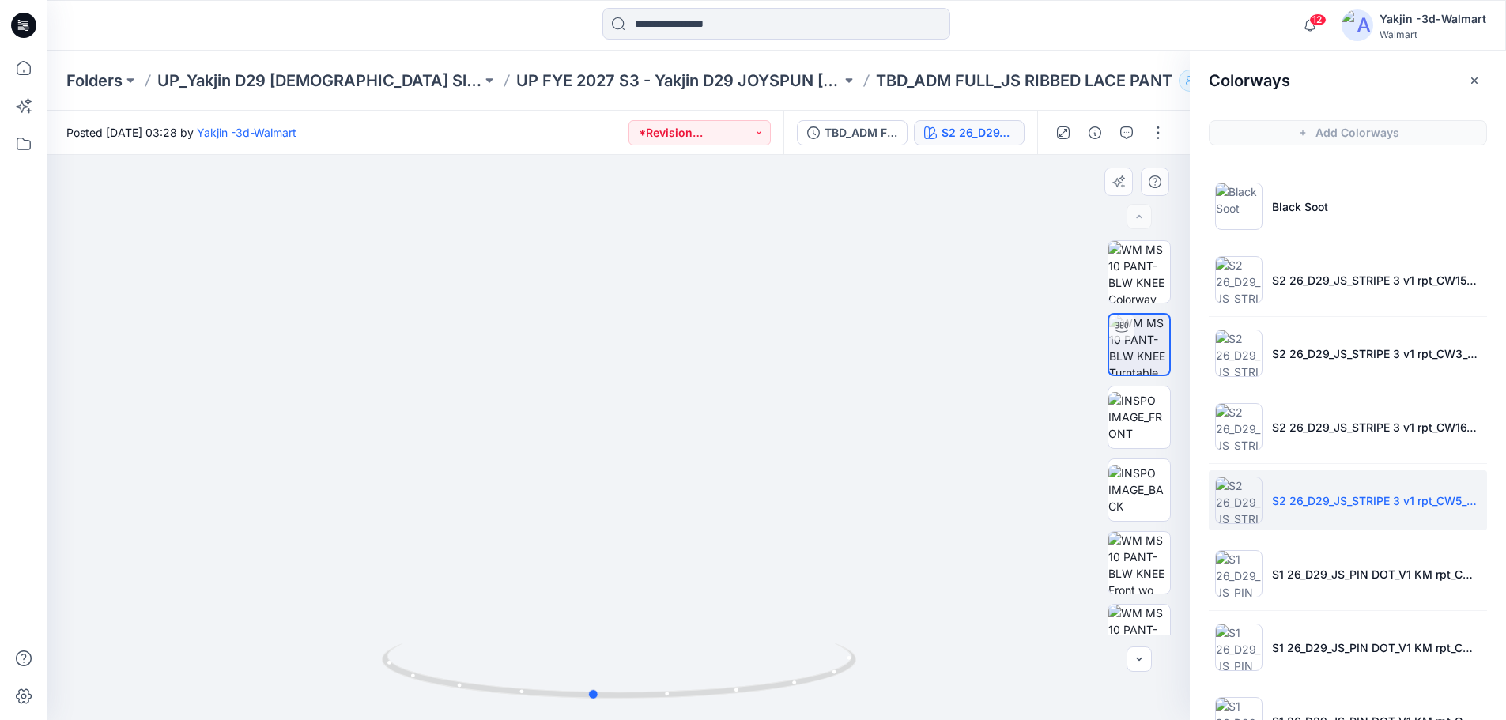
drag, startPoint x: 658, startPoint y: 694, endPoint x: 875, endPoint y: 672, distance: 217.7
click at [875, 672] on div at bounding box center [618, 437] width 1142 height 565
click at [1481, 83] on button "button" at bounding box center [1473, 80] width 25 height 25
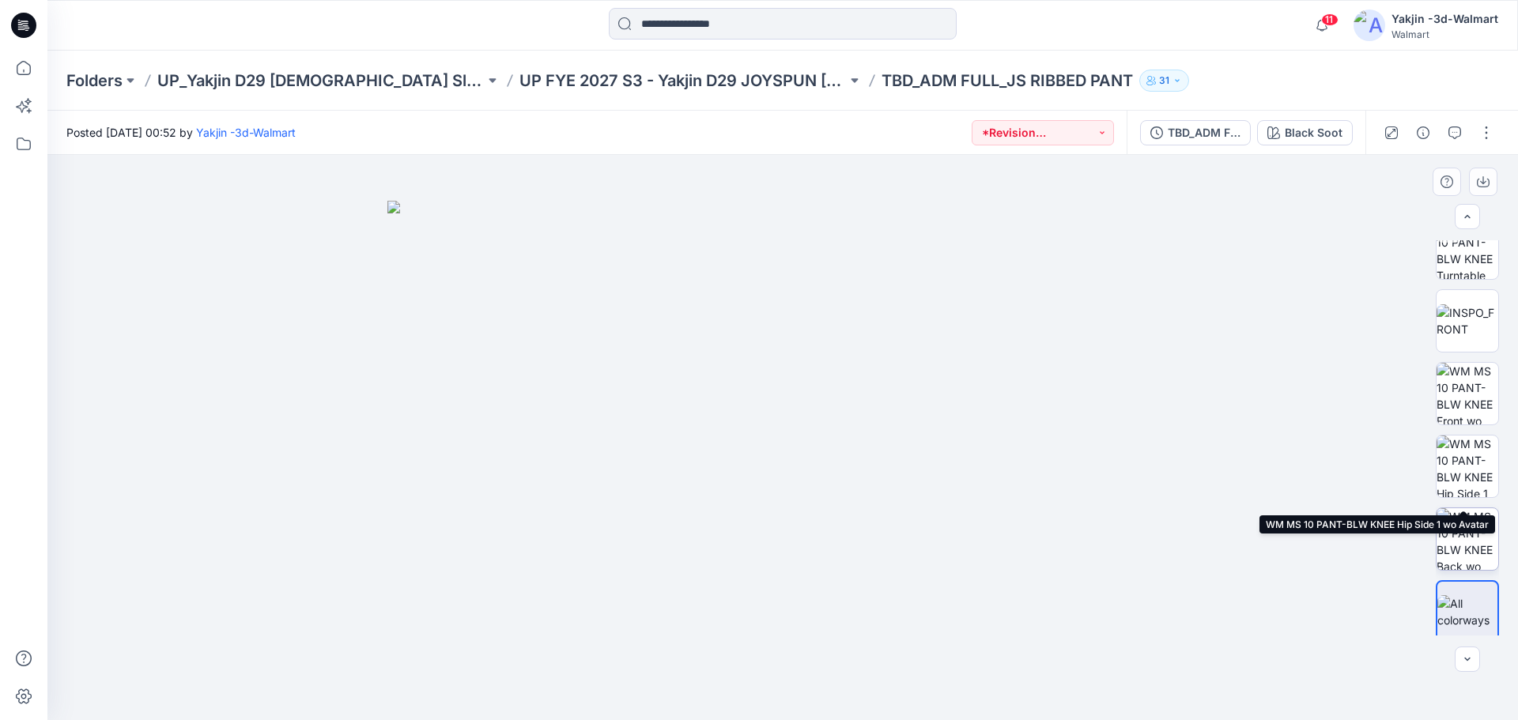
scroll to position [104, 0]
